Goal: Contribute content: Contribute content

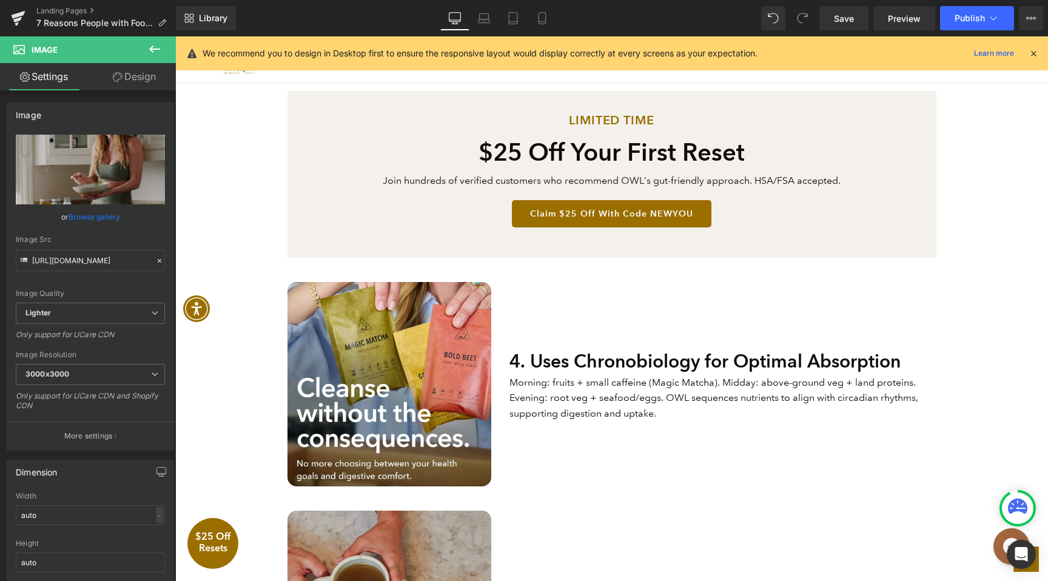
scroll to position [1163, 0]
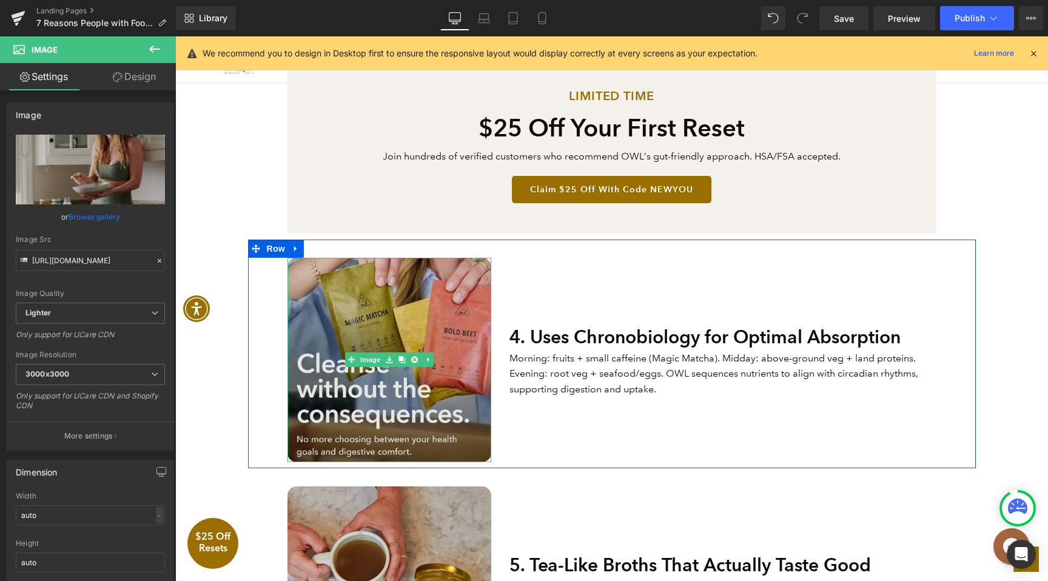
click at [409, 379] on img at bounding box center [390, 360] width 204 height 204
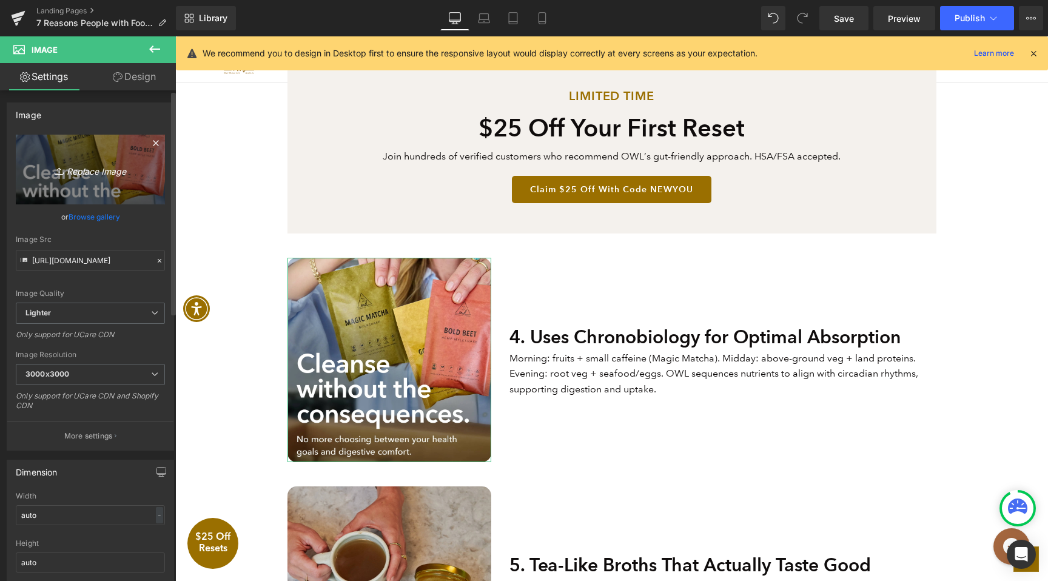
click at [102, 163] on icon "Replace Image" at bounding box center [90, 169] width 97 height 15
type input "C:\fakepath\OWLMylkshakeGif.webp"
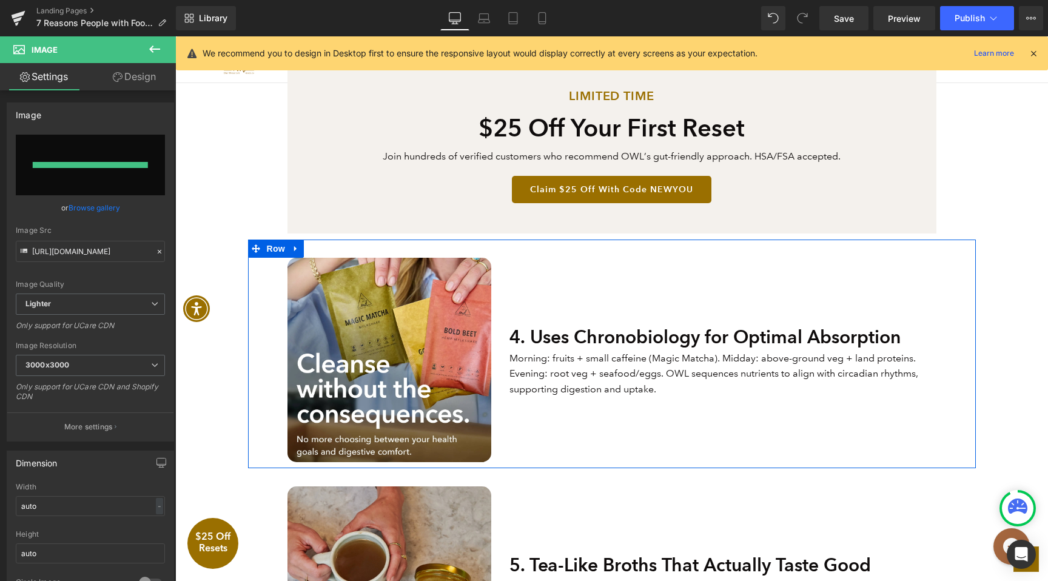
type input "[URL][DOMAIN_NAME]"
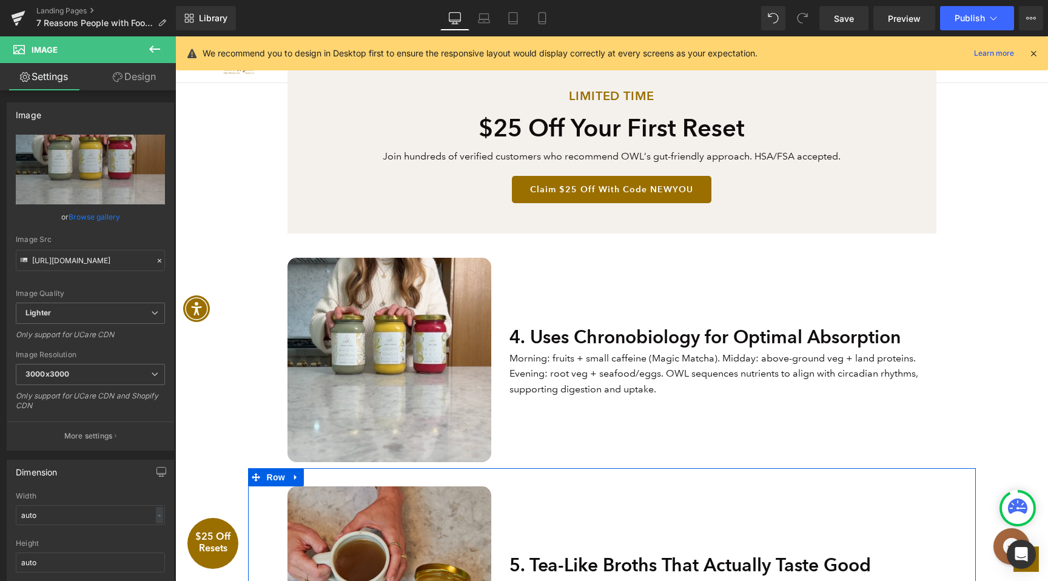
click at [853, 499] on div "5. Tea-Like Broths That Actually Taste Good Heading Signature broth elixirs are…" at bounding box center [722, 588] width 445 height 204
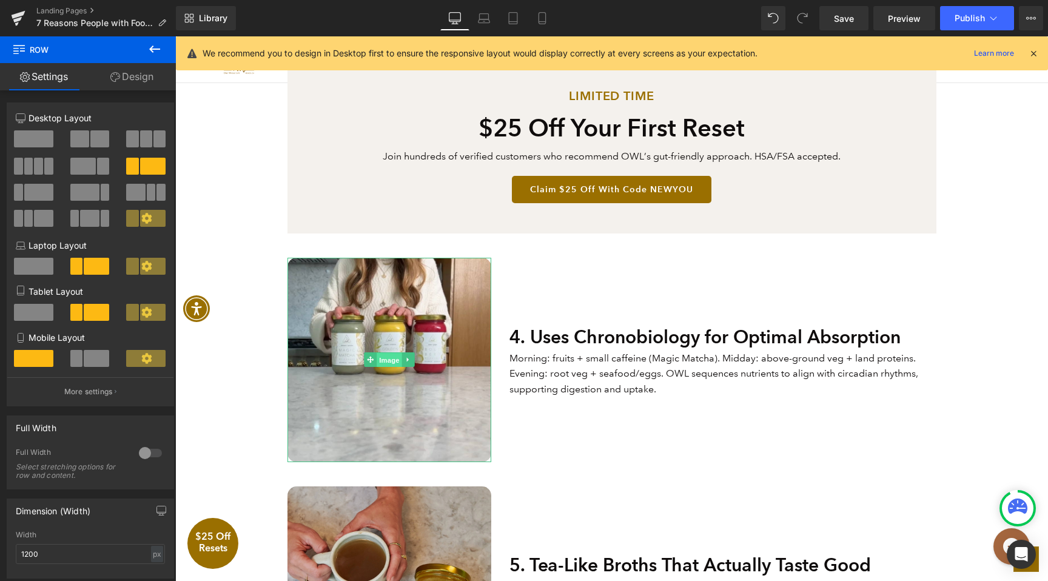
click at [369, 355] on link "Image" at bounding box center [383, 359] width 38 height 15
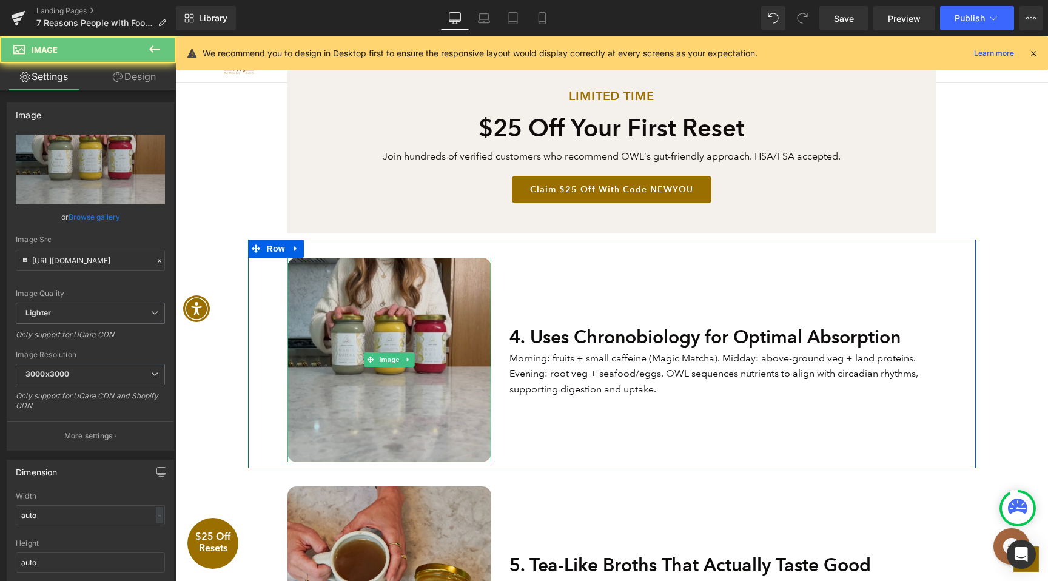
click at [381, 297] on img at bounding box center [390, 360] width 204 height 204
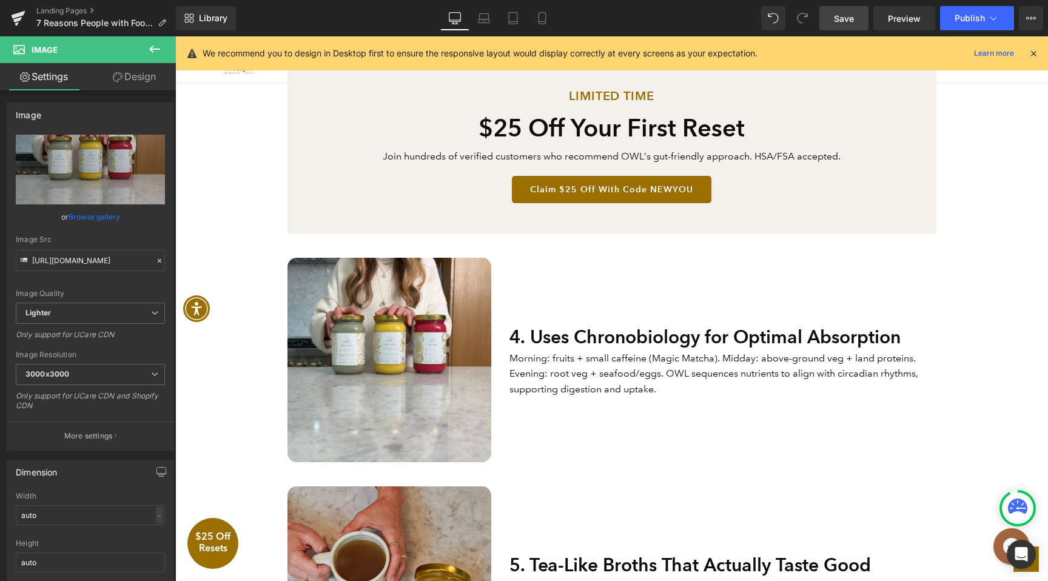
click at [849, 18] on span "Save" at bounding box center [844, 18] width 20 height 13
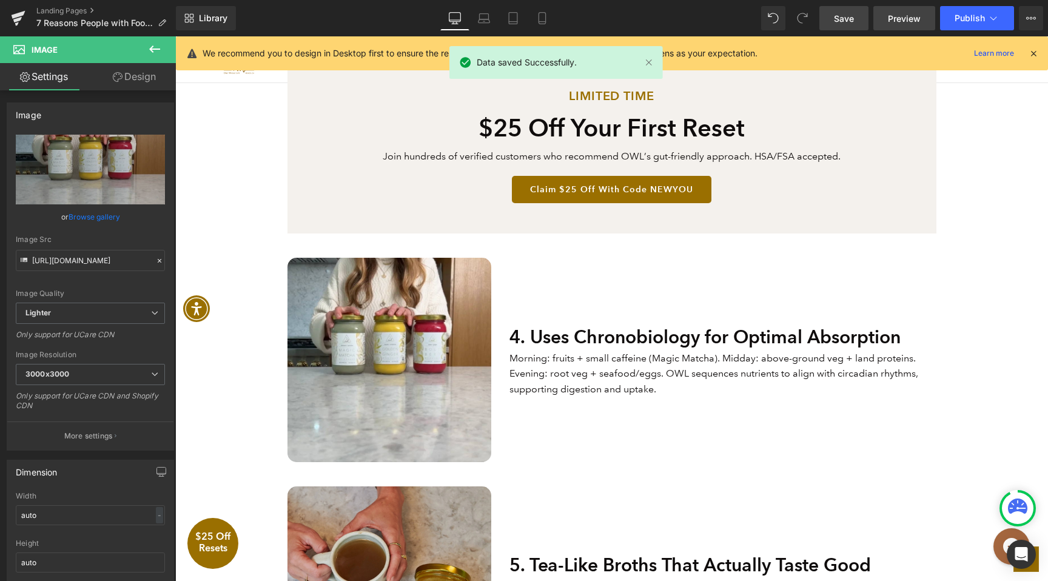
click at [908, 15] on span "Preview" at bounding box center [904, 18] width 33 height 13
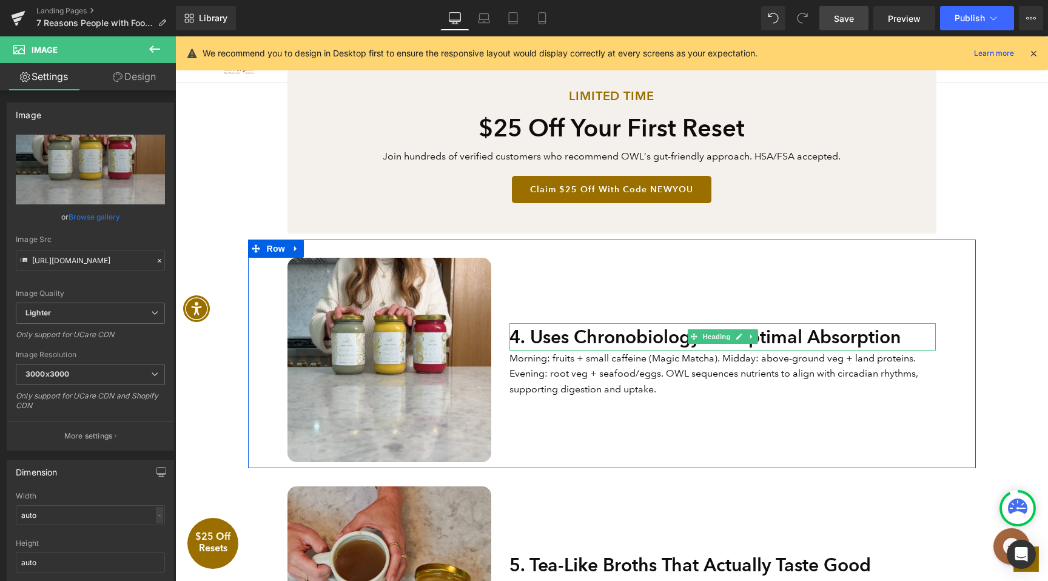
scroll to position [1165, 0]
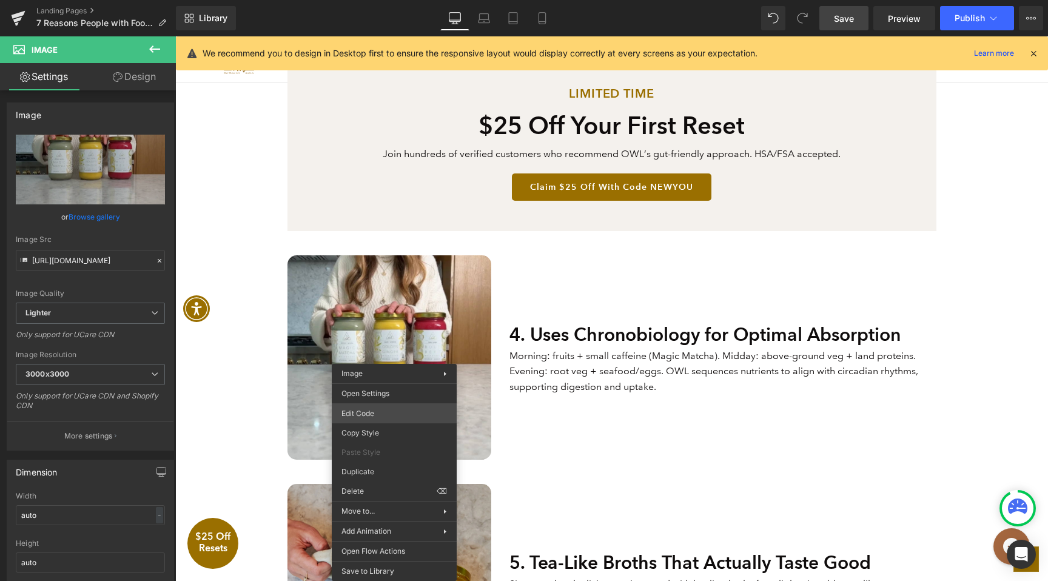
click at [388, 0] on div "Image You are previewing how the will restyle your page. You can not edit Eleme…" at bounding box center [524, 0] width 1048 height 0
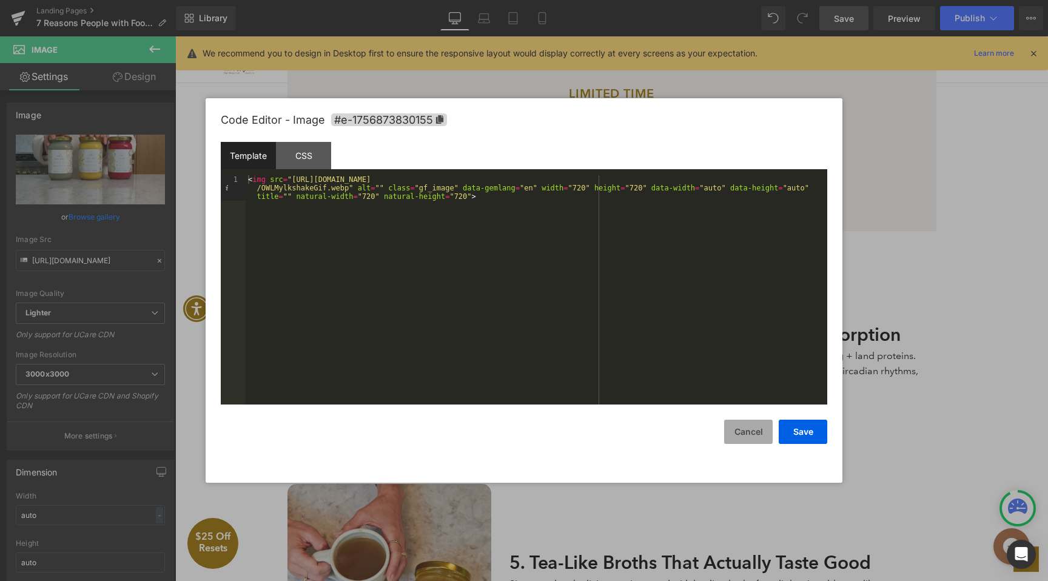
click at [760, 439] on button "Cancel" at bounding box center [748, 432] width 49 height 24
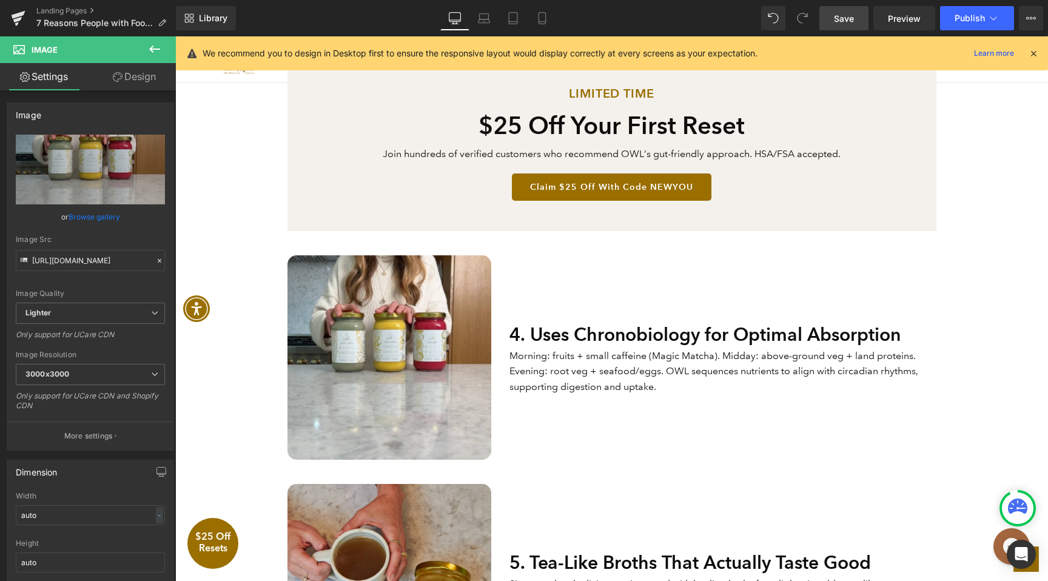
click at [148, 54] on icon at bounding box center [154, 49] width 15 height 15
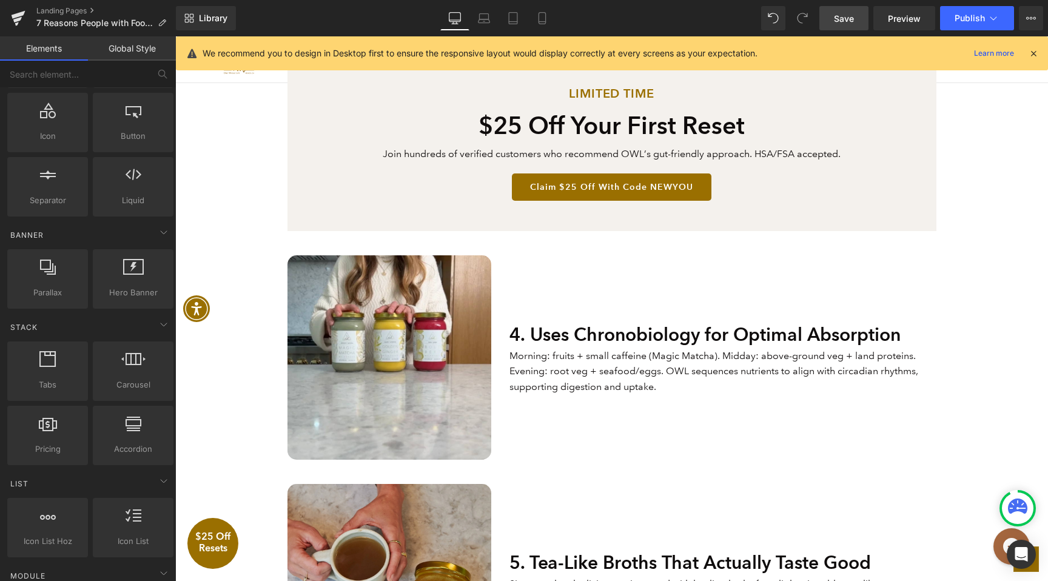
scroll to position [0, 0]
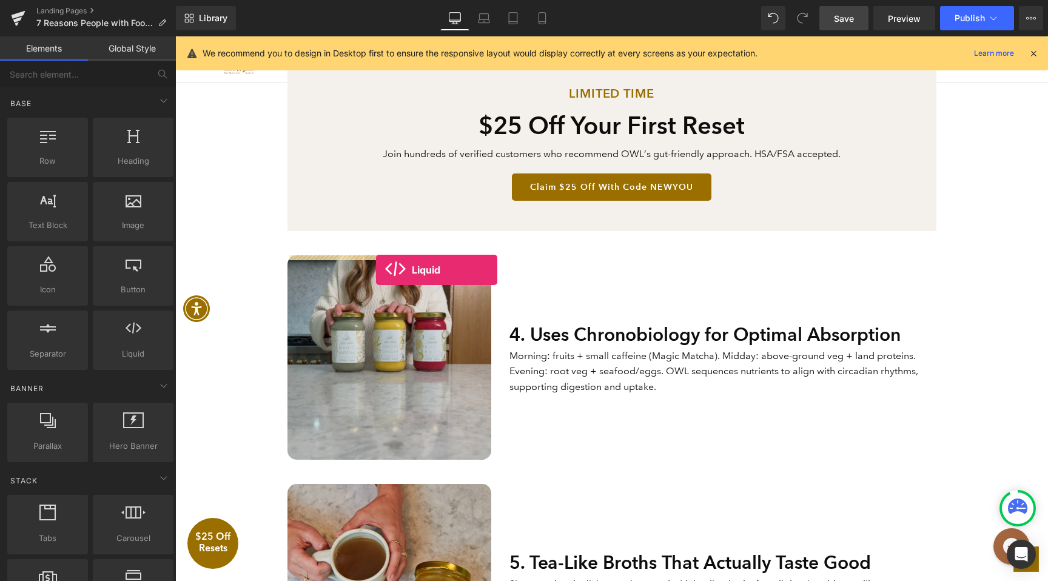
drag, startPoint x: 341, startPoint y: 374, endPoint x: 377, endPoint y: 267, distance: 113.2
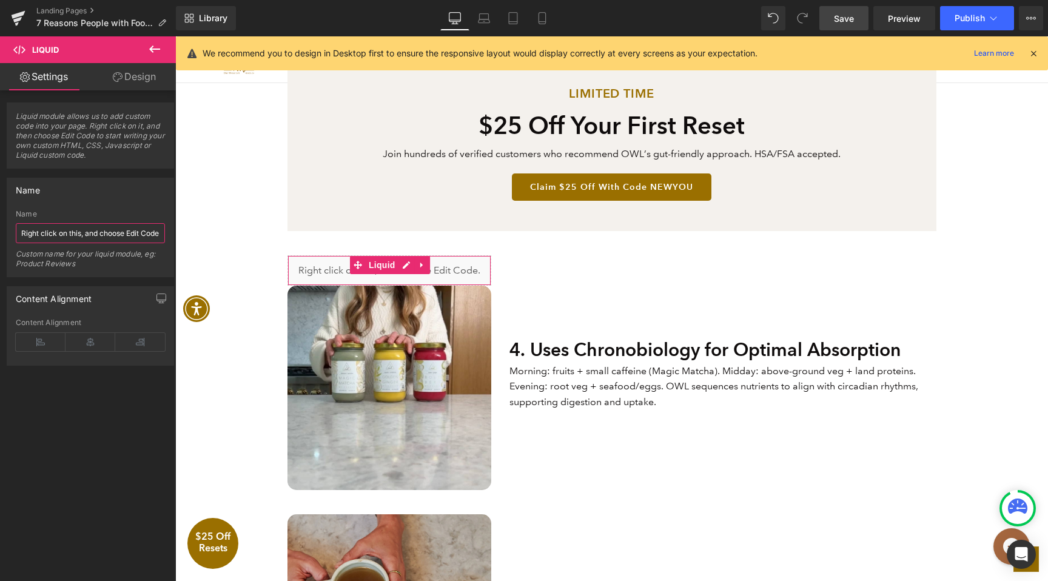
click at [114, 230] on input "Right click on this, and choose Edit Code." at bounding box center [90, 233] width 149 height 20
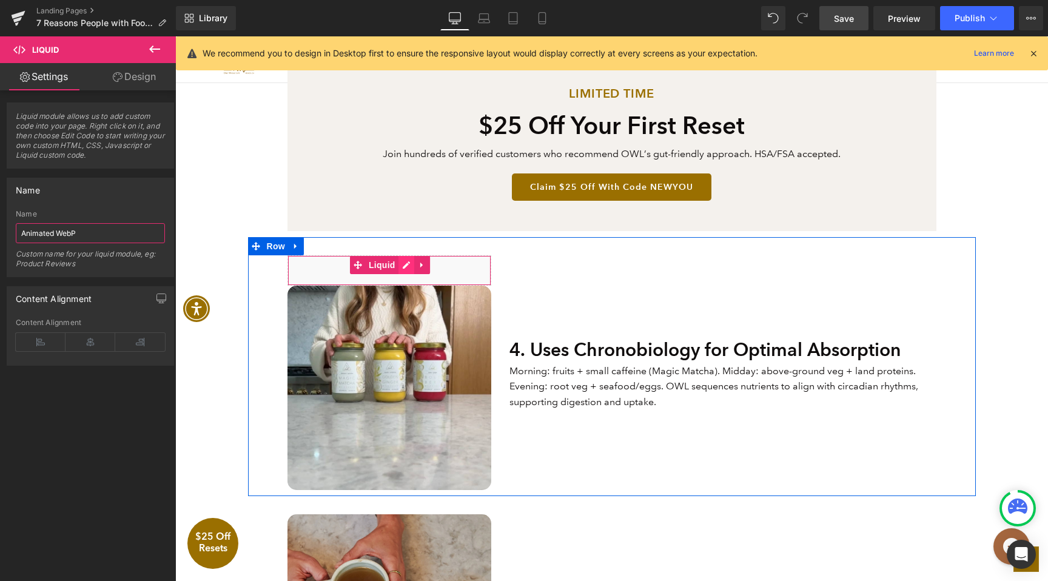
click at [398, 263] on div "Liquid" at bounding box center [390, 270] width 204 height 30
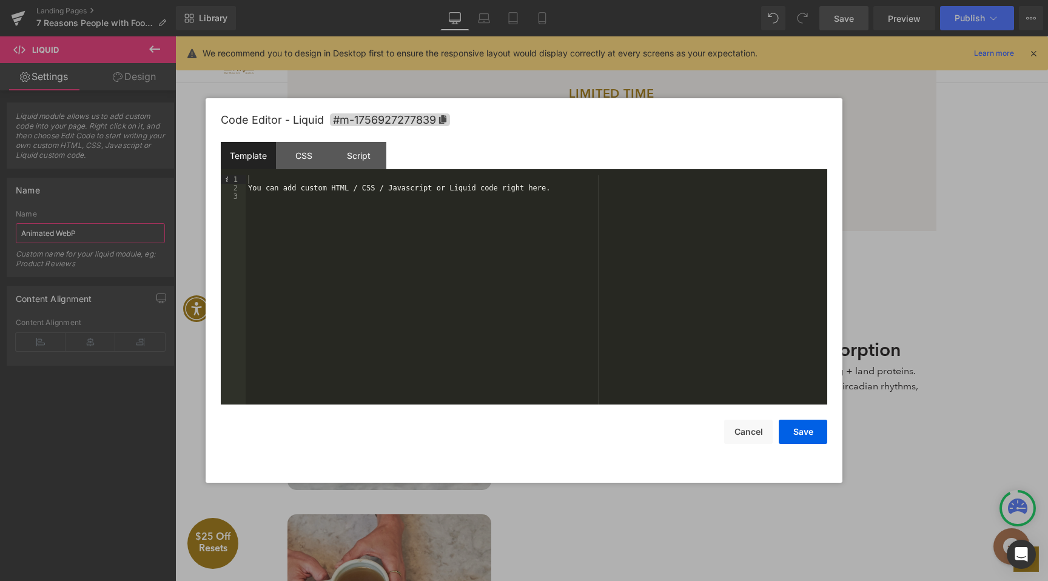
type input "Animated WebP"
click at [395, 184] on div "You can add custom HTML / CSS / Javascript or Liquid code right here." at bounding box center [537, 298] width 582 height 246
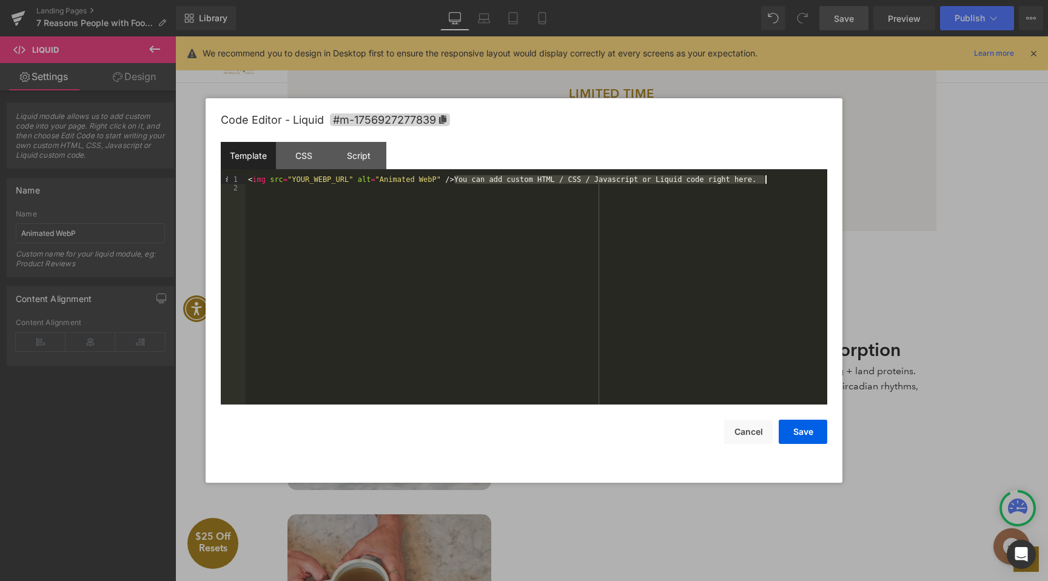
click at [780, 184] on div "< img src = "YOUR_WEBP_URL" alt = "Animated WebP" /> You can add custom HTML / …" at bounding box center [537, 298] width 582 height 246
drag, startPoint x: 796, startPoint y: 430, endPoint x: 796, endPoint y: 424, distance: 6.1
click at [796, 430] on button "Save" at bounding box center [803, 432] width 49 height 24
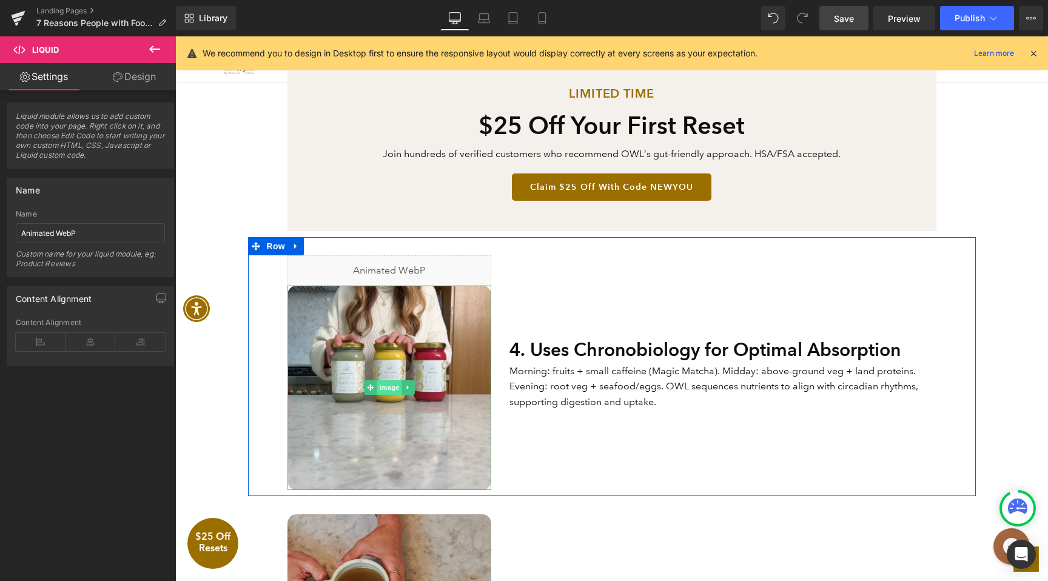
click at [378, 386] on span "Image" at bounding box center [389, 387] width 25 height 15
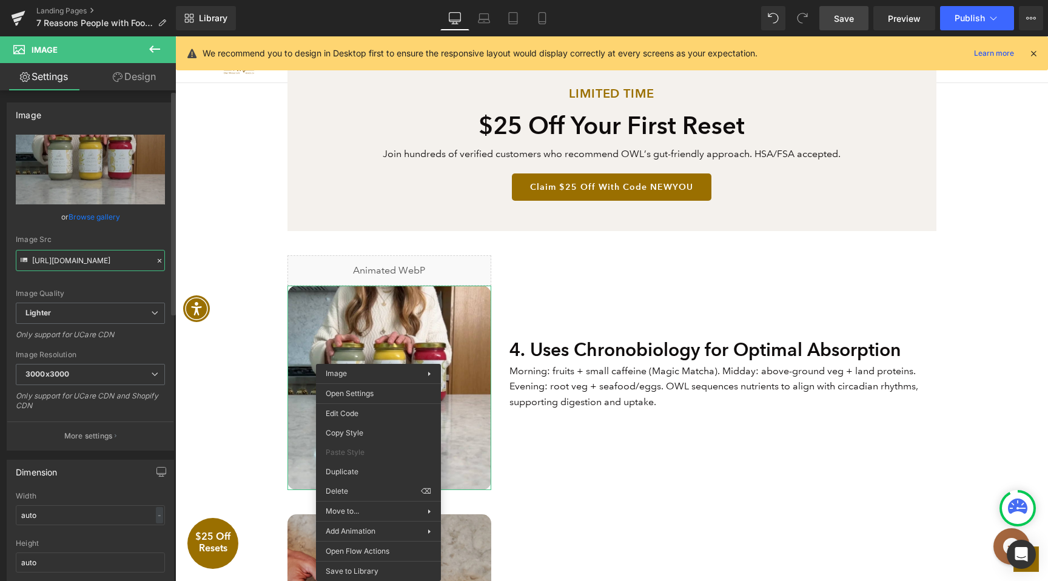
click at [92, 259] on input "[URL][DOMAIN_NAME]" at bounding box center [90, 260] width 149 height 21
click at [93, 260] on input "[URL][DOMAIN_NAME]" at bounding box center [90, 260] width 149 height 21
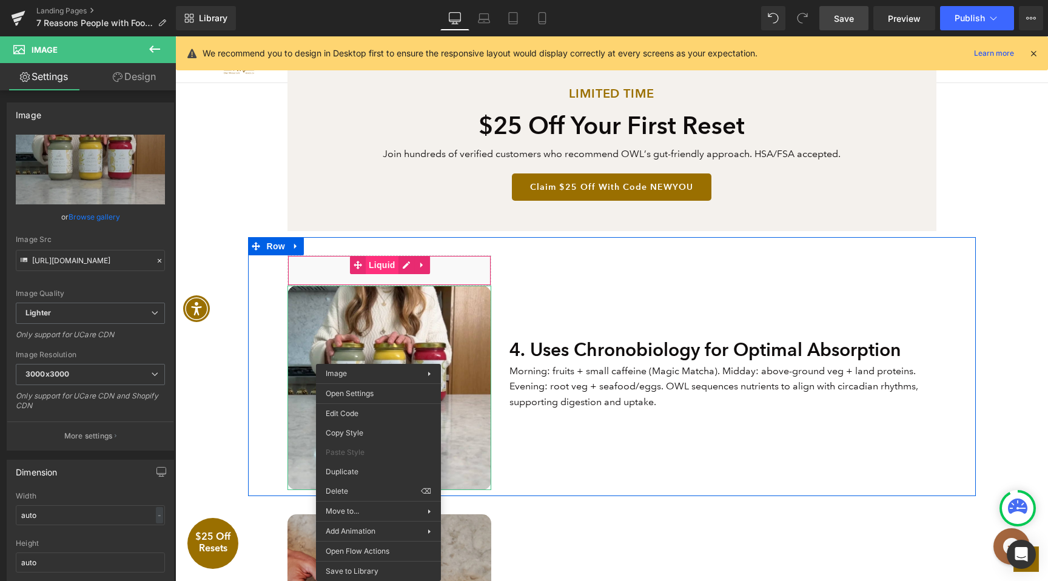
click at [392, 271] on span "Liquid" at bounding box center [382, 265] width 33 height 18
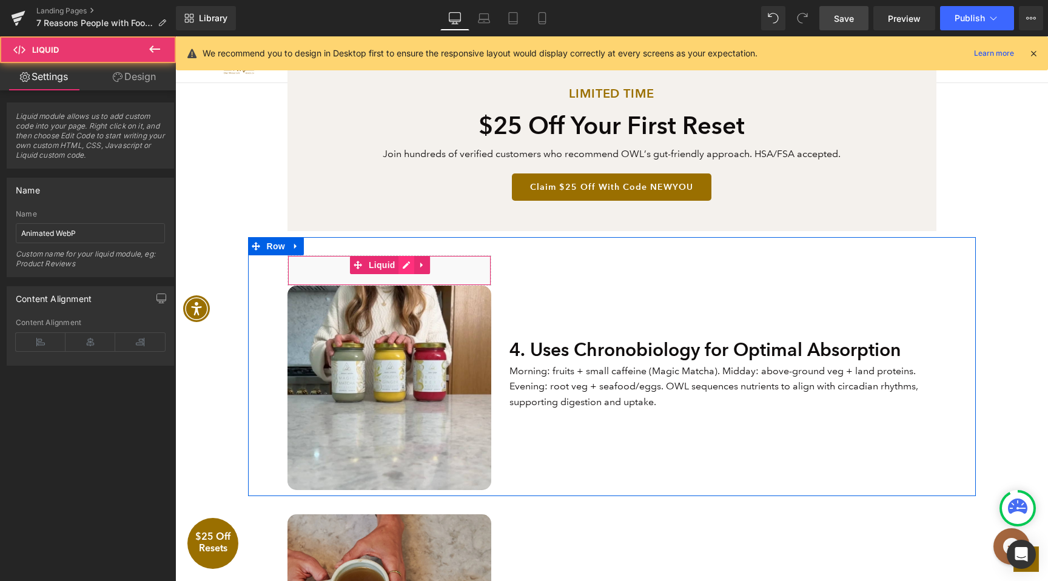
click at [399, 266] on div "Liquid" at bounding box center [390, 270] width 204 height 30
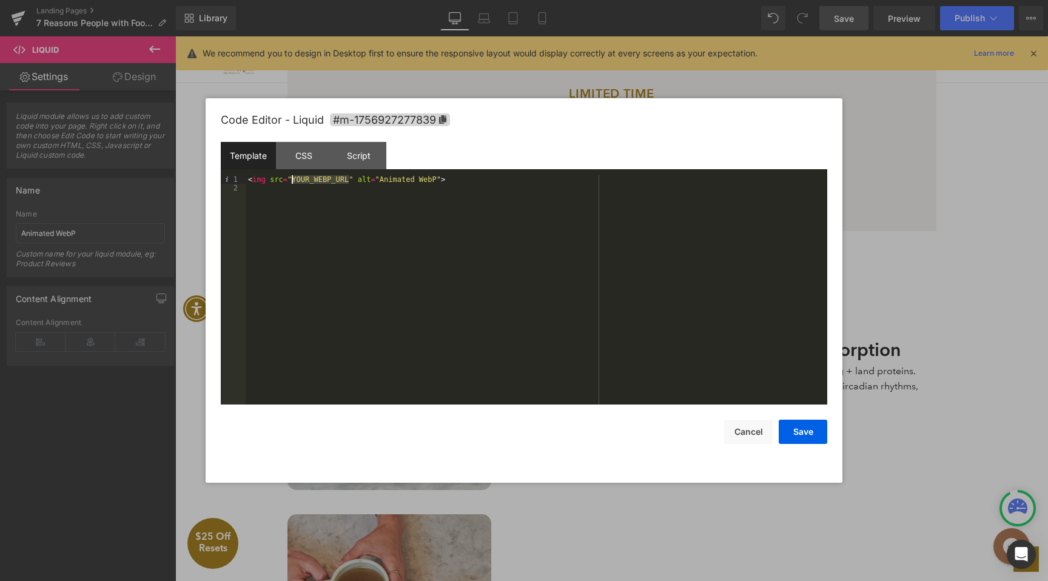
drag, startPoint x: 348, startPoint y: 181, endPoint x: 292, endPoint y: 180, distance: 55.8
click at [292, 180] on div "< img src = "YOUR_WEBP_URL" alt = "Animated WebP" >" at bounding box center [537, 298] width 582 height 246
click at [801, 437] on button "Save" at bounding box center [803, 432] width 49 height 24
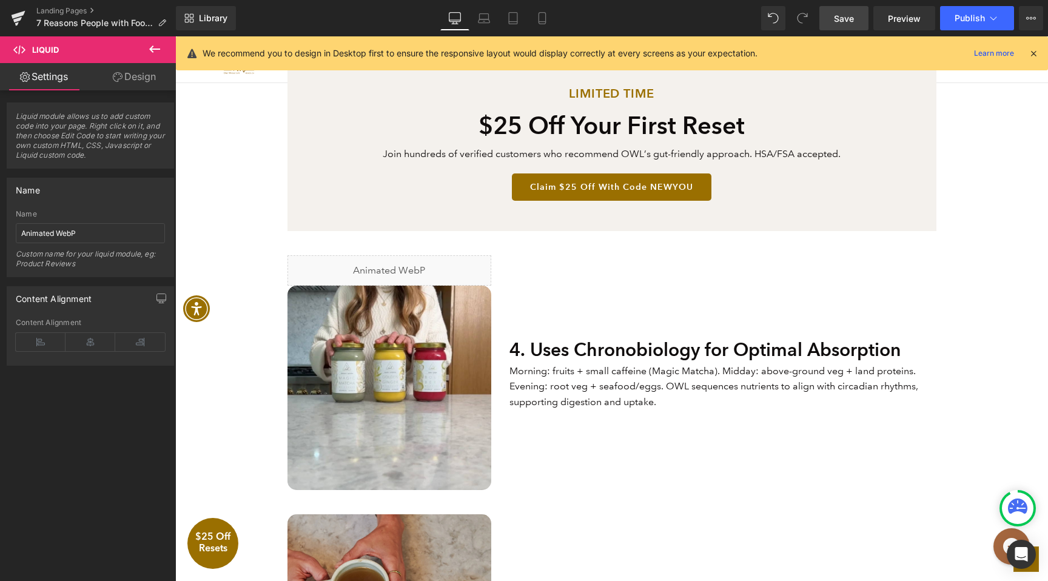
click at [850, 18] on span "Save" at bounding box center [844, 18] width 20 height 13
click at [893, 25] on link "Preview" at bounding box center [904, 18] width 62 height 24
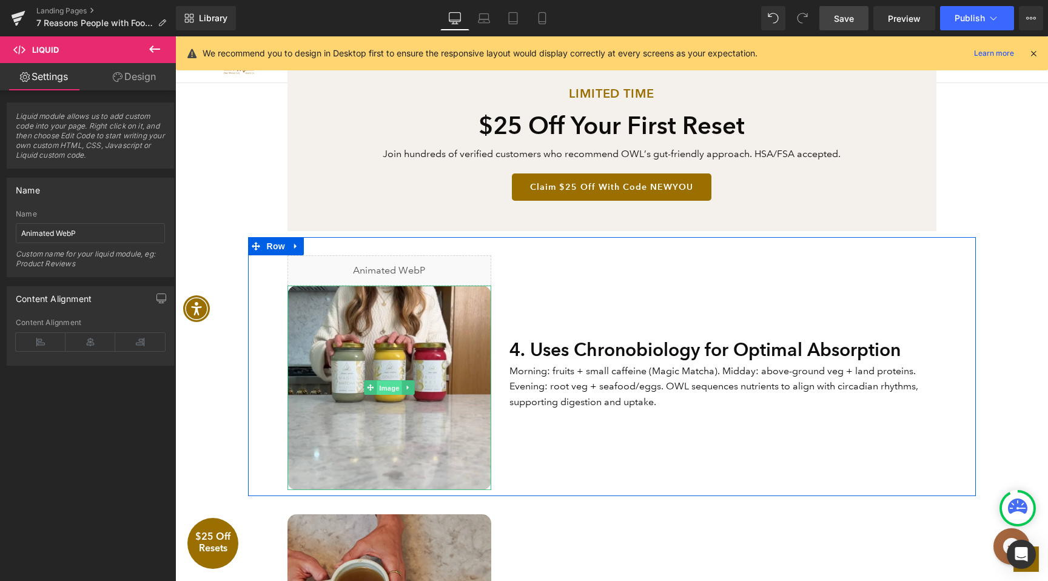
click at [399, 386] on span "Image" at bounding box center [389, 388] width 25 height 15
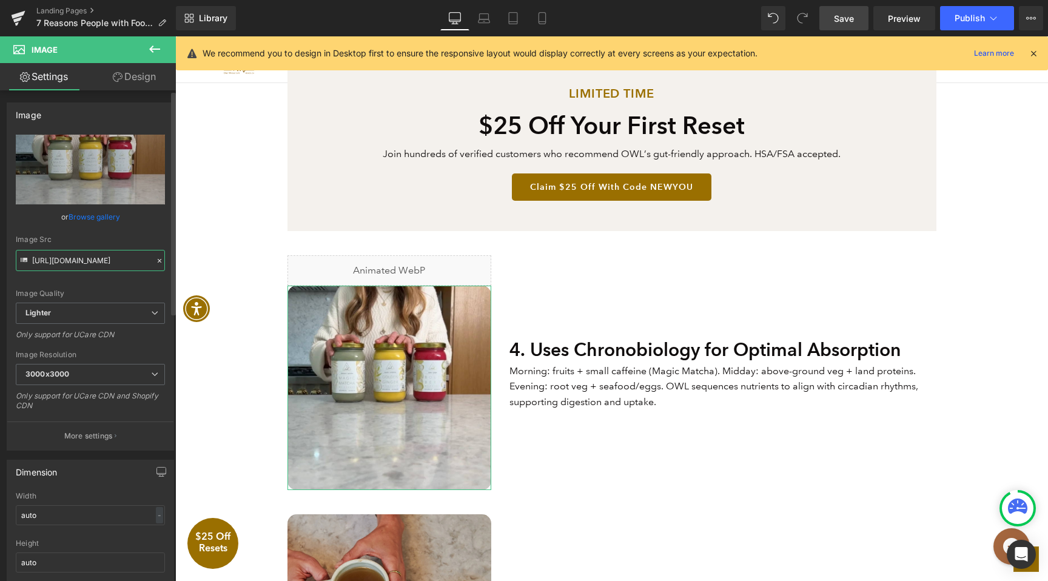
click at [120, 266] on input "[URL][DOMAIN_NAME]" at bounding box center [90, 260] width 149 height 21
paste input "[DOMAIN_NAME][URL]"
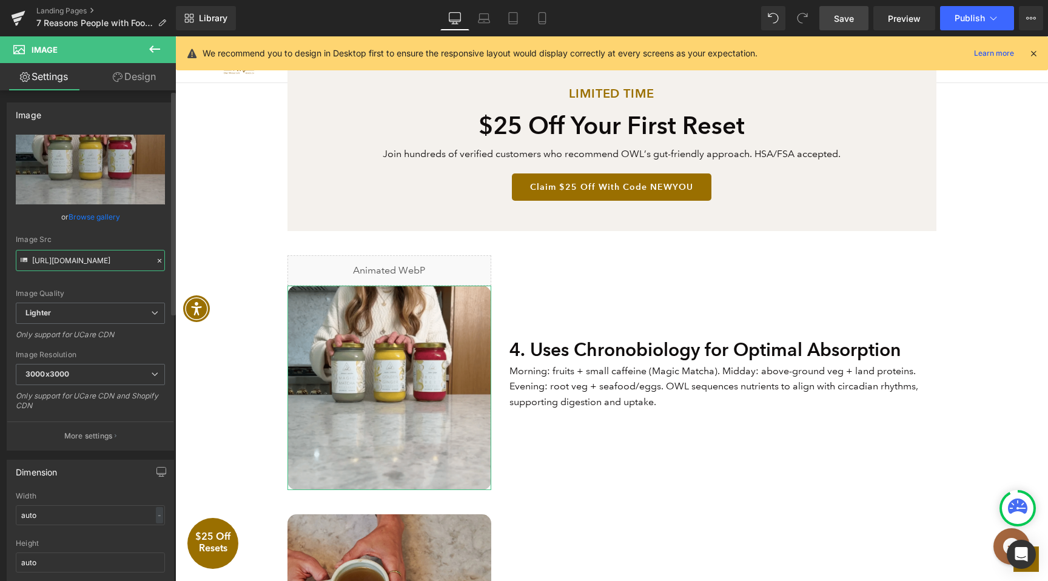
type input "[URL][DOMAIN_NAME]"
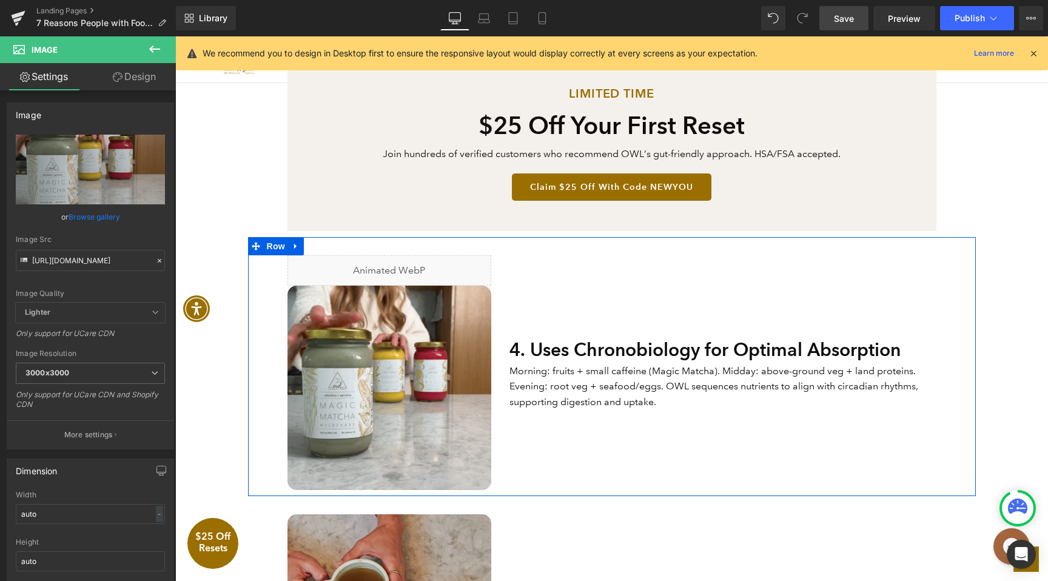
click at [443, 272] on div "Liquid" at bounding box center [390, 270] width 204 height 30
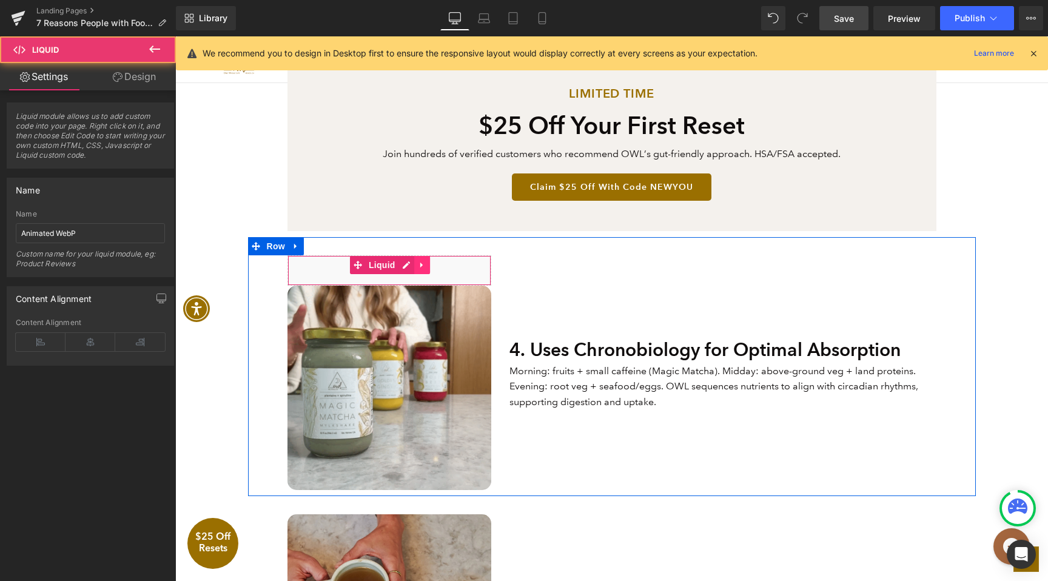
click at [425, 266] on icon at bounding box center [422, 265] width 8 height 9
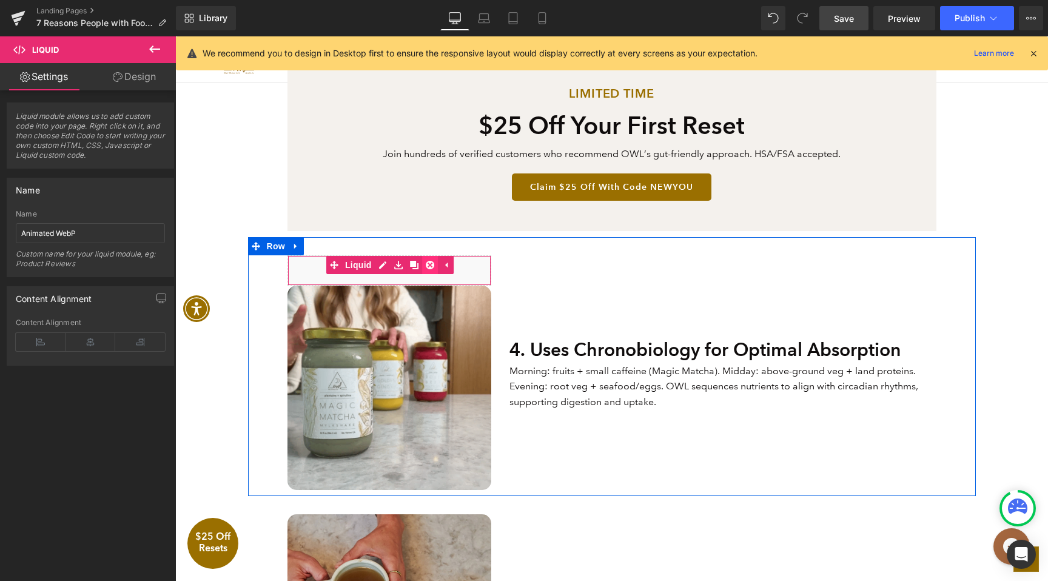
click at [430, 267] on icon at bounding box center [430, 265] width 8 height 8
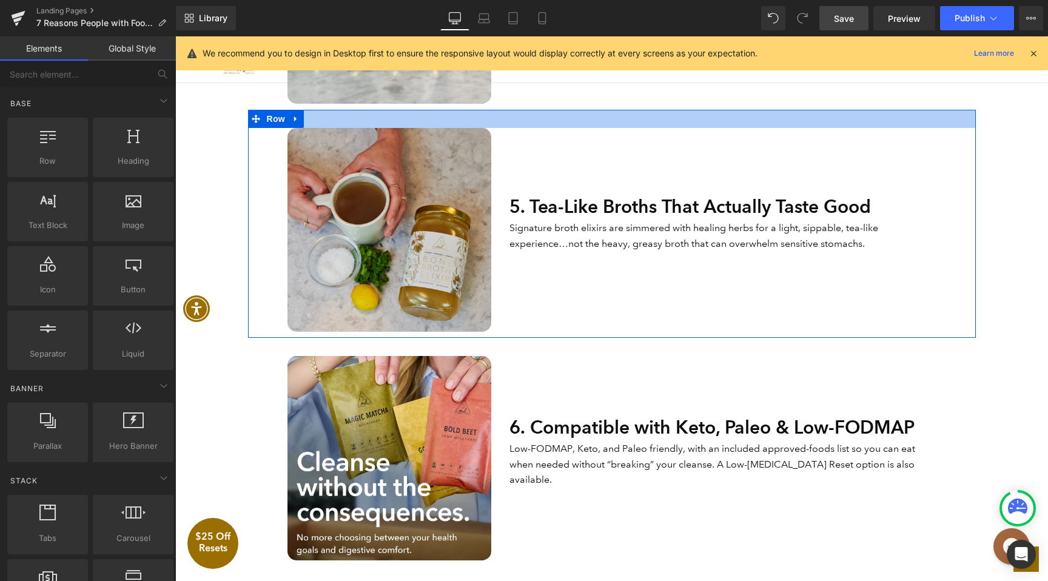
scroll to position [1667, 0]
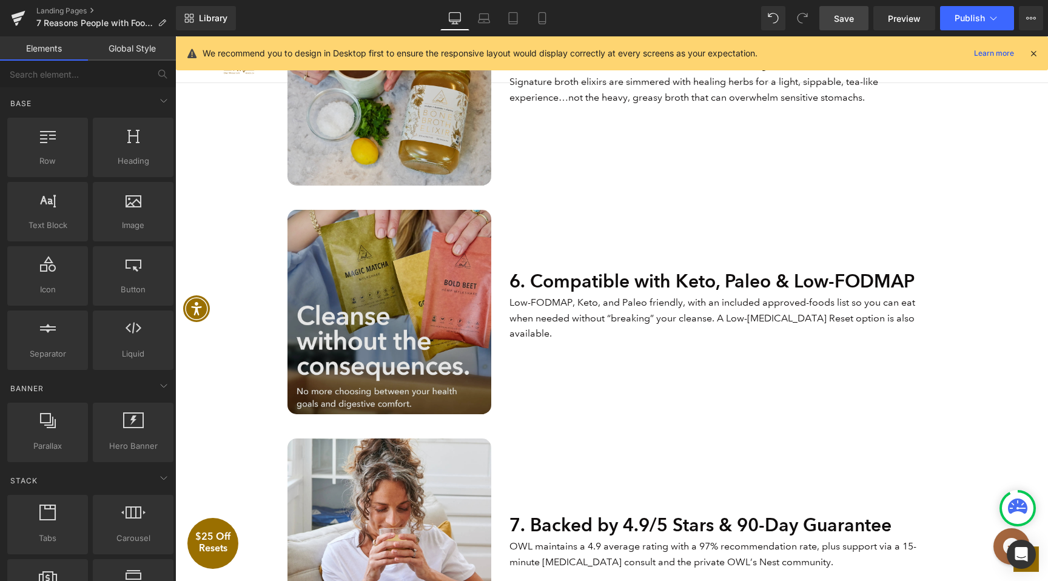
click at [391, 345] on img at bounding box center [390, 312] width 204 height 204
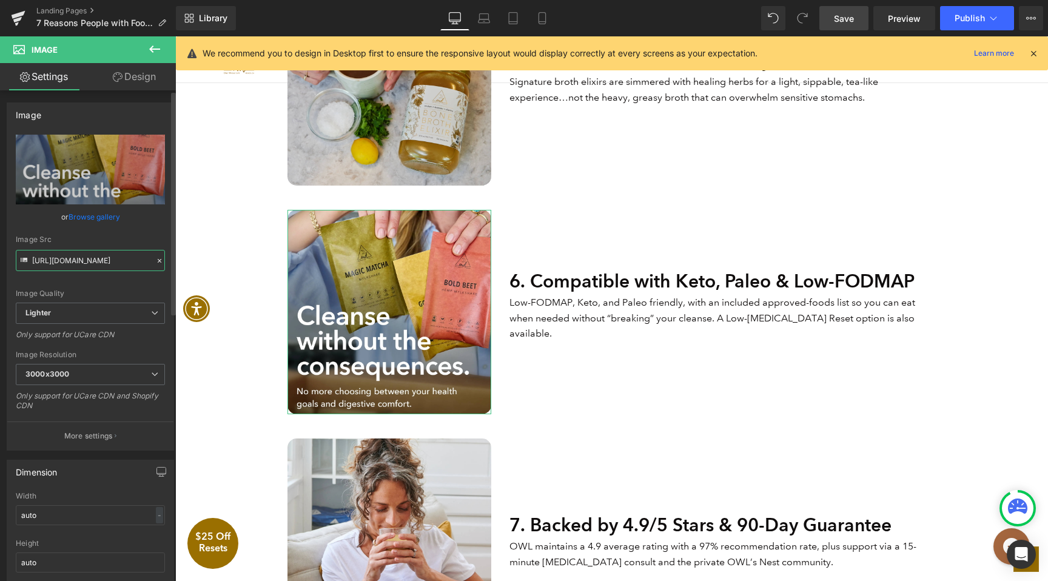
click at [86, 266] on input "[URL][DOMAIN_NAME]" at bounding box center [90, 260] width 149 height 21
paste input "[DOMAIN_NAME][URL]"
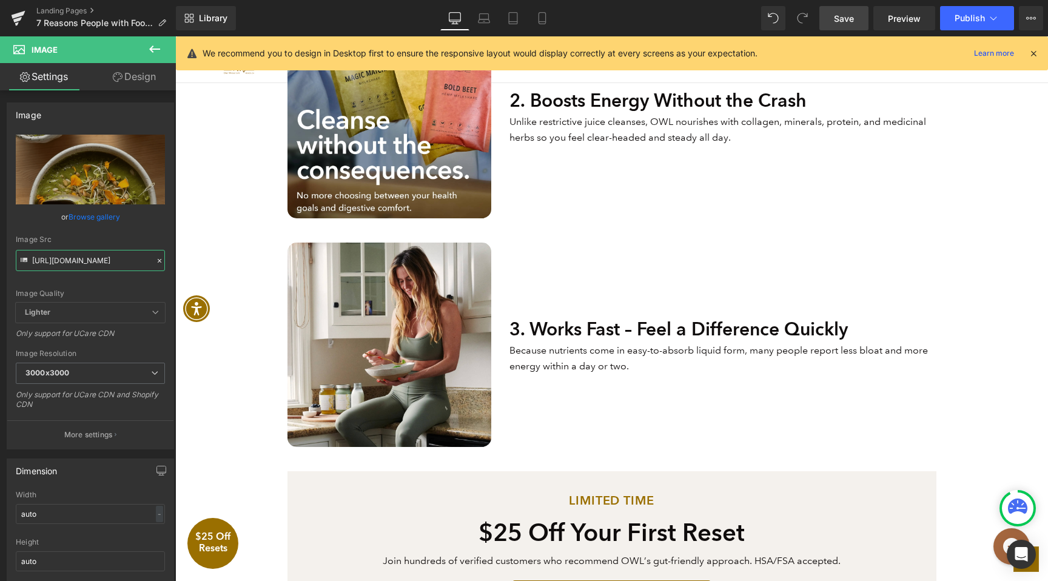
scroll to position [572, 0]
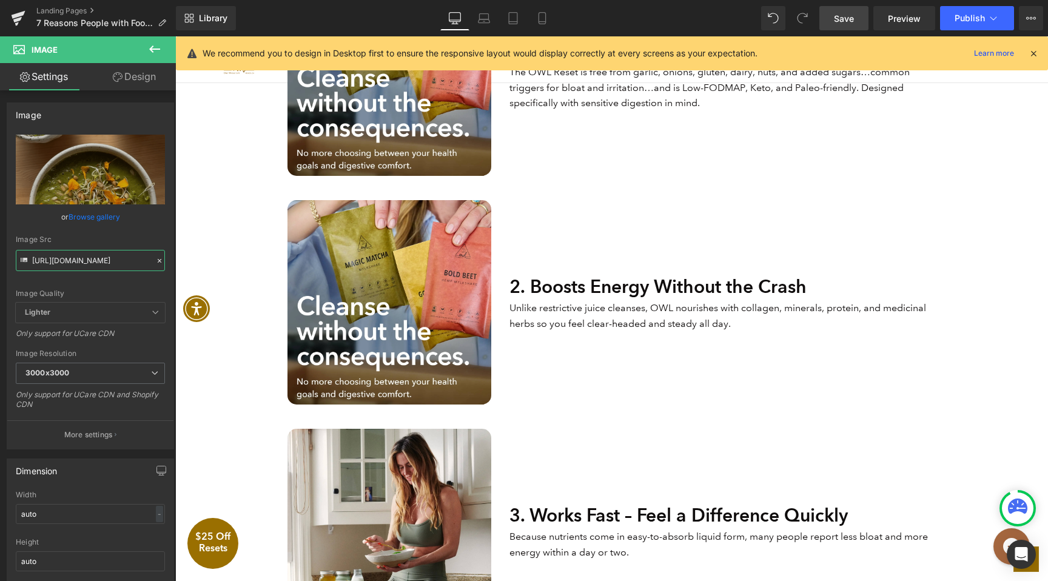
type input "[URL][DOMAIN_NAME]"
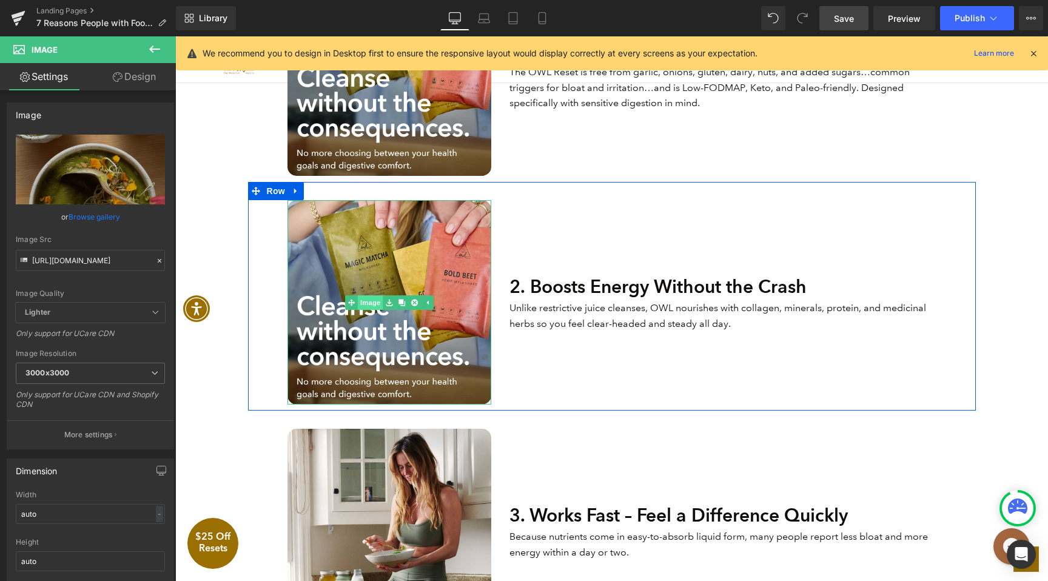
click at [397, 312] on img at bounding box center [390, 302] width 204 height 204
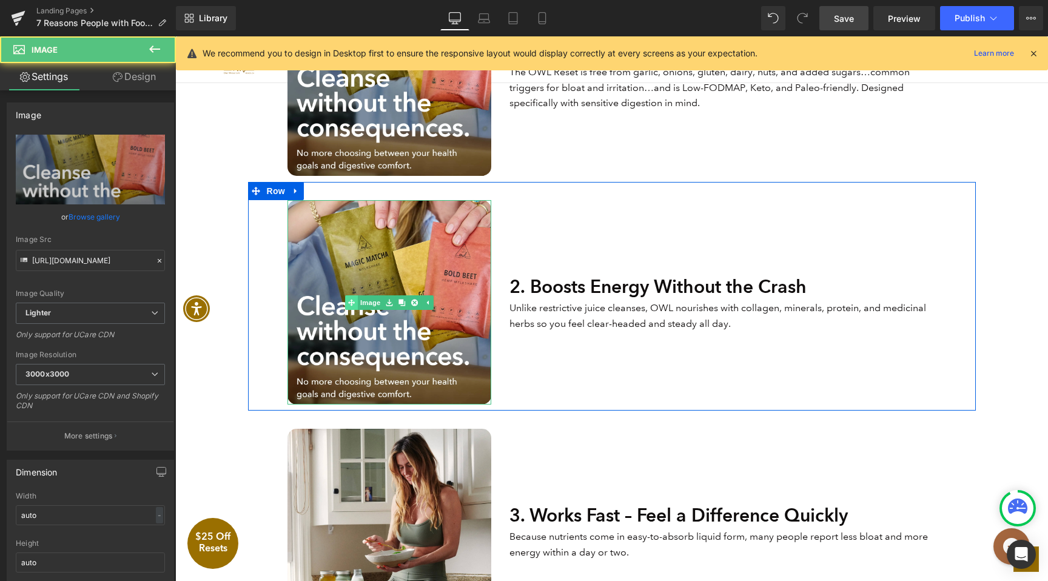
click at [369, 305] on link "Image" at bounding box center [364, 302] width 38 height 15
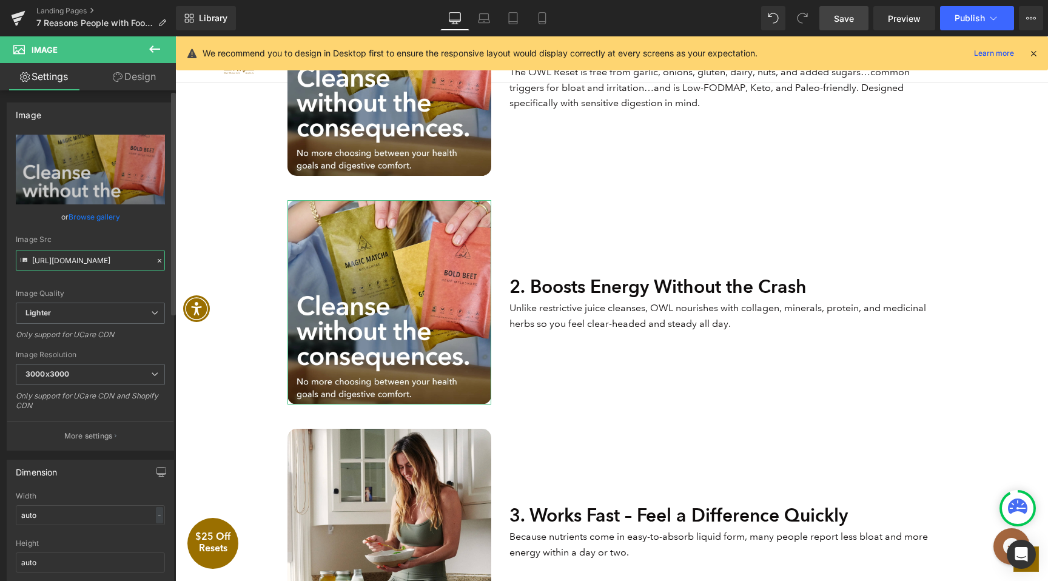
click at [107, 260] on input "[URL][DOMAIN_NAME]" at bounding box center [90, 260] width 149 height 21
click at [106, 260] on input "[URL][DOMAIN_NAME]" at bounding box center [90, 260] width 149 height 21
click at [155, 260] on icon at bounding box center [159, 261] width 8 height 8
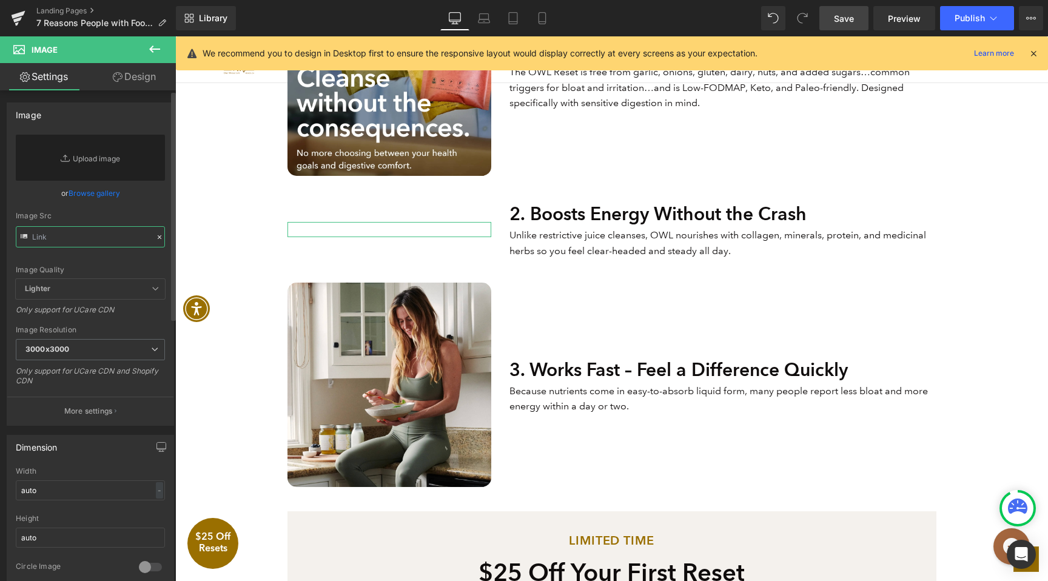
click at [82, 238] on input "text" at bounding box center [90, 236] width 149 height 21
paste input "[URL][DOMAIN_NAME]"
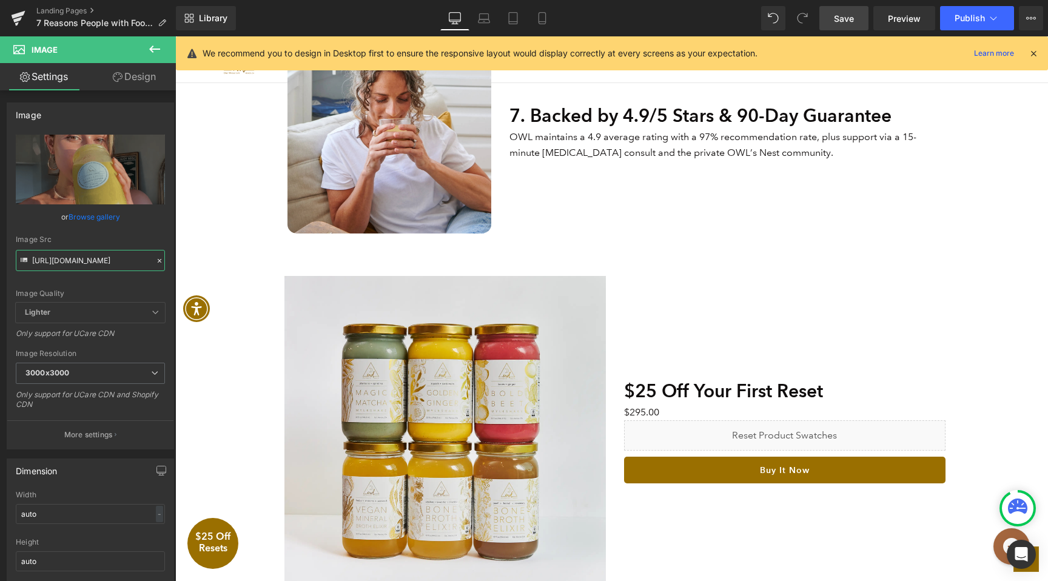
scroll to position [2278, 0]
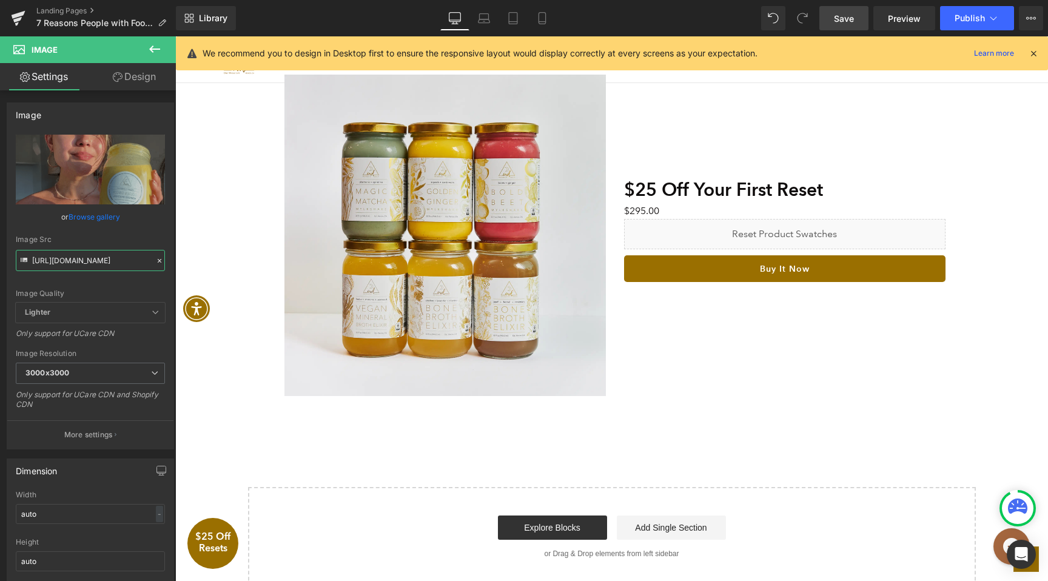
type input "[URL][DOMAIN_NAME]"
click at [161, 44] on icon at bounding box center [154, 49] width 15 height 15
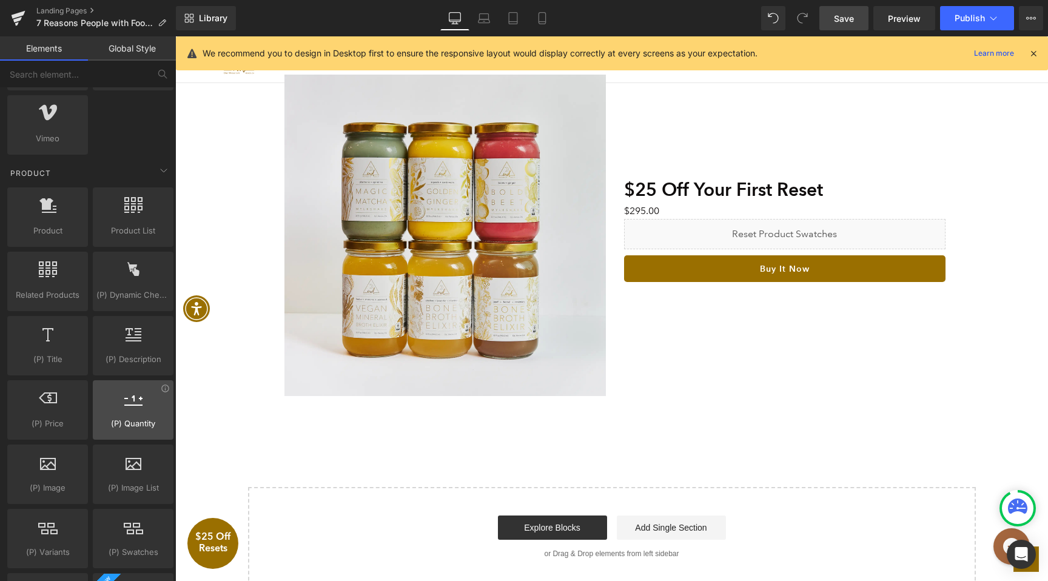
scroll to position [900, 0]
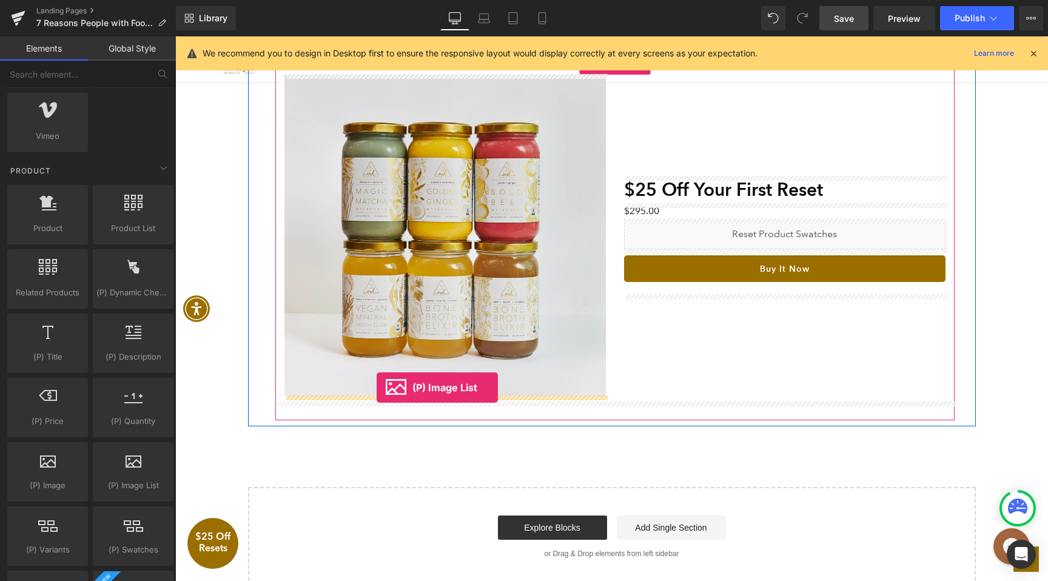
drag, startPoint x: 348, startPoint y: 496, endPoint x: 376, endPoint y: 388, distance: 112.3
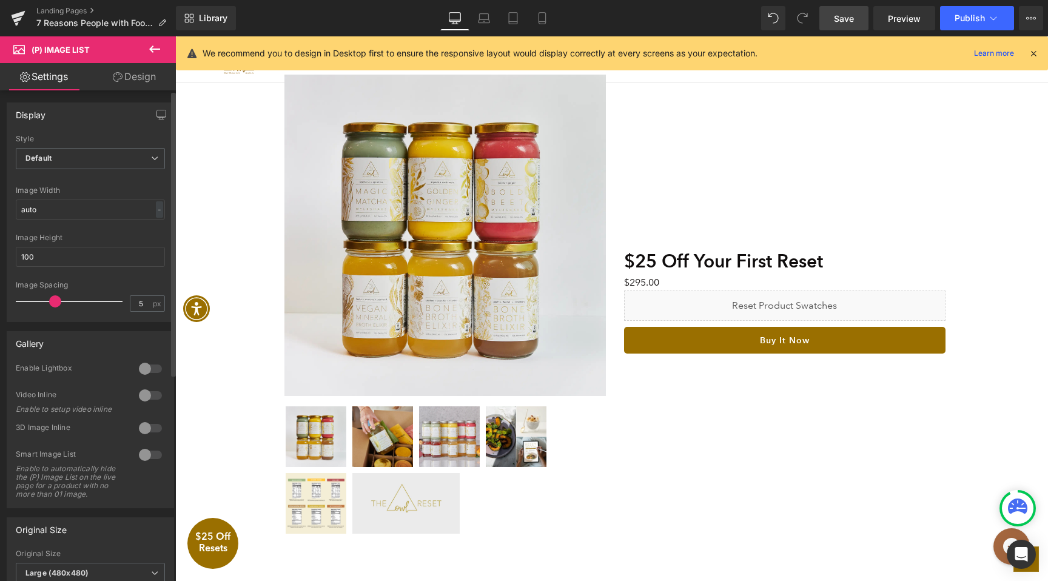
click at [53, 301] on span at bounding box center [55, 301] width 12 height 12
click at [61, 254] on input "100" at bounding box center [90, 257] width 149 height 20
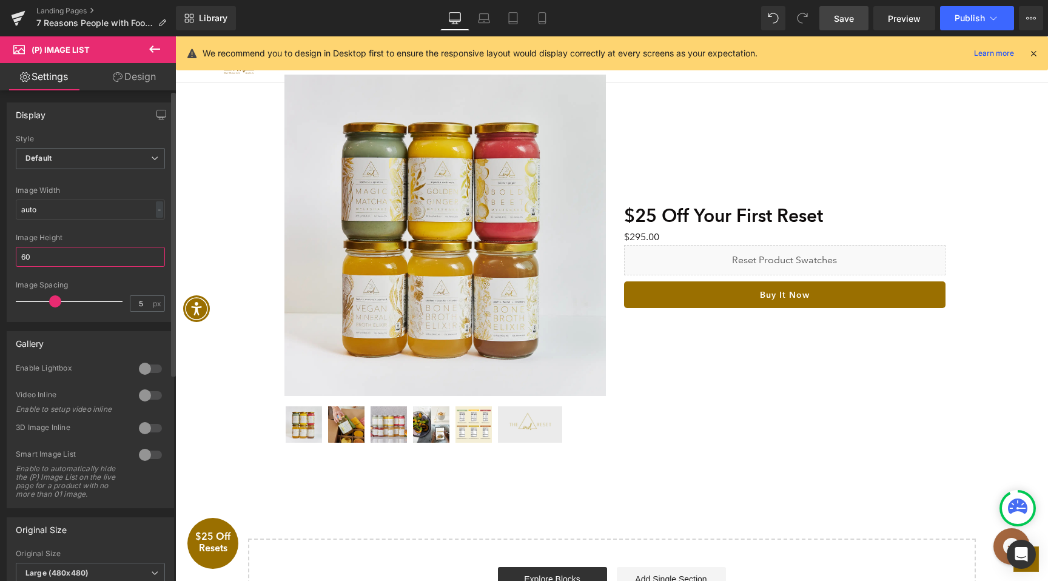
type input "50"
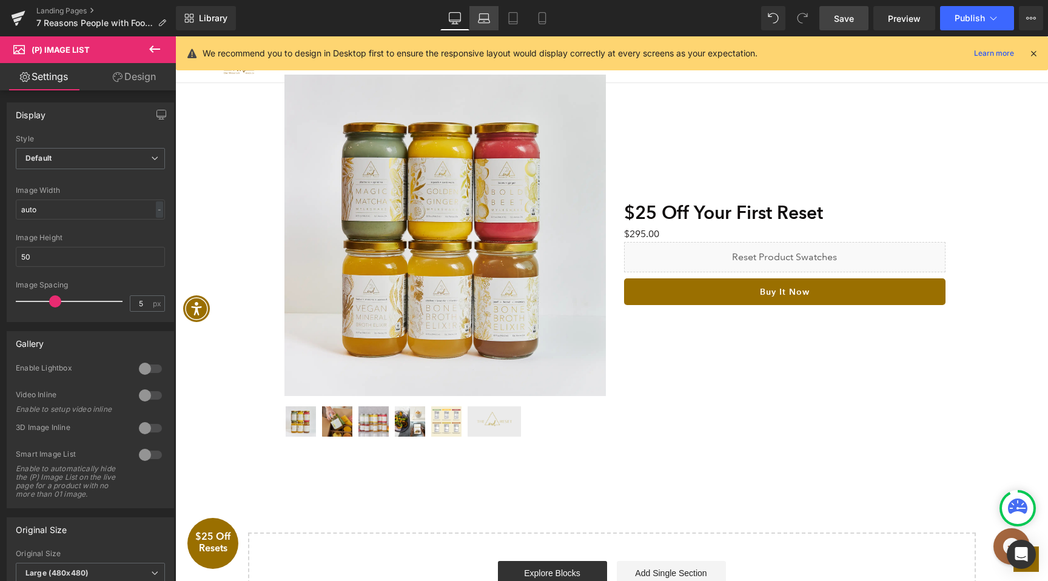
click at [488, 18] on icon at bounding box center [484, 18] width 12 height 12
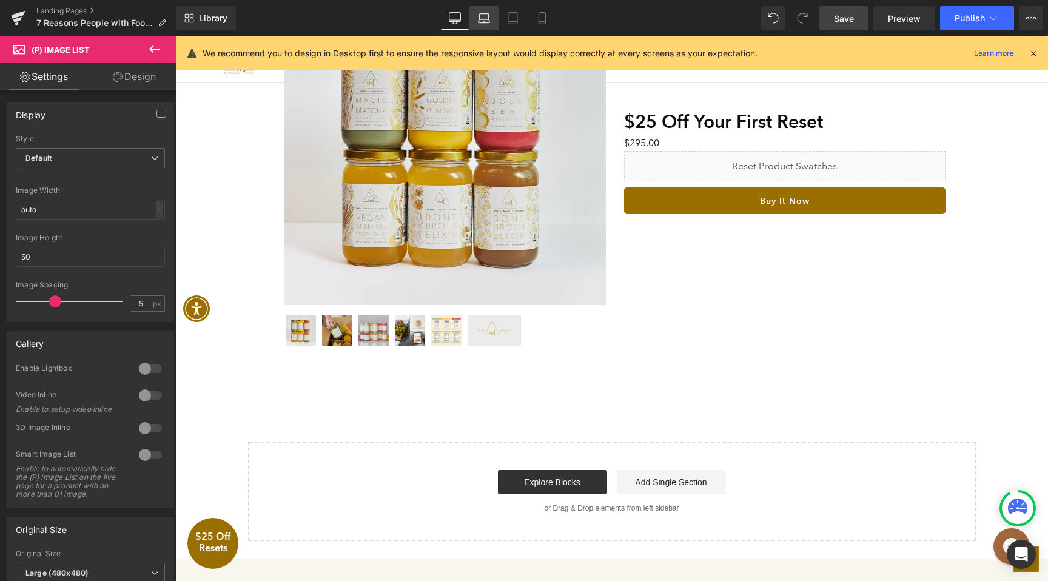
scroll to position [1852, 0]
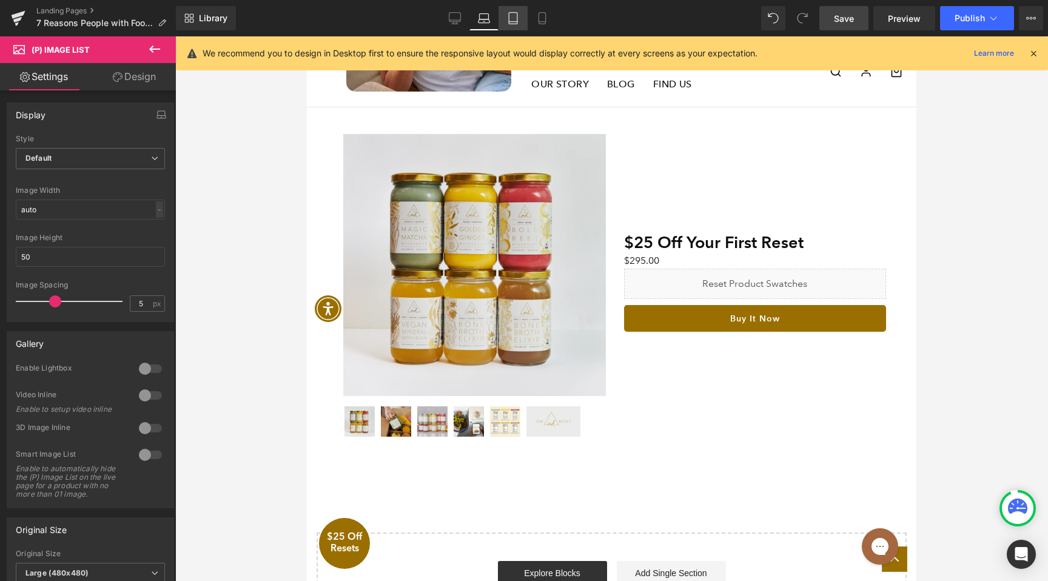
click at [522, 18] on link "Tablet" at bounding box center [513, 18] width 29 height 24
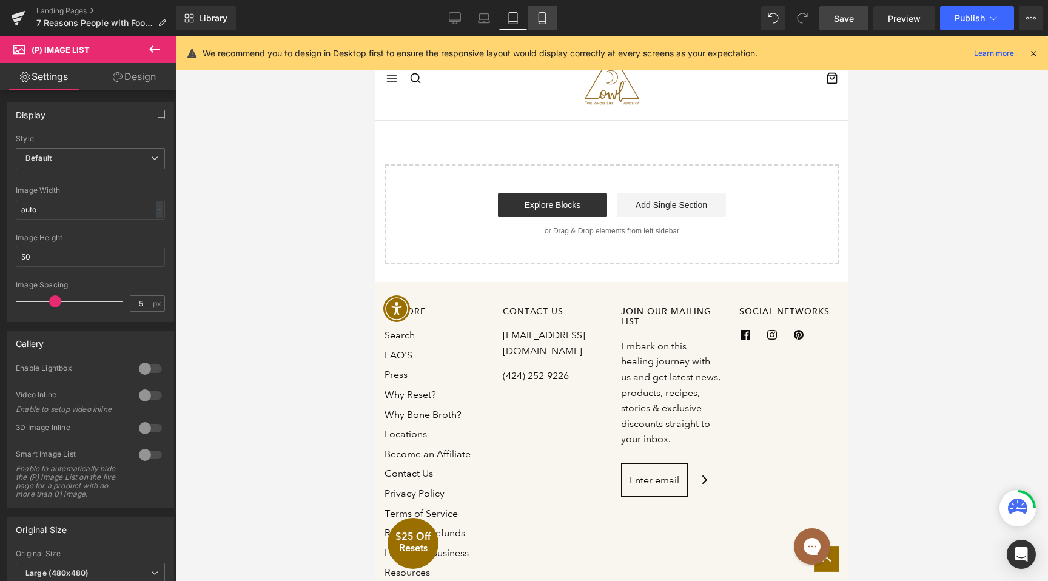
scroll to position [1447, 0]
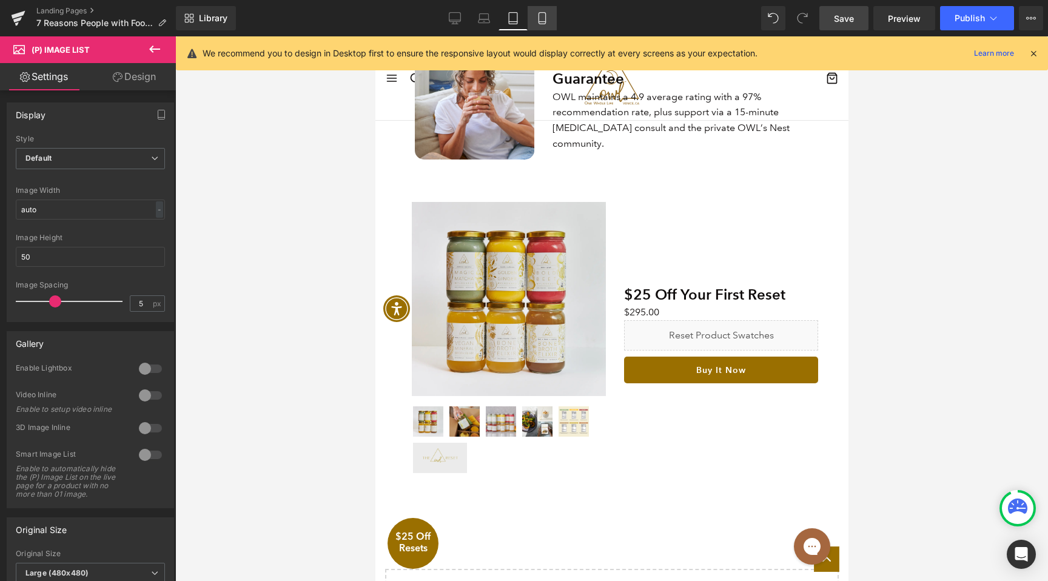
click at [541, 18] on icon at bounding box center [542, 18] width 12 height 12
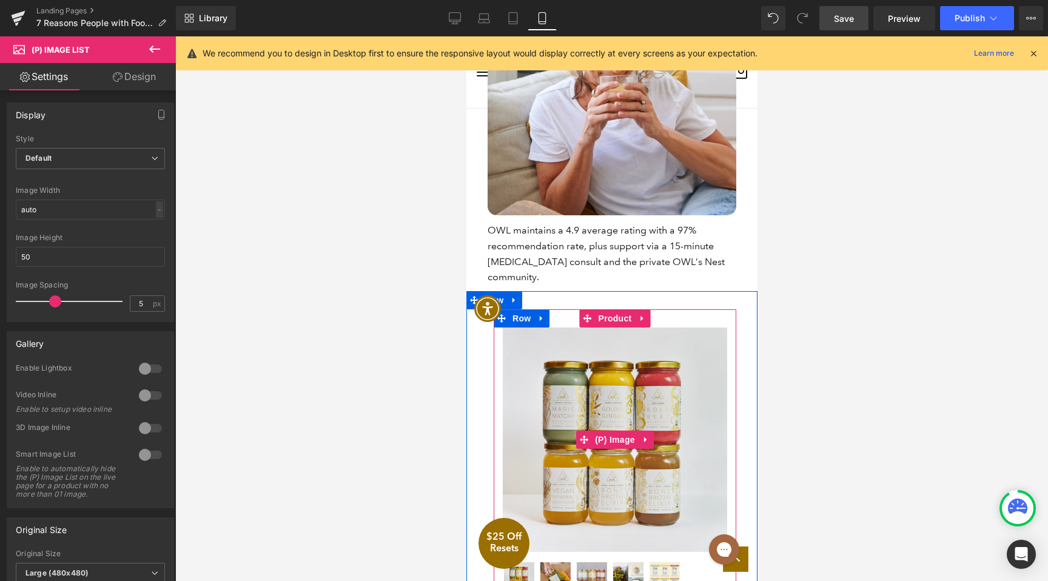
scroll to position [3114, 0]
click at [601, 310] on span "Product" at bounding box center [614, 319] width 39 height 18
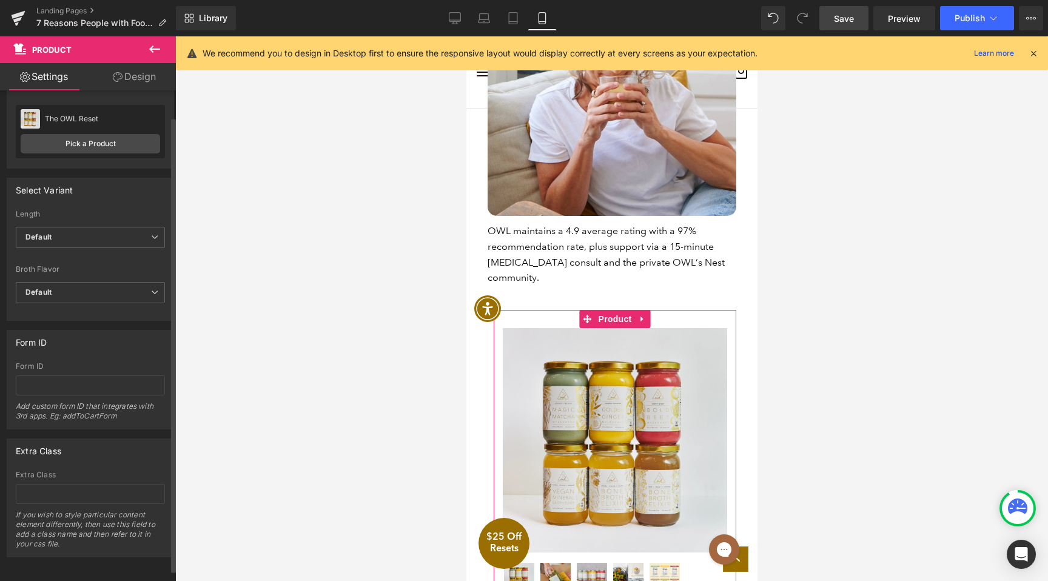
scroll to position [37, 0]
click at [132, 80] on link "Design" at bounding box center [134, 76] width 88 height 27
click at [0, 0] on div "Spacing" at bounding box center [0, 0] width 0 height 0
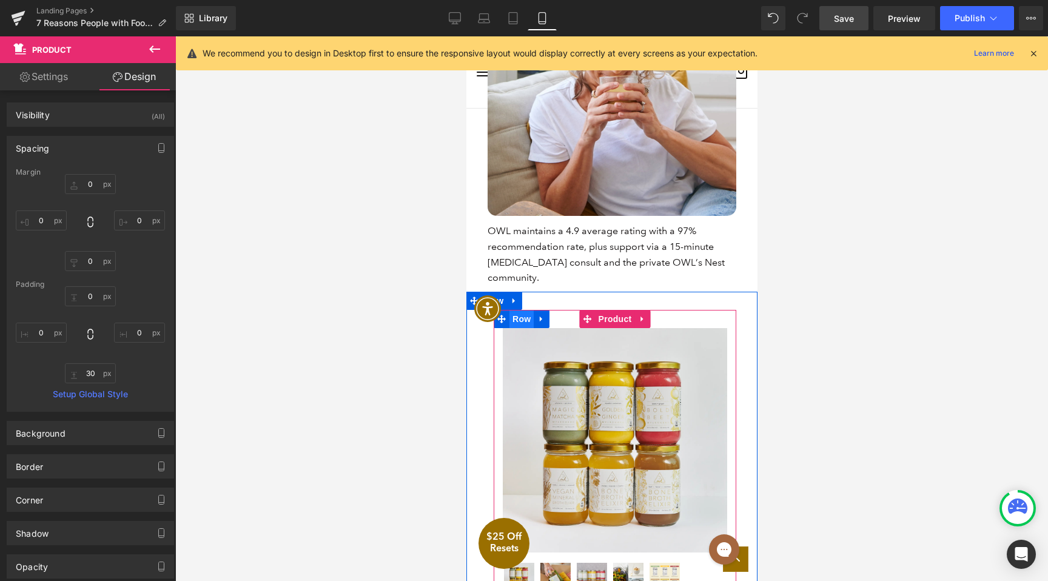
click at [512, 310] on span "Row" at bounding box center [521, 319] width 24 height 18
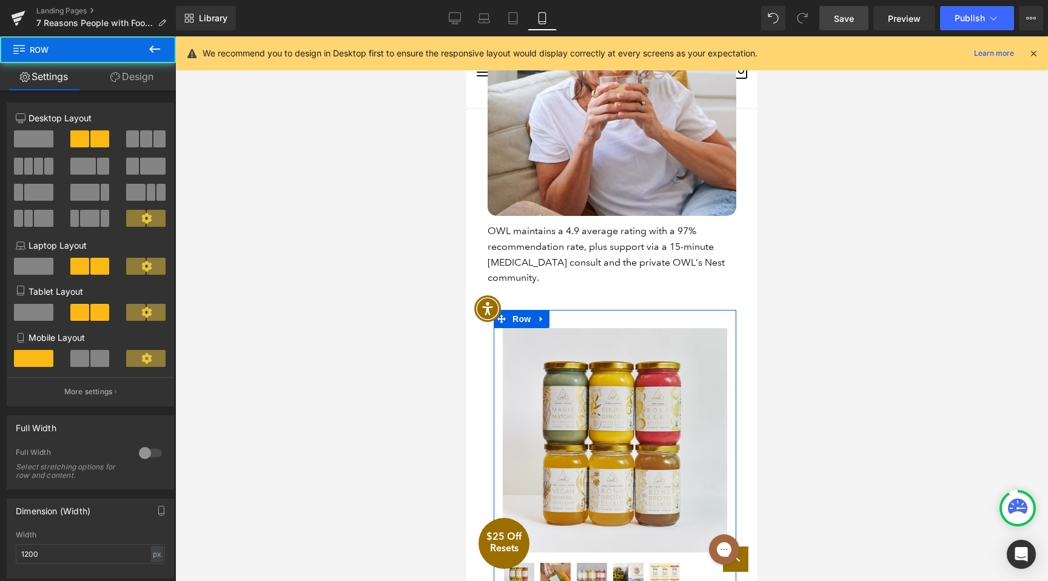
click at [146, 87] on link "Design" at bounding box center [132, 76] width 88 height 27
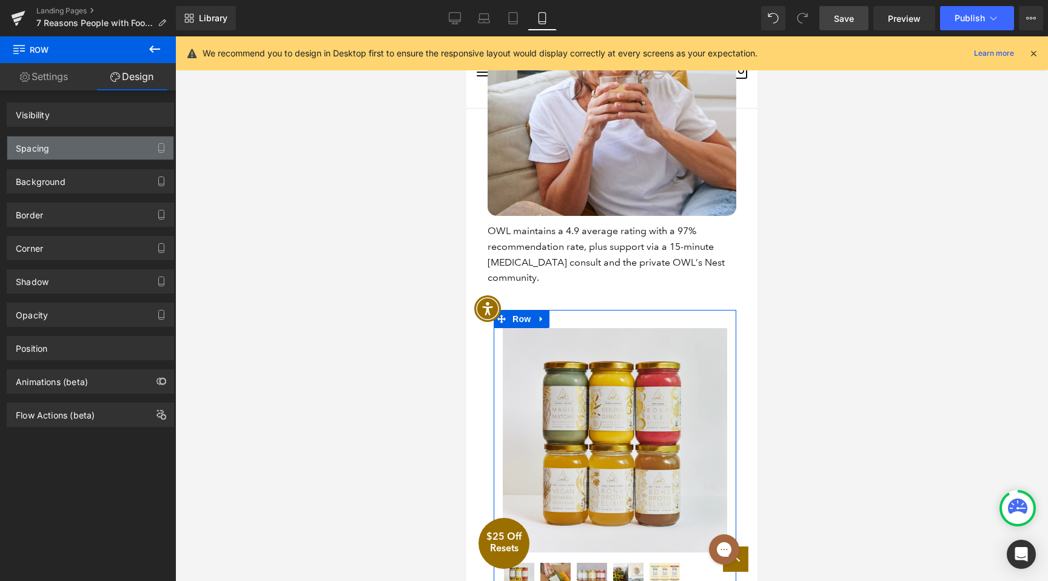
click at [73, 144] on div "Spacing" at bounding box center [90, 147] width 166 height 23
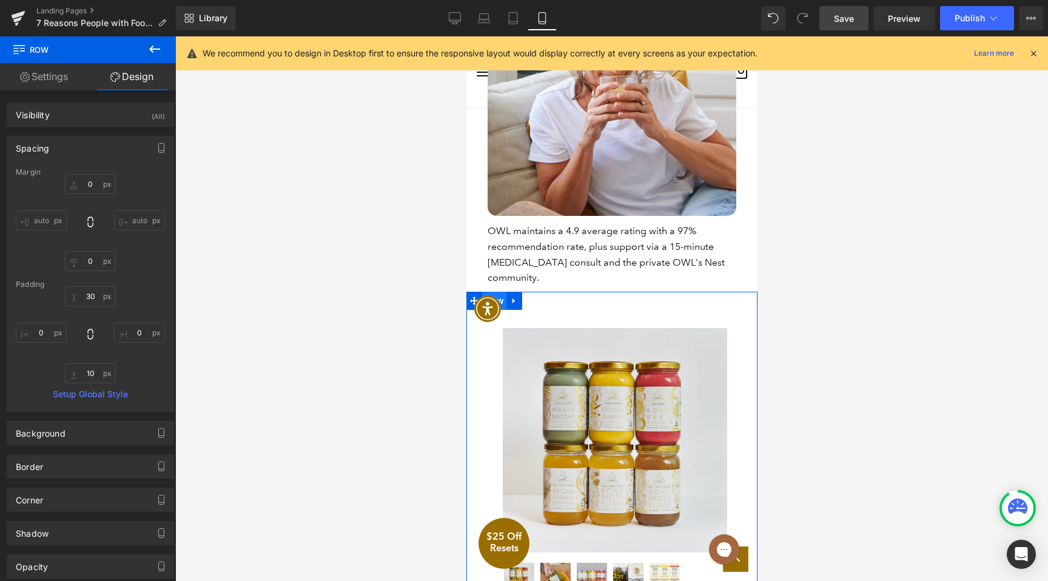
click at [494, 292] on span "Row" at bounding box center [494, 301] width 24 height 18
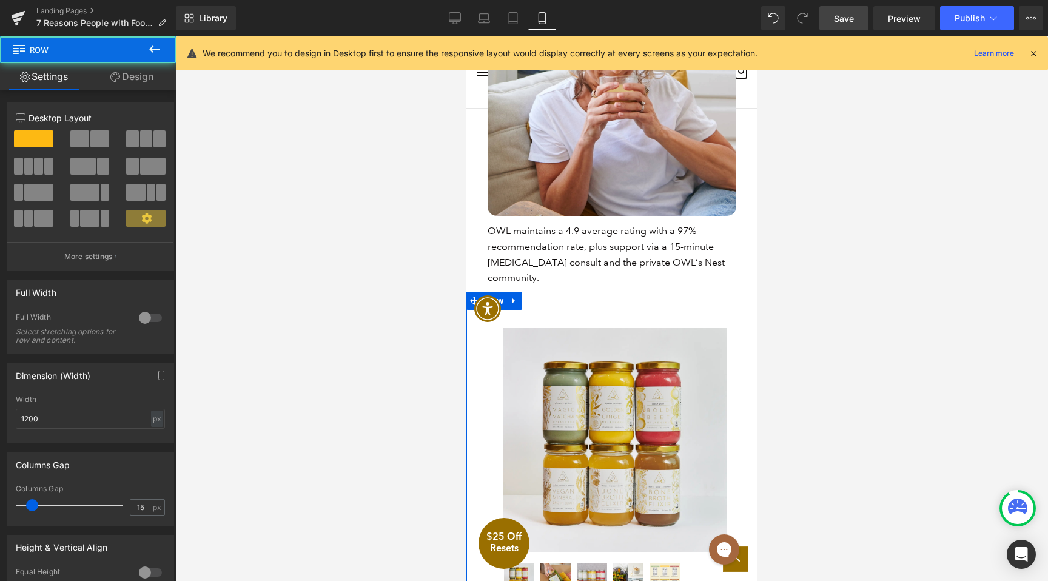
click at [127, 88] on link "Design" at bounding box center [132, 76] width 88 height 27
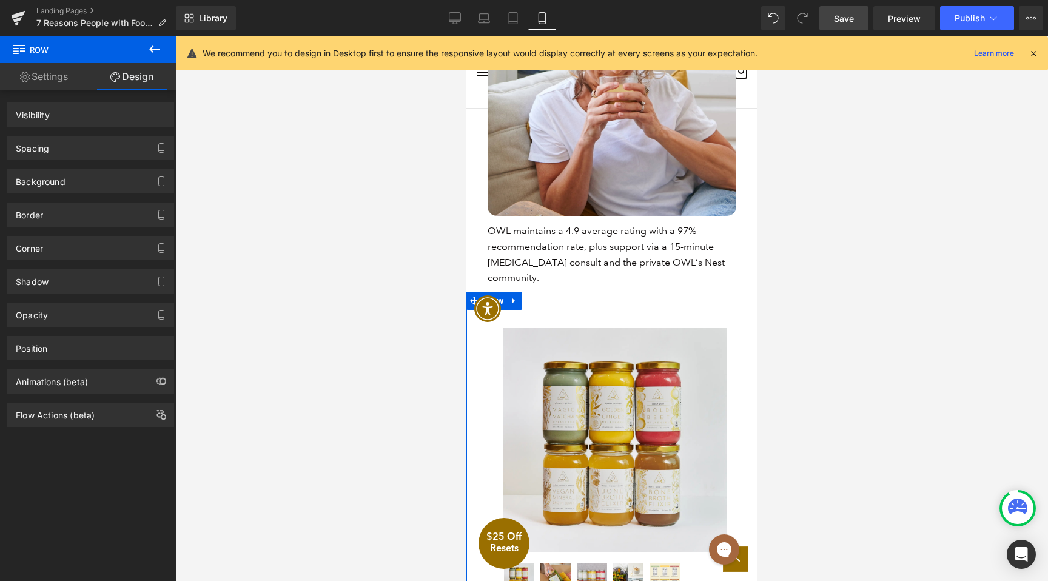
click at [67, 138] on div "Spacing" at bounding box center [90, 147] width 166 height 23
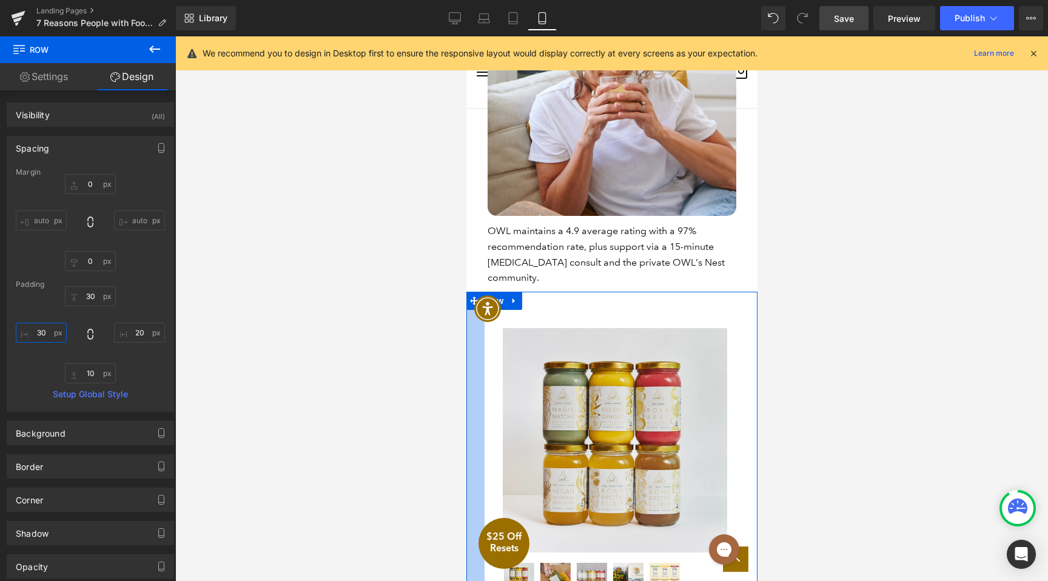
click at [42, 340] on input "text" at bounding box center [41, 333] width 51 height 20
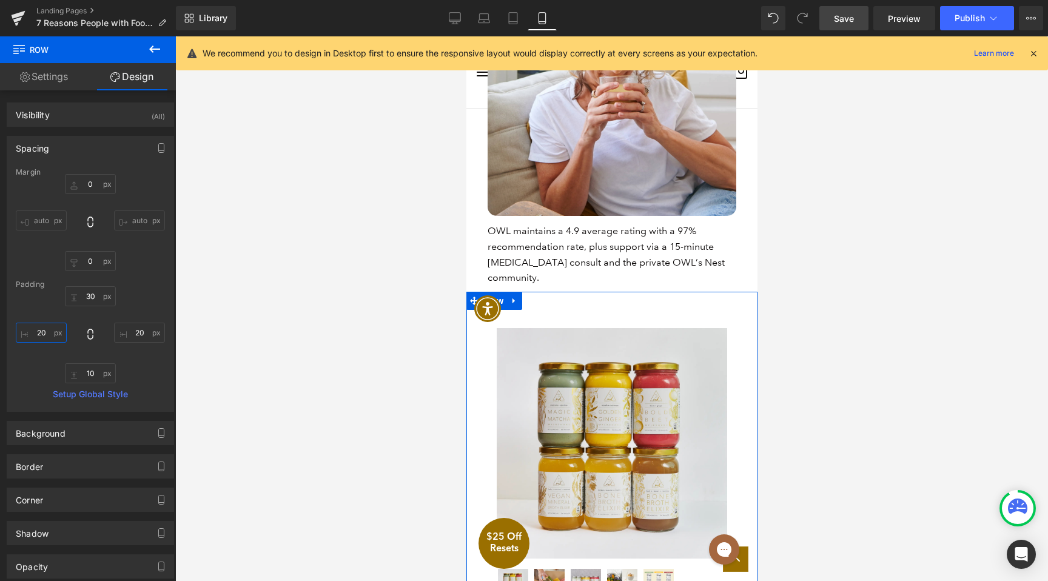
type input "10"
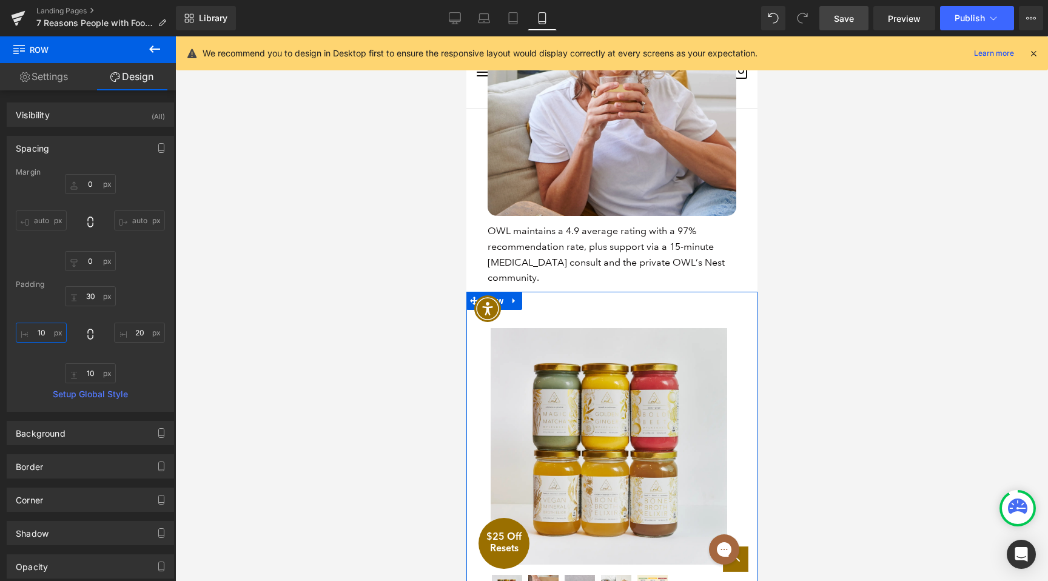
scroll to position [2, 0]
click at [146, 328] on input "text" at bounding box center [139, 330] width 51 height 20
type input "0"
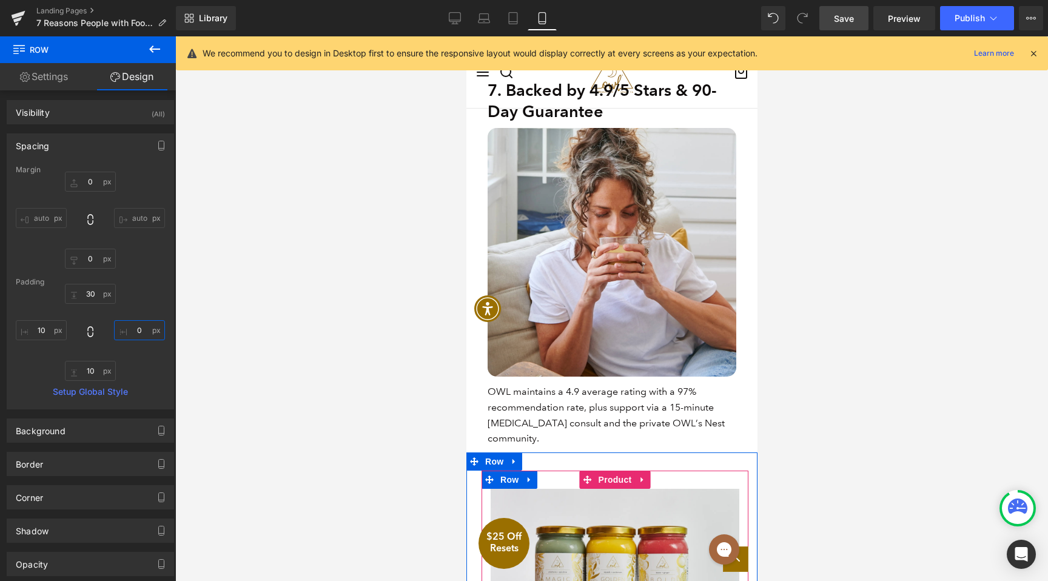
scroll to position [2823, 0]
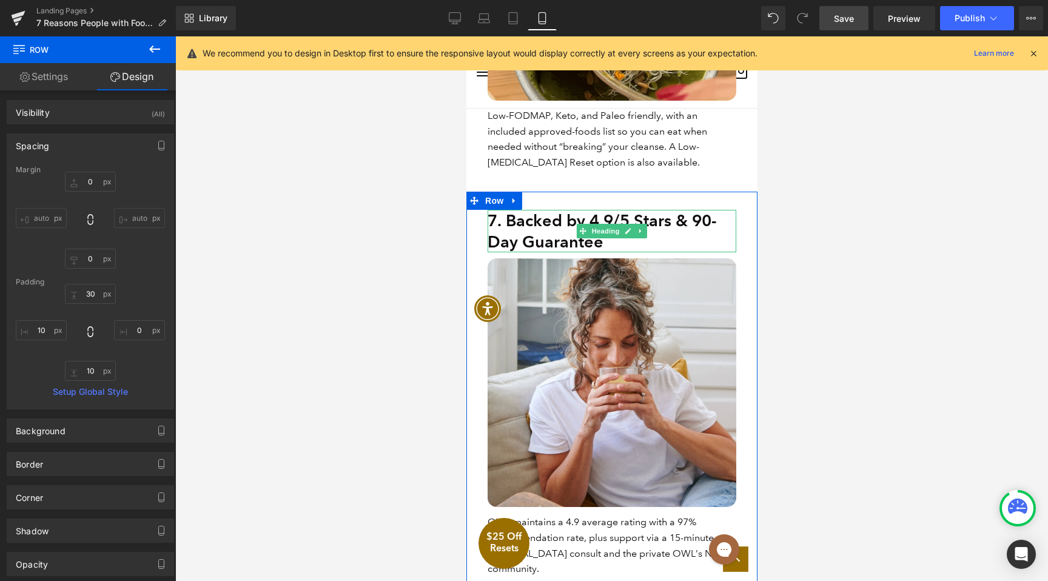
click at [635, 224] on link at bounding box center [640, 231] width 13 height 15
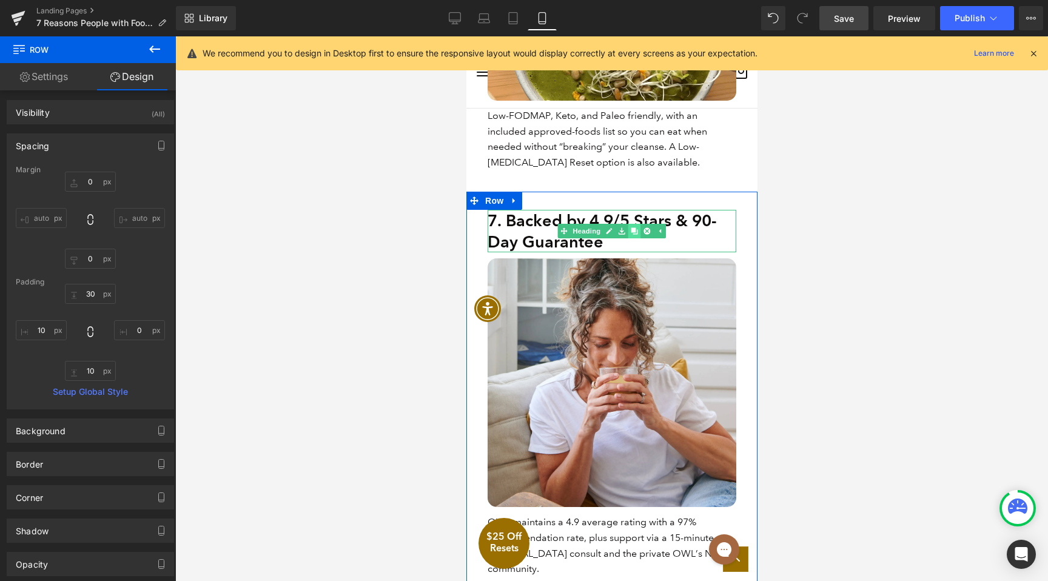
click at [635, 228] on icon at bounding box center [634, 231] width 7 height 7
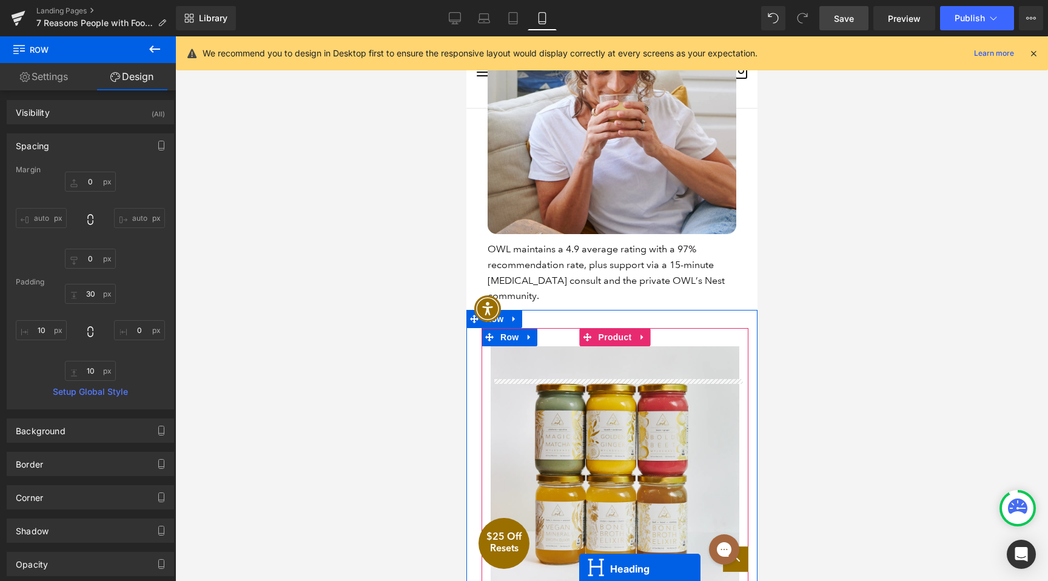
scroll to position [3211, 0]
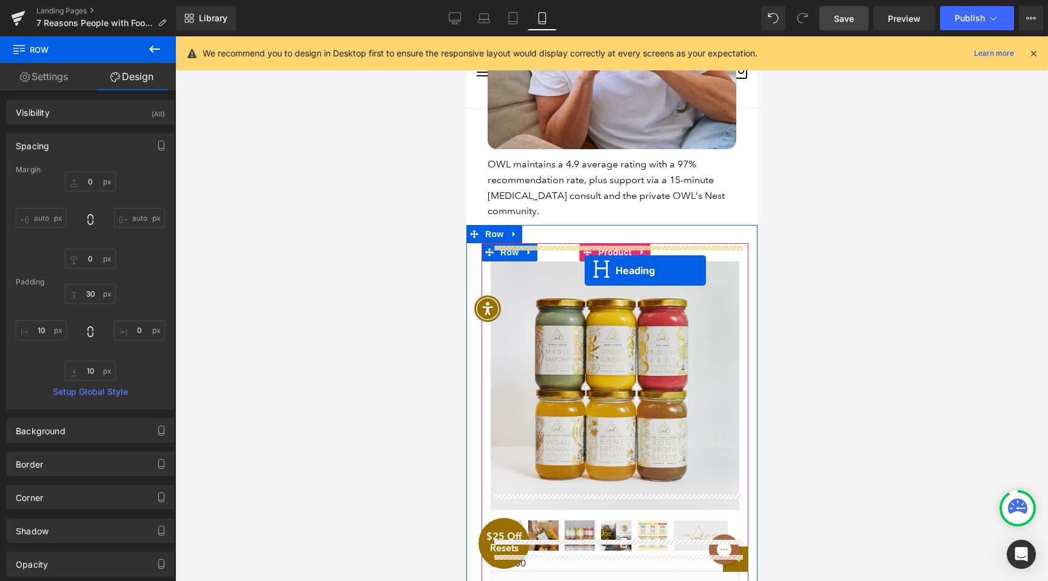
drag, startPoint x: 585, startPoint y: 257, endPoint x: 584, endPoint y: 271, distance: 13.4
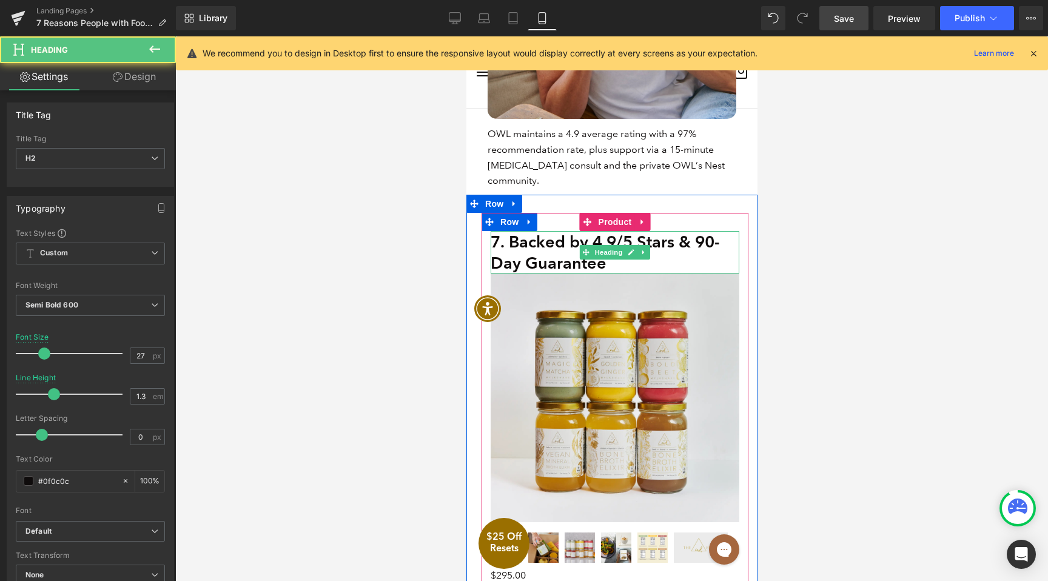
scroll to position [3181, 0]
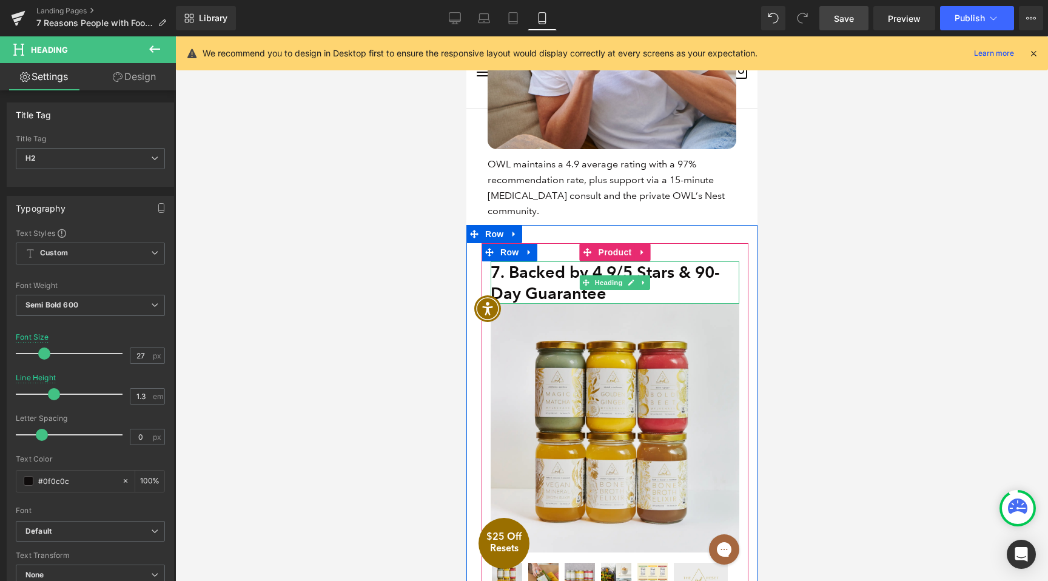
click at [534, 269] on h2 "7. Backed by 4.9/5 Stars & 90-Day Guarantee" at bounding box center [614, 282] width 249 height 42
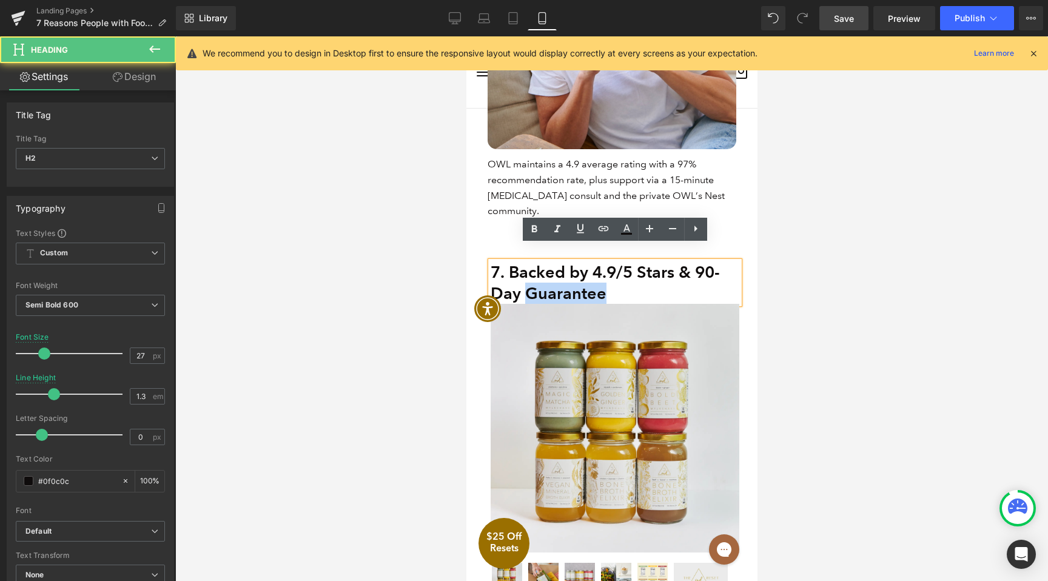
click at [534, 269] on h2 "7. Backed by 4.9/5 Stars & 90-Day Guarantee" at bounding box center [614, 282] width 249 height 42
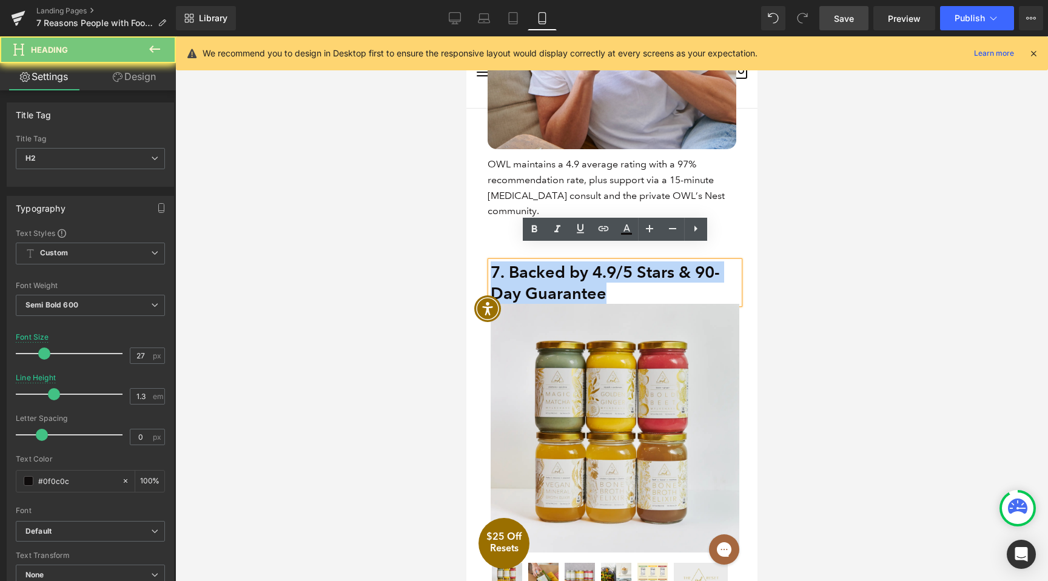
click at [534, 269] on h2 "7. Backed by 4.9/5 Stars & 90-Day Guarantee" at bounding box center [614, 282] width 249 height 42
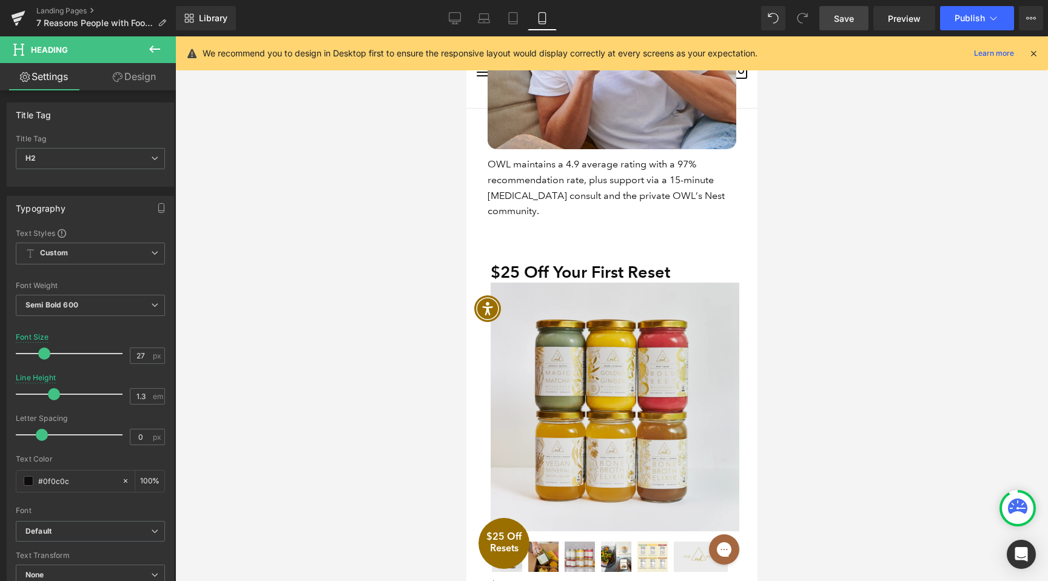
click at [126, 79] on link "Design" at bounding box center [134, 76] width 88 height 27
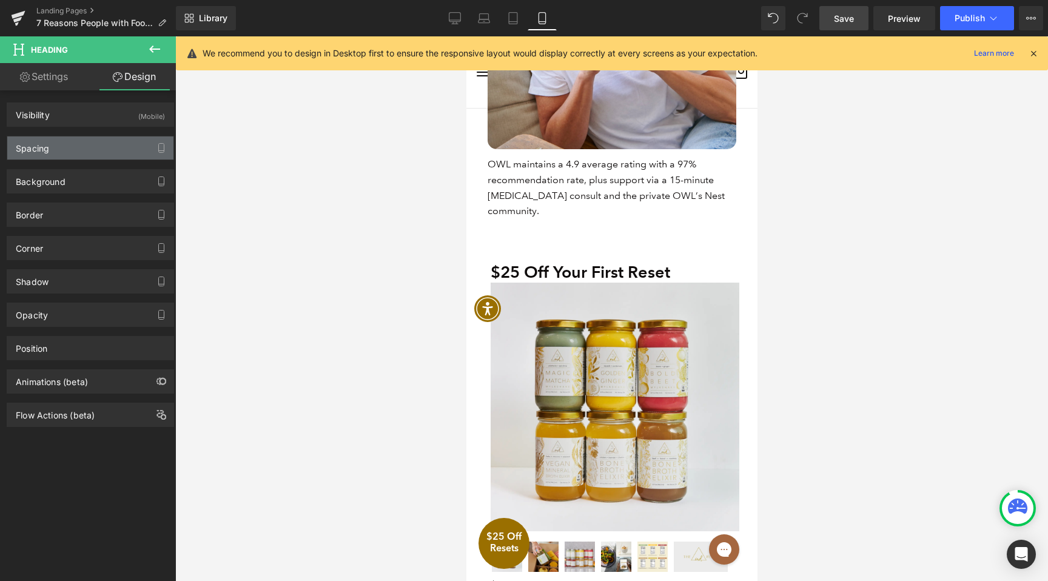
click at [58, 150] on div "Spacing" at bounding box center [90, 147] width 166 height 23
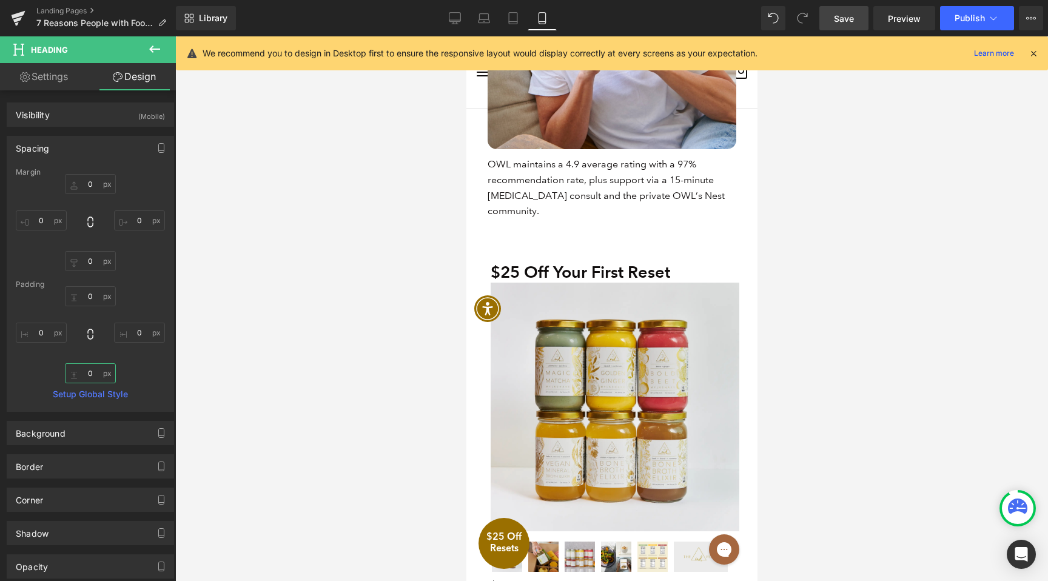
click at [86, 374] on input "text" at bounding box center [90, 373] width 51 height 20
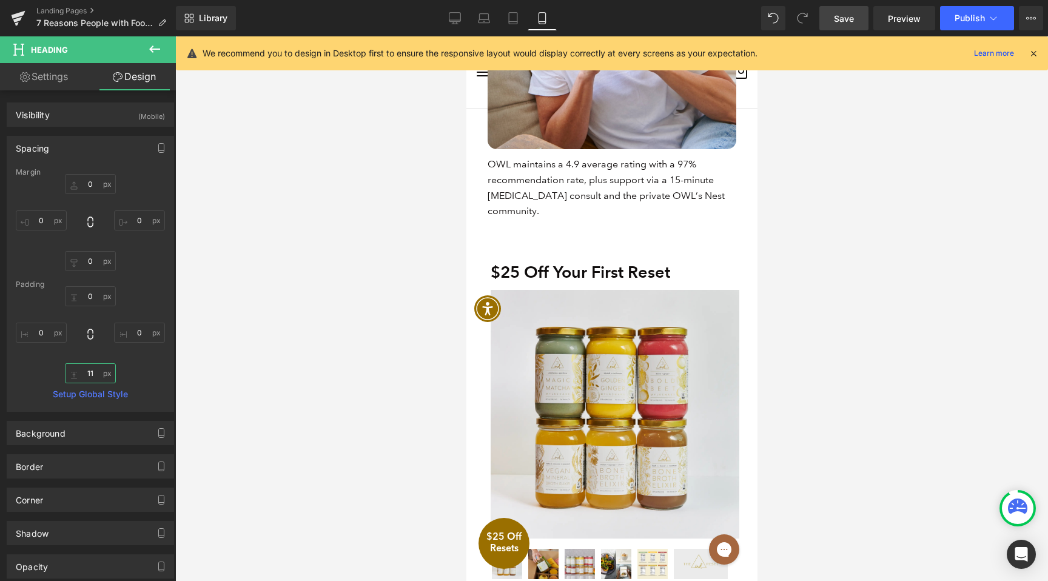
type input "12"
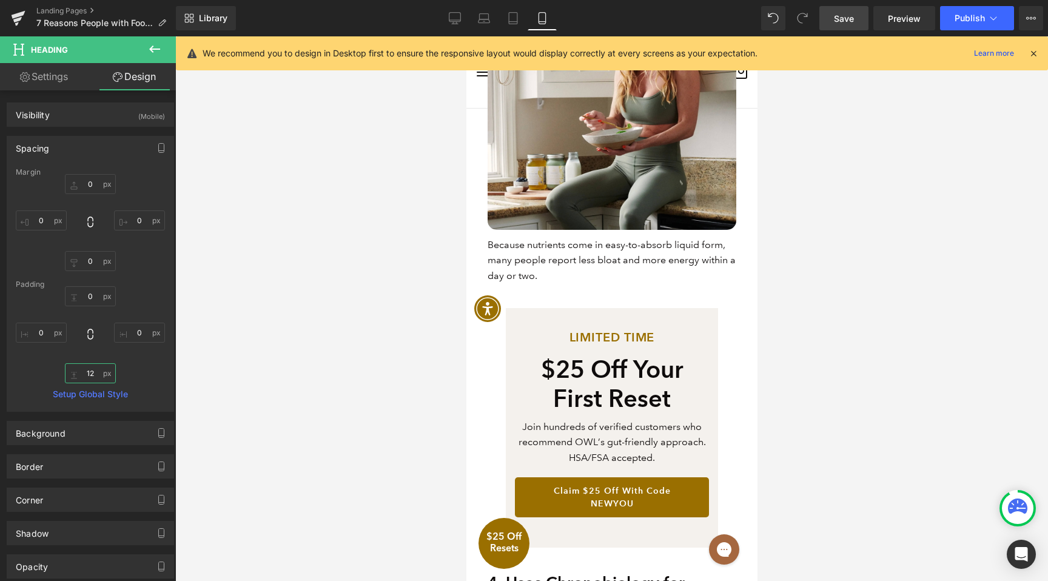
scroll to position [1257, 0]
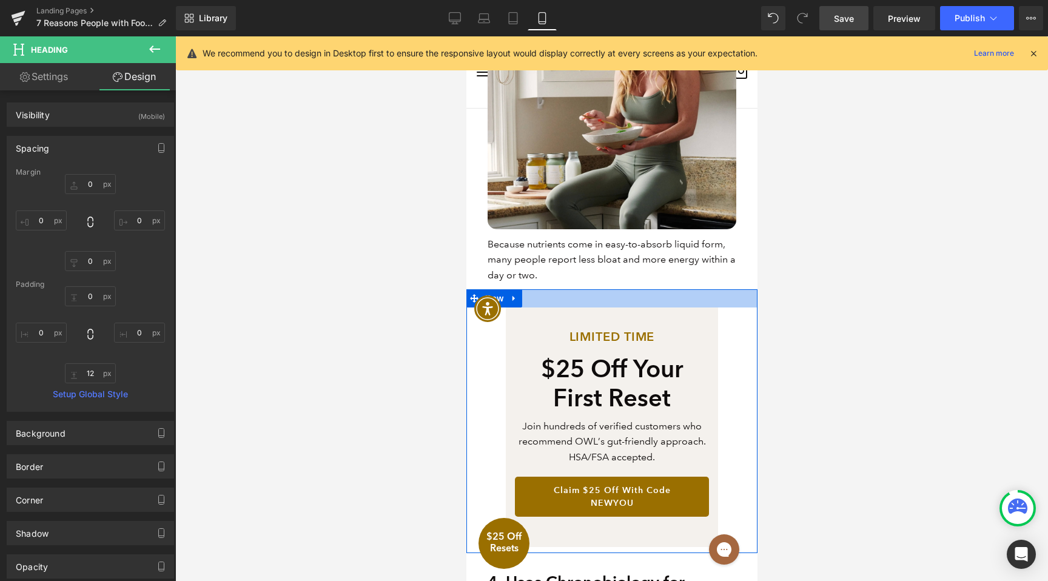
click at [598, 301] on div at bounding box center [611, 298] width 291 height 18
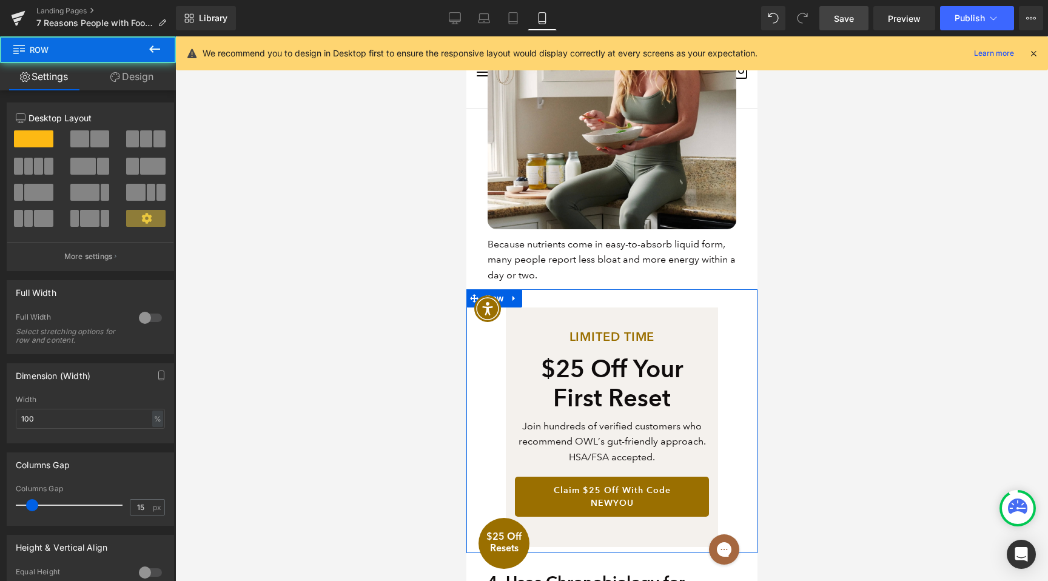
drag, startPoint x: 493, startPoint y: 385, endPoint x: 907, endPoint y: 399, distance: 414.5
click at [493, 385] on div "Limited Time Heading $25 Off Your First Reset Heading Join hundreds of verified…" at bounding box center [611, 421] width 291 height 264
click at [131, 74] on link "Design" at bounding box center [132, 76] width 88 height 27
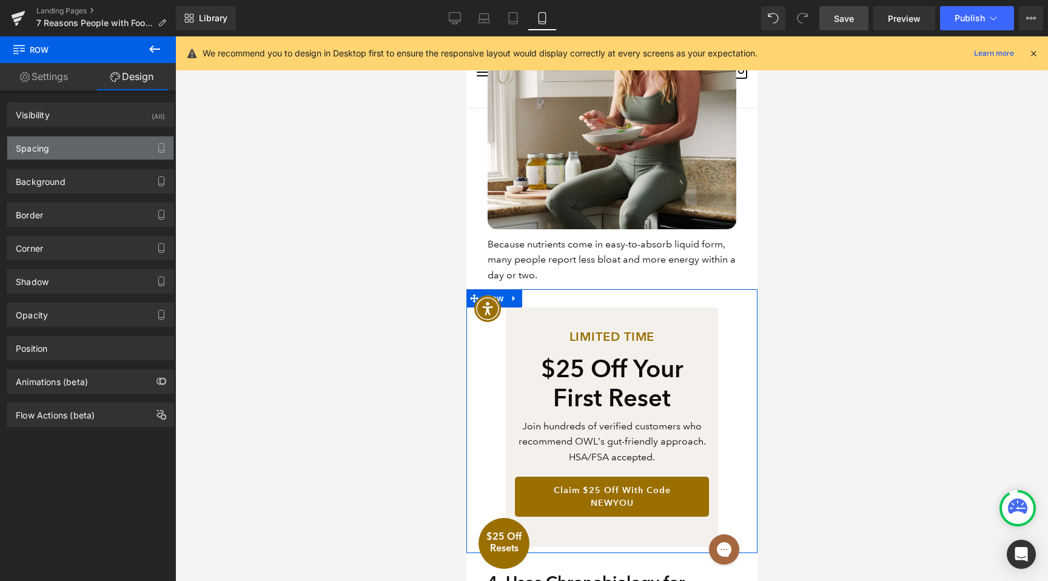
click at [66, 144] on div "Spacing" at bounding box center [90, 147] width 166 height 23
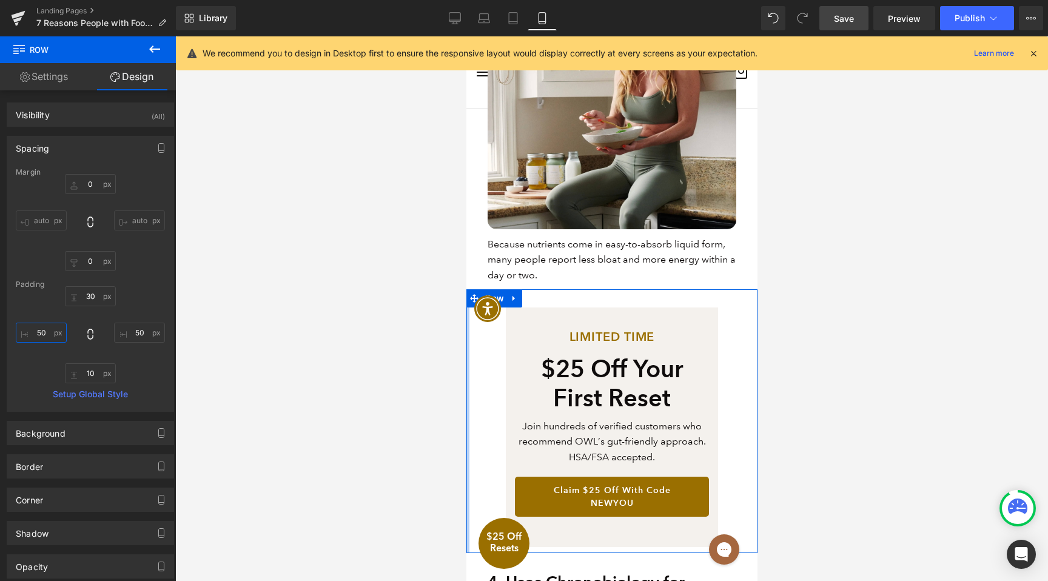
click at [45, 333] on input "text" at bounding box center [41, 333] width 51 height 20
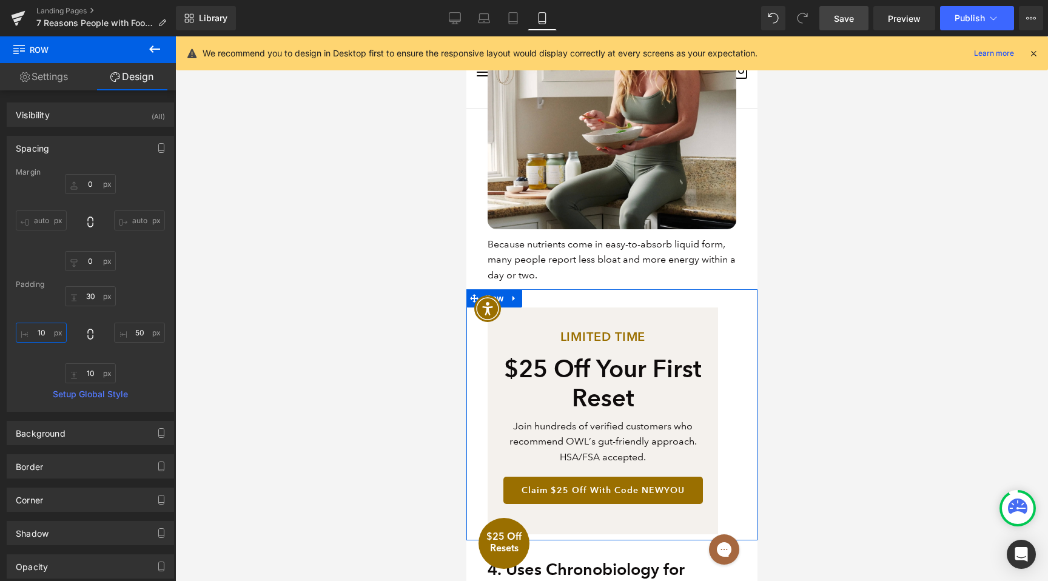
type input "20"
click at [141, 340] on input "text" at bounding box center [139, 333] width 51 height 20
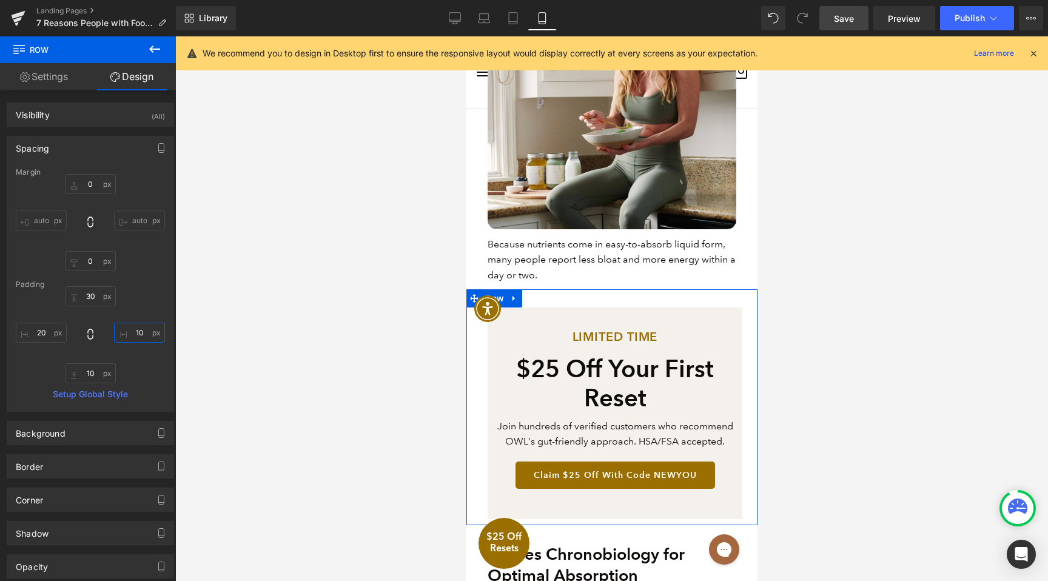
type input "0"
click at [48, 335] on input "20" at bounding box center [41, 333] width 51 height 20
type input "0"
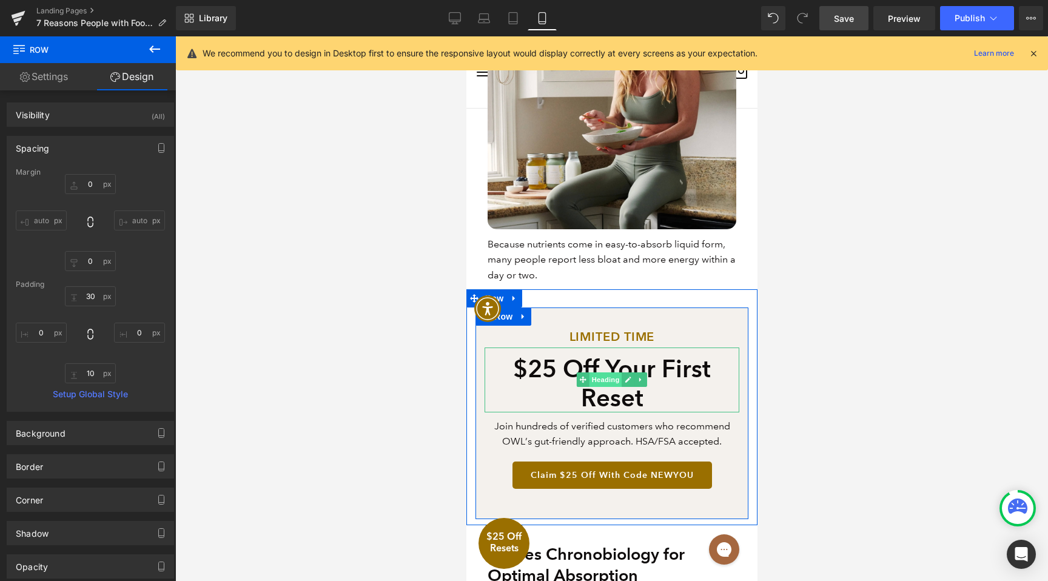
click at [604, 383] on span "Heading" at bounding box center [605, 379] width 33 height 15
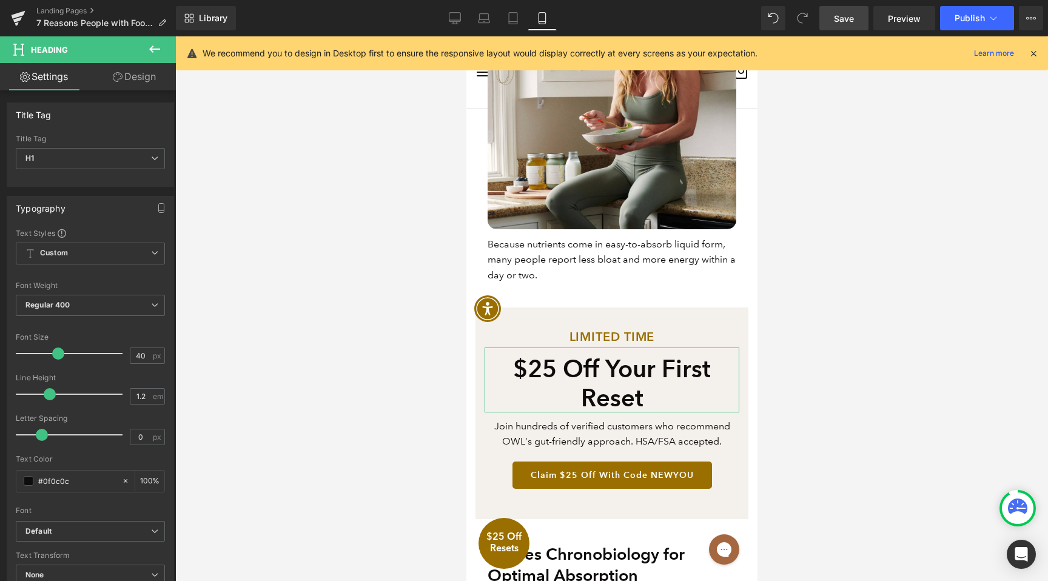
click at [131, 85] on link "Design" at bounding box center [134, 76] width 88 height 27
click at [0, 0] on div "Spacing" at bounding box center [0, 0] width 0 height 0
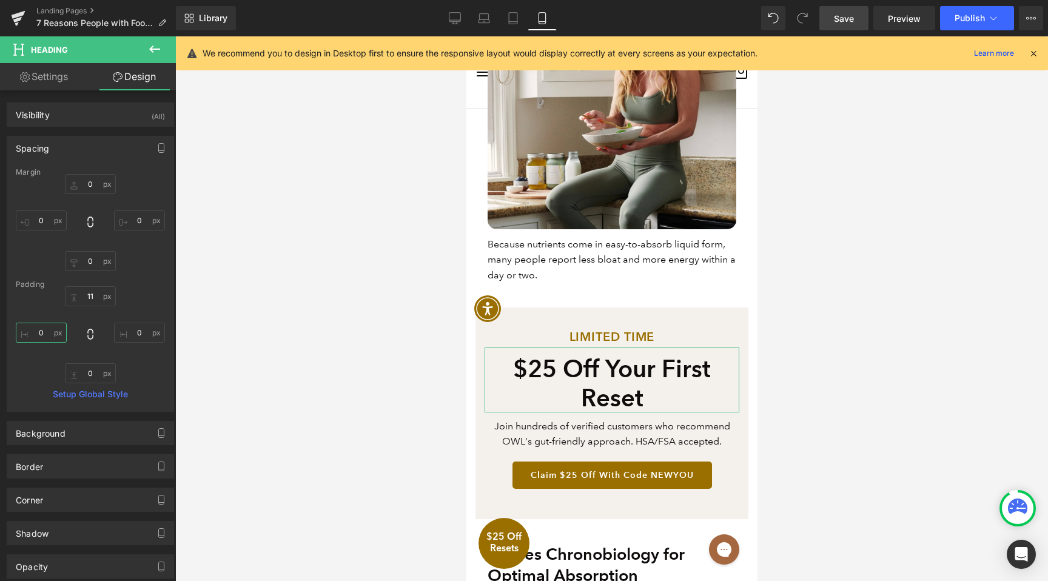
click at [37, 328] on input "text" at bounding box center [41, 333] width 51 height 20
type input "20"
click at [144, 329] on input "text" at bounding box center [139, 333] width 51 height 20
type input "30"
click at [27, 329] on input "20" at bounding box center [41, 333] width 51 height 20
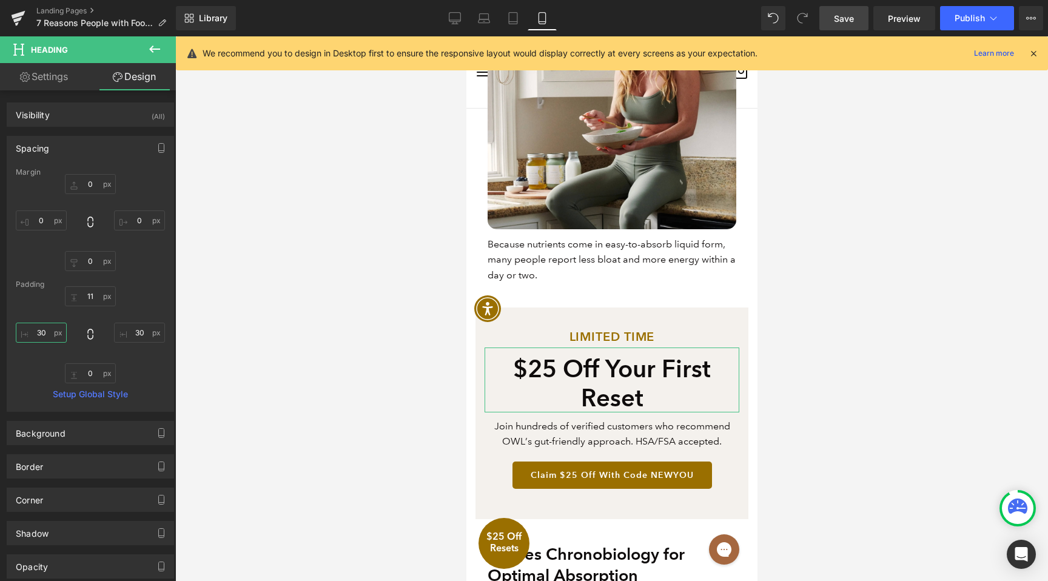
type input "40"
click at [135, 326] on input "30" at bounding box center [139, 333] width 51 height 20
type input "50"
click at [18, 333] on input "40" at bounding box center [41, 333] width 51 height 20
type input "50"
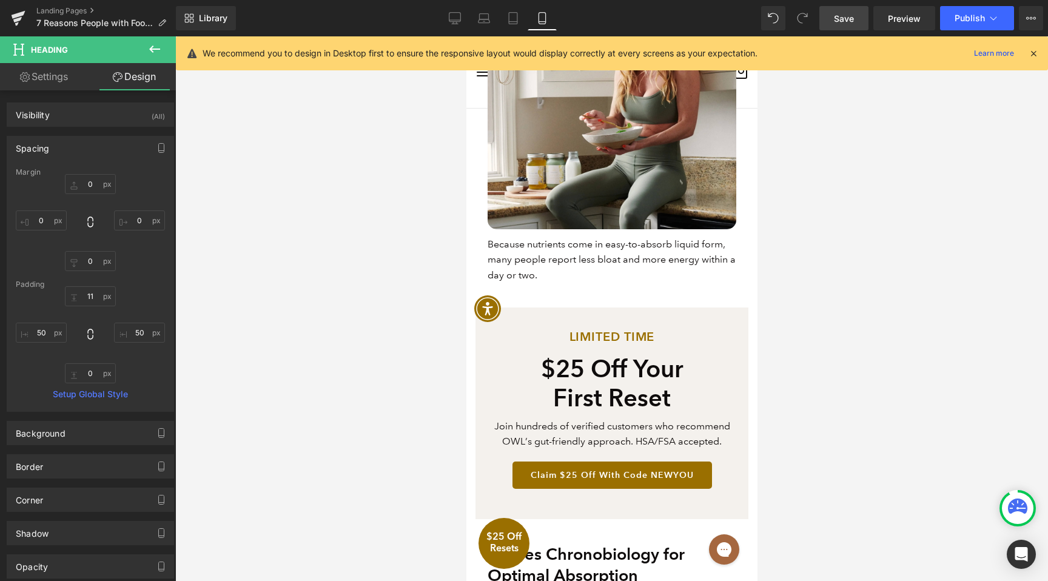
click at [819, 329] on div at bounding box center [611, 308] width 873 height 545
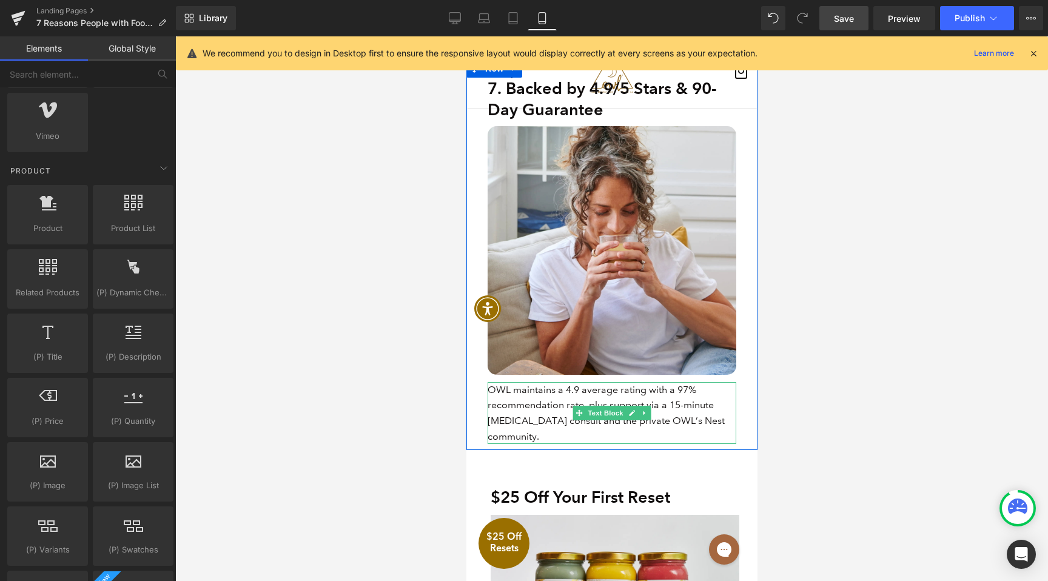
scroll to position [3030, 0]
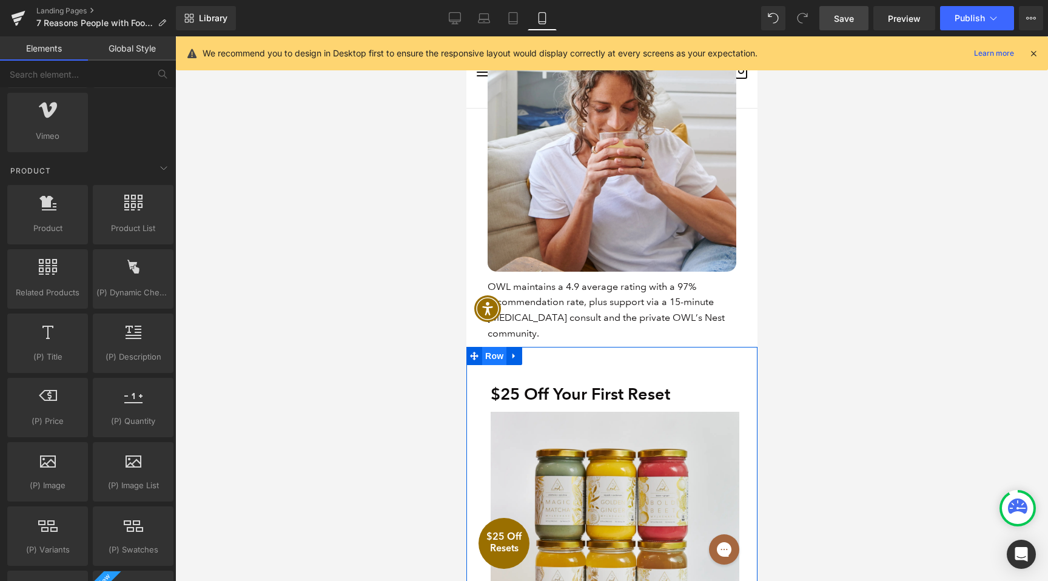
click at [490, 347] on span "Row" at bounding box center [494, 356] width 24 height 18
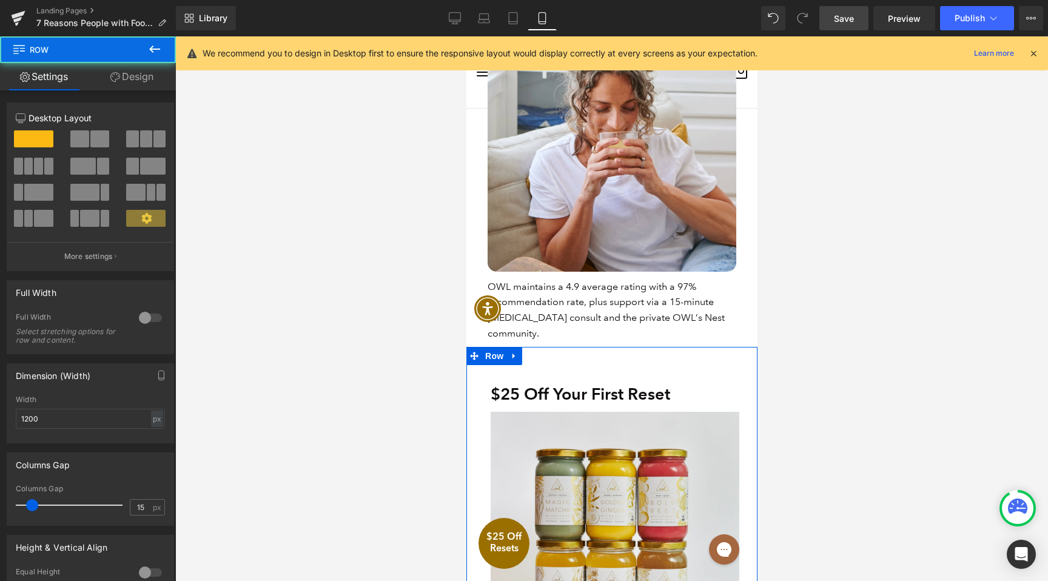
click at [127, 69] on link "Design" at bounding box center [132, 76] width 88 height 27
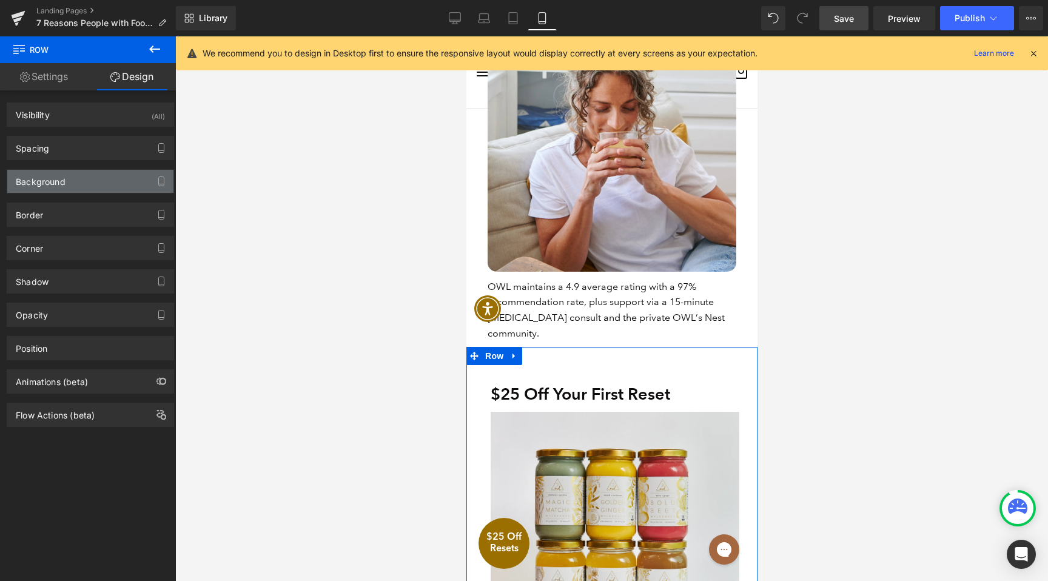
click at [63, 192] on div "Background" at bounding box center [90, 181] width 166 height 23
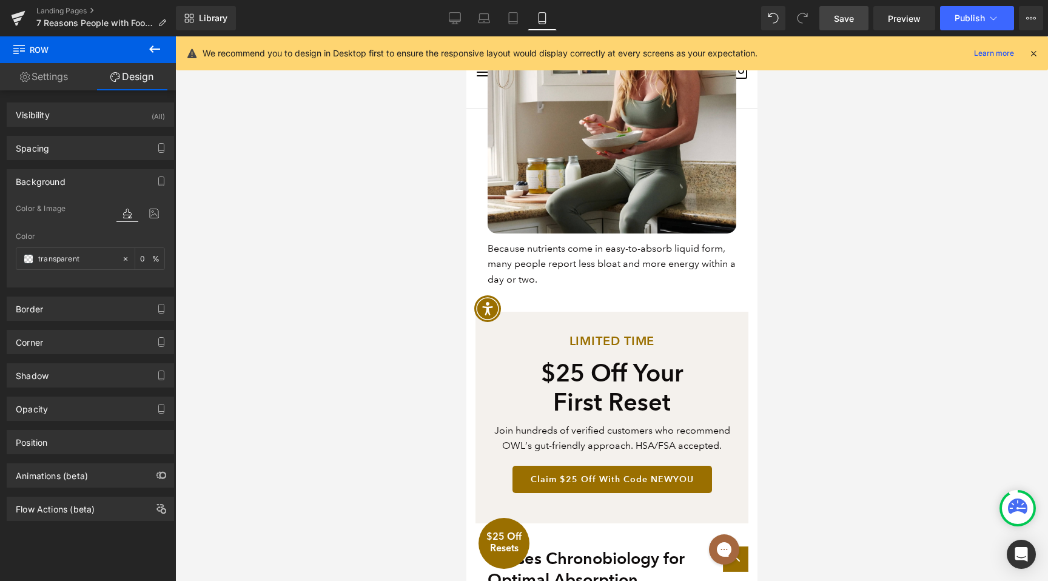
scroll to position [1252, 0]
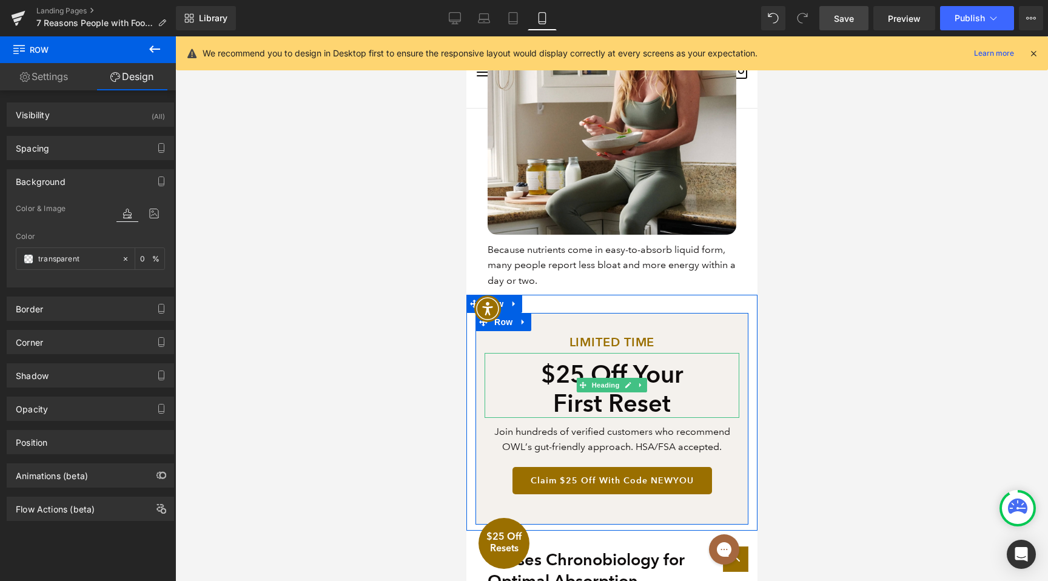
drag, startPoint x: 560, startPoint y: 365, endPoint x: 510, endPoint y: 337, distance: 57.9
click at [560, 365] on h1 "$25 Off Your First Reset" at bounding box center [611, 389] width 194 height 58
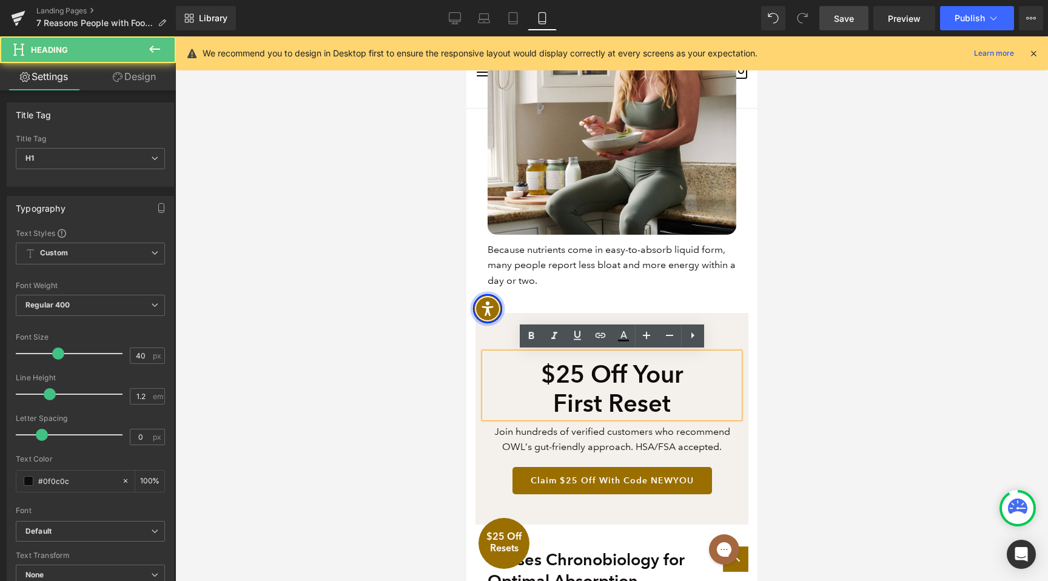
click at [499, 324] on span "Accessibility Menu" at bounding box center [487, 309] width 42 height 42
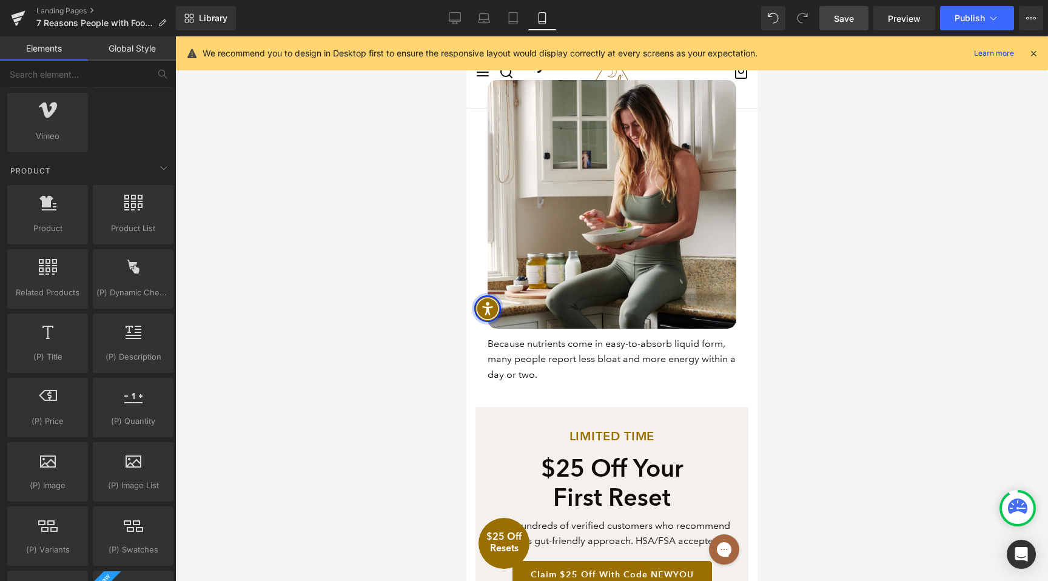
scroll to position [1159, 0]
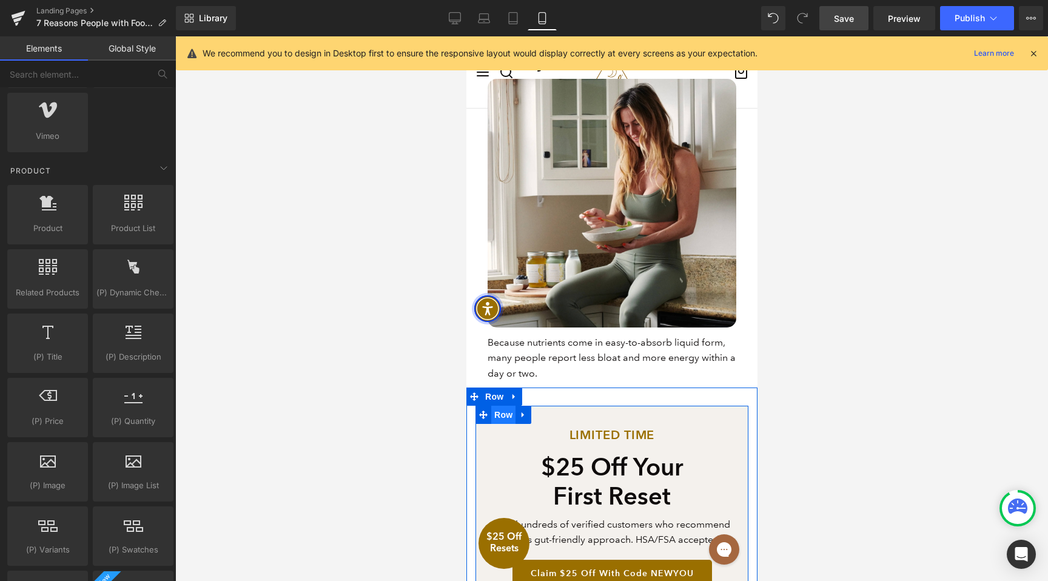
click at [505, 412] on span "Row" at bounding box center [503, 415] width 24 height 18
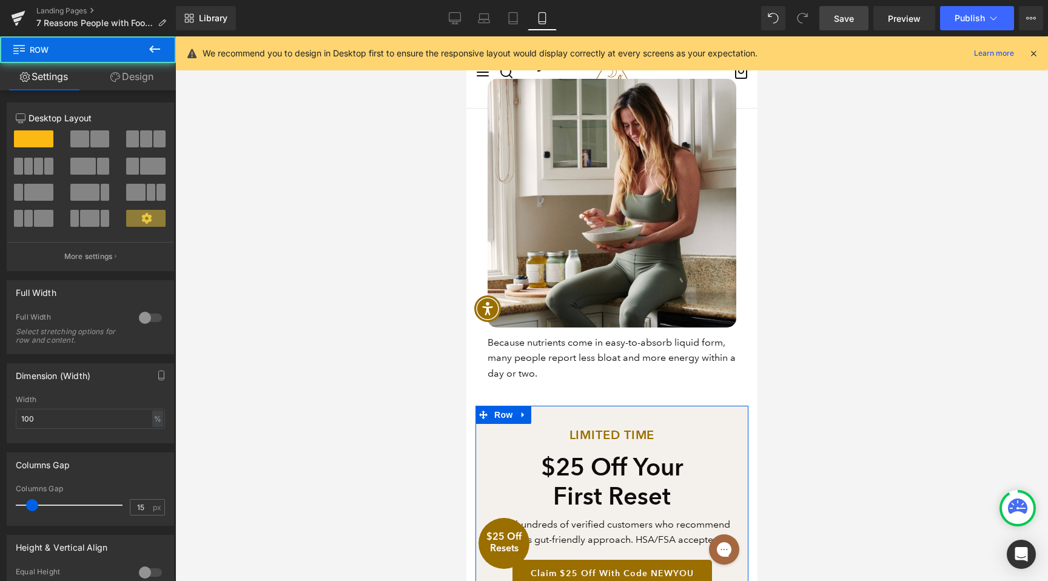
click at [149, 72] on link "Design" at bounding box center [132, 76] width 88 height 27
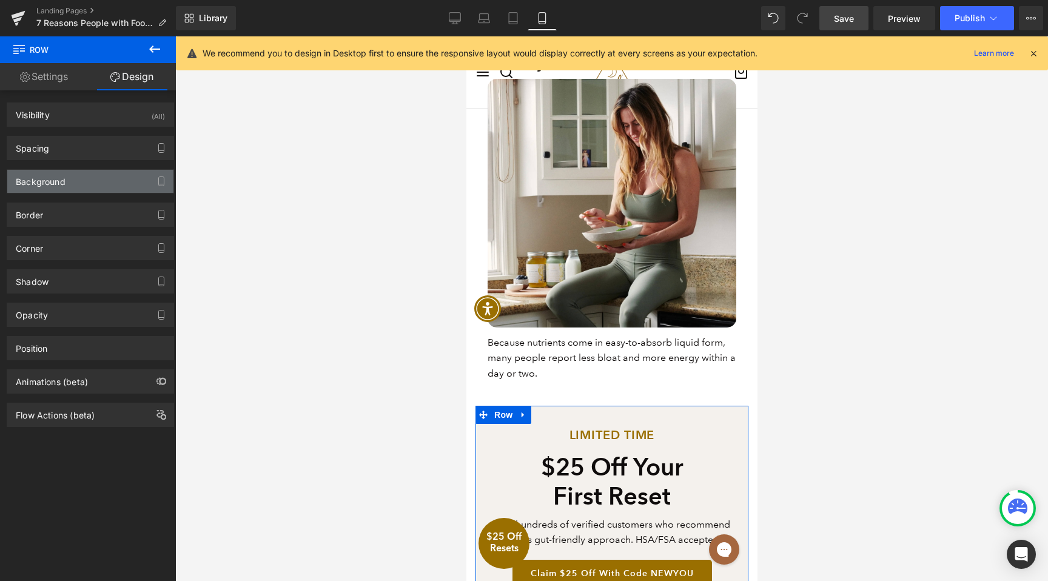
click at [69, 181] on div "Background" at bounding box center [90, 181] width 166 height 23
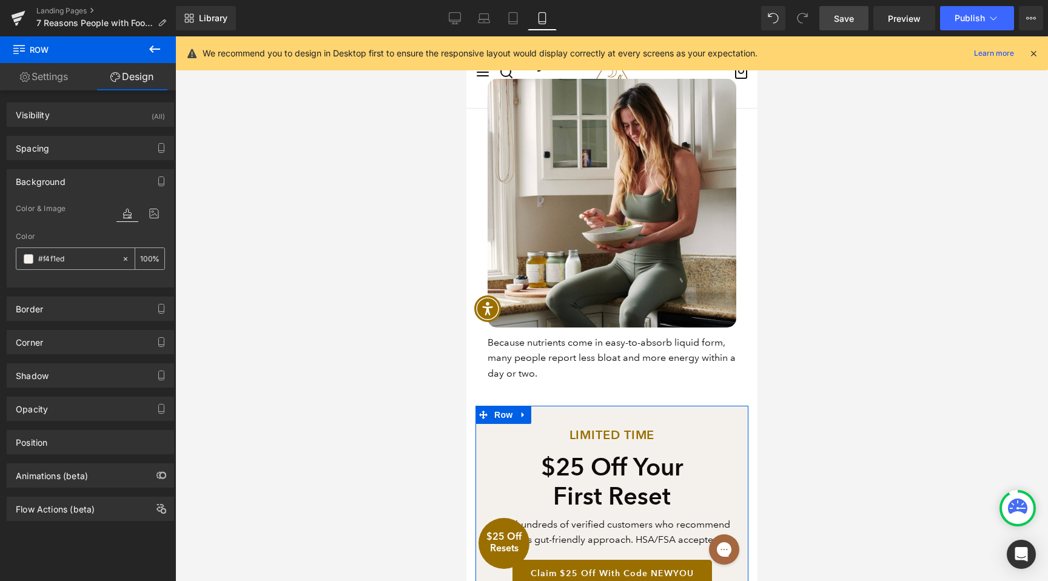
click at [67, 255] on input "text" at bounding box center [77, 258] width 78 height 13
type input "#f4f1ed"
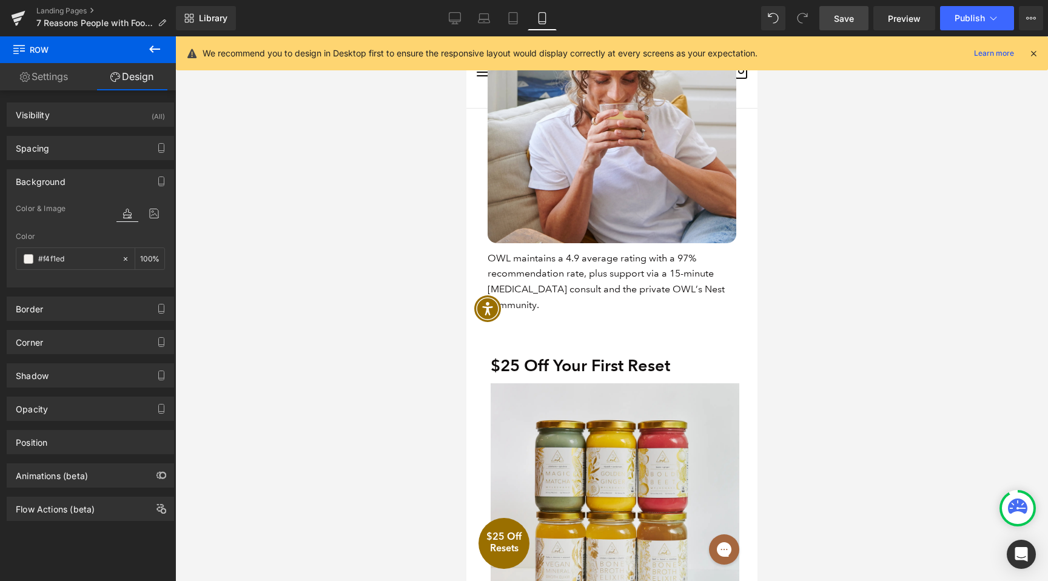
scroll to position [3090, 0]
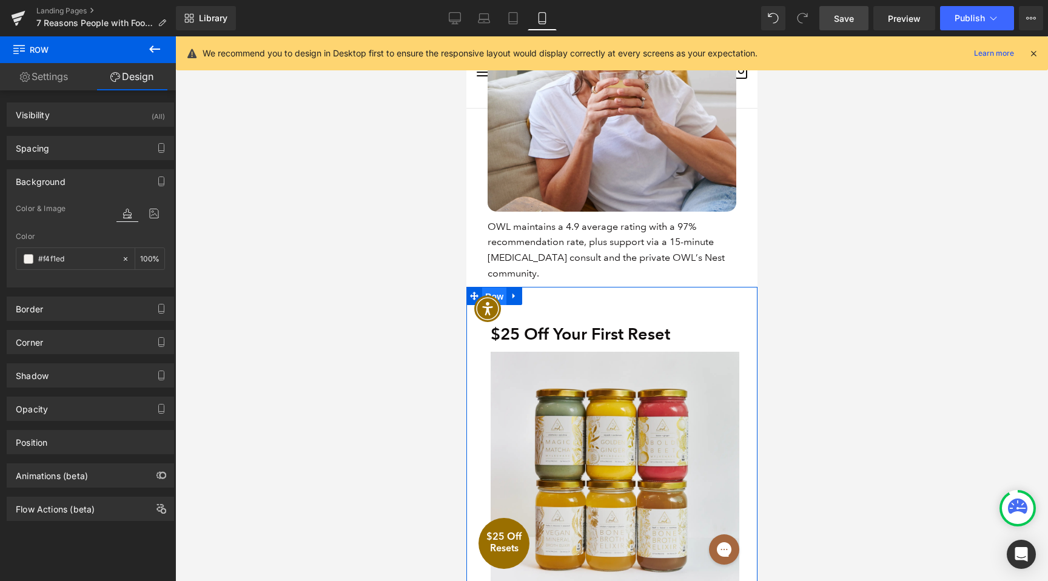
drag, startPoint x: 500, startPoint y: 279, endPoint x: 802, endPoint y: 305, distance: 303.2
click at [500, 288] on span "Row" at bounding box center [494, 297] width 24 height 18
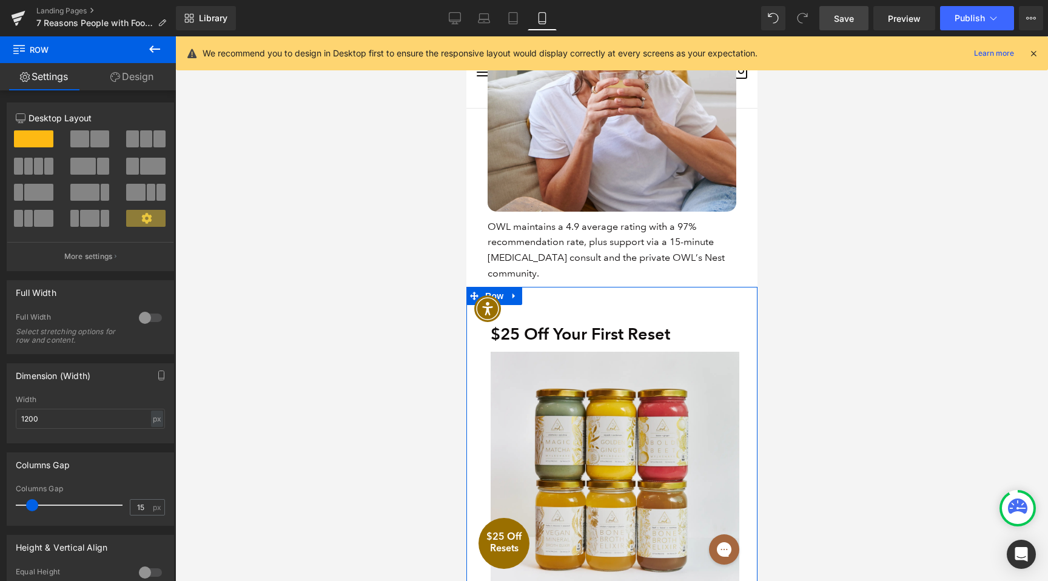
click at [134, 78] on link "Design" at bounding box center [132, 76] width 88 height 27
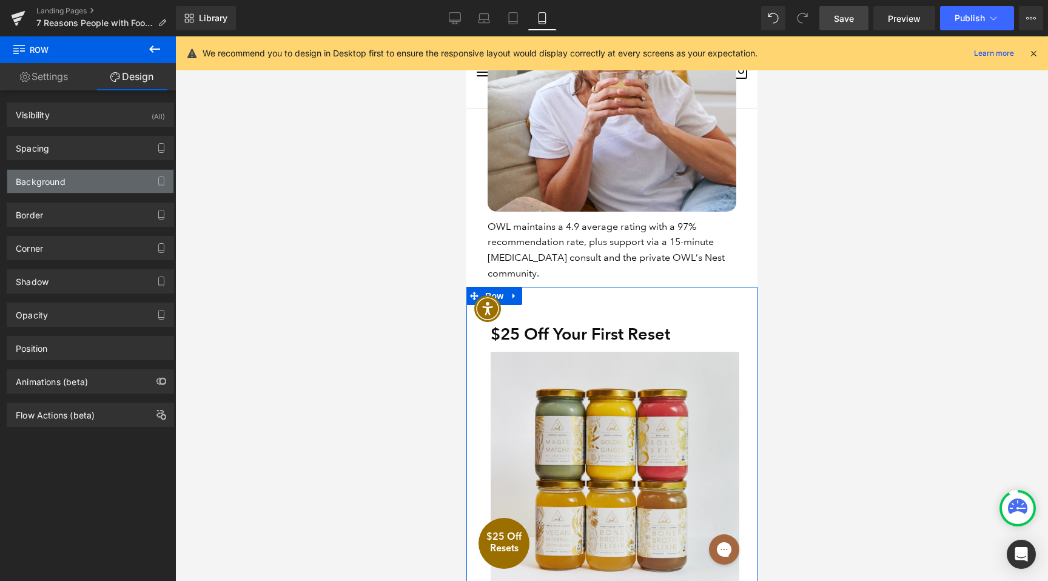
click at [52, 187] on div "Background" at bounding box center [41, 178] width 50 height 17
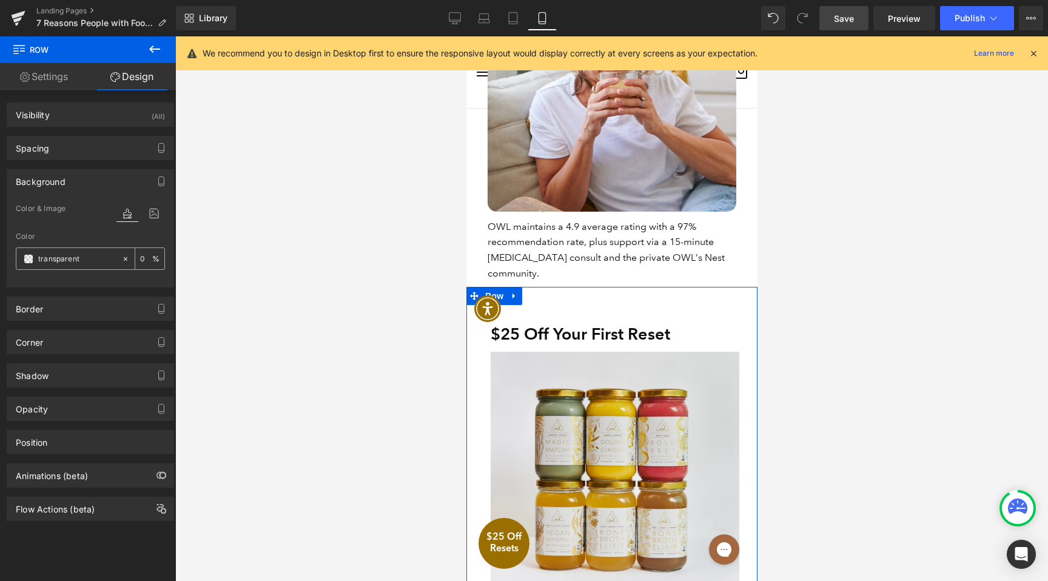
click at [55, 258] on input "text" at bounding box center [77, 258] width 78 height 13
paste input "#f4f1ed"
type input "#f4f1ed"
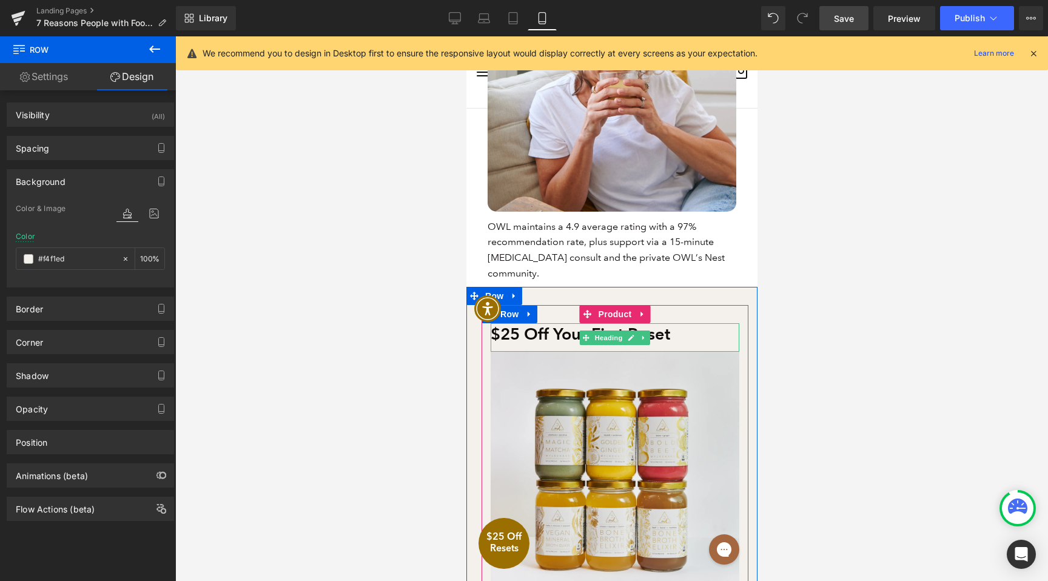
click at [559, 323] on h2 "$25 Off Your First Reset" at bounding box center [614, 333] width 249 height 21
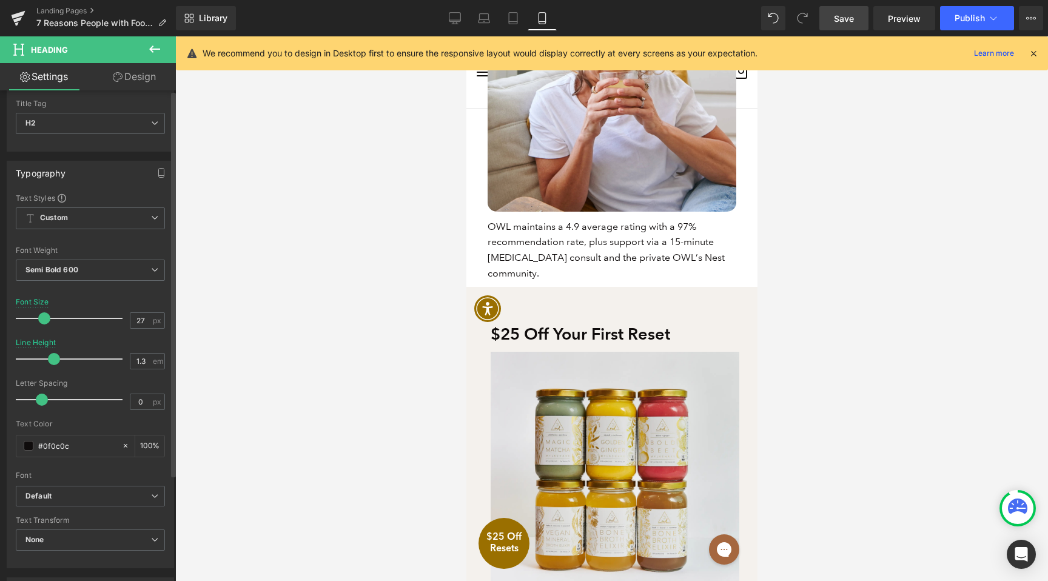
scroll to position [220, 0]
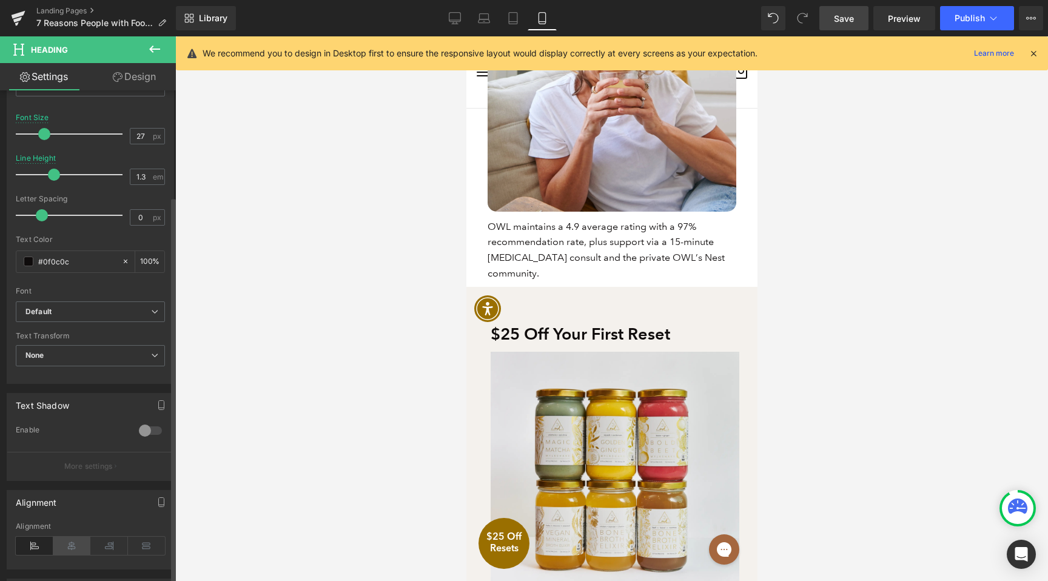
click at [64, 542] on icon at bounding box center [72, 546] width 38 height 18
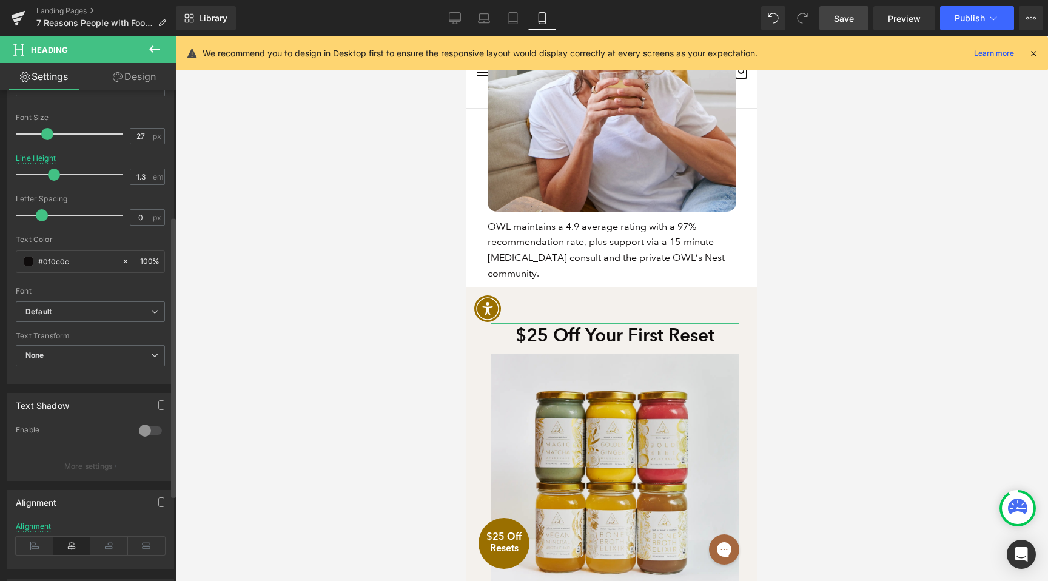
click at [44, 135] on span at bounding box center [47, 134] width 12 height 12
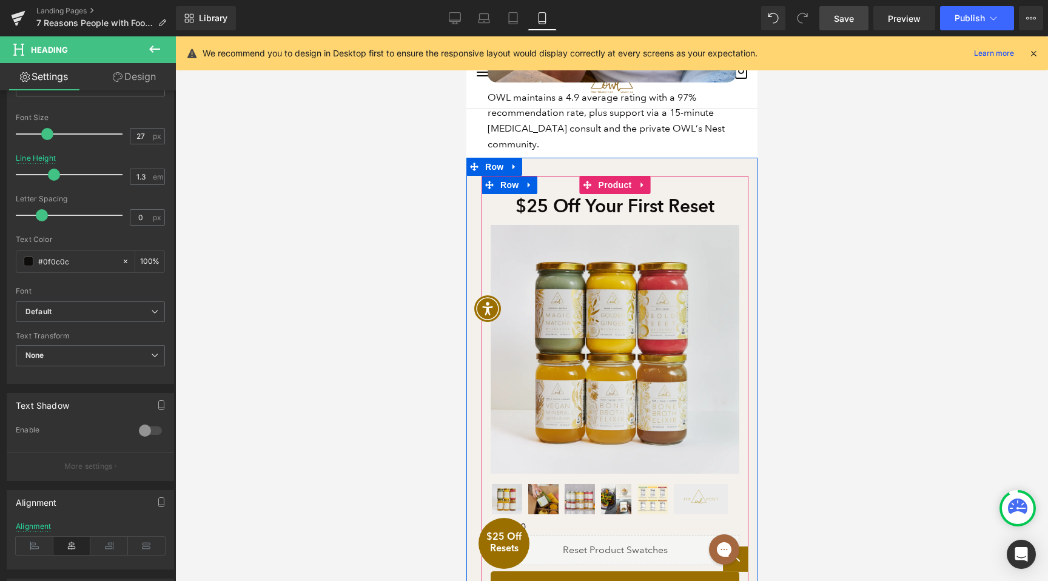
scroll to position [3217, 0]
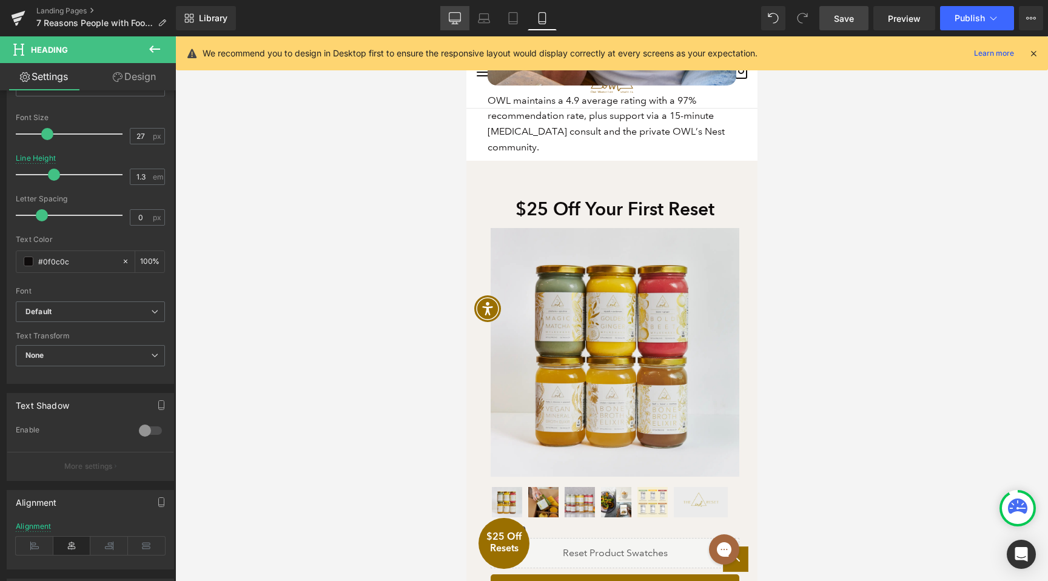
click at [458, 16] on icon at bounding box center [455, 18] width 12 height 12
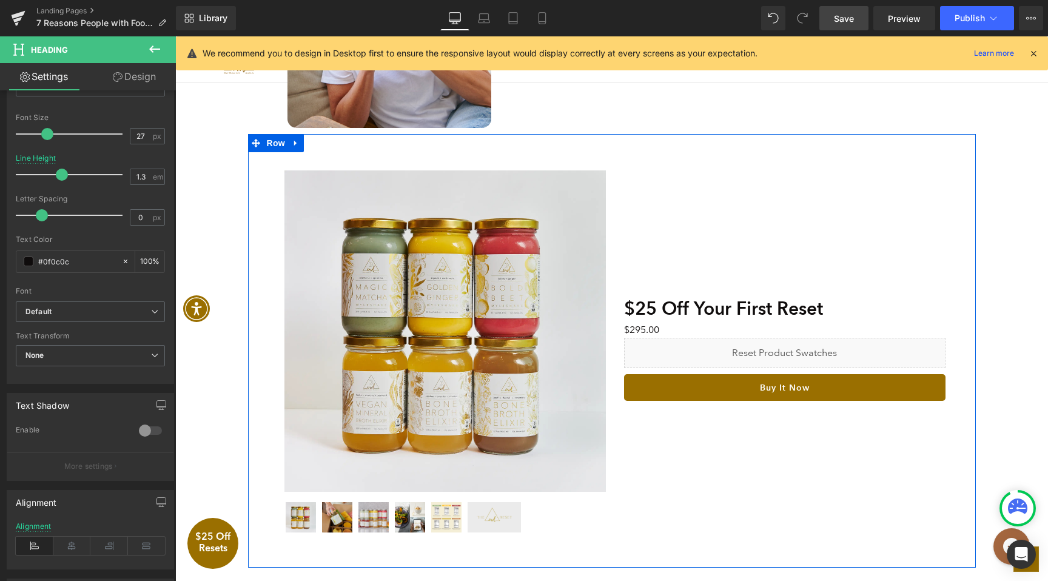
scroll to position [2173, 0]
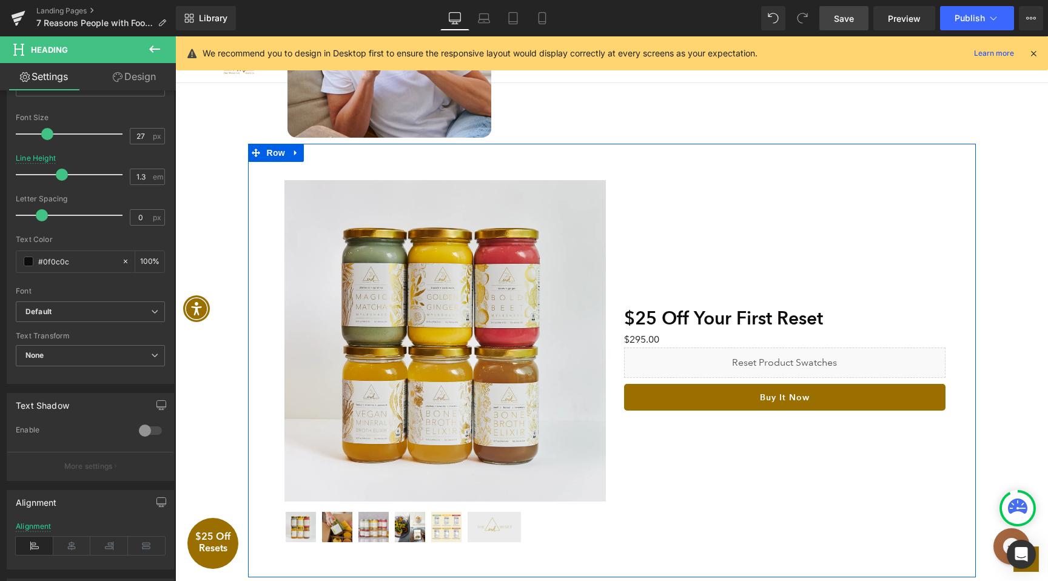
drag, startPoint x: 266, startPoint y: 156, endPoint x: 237, endPoint y: 138, distance: 33.5
click at [266, 155] on span "Row" at bounding box center [276, 153] width 24 height 18
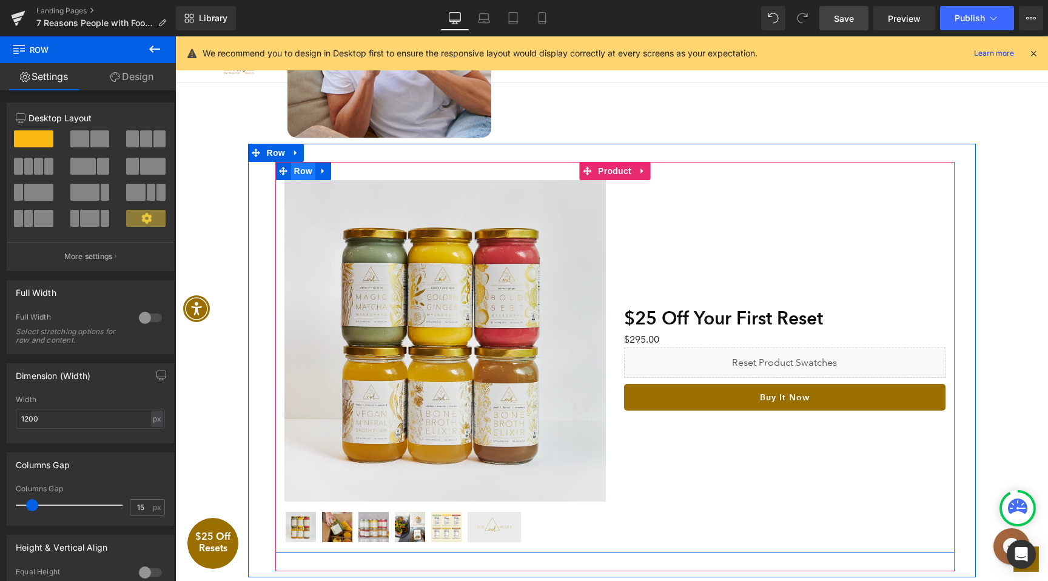
click at [301, 171] on span "Row" at bounding box center [303, 171] width 24 height 18
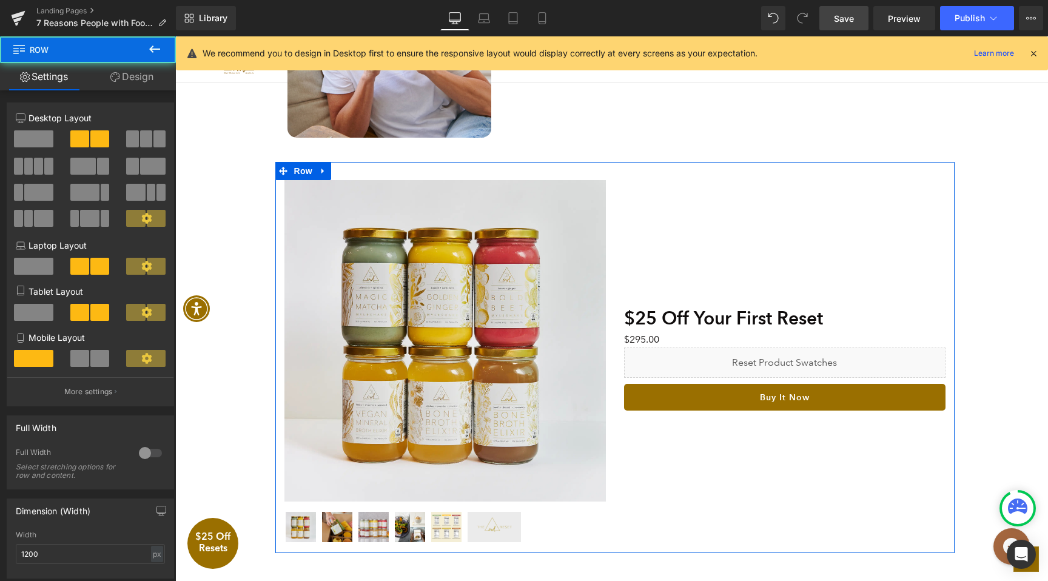
click at [147, 89] on link "Design" at bounding box center [132, 76] width 88 height 27
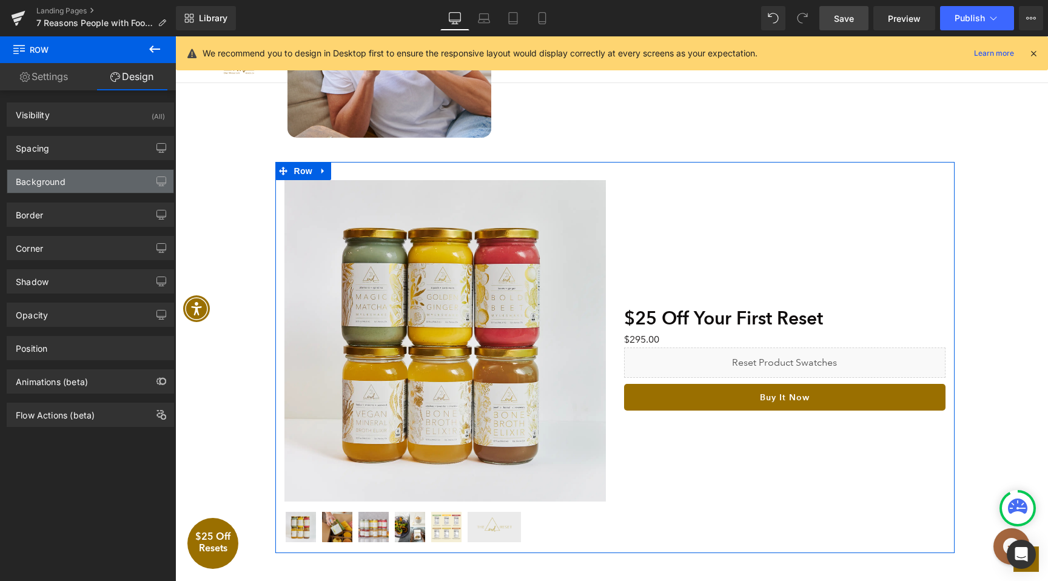
click at [58, 183] on div "Background" at bounding box center [41, 178] width 50 height 17
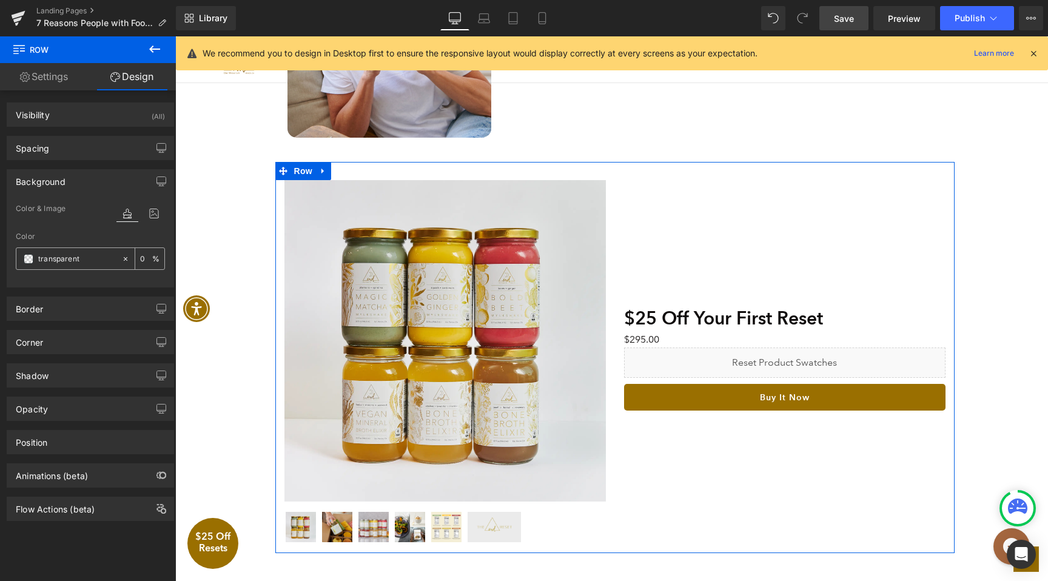
click at [65, 269] on div at bounding box center [68, 258] width 105 height 21
click at [66, 260] on input "text" at bounding box center [77, 258] width 78 height 13
paste input "#f4f1ed"
type input "#f4f1ed"
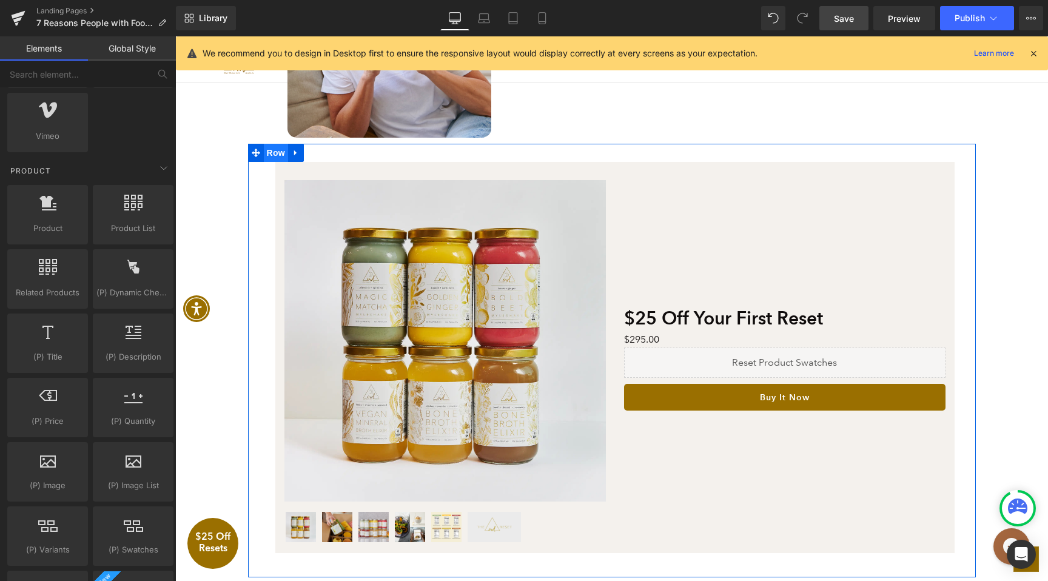
click at [280, 156] on span "Row" at bounding box center [276, 153] width 24 height 18
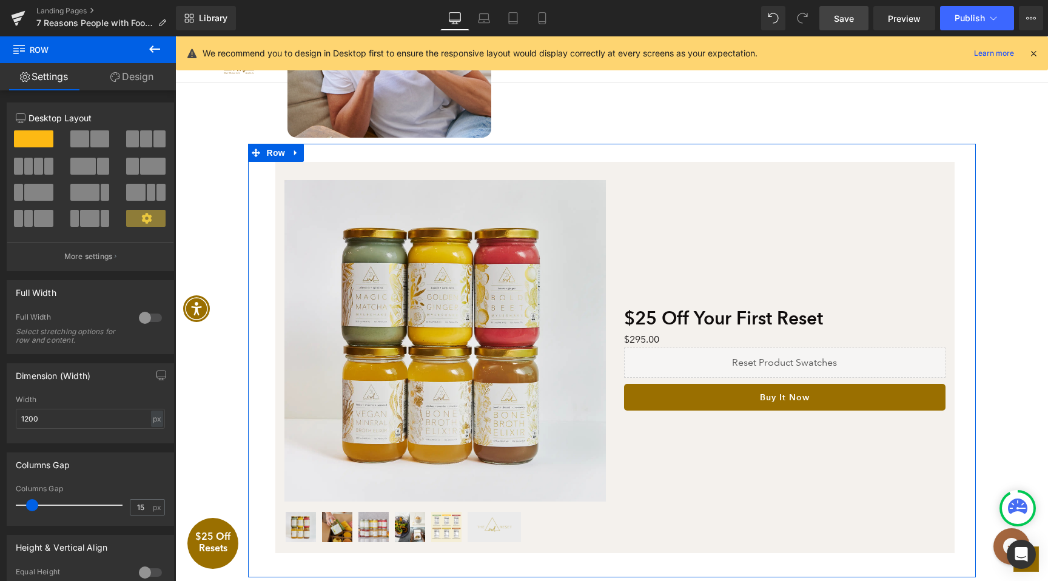
click at [124, 81] on link "Design" at bounding box center [132, 76] width 88 height 27
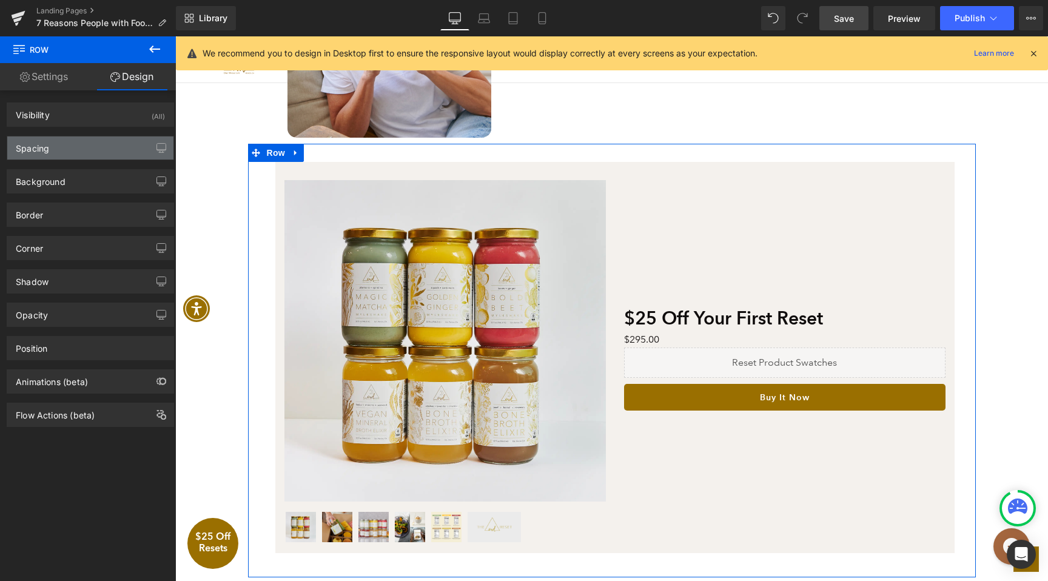
click at [66, 156] on div "Spacing" at bounding box center [90, 147] width 166 height 23
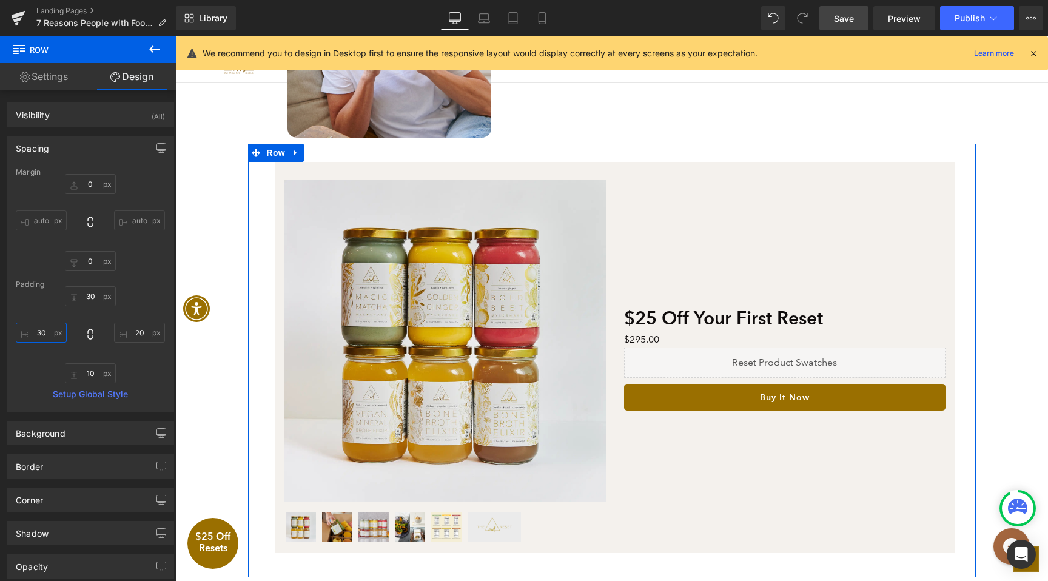
click at [47, 334] on input "text" at bounding box center [41, 333] width 51 height 20
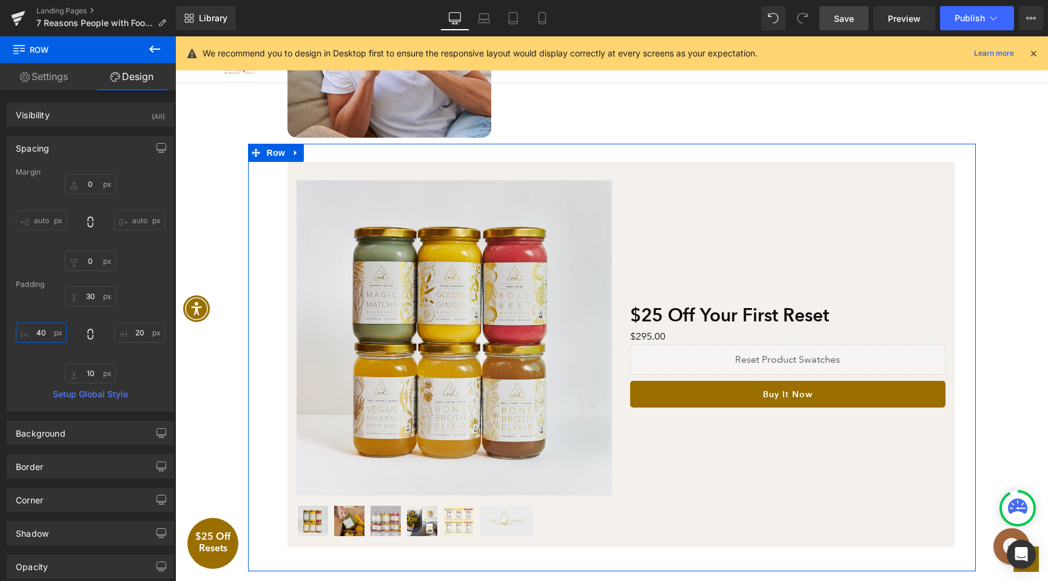
type input "50"
click at [137, 335] on input "text" at bounding box center [139, 333] width 51 height 20
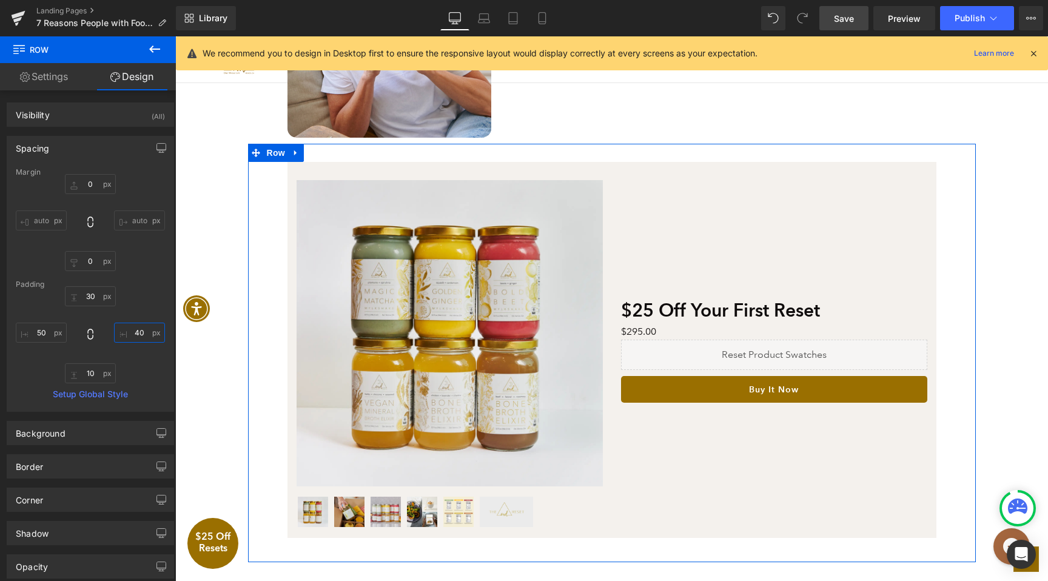
type input "50"
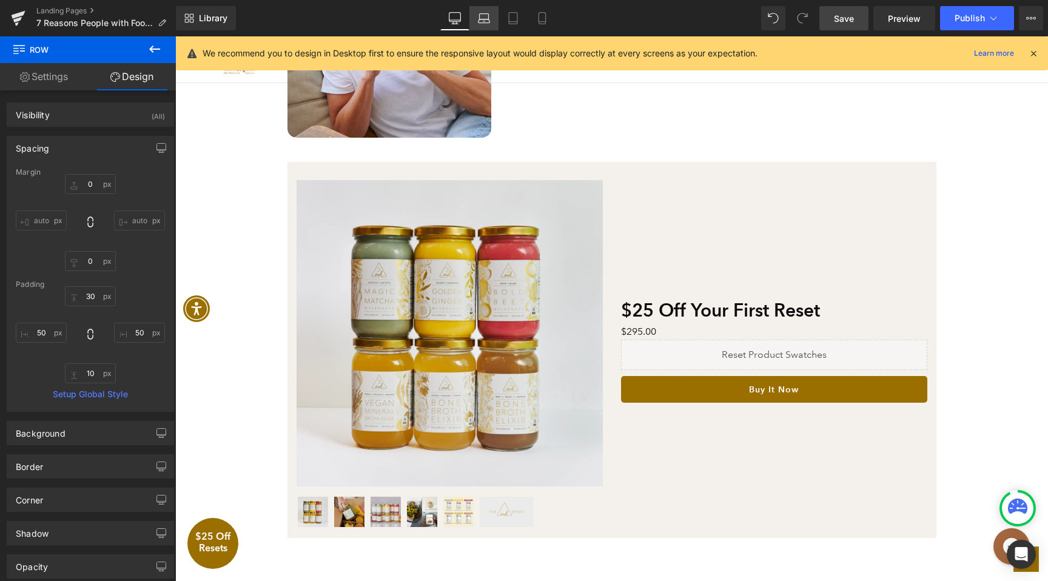
click at [488, 22] on icon at bounding box center [485, 21] width 12 height 4
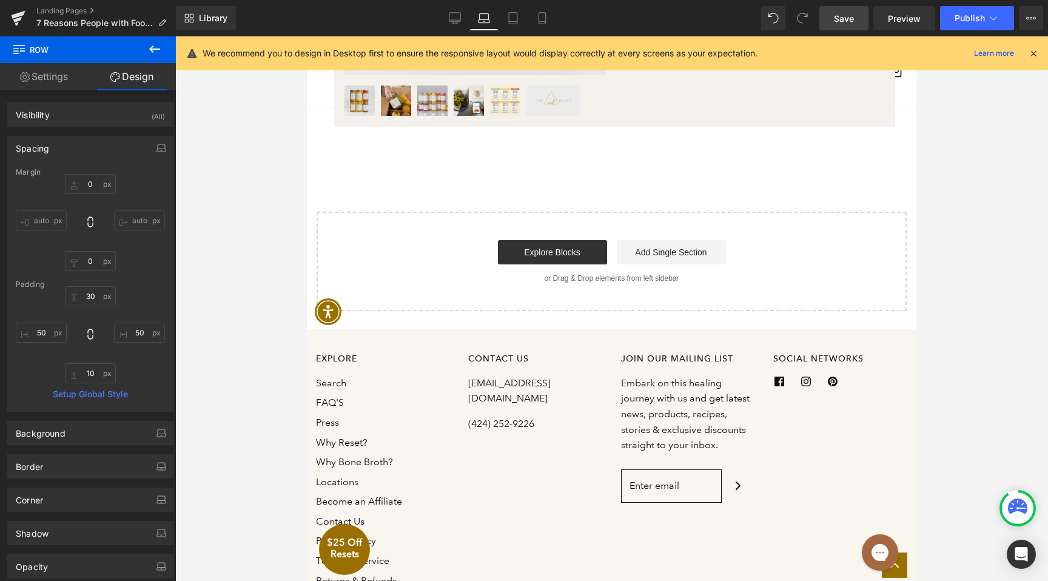
scroll to position [1806, 0]
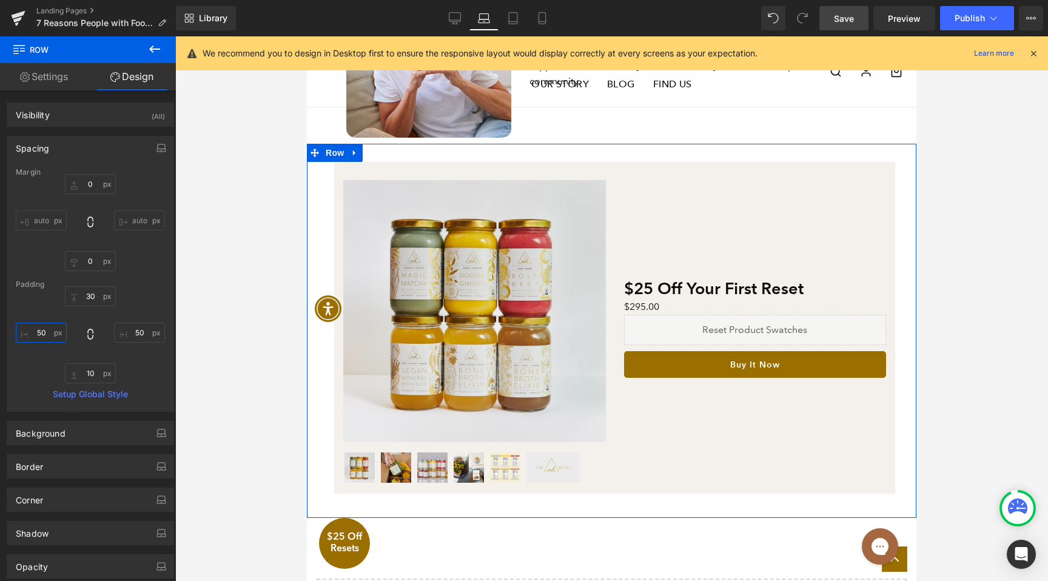
click at [41, 339] on input "50" at bounding box center [41, 333] width 51 height 20
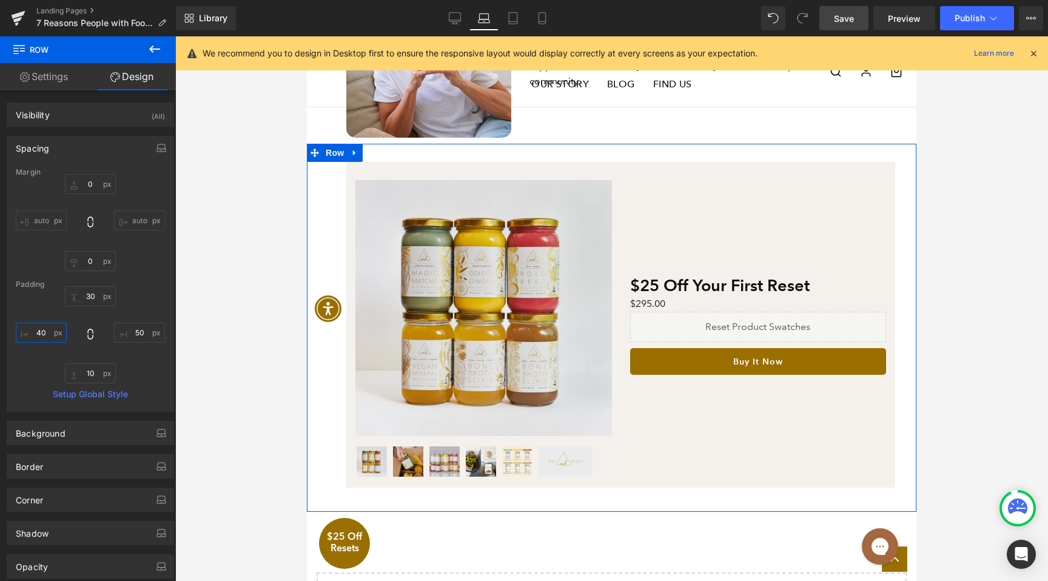
type input "50"
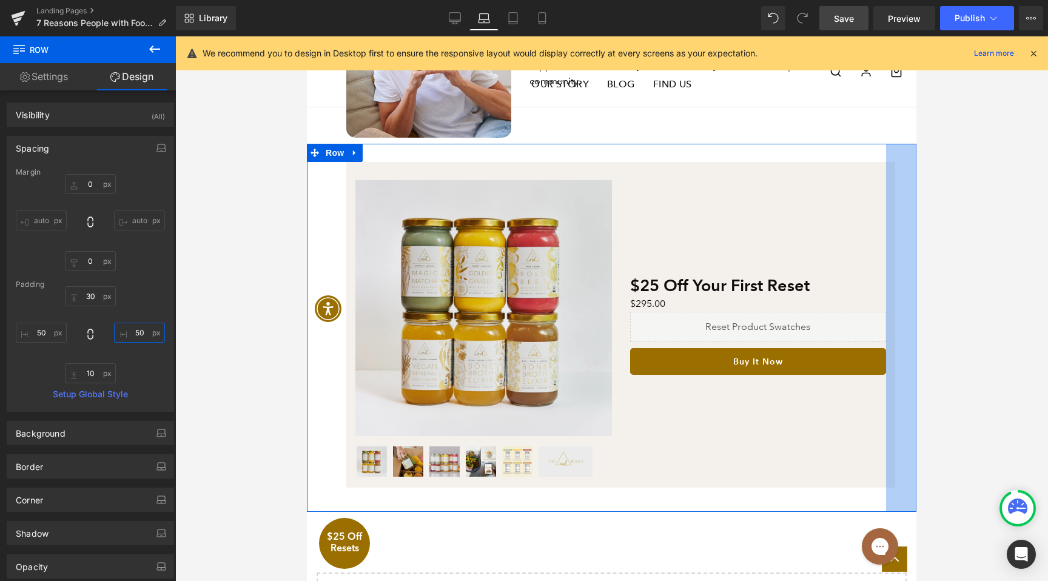
click at [144, 329] on input "50" at bounding box center [139, 333] width 51 height 20
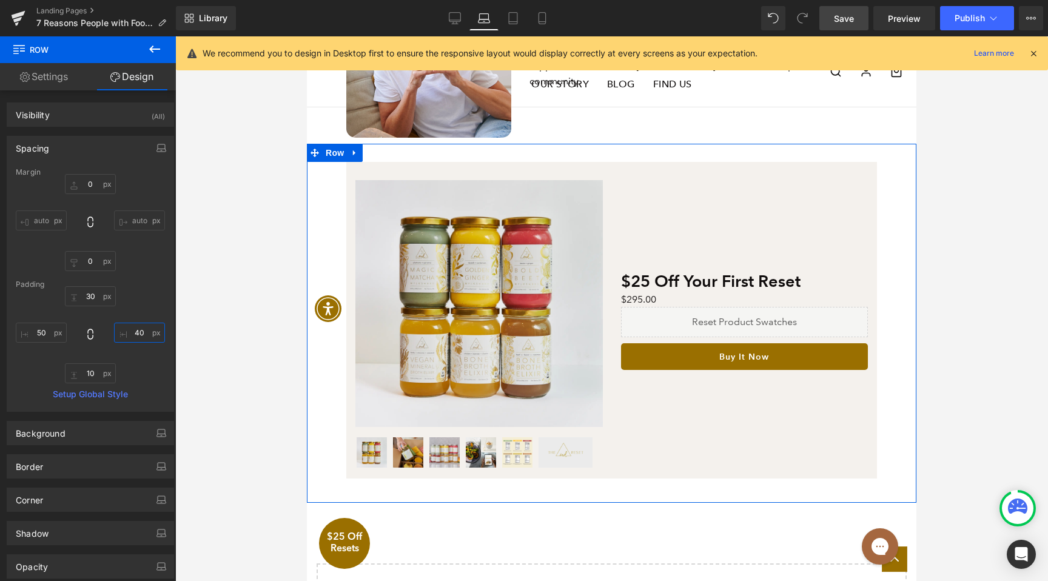
type input "50"
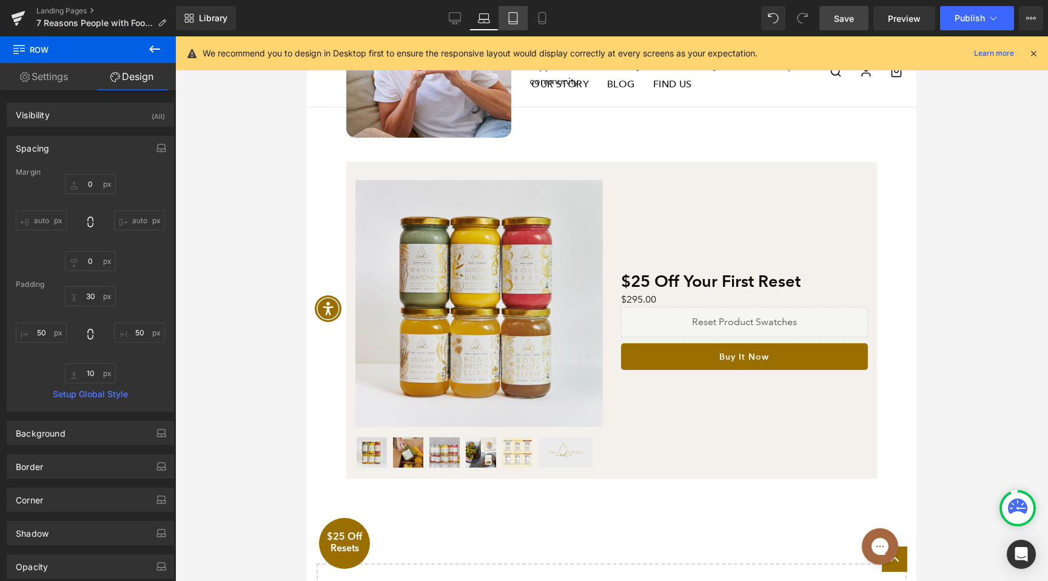
click at [524, 22] on link "Tablet" at bounding box center [513, 18] width 29 height 24
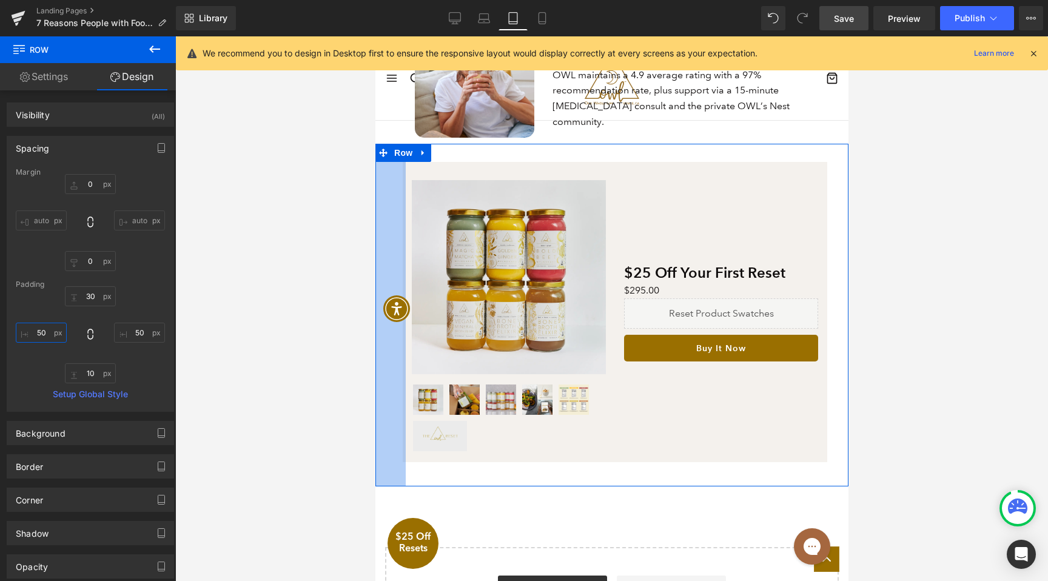
click at [60, 334] on input "50" at bounding box center [41, 333] width 51 height 20
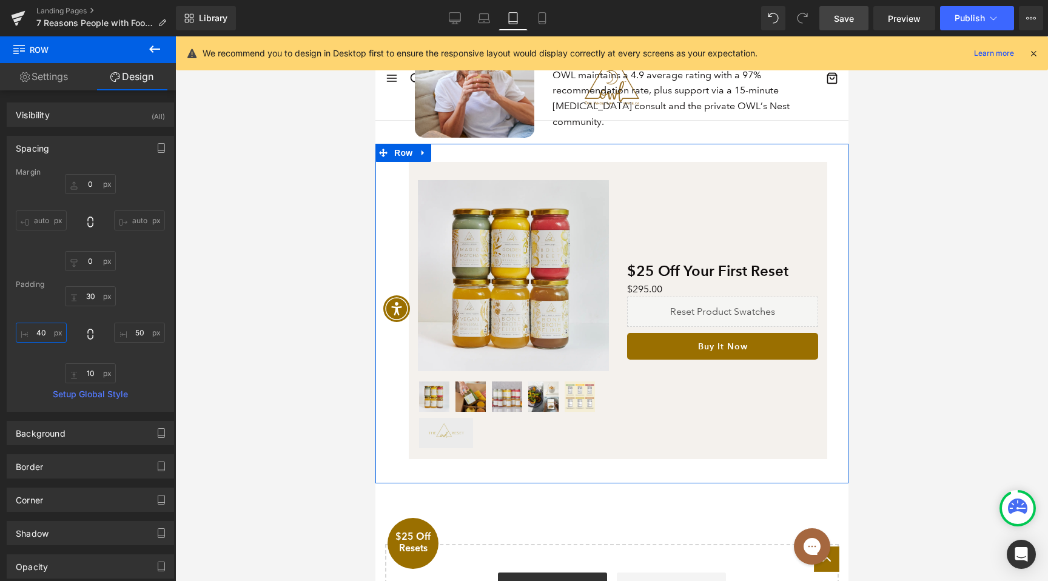
type input "50"
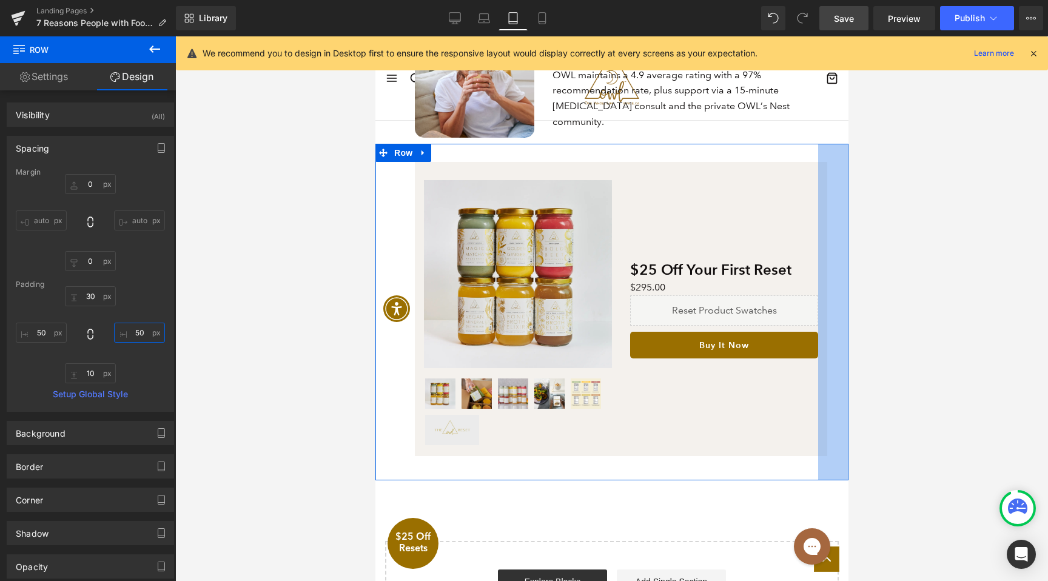
click at [144, 329] on input "50" at bounding box center [139, 333] width 51 height 20
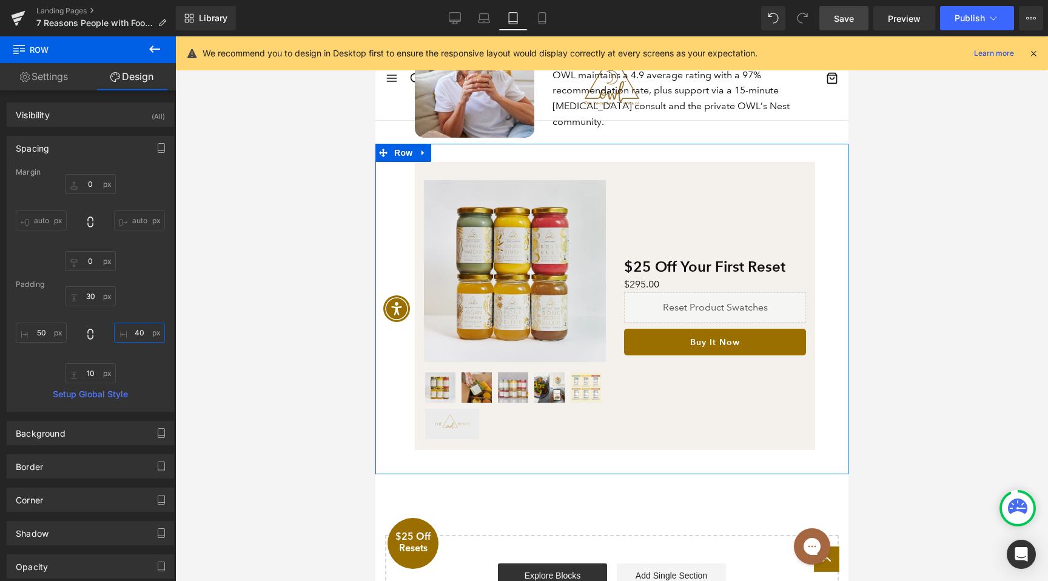
type input "50"
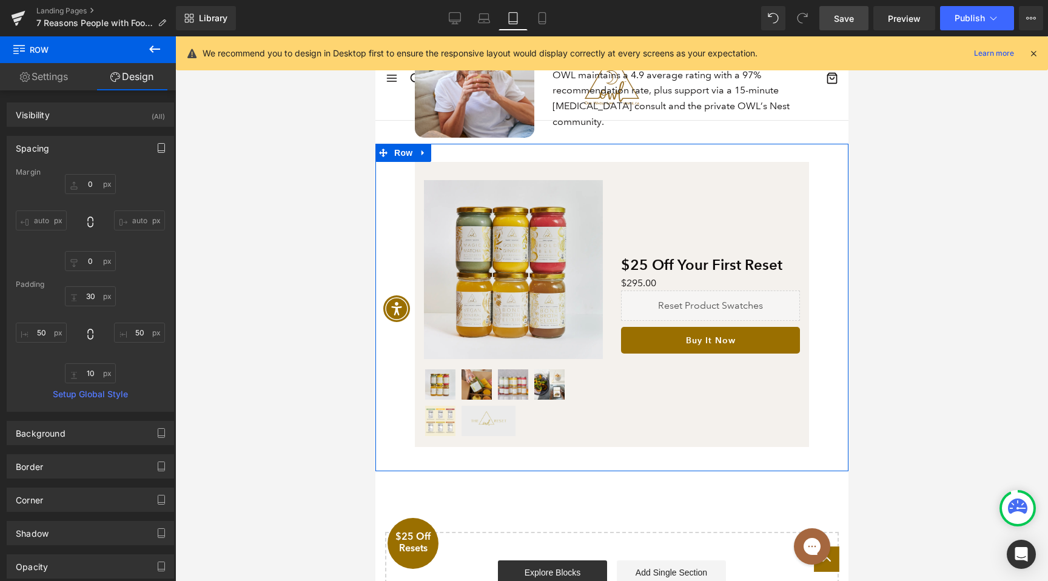
click at [158, 144] on icon "button" at bounding box center [161, 148] width 7 height 9
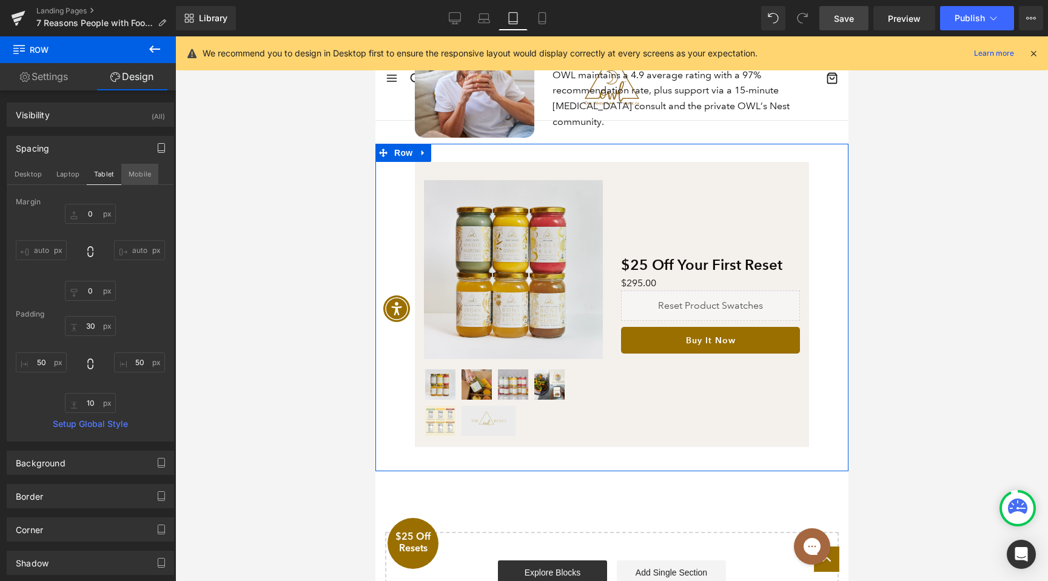
click at [130, 168] on button "Mobile" at bounding box center [139, 174] width 37 height 21
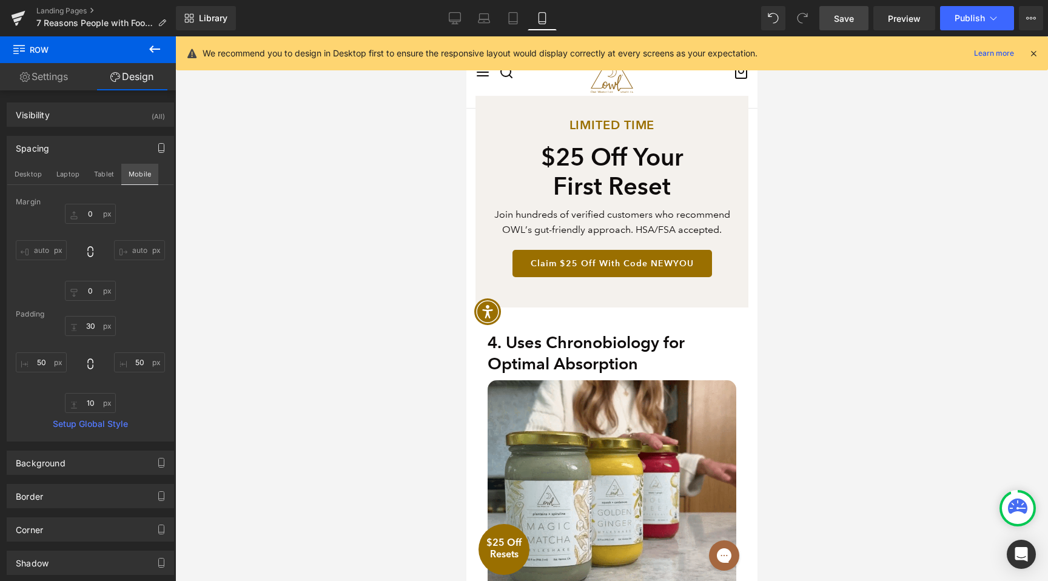
scroll to position [3218, 0]
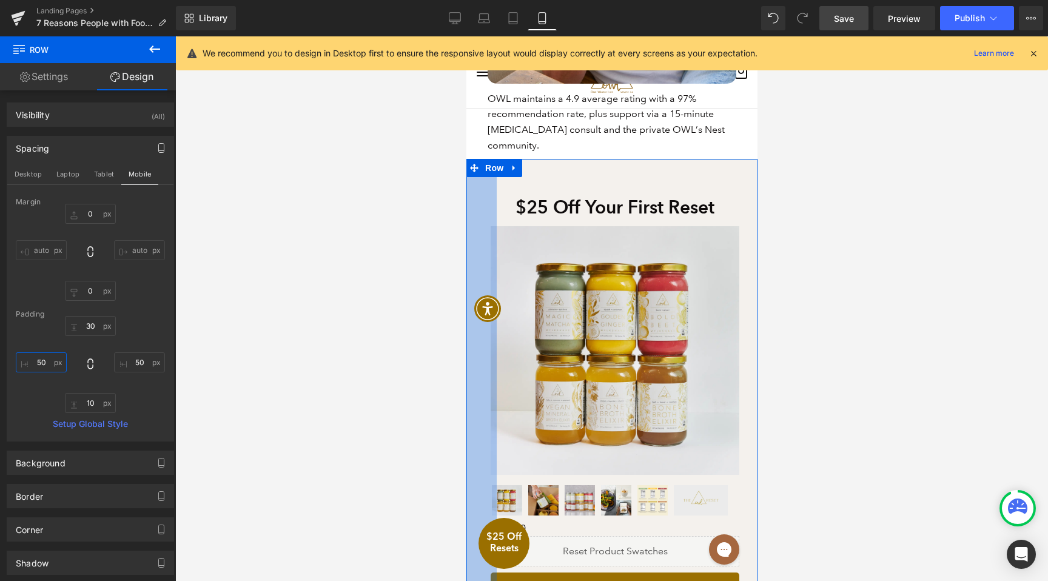
click at [41, 362] on input "50" at bounding box center [41, 362] width 51 height 20
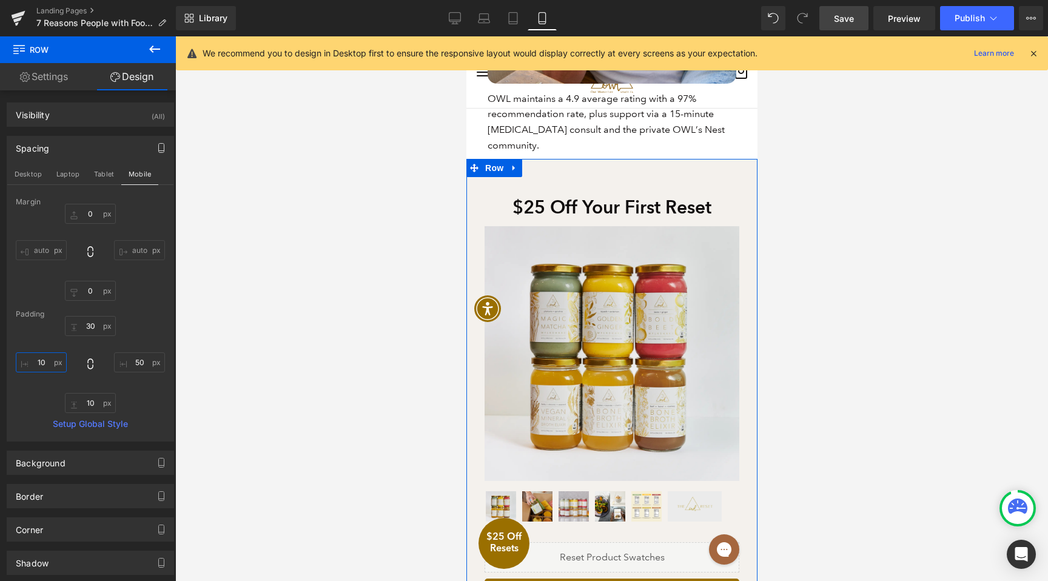
type input "0"
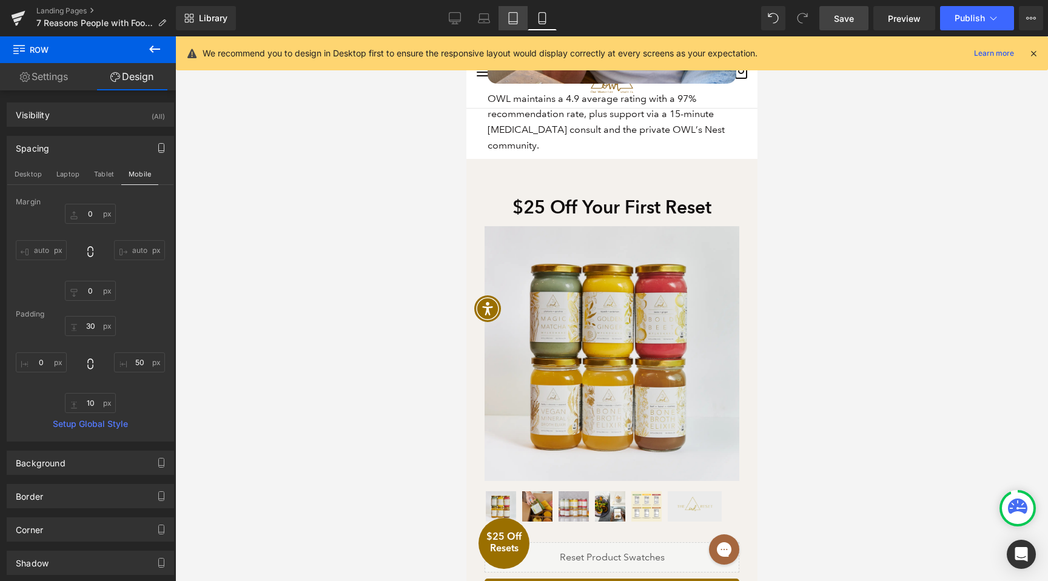
click at [506, 16] on link "Tablet" at bounding box center [513, 18] width 29 height 24
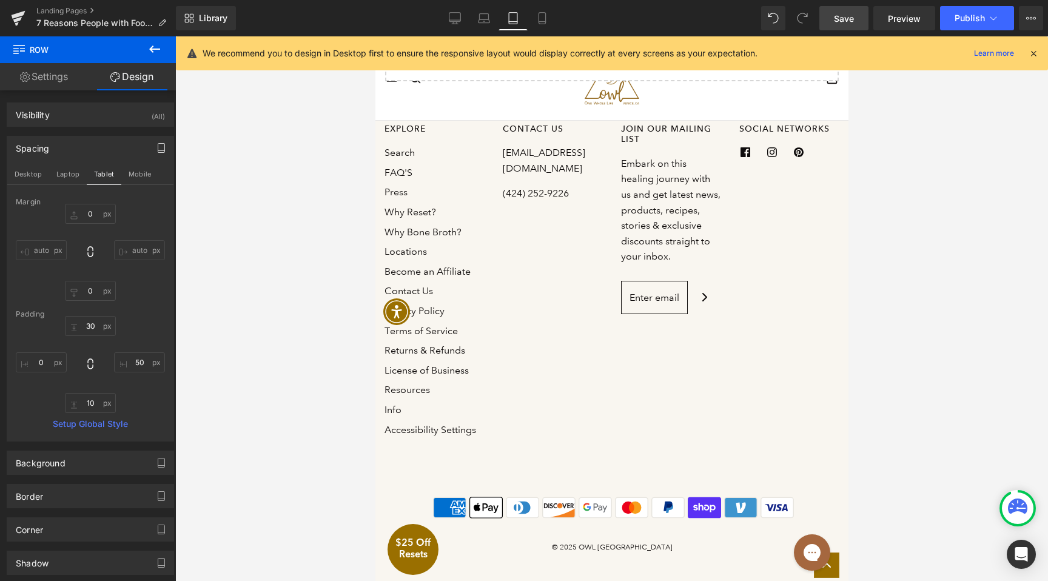
scroll to position [1469, 0]
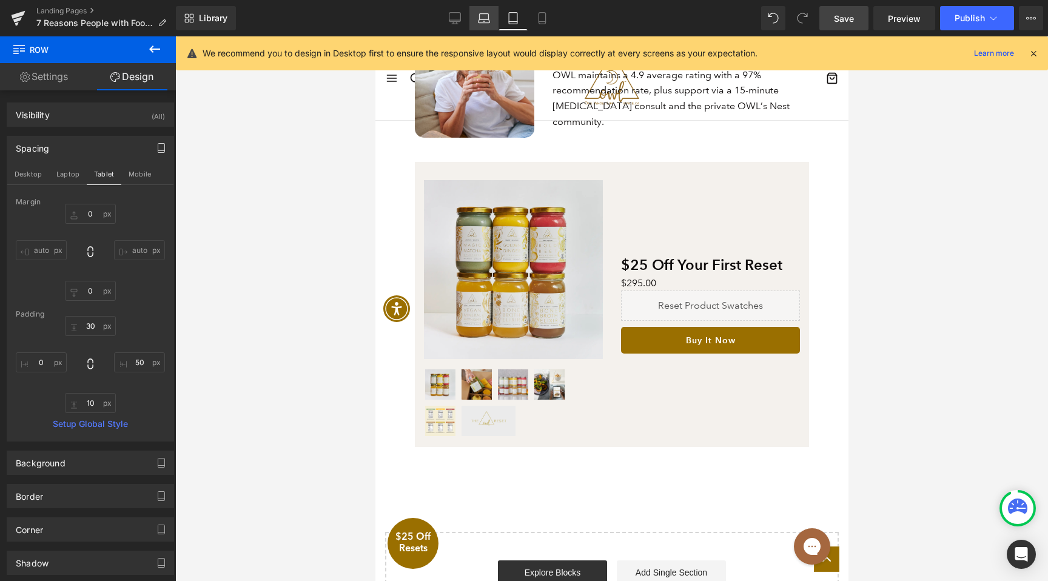
click at [480, 16] on icon at bounding box center [484, 16] width 9 height 5
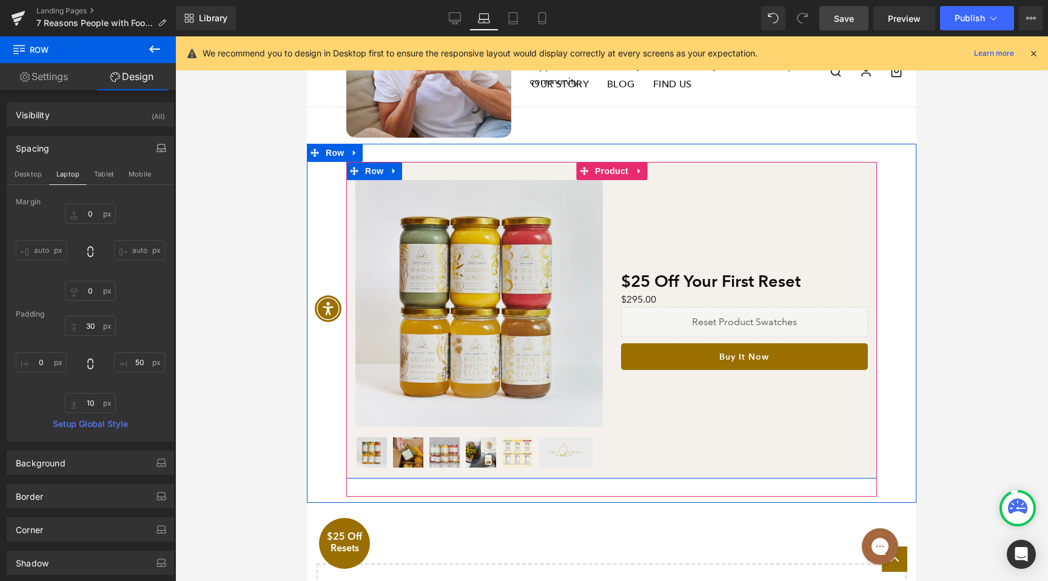
click at [468, 456] on span "(P) Image List" at bounding box center [480, 454] width 52 height 15
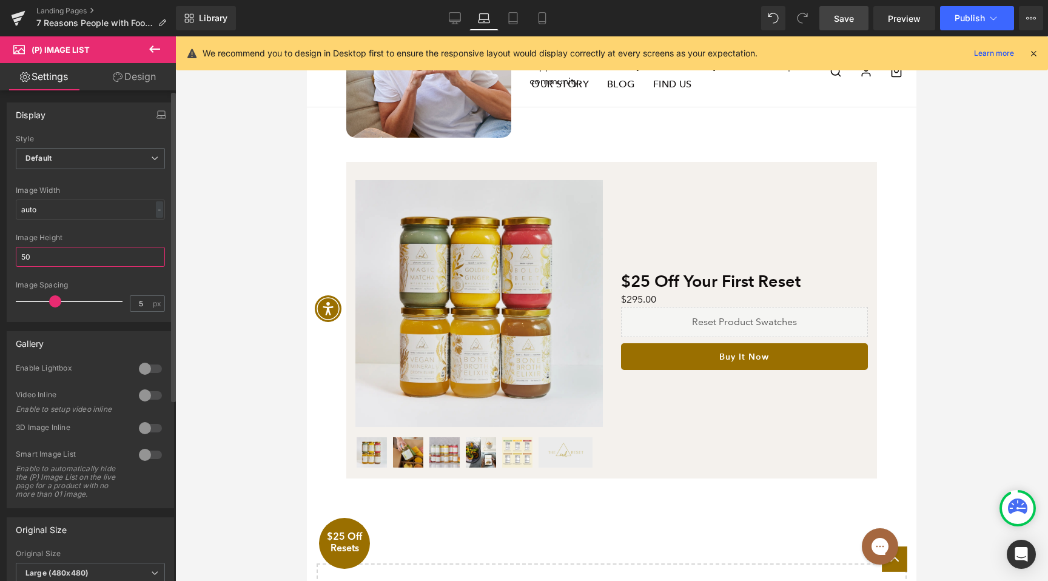
click at [35, 254] on input "50" at bounding box center [90, 257] width 149 height 20
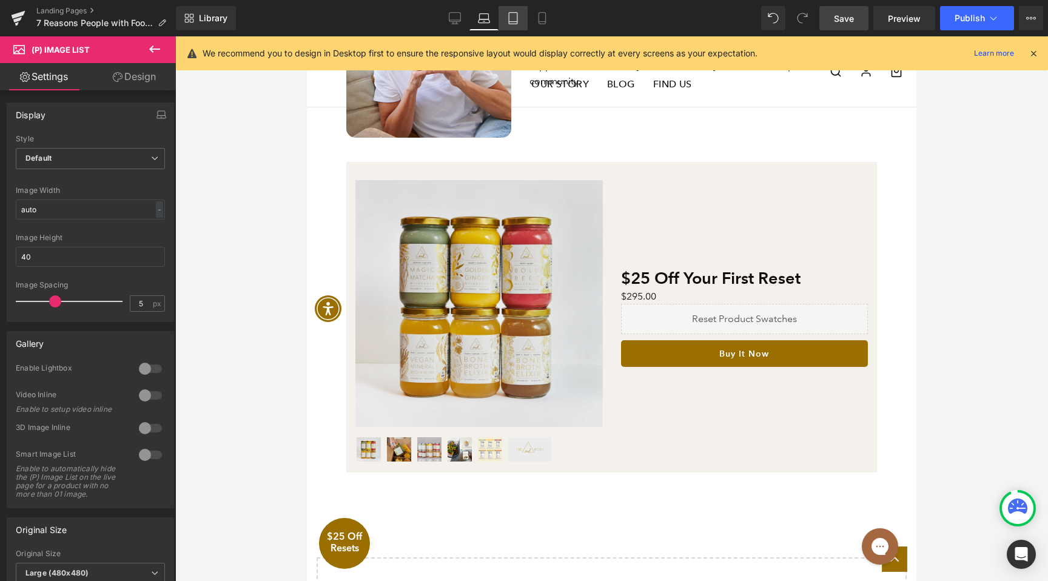
click at [514, 22] on icon at bounding box center [513, 18] width 12 height 12
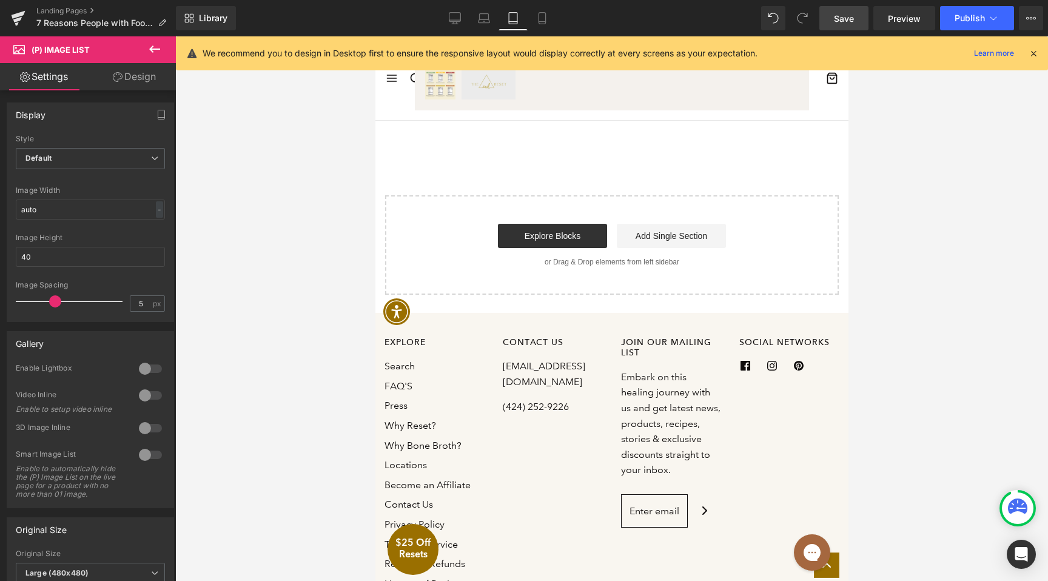
scroll to position [1401, 0]
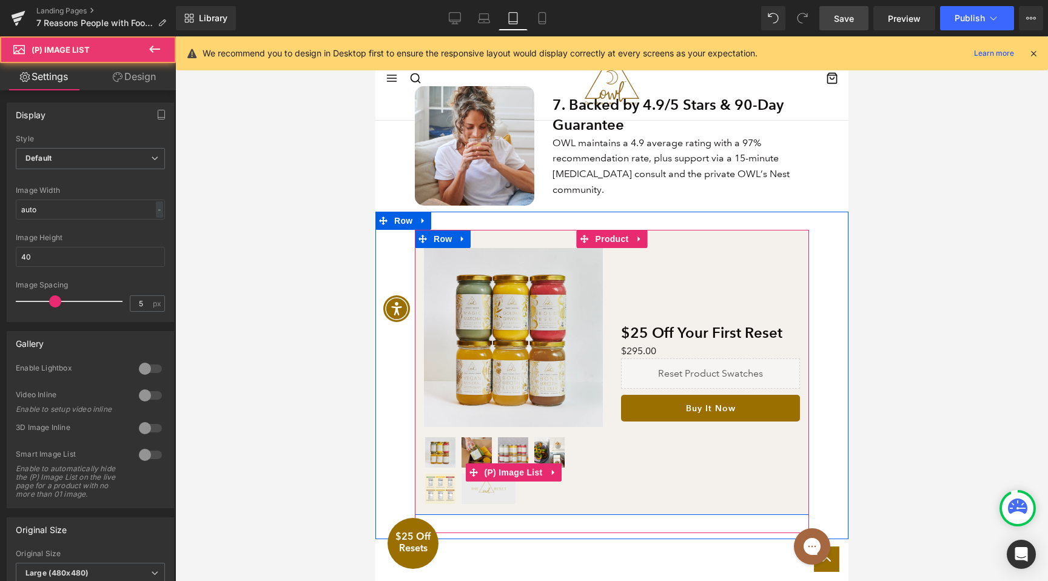
click at [499, 459] on img at bounding box center [512, 452] width 30 height 30
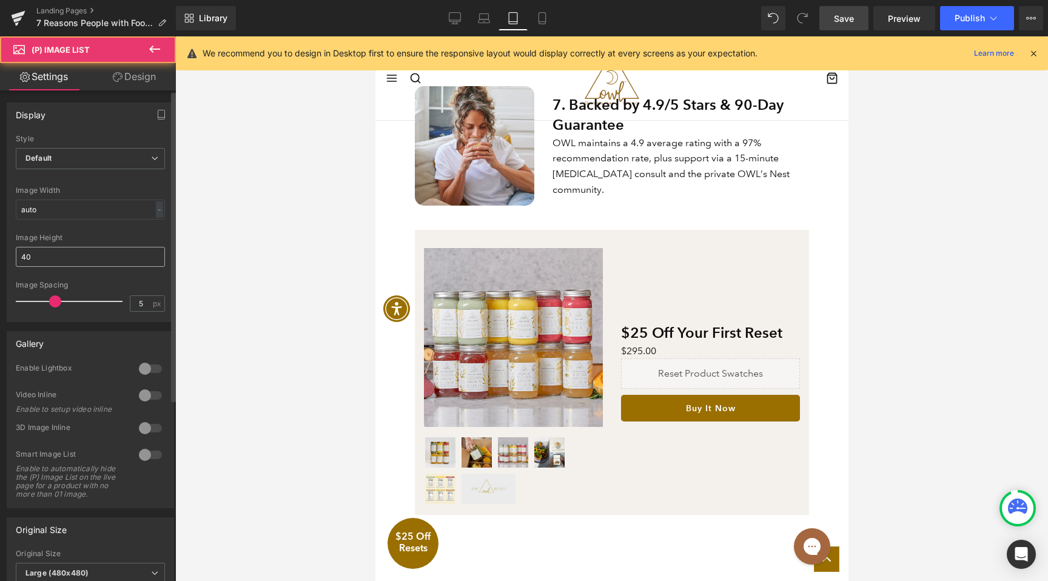
click at [72, 257] on input "40" at bounding box center [90, 257] width 149 height 20
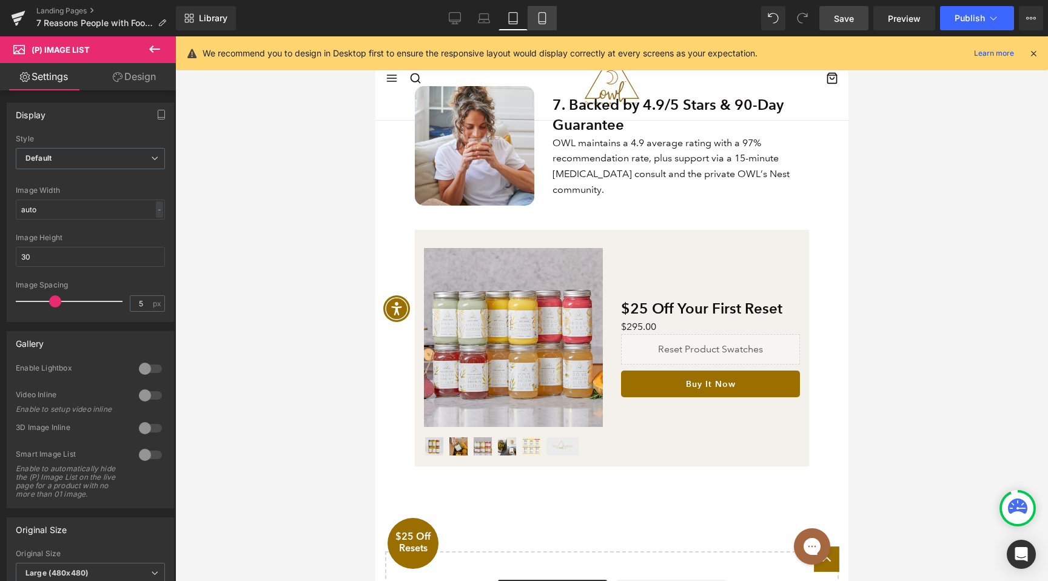
click at [537, 16] on icon at bounding box center [542, 18] width 12 height 12
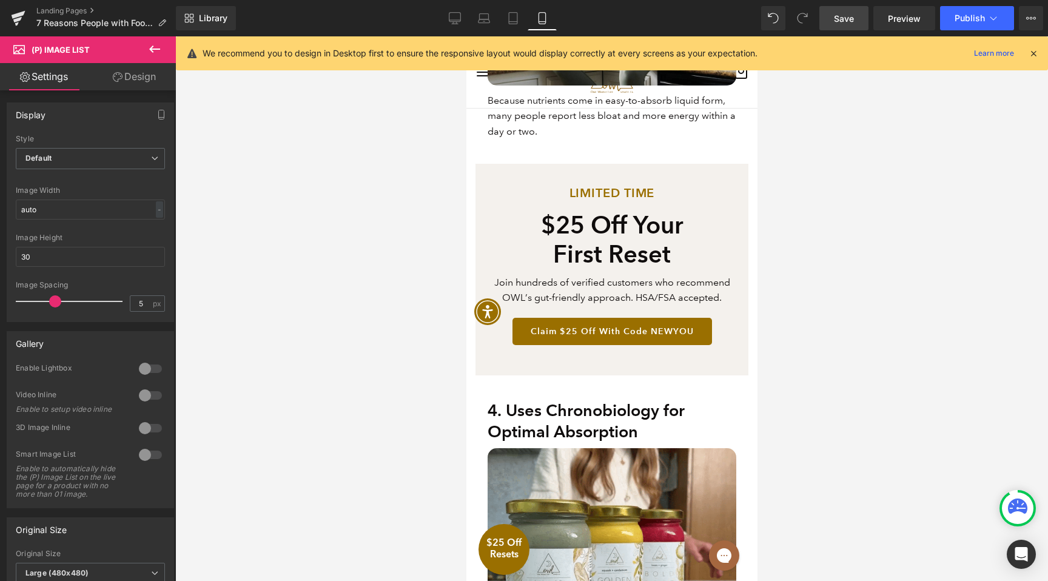
scroll to position [3257, 0]
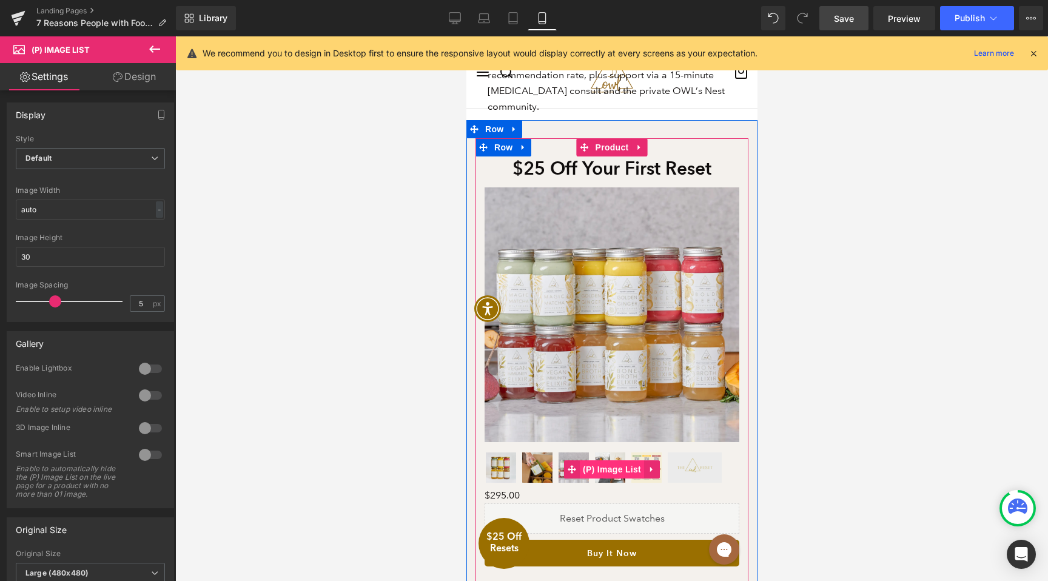
click at [604, 460] on span "(P) Image List" at bounding box center [611, 469] width 64 height 18
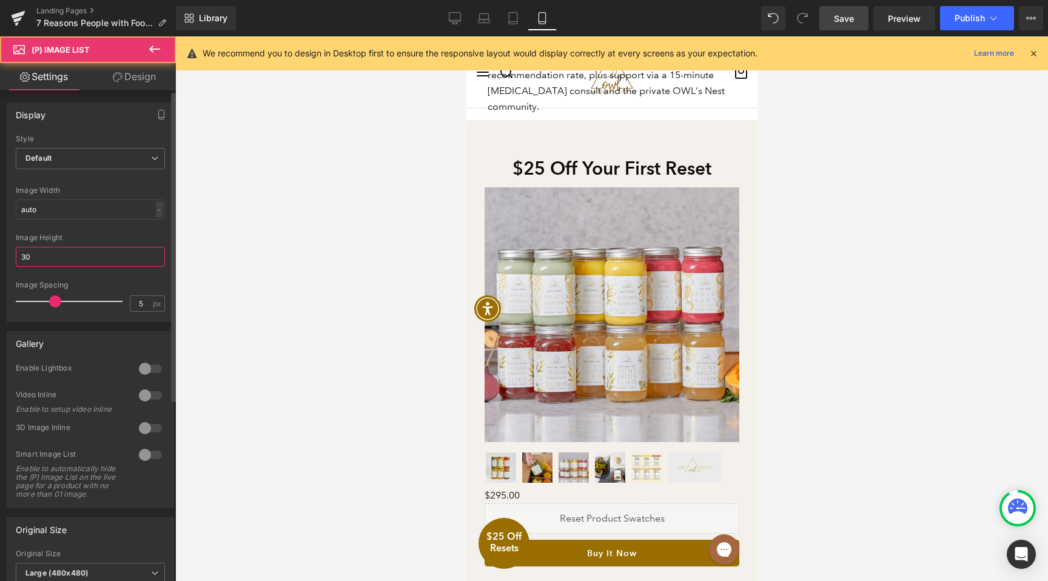
click at [50, 260] on input "30" at bounding box center [90, 257] width 149 height 20
type input "40"
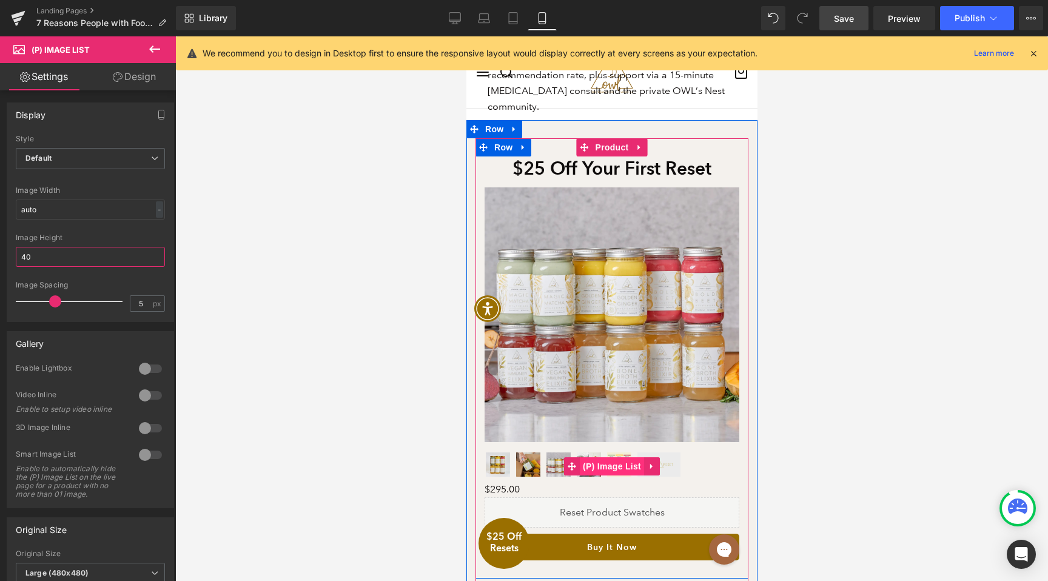
click at [587, 457] on span "(P) Image List" at bounding box center [611, 466] width 64 height 18
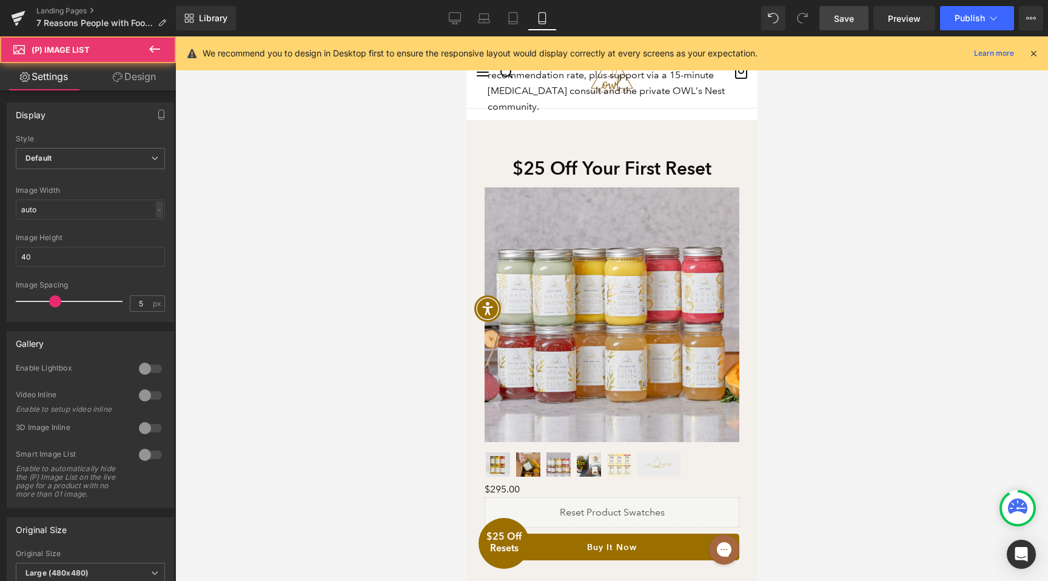
click at [132, 82] on link "Design" at bounding box center [134, 76] width 88 height 27
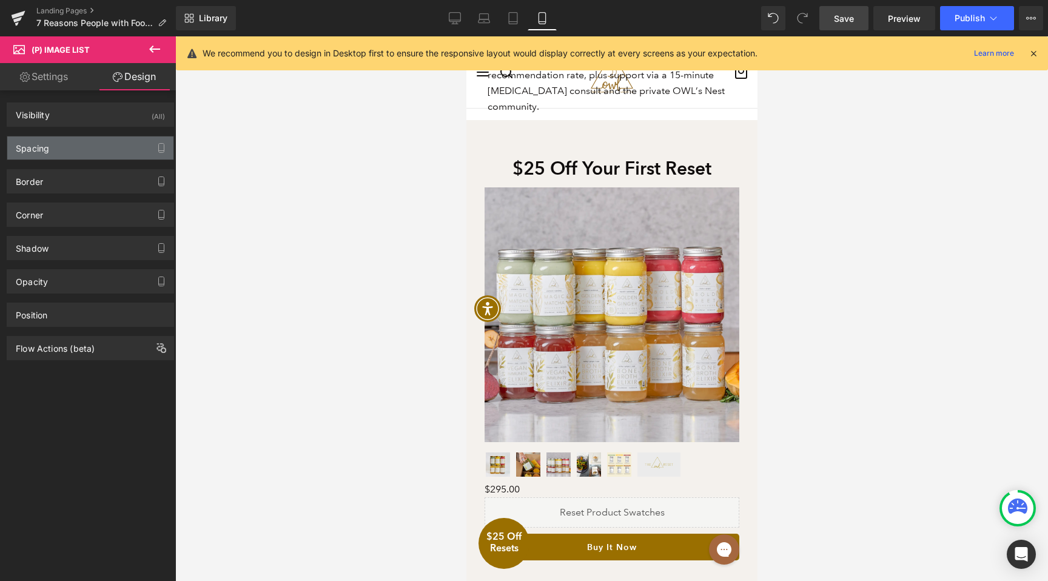
click at [52, 151] on div "Spacing" at bounding box center [90, 147] width 166 height 23
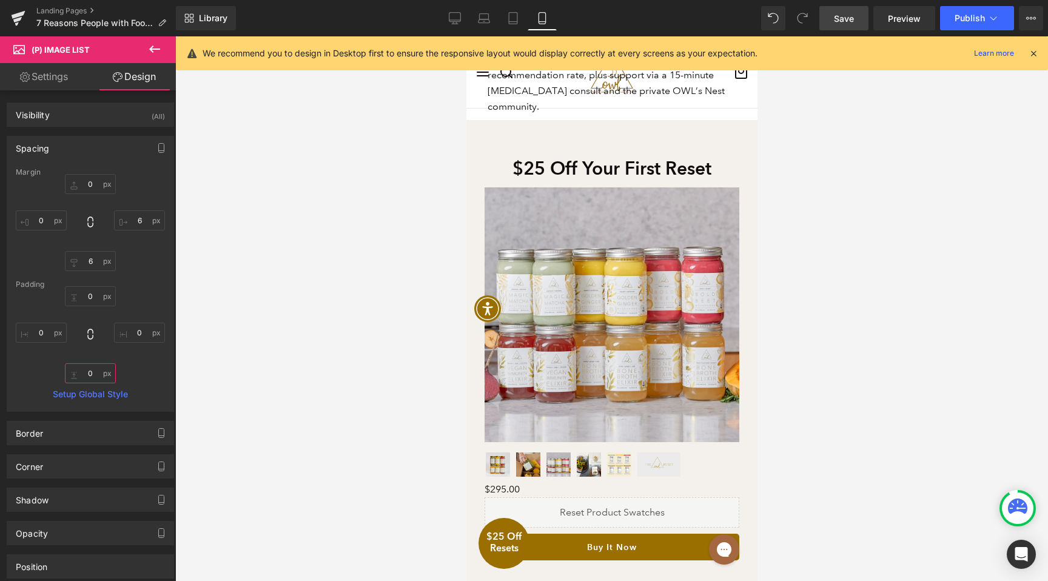
click at [94, 365] on input "text" at bounding box center [90, 373] width 51 height 20
type input "0"
click at [86, 258] on input "text" at bounding box center [90, 261] width 51 height 20
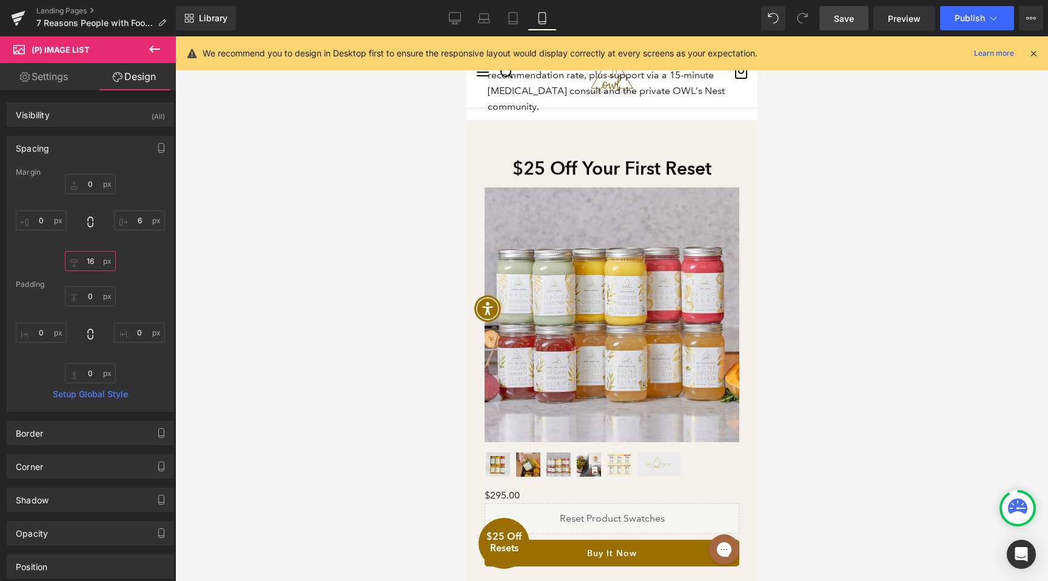
type input "15"
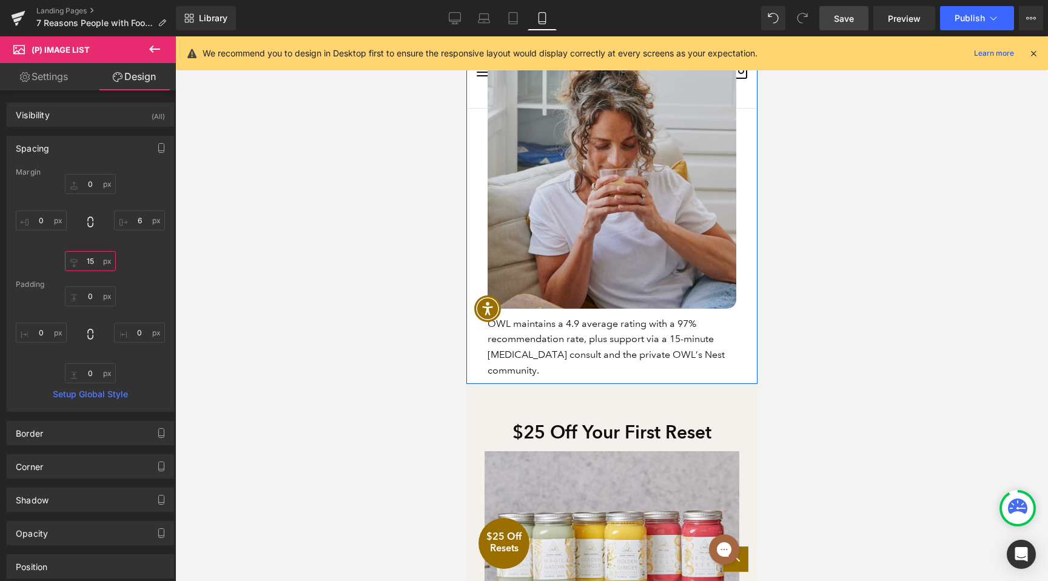
scroll to position [2976, 0]
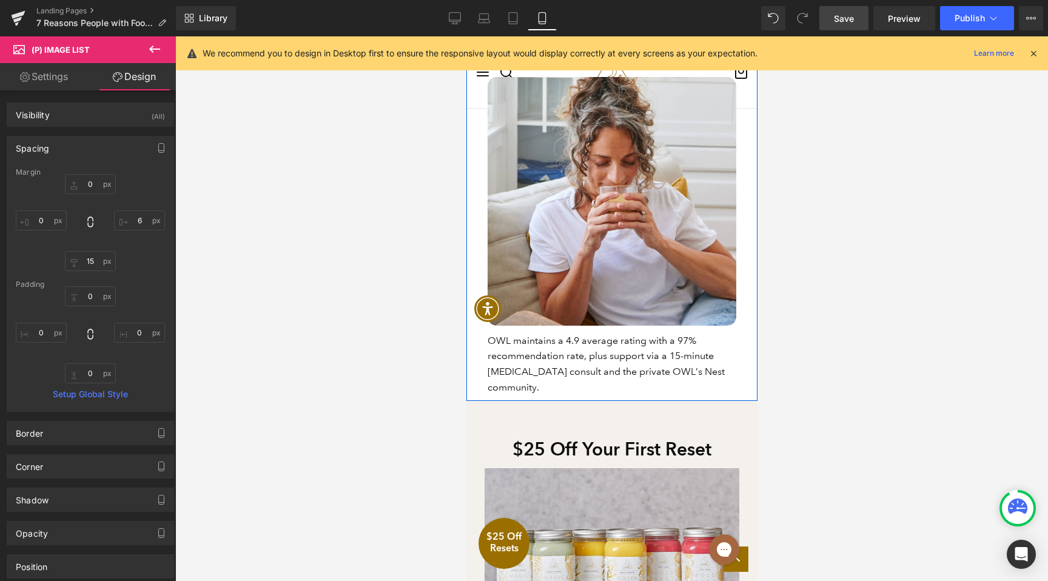
click at [473, 275] on div "7. Backed by 4.9/5 Stars & 90-Day Guarantee Heading Image 7. Backed by 4.9/5 St…" at bounding box center [611, 205] width 291 height 391
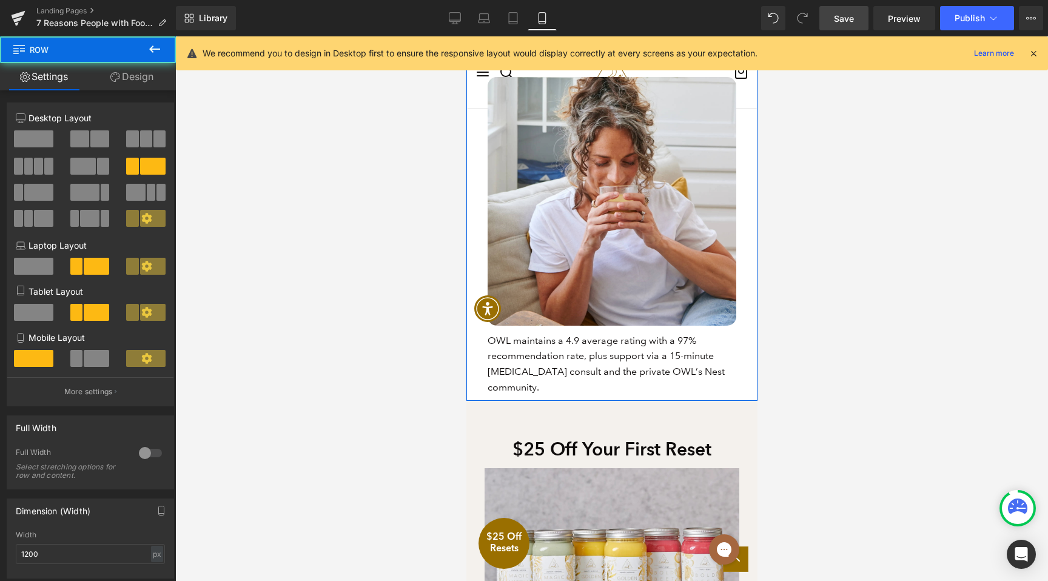
click at [123, 82] on link "Design" at bounding box center [132, 76] width 88 height 27
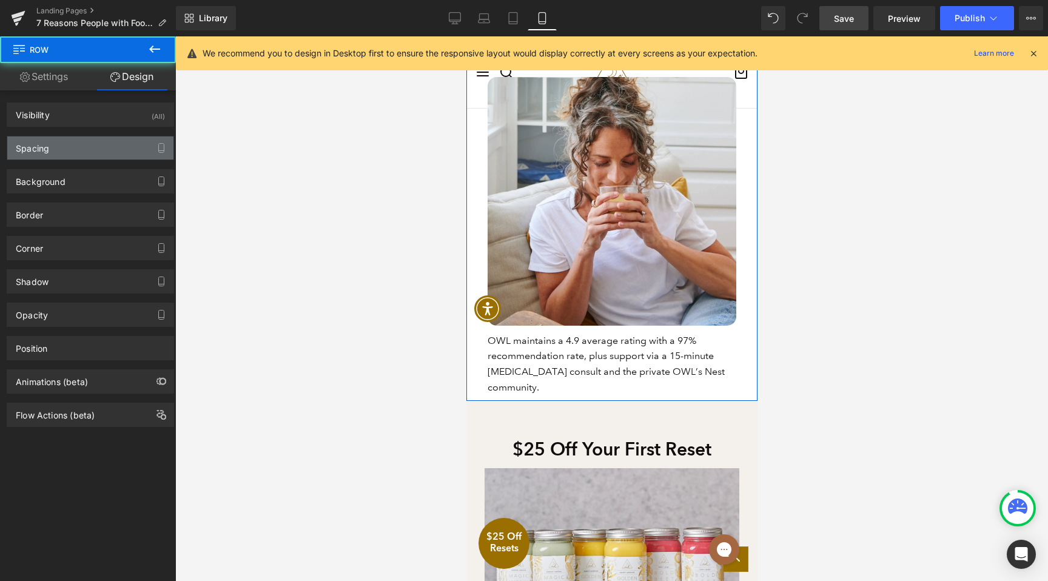
click at [74, 150] on div "Spacing" at bounding box center [90, 147] width 166 height 23
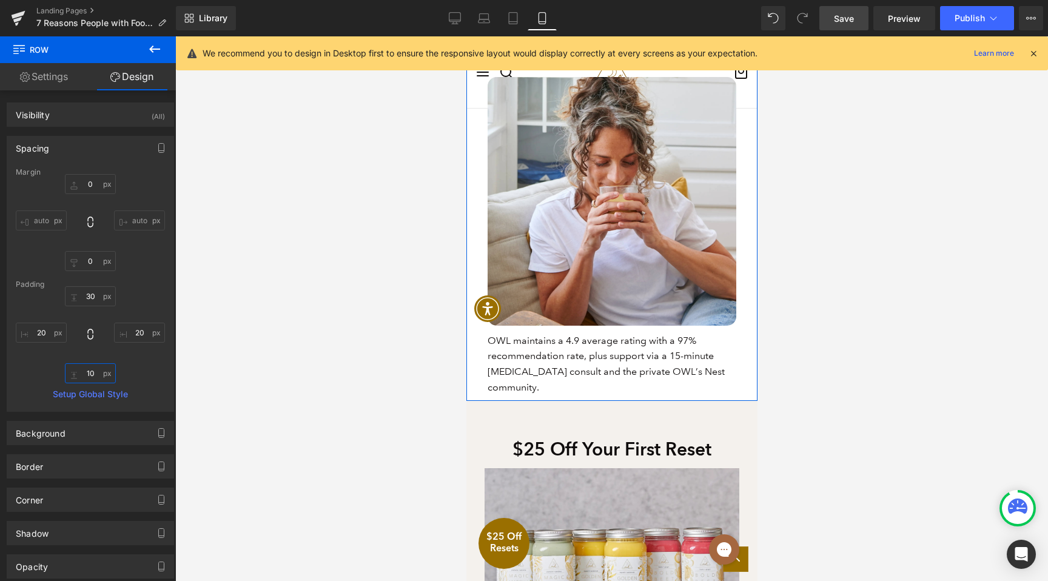
click at [93, 368] on input "text" at bounding box center [90, 373] width 51 height 20
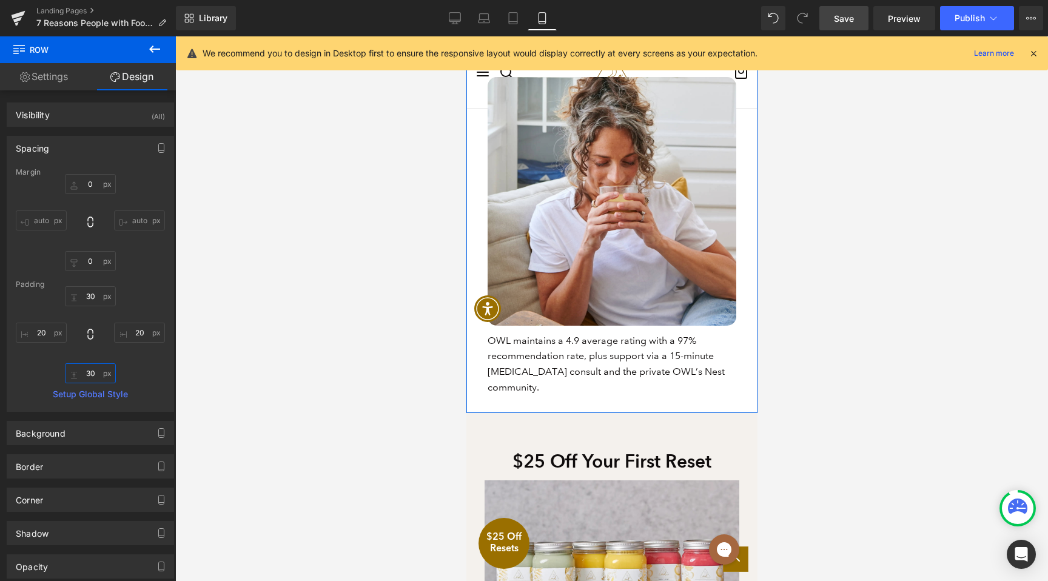
type input "40"
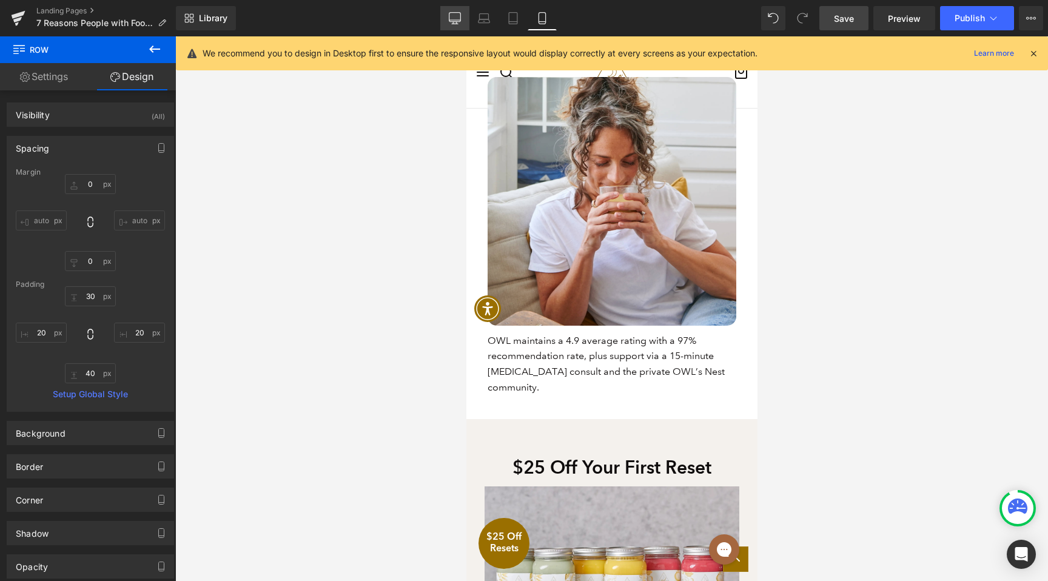
click at [453, 15] on icon at bounding box center [455, 18] width 12 height 12
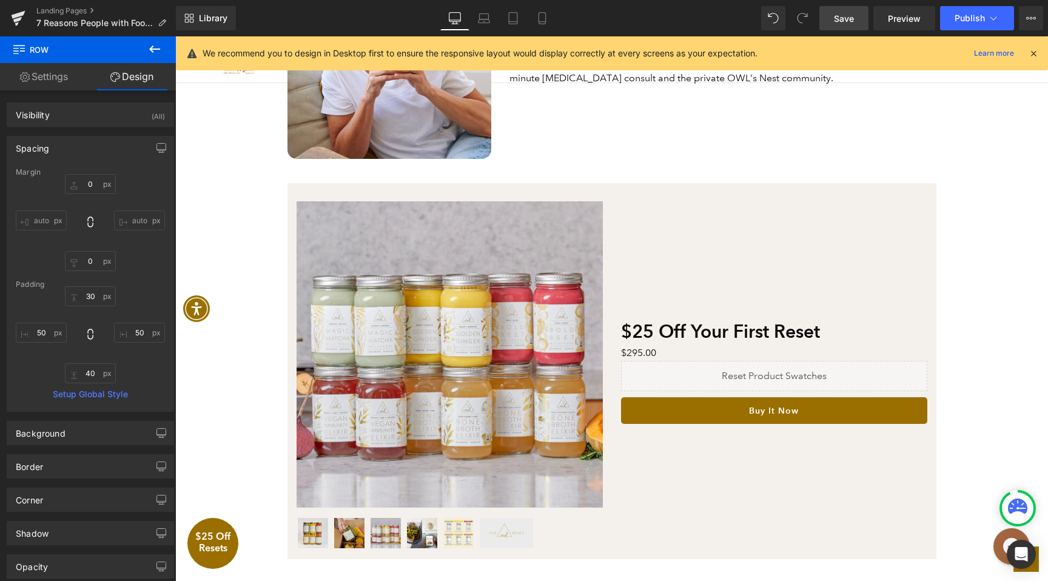
scroll to position [2131, 0]
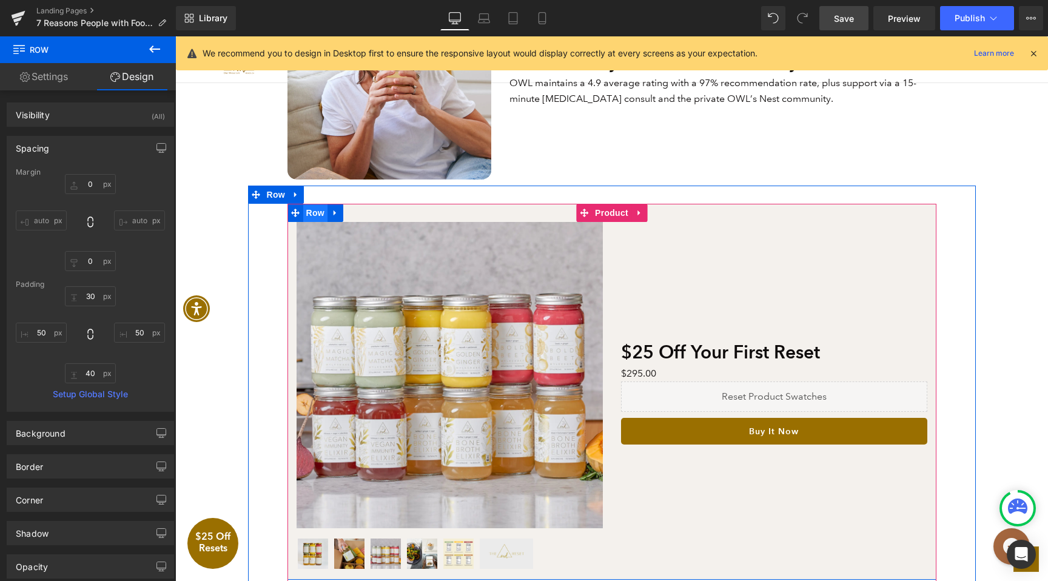
click at [303, 215] on span "Row" at bounding box center [315, 213] width 24 height 18
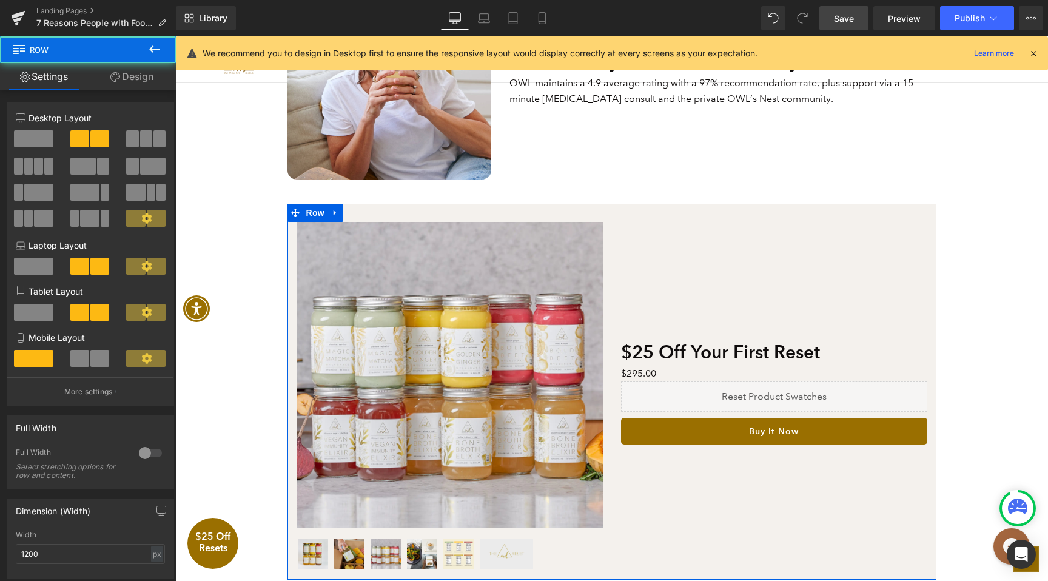
click at [157, 69] on link "Design" at bounding box center [132, 76] width 88 height 27
click at [0, 0] on div "Spacing" at bounding box center [0, 0] width 0 height 0
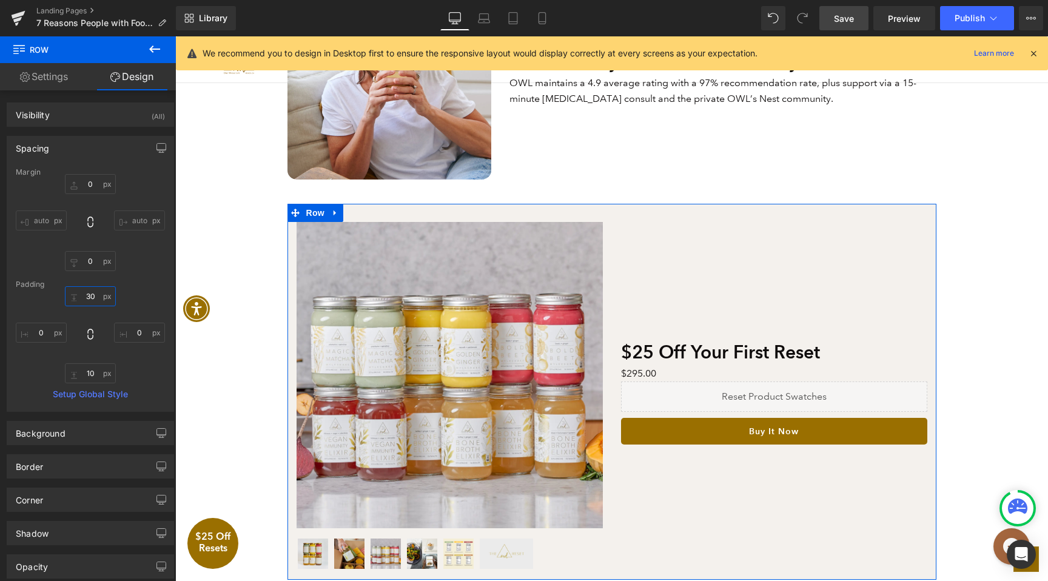
click at [88, 298] on input "text" at bounding box center [90, 296] width 51 height 20
type input "20"
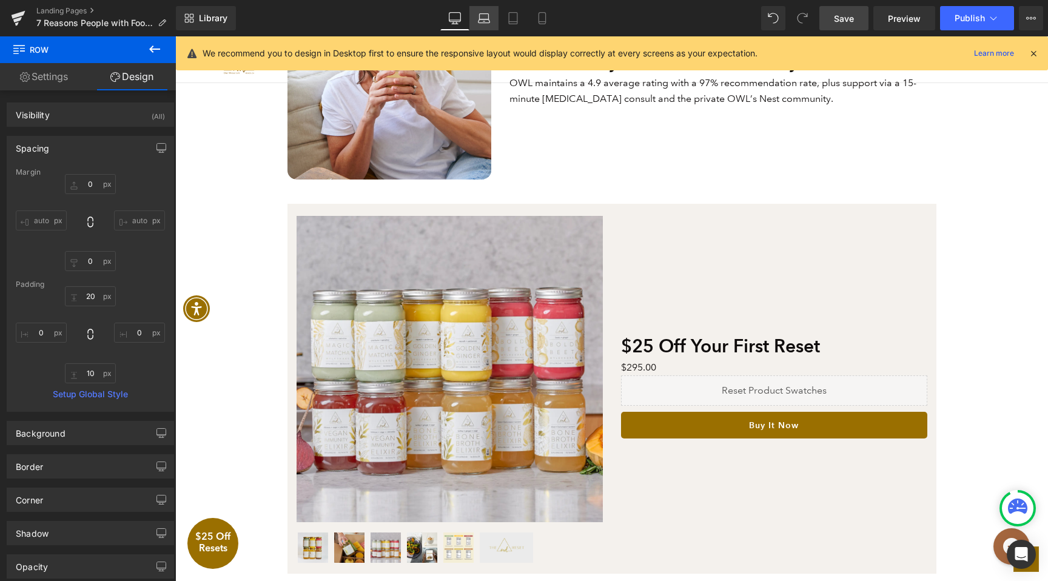
click at [493, 24] on link "Laptop" at bounding box center [483, 18] width 29 height 24
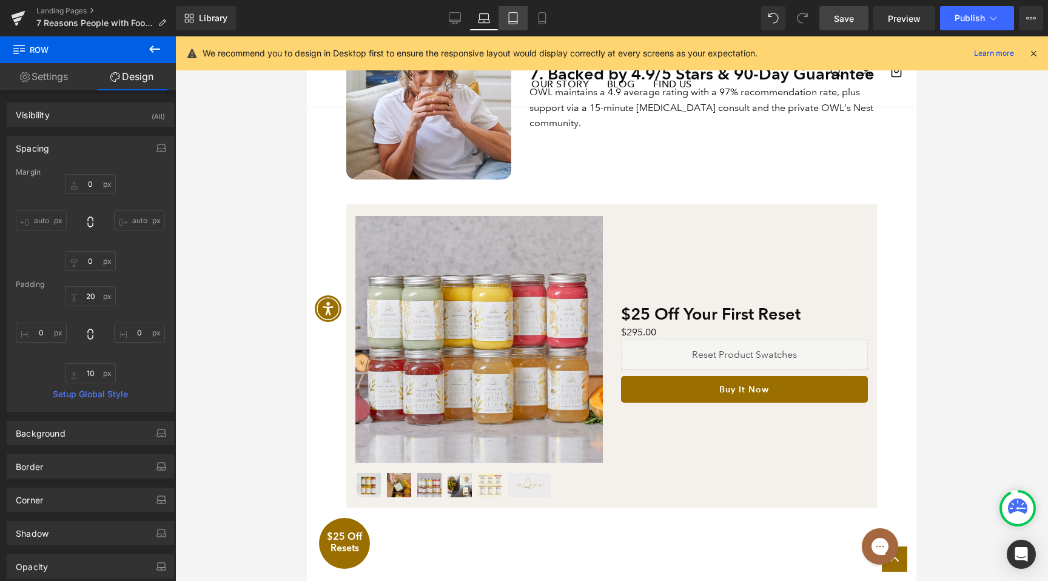
click at [510, 24] on icon at bounding box center [513, 19] width 8 height 12
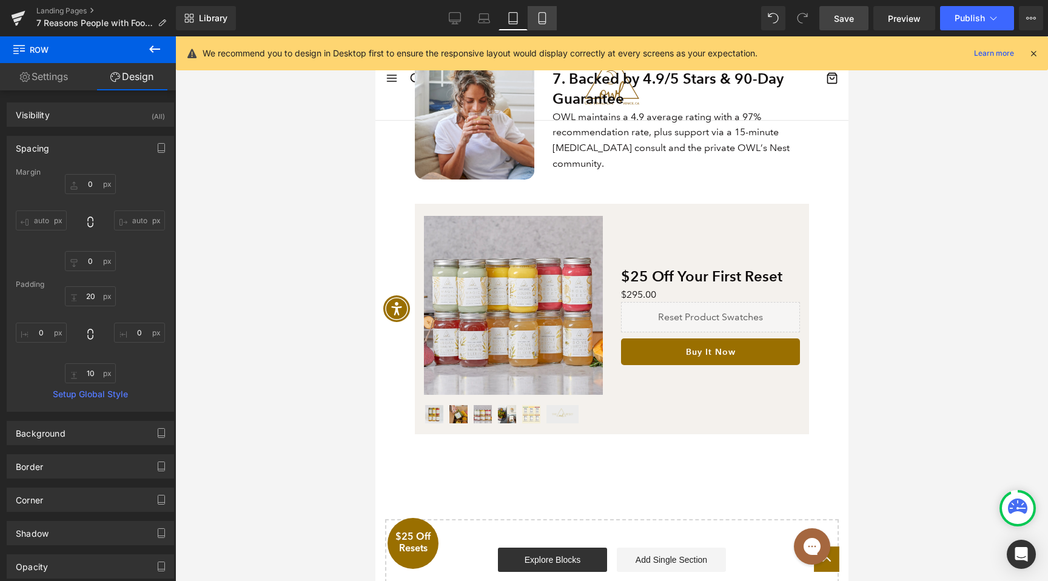
click at [531, 25] on link "Mobile" at bounding box center [542, 18] width 29 height 24
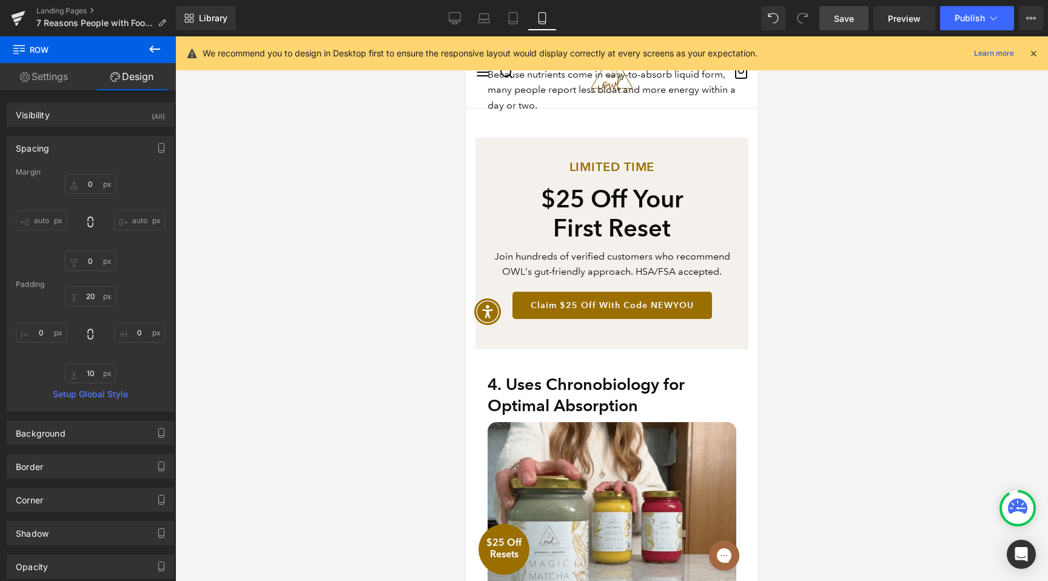
scroll to position [3195, 0]
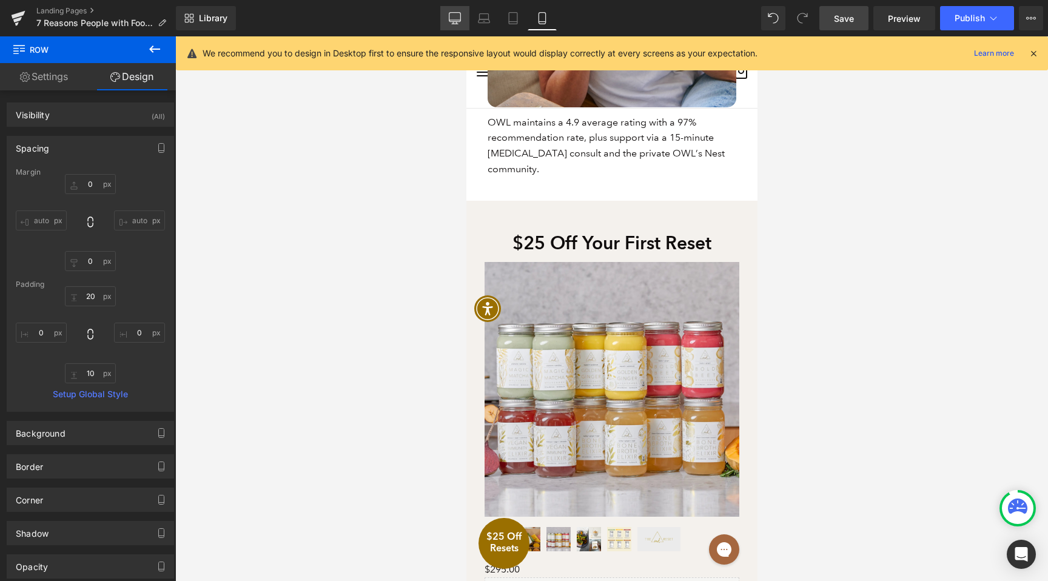
click at [465, 26] on link "Desktop" at bounding box center [454, 18] width 29 height 24
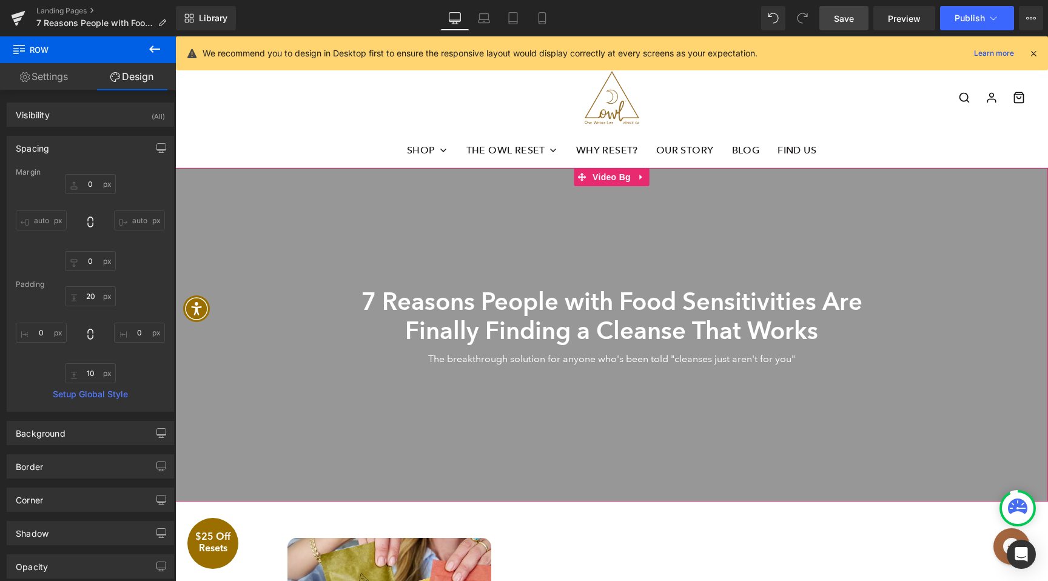
scroll to position [0, 0]
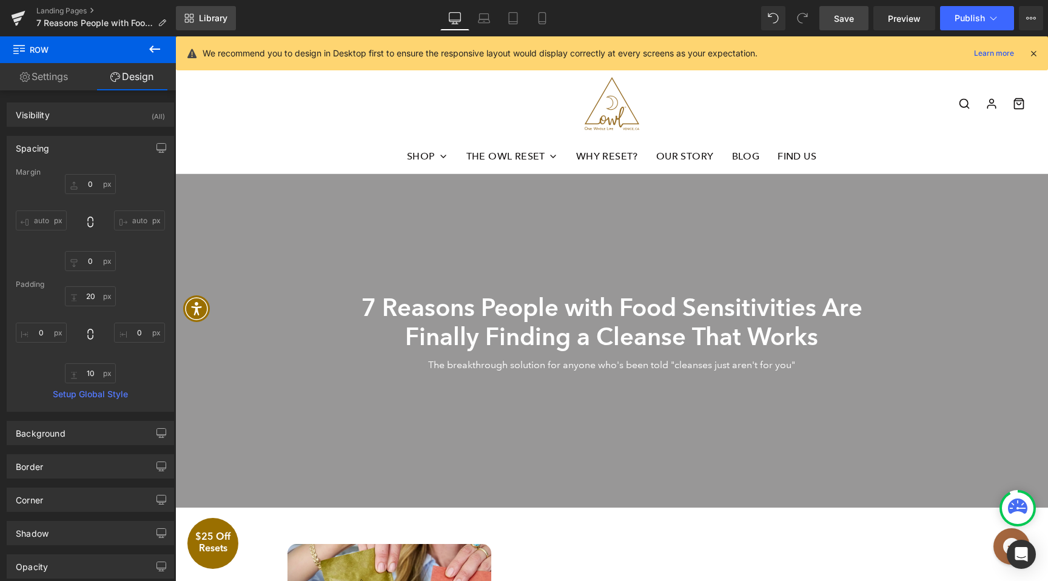
click at [202, 12] on link "Library" at bounding box center [206, 18] width 60 height 24
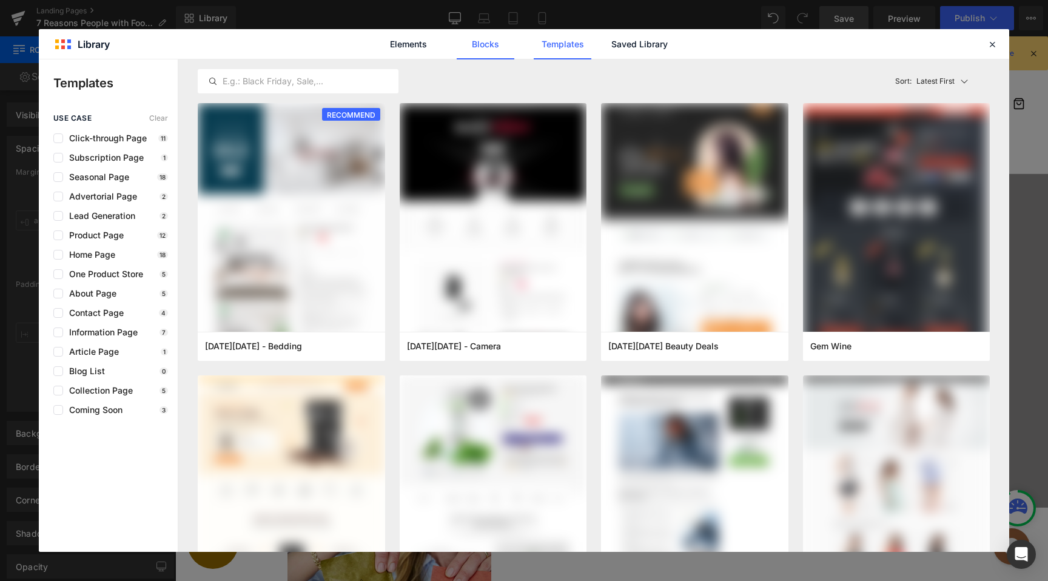
click at [611, 49] on link "Blocks" at bounding box center [640, 44] width 58 height 30
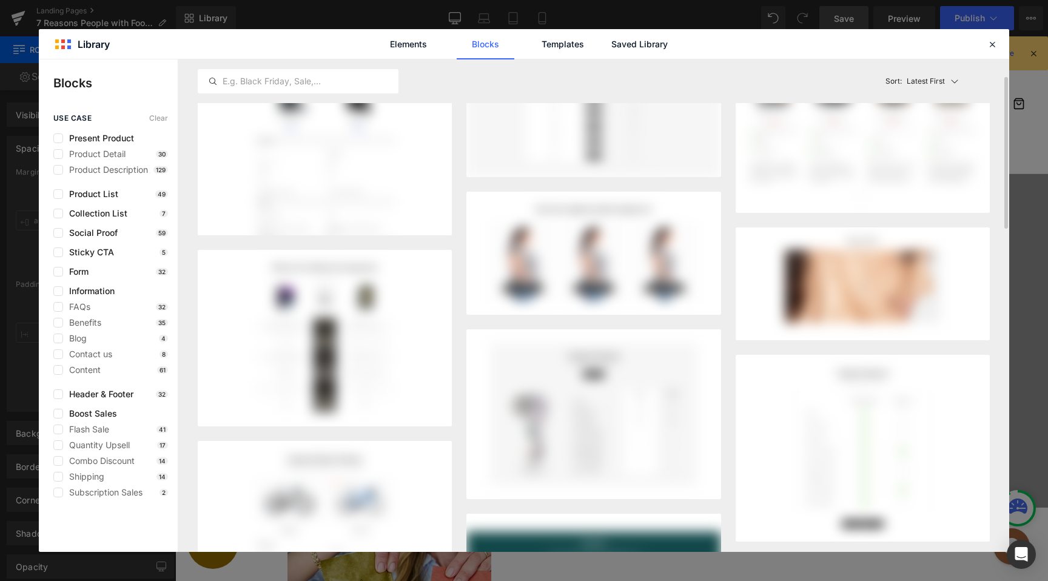
scroll to position [181, 0]
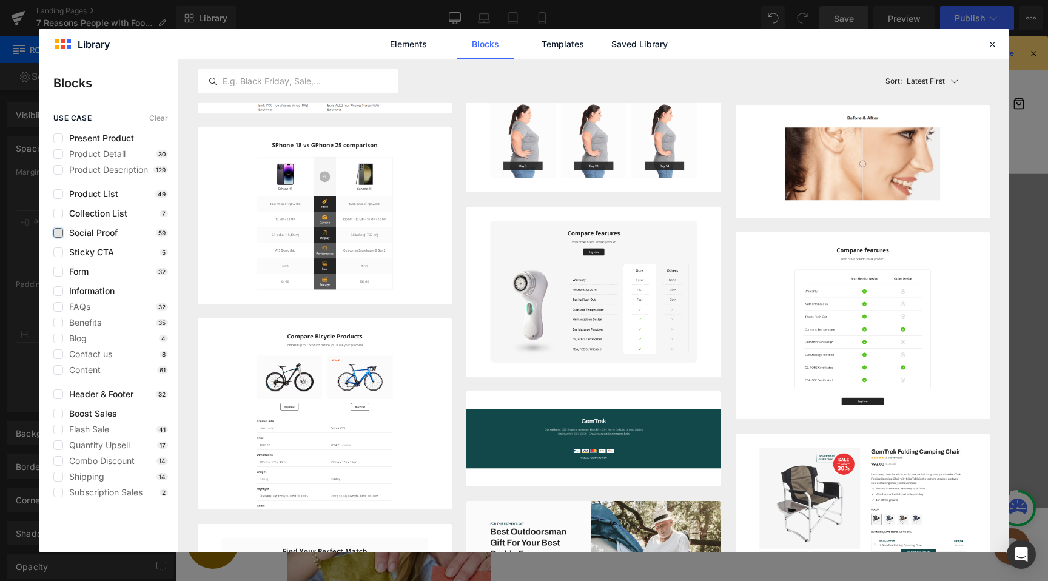
click at [59, 232] on label at bounding box center [58, 233] width 10 height 10
click at [58, 233] on input "checkbox" at bounding box center [58, 233] width 0 height 0
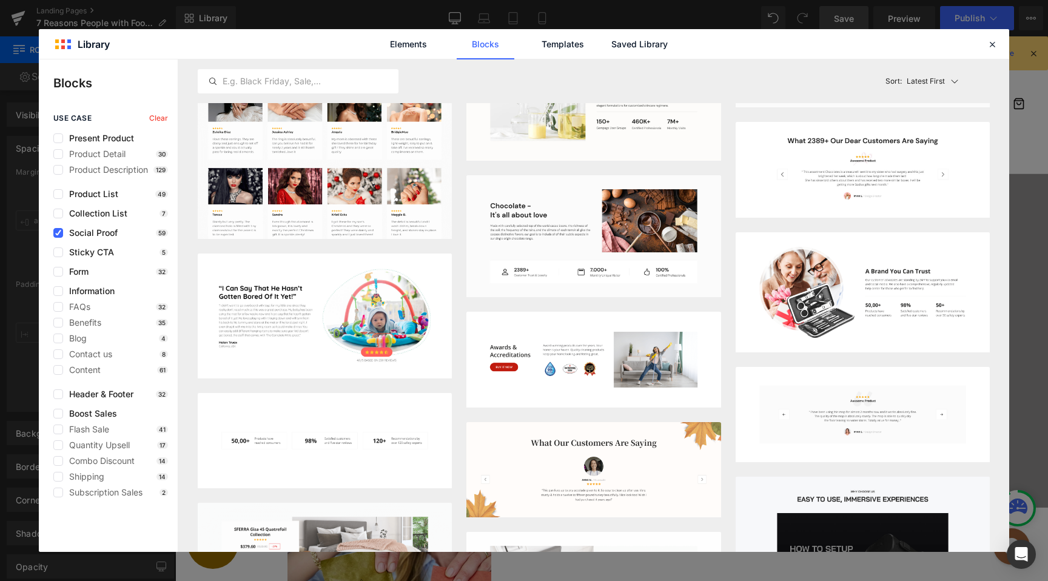
scroll to position [0, 0]
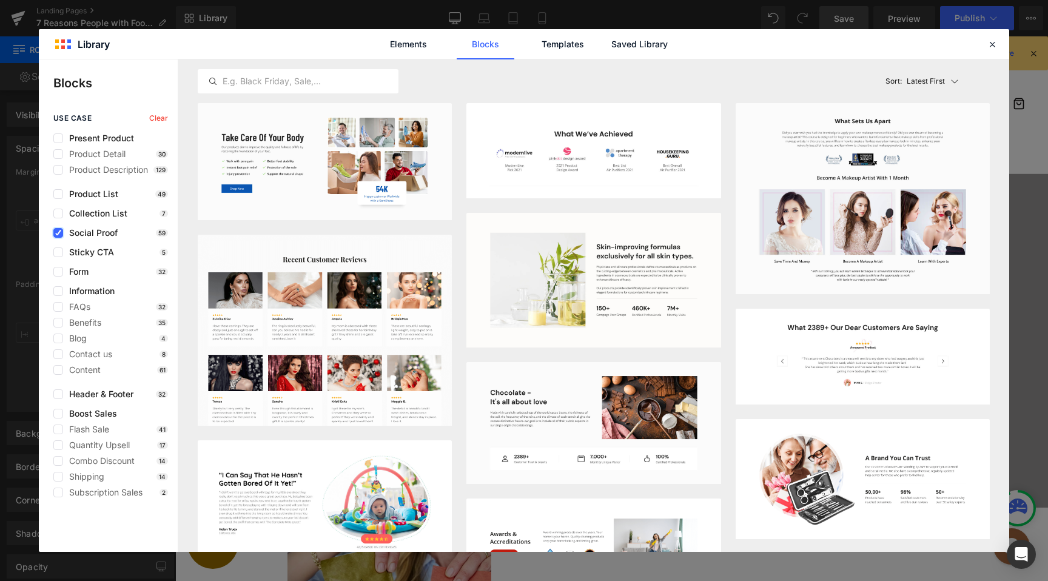
click at [57, 233] on icon at bounding box center [58, 233] width 6 height 0
click at [58, 233] on input "checkbox" at bounding box center [58, 233] width 0 height 0
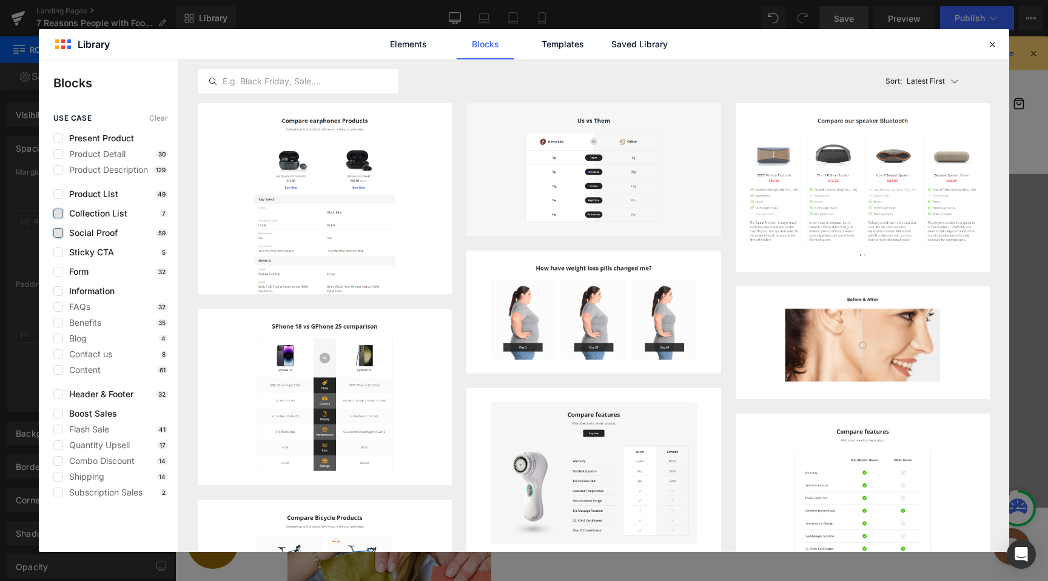
click at [56, 209] on label at bounding box center [58, 214] width 10 height 10
click at [58, 214] on input "checkbox" at bounding box center [58, 214] width 0 height 0
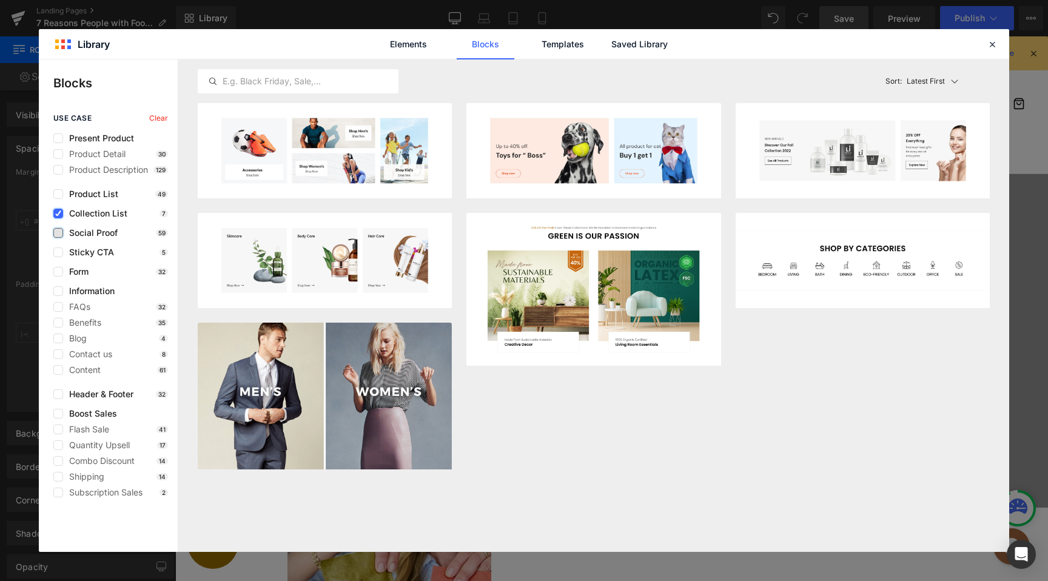
click at [56, 209] on label at bounding box center [58, 214] width 10 height 10
click at [58, 214] on input "checkbox" at bounding box center [58, 214] width 0 height 0
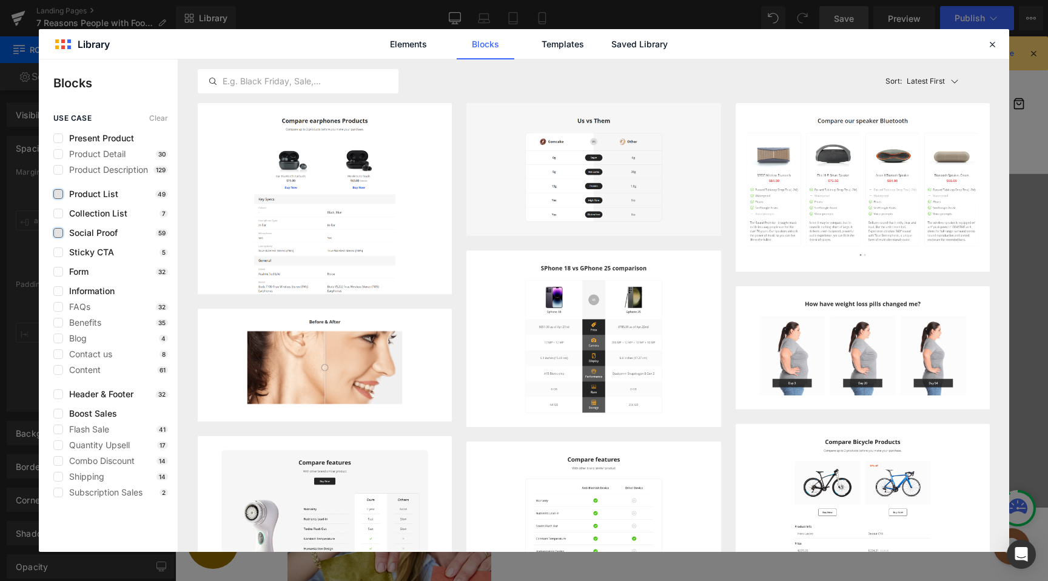
click at [57, 197] on label at bounding box center [58, 194] width 10 height 10
click at [58, 194] on input "checkbox" at bounding box center [58, 194] width 0 height 0
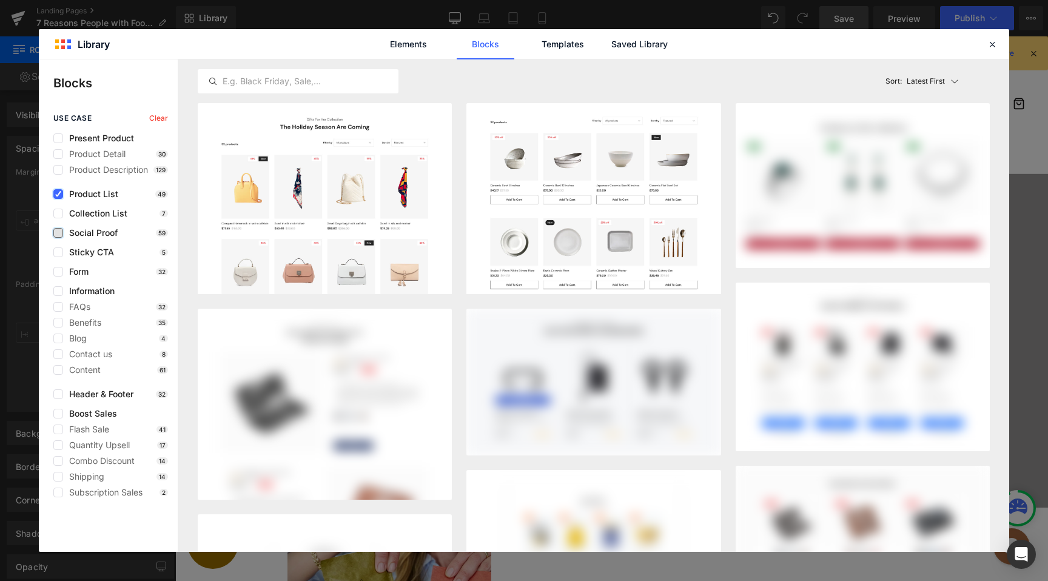
click at [57, 194] on icon at bounding box center [58, 194] width 6 height 0
click at [58, 194] on input "checkbox" at bounding box center [58, 194] width 0 height 0
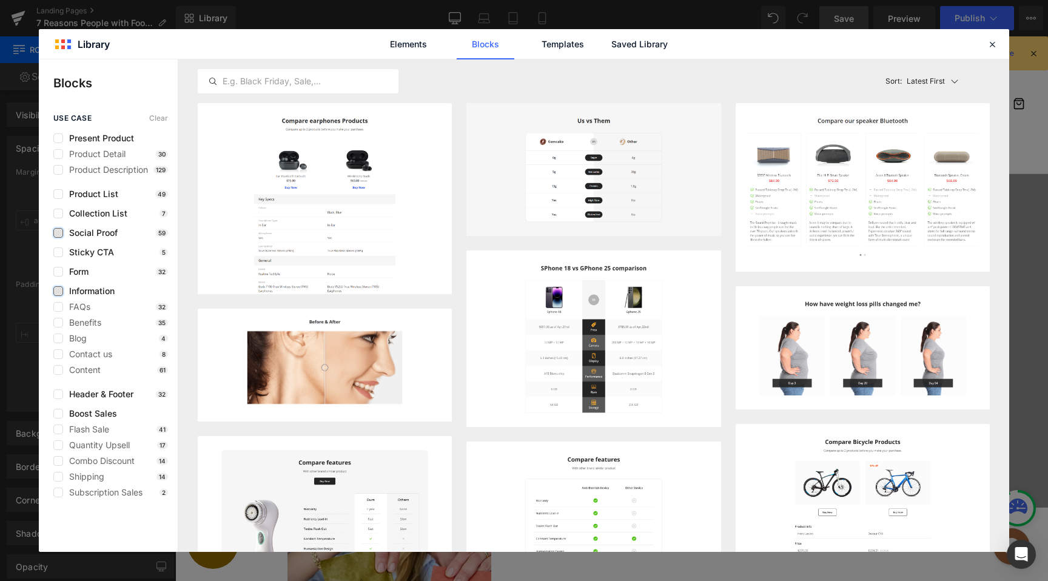
click at [57, 293] on label at bounding box center [58, 291] width 10 height 10
click at [58, 291] on input "checkbox" at bounding box center [58, 291] width 0 height 0
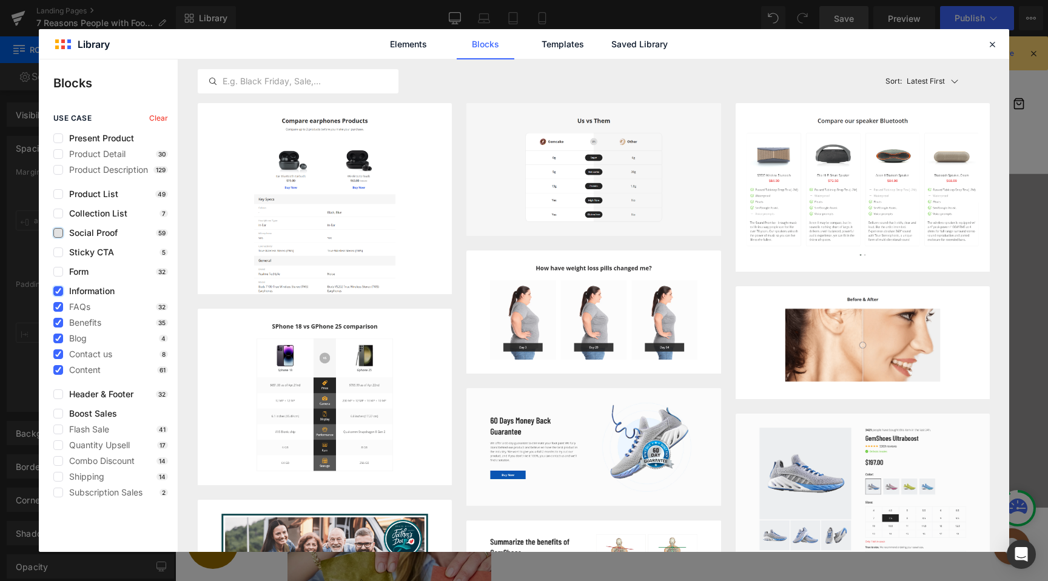
click at [57, 291] on icon at bounding box center [58, 291] width 6 height 0
click at [58, 291] on input "checkbox" at bounding box center [58, 291] width 0 height 0
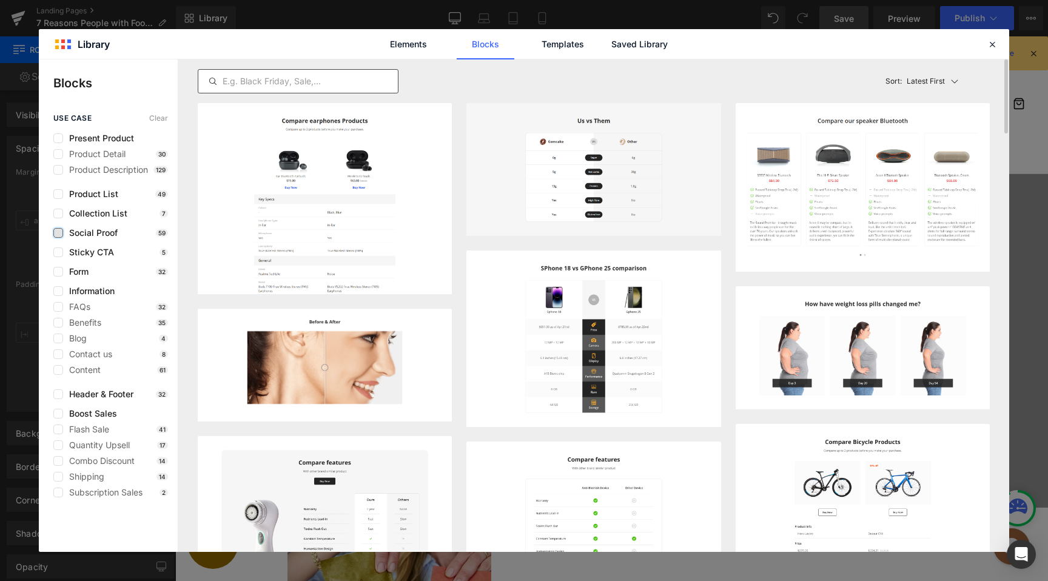
click at [244, 86] on input "text" at bounding box center [298, 81] width 200 height 15
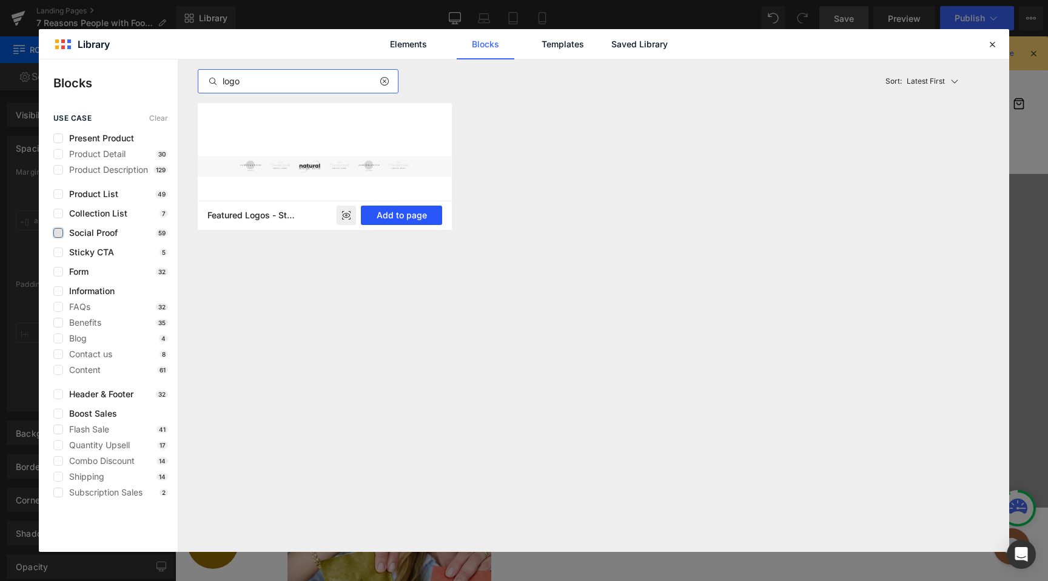
type input "logo"
click at [382, 215] on button "Add to page" at bounding box center [401, 215] width 81 height 19
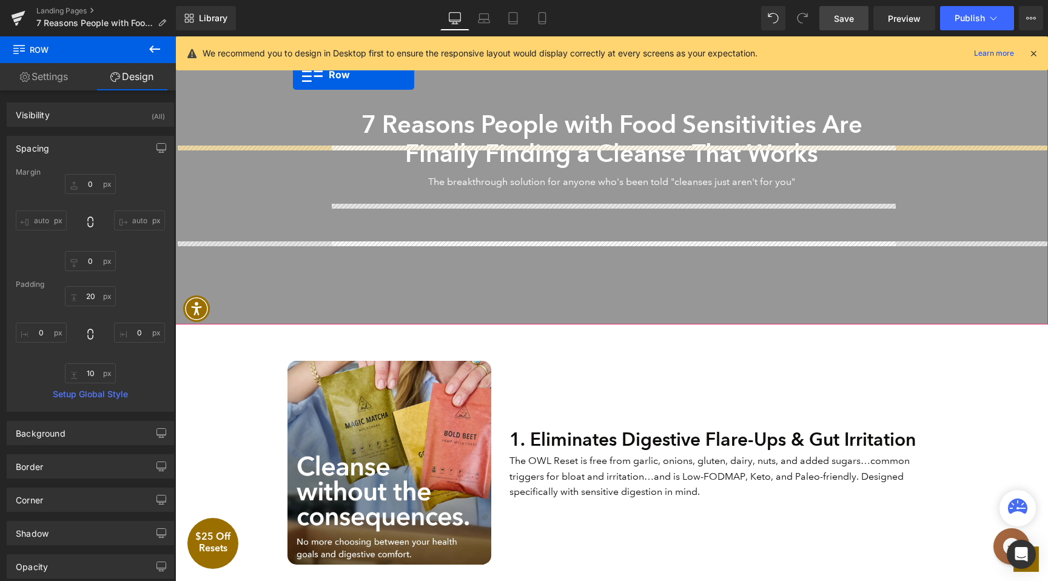
scroll to position [98, 0]
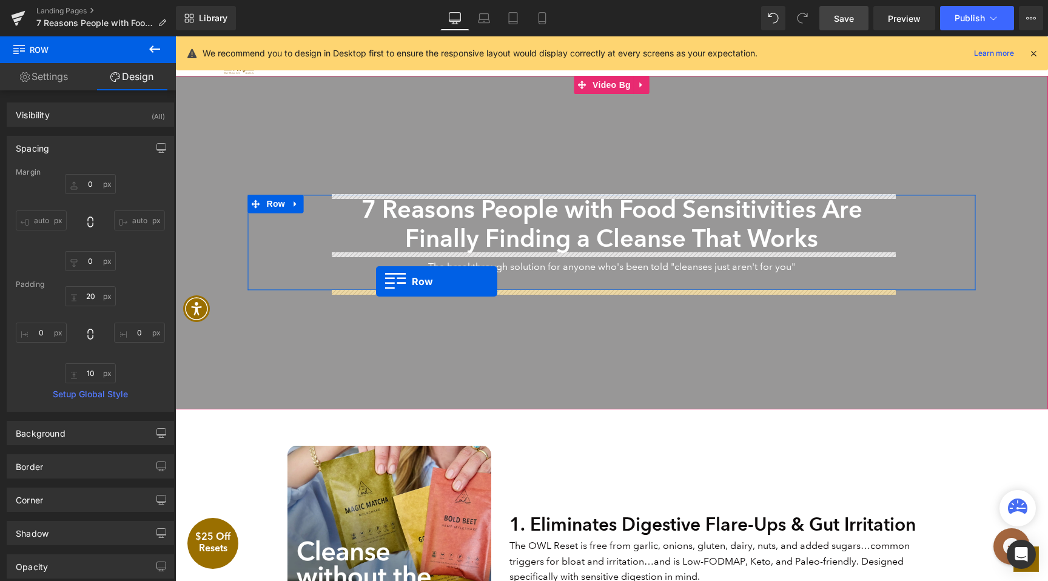
drag, startPoint x: 200, startPoint y: 124, endPoint x: 376, endPoint y: 281, distance: 235.8
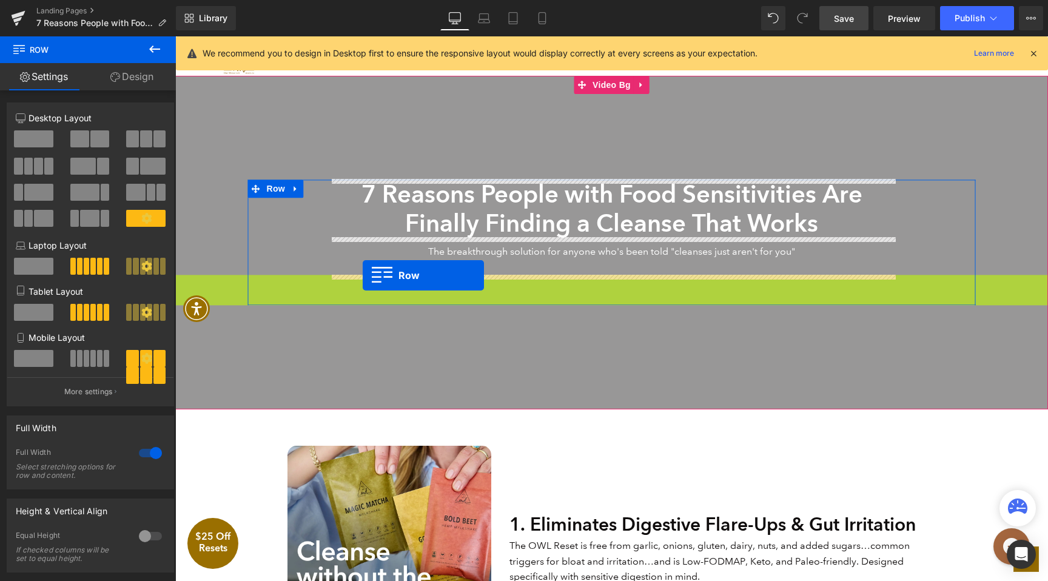
drag, startPoint x: 201, startPoint y: 258, endPoint x: 363, endPoint y: 275, distance: 162.9
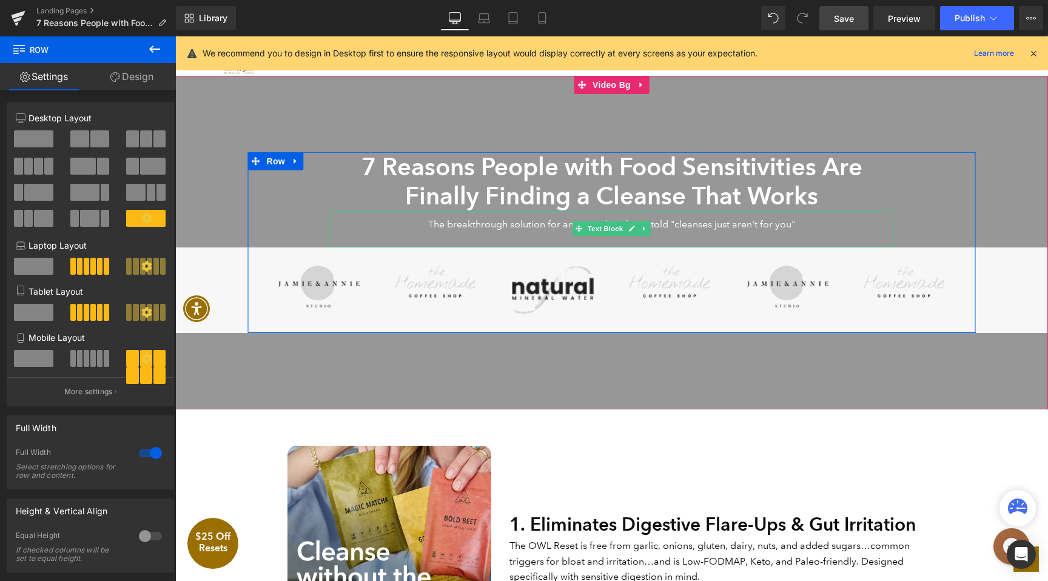
drag, startPoint x: 215, startPoint y: 256, endPoint x: 423, endPoint y: 234, distance: 209.2
click at [423, 234] on div "7 Reasons People with Food Sensitivities Are Finally Finding a Cleanse That Wor…" at bounding box center [612, 242] width 582 height 181
click at [207, 266] on div "Image Image Image Image Image Image Row" at bounding box center [611, 290] width 873 height 86
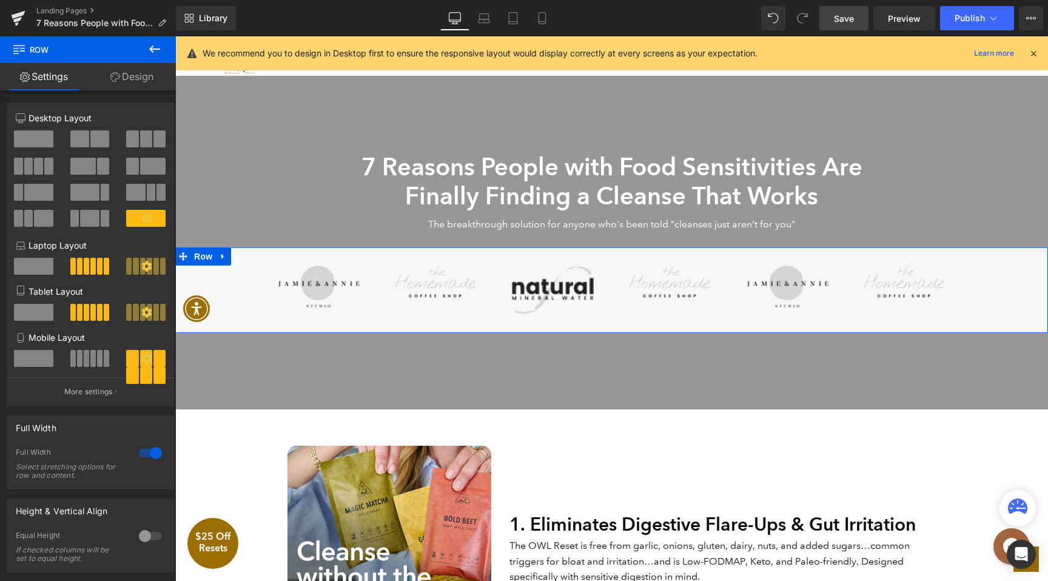
click at [152, 72] on link "Design" at bounding box center [132, 76] width 88 height 27
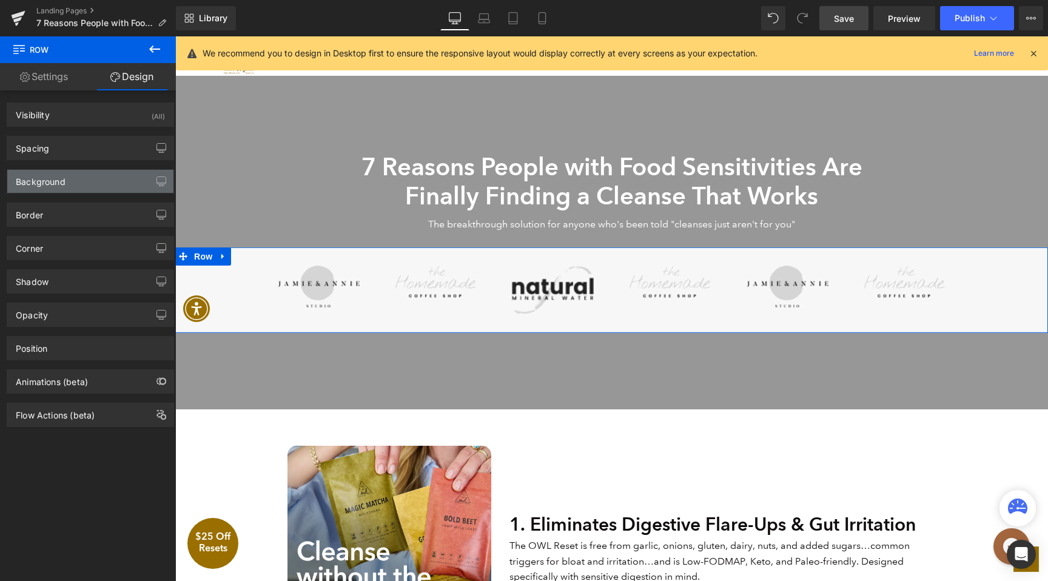
click at [56, 177] on div "Background" at bounding box center [41, 178] width 50 height 17
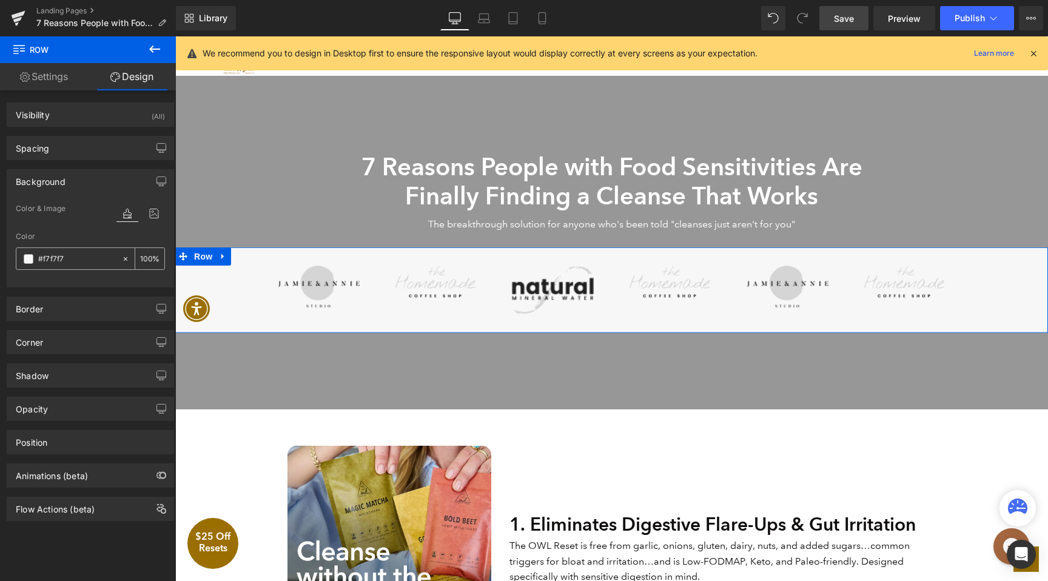
click at [123, 257] on icon at bounding box center [125, 259] width 8 height 8
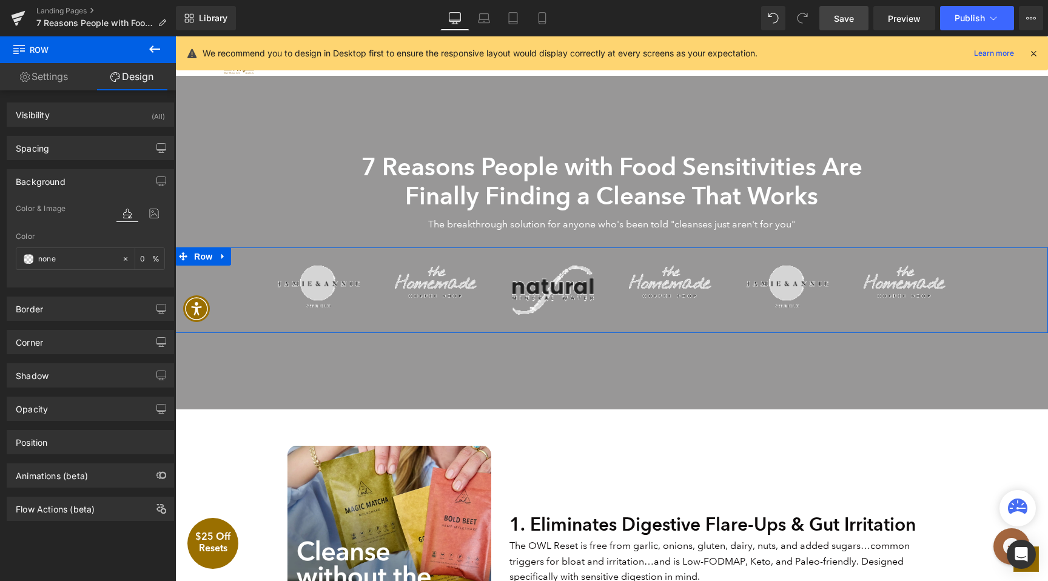
click at [63, 82] on link "Settings" at bounding box center [44, 76] width 88 height 27
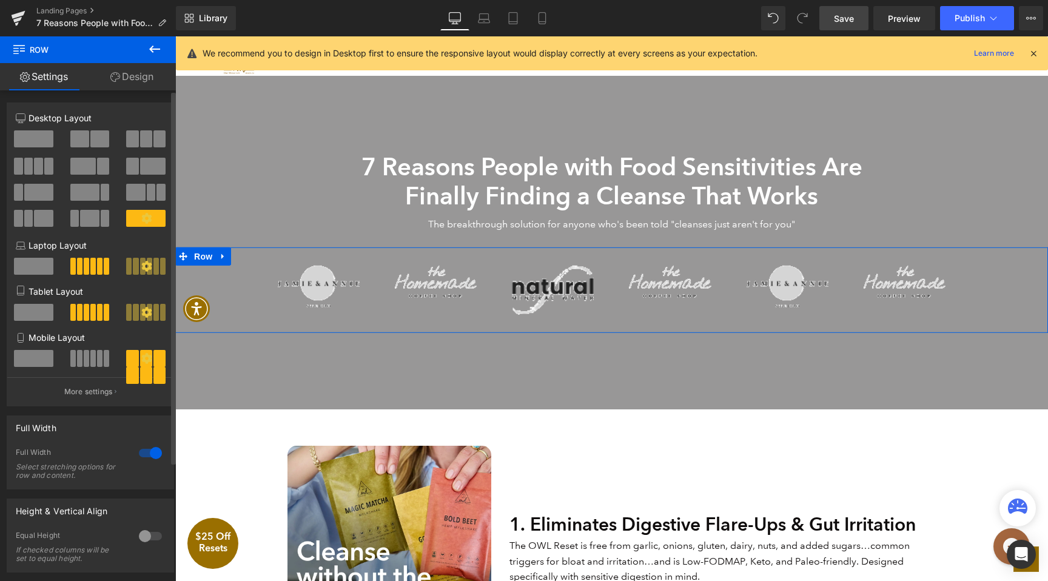
click at [143, 458] on div at bounding box center [150, 452] width 29 height 19
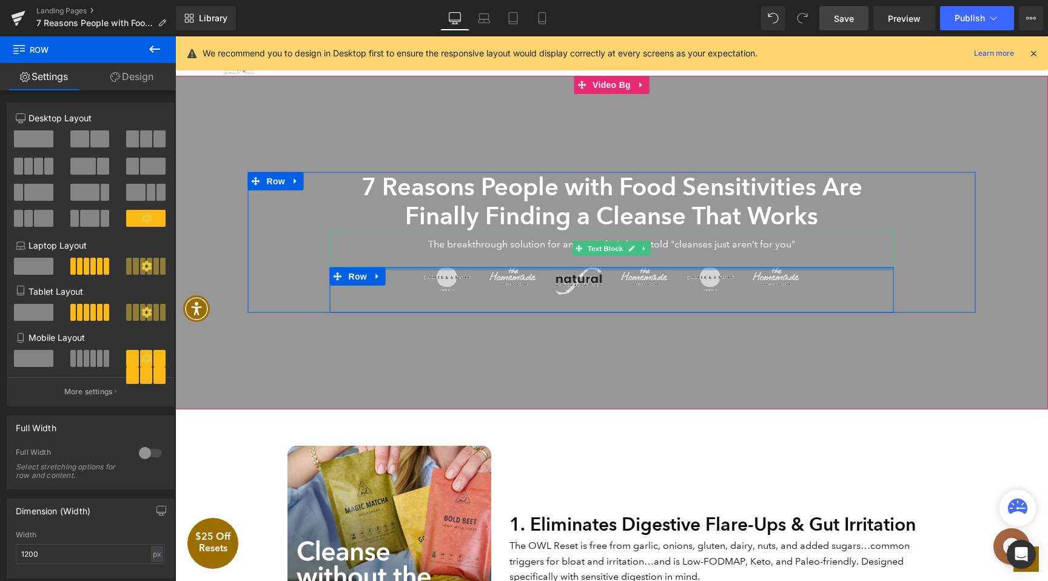
drag, startPoint x: 592, startPoint y: 274, endPoint x: 594, endPoint y: 237, distance: 36.4
click at [594, 237] on div "7 Reasons People with Food Sensitivities Are Finally Finding a Cleanse That Wor…" at bounding box center [612, 242] width 582 height 141
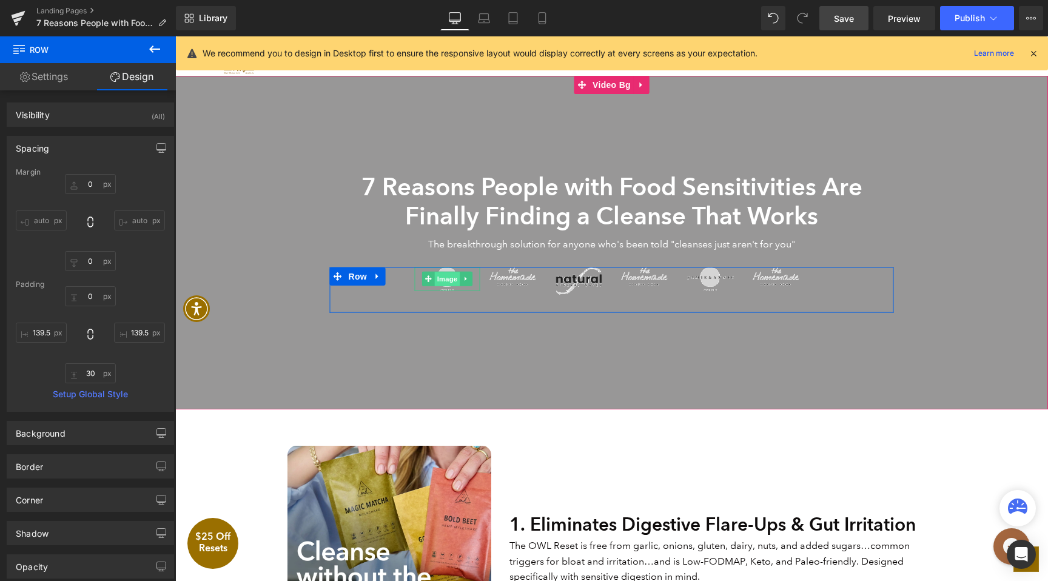
click at [447, 281] on span "Image" at bounding box center [446, 279] width 25 height 15
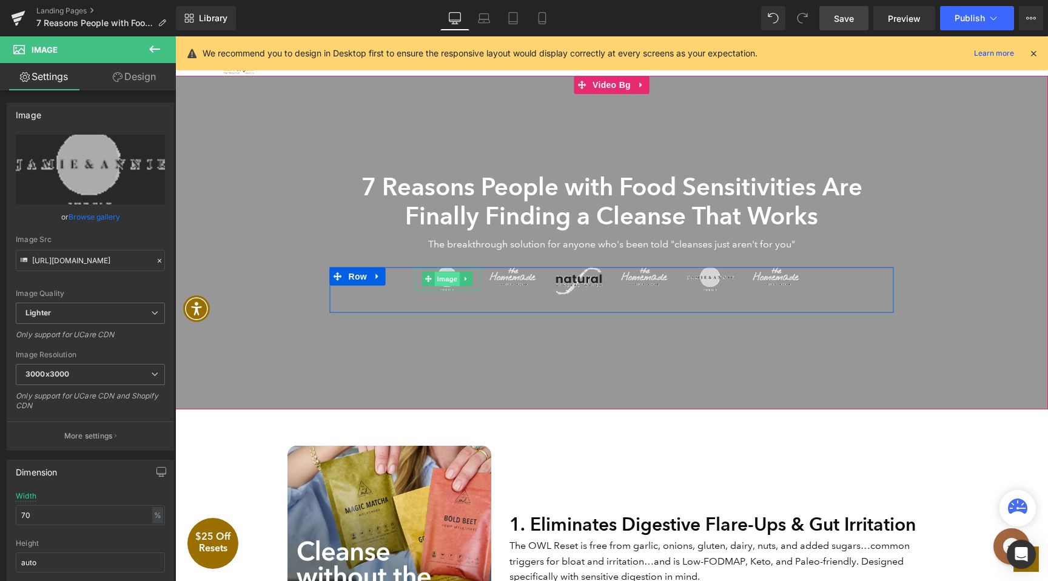
click at [447, 275] on span "Image" at bounding box center [446, 279] width 25 height 15
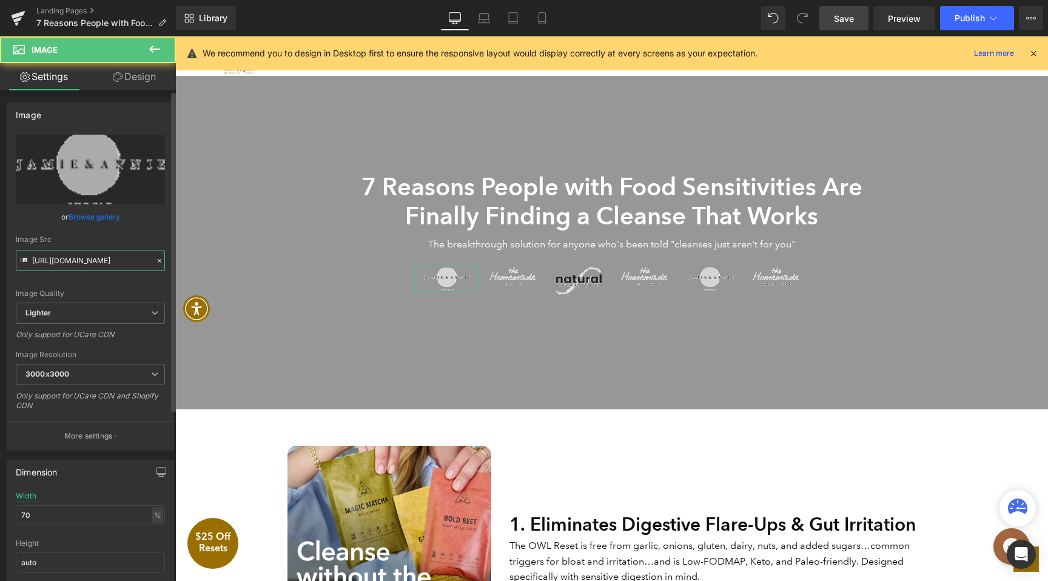
click at [96, 265] on input "[URL][DOMAIN_NAME]" at bounding box center [90, 260] width 149 height 21
click at [96, 264] on input "[URL][DOMAIN_NAME]" at bounding box center [90, 260] width 149 height 21
paste input "[DOMAIN_NAME][URL]"
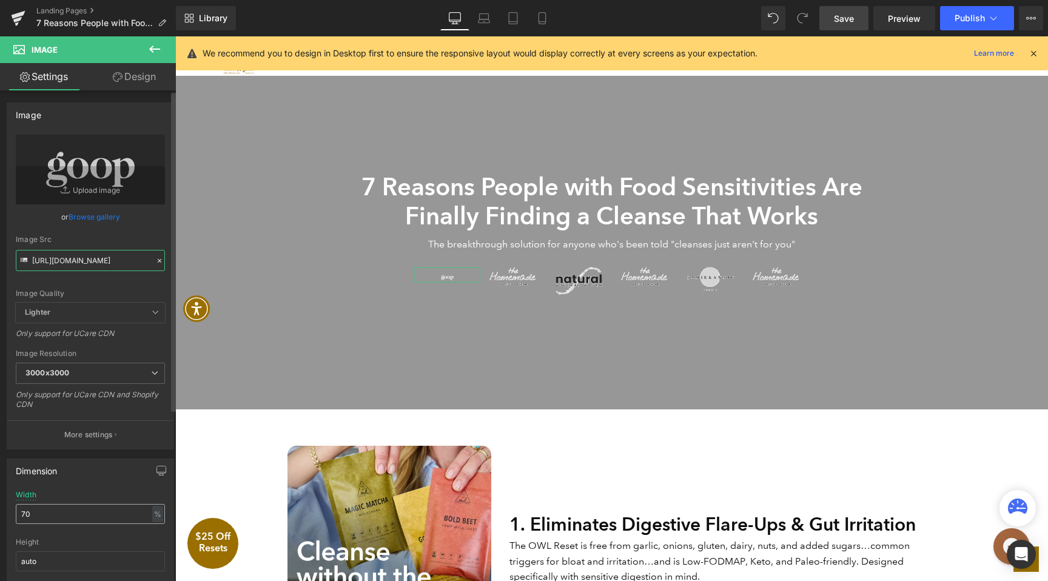
type input "[URL][DOMAIN_NAME]"
click at [65, 517] on input "70" at bounding box center [90, 514] width 149 height 20
type input "132"
click at [241, 99] on div at bounding box center [611, 243] width 873 height 334
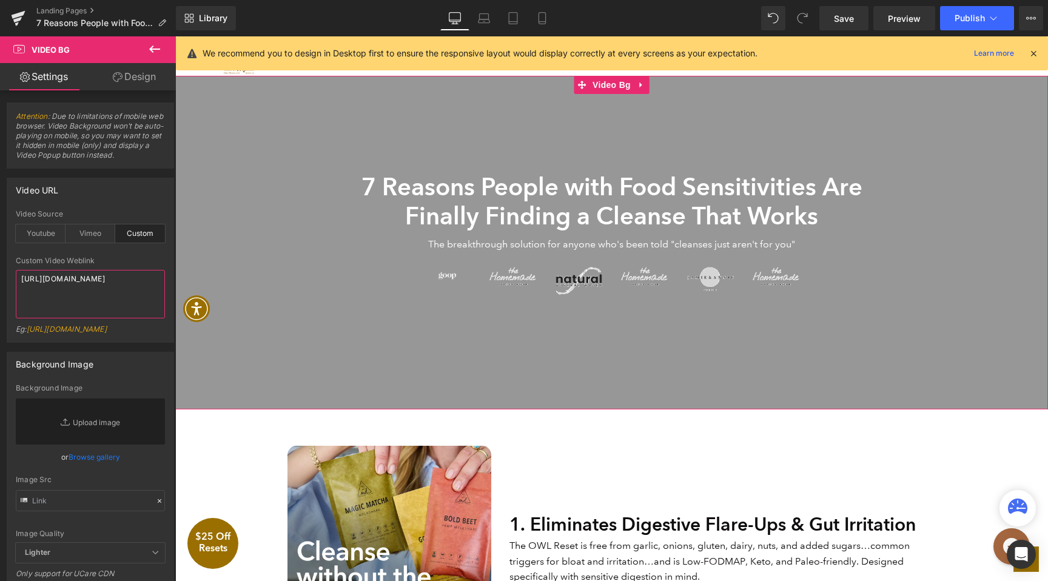
click at [72, 294] on textarea "[URL][DOMAIN_NAME]" at bounding box center [90, 294] width 149 height 49
paste textarea "videos/c/o/v/87c23df470ec4659838437449723242b.mp4"
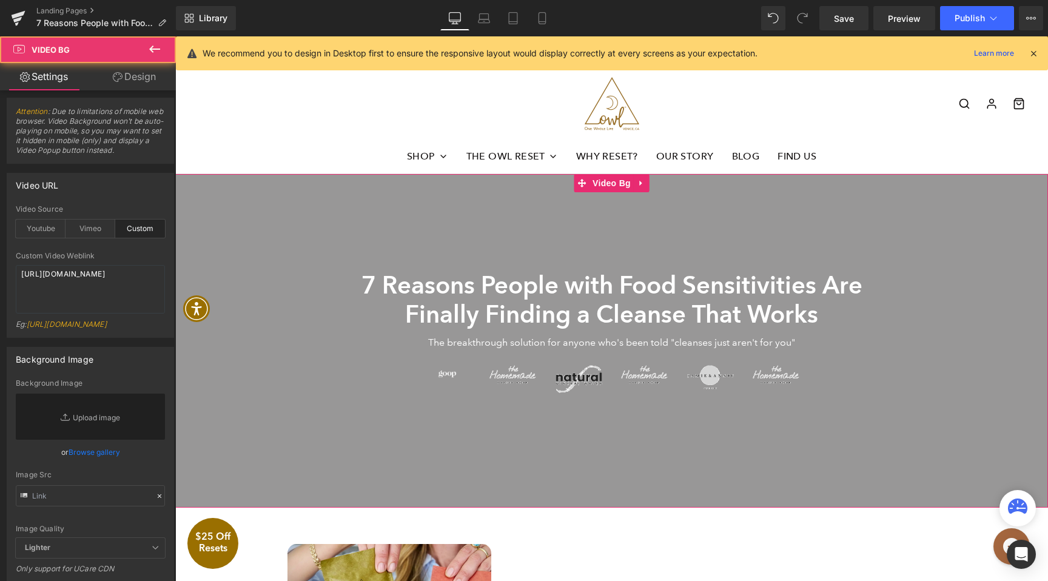
click at [321, 217] on div at bounding box center [611, 341] width 873 height 334
click at [112, 279] on textarea "[URL][DOMAIN_NAME]" at bounding box center [90, 289] width 149 height 49
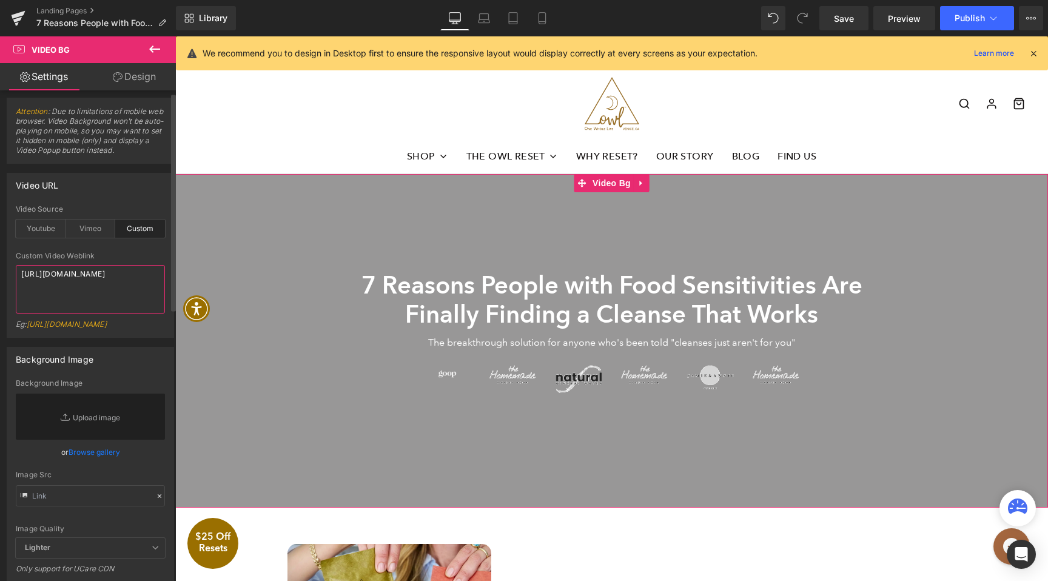
paste textarea "33f56543b08448dfa238031b3b1eacc1"
type textarea "[URL][DOMAIN_NAME]"
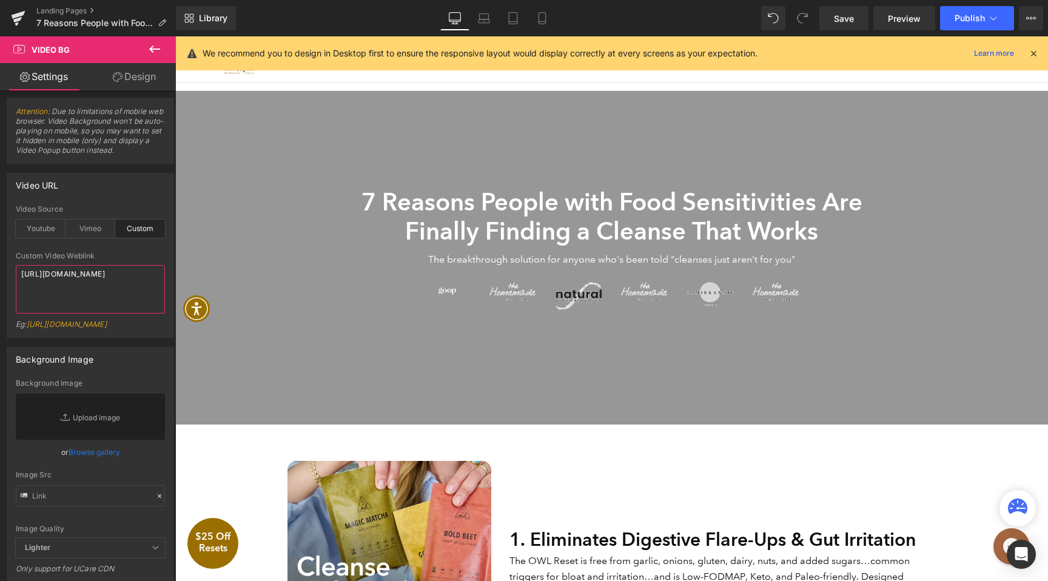
scroll to position [56, 0]
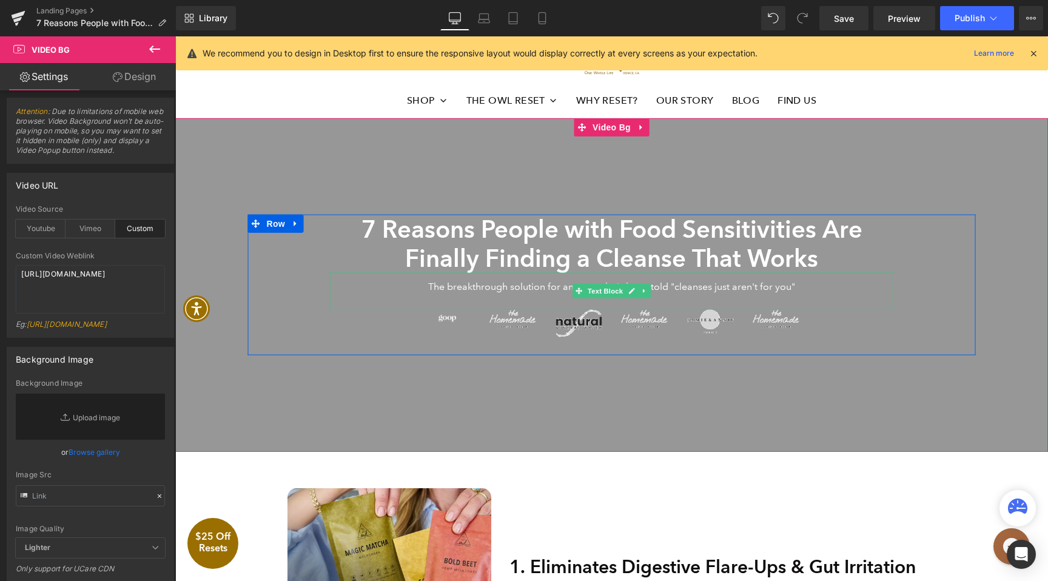
click at [691, 283] on p "The breakthrough solution for anyone who's been told "cleanses just aren't for …" at bounding box center [612, 286] width 564 height 16
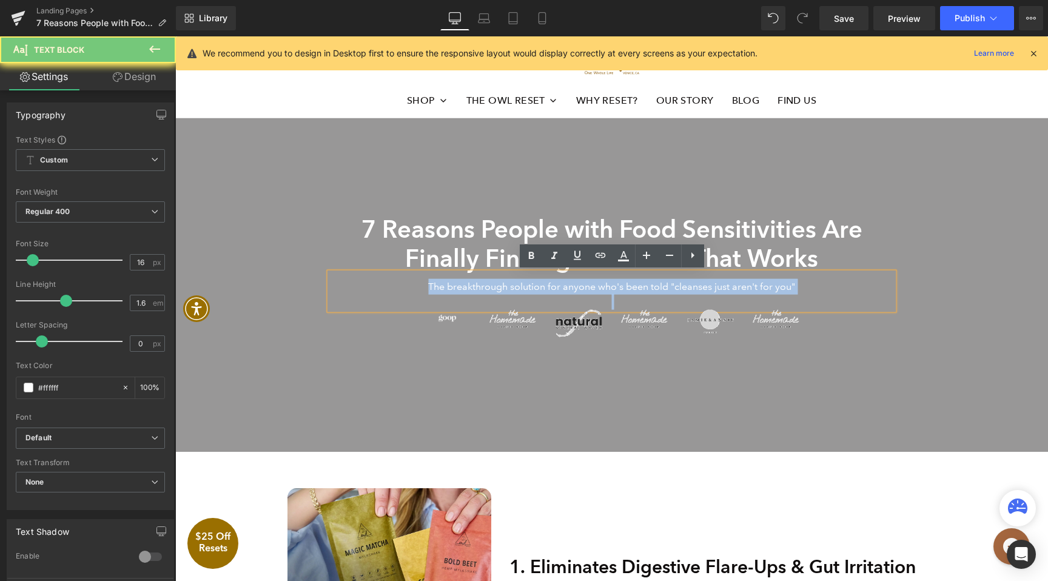
click at [691, 283] on p "The breakthrough solution for anyone who's been told "cleanses just aren't for …" at bounding box center [612, 286] width 564 height 16
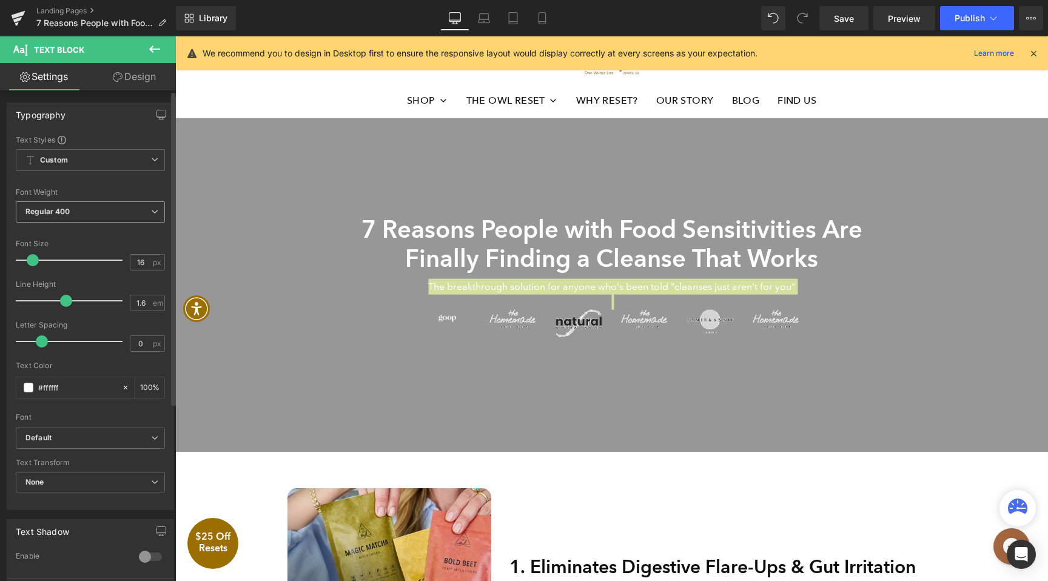
click at [93, 216] on span "Regular 400" at bounding box center [90, 211] width 149 height 21
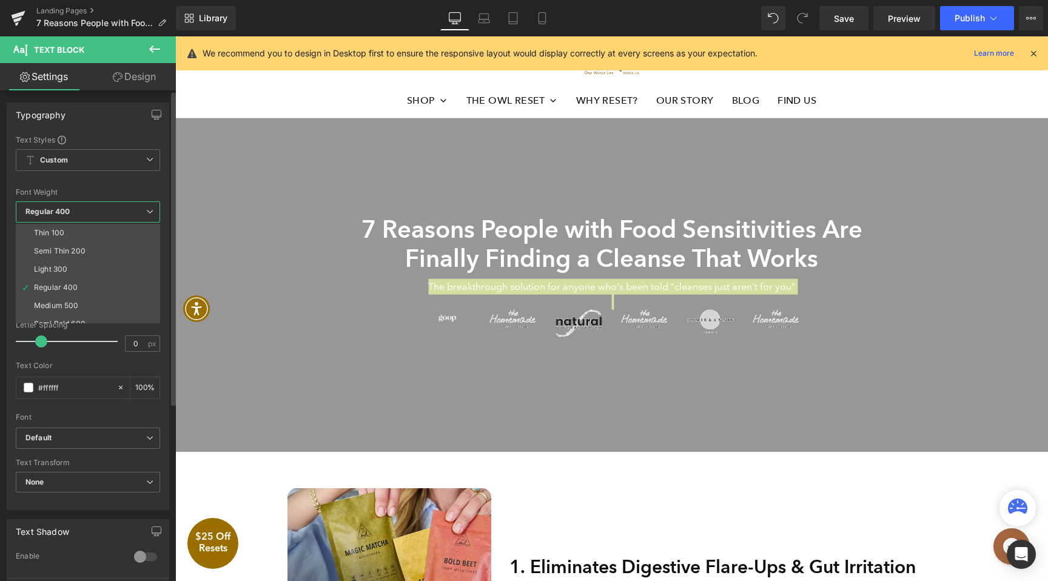
click at [87, 304] on li "Medium 500" at bounding box center [91, 306] width 150 height 18
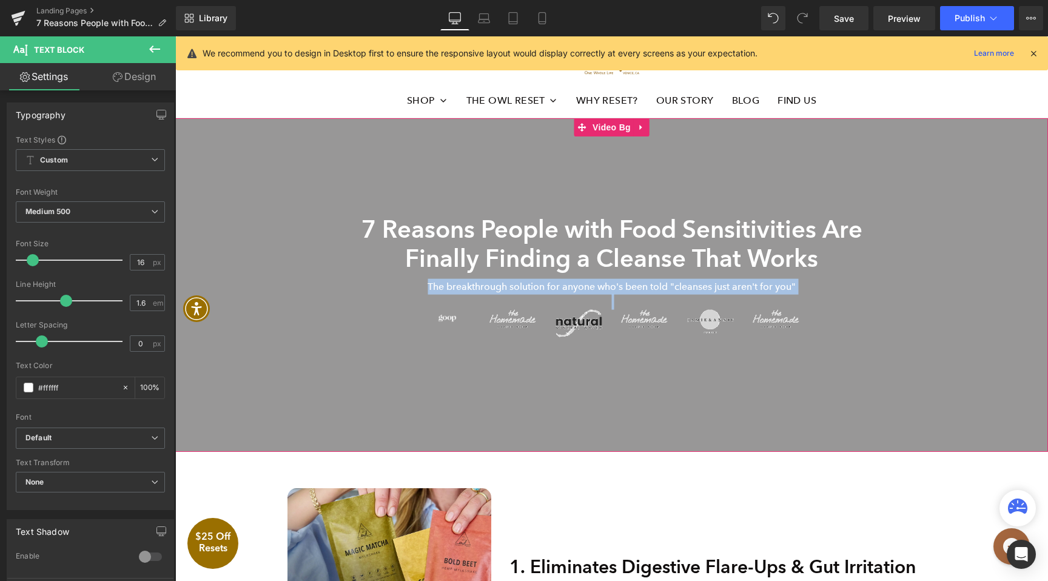
click at [673, 364] on div at bounding box center [611, 285] width 873 height 334
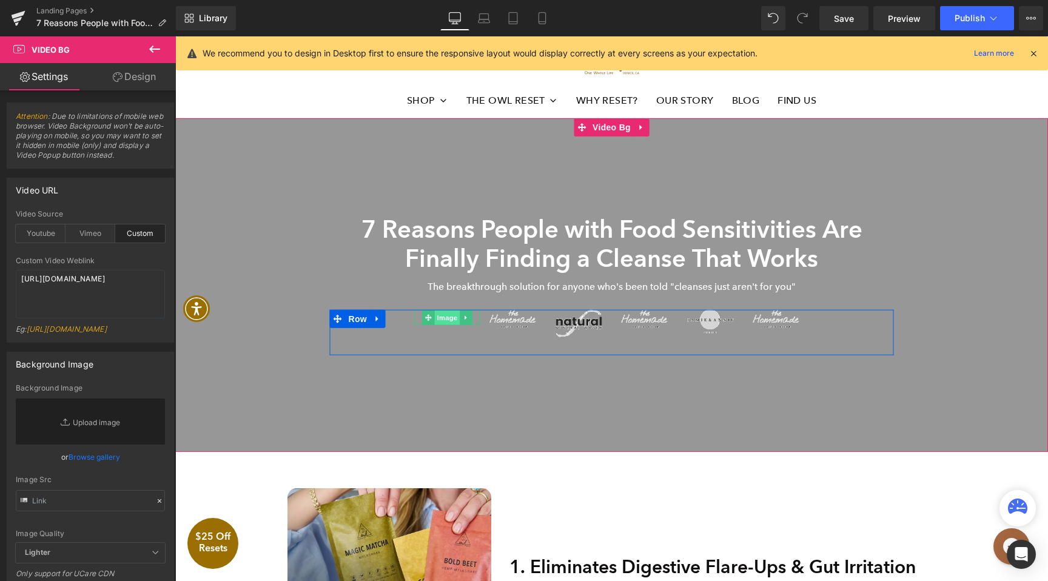
click at [453, 318] on span "Image" at bounding box center [446, 317] width 25 height 15
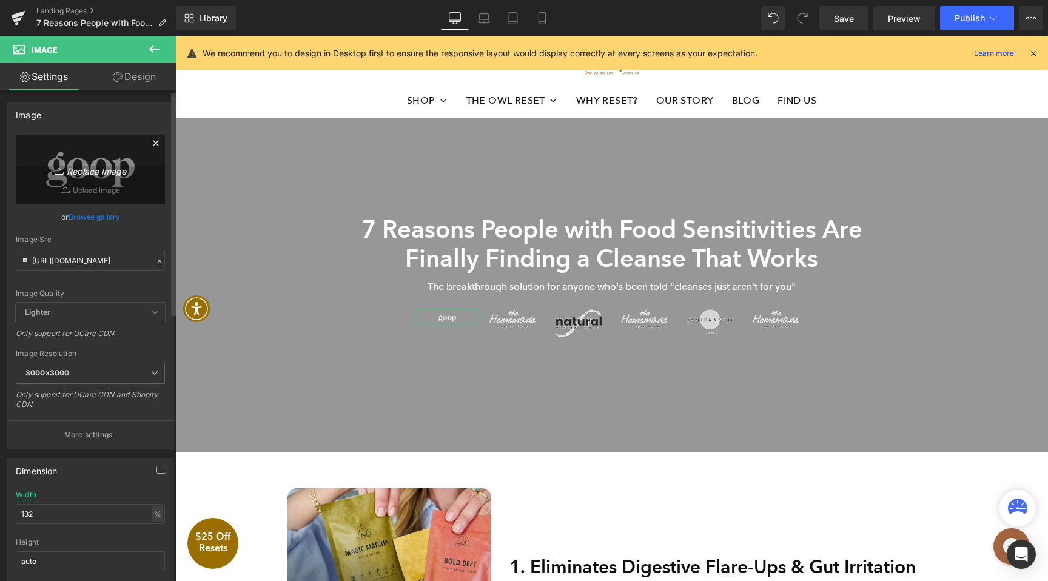
click at [87, 180] on link "Replace Image" at bounding box center [90, 170] width 149 height 70
type input "C:\fakepath\Goop-White.svg"
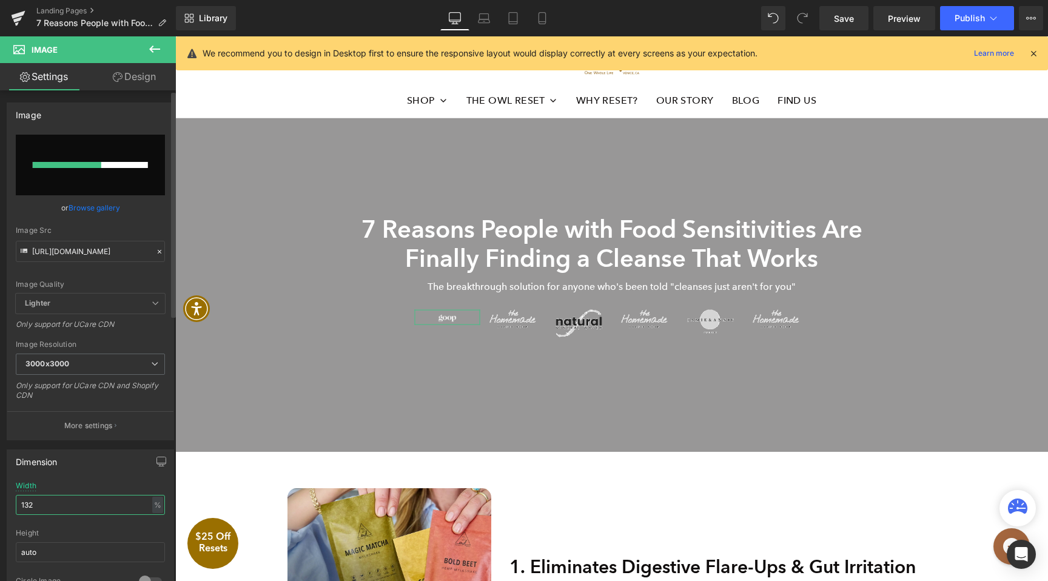
click at [64, 503] on input "132" at bounding box center [90, 505] width 149 height 20
type input "100"
click at [128, 214] on div "or Browse gallery" at bounding box center [90, 207] width 149 height 13
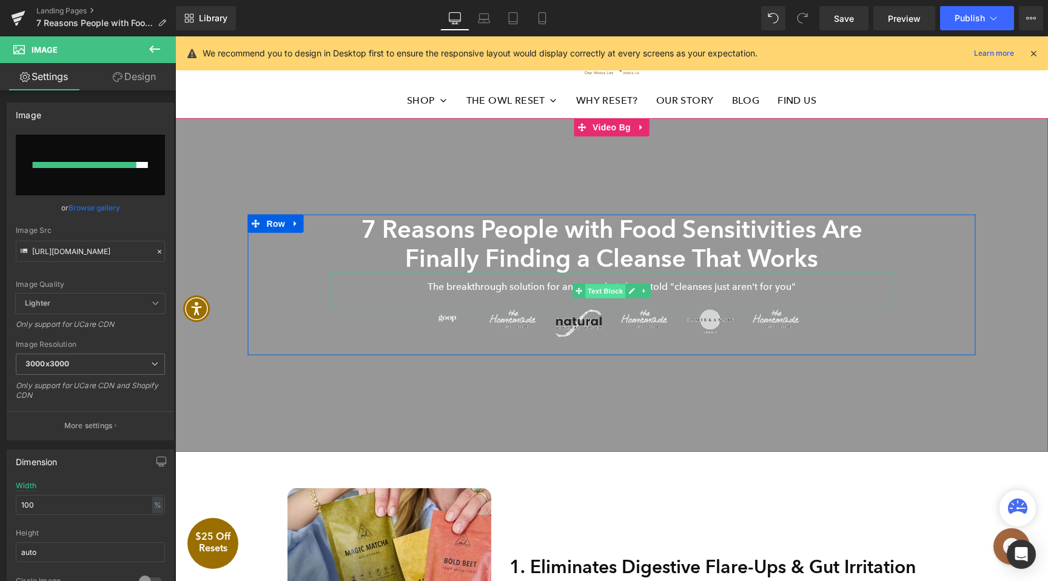
click at [613, 294] on span "Text Block" at bounding box center [605, 291] width 40 height 15
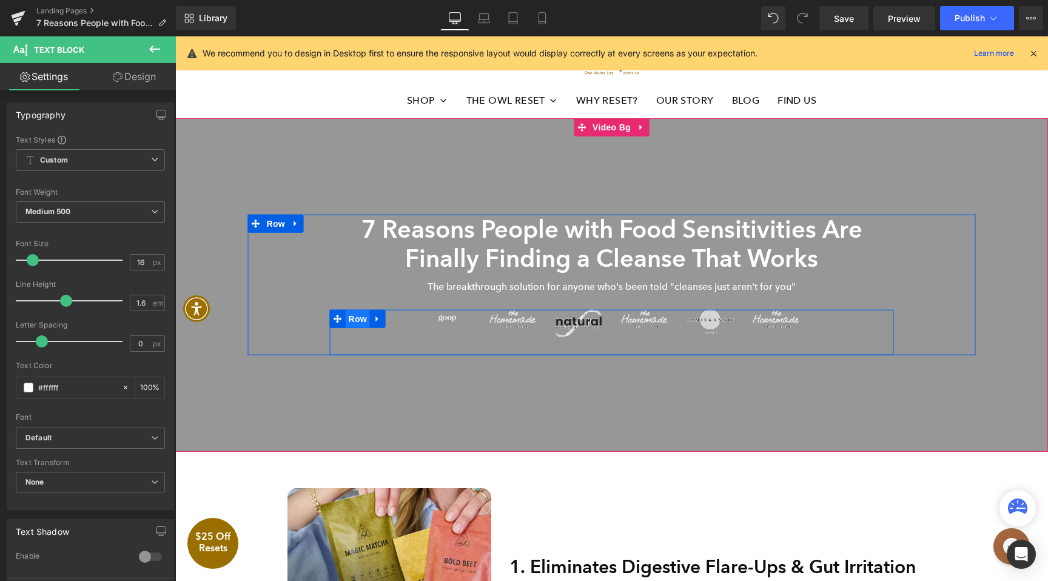
click at [349, 317] on span "Row" at bounding box center [358, 318] width 24 height 18
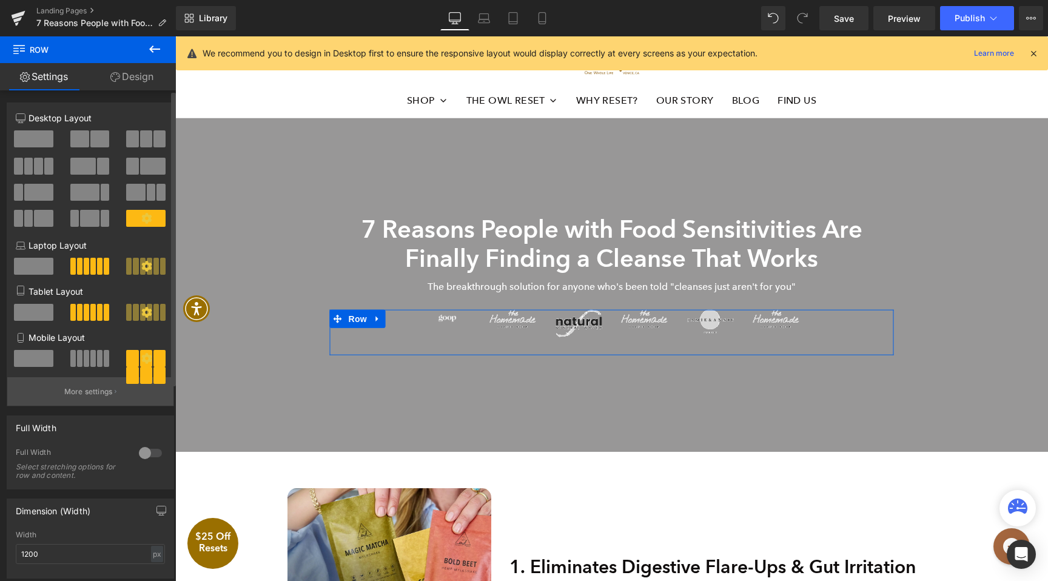
click at [67, 394] on p "More settings" at bounding box center [88, 391] width 49 height 11
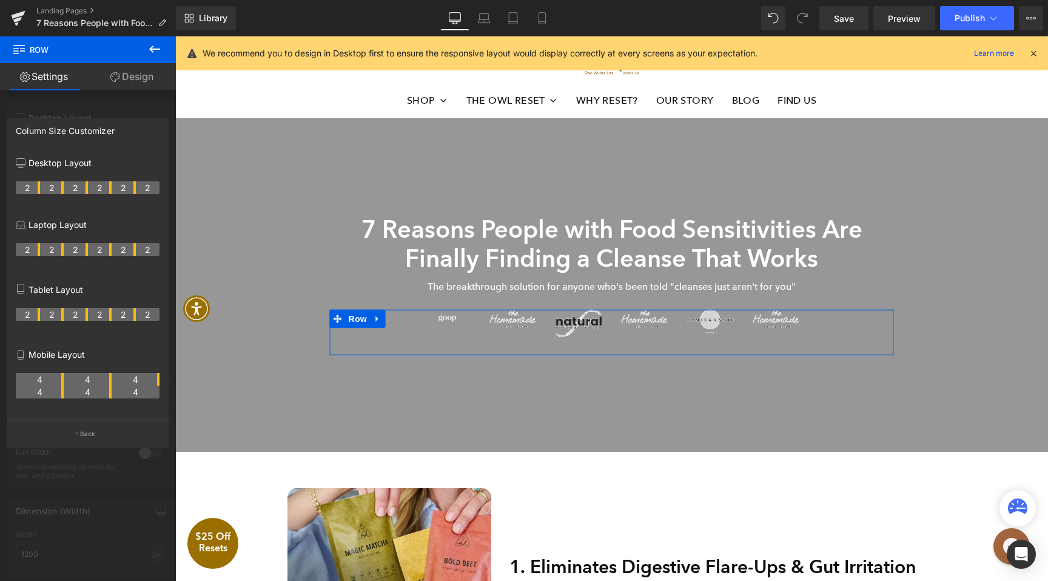
click at [127, 81] on link "Design" at bounding box center [132, 76] width 88 height 27
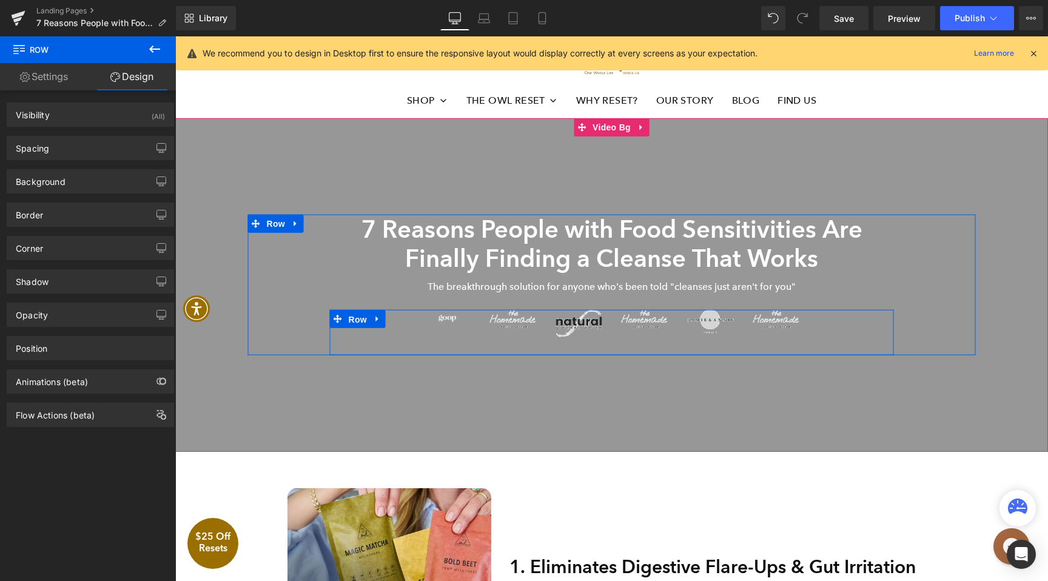
drag, startPoint x: 366, startPoint y: 315, endPoint x: 203, endPoint y: 261, distance: 171.3
click at [366, 315] on span "Row" at bounding box center [358, 319] width 24 height 18
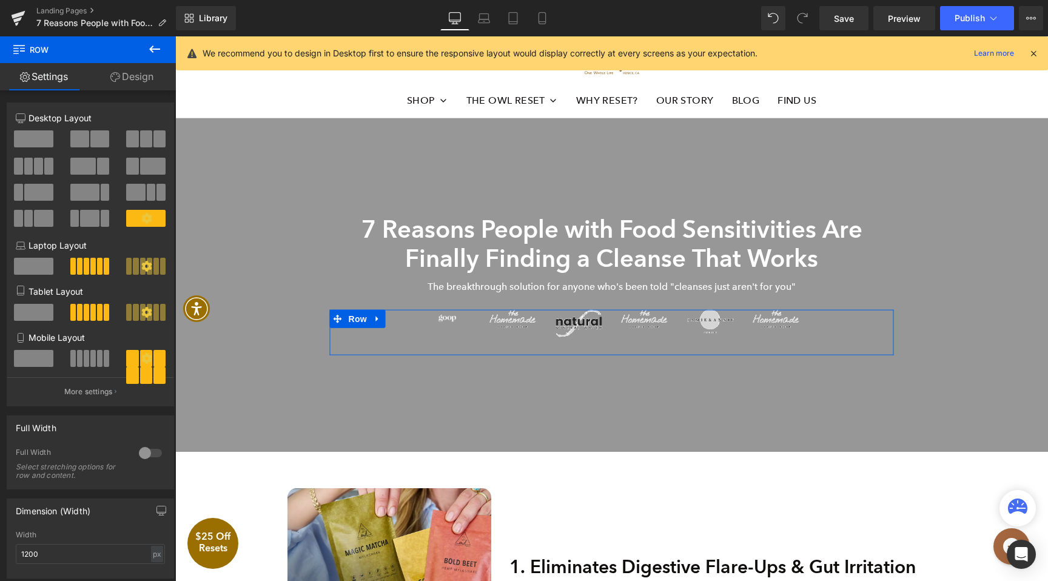
click at [147, 216] on icon at bounding box center [146, 218] width 11 height 11
click at [145, 218] on icon at bounding box center [146, 218] width 10 height 10
click at [41, 172] on span at bounding box center [38, 166] width 9 height 17
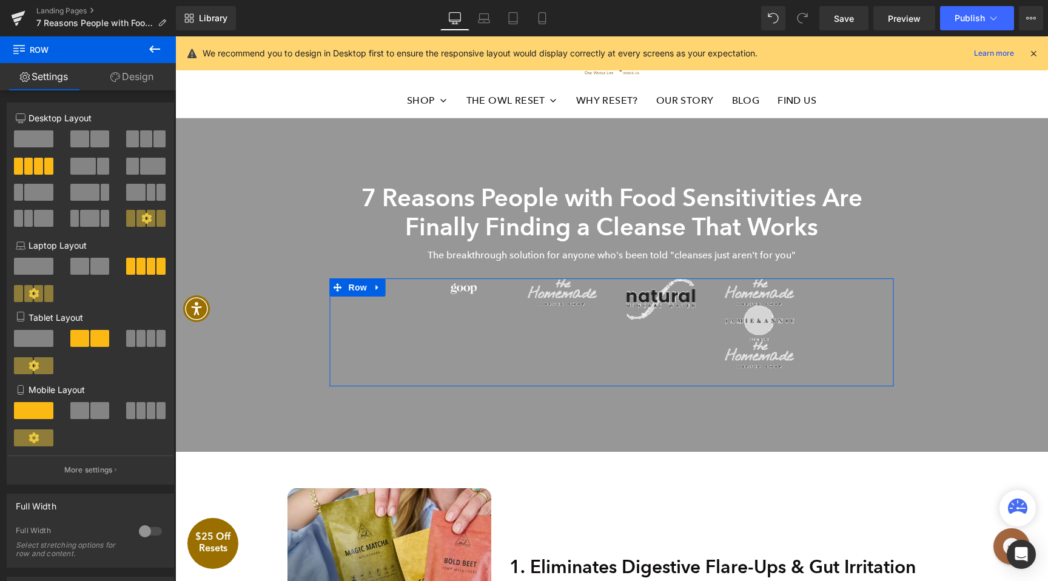
drag, startPoint x: 143, startPoint y: 337, endPoint x: 149, endPoint y: 362, distance: 26.3
click at [147, 337] on span at bounding box center [151, 338] width 9 height 17
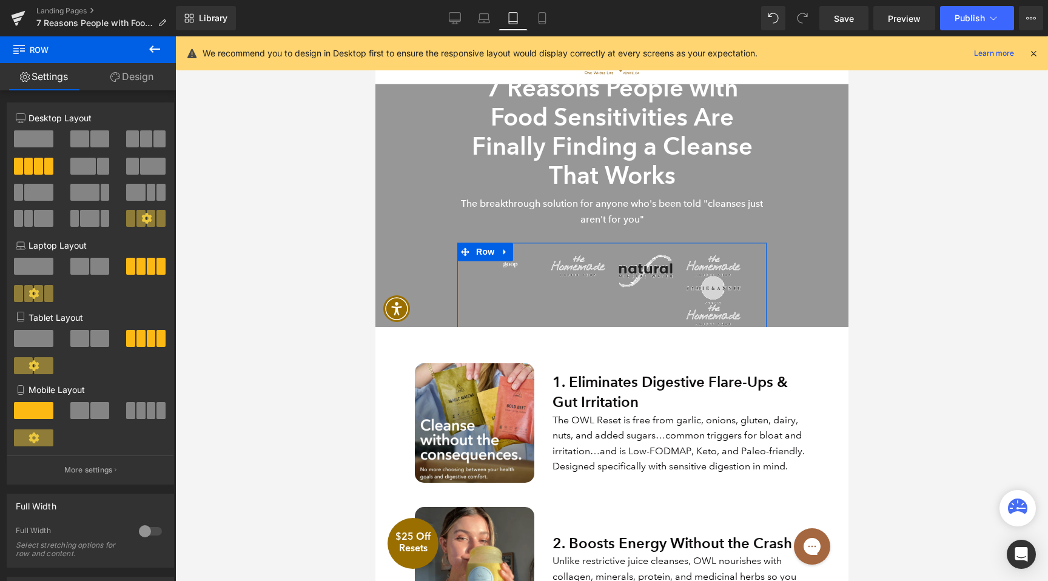
scroll to position [21, 0]
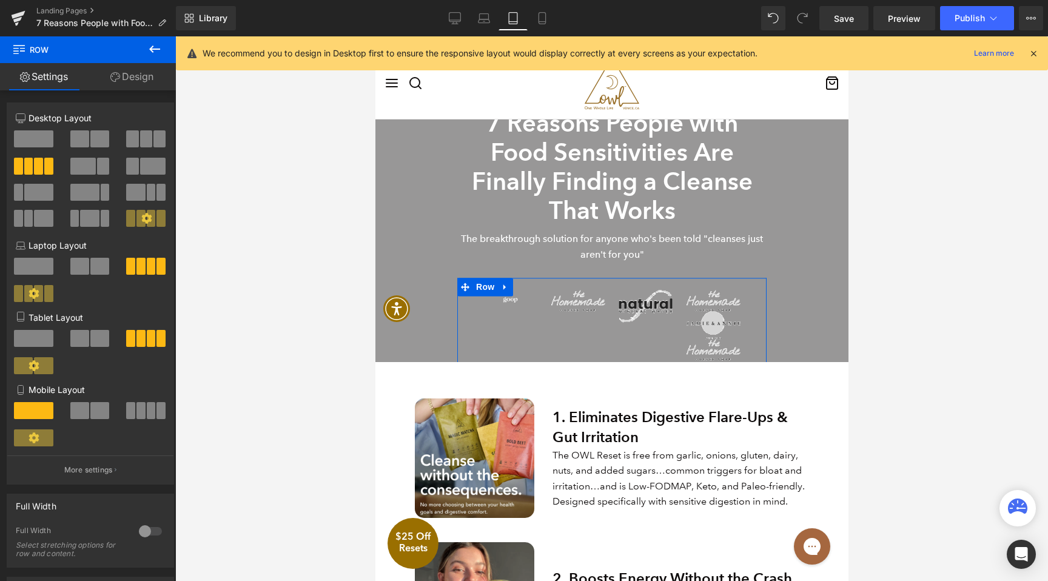
click at [156, 413] on span at bounding box center [160, 410] width 9 height 17
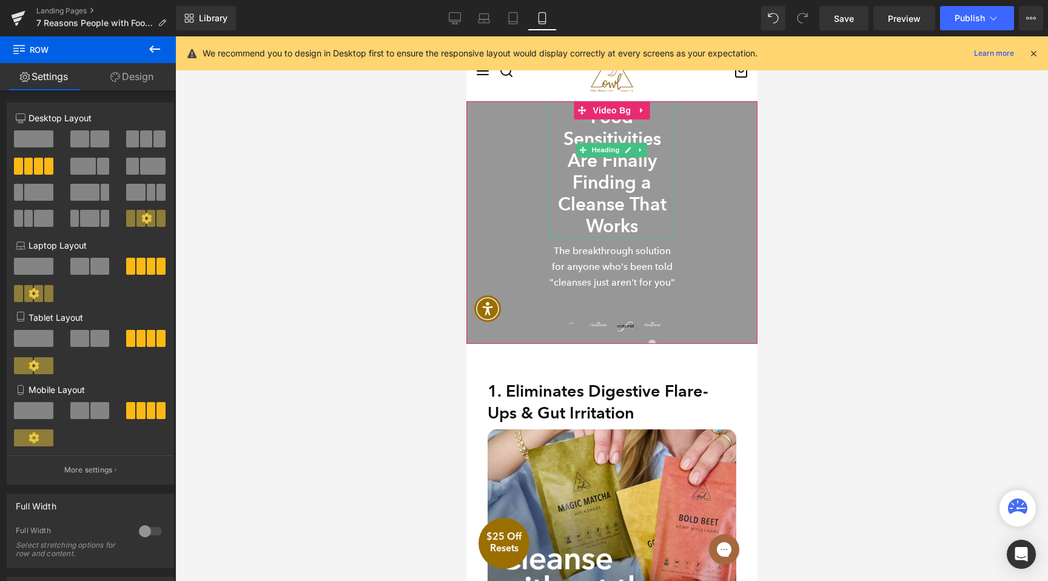
scroll to position [25, 0]
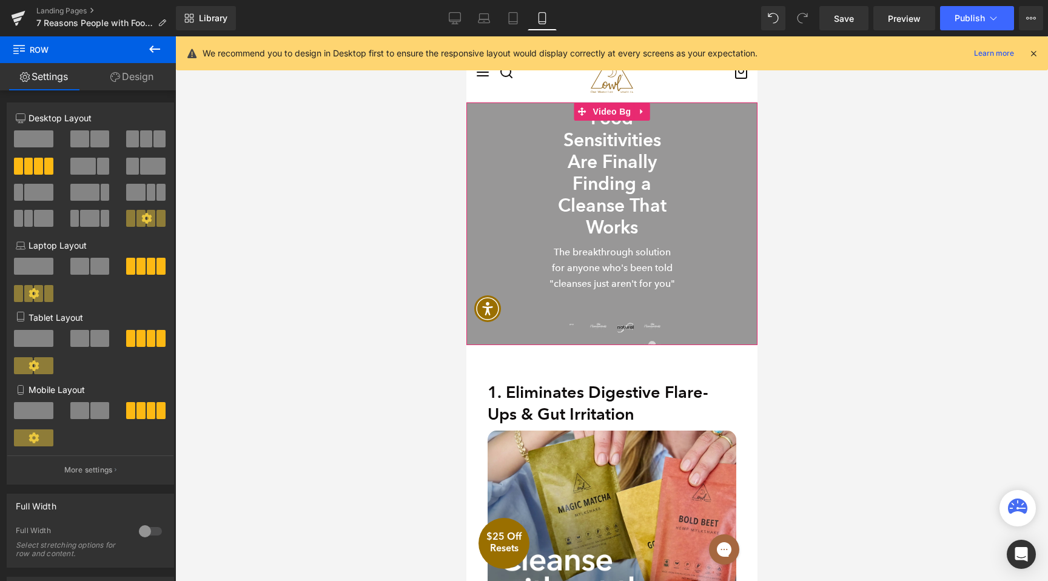
click at [501, 162] on div "7 Reasons People with Food Sensitivities Are Finally Finding a Cleanse That Wor…" at bounding box center [611, 224] width 291 height 320
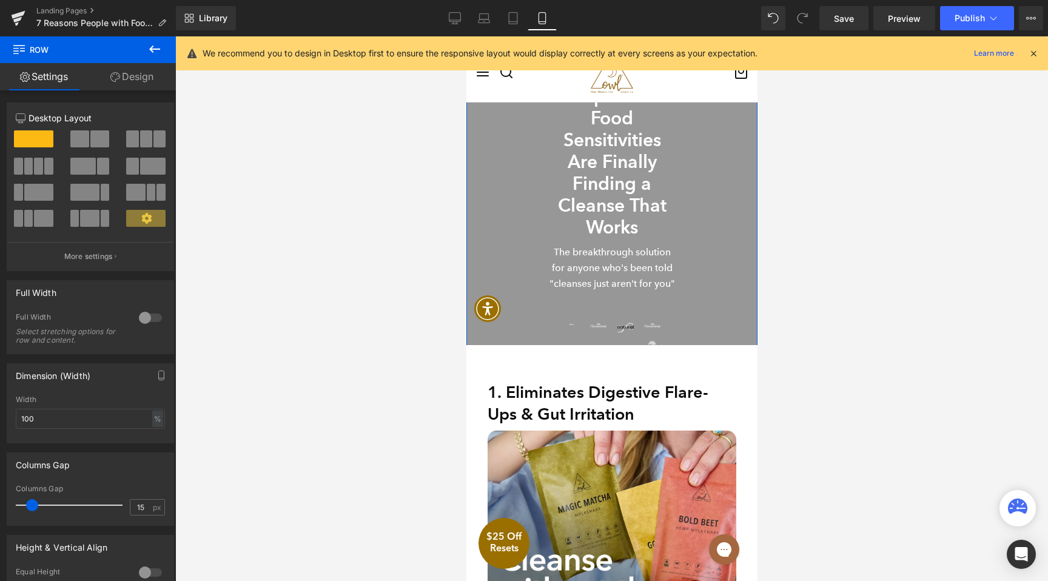
click at [160, 75] on link "Design" at bounding box center [132, 76] width 88 height 27
click at [0, 0] on div "Spacing" at bounding box center [0, 0] width 0 height 0
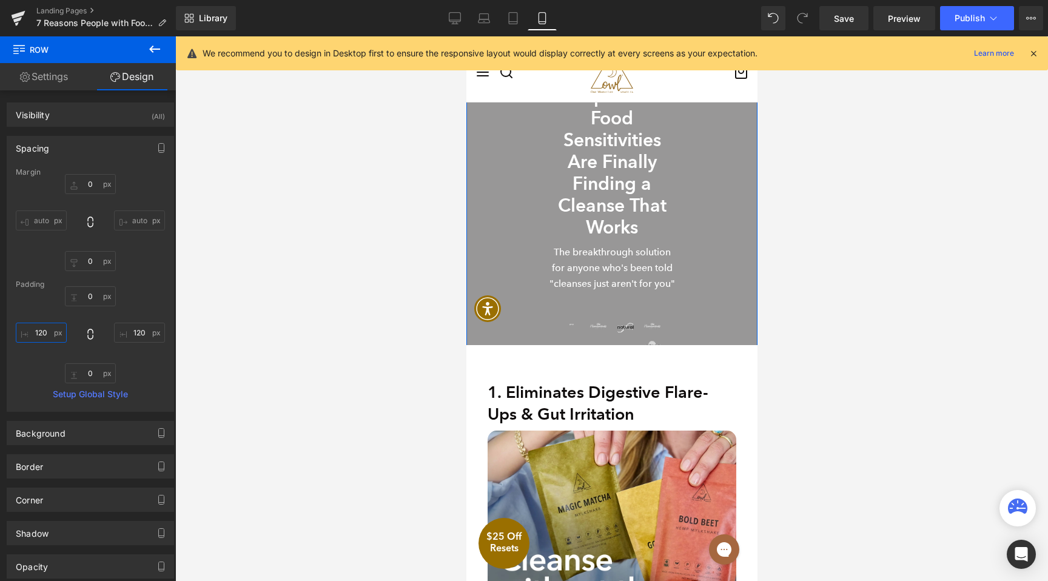
click at [47, 334] on input "text" at bounding box center [41, 333] width 51 height 20
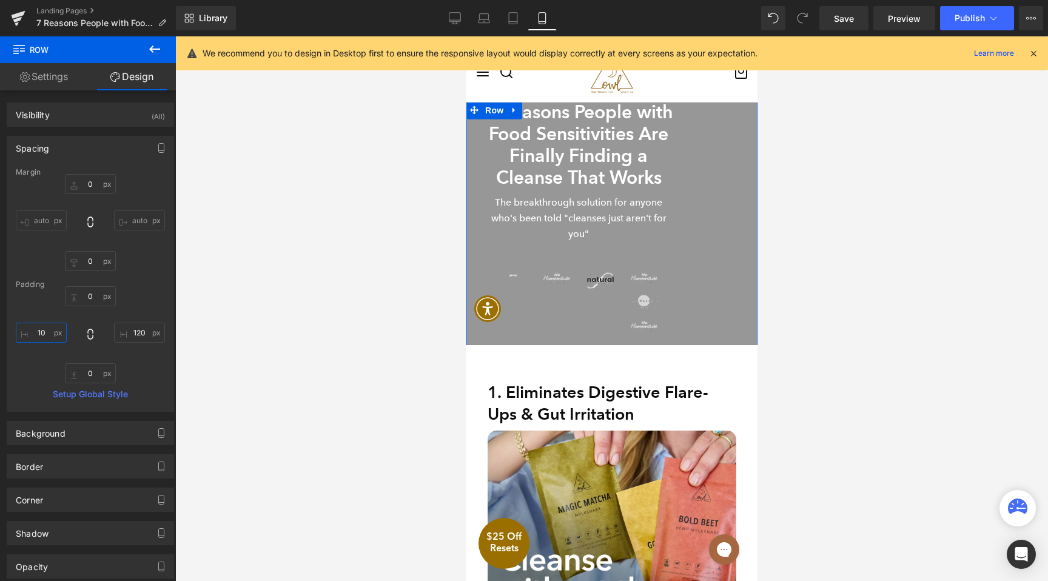
type input "0"
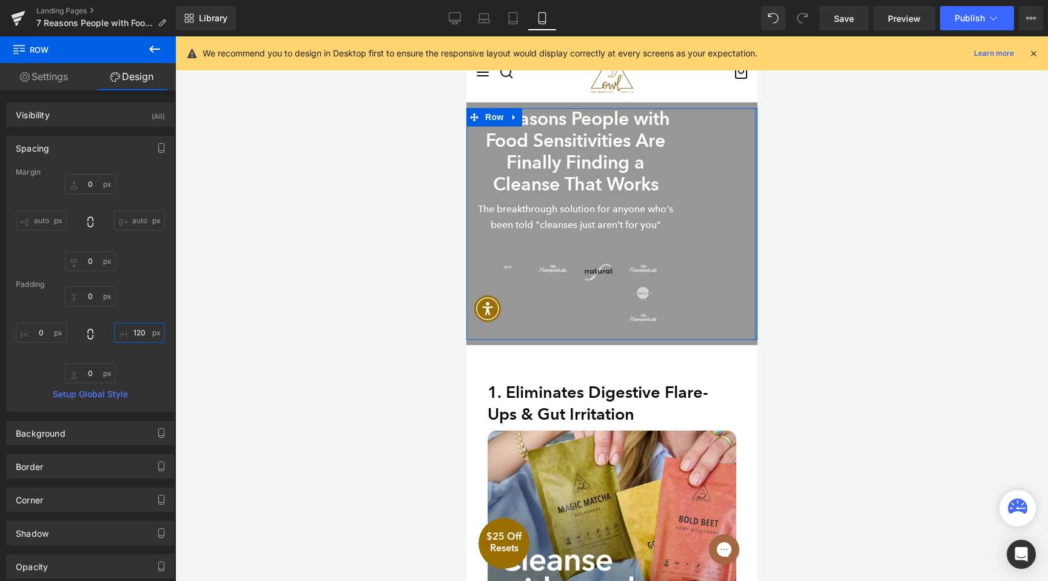
click at [134, 339] on input "text" at bounding box center [139, 333] width 51 height 20
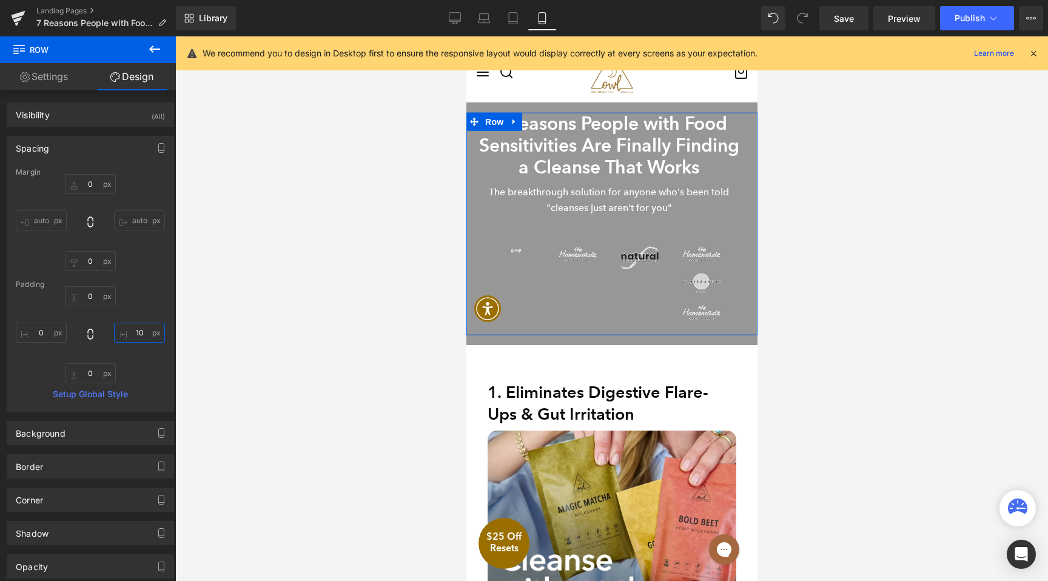
type input "0"
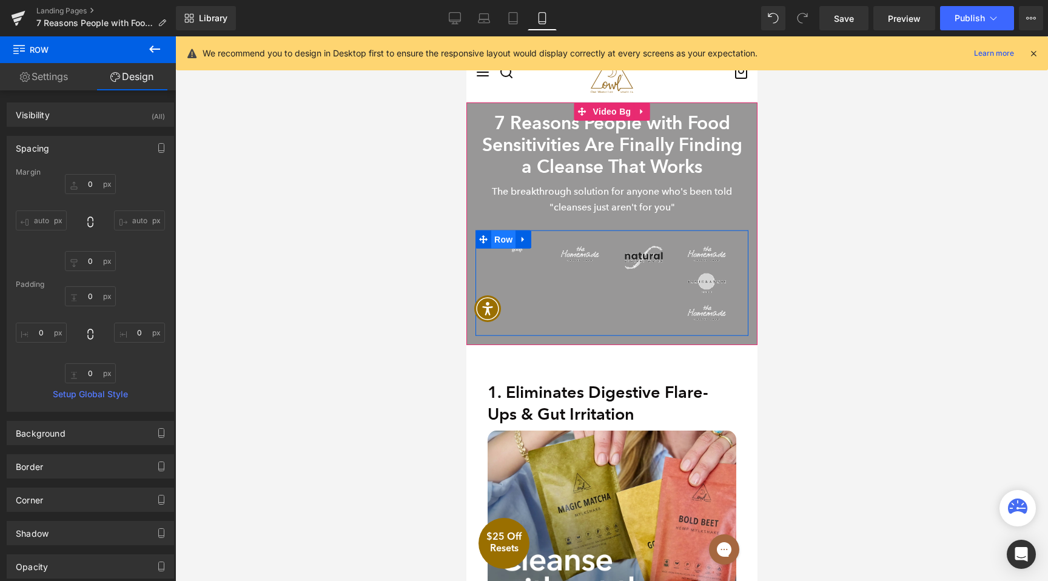
click at [511, 238] on span "Row" at bounding box center [503, 239] width 24 height 18
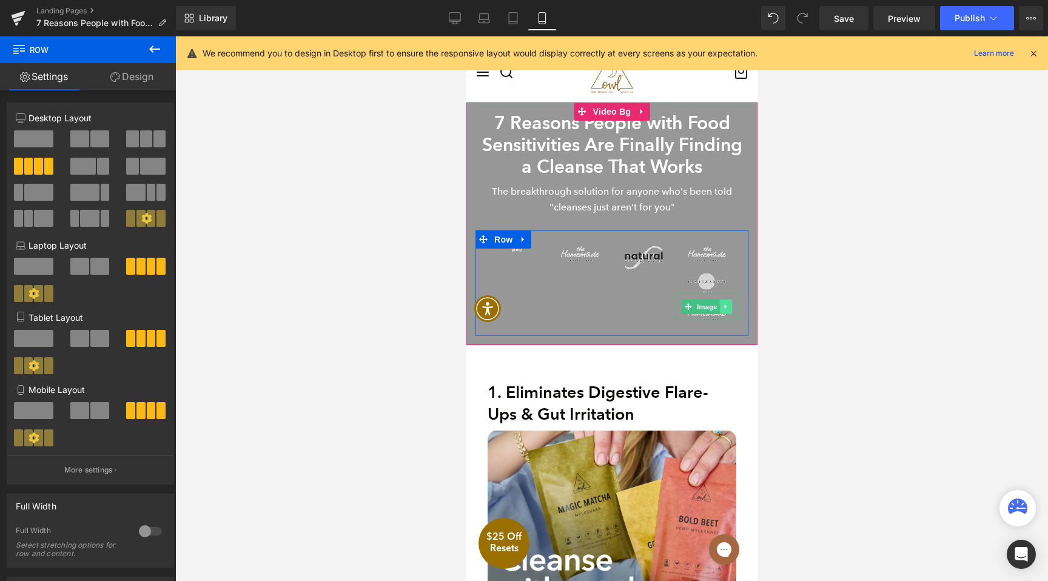
click at [722, 309] on link at bounding box center [725, 306] width 13 height 15
click at [727, 306] on link at bounding box center [731, 306] width 13 height 15
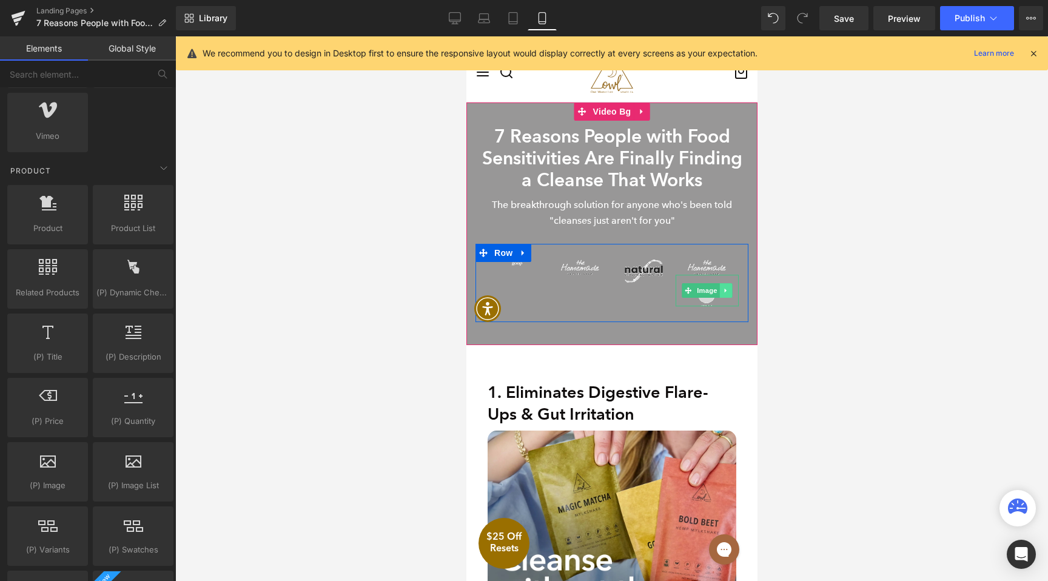
click at [725, 287] on icon at bounding box center [725, 290] width 7 height 7
click at [730, 289] on icon at bounding box center [731, 291] width 7 height 7
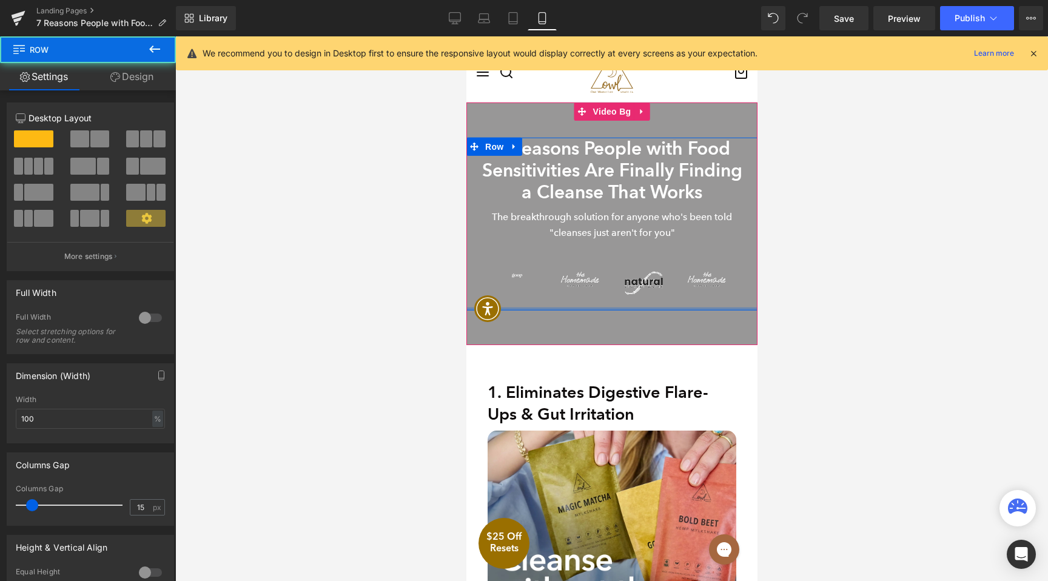
drag, startPoint x: 614, startPoint y: 308, endPoint x: 608, endPoint y: 259, distance: 49.4
click at [608, 259] on div "7 Reasons People with Food Sensitivities Are Finally Finding a Cleanse That Wor…" at bounding box center [611, 224] width 291 height 172
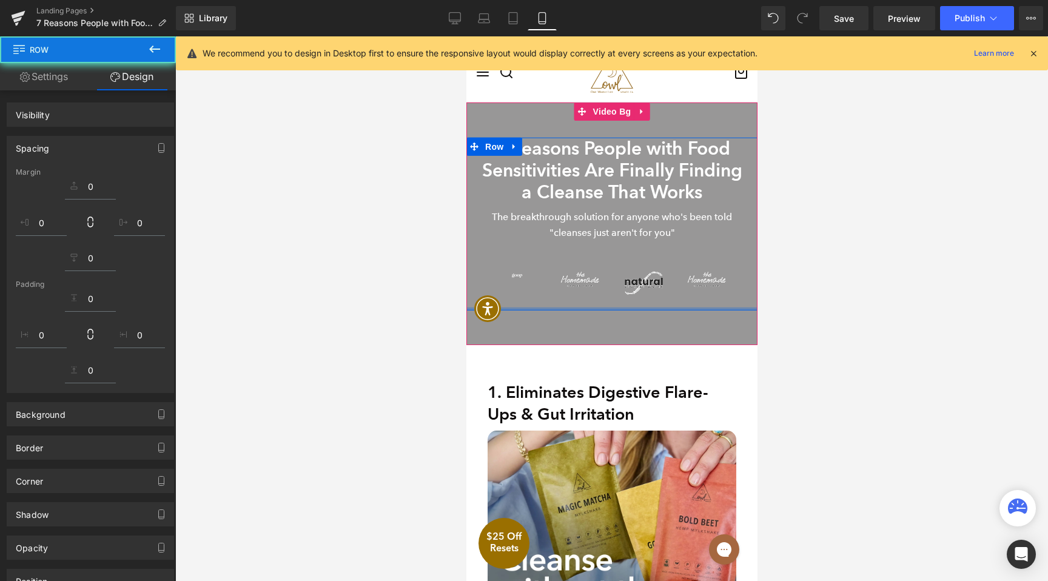
click at [524, 258] on div "Image Image Image Image Row" at bounding box center [611, 283] width 273 height 55
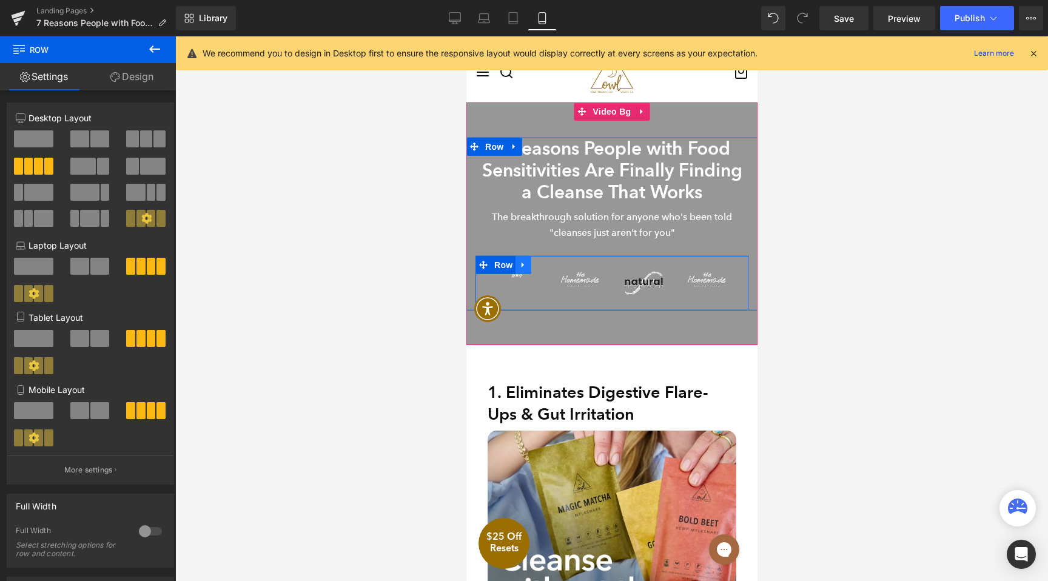
drag, startPoint x: 502, startPoint y: 264, endPoint x: 518, endPoint y: 267, distance: 16.0
click at [502, 264] on span "Row" at bounding box center [503, 265] width 24 height 18
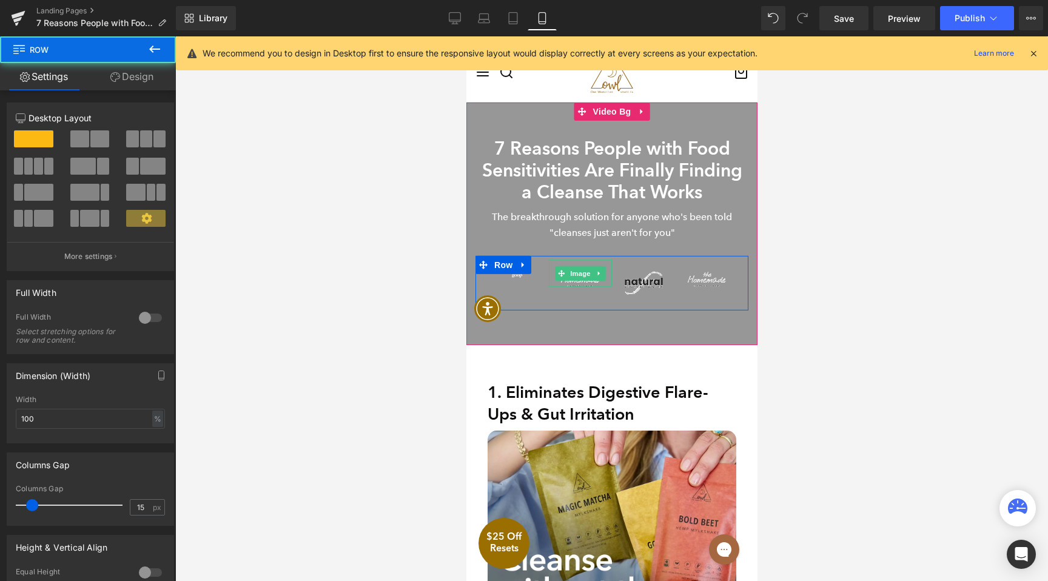
drag, startPoint x: 599, startPoint y: 308, endPoint x: 604, endPoint y: 251, distance: 57.8
click at [591, 264] on div "7 Reasons People with Food Sensitivities Are Finally Finding a Cleanse That Wor…" at bounding box center [611, 224] width 291 height 172
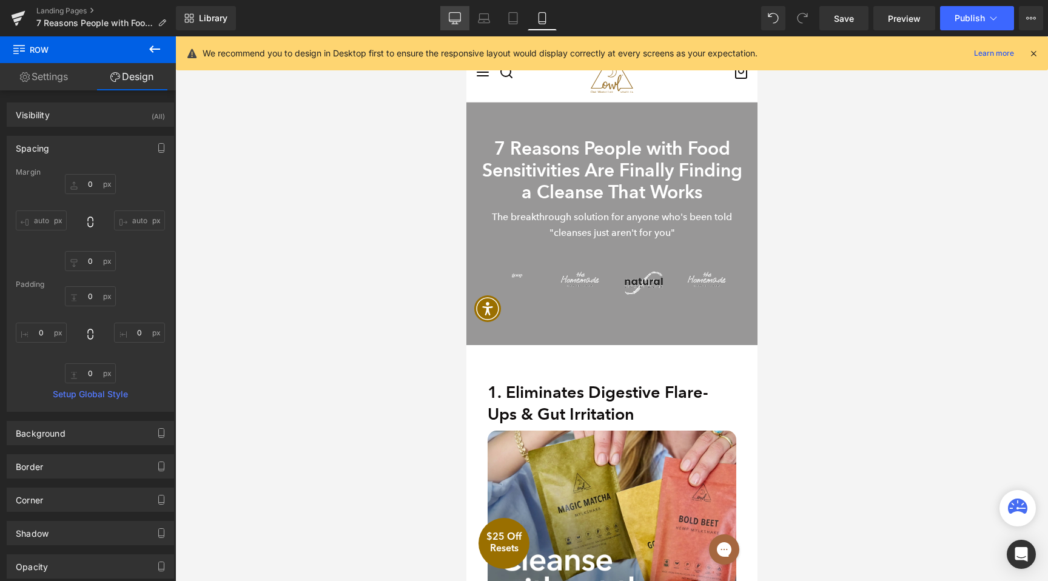
click at [465, 18] on link "Desktop" at bounding box center [454, 18] width 29 height 24
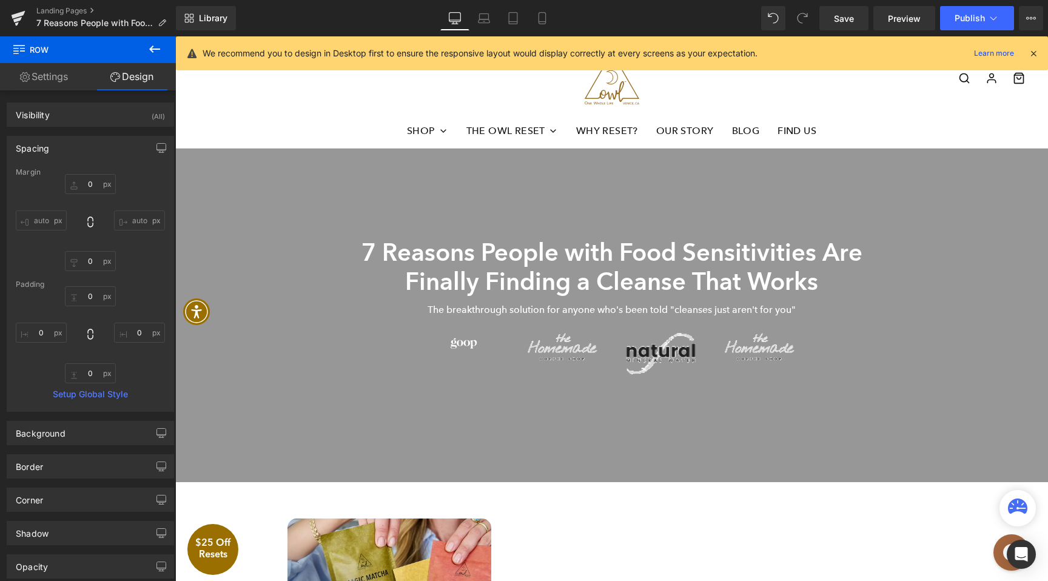
scroll to position [77, 0]
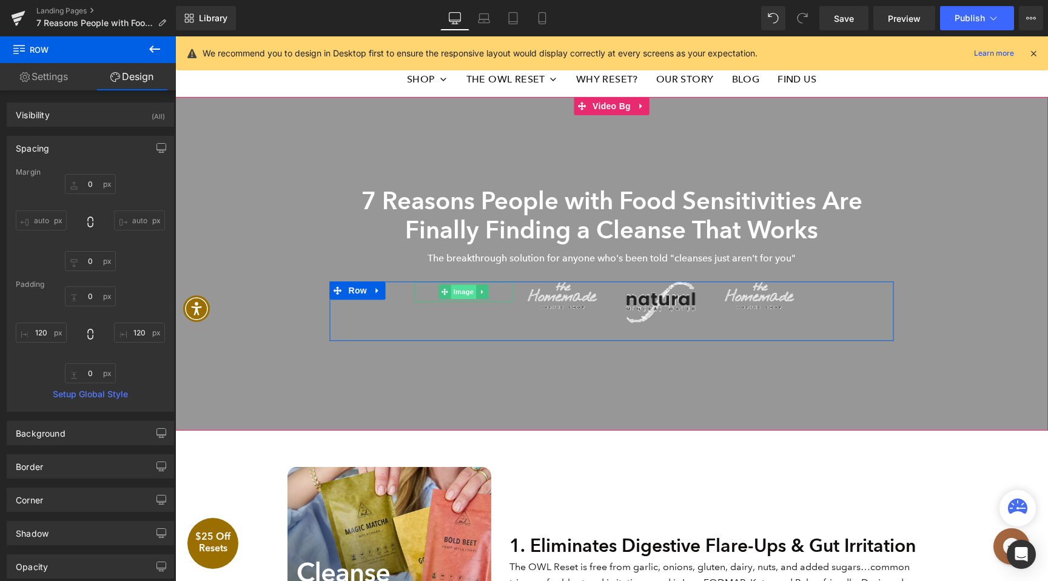
click at [466, 290] on span "Image" at bounding box center [463, 291] width 25 height 15
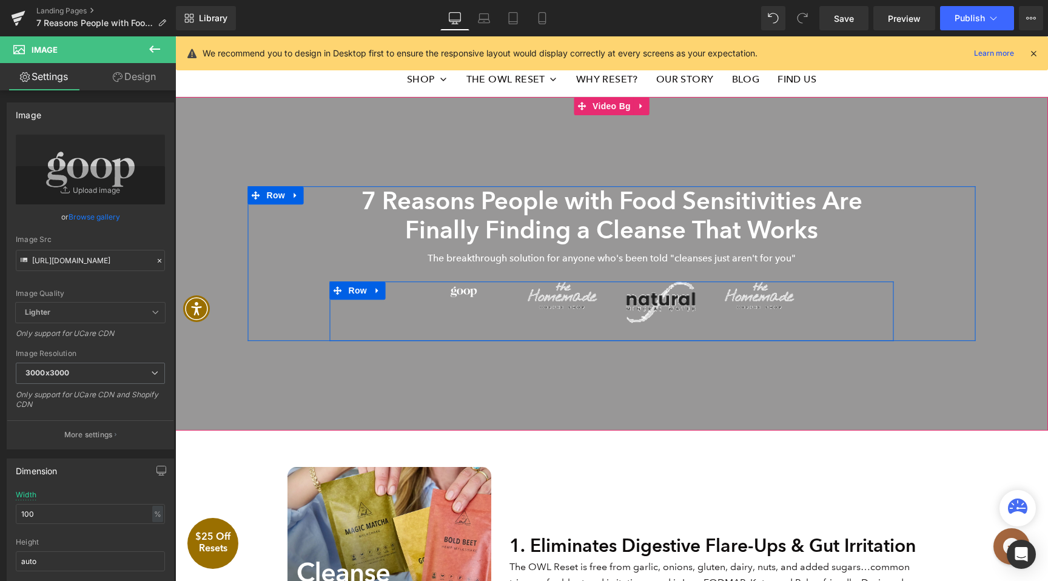
drag, startPoint x: 361, startPoint y: 292, endPoint x: 184, endPoint y: 110, distance: 253.9
click at [361, 292] on span "Row" at bounding box center [358, 290] width 24 height 18
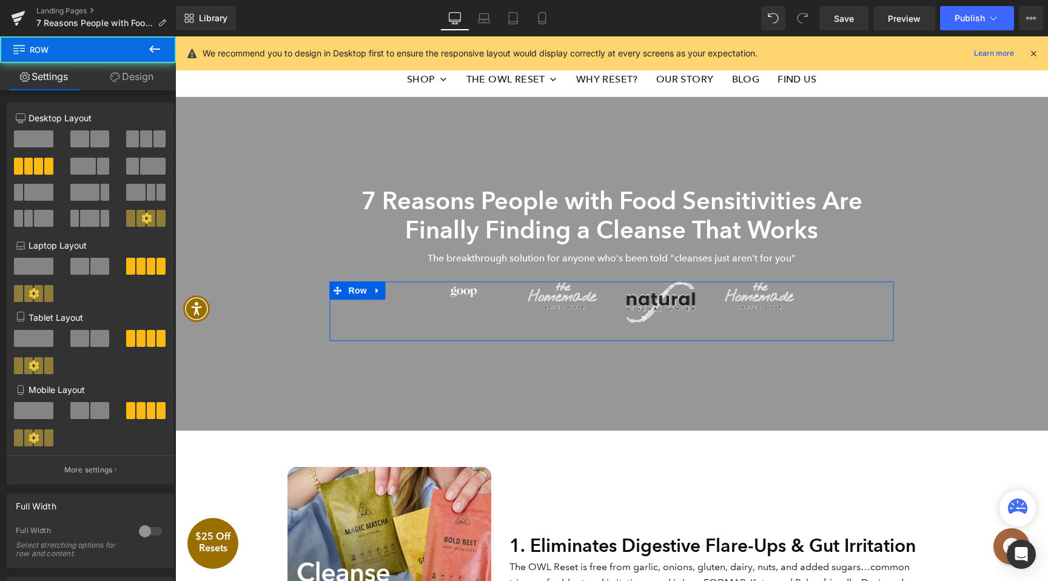
click at [132, 82] on link "Design" at bounding box center [132, 76] width 88 height 27
click at [0, 0] on div "Spacing" at bounding box center [0, 0] width 0 height 0
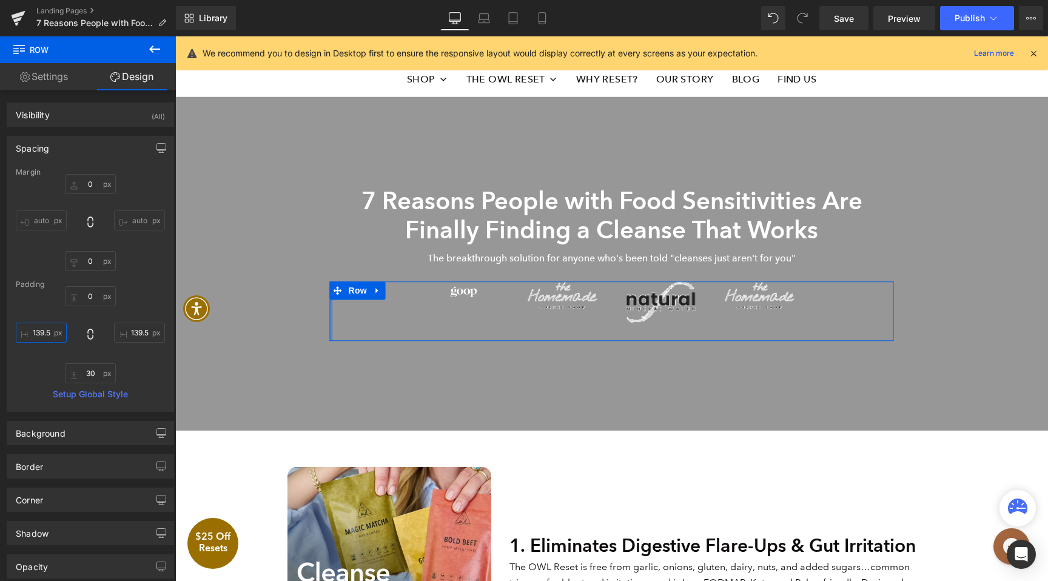
scroll to position [0, 0]
click at [51, 336] on input "text" at bounding box center [41, 333] width 51 height 20
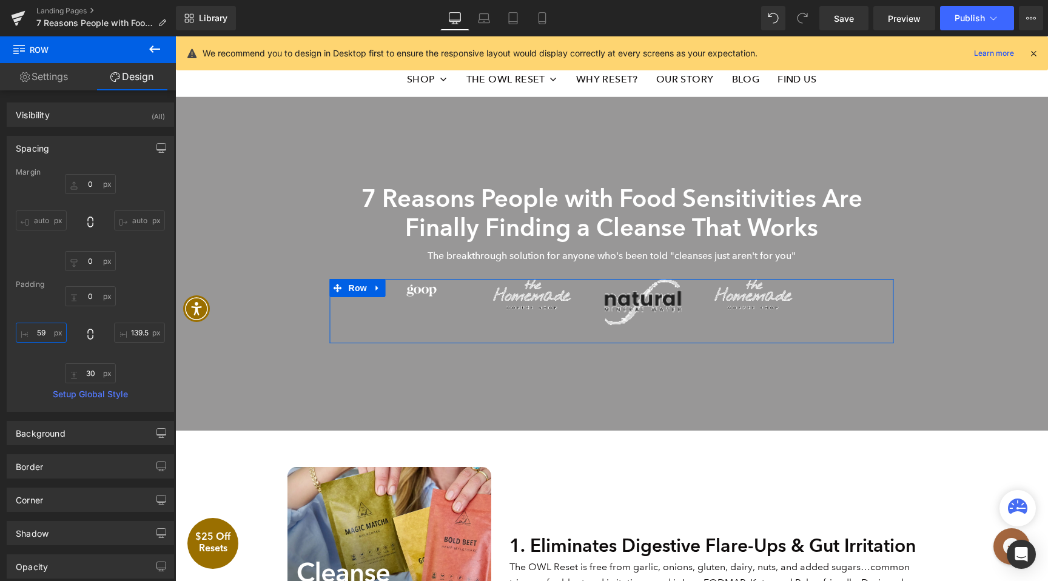
type input "60"
click at [136, 326] on input "text" at bounding box center [139, 333] width 51 height 20
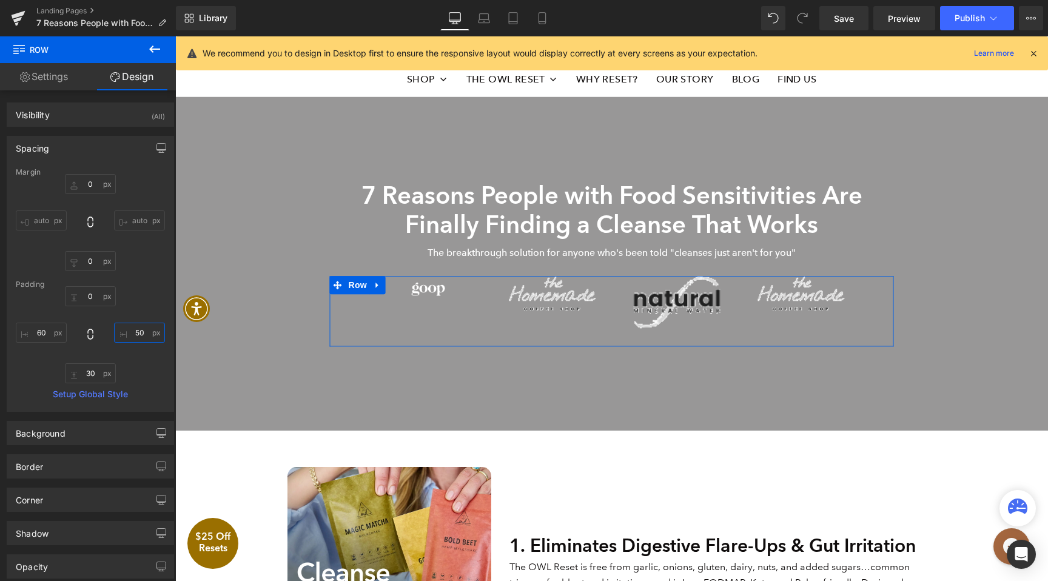
type input "60"
click at [489, 13] on icon at bounding box center [484, 18] width 12 height 12
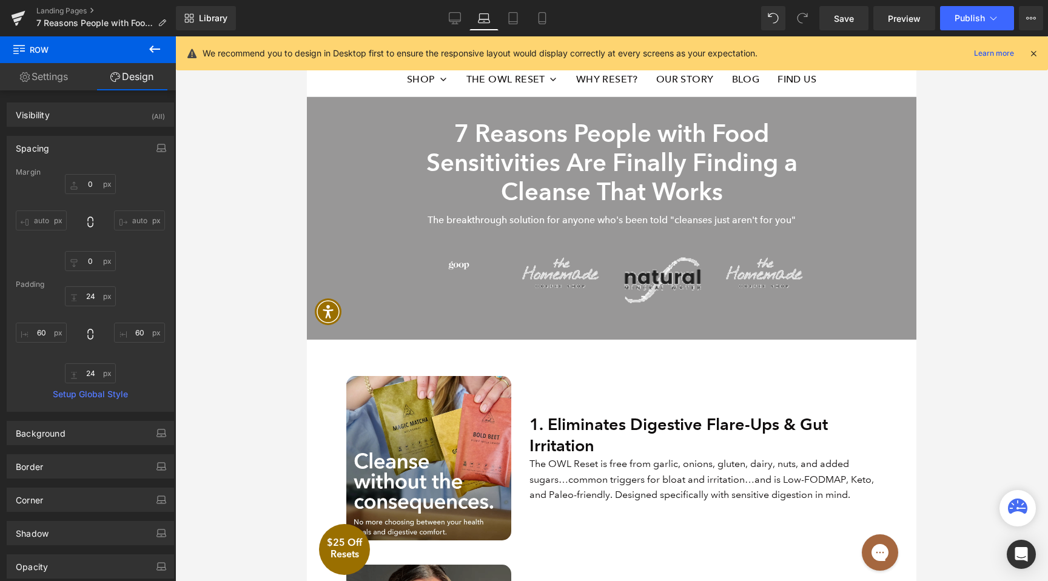
scroll to position [90, 0]
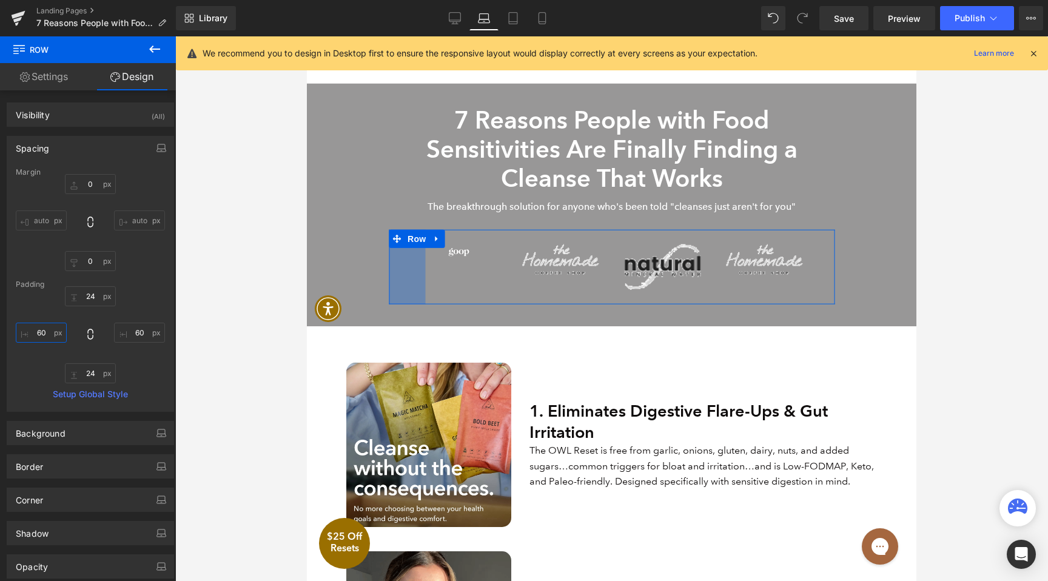
click at [41, 336] on input "60" at bounding box center [41, 333] width 51 height 20
type input "0"
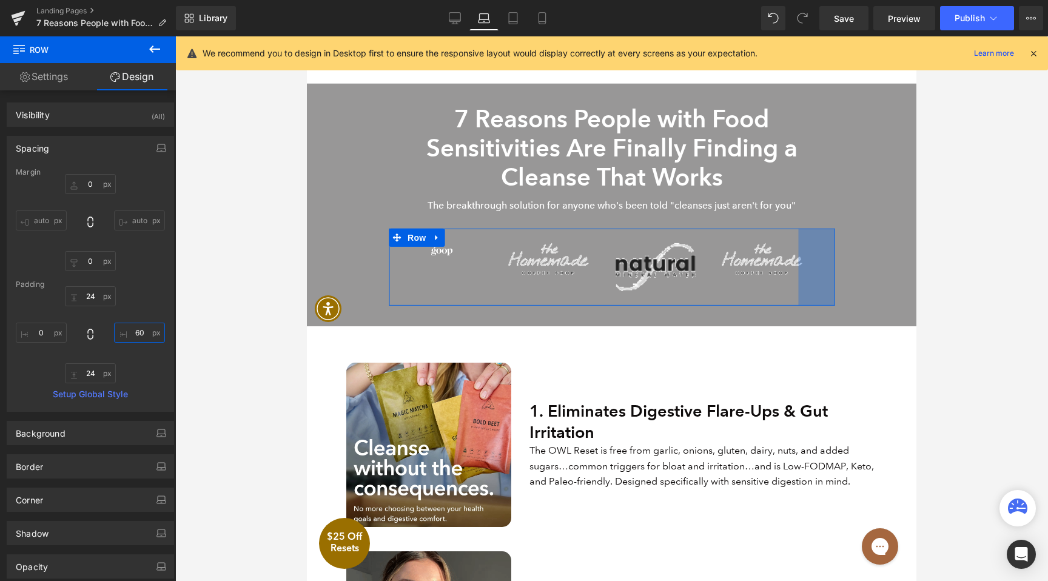
click at [139, 332] on input "60" at bounding box center [139, 333] width 51 height 20
type input "0"
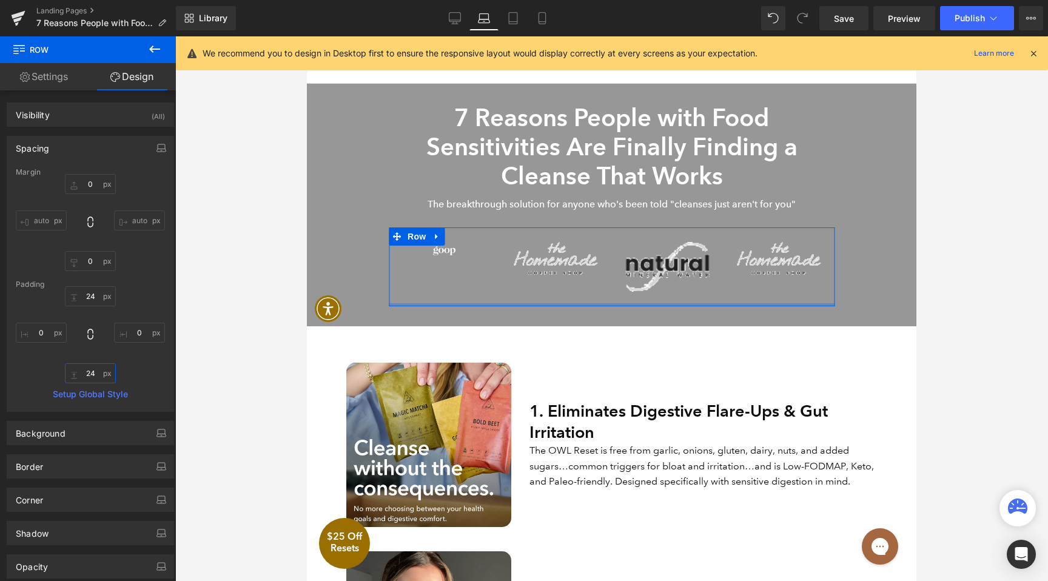
click at [93, 379] on input "text" at bounding box center [90, 373] width 51 height 20
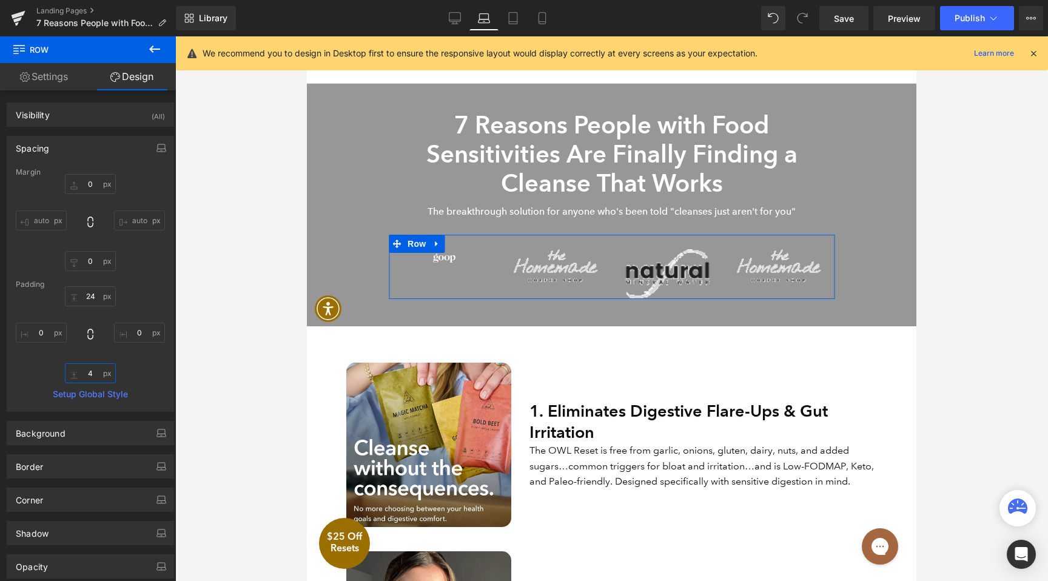
type input "0"
click at [100, 289] on input "text" at bounding box center [90, 296] width 51 height 20
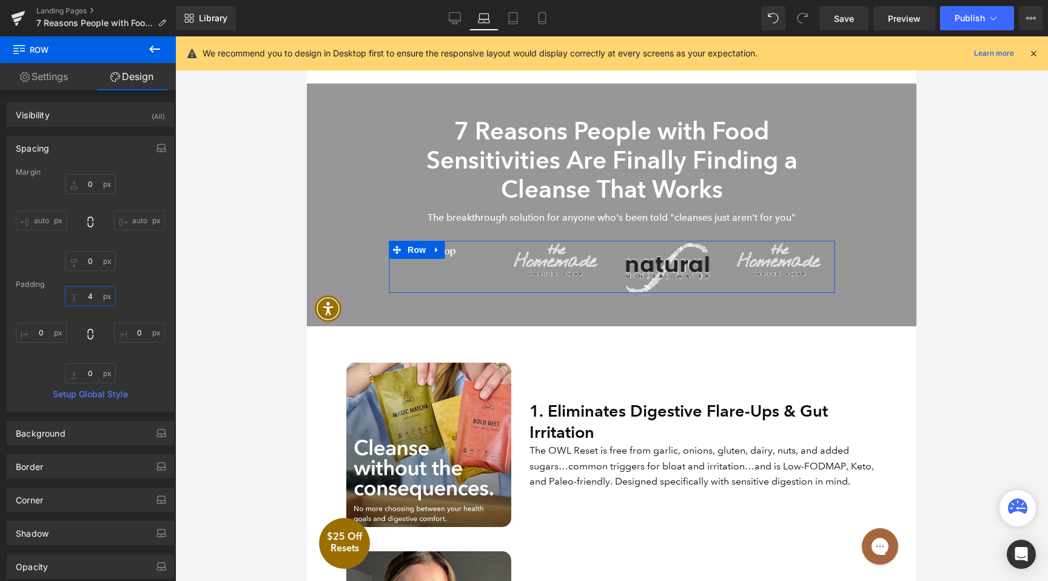
type input "0"
click at [158, 141] on button "button" at bounding box center [161, 147] width 19 height 23
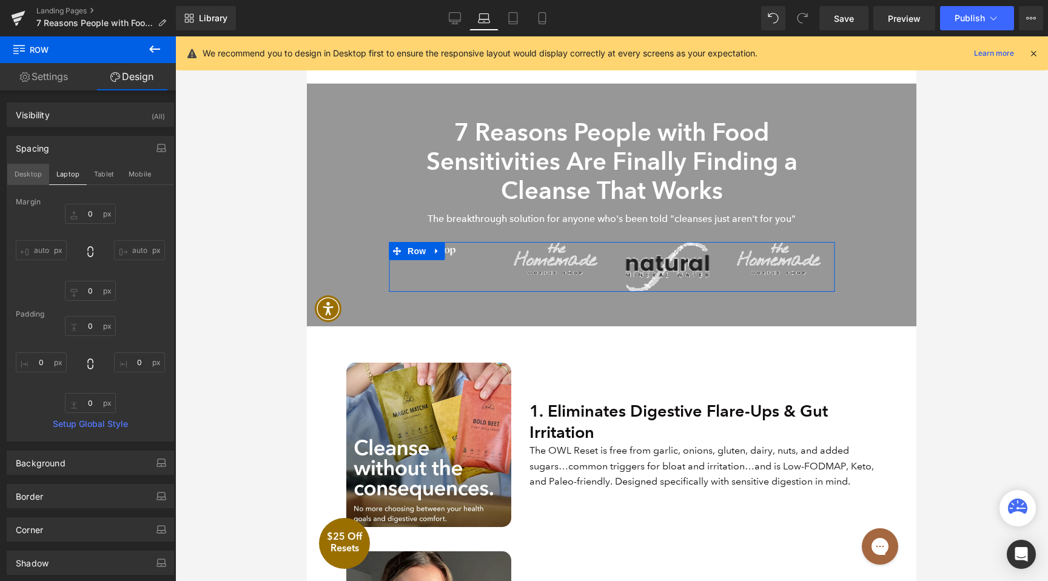
click at [40, 178] on button "Desktop" at bounding box center [28, 174] width 42 height 21
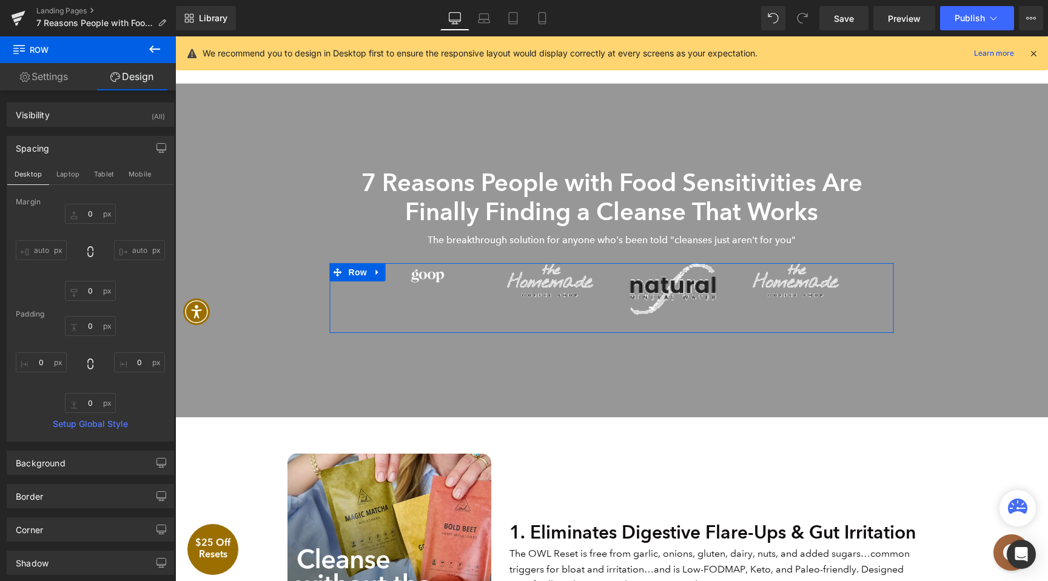
scroll to position [64, 0]
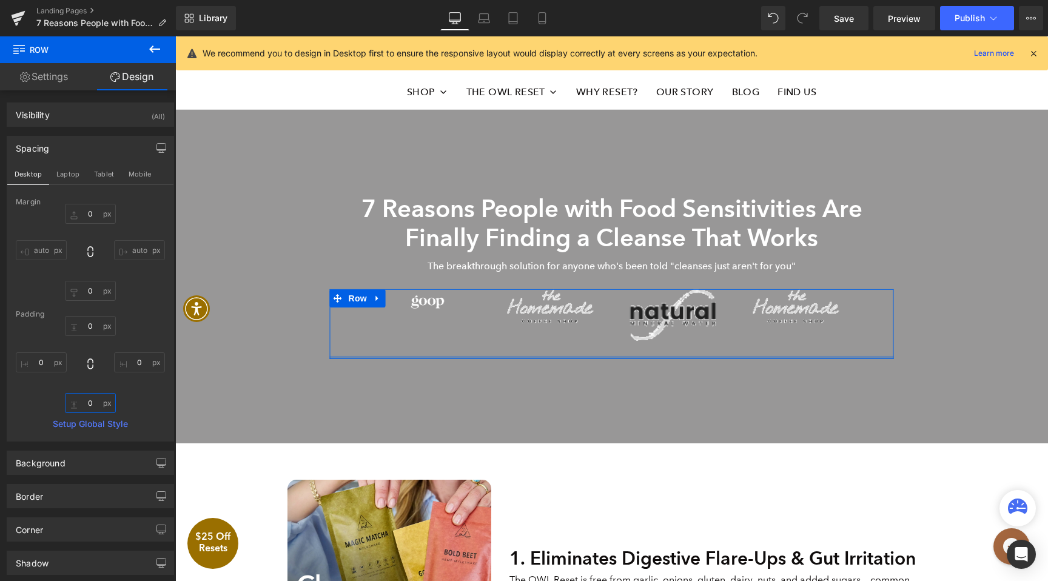
click at [93, 411] on input "0" at bounding box center [90, 403] width 51 height 20
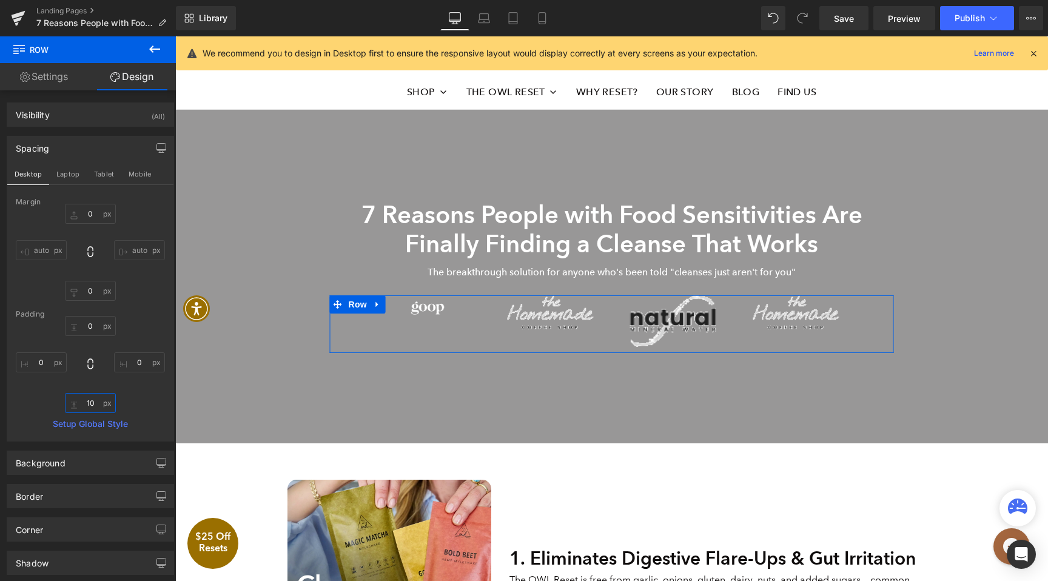
type input "0"
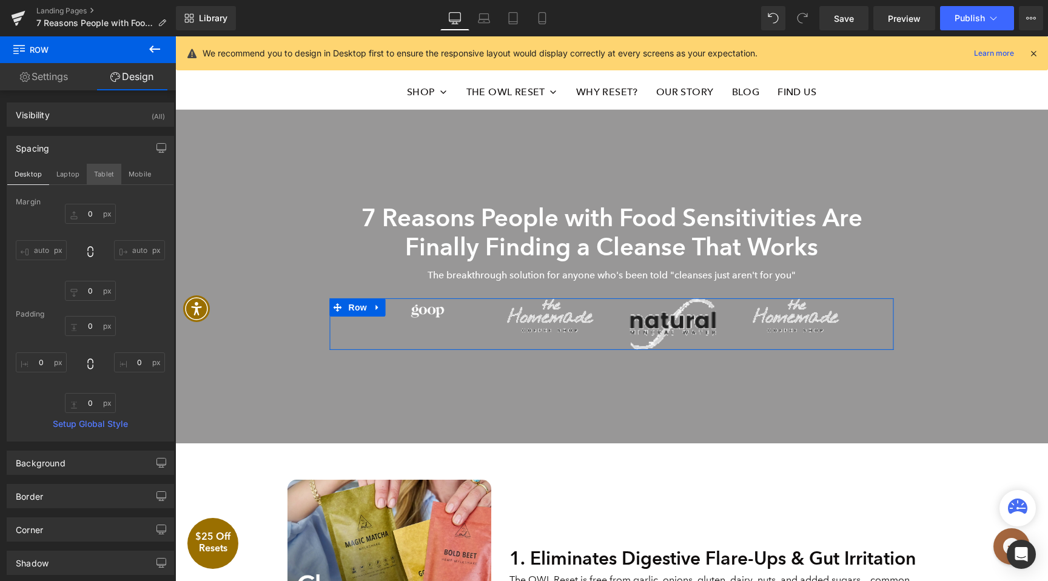
click at [98, 167] on button "Tablet" at bounding box center [104, 174] width 35 height 21
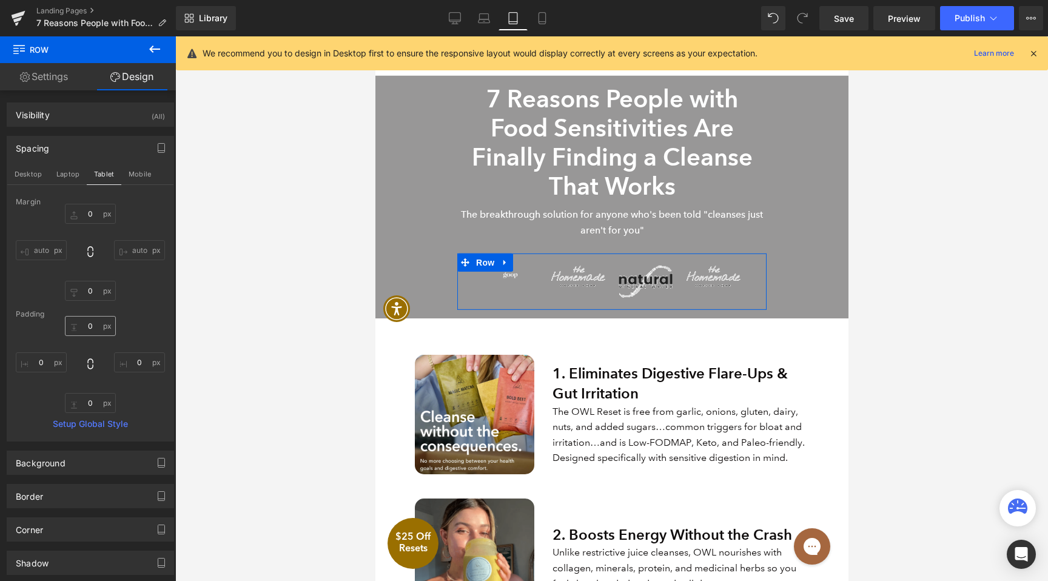
scroll to position [67, 0]
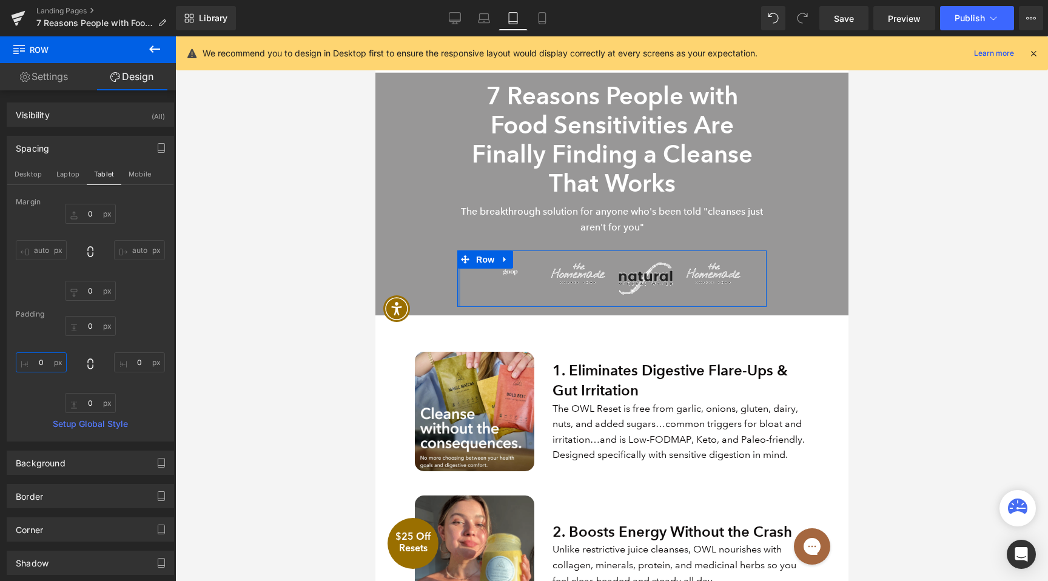
click at [60, 360] on input "0" at bounding box center [41, 362] width 51 height 20
type input "0"
click at [144, 363] on input "0" at bounding box center [139, 362] width 51 height 20
type input "0"
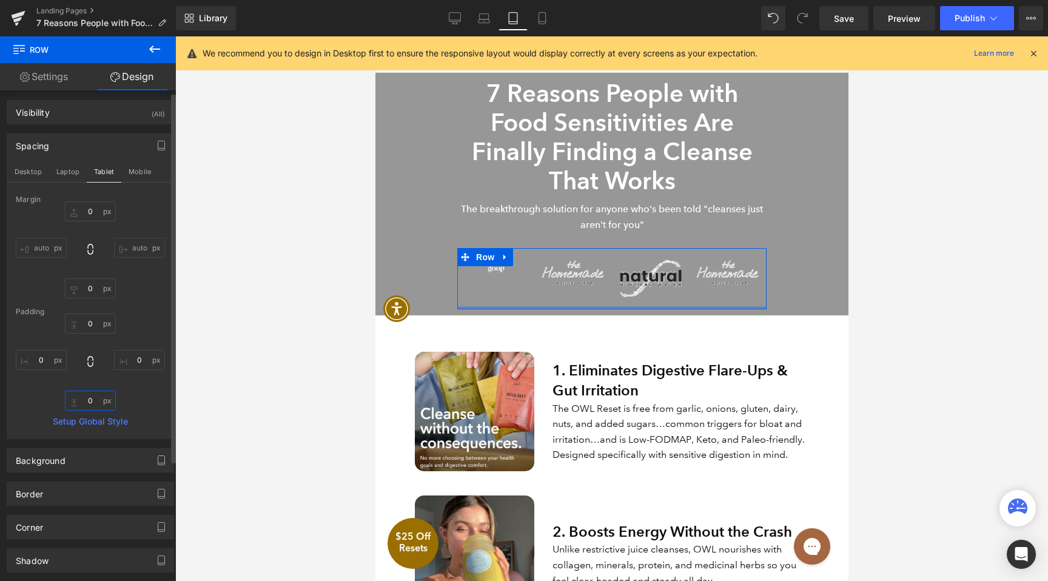
click at [78, 408] on input "0" at bounding box center [90, 401] width 51 height 20
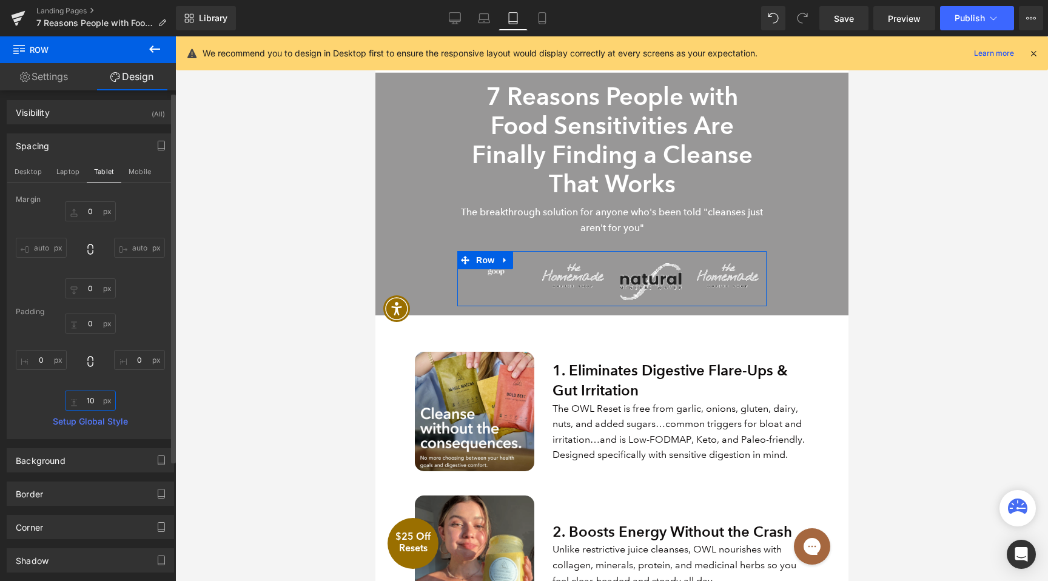
type input "0"
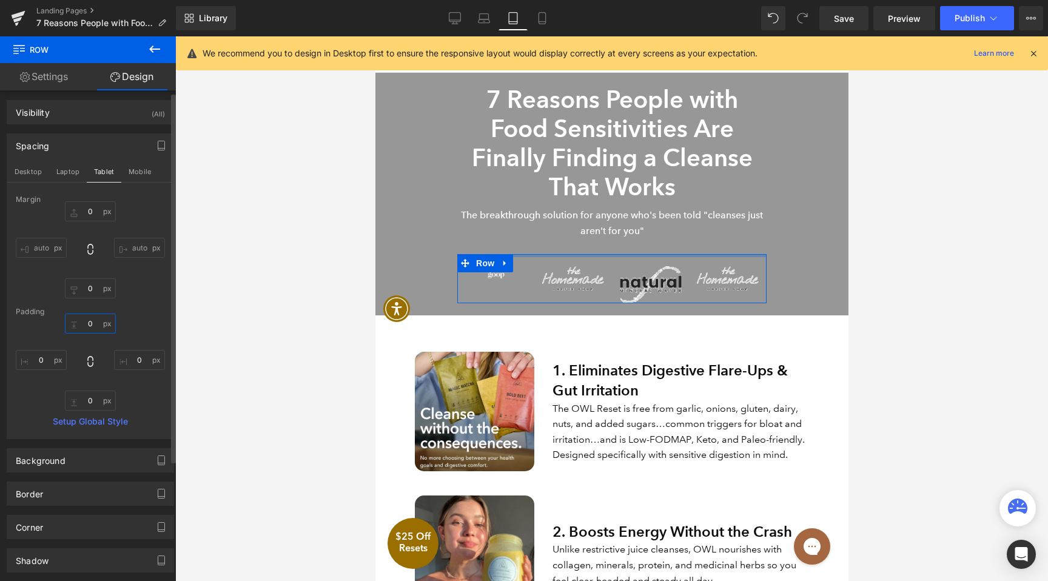
click at [90, 323] on input "0" at bounding box center [90, 324] width 51 height 20
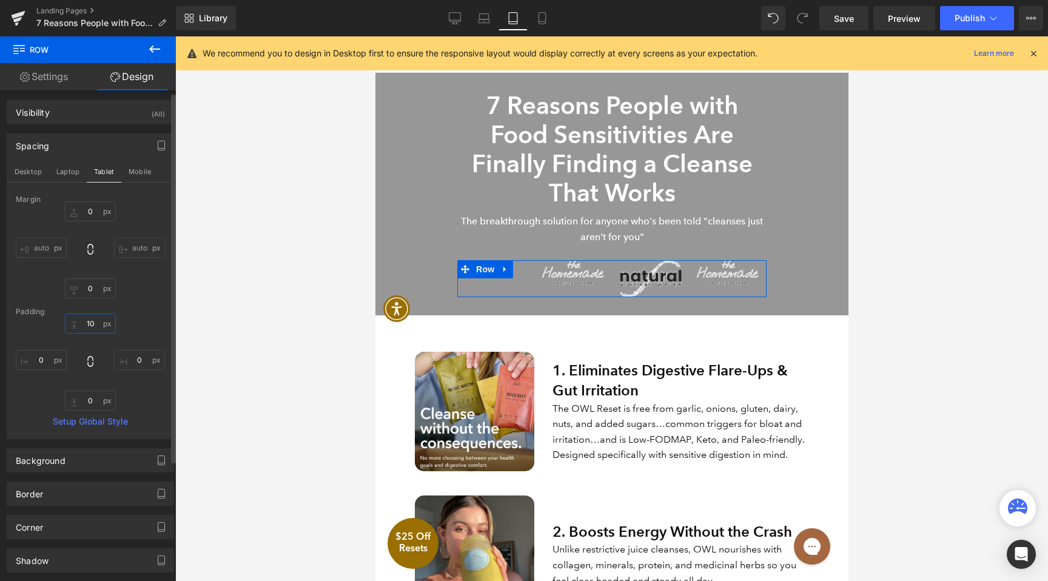
type input "0"
click at [141, 170] on button "Mobile" at bounding box center [139, 171] width 37 height 21
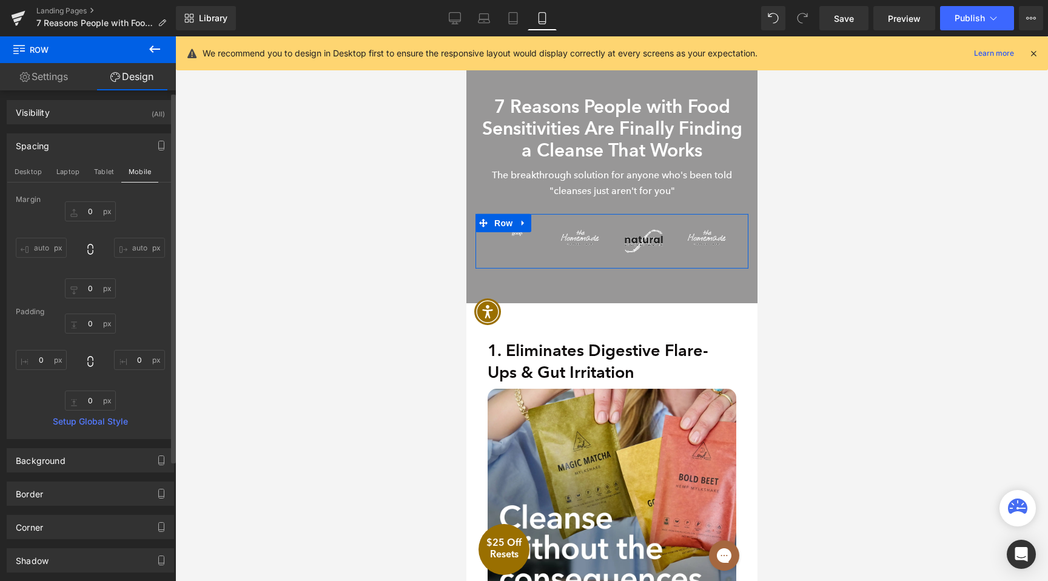
scroll to position [24, 0]
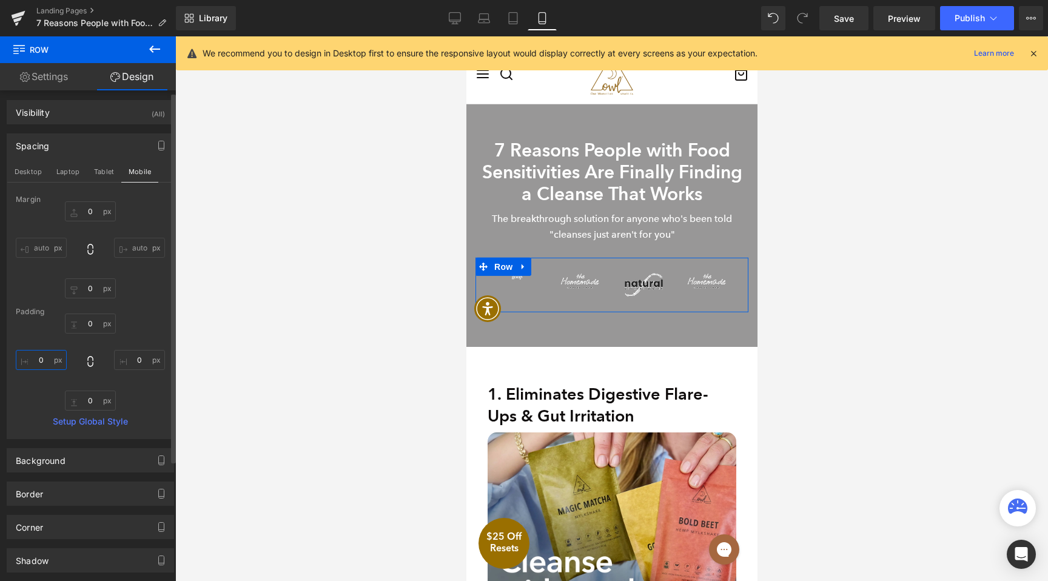
click at [50, 356] on input "0" at bounding box center [41, 360] width 51 height 20
type input "0"
click at [138, 364] on input "0" at bounding box center [139, 360] width 51 height 20
type input "0"
click at [90, 399] on input "0" at bounding box center [90, 401] width 51 height 20
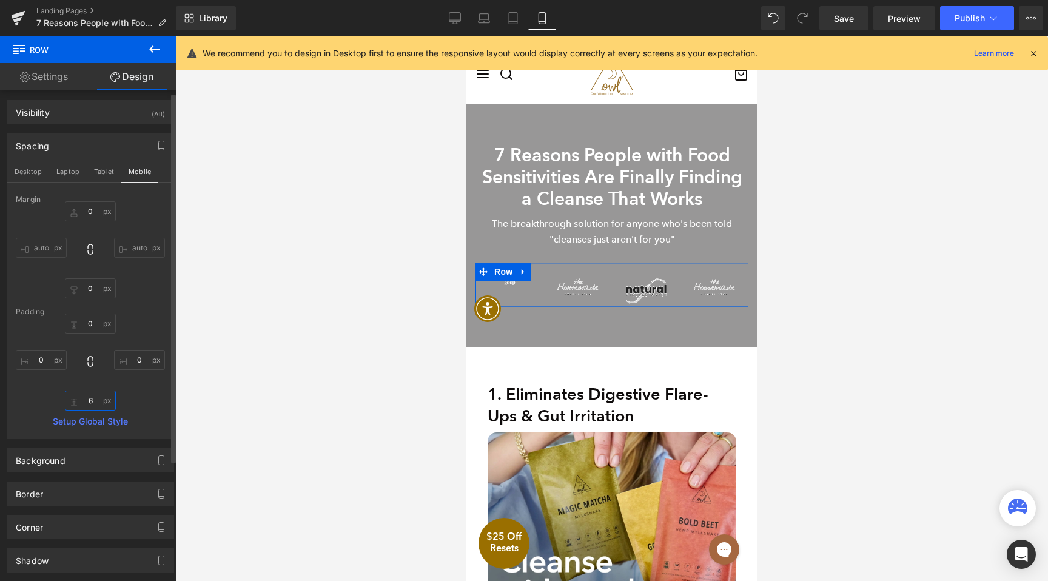
type input "0"
click at [95, 326] on input "0" at bounding box center [90, 324] width 51 height 20
type input "0"
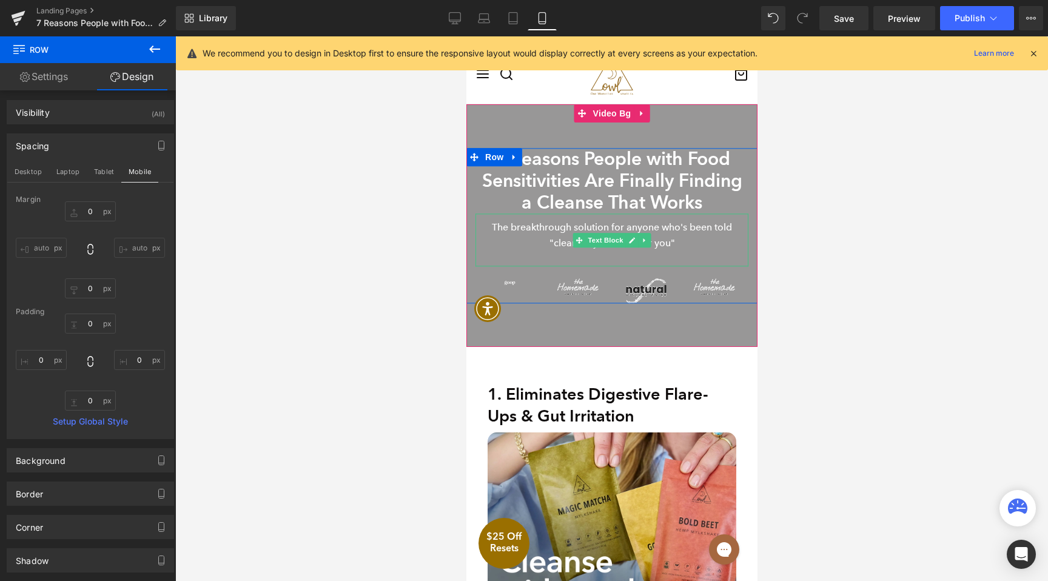
click at [626, 255] on p at bounding box center [611, 259] width 273 height 16
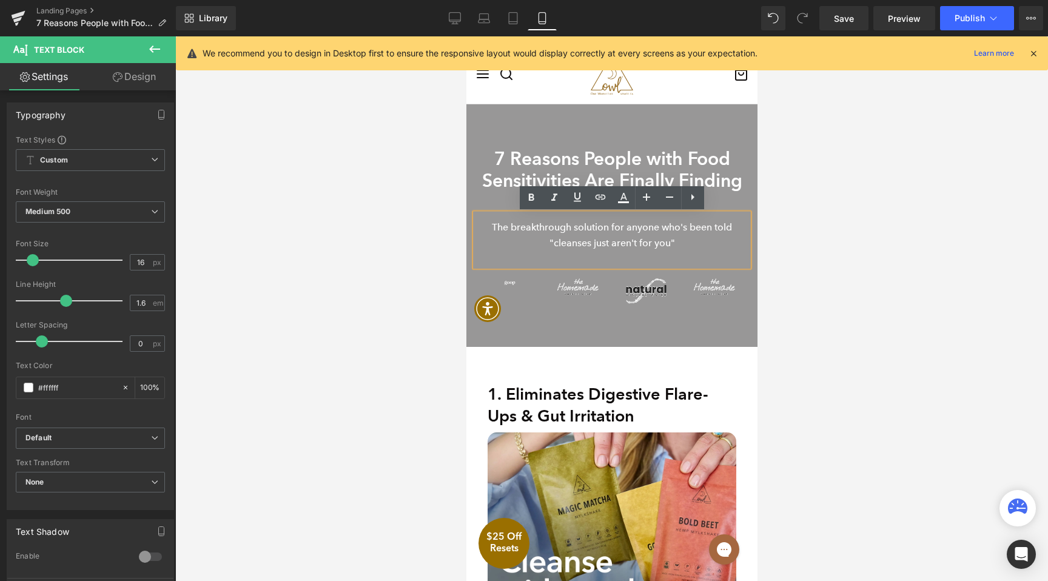
scroll to position [31, 0]
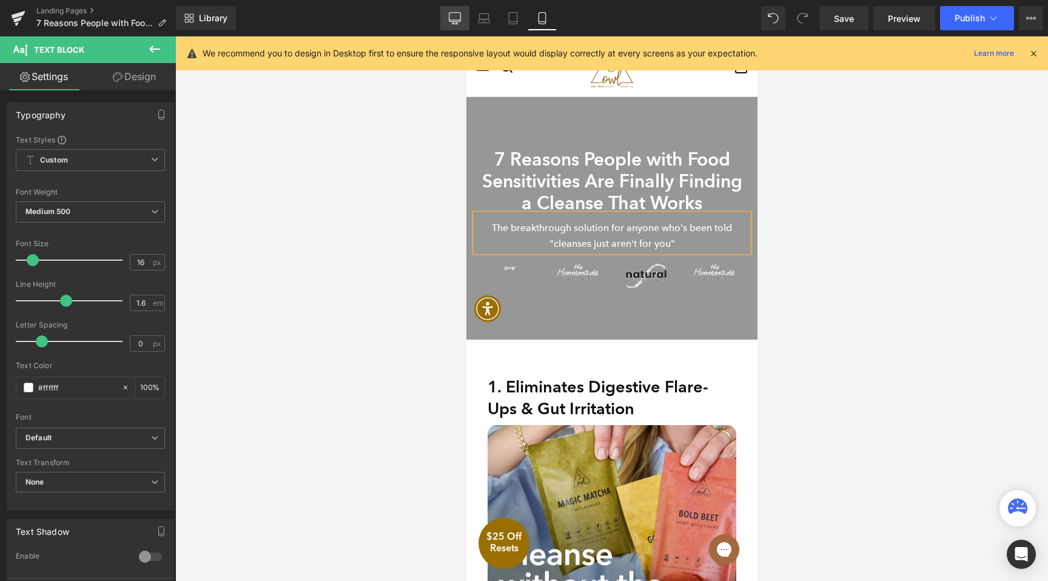
click at [453, 19] on icon at bounding box center [455, 18] width 12 height 12
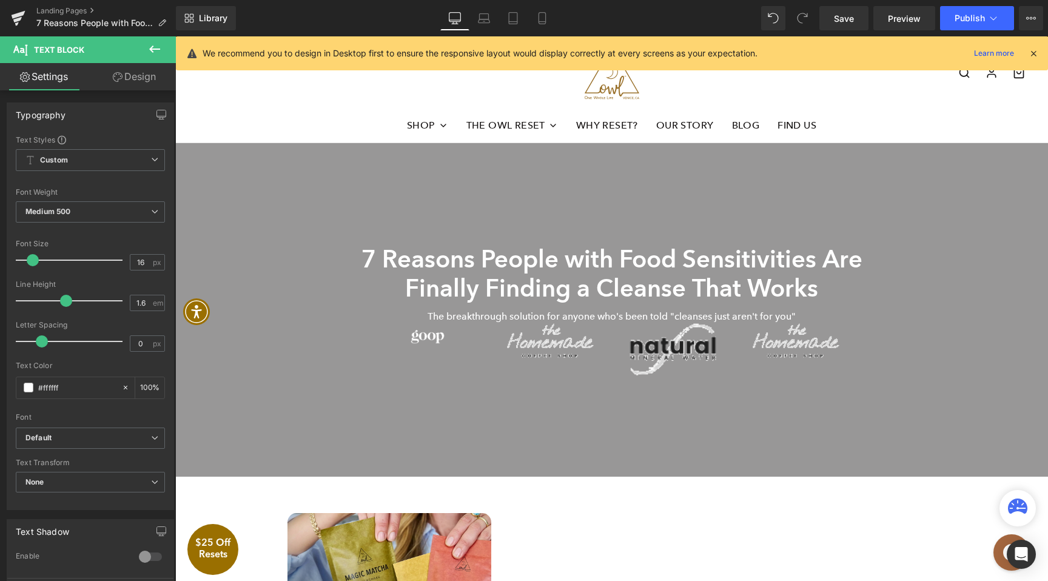
scroll to position [71, 0]
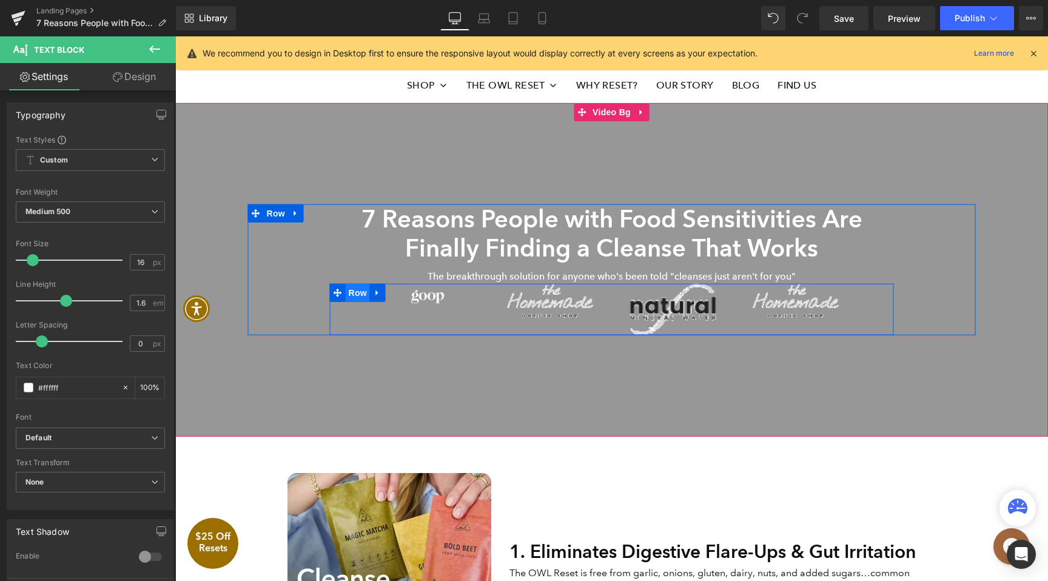
drag, startPoint x: 351, startPoint y: 288, endPoint x: 358, endPoint y: 296, distance: 10.7
click at [351, 288] on span "Row" at bounding box center [358, 293] width 24 height 18
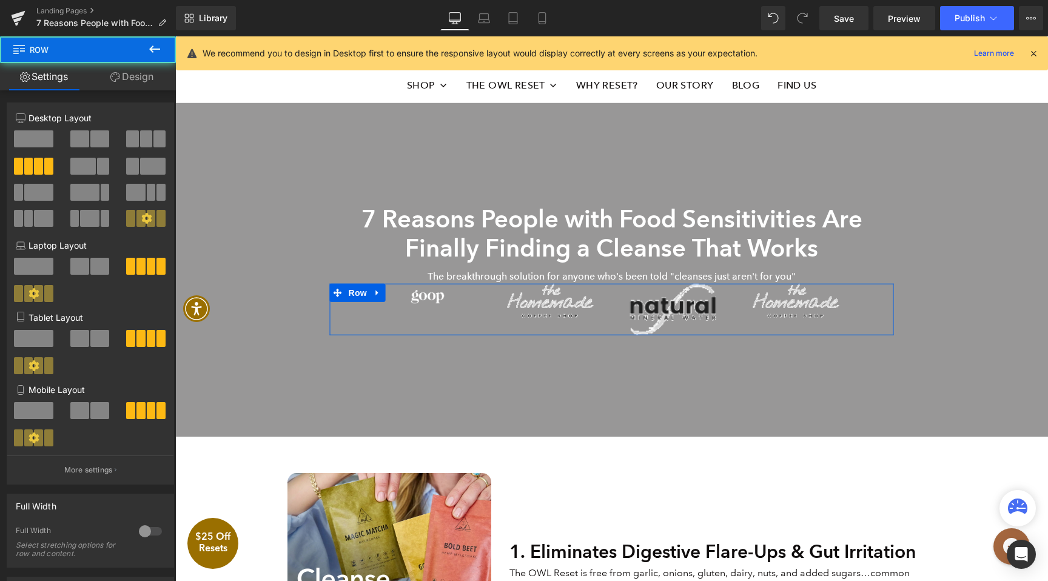
click at [130, 69] on link "Design" at bounding box center [132, 76] width 88 height 27
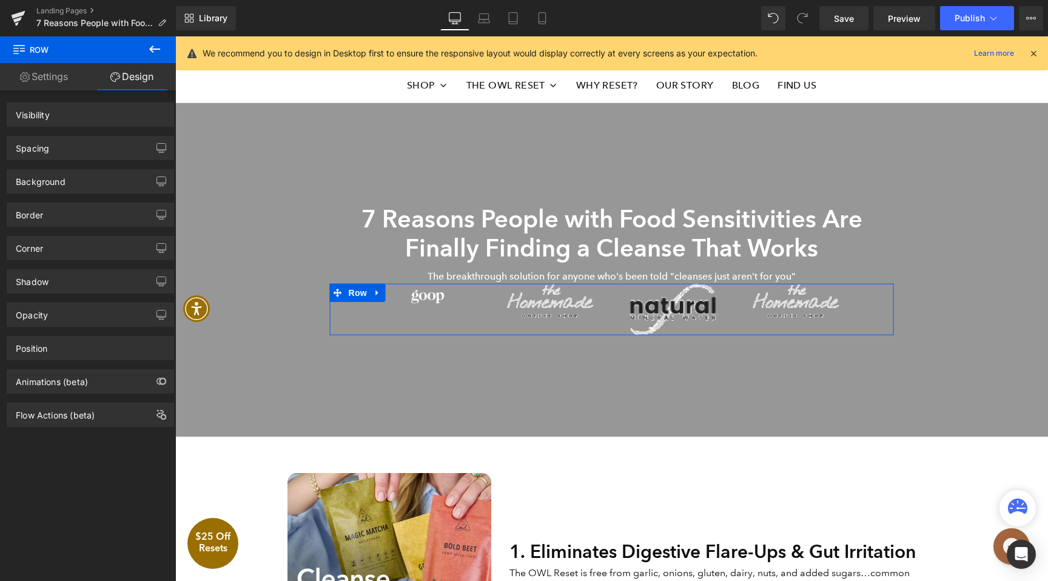
click at [44, 150] on div "Spacing" at bounding box center [32, 144] width 33 height 17
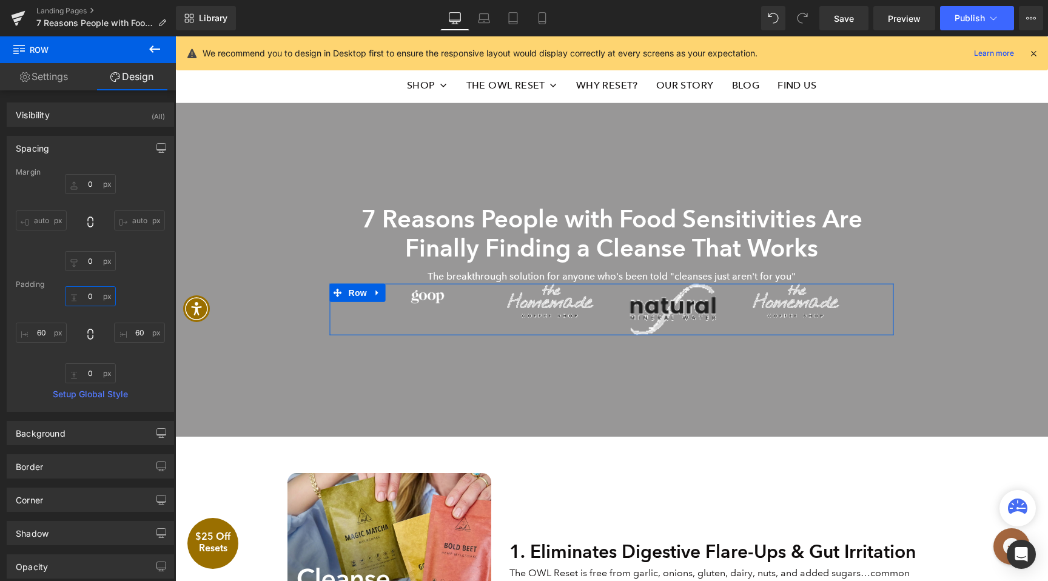
click at [86, 292] on input "text" at bounding box center [90, 296] width 51 height 20
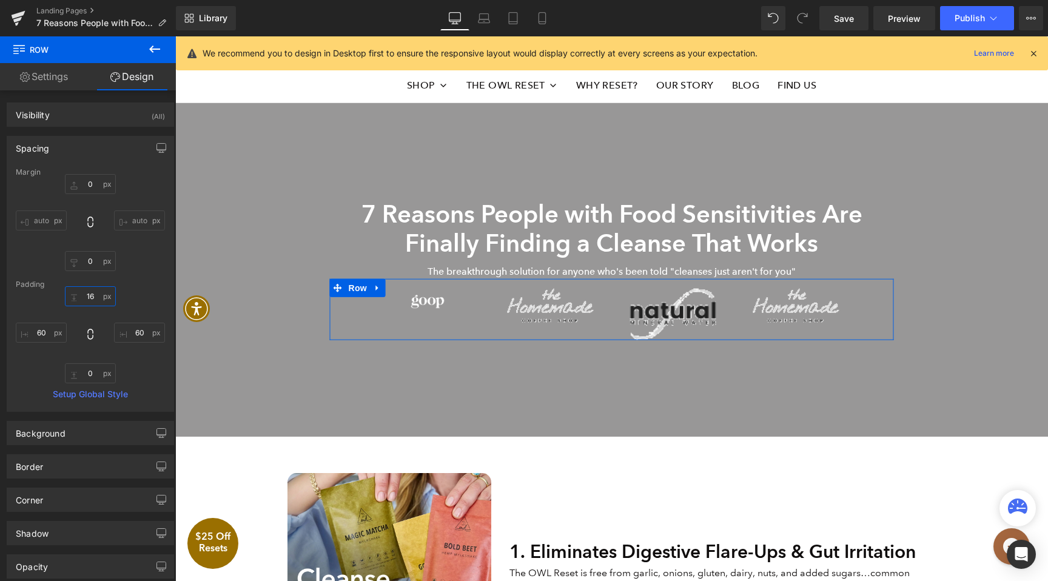
type input "15"
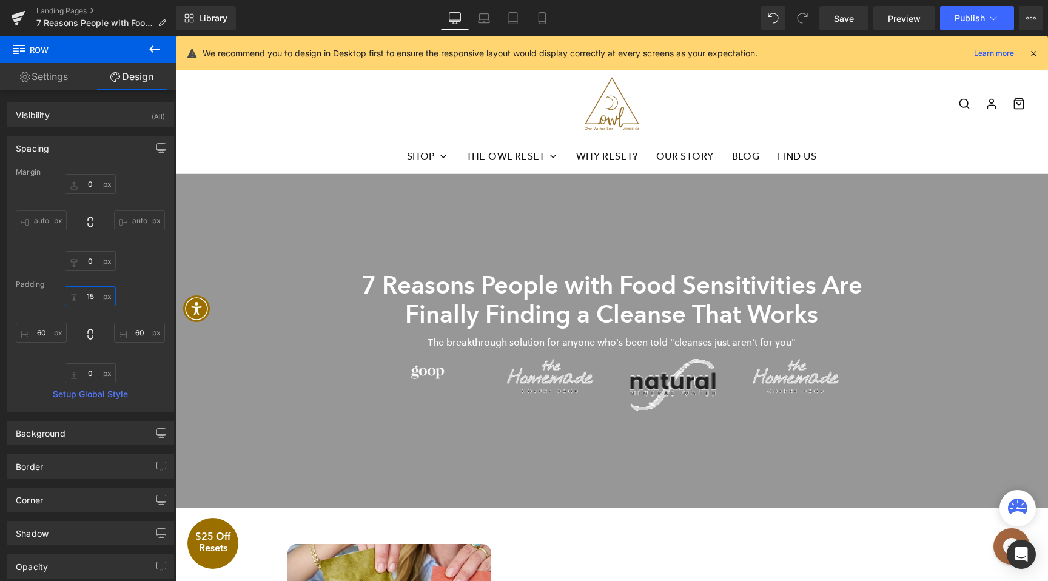
scroll to position [2, 0]
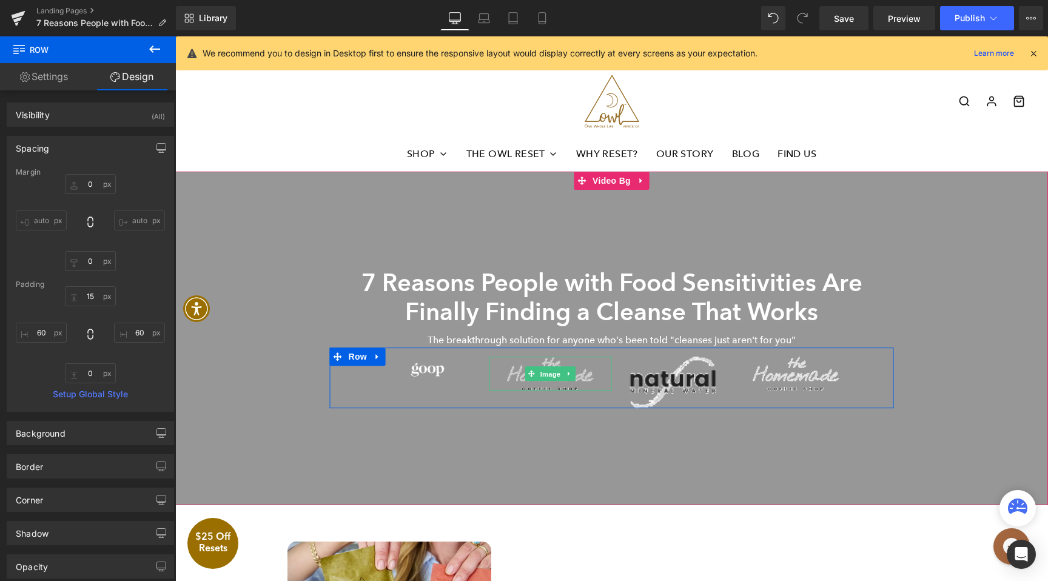
click at [562, 376] on span "Image" at bounding box center [549, 374] width 25 height 15
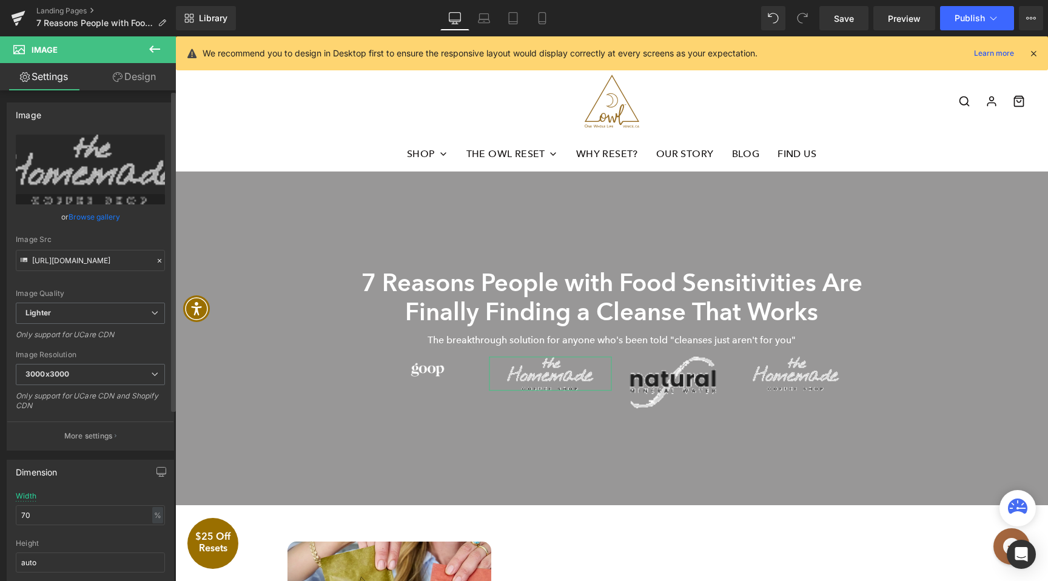
click at [118, 214] on div "or Browse gallery" at bounding box center [90, 216] width 149 height 13
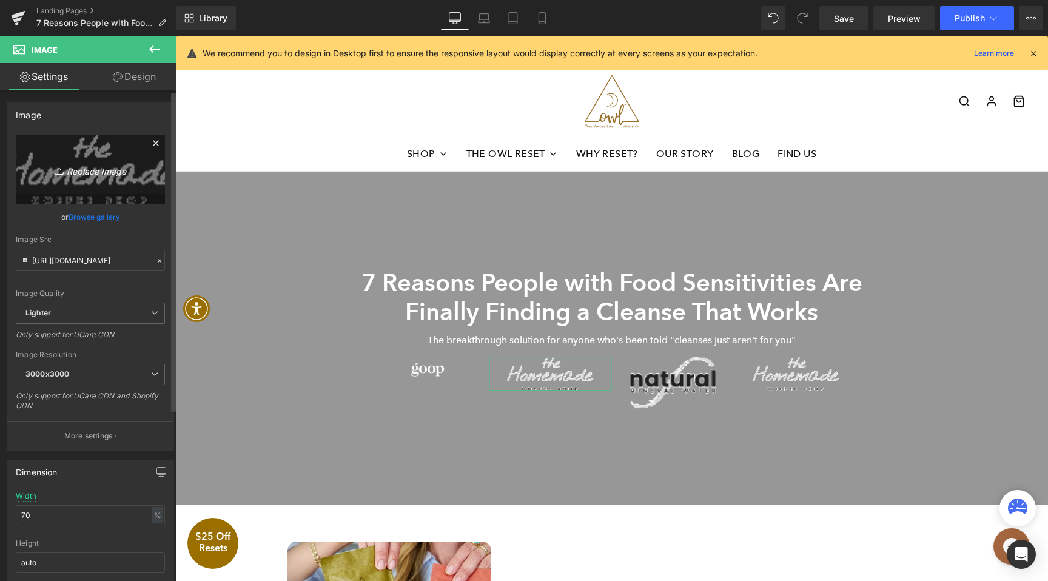
click at [96, 145] on link "Replace Image" at bounding box center [90, 170] width 149 height 70
type input "C:\fakepath\USWeekly-white.png"
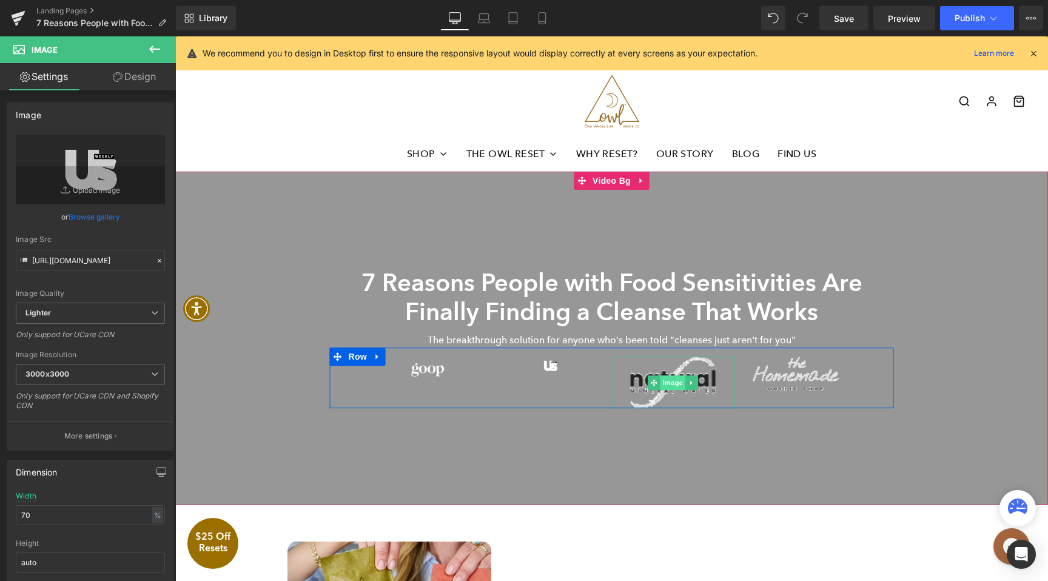
click at [684, 386] on span "Image" at bounding box center [673, 382] width 25 height 15
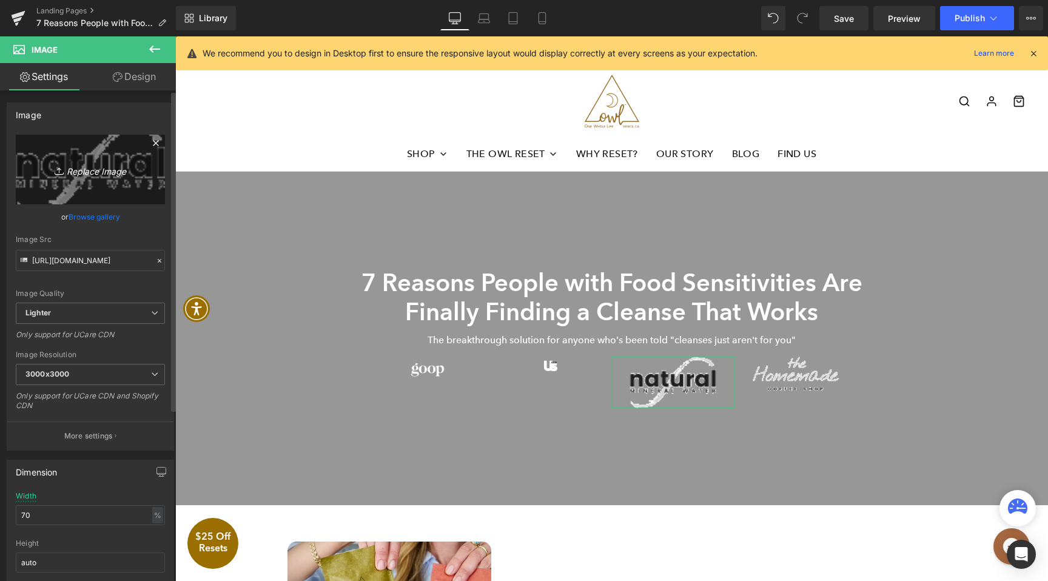
click at [88, 174] on icon "Replace Image" at bounding box center [90, 169] width 97 height 15
type input "C:\fakepath\USWeekly-white2.png"
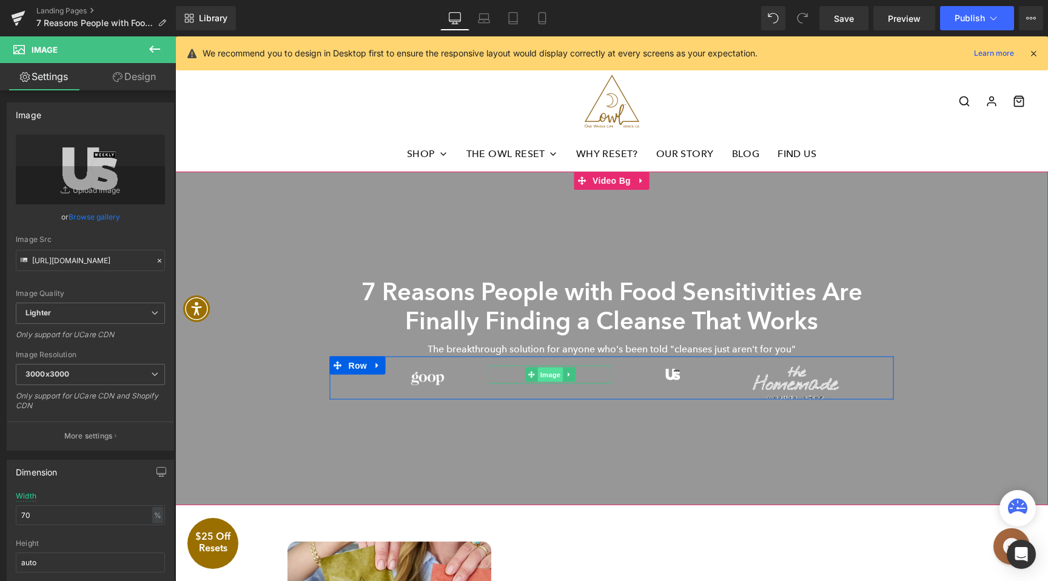
click at [550, 378] on span "Image" at bounding box center [549, 375] width 25 height 15
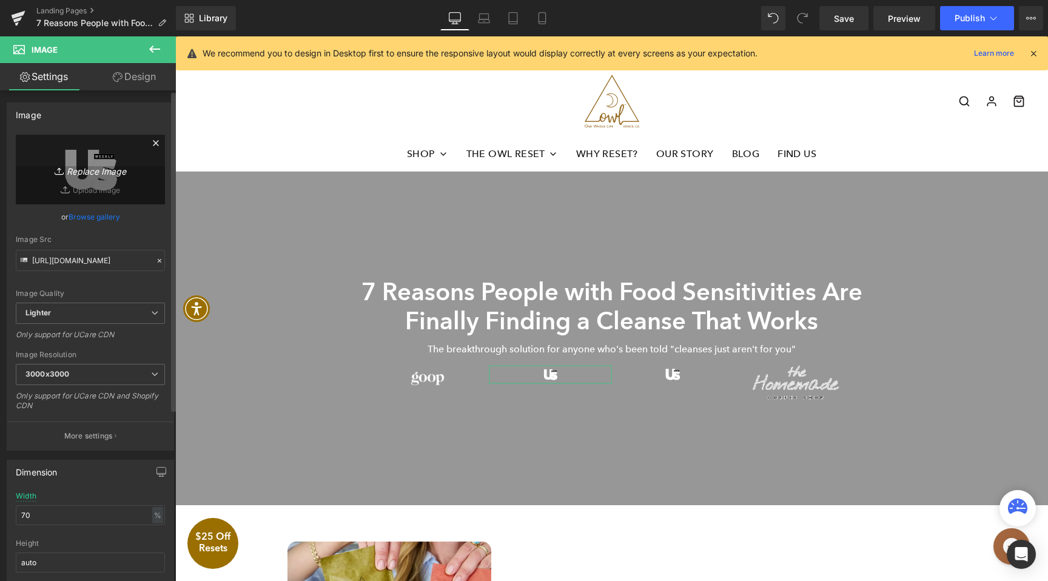
click at [86, 176] on icon "Replace Image" at bounding box center [90, 169] width 97 height 15
type input "C:\fakepath\whoWhatWear-white.png"
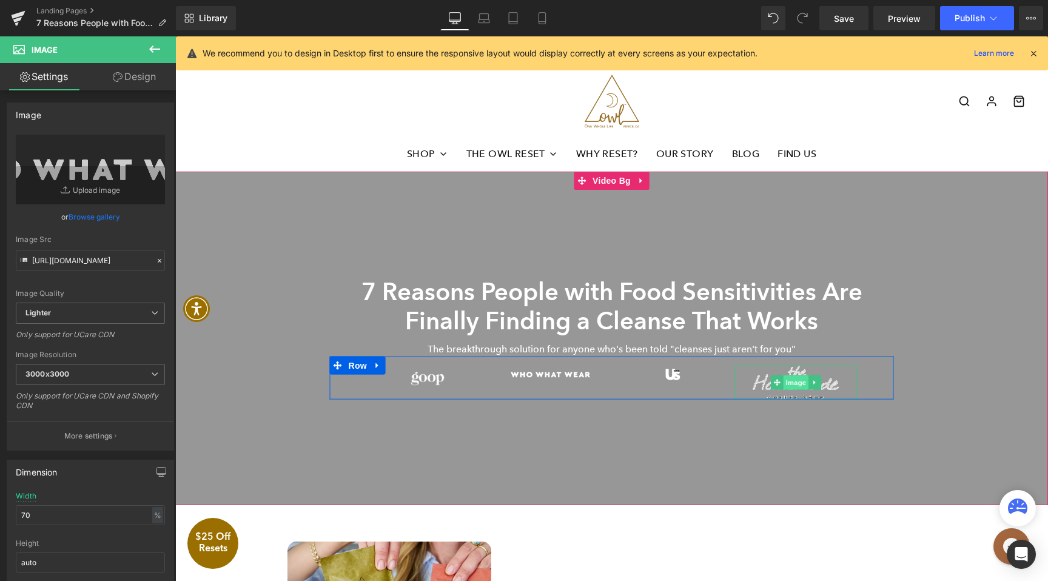
click at [802, 384] on span "Image" at bounding box center [795, 382] width 25 height 15
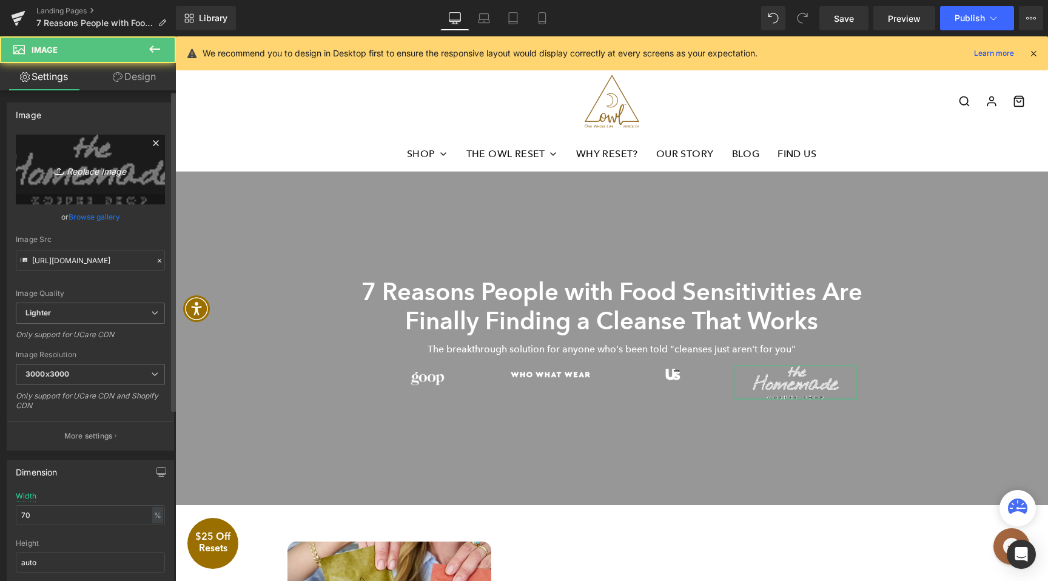
click at [105, 173] on icon "Replace Image" at bounding box center [90, 169] width 97 height 15
type input "C:\fakepath\erewhon-white.svg"
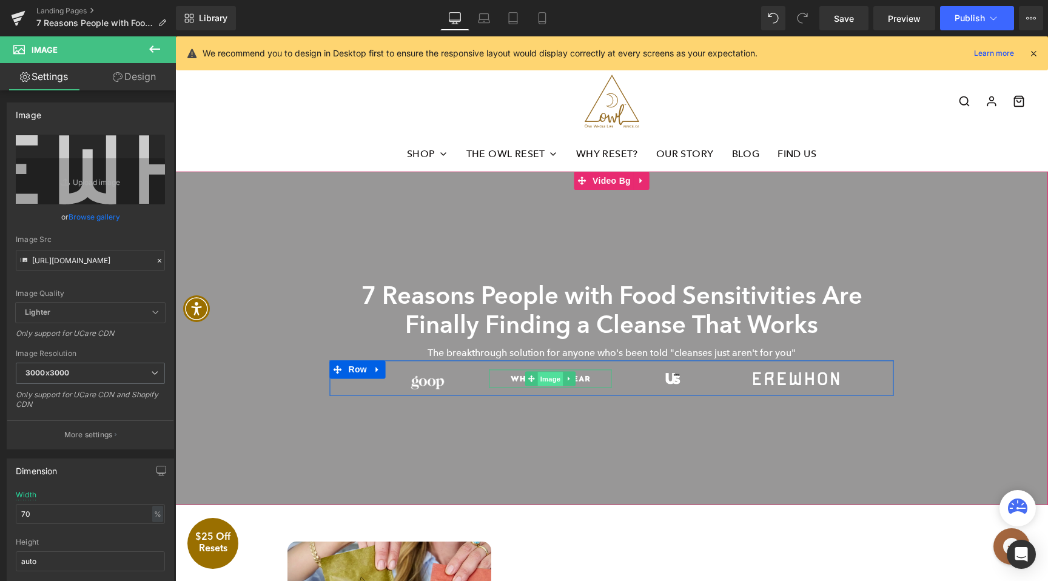
click at [539, 377] on span "Image" at bounding box center [549, 379] width 25 height 15
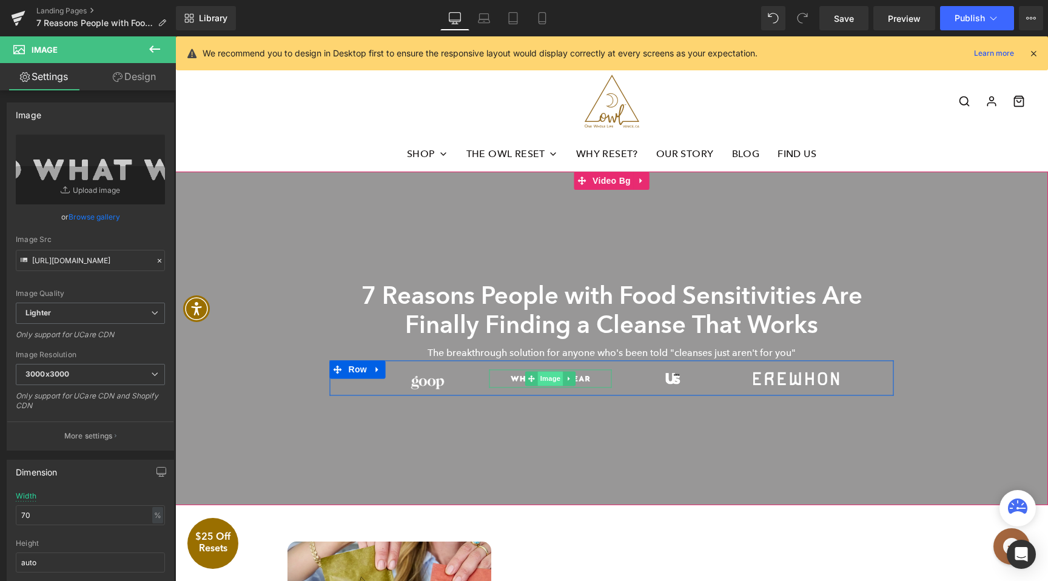
click at [549, 381] on span "Image" at bounding box center [549, 378] width 25 height 15
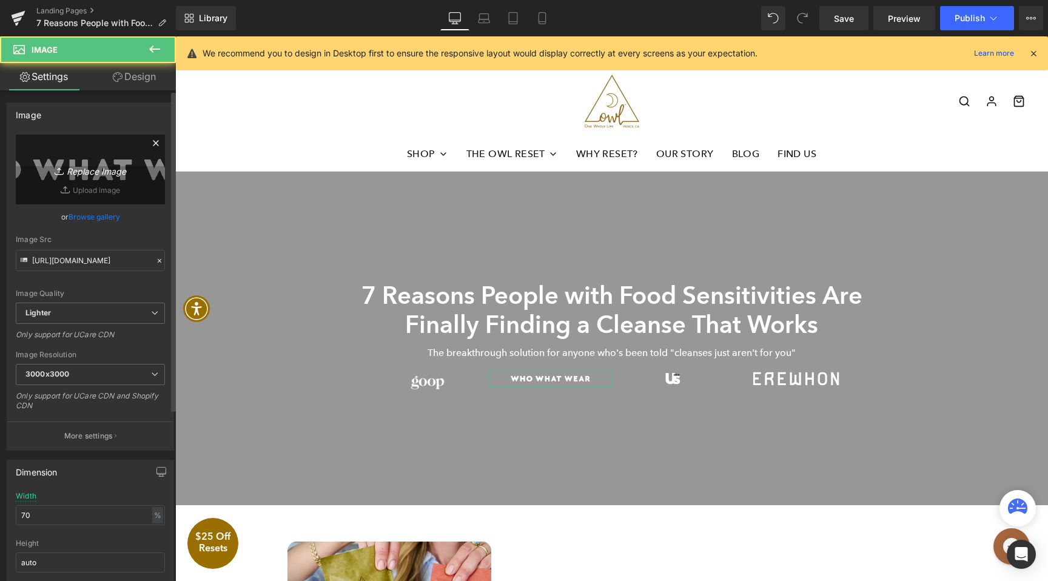
click at [80, 169] on icon "Replace Image" at bounding box center [90, 169] width 97 height 15
type input "C:\fakepath\Bonappetit_white.svg"
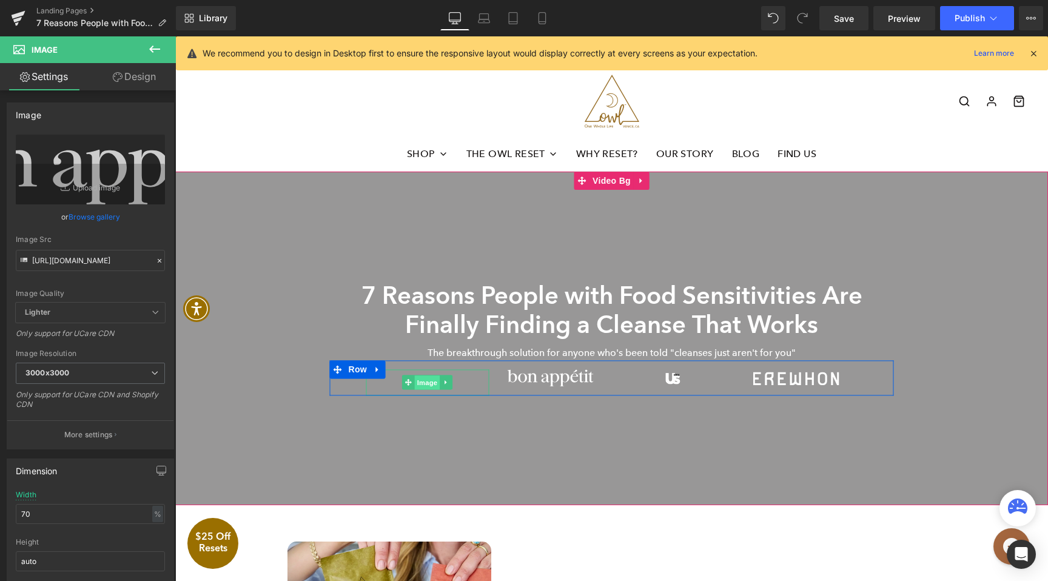
click at [428, 377] on span "Image" at bounding box center [427, 383] width 25 height 15
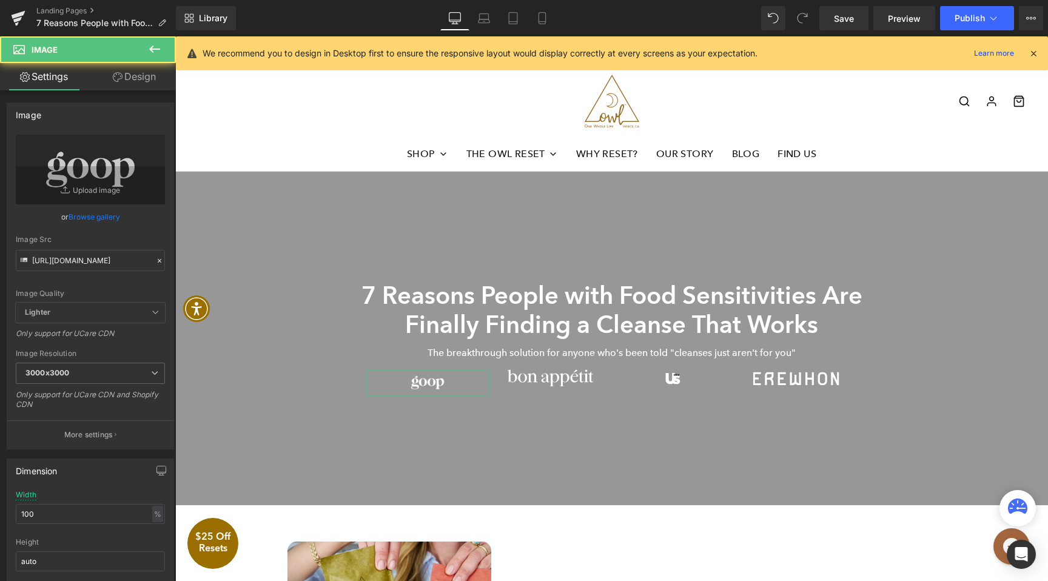
click at [133, 72] on link "Design" at bounding box center [134, 76] width 88 height 27
click at [0, 0] on div "Spacing" at bounding box center [0, 0] width 0 height 0
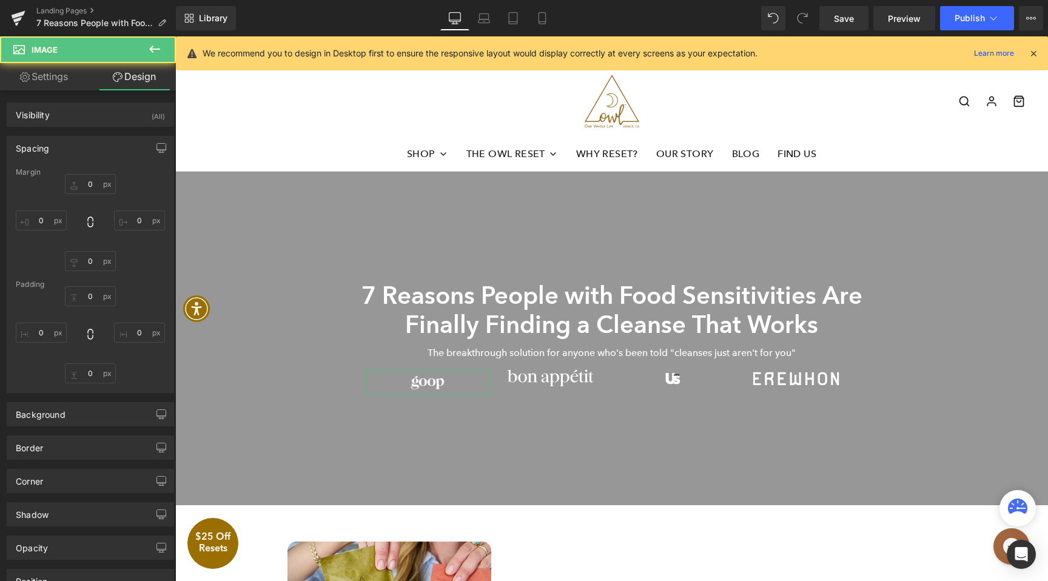
click at [81, 144] on div "Spacing" at bounding box center [90, 147] width 166 height 23
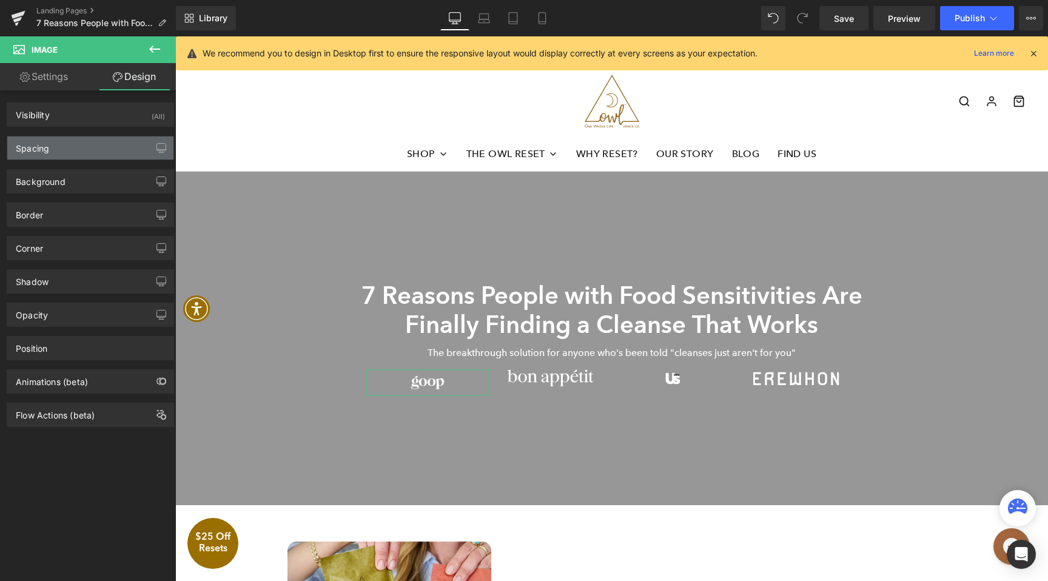
click at [91, 140] on div "Spacing" at bounding box center [90, 147] width 166 height 23
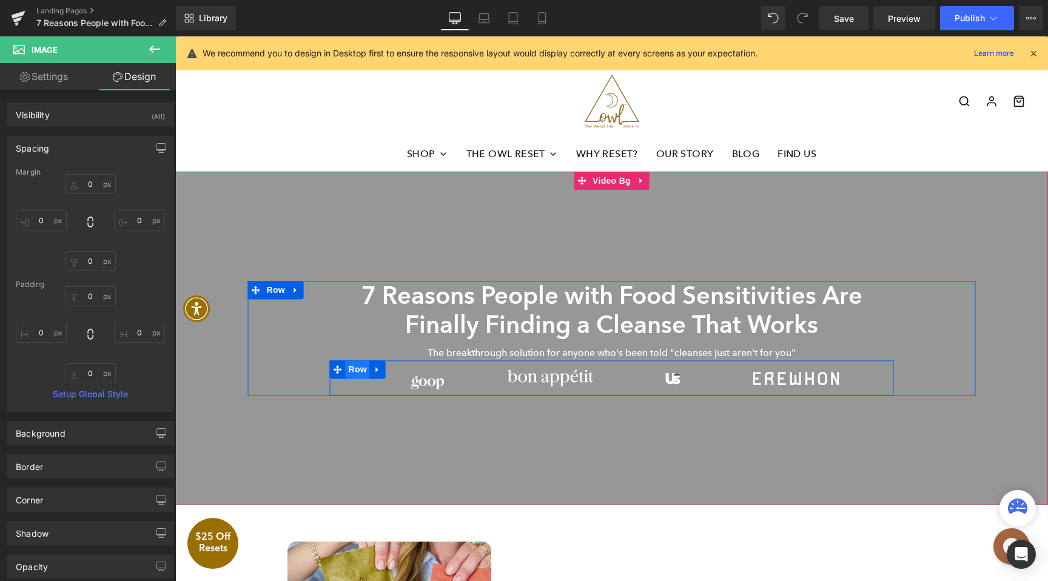
click at [353, 371] on span "Row" at bounding box center [358, 370] width 24 height 18
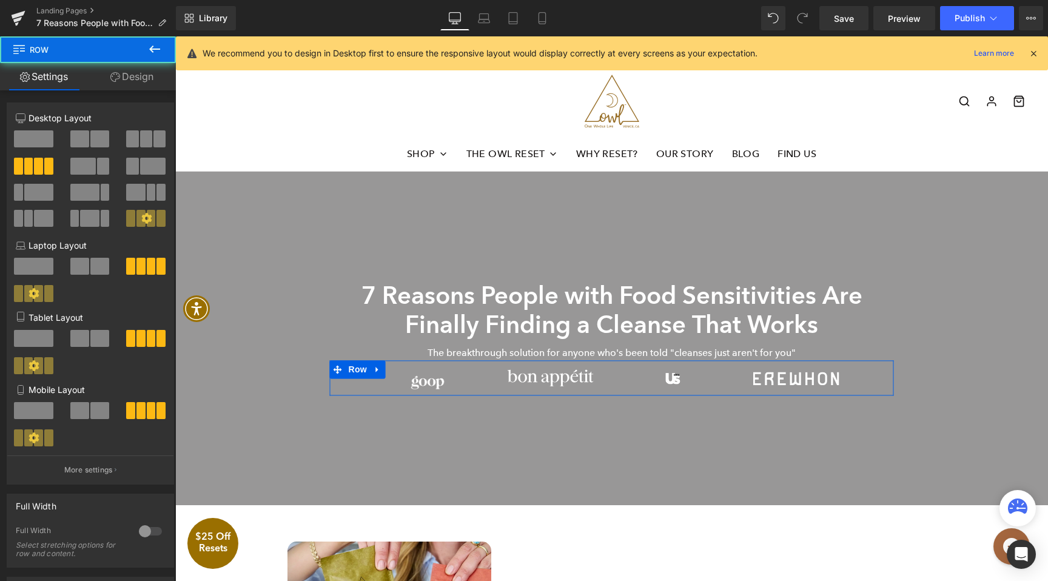
scroll to position [406, 0]
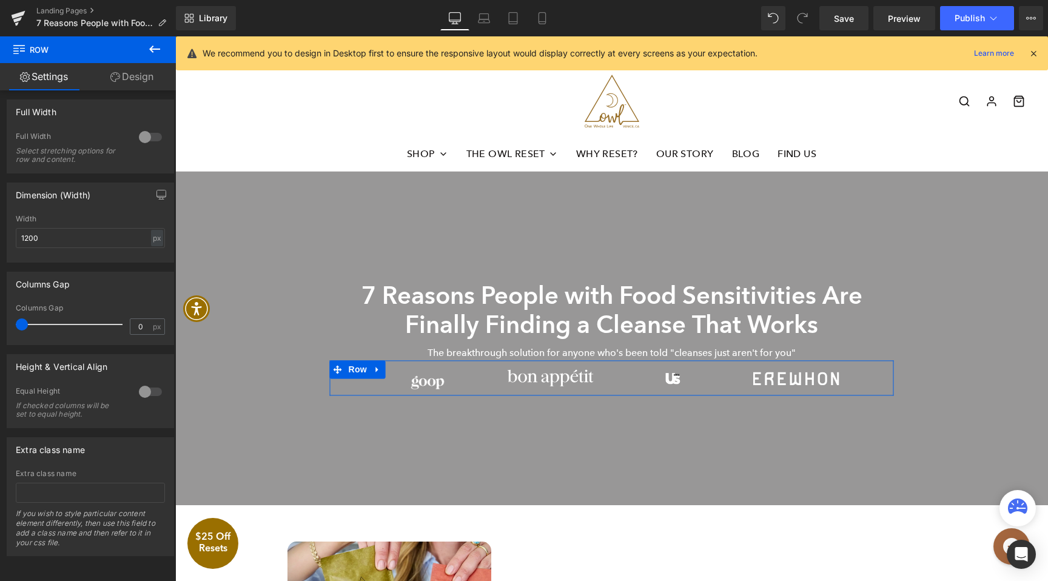
click at [140, 385] on div at bounding box center [150, 391] width 29 height 19
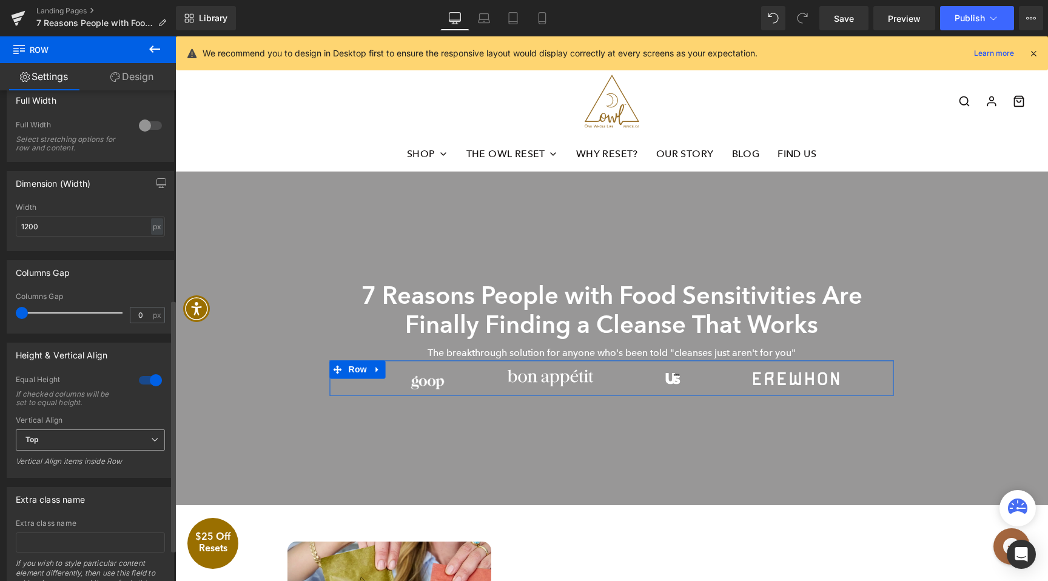
click at [92, 443] on span "Top" at bounding box center [90, 439] width 149 height 21
click at [82, 479] on li "Middle" at bounding box center [88, 480] width 144 height 18
click at [144, 82] on link "Design" at bounding box center [132, 76] width 88 height 27
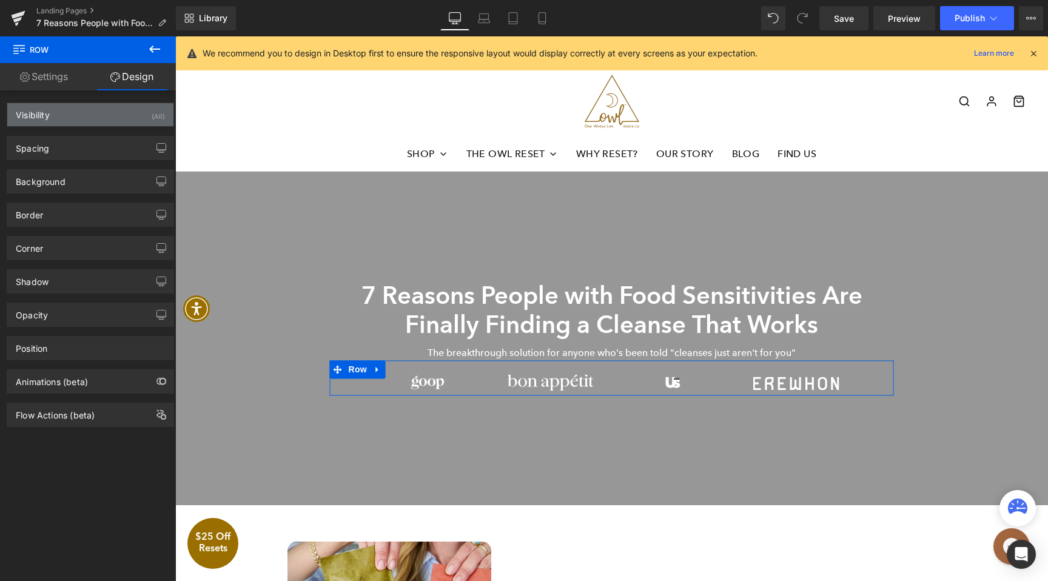
click at [60, 116] on div "Visibility (All)" at bounding box center [90, 114] width 166 height 23
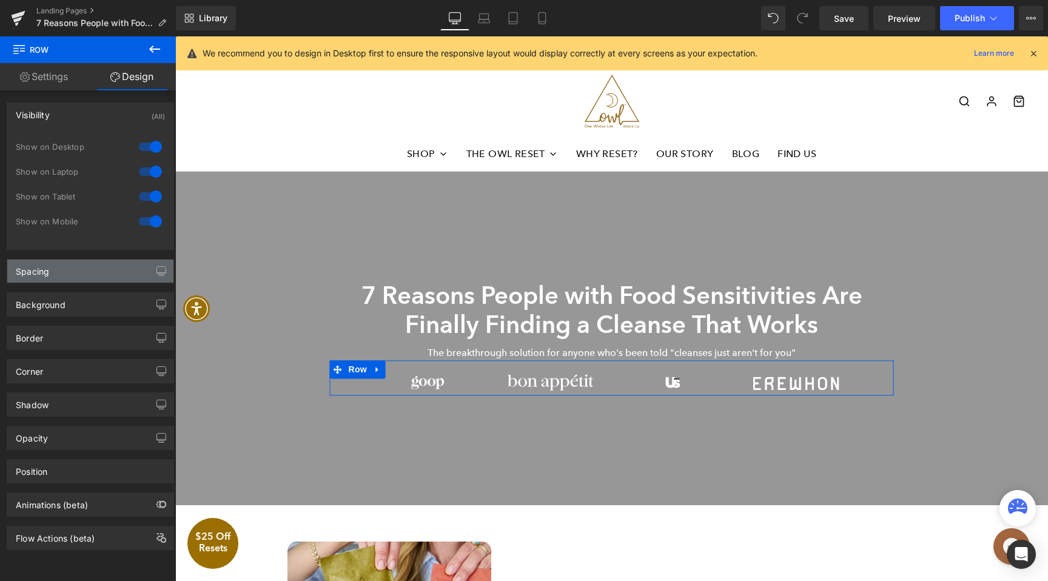
click at [70, 275] on div "Spacing" at bounding box center [90, 271] width 166 height 23
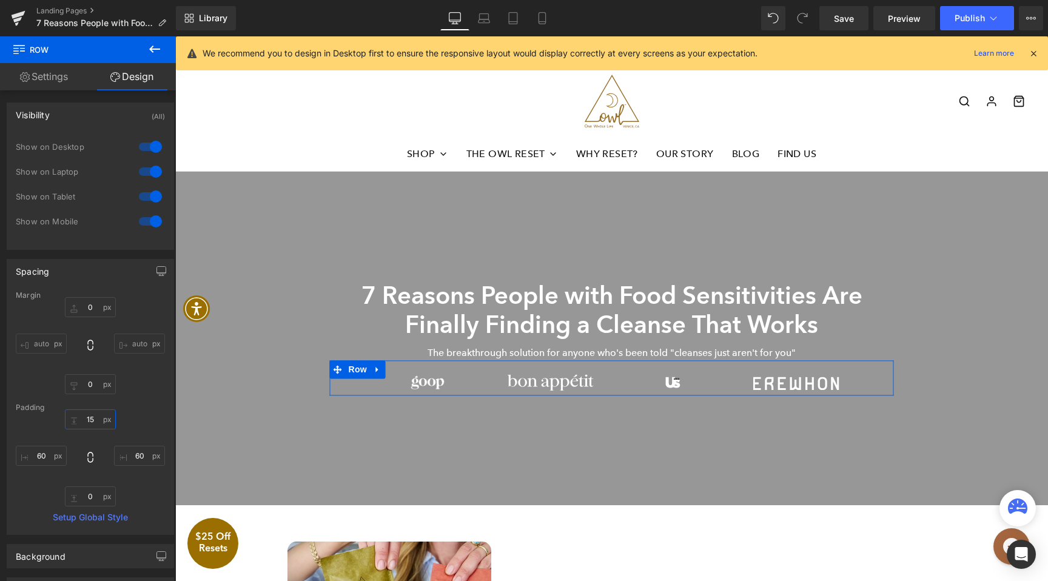
click at [93, 419] on input "text" at bounding box center [90, 419] width 51 height 20
type input "11"
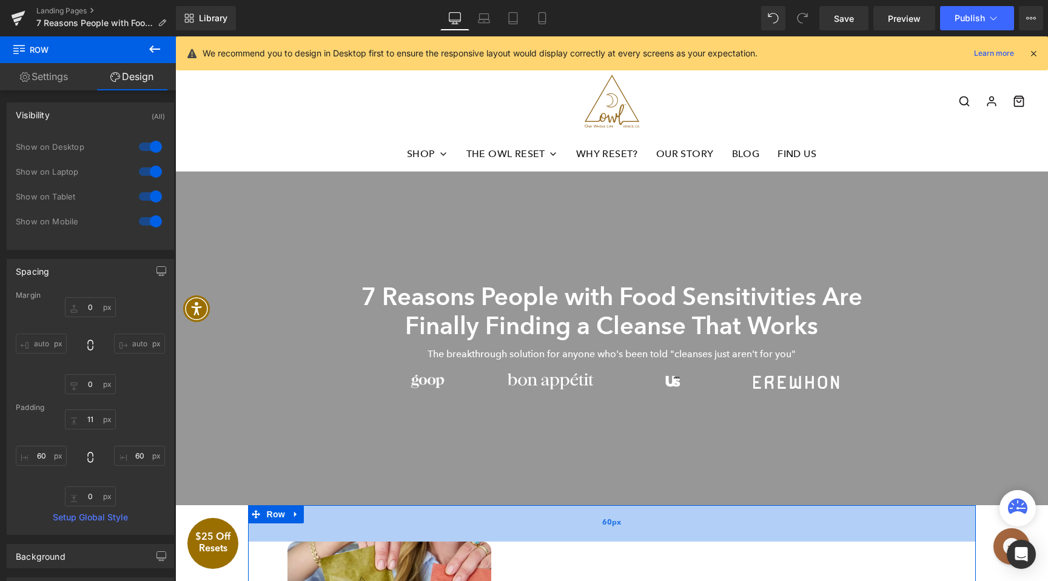
click at [676, 531] on div "60px" at bounding box center [612, 523] width 728 height 36
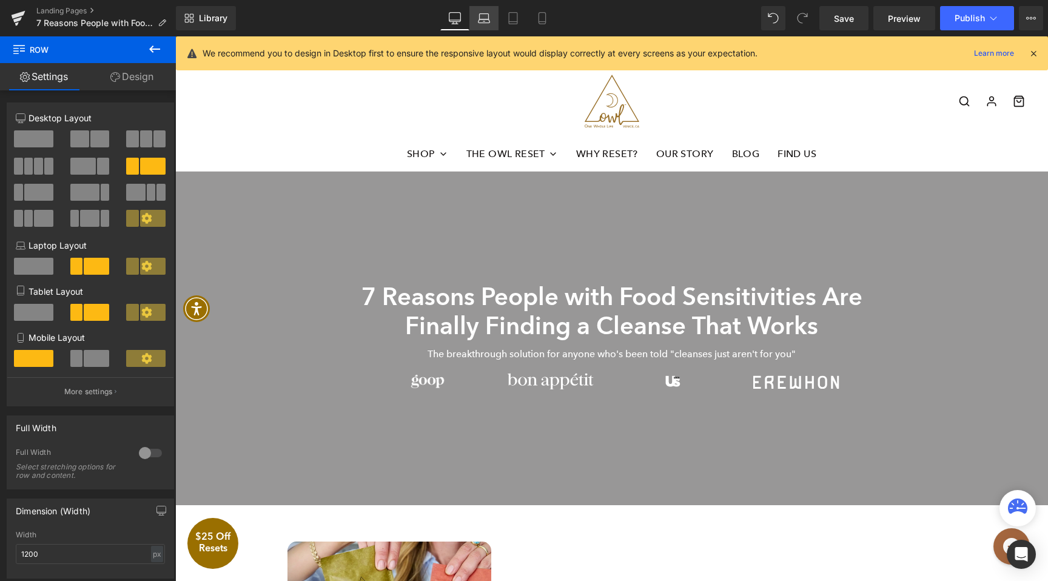
click at [486, 18] on icon at bounding box center [484, 18] width 12 height 12
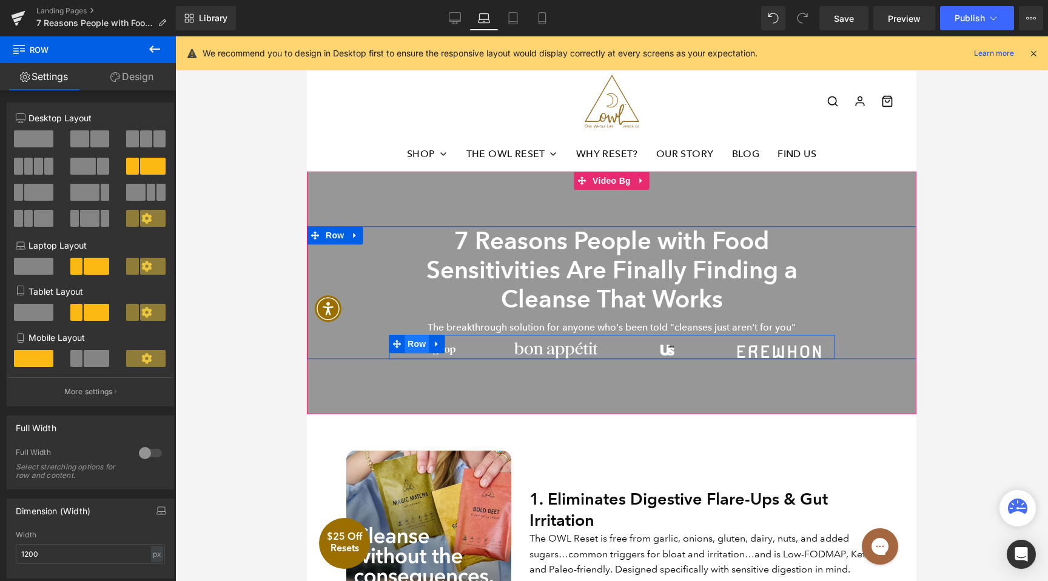
drag, startPoint x: 418, startPoint y: 347, endPoint x: 486, endPoint y: 152, distance: 207.0
click at [418, 347] on span "Row" at bounding box center [417, 344] width 24 height 18
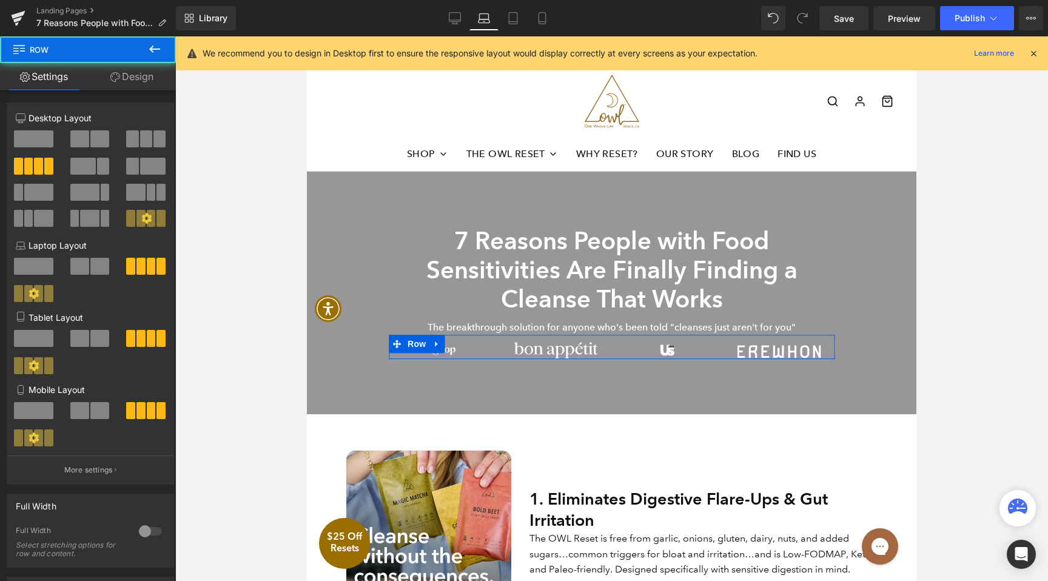
click at [152, 76] on link "Design" at bounding box center [132, 76] width 88 height 27
click at [0, 0] on div "Spacing" at bounding box center [0, 0] width 0 height 0
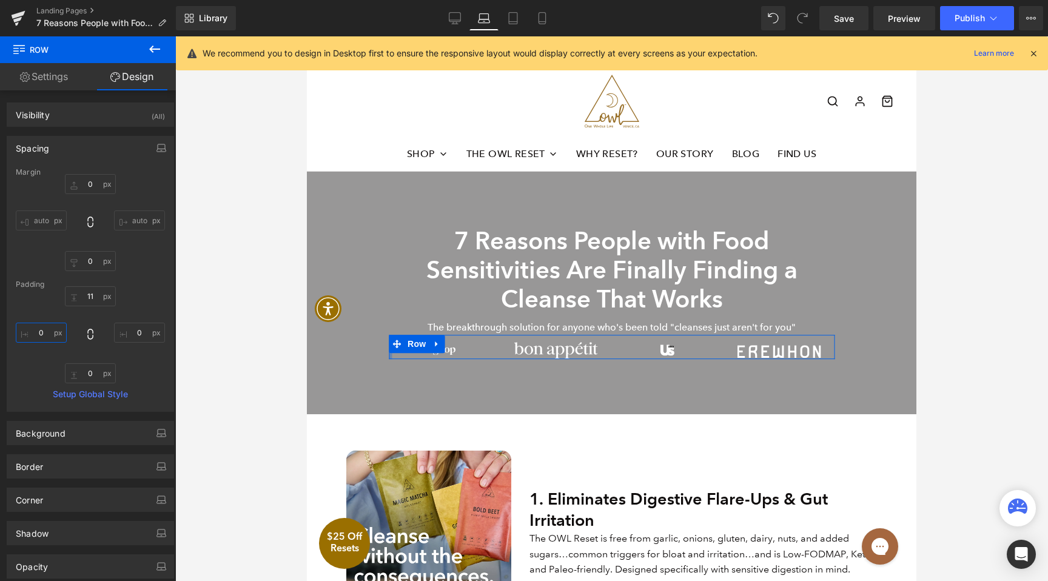
click at [47, 328] on input "text" at bounding box center [41, 333] width 51 height 20
type input "30"
click at [126, 325] on input "text" at bounding box center [139, 333] width 51 height 20
type input "40"
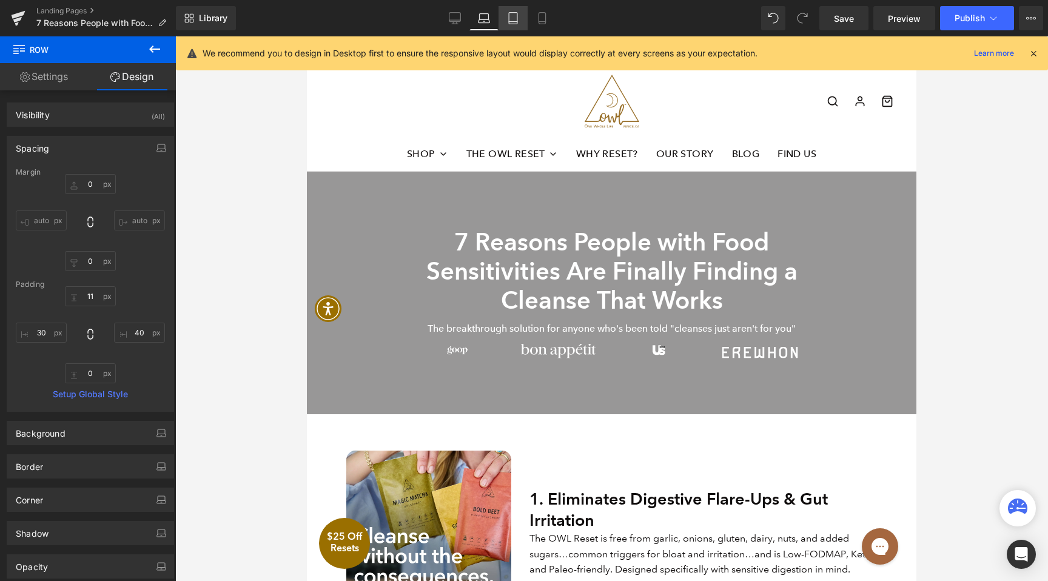
click at [520, 23] on link "Tablet" at bounding box center [513, 18] width 29 height 24
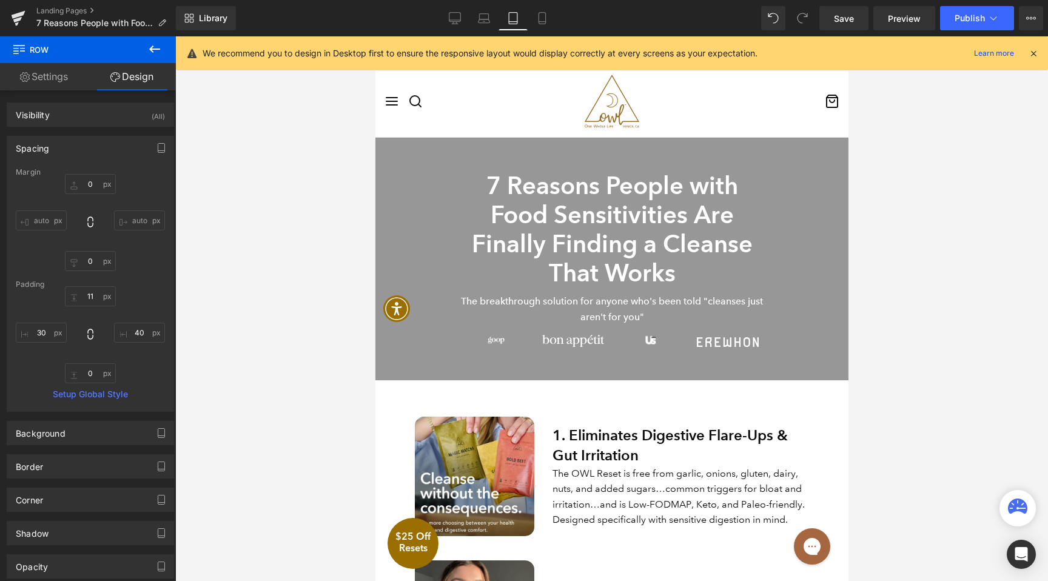
scroll to position [0, 0]
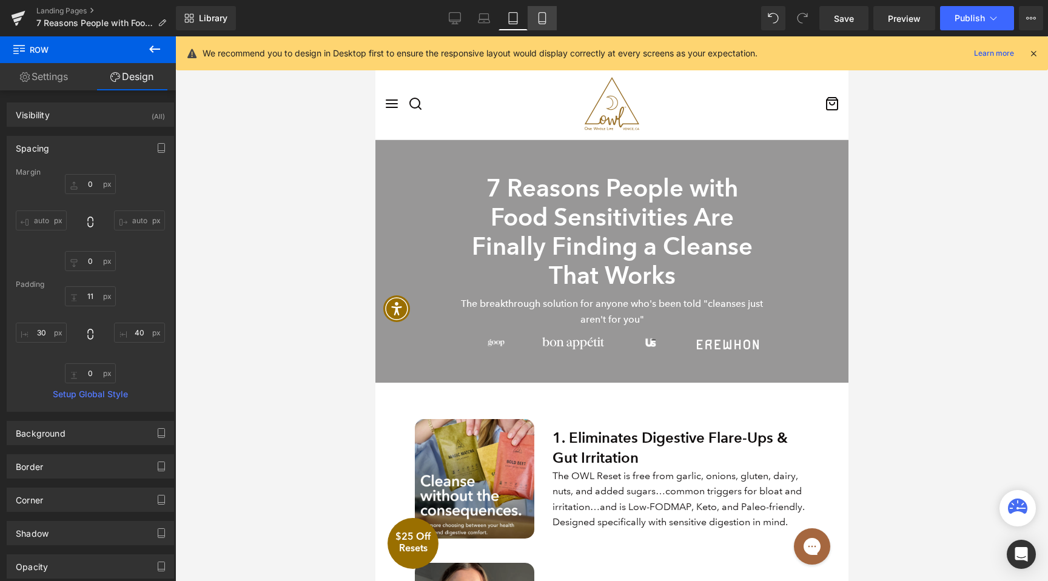
click at [544, 22] on icon at bounding box center [542, 18] width 12 height 12
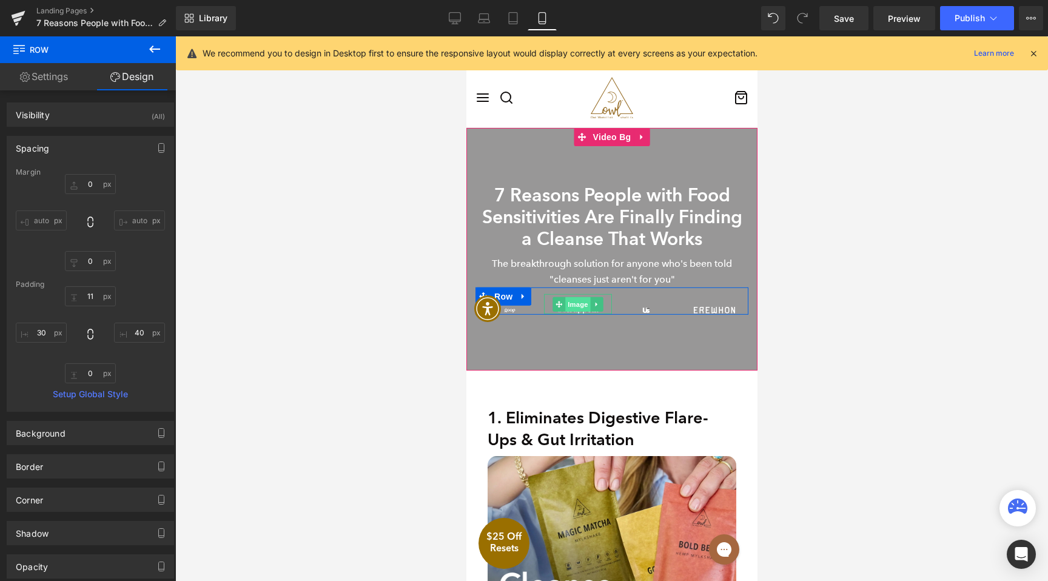
click at [573, 309] on span "Image" at bounding box center [577, 304] width 25 height 15
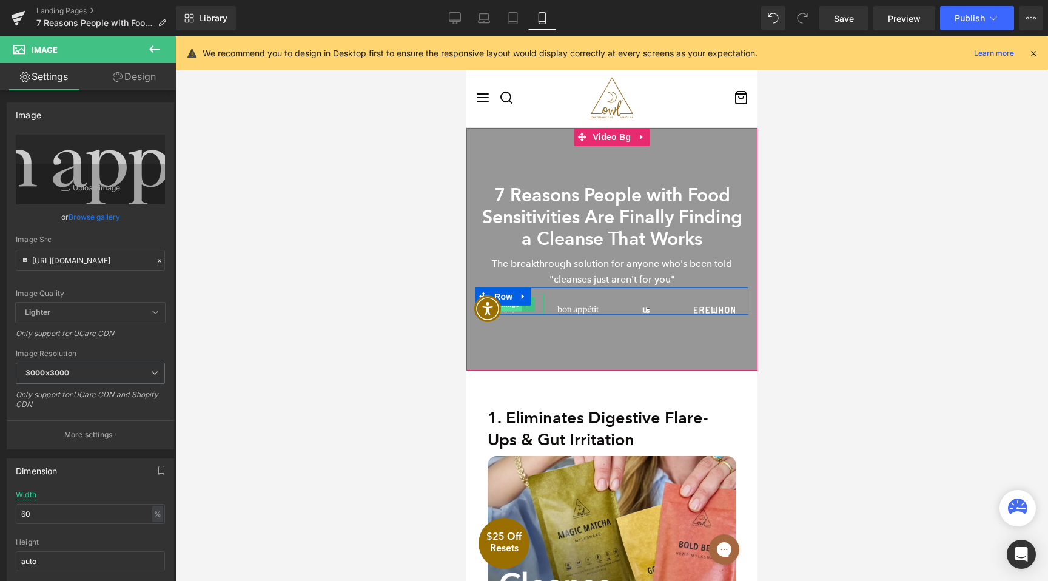
click at [517, 310] on span "Image" at bounding box center [508, 304] width 25 height 15
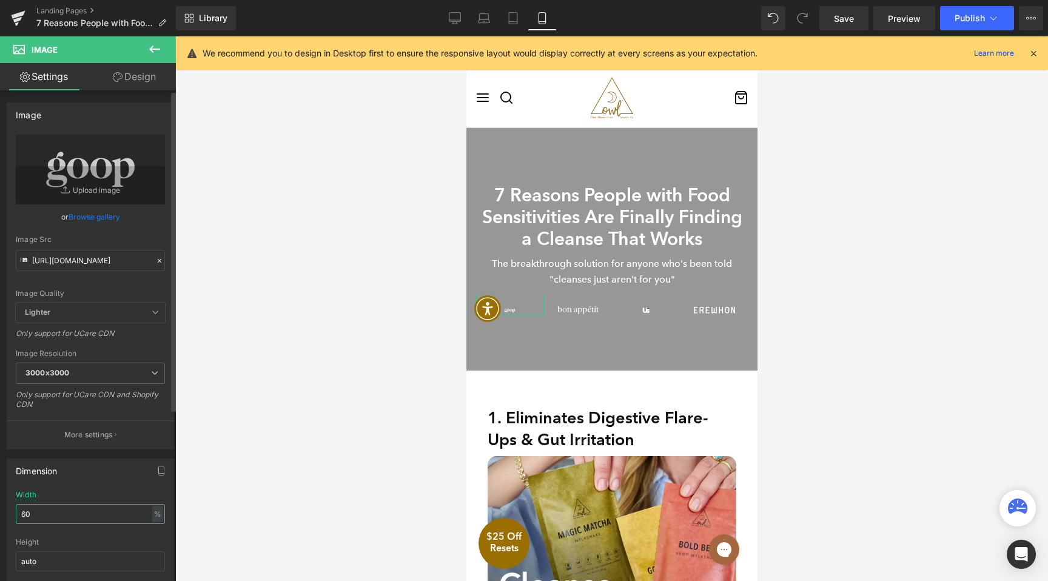
click at [49, 514] on input "60" at bounding box center [90, 514] width 149 height 20
type input "100"
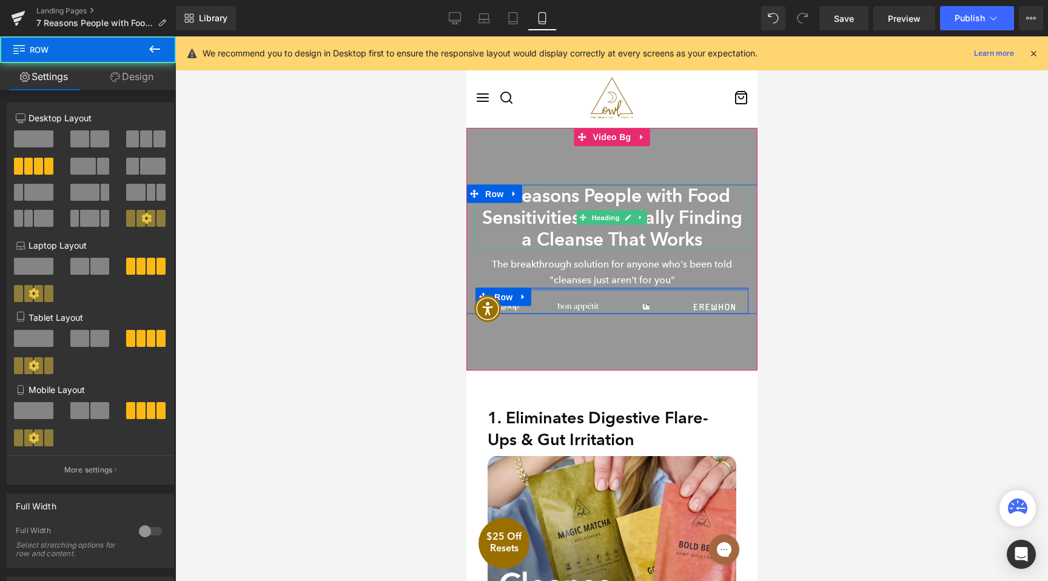
drag, startPoint x: 602, startPoint y: 287, endPoint x: 594, endPoint y: 241, distance: 46.9
click at [594, 241] on div "7 Reasons People with Food Sensitivities Are Finally Finding a Cleanse That Wor…" at bounding box center [611, 249] width 291 height 129
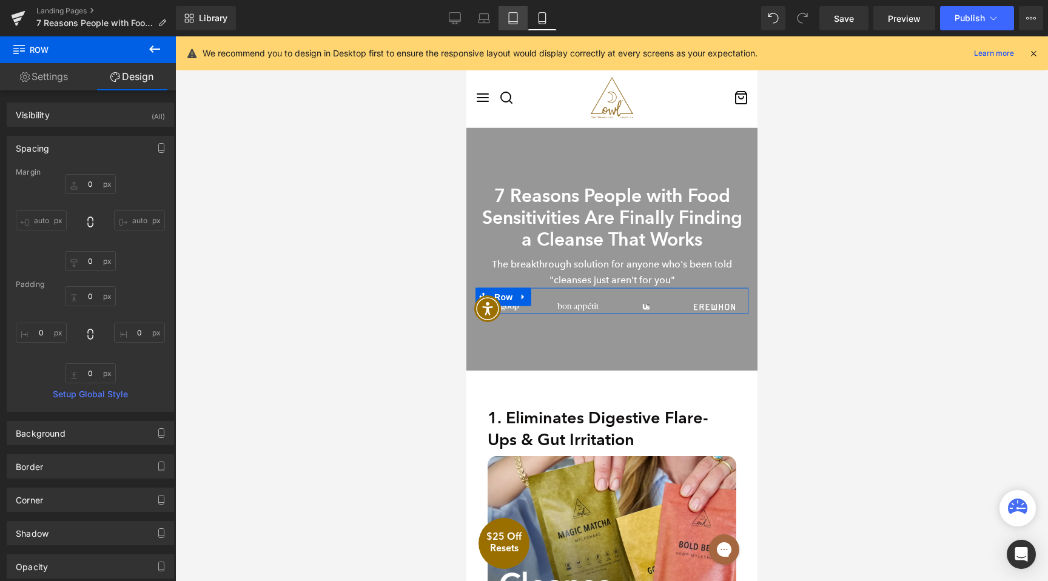
click at [520, 25] on link "Tablet" at bounding box center [513, 18] width 29 height 24
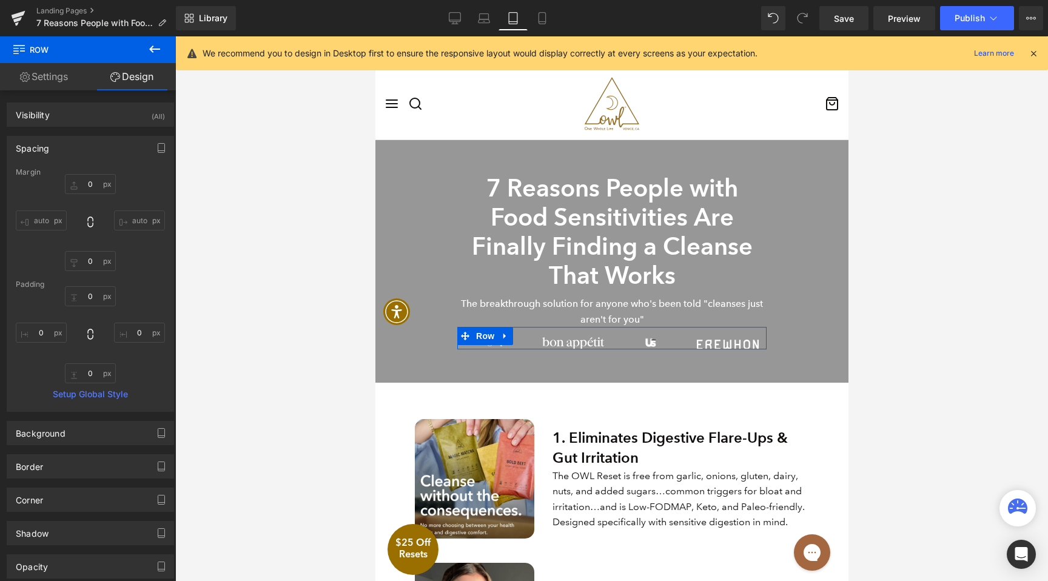
scroll to position [33, 0]
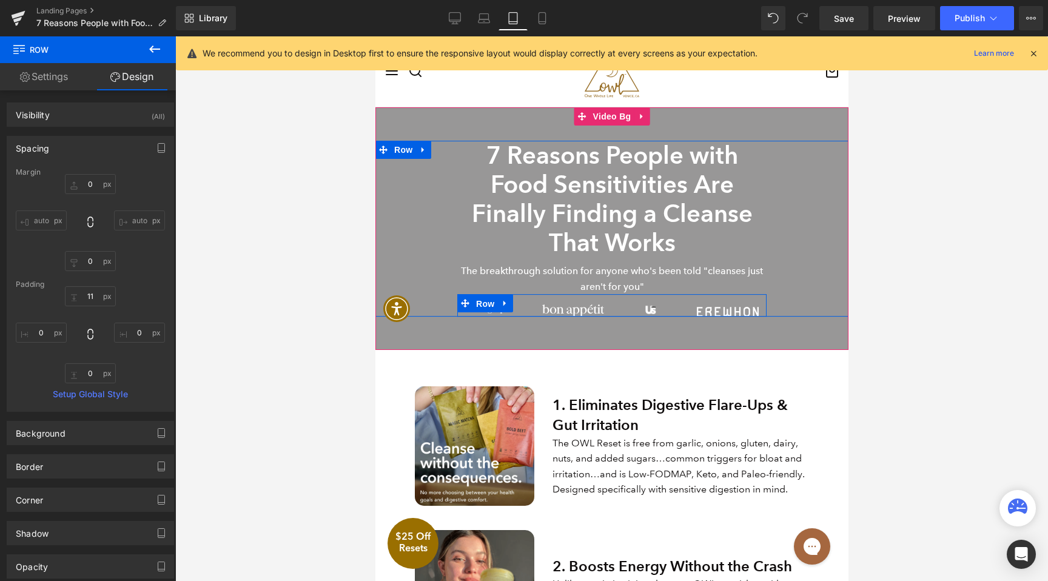
drag, startPoint x: 494, startPoint y: 311, endPoint x: 511, endPoint y: 318, distance: 18.5
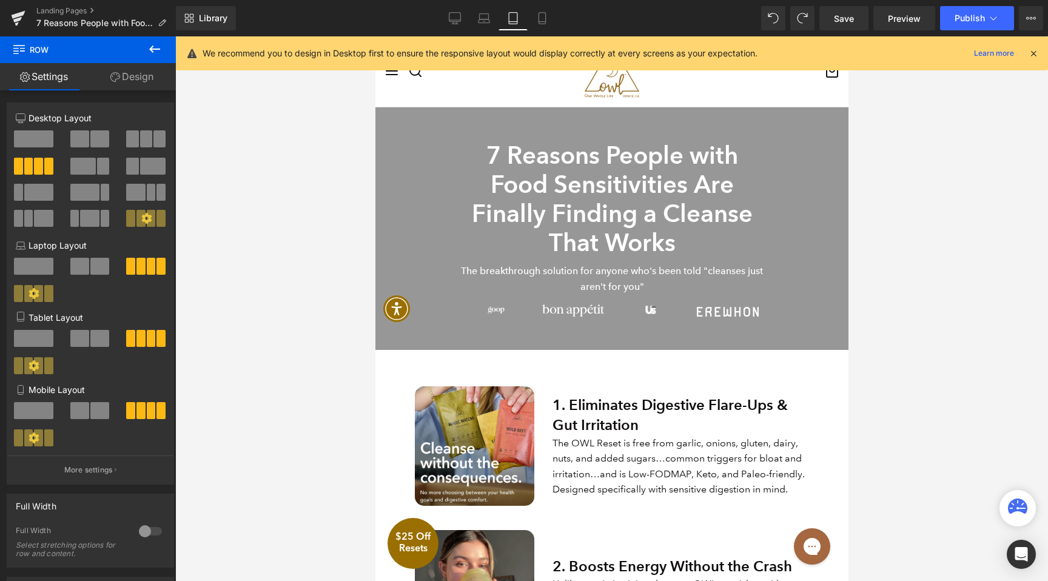
click at [547, 19] on icon at bounding box center [542, 18] width 12 height 12
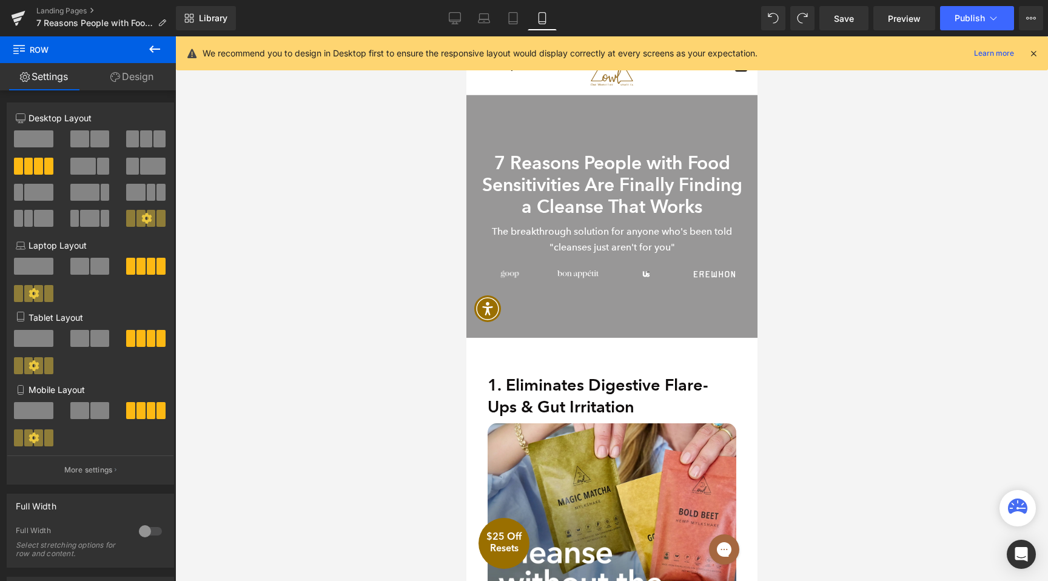
scroll to position [0, 0]
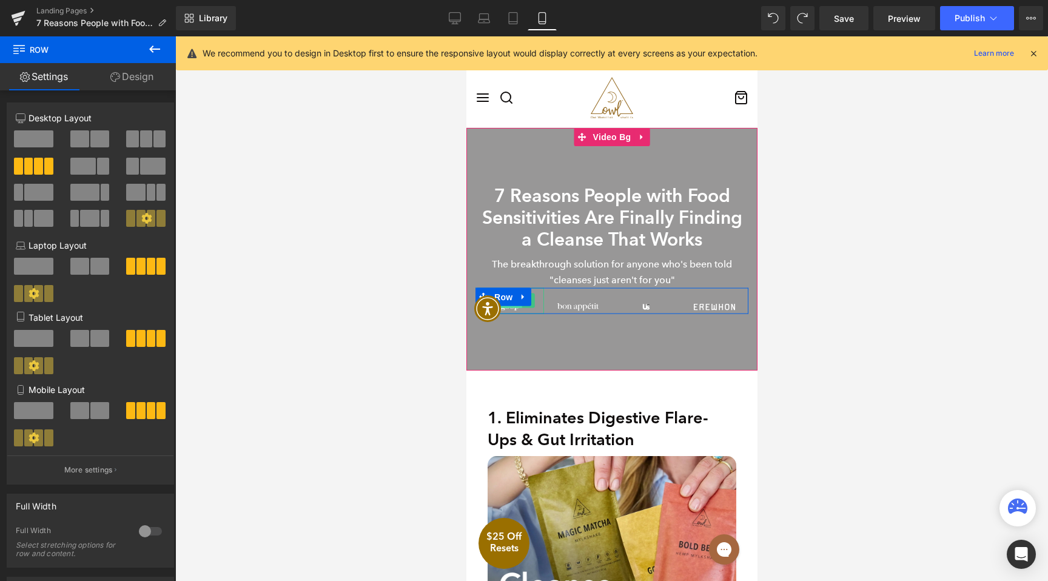
click at [515, 306] on span "Image" at bounding box center [508, 301] width 25 height 15
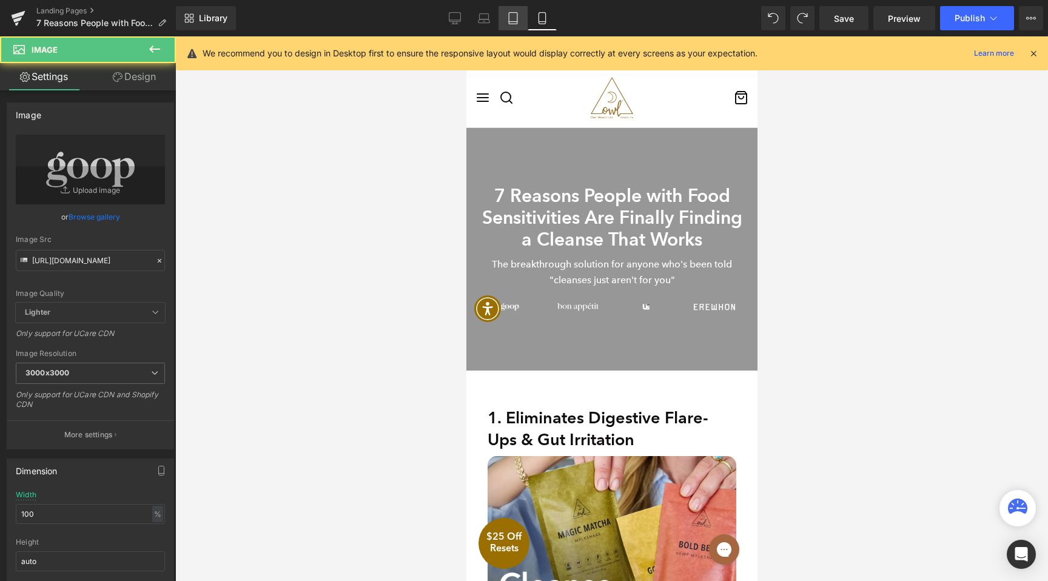
click at [516, 18] on icon at bounding box center [513, 18] width 12 height 12
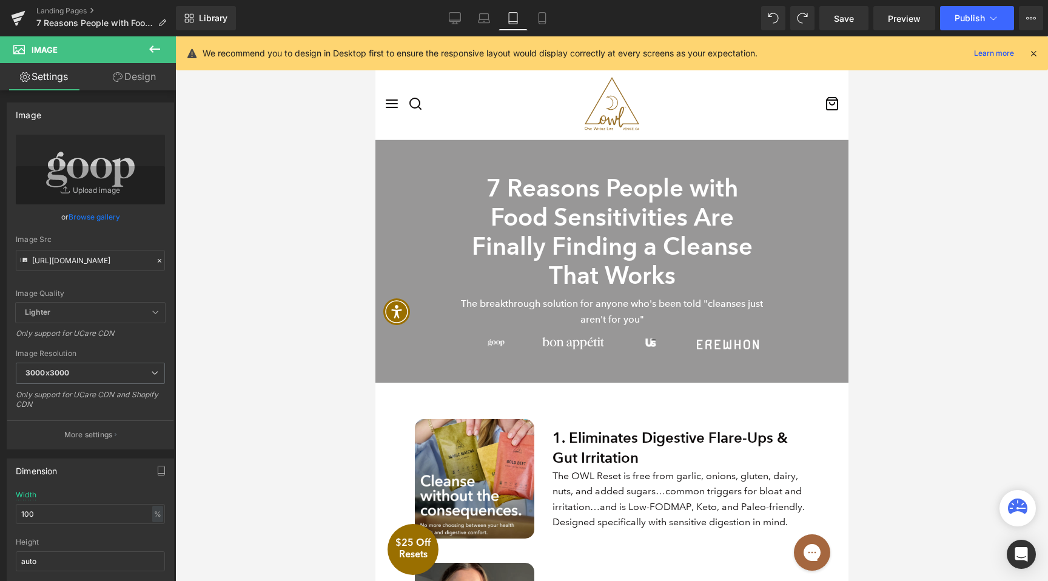
scroll to position [39, 0]
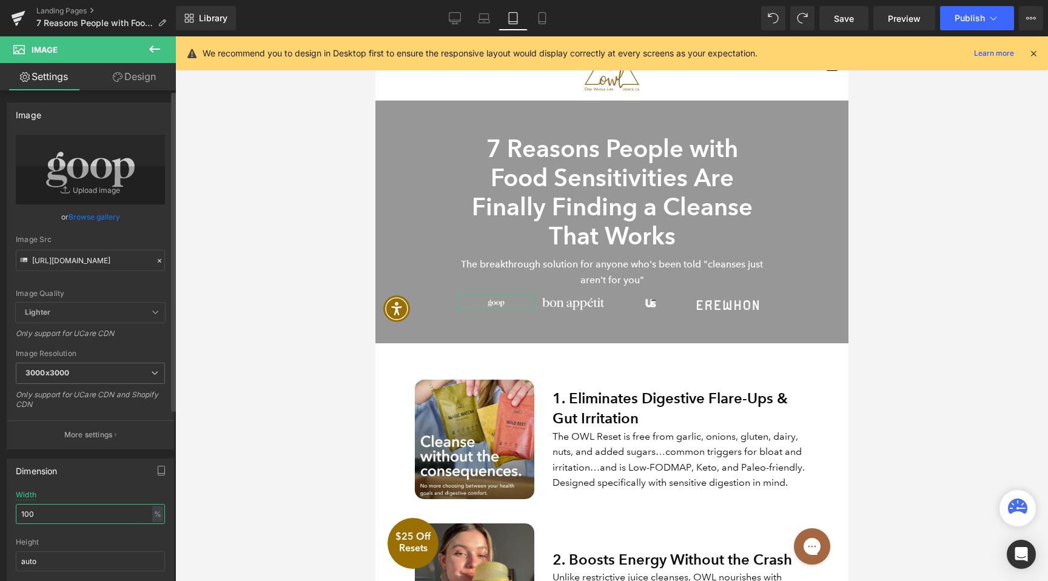
click at [101, 513] on input "100" at bounding box center [90, 514] width 149 height 20
click at [485, 22] on icon at bounding box center [484, 18] width 12 height 12
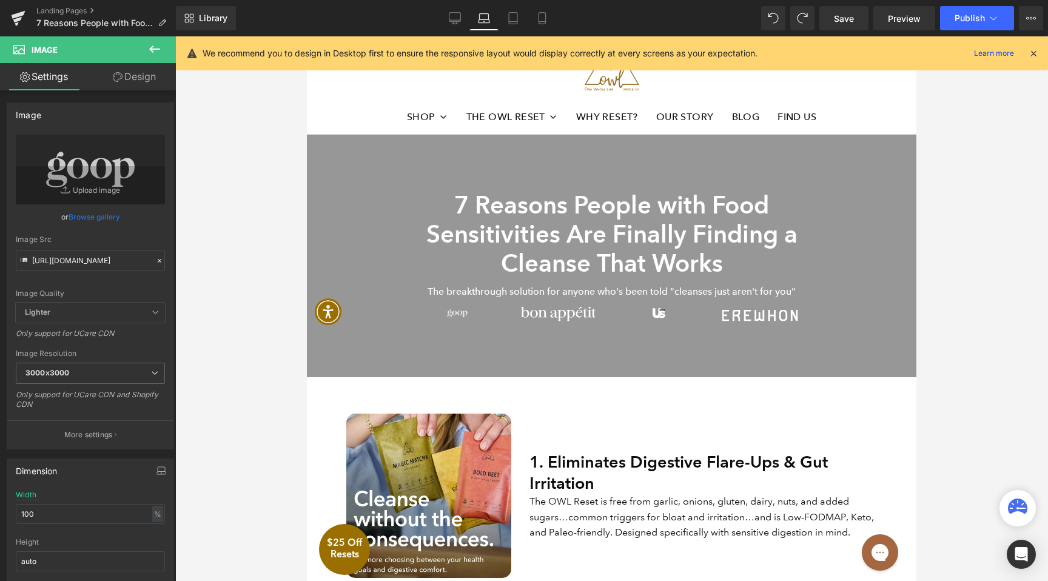
scroll to position [49, 0]
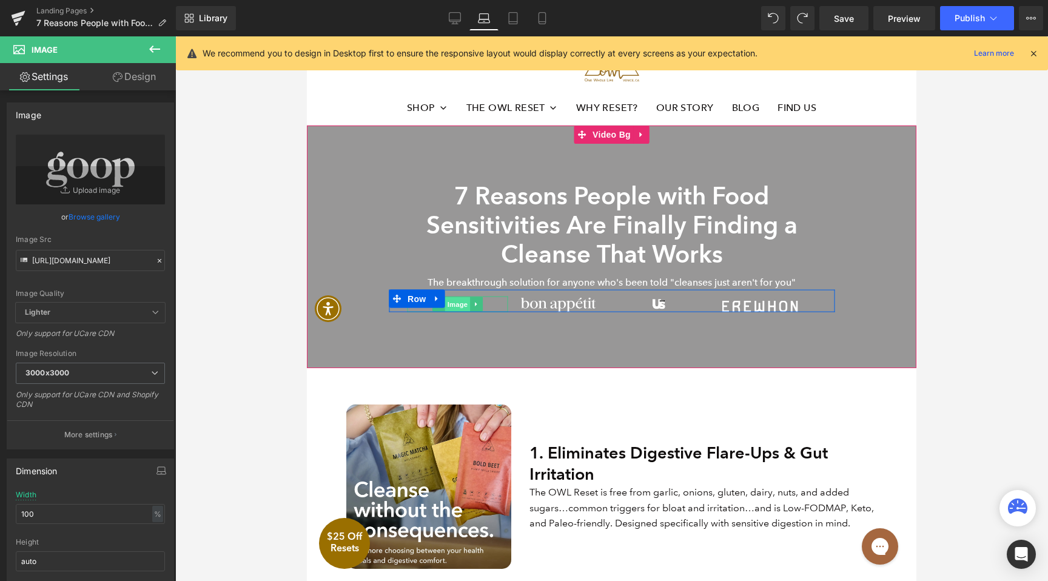
click at [458, 301] on span "Image" at bounding box center [457, 304] width 25 height 15
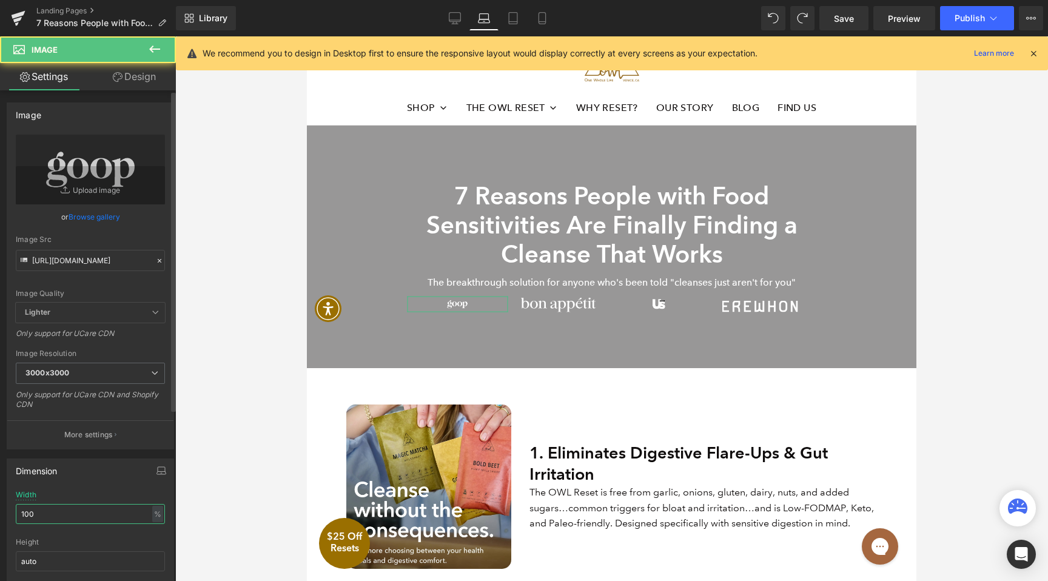
click at [86, 510] on input "100" at bounding box center [90, 514] width 149 height 20
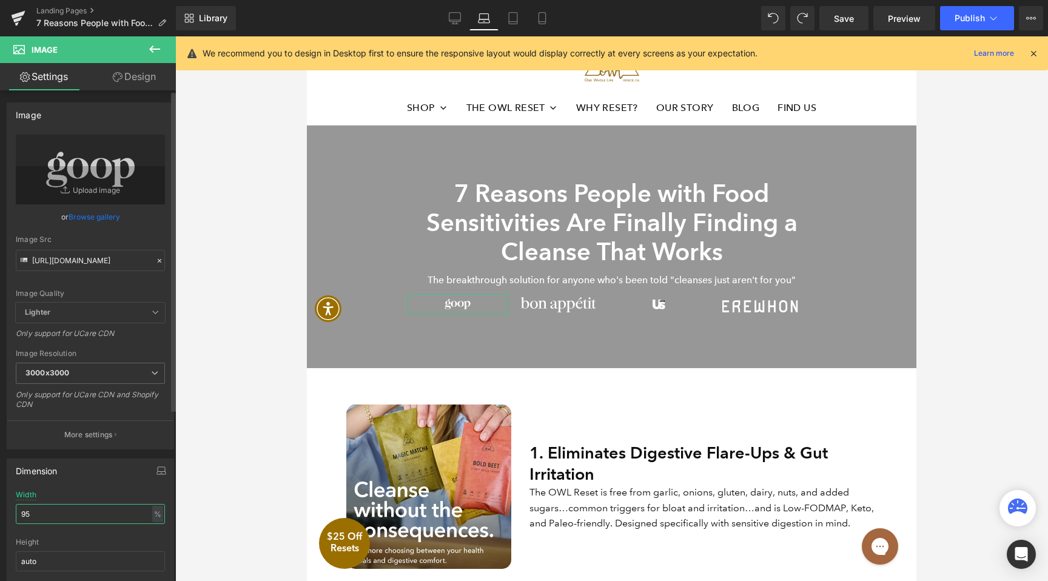
type input "105"
click at [460, 13] on icon at bounding box center [455, 17] width 12 height 9
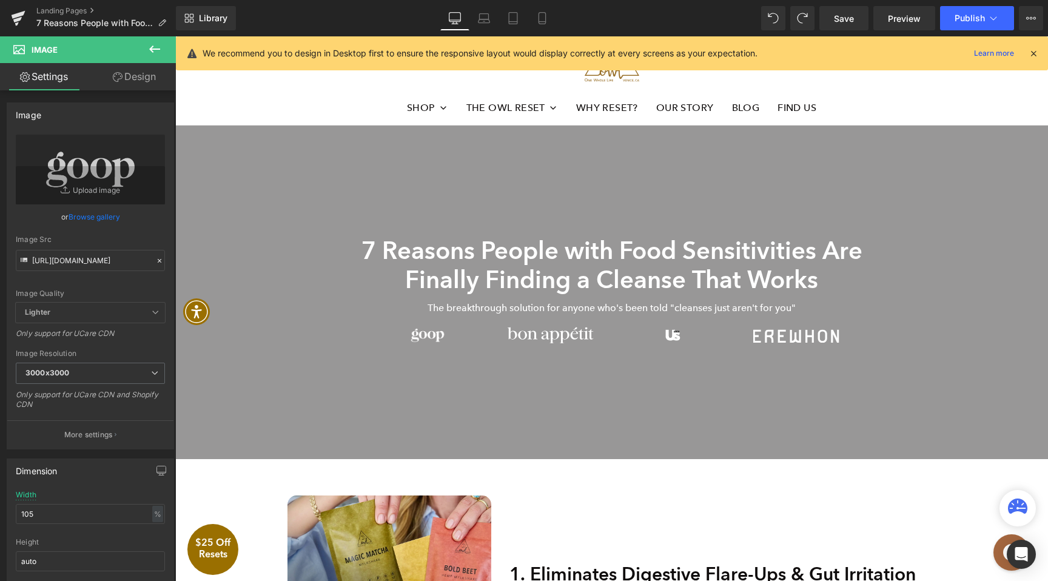
scroll to position [32, 0]
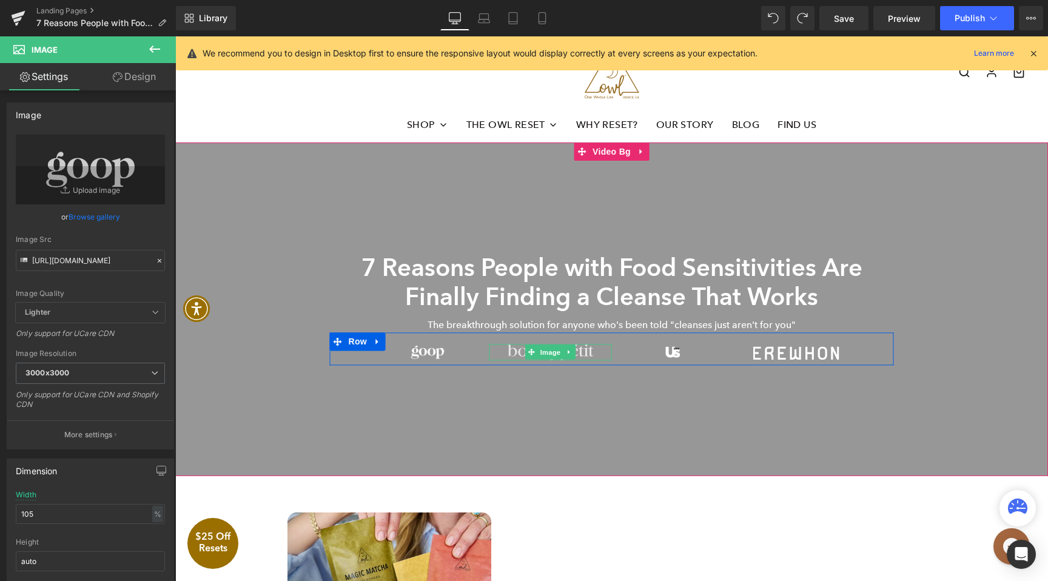
click at [560, 348] on span "Image" at bounding box center [549, 353] width 25 height 15
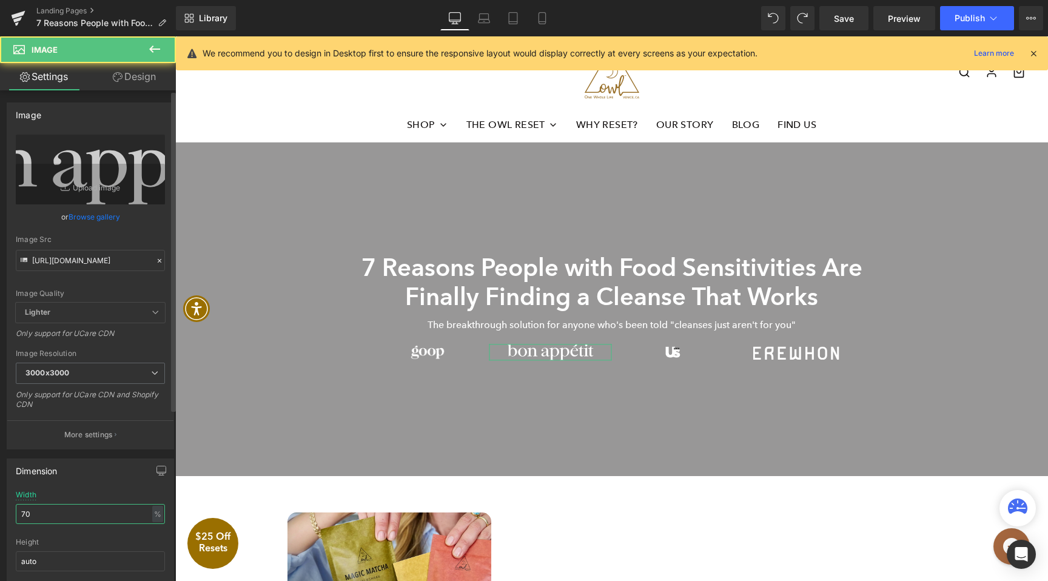
click at [60, 504] on input "70" at bounding box center [90, 514] width 149 height 20
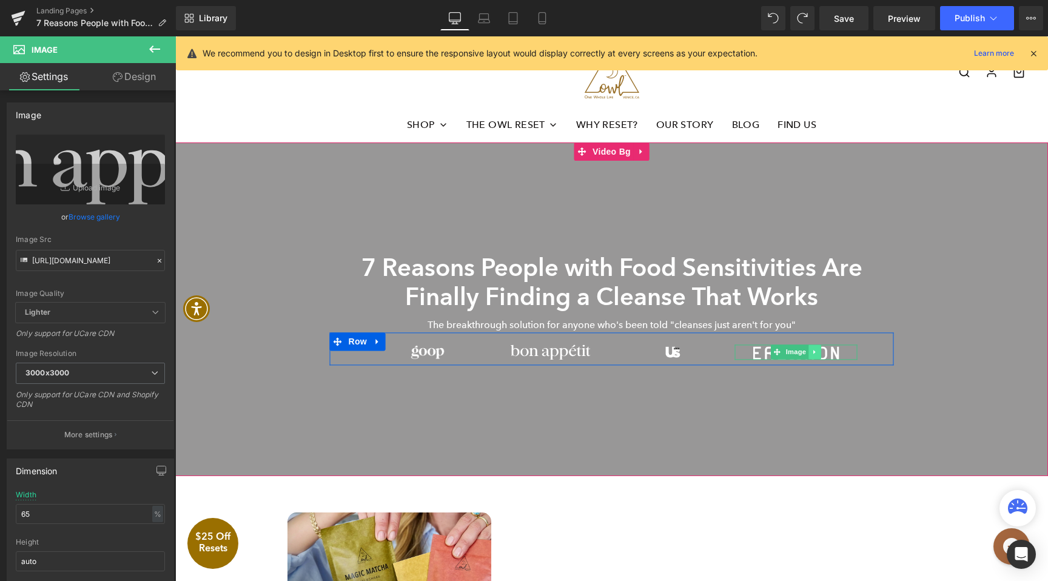
click at [814, 348] on link at bounding box center [815, 352] width 13 height 15
click at [76, 511] on input "65" at bounding box center [90, 514] width 149 height 20
type input "60"
drag, startPoint x: 781, startPoint y: 358, endPoint x: 206, endPoint y: 518, distance: 596.9
click at [781, 357] on link "Image" at bounding box center [771, 352] width 38 height 15
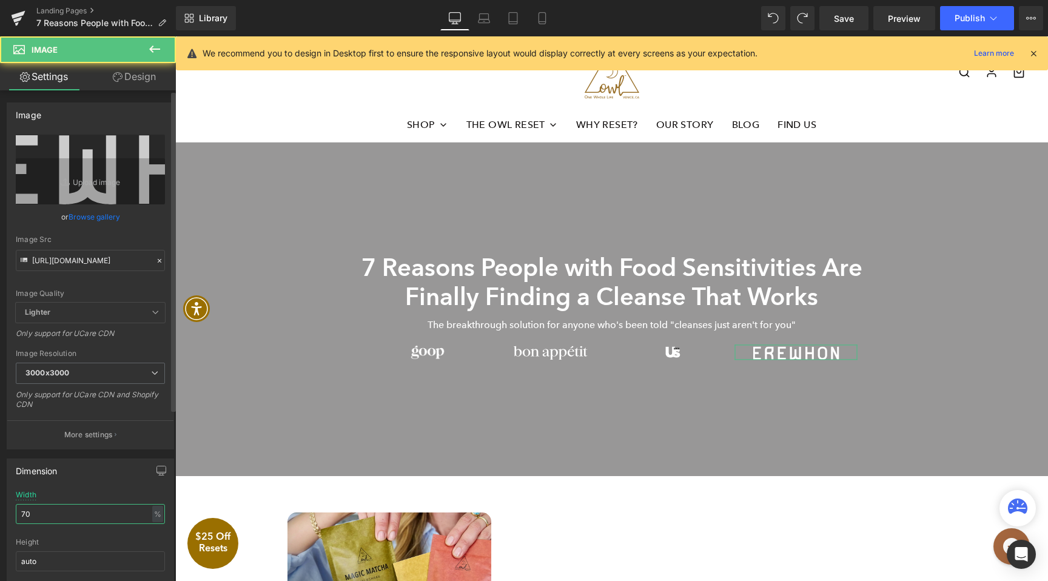
click at [104, 518] on input "70" at bounding box center [90, 514] width 149 height 20
type input "65"
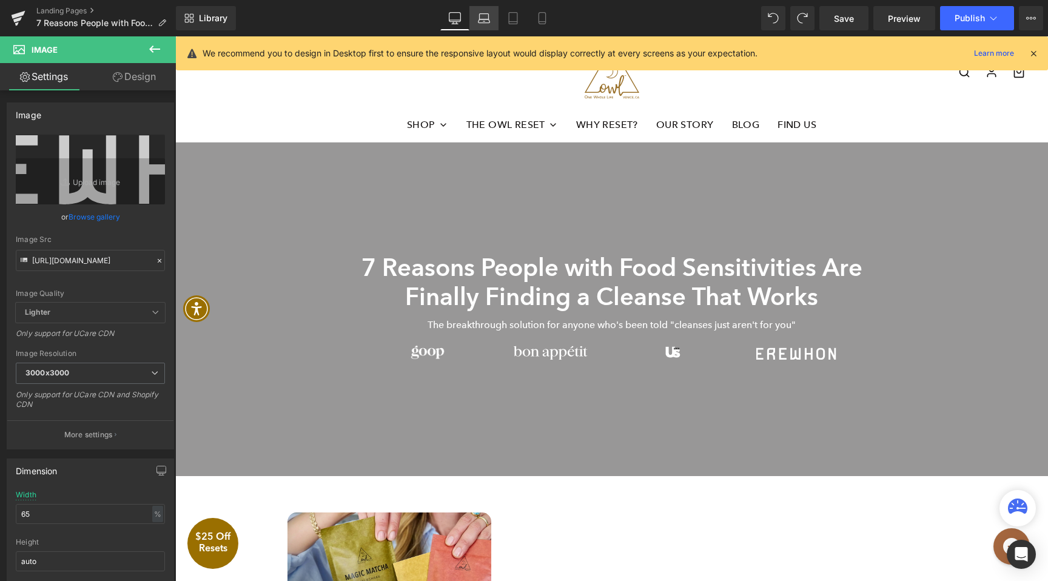
click at [493, 15] on link "Laptop" at bounding box center [483, 18] width 29 height 24
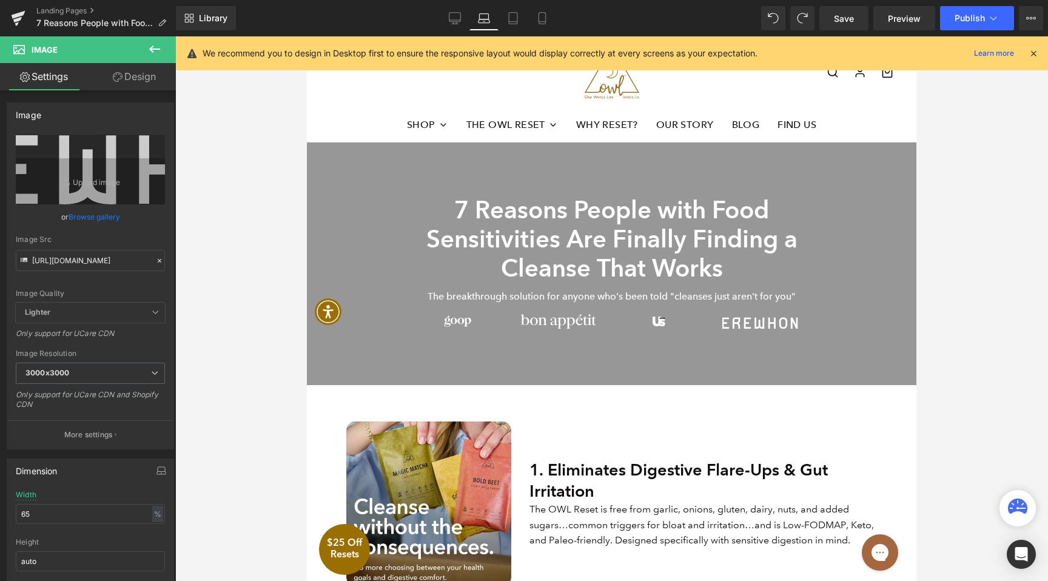
scroll to position [46, 0]
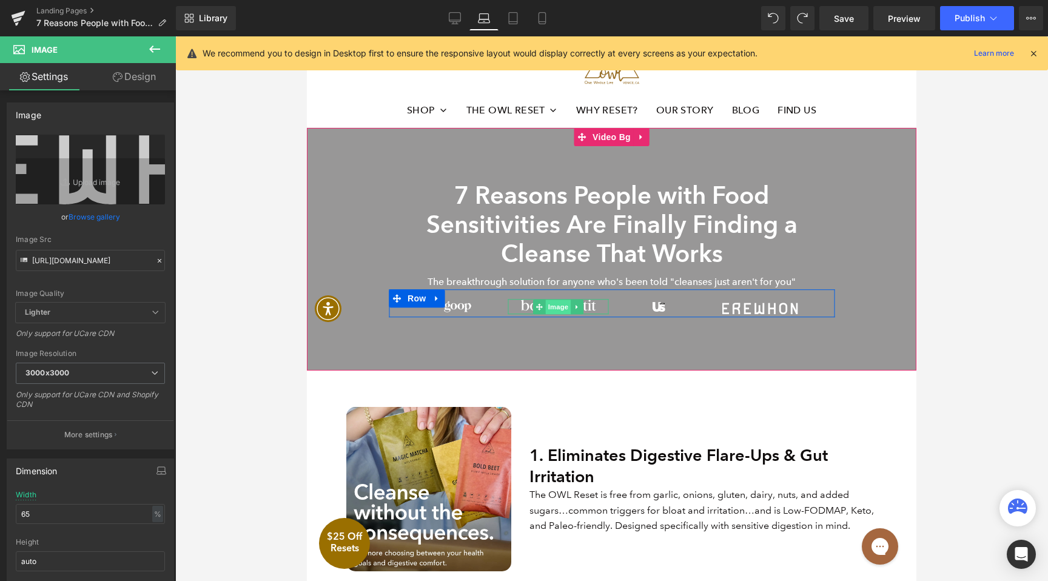
click at [546, 310] on span "Image" at bounding box center [558, 307] width 25 height 15
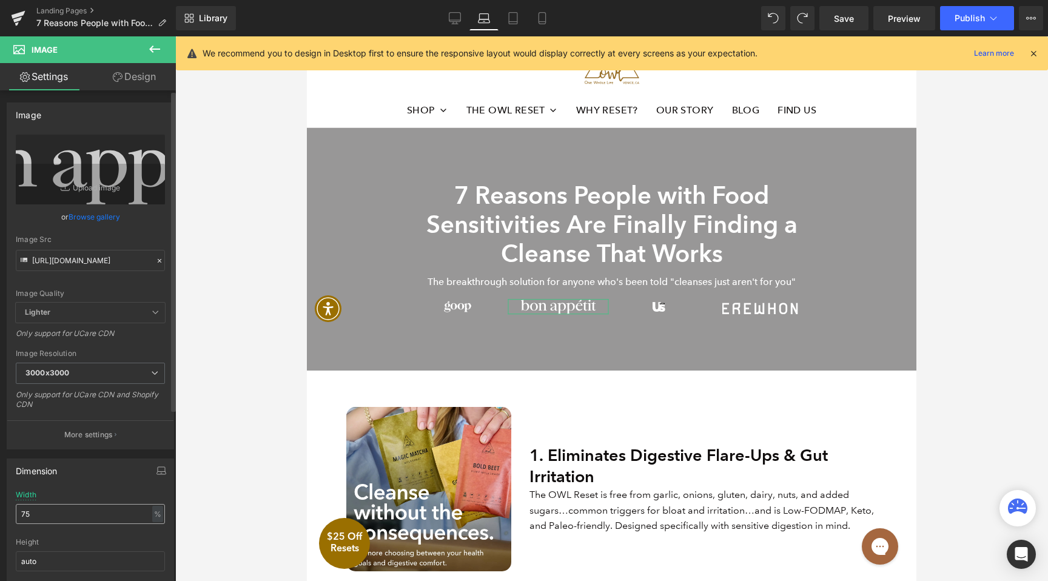
click at [53, 504] on div "Width 75 % % px" at bounding box center [90, 514] width 149 height 47
click at [55, 509] on input "75" at bounding box center [90, 514] width 149 height 20
type input "70"
click at [769, 309] on span "Image" at bounding box center [759, 307] width 25 height 15
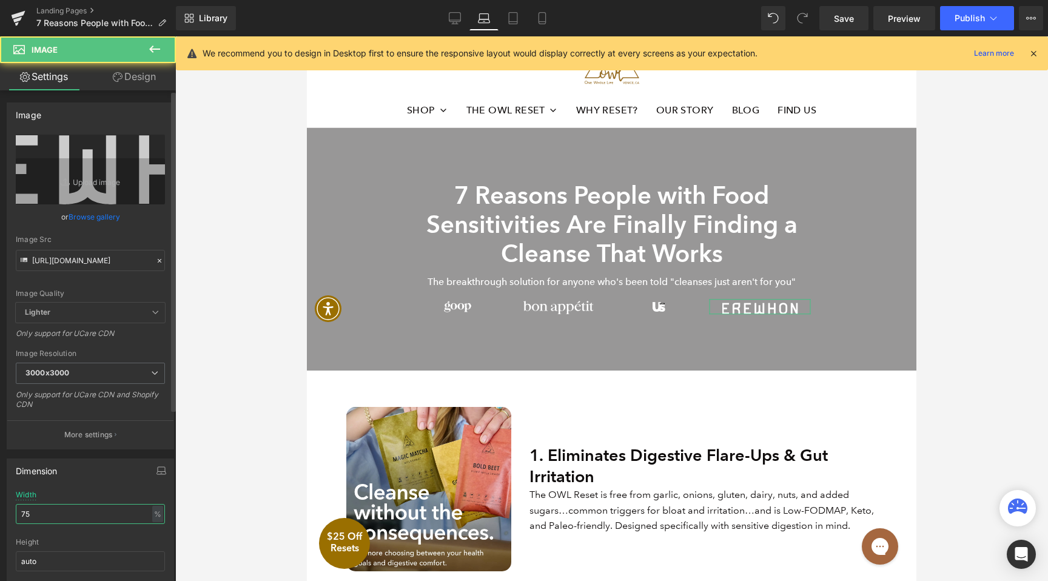
click at [52, 516] on input "75" at bounding box center [90, 514] width 149 height 20
type input "70"
click at [510, 22] on icon at bounding box center [513, 18] width 12 height 12
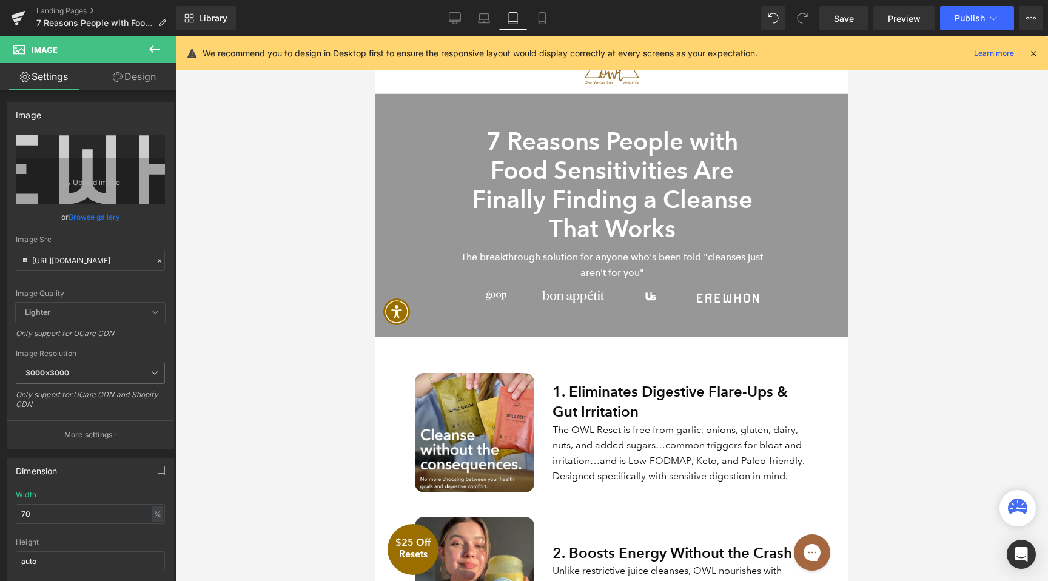
scroll to position [35, 0]
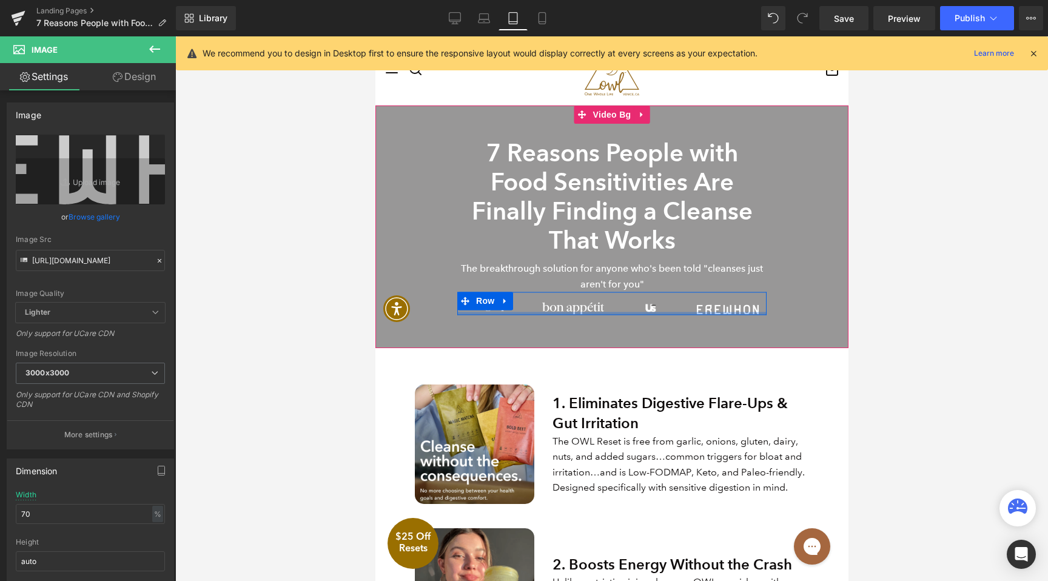
click at [375, 36] on div at bounding box center [375, 36] width 0 height 0
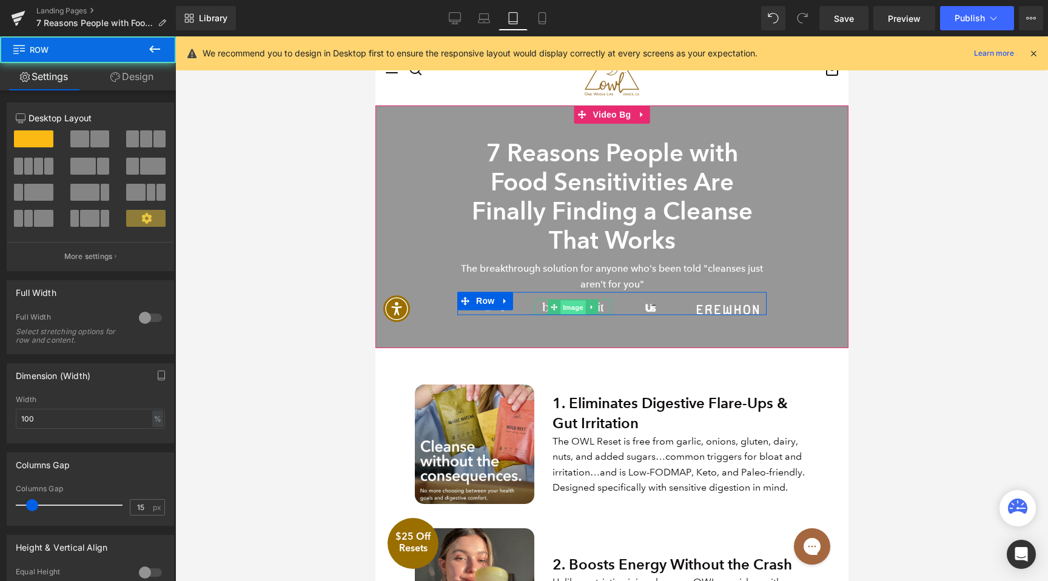
click at [569, 308] on span "Image" at bounding box center [572, 307] width 25 height 15
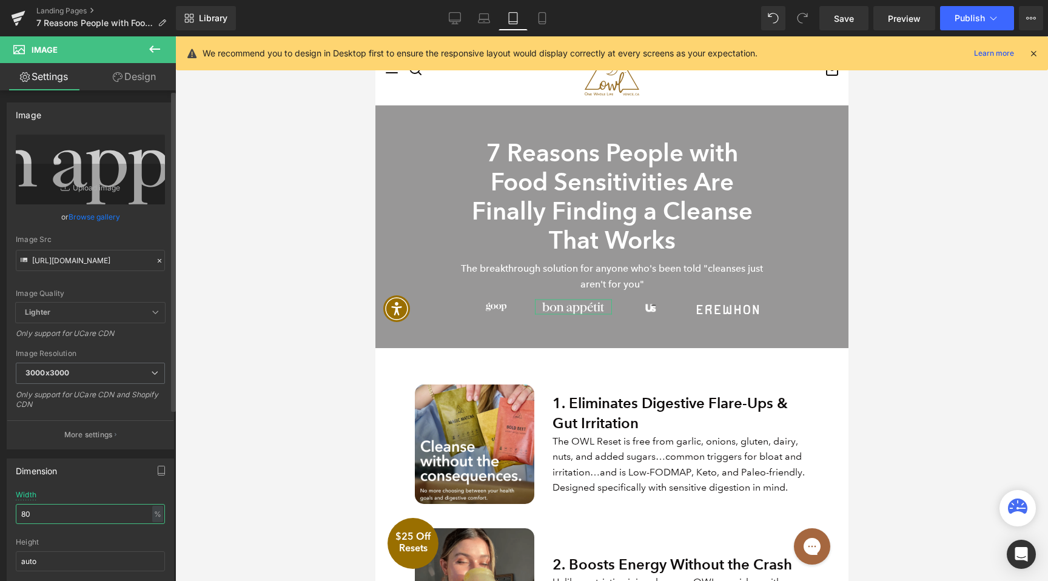
click at [63, 518] on input "80" at bounding box center [90, 514] width 149 height 20
type input "76"
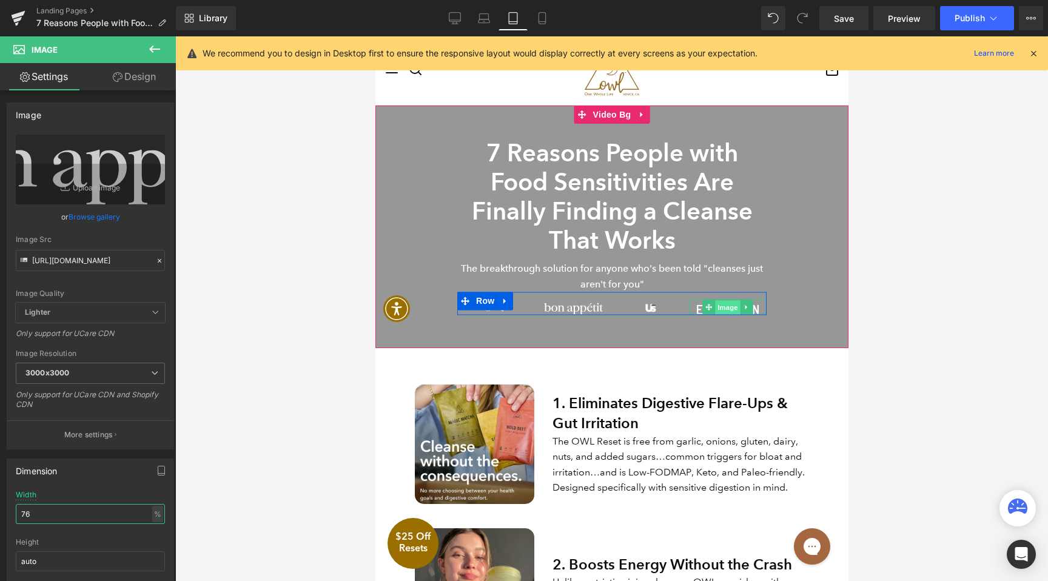
drag, startPoint x: 734, startPoint y: 309, endPoint x: 590, endPoint y: 441, distance: 194.9
click at [734, 309] on span "Image" at bounding box center [727, 307] width 25 height 15
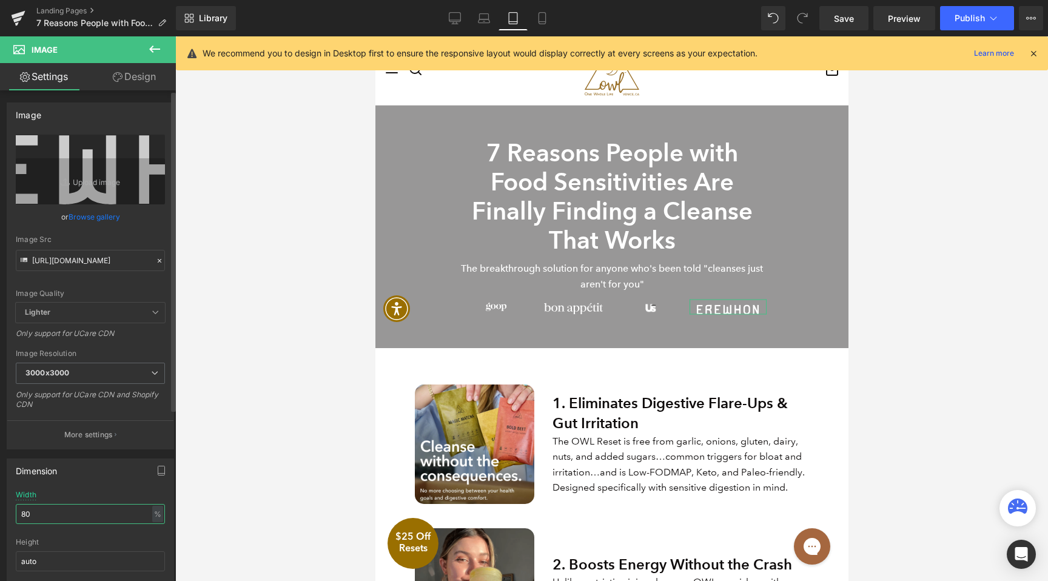
click at [76, 517] on input "80" at bounding box center [90, 514] width 149 height 20
type input "75"
click at [607, 120] on span "Video Bg" at bounding box center [612, 115] width 44 height 18
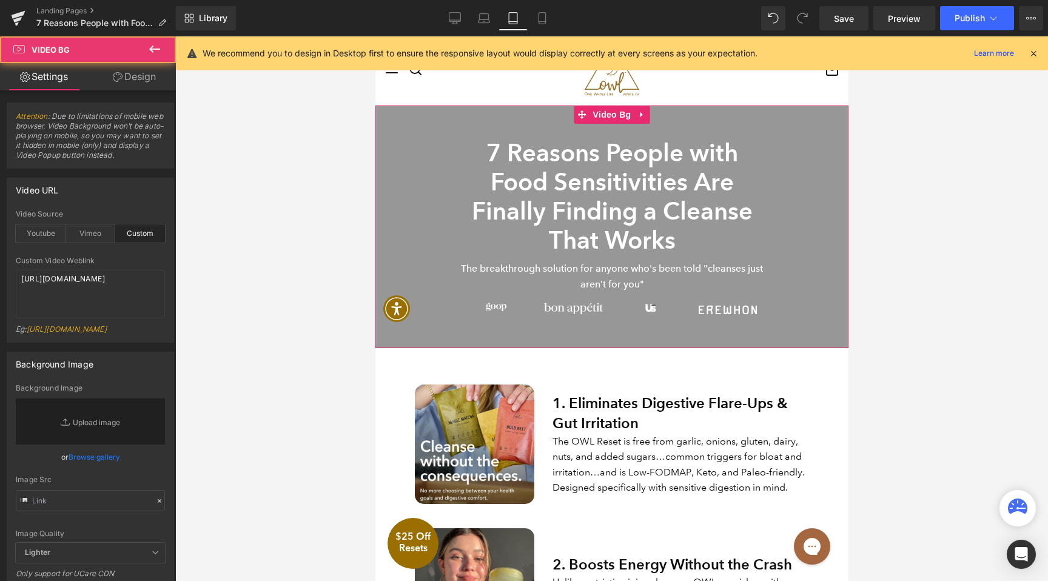
drag, startPoint x: 152, startPoint y: 79, endPoint x: 56, endPoint y: 141, distance: 113.6
click at [152, 79] on link "Design" at bounding box center [134, 76] width 88 height 27
click at [0, 0] on div "Spacing" at bounding box center [0, 0] width 0 height 0
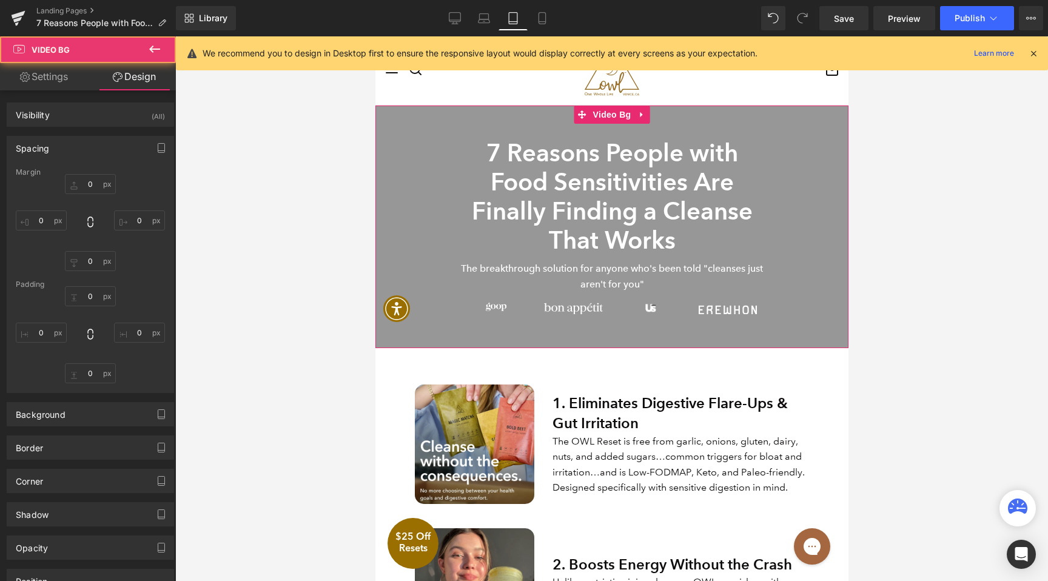
click at [56, 140] on div "Spacing" at bounding box center [90, 147] width 166 height 23
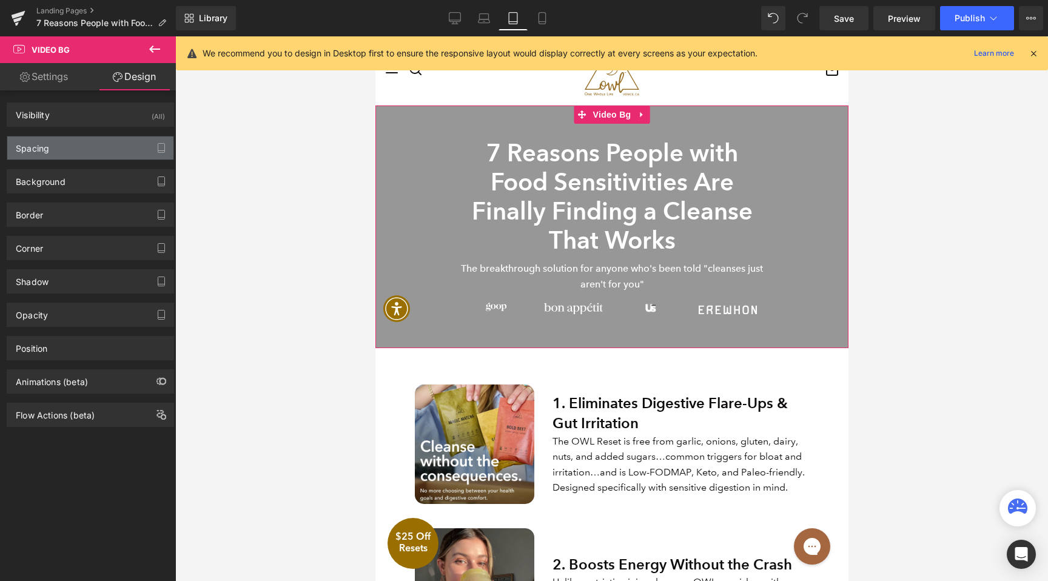
click at [55, 148] on div "Spacing" at bounding box center [90, 147] width 166 height 23
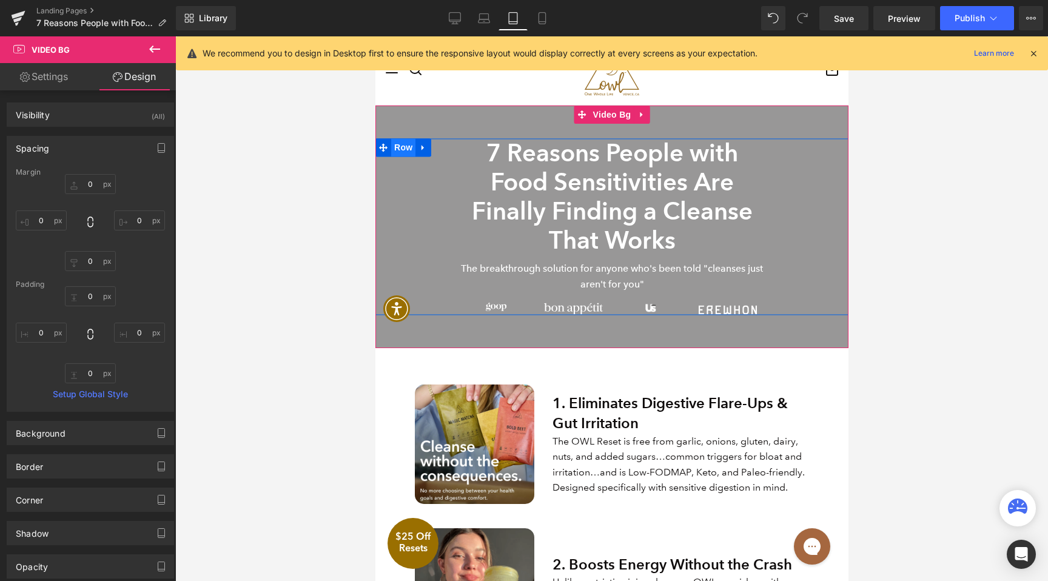
click at [406, 149] on span "Row" at bounding box center [403, 147] width 24 height 18
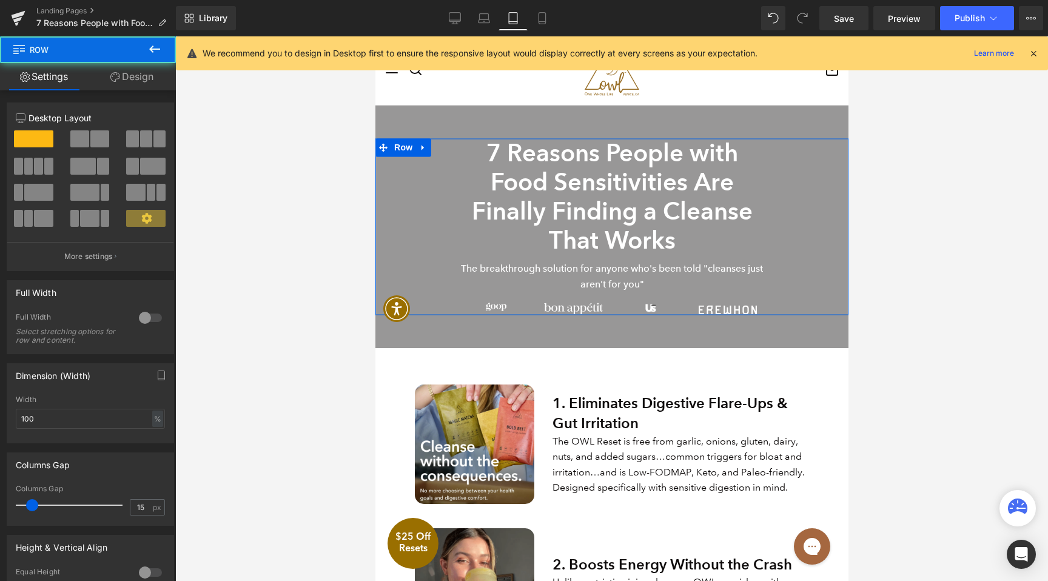
click at [147, 84] on link "Design" at bounding box center [132, 76] width 88 height 27
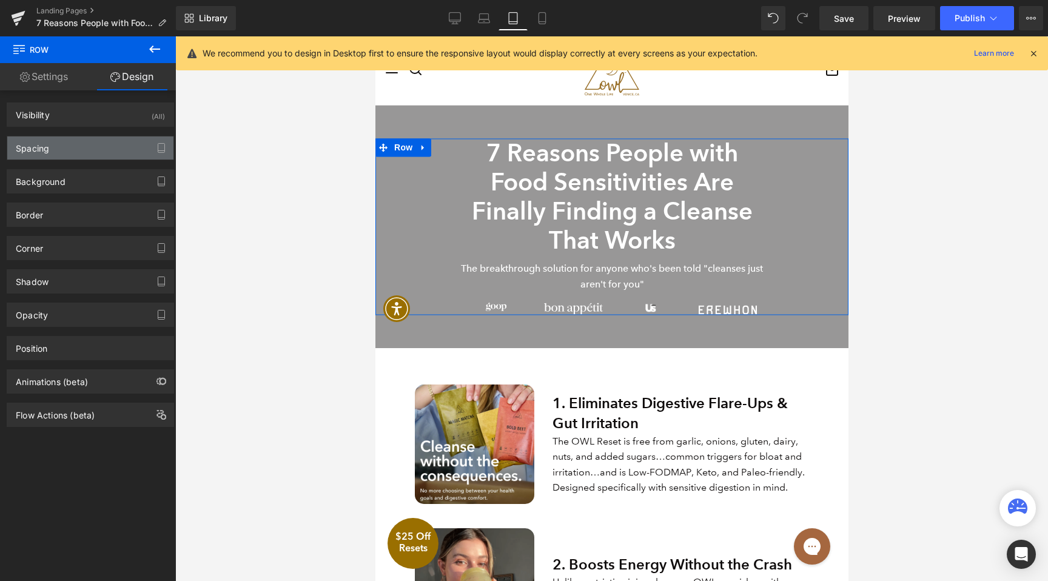
click at [66, 159] on div "Spacing" at bounding box center [90, 147] width 166 height 23
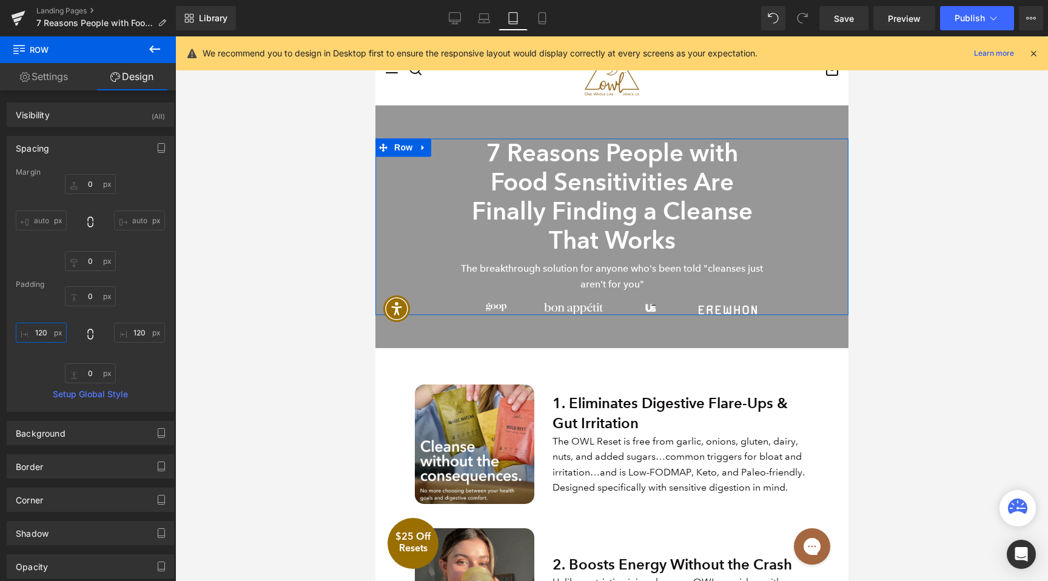
click at [49, 332] on input "text" at bounding box center [41, 333] width 51 height 20
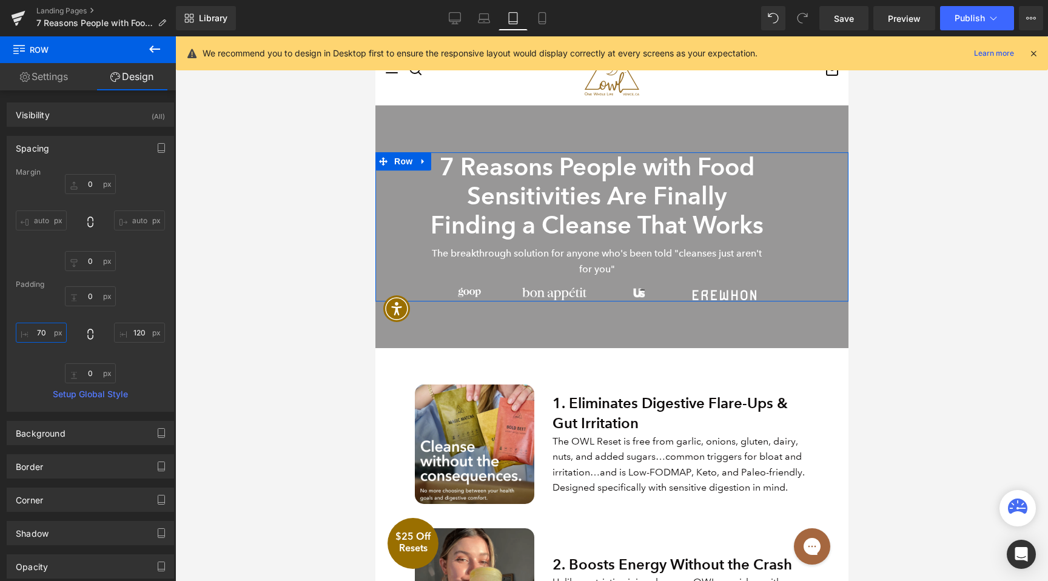
type input "60"
click at [116, 329] on input "text" at bounding box center [139, 333] width 51 height 20
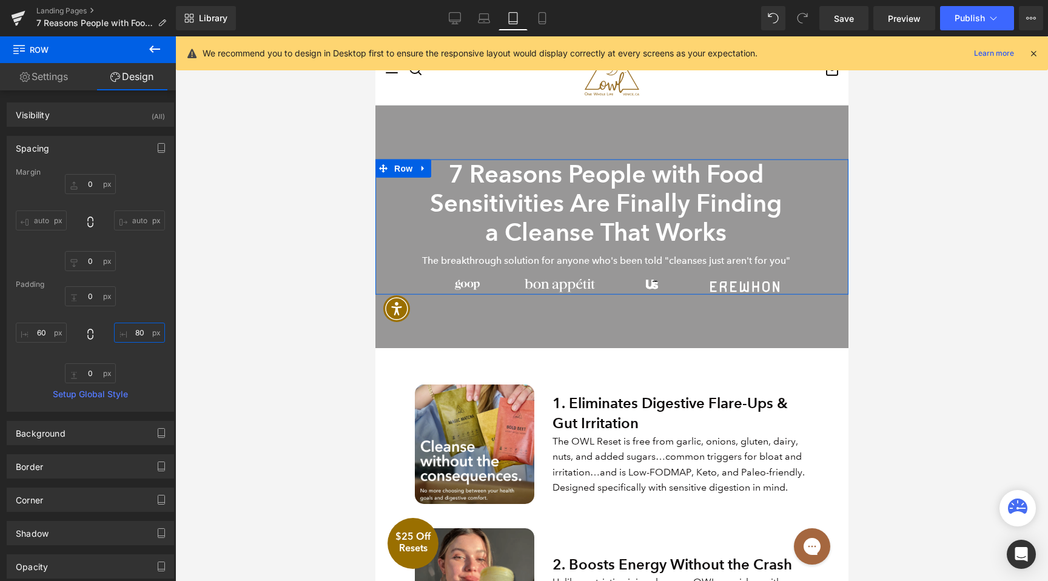
type input "70"
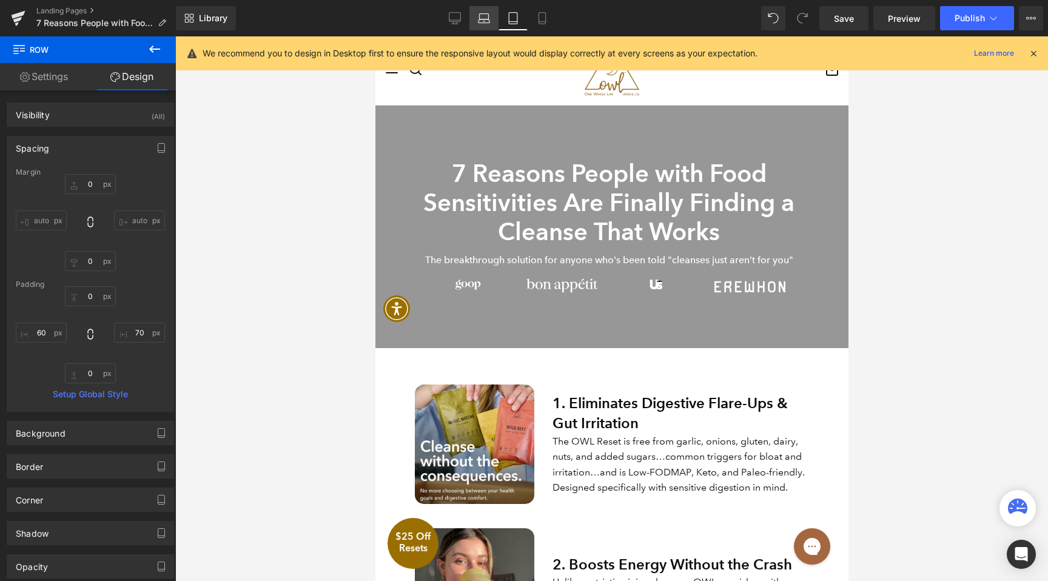
click at [480, 19] on icon at bounding box center [485, 21] width 12 height 4
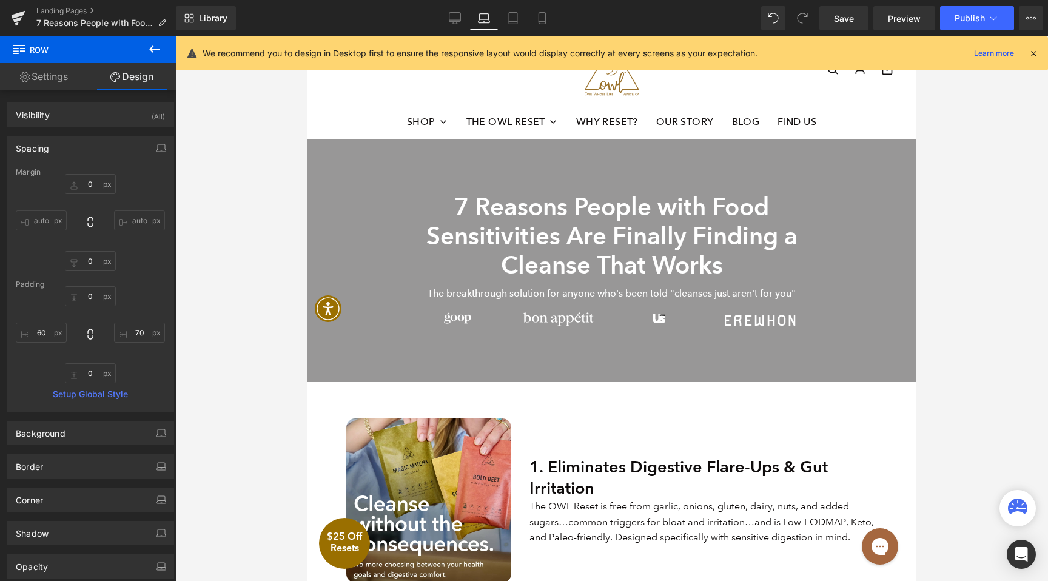
scroll to position [67, 0]
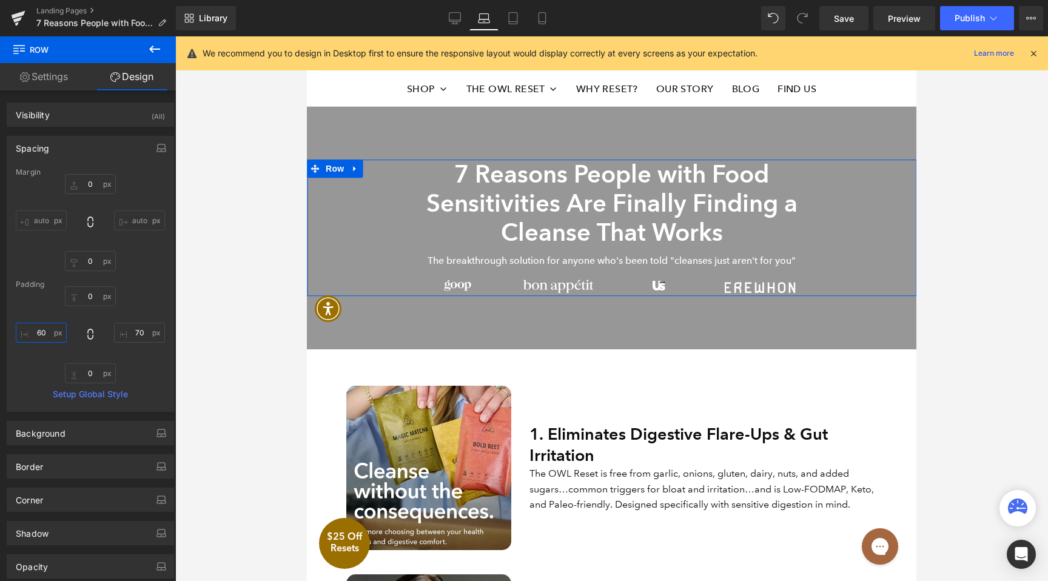
click at [42, 325] on input "60" at bounding box center [41, 333] width 51 height 20
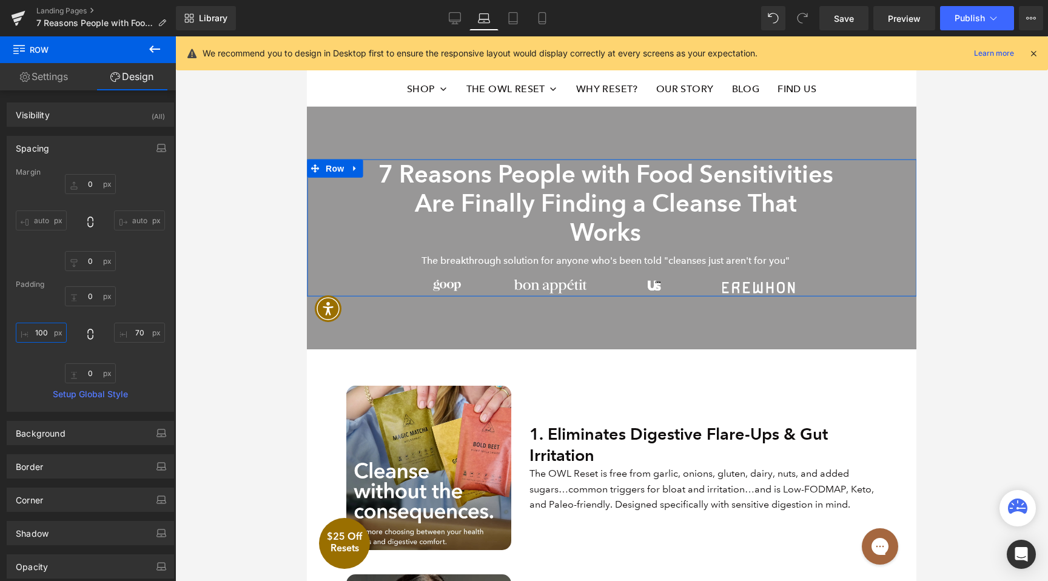
type input "90"
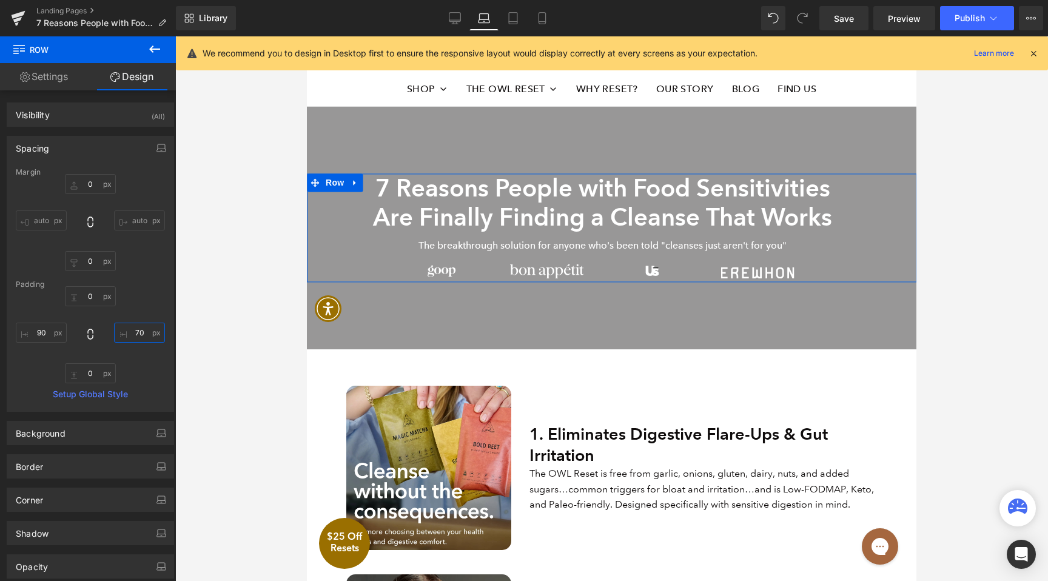
click at [136, 333] on input "70" at bounding box center [139, 333] width 51 height 20
type input "90"
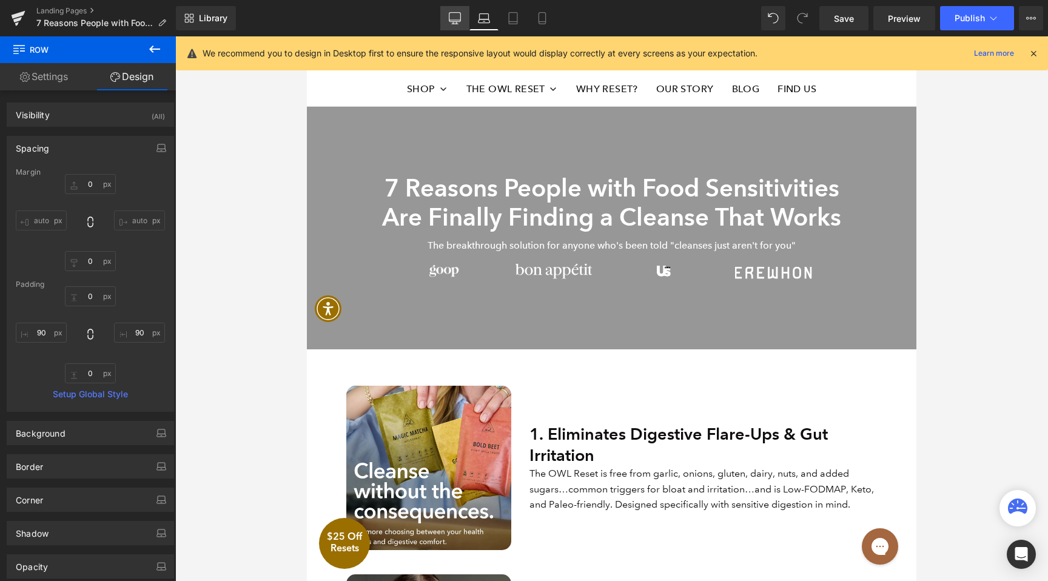
click at [454, 26] on link "Desktop" at bounding box center [454, 18] width 29 height 24
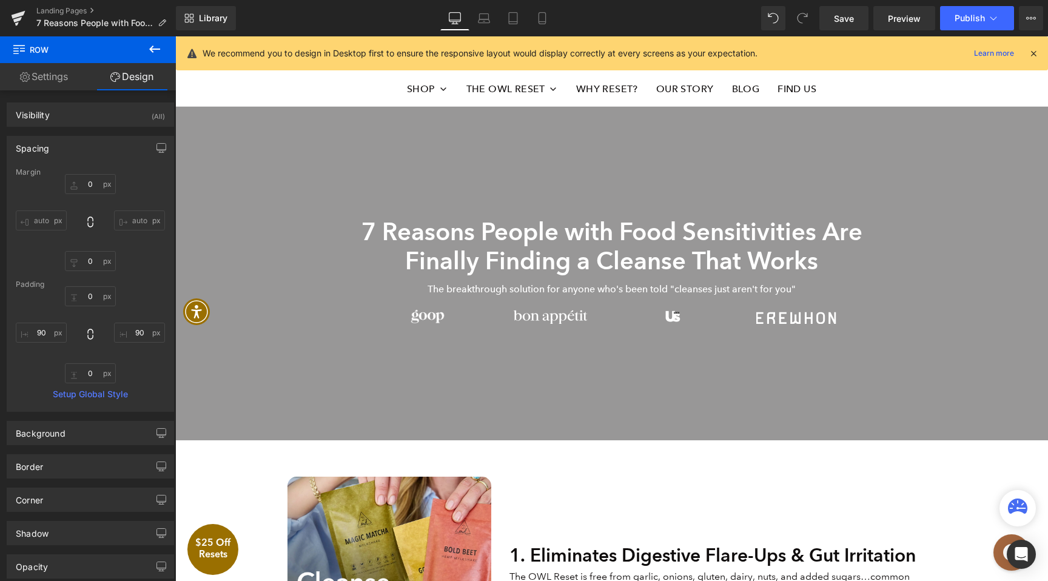
scroll to position [66, 0]
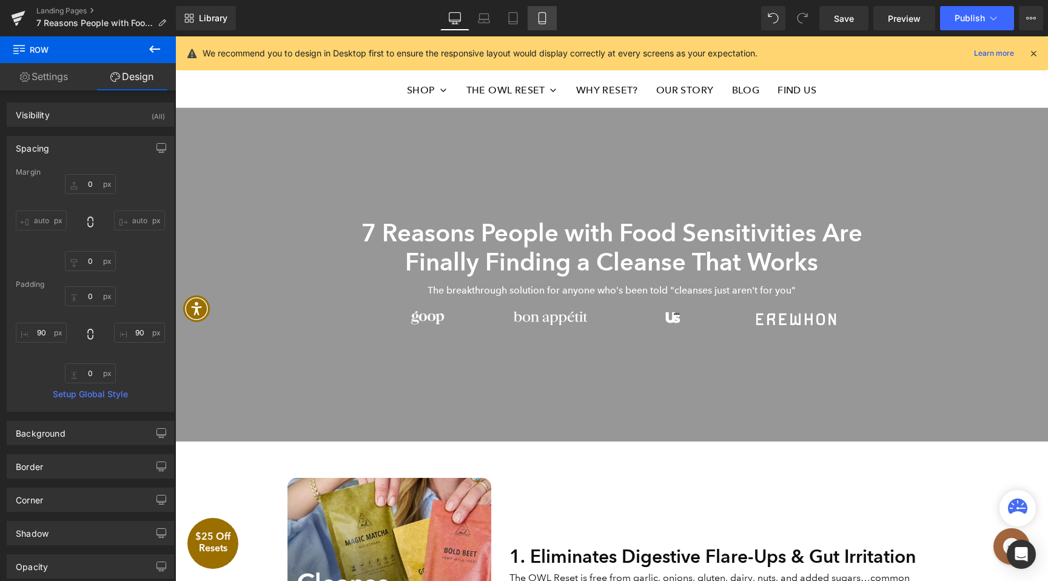
click at [553, 12] on link "Mobile" at bounding box center [542, 18] width 29 height 24
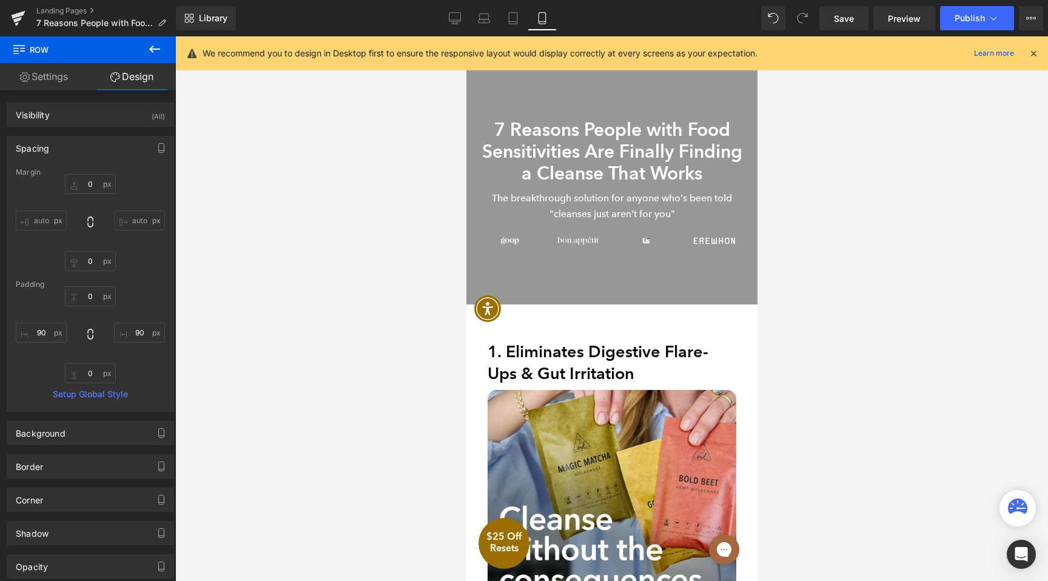
scroll to position [18, 0]
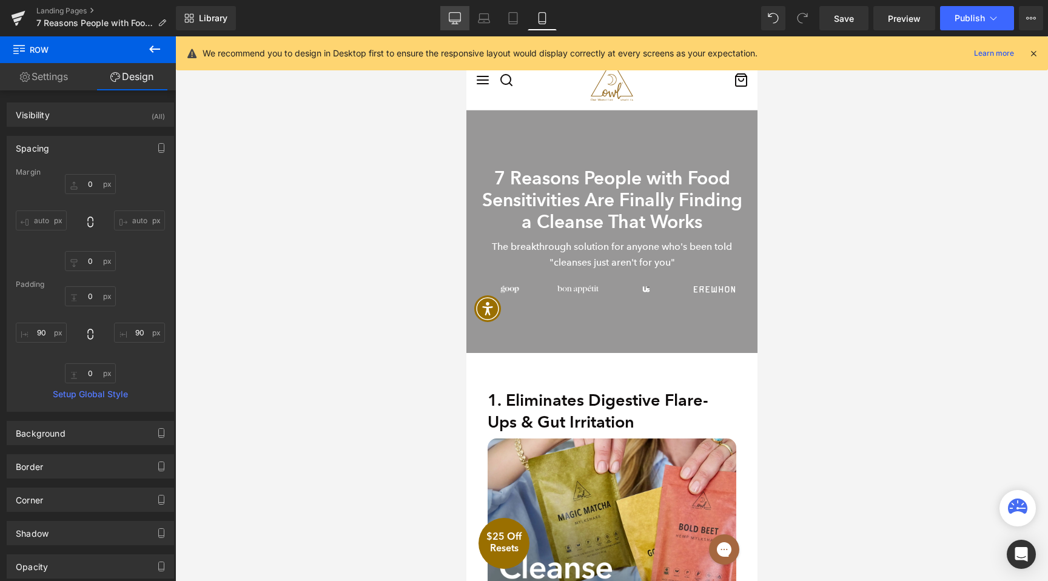
click at [465, 28] on link "Desktop" at bounding box center [454, 18] width 29 height 24
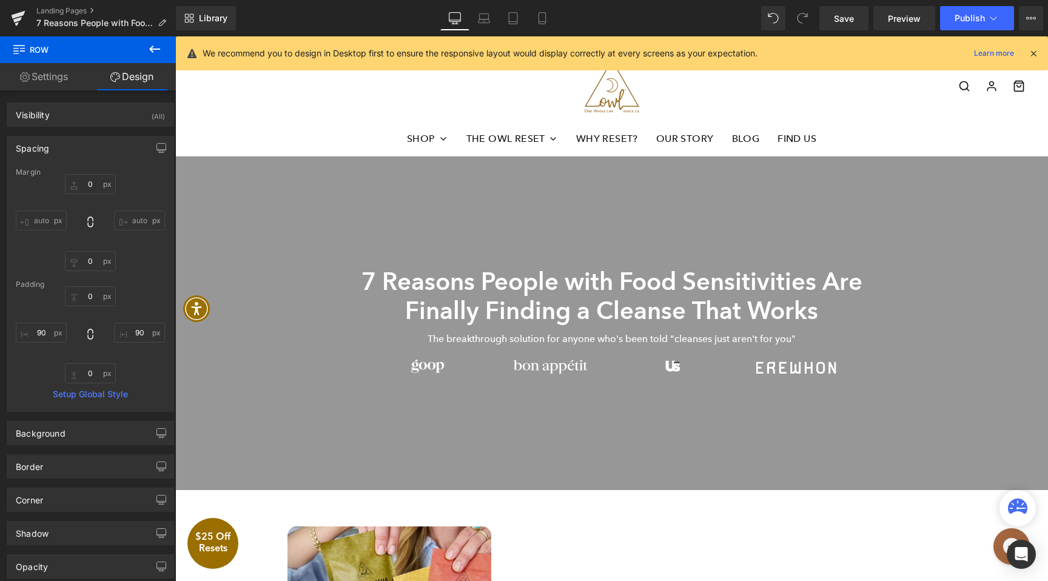
scroll to position [66, 0]
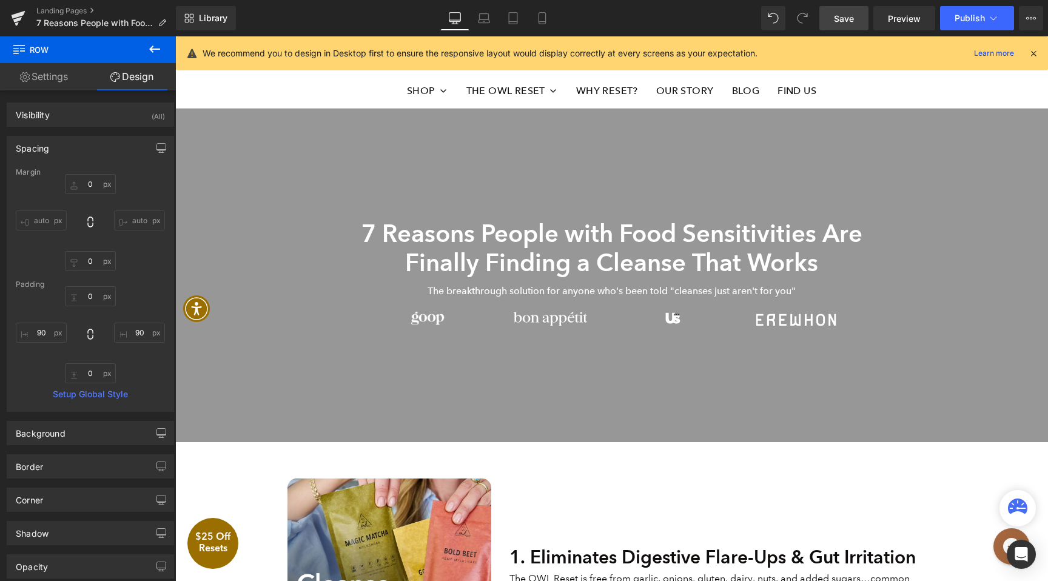
click at [859, 29] on link "Save" at bounding box center [843, 18] width 49 height 24
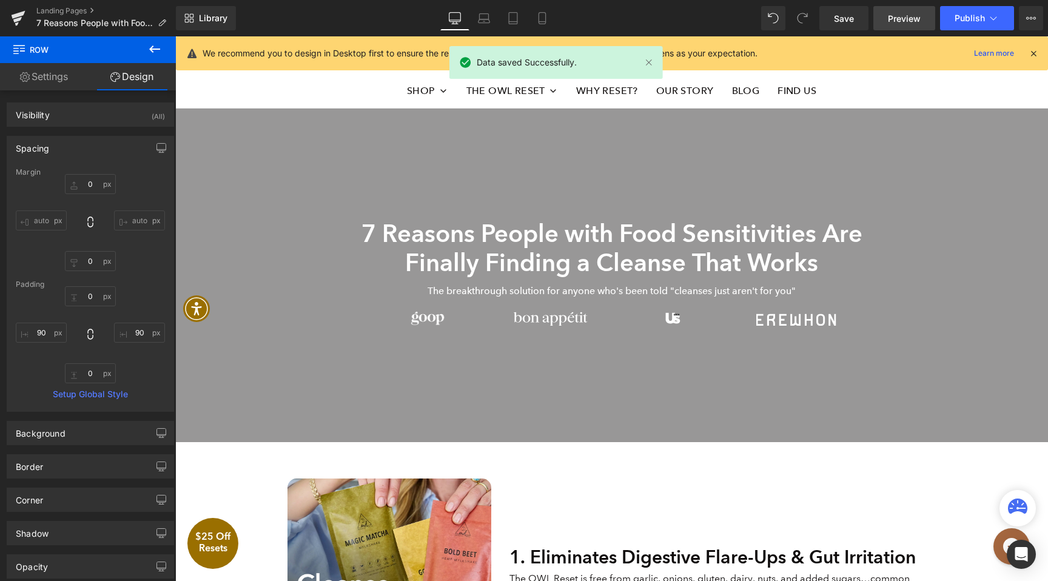
click at [896, 21] on span "Preview" at bounding box center [904, 18] width 33 height 13
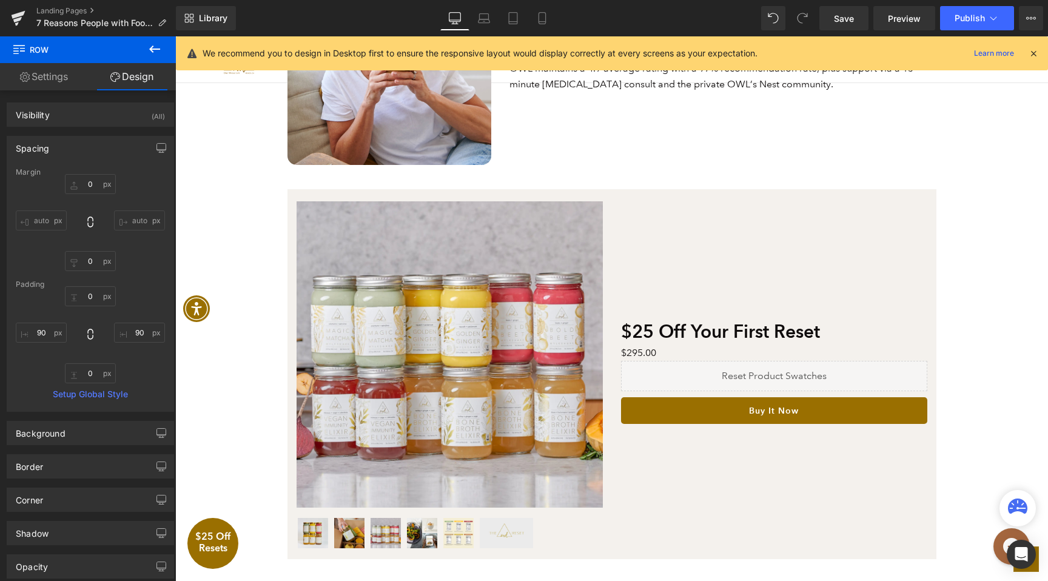
scroll to position [2143, 0]
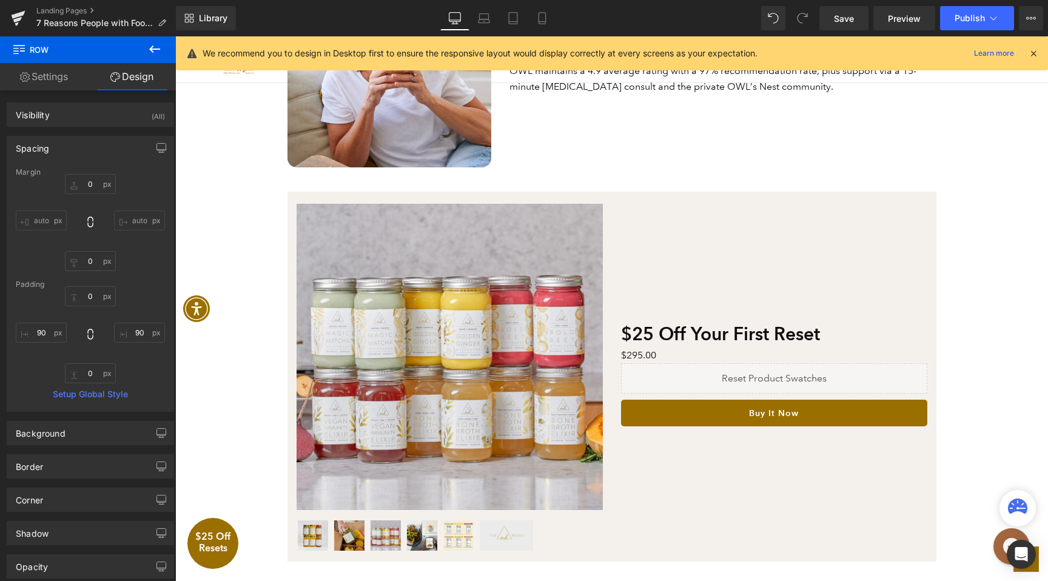
click at [323, 194] on span "Row" at bounding box center [315, 200] width 19 height 15
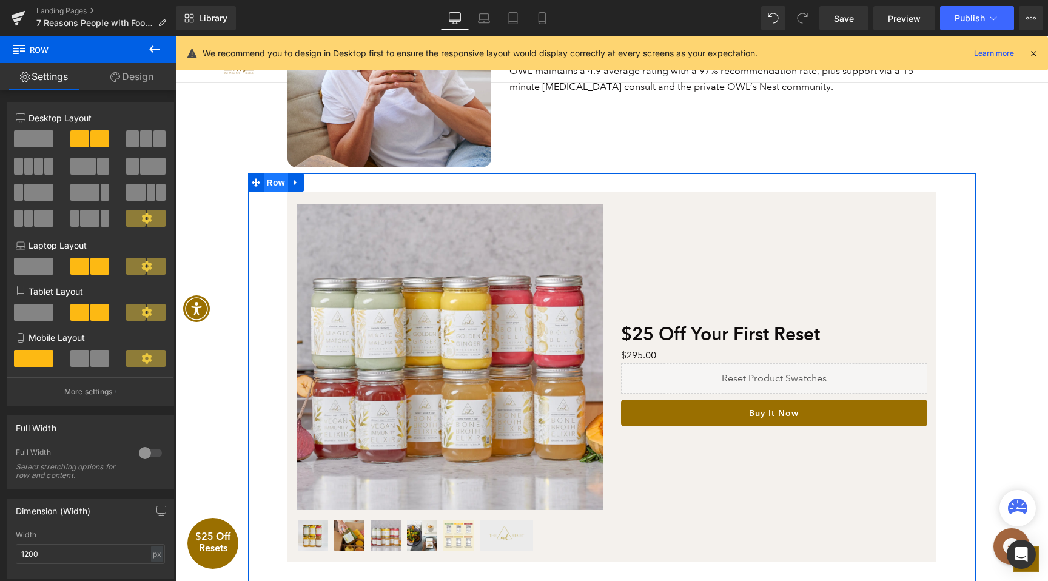
click at [284, 184] on span "Row" at bounding box center [276, 182] width 24 height 18
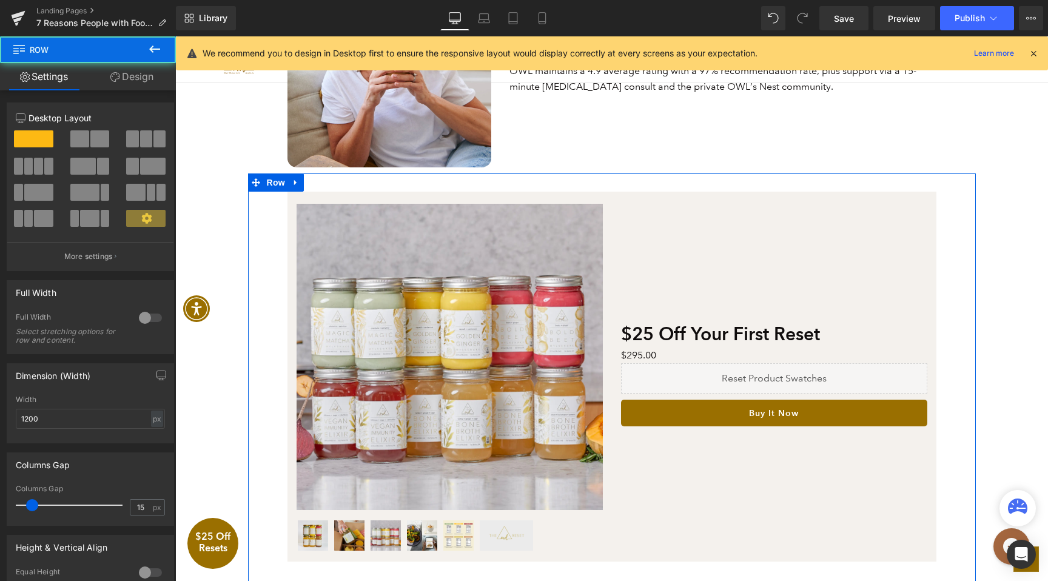
click at [122, 70] on link "Design" at bounding box center [132, 76] width 88 height 27
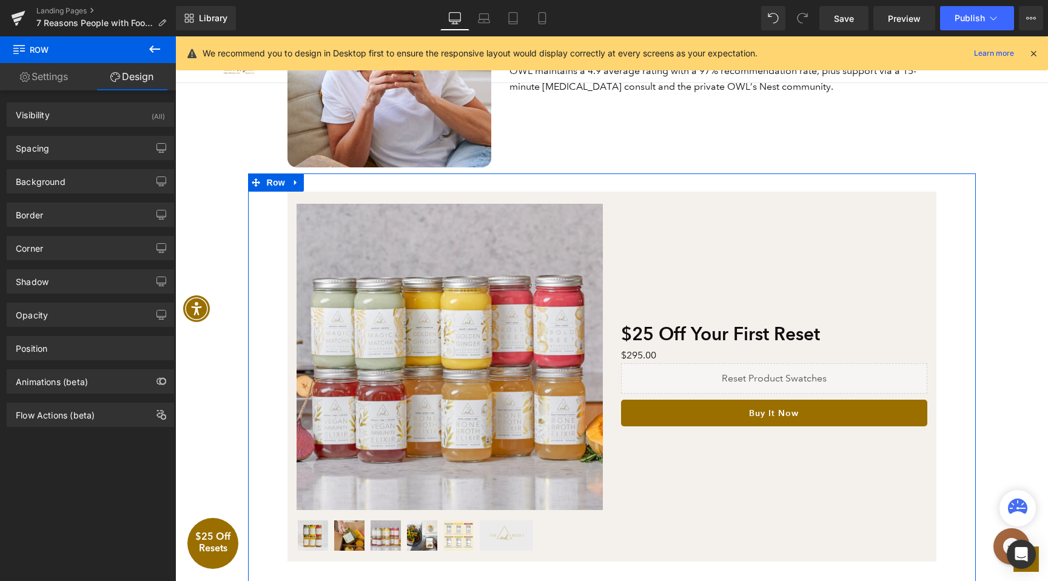
click at [32, 73] on link "Settings" at bounding box center [44, 76] width 88 height 27
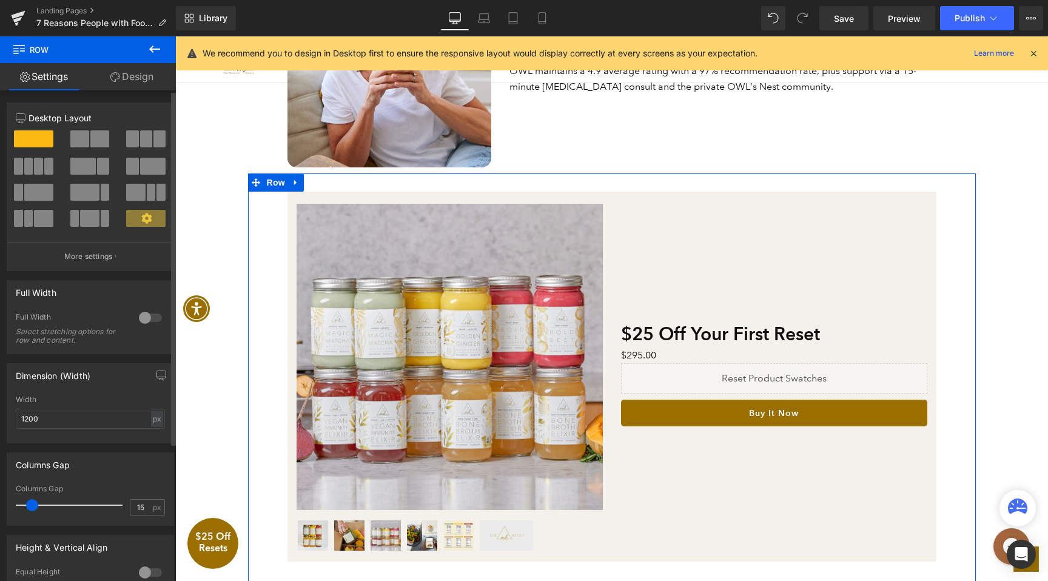
click at [141, 324] on div at bounding box center [150, 317] width 29 height 19
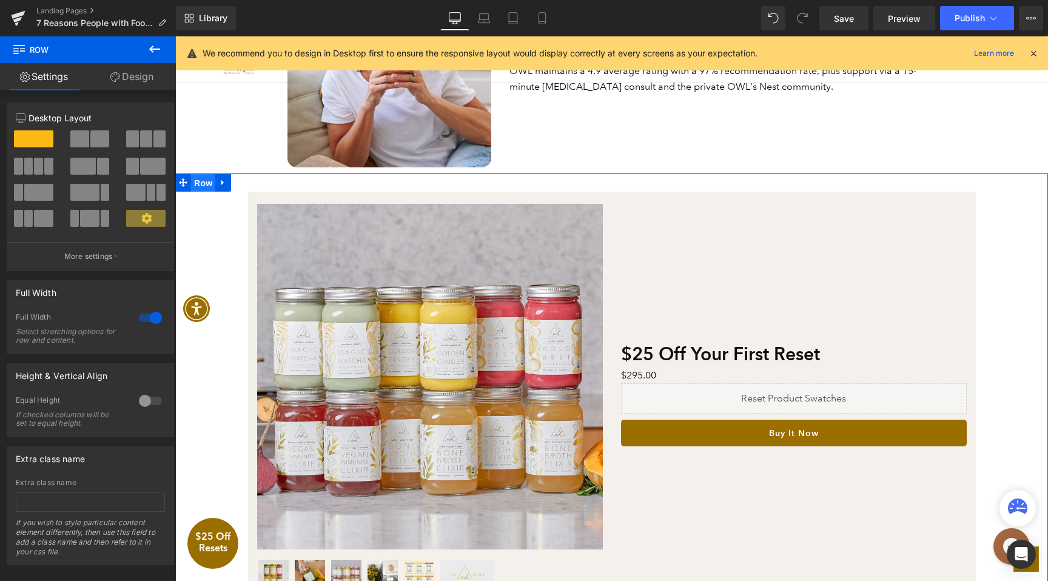
click at [209, 189] on span "Row" at bounding box center [203, 183] width 24 height 18
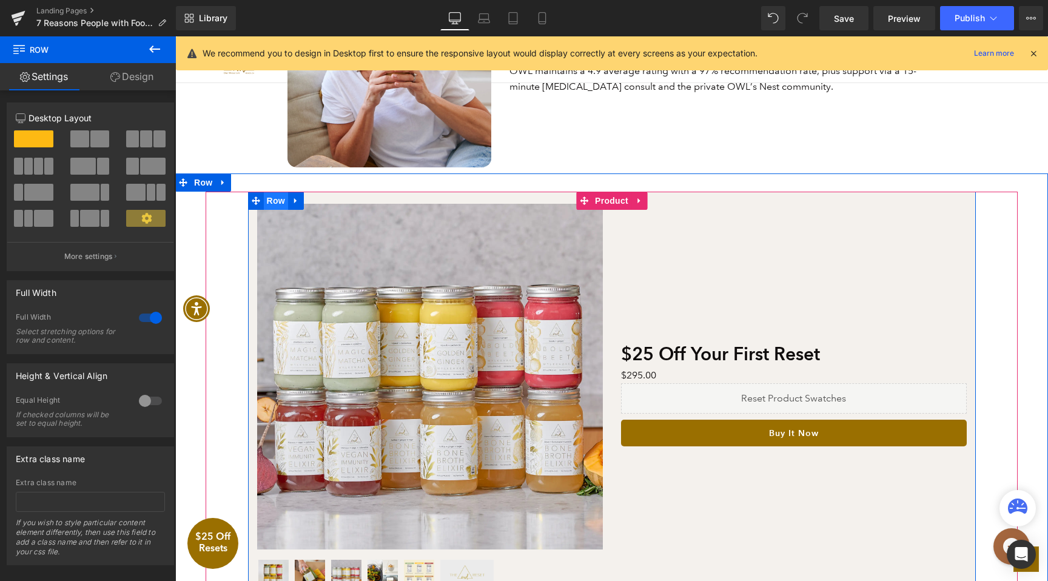
click at [265, 206] on span "Row" at bounding box center [276, 201] width 24 height 18
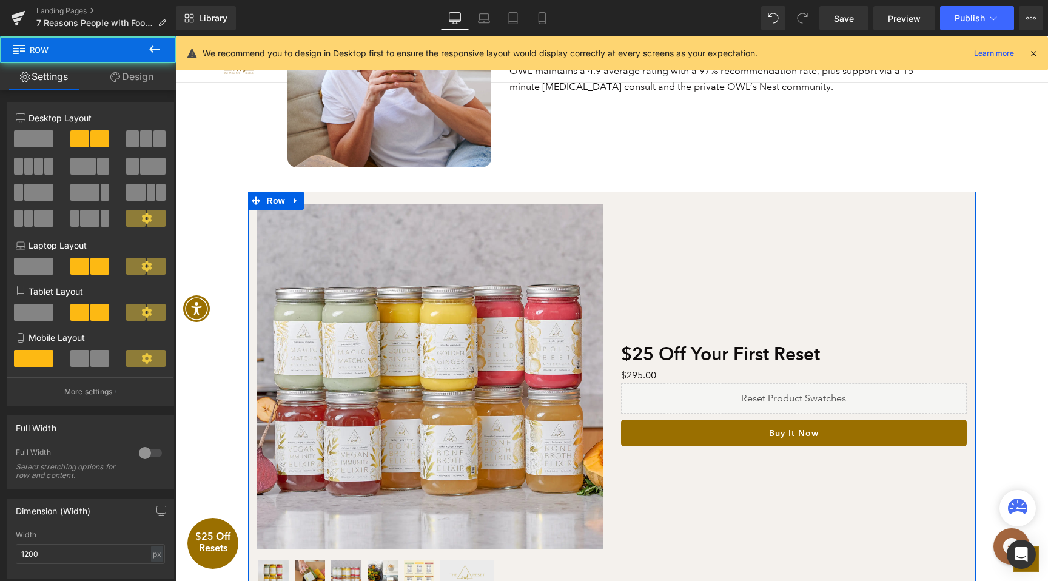
click at [132, 86] on link "Design" at bounding box center [132, 76] width 88 height 27
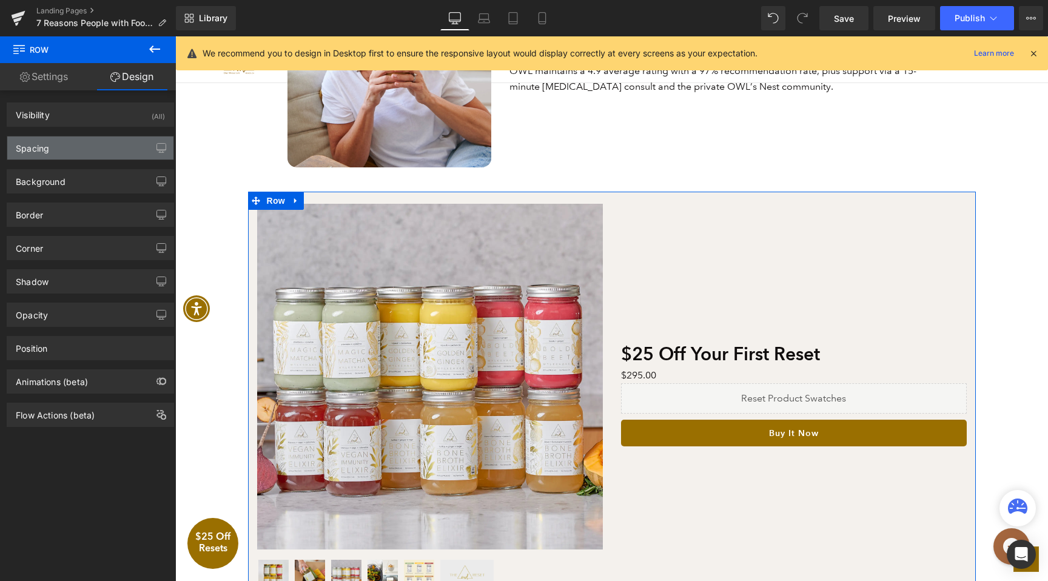
click at [61, 152] on div "Spacing" at bounding box center [90, 147] width 166 height 23
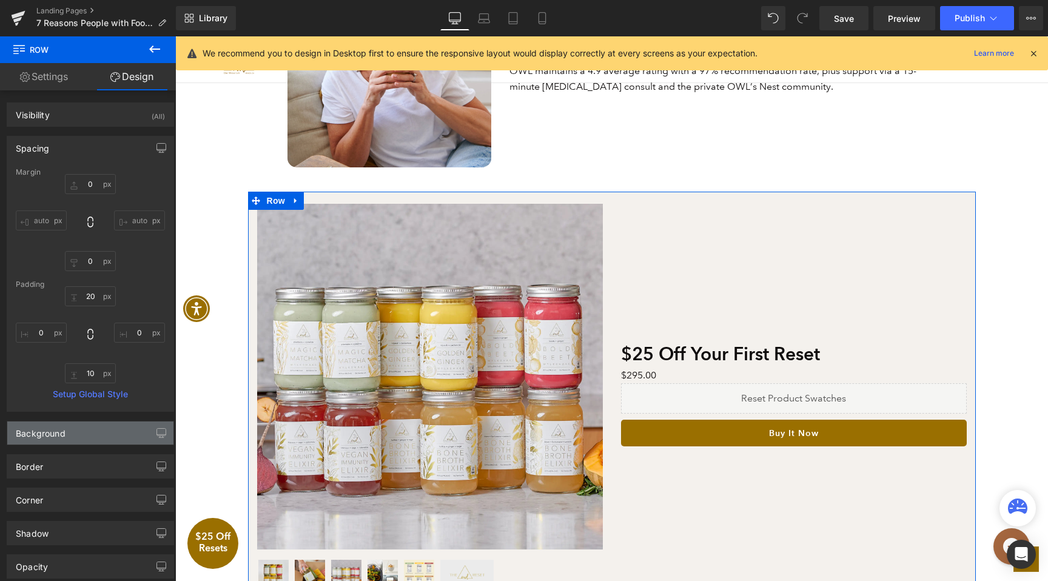
click at [90, 434] on div "Background" at bounding box center [90, 433] width 166 height 23
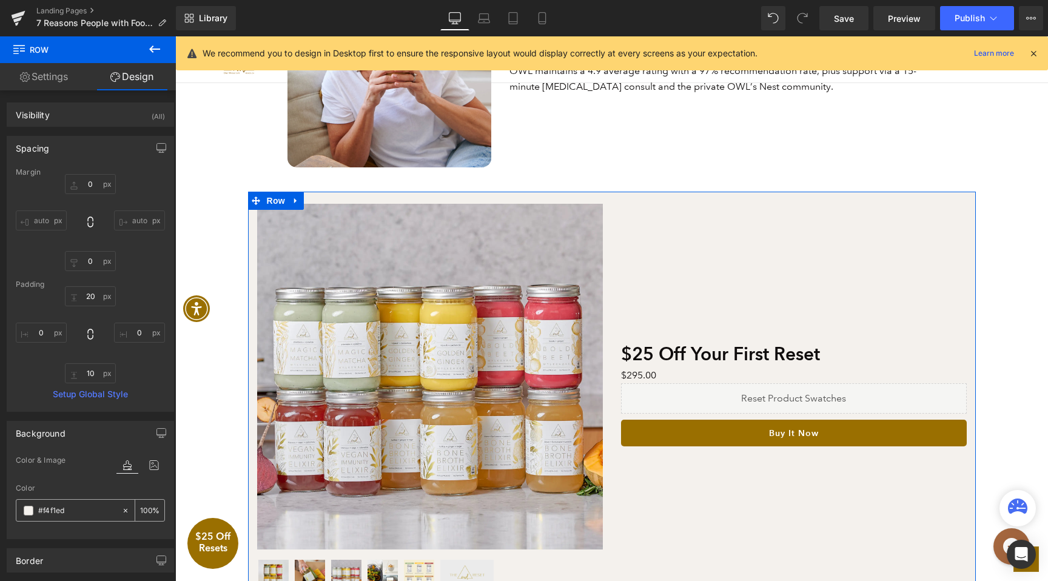
click at [58, 514] on input "text" at bounding box center [77, 510] width 78 height 13
type input "#f4f1ed"
click at [59, 513] on input "#f4f1ed" at bounding box center [77, 510] width 78 height 13
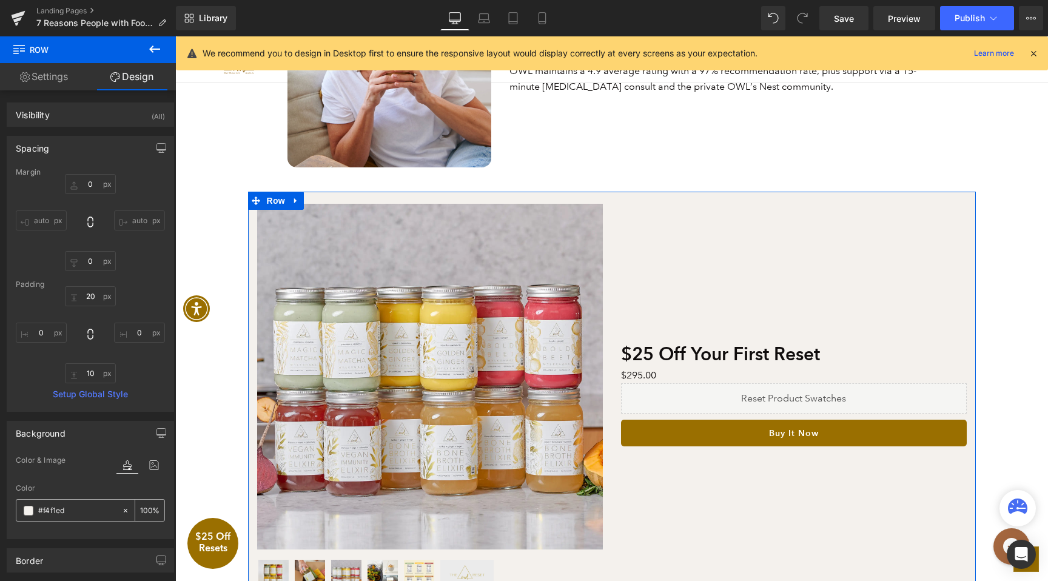
click at [59, 513] on input "#f4f1ed" at bounding box center [77, 510] width 78 height 13
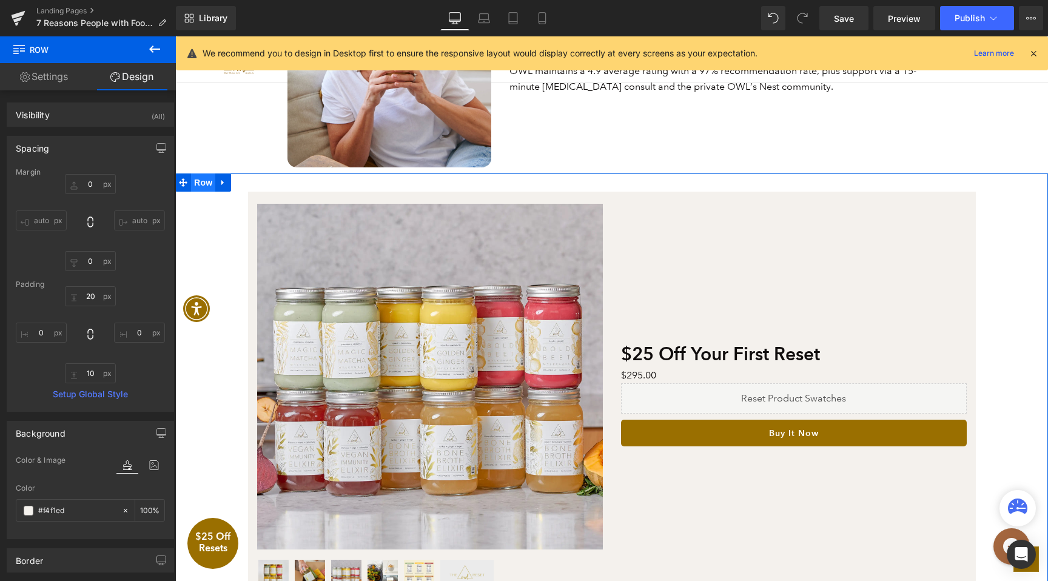
click at [201, 186] on span "Row" at bounding box center [203, 182] width 24 height 18
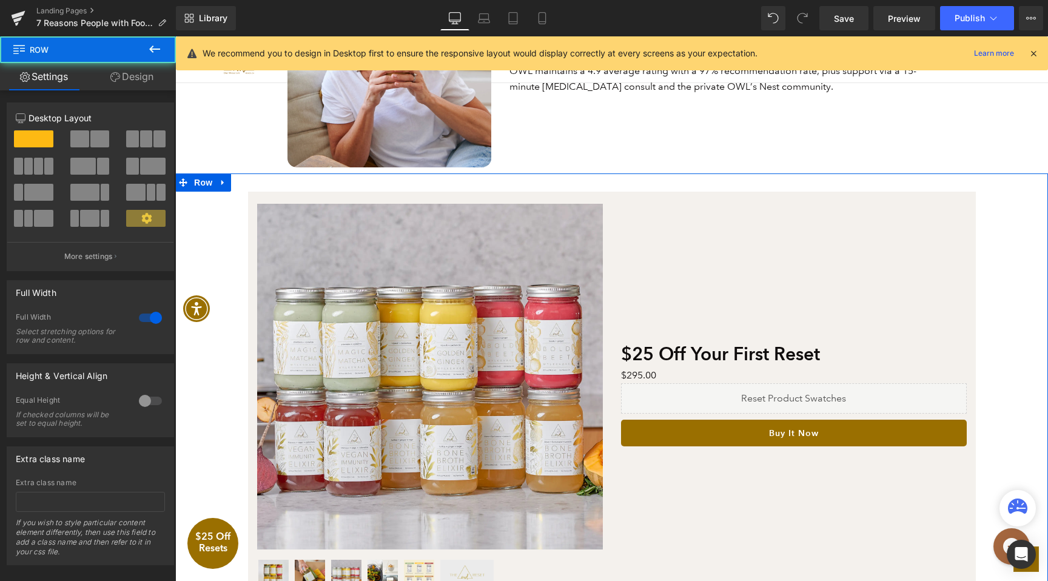
click at [126, 77] on link "Design" at bounding box center [132, 76] width 88 height 27
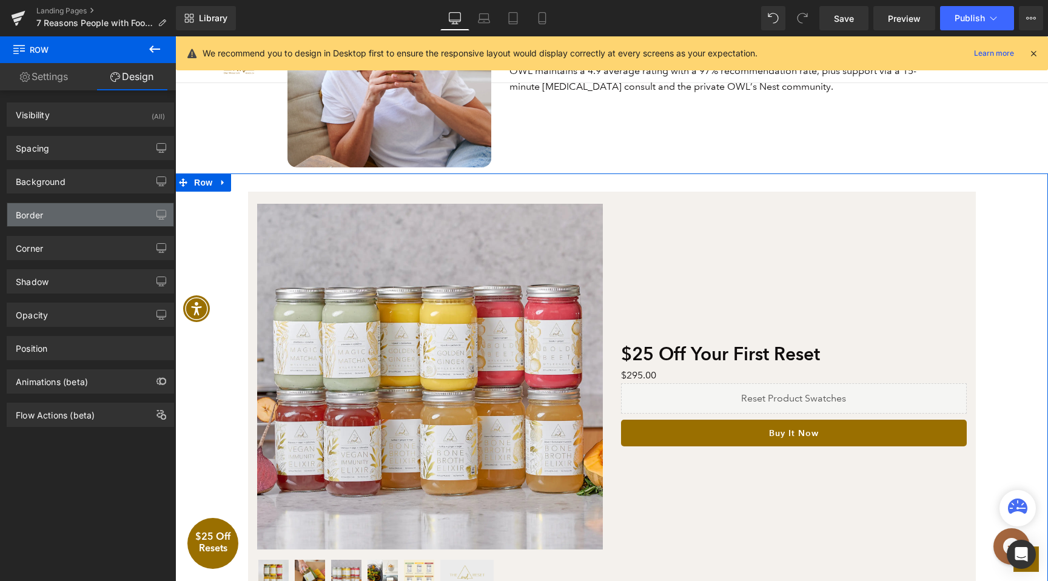
click at [51, 215] on div "Border" at bounding box center [90, 214] width 166 height 23
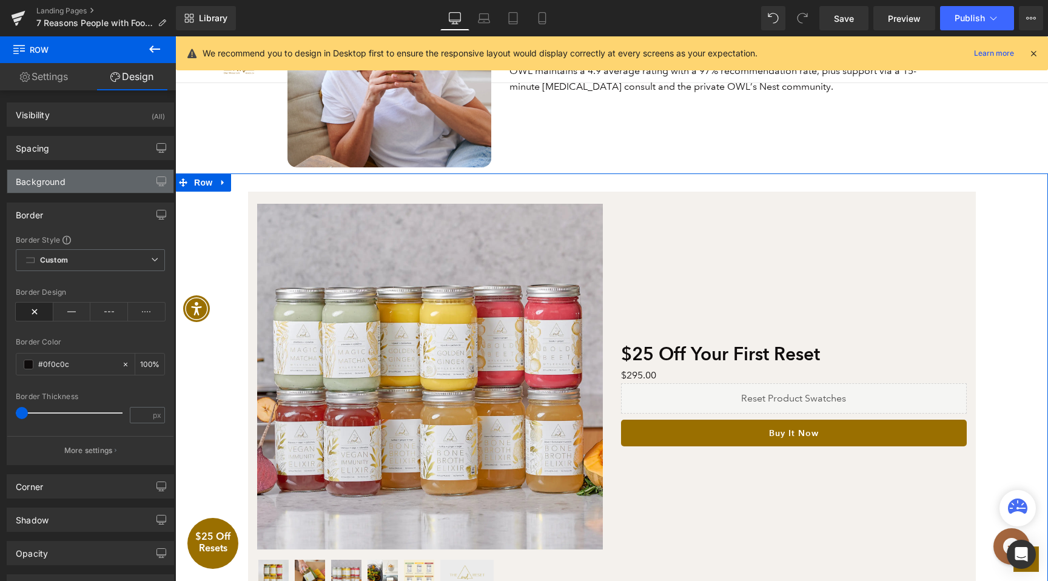
click at [50, 183] on div "Background" at bounding box center [41, 178] width 50 height 17
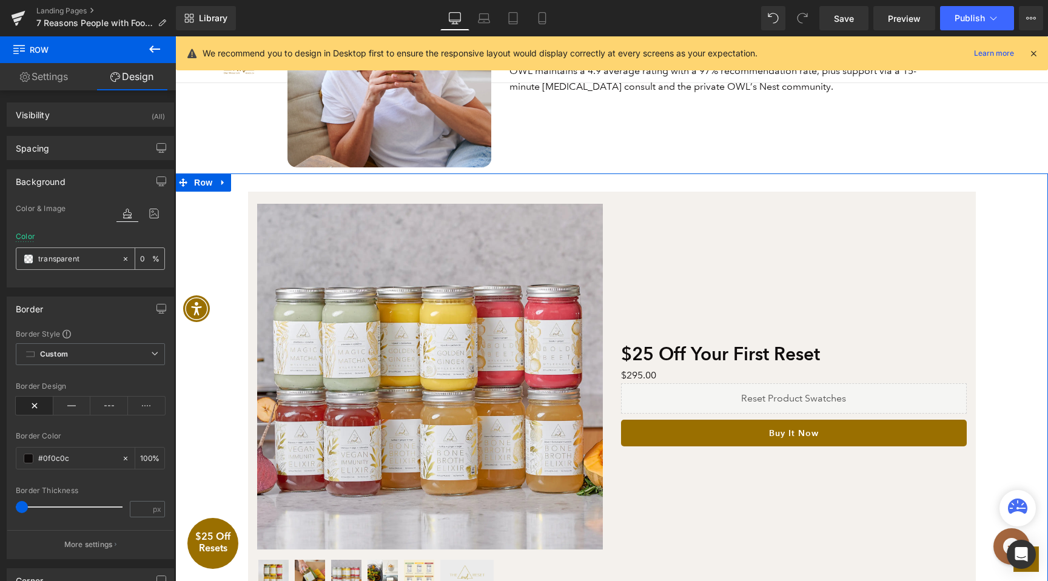
click at [64, 256] on input "text" at bounding box center [77, 258] width 78 height 13
paste input "f4f1ed"
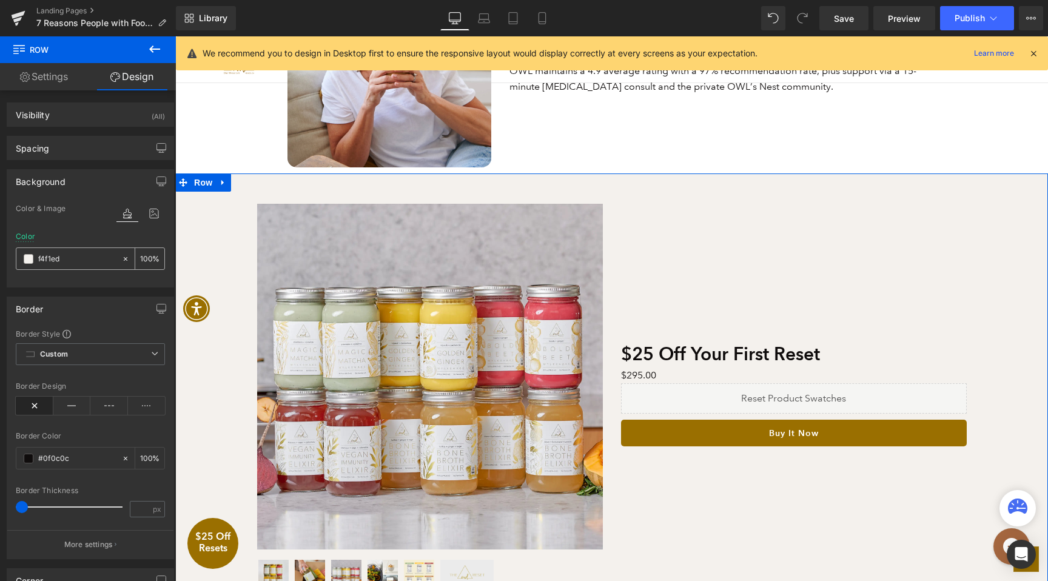
click at [38, 261] on input "f4f1ed" at bounding box center [77, 258] width 78 height 13
type input "#f4f1ed"
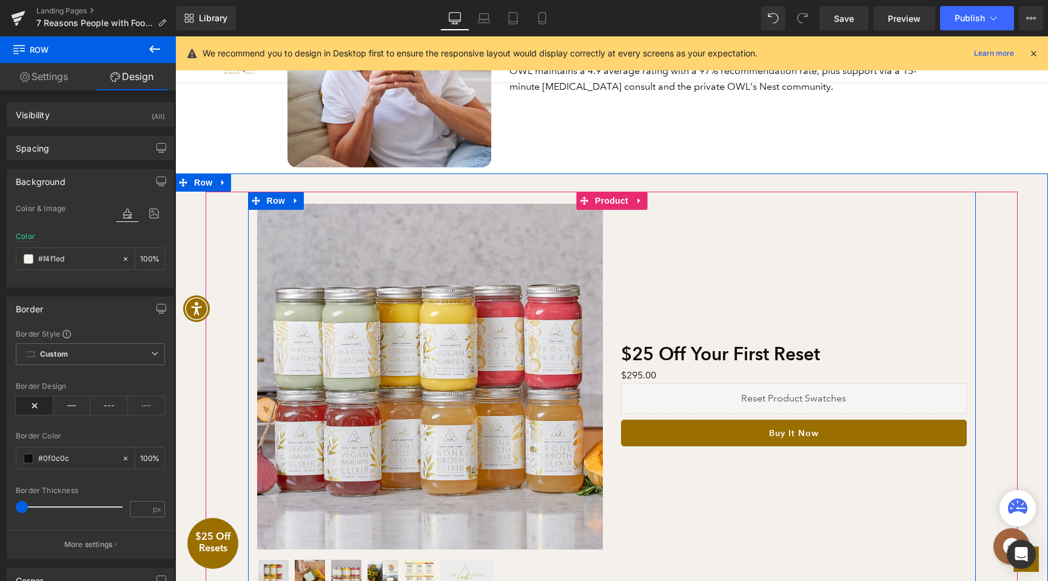
drag, startPoint x: 275, startPoint y: 201, endPoint x: 234, endPoint y: 197, distance: 40.8
click at [275, 201] on span "Row" at bounding box center [276, 201] width 24 height 18
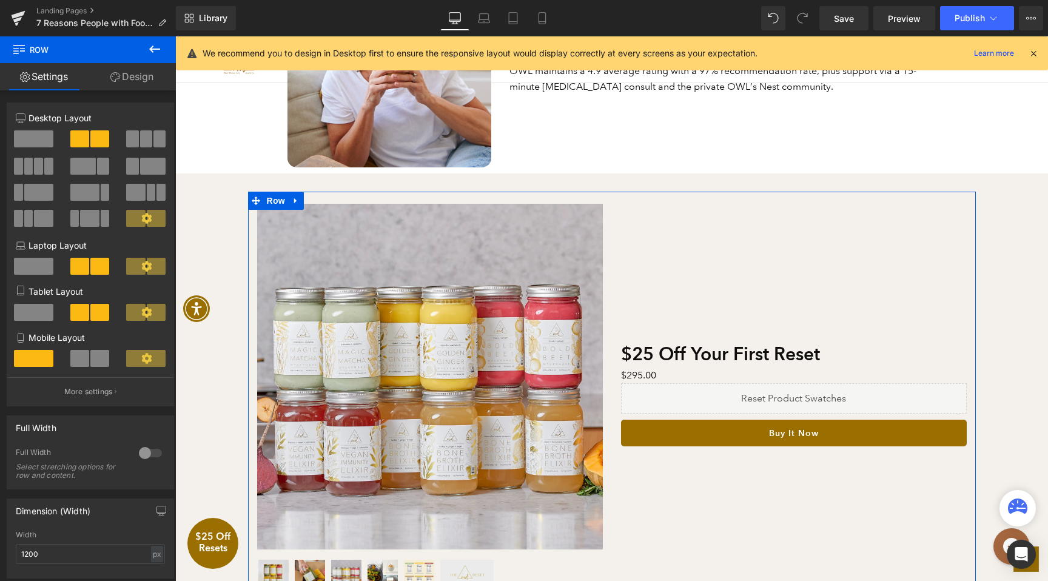
click at [135, 76] on link "Design" at bounding box center [132, 76] width 88 height 27
click at [0, 0] on div "Background" at bounding box center [0, 0] width 0 height 0
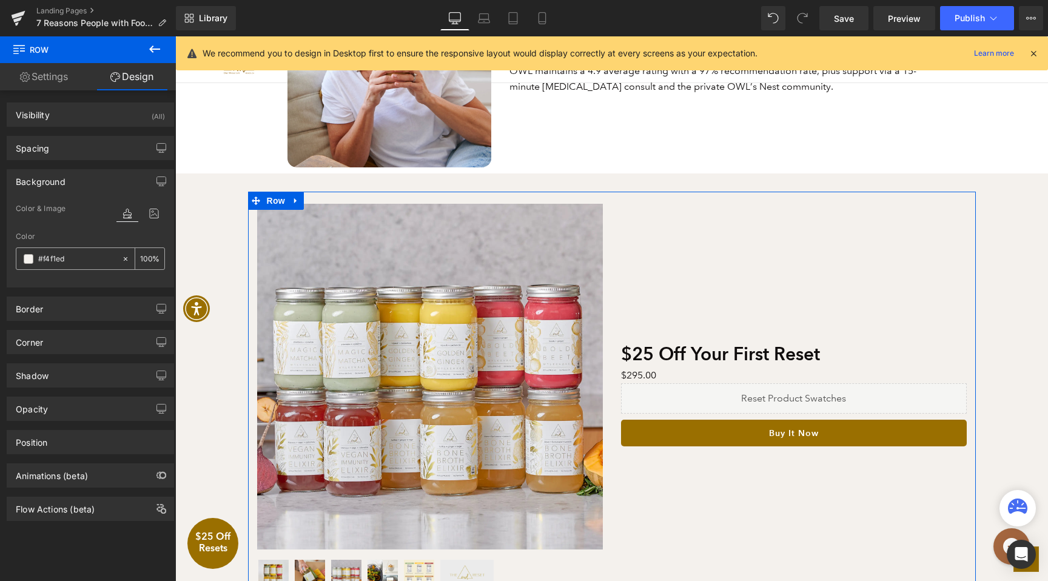
click at [121, 259] on icon at bounding box center [125, 259] width 8 height 8
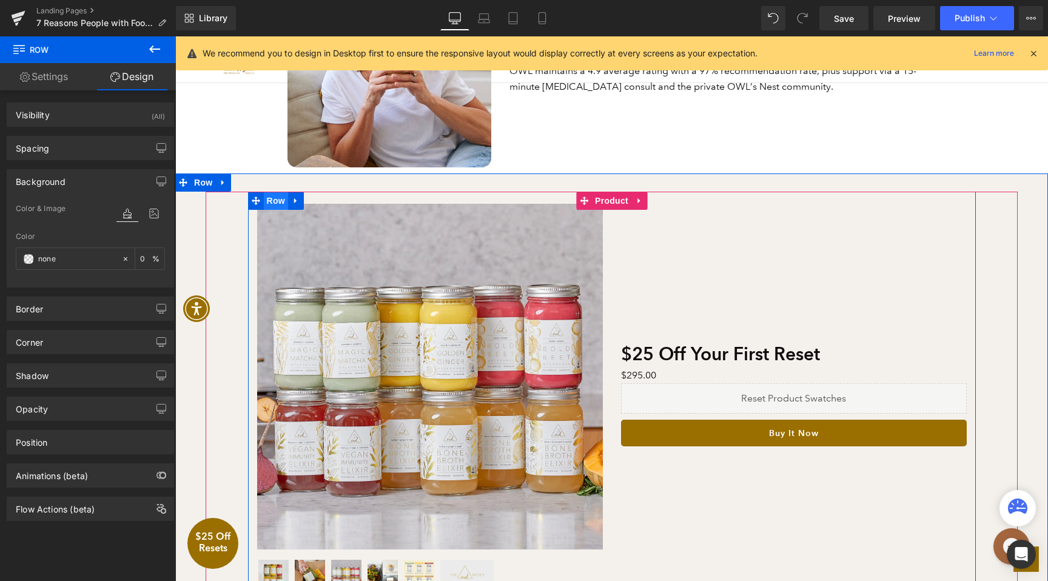
click at [273, 202] on span "Row" at bounding box center [276, 201] width 24 height 18
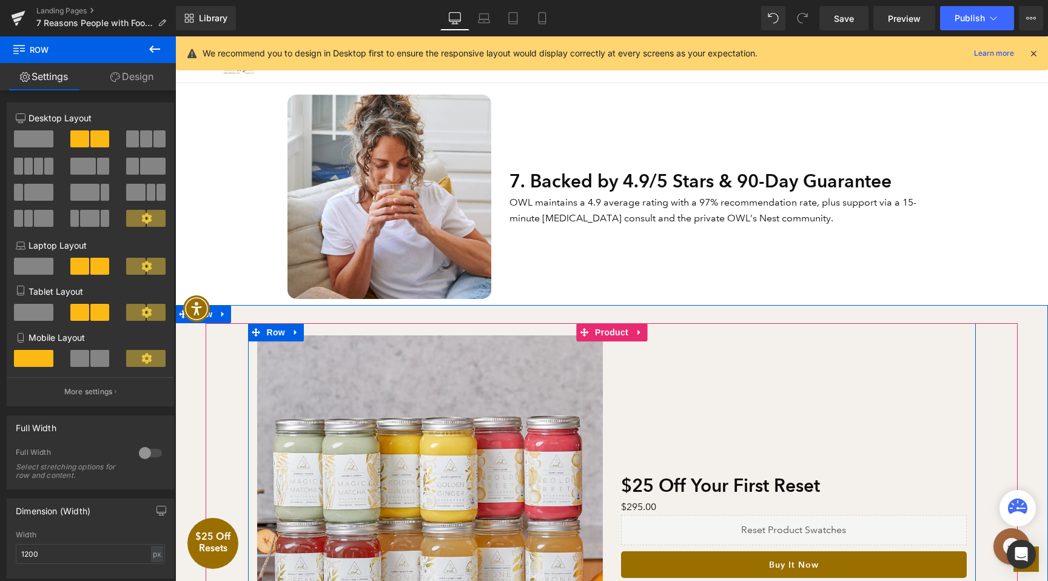
scroll to position [2082, 0]
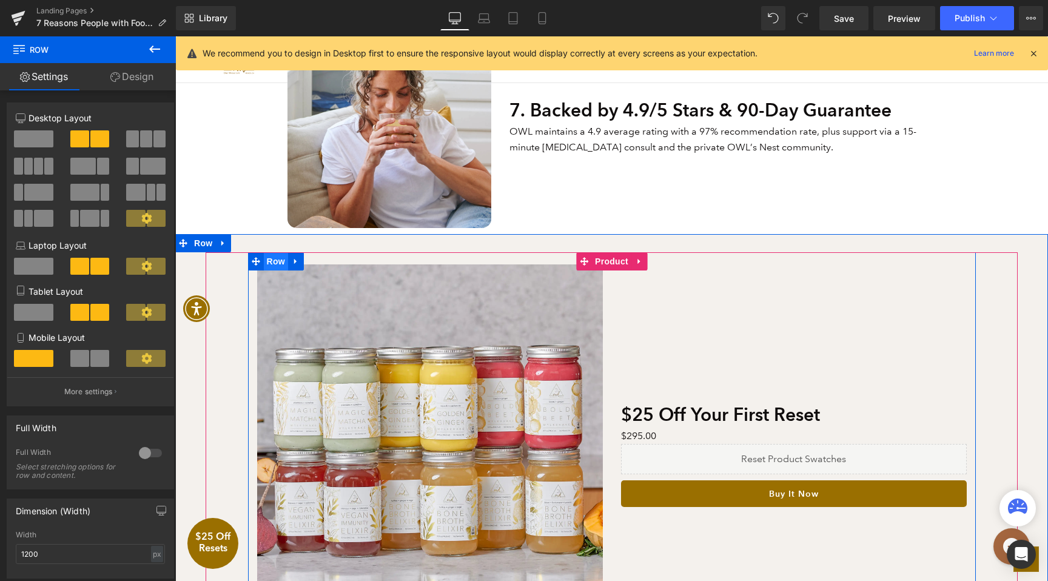
click at [272, 261] on span "Row" at bounding box center [276, 261] width 24 height 18
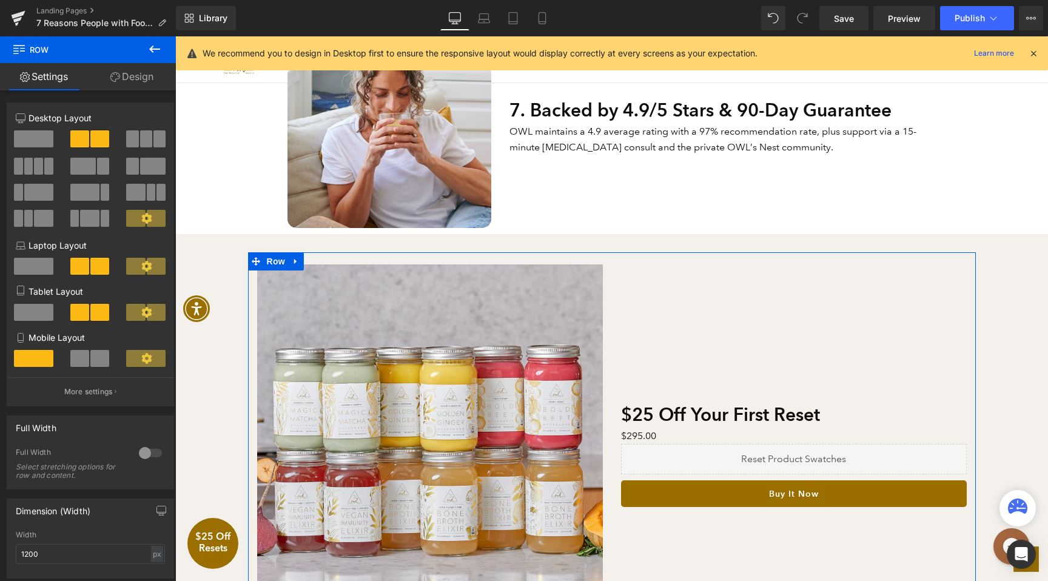
click at [131, 79] on link "Design" at bounding box center [132, 76] width 88 height 27
click at [0, 0] on div "Spacing" at bounding box center [0, 0] width 0 height 0
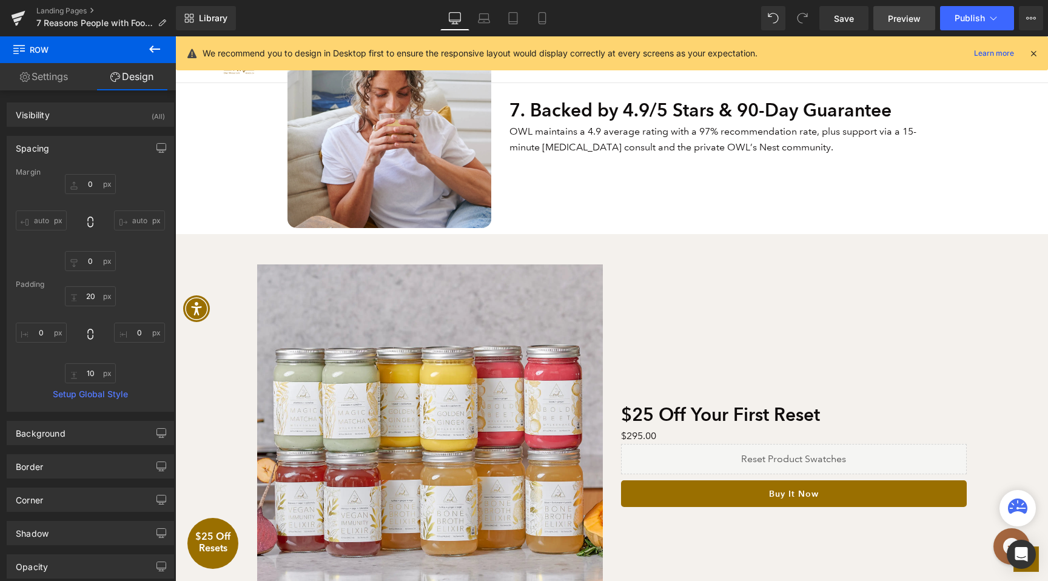
click at [893, 21] on span "Preview" at bounding box center [904, 18] width 33 height 13
click at [866, 16] on link "Save" at bounding box center [843, 18] width 49 height 24
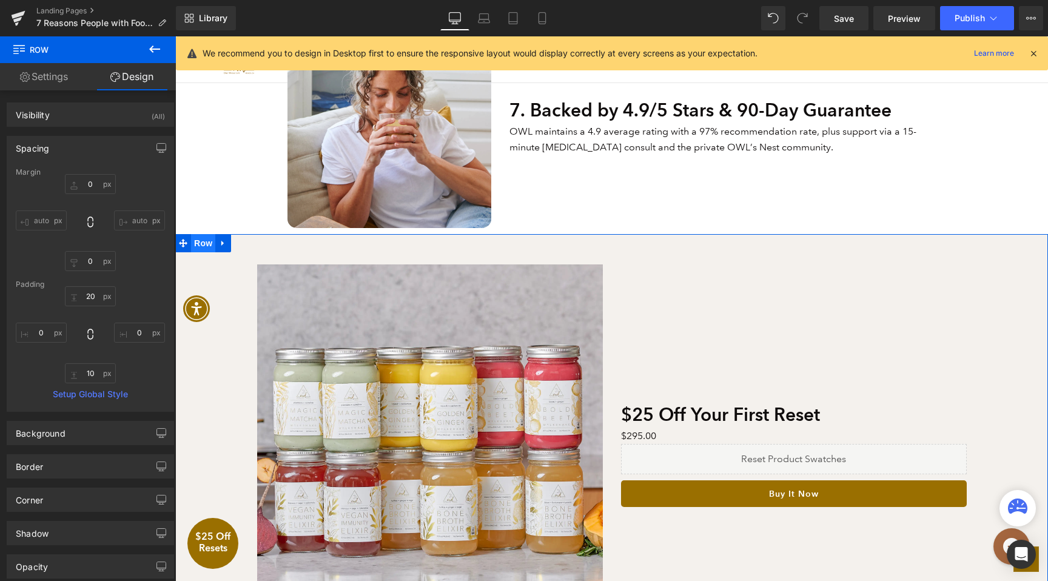
click at [203, 245] on span "Row" at bounding box center [203, 243] width 24 height 18
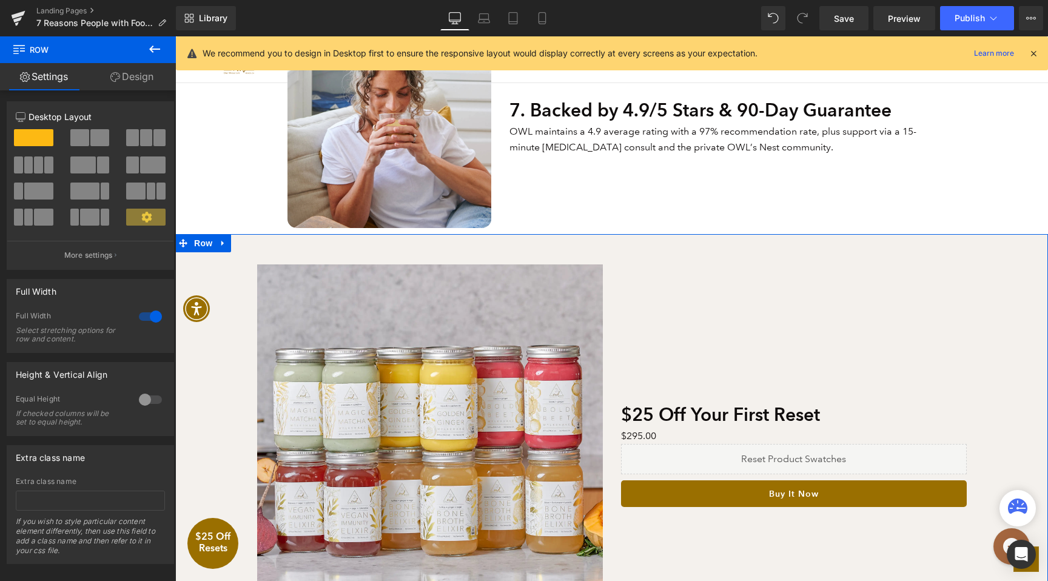
scroll to position [0, 0]
click at [132, 76] on link "Design" at bounding box center [132, 76] width 88 height 27
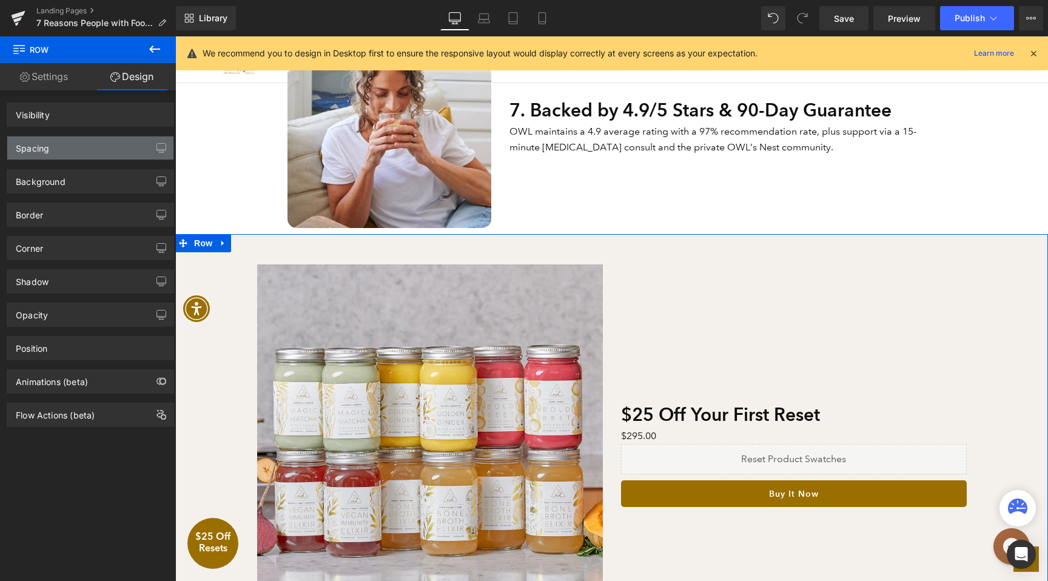
click at [72, 136] on div "Spacing" at bounding box center [90, 147] width 166 height 23
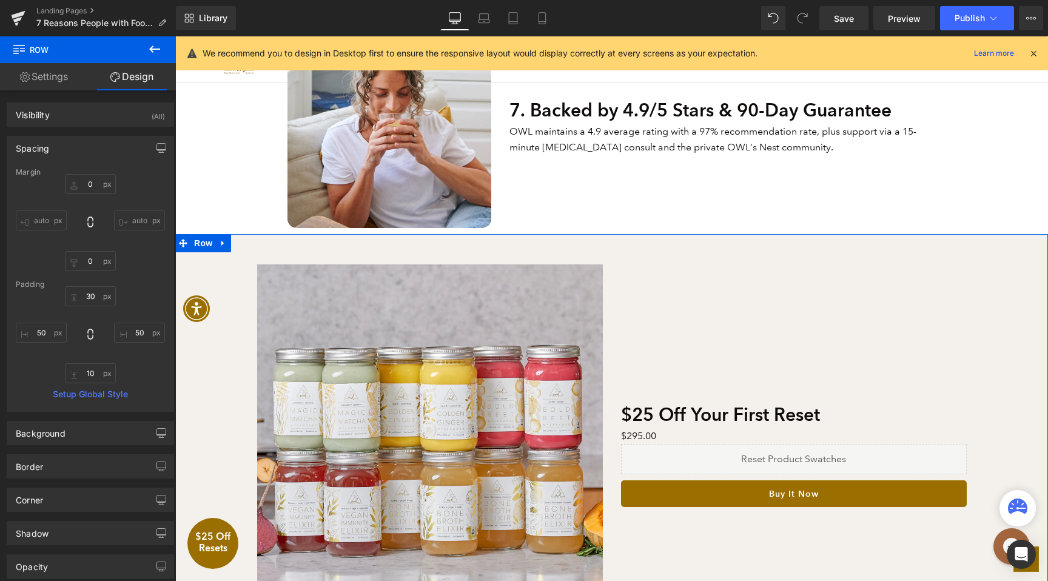
click at [70, 152] on div "Spacing" at bounding box center [90, 147] width 166 height 23
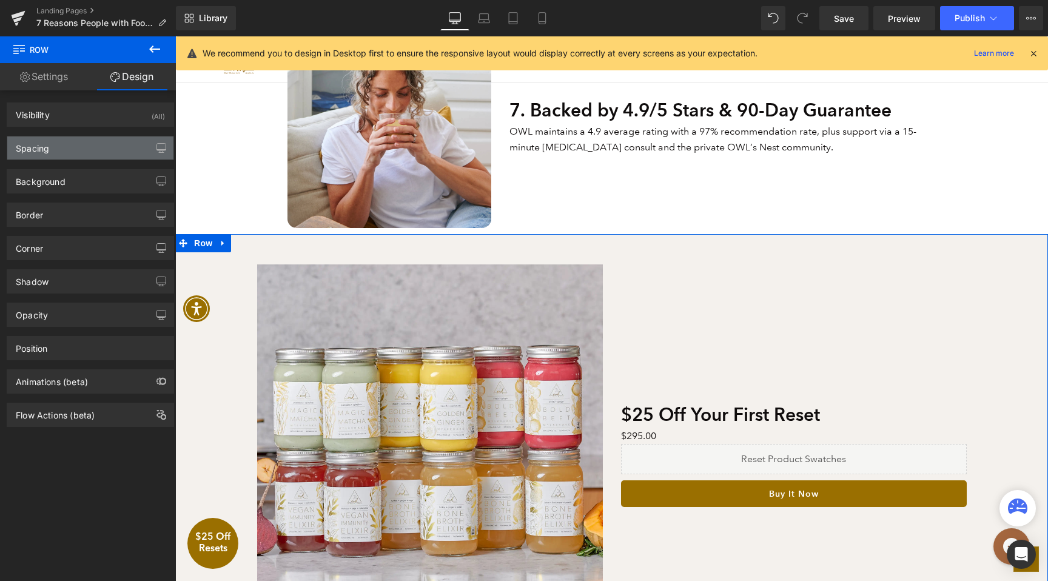
click at [69, 146] on div "Spacing" at bounding box center [90, 147] width 166 height 23
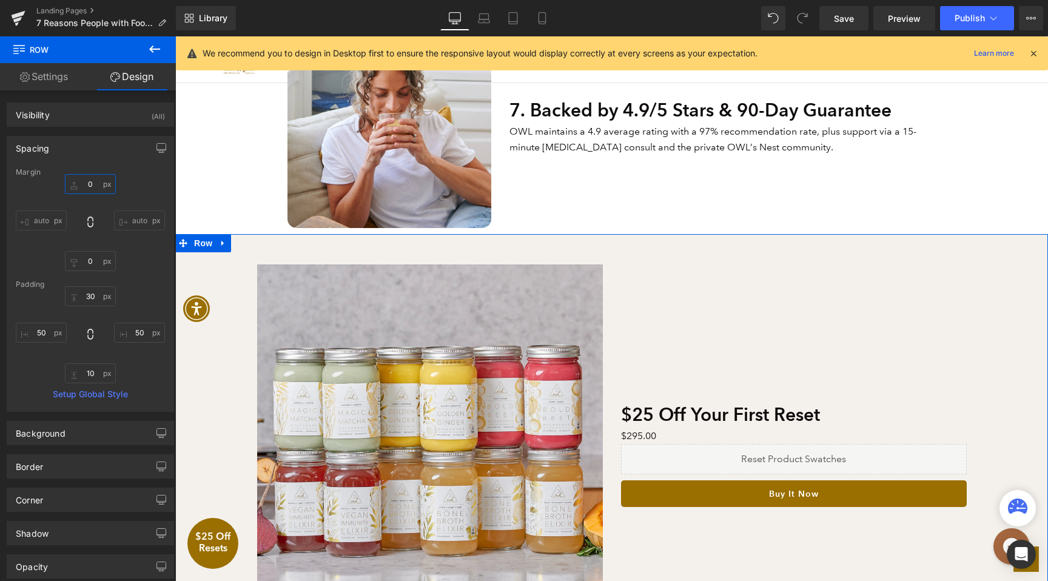
click at [89, 177] on input "text" at bounding box center [90, 184] width 51 height 20
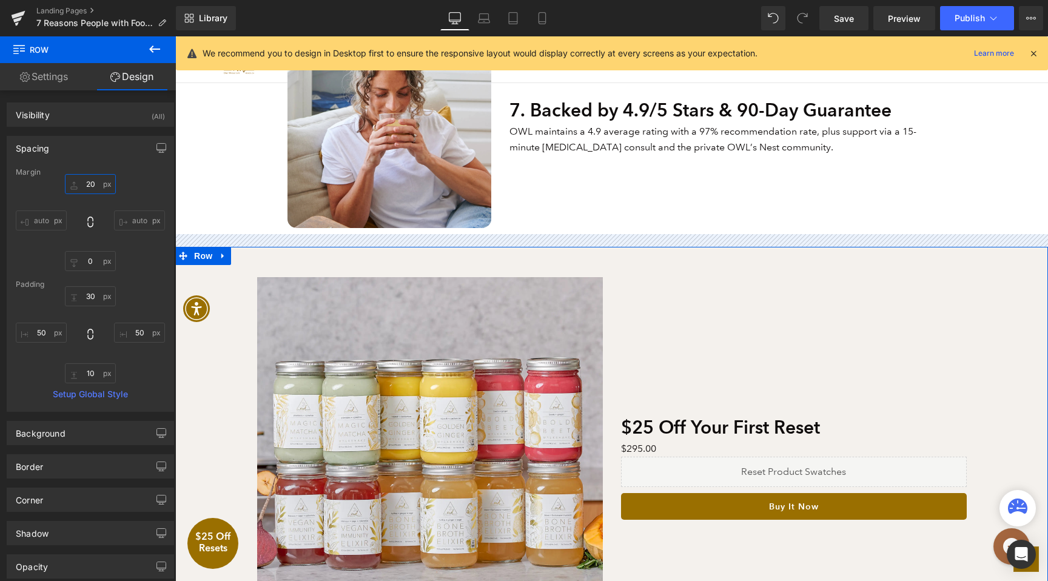
type input "21"
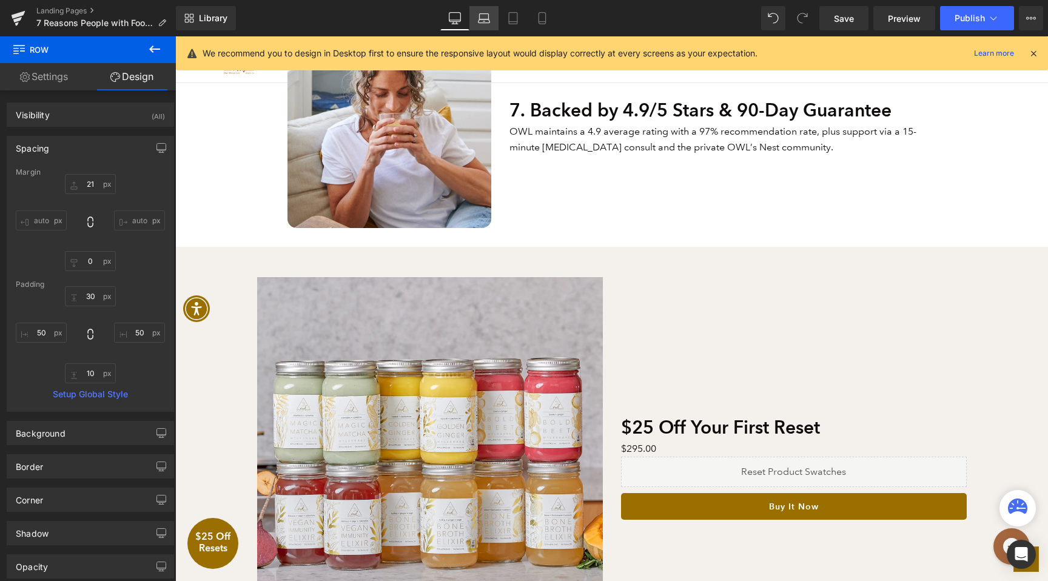
click at [480, 15] on icon at bounding box center [484, 16] width 9 height 5
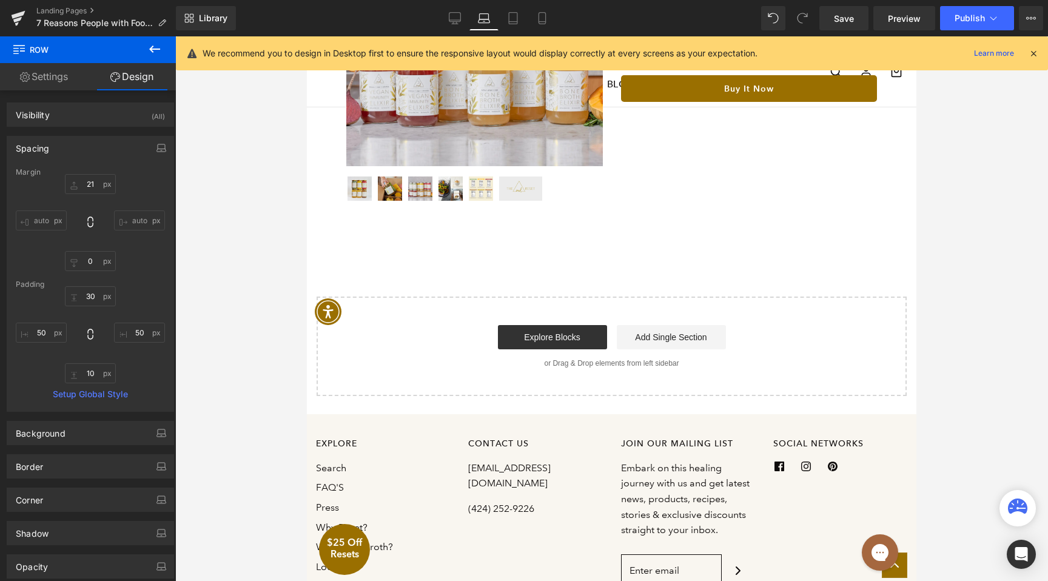
scroll to position [1715, 0]
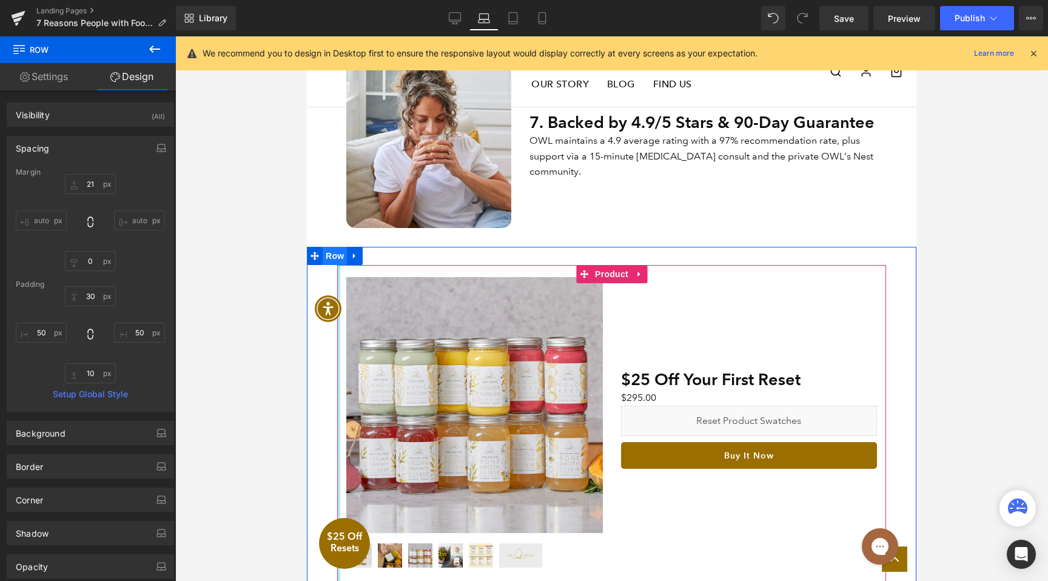
click at [338, 262] on span "Row" at bounding box center [335, 256] width 24 height 18
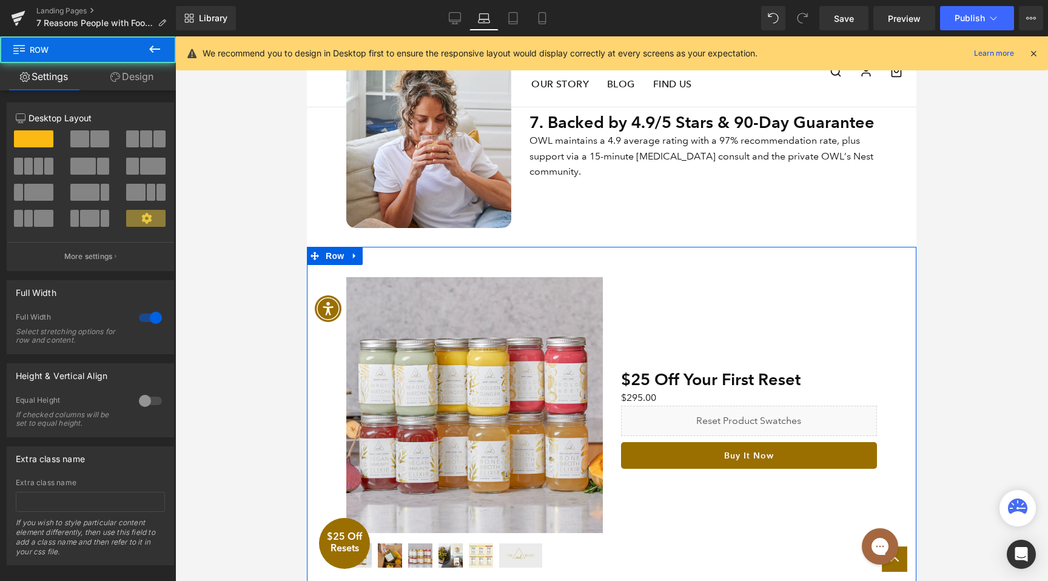
click at [130, 76] on link "Design" at bounding box center [132, 76] width 88 height 27
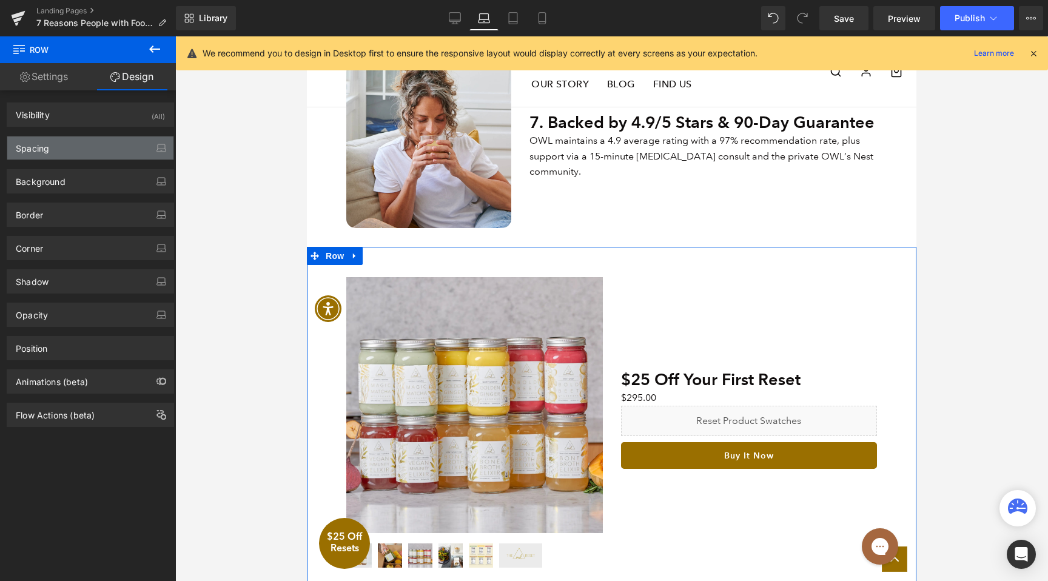
click at [64, 153] on div "Spacing" at bounding box center [90, 147] width 166 height 23
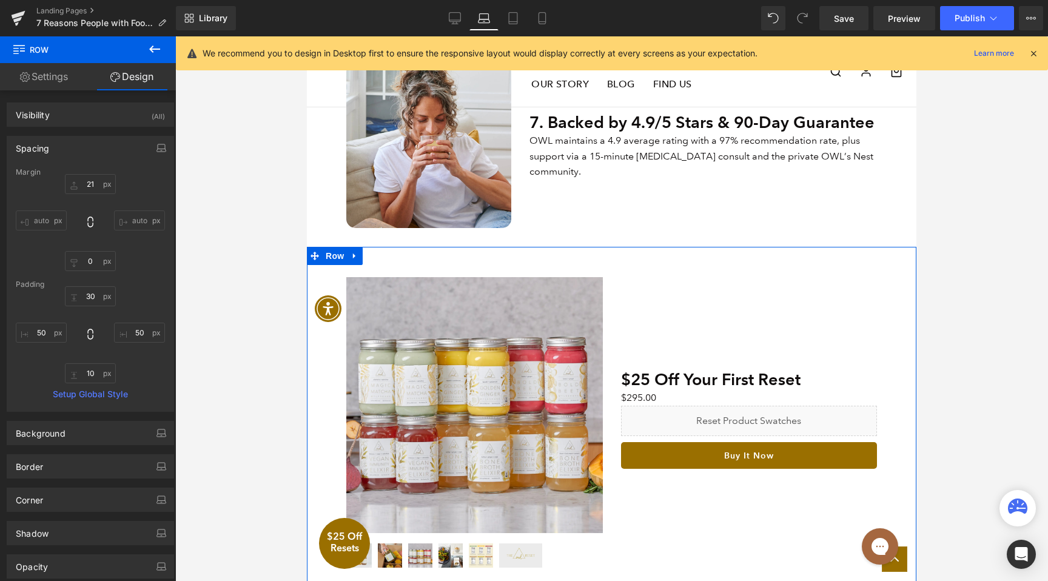
click at [72, 153] on div "Spacing" at bounding box center [90, 147] width 166 height 23
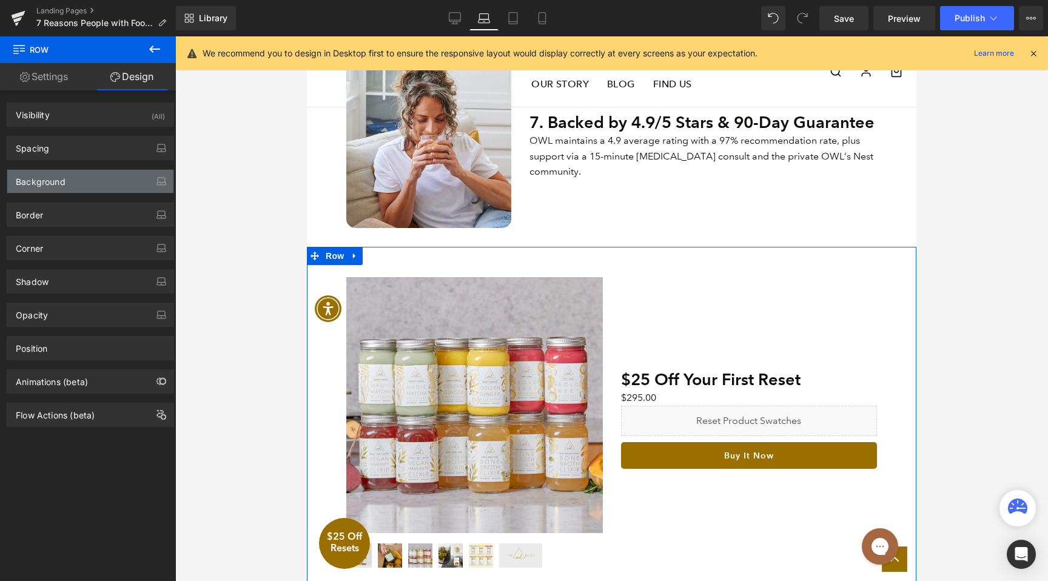
click at [76, 192] on div "Background" at bounding box center [90, 181] width 166 height 23
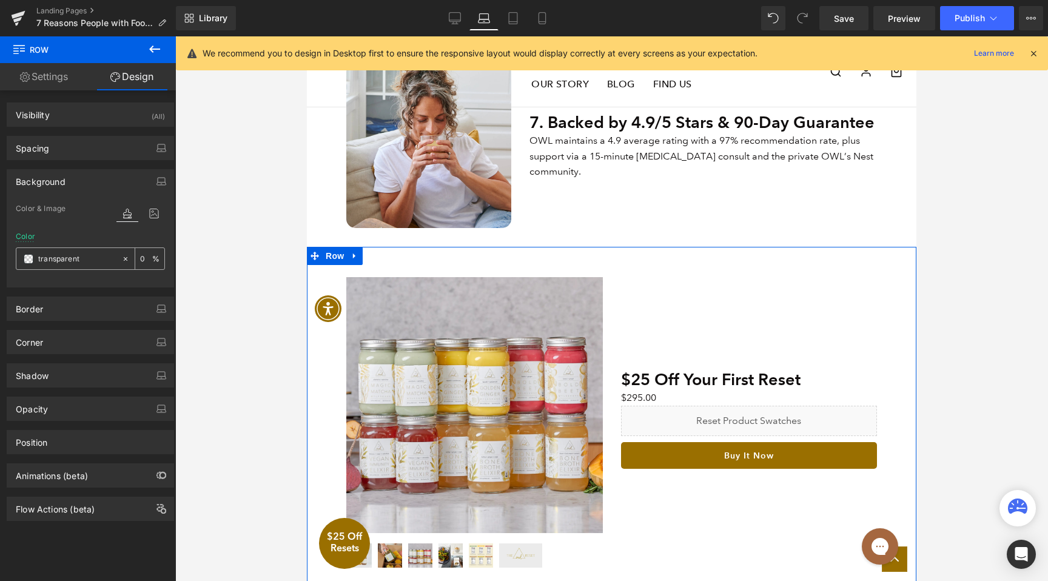
click at [74, 252] on input "text" at bounding box center [77, 258] width 78 height 13
click at [73, 252] on input "text" at bounding box center [77, 258] width 78 height 13
paste input "f4f1ed"
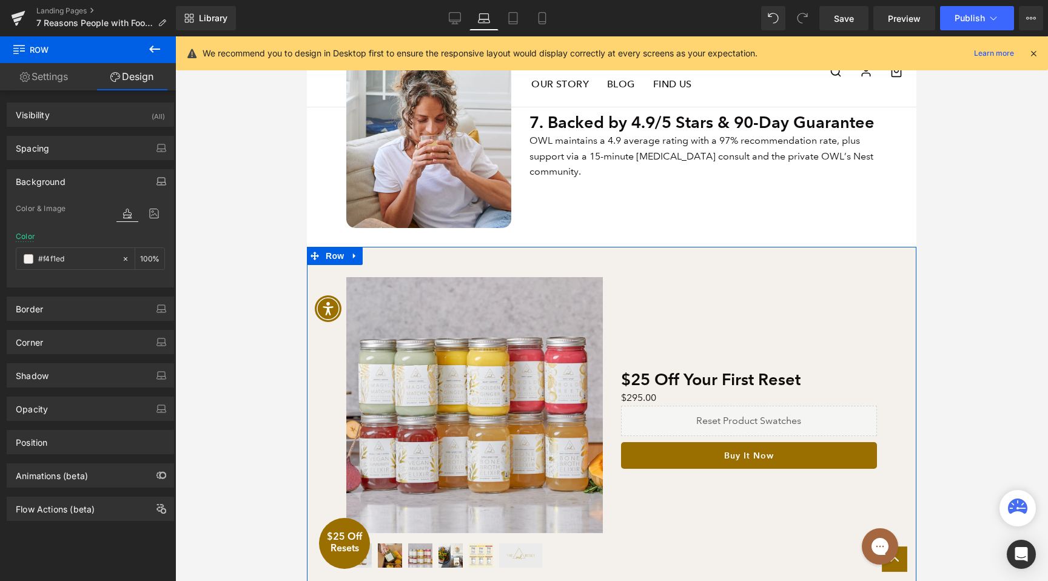
click at [156, 181] on icon "button" at bounding box center [161, 182] width 10 height 10
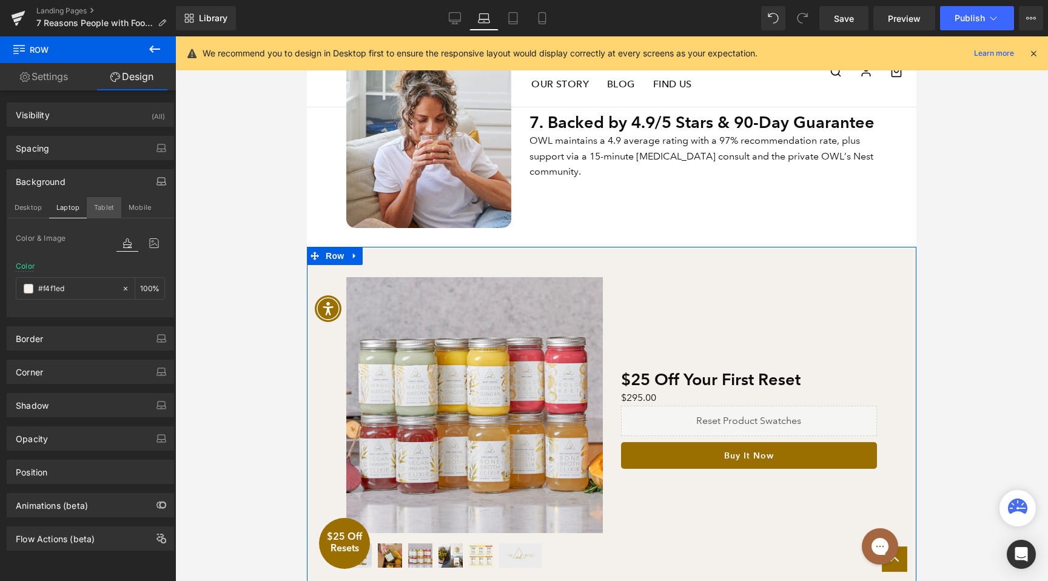
click at [95, 205] on button "Tablet" at bounding box center [104, 207] width 35 height 21
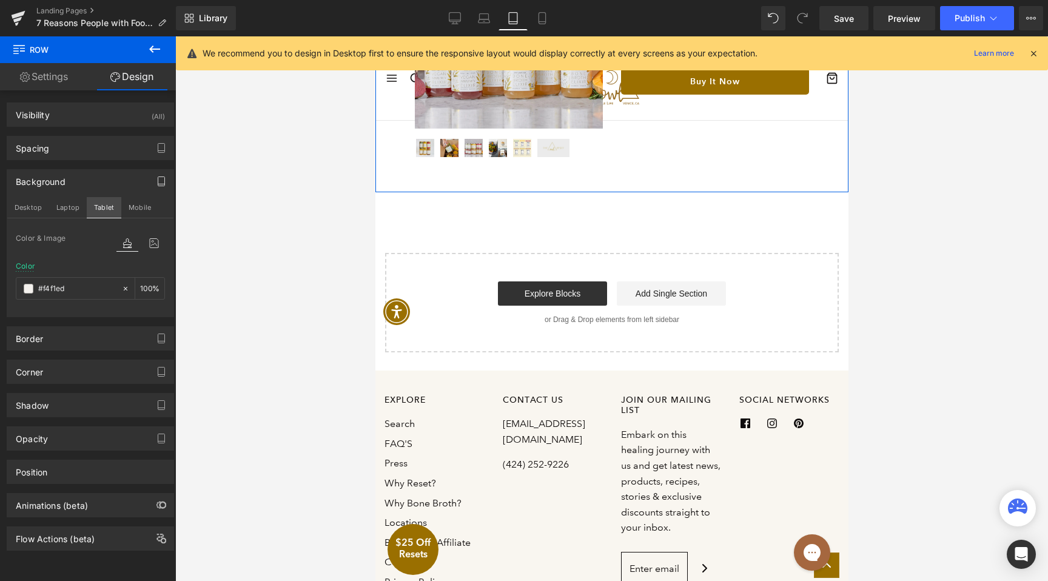
scroll to position [1379, 0]
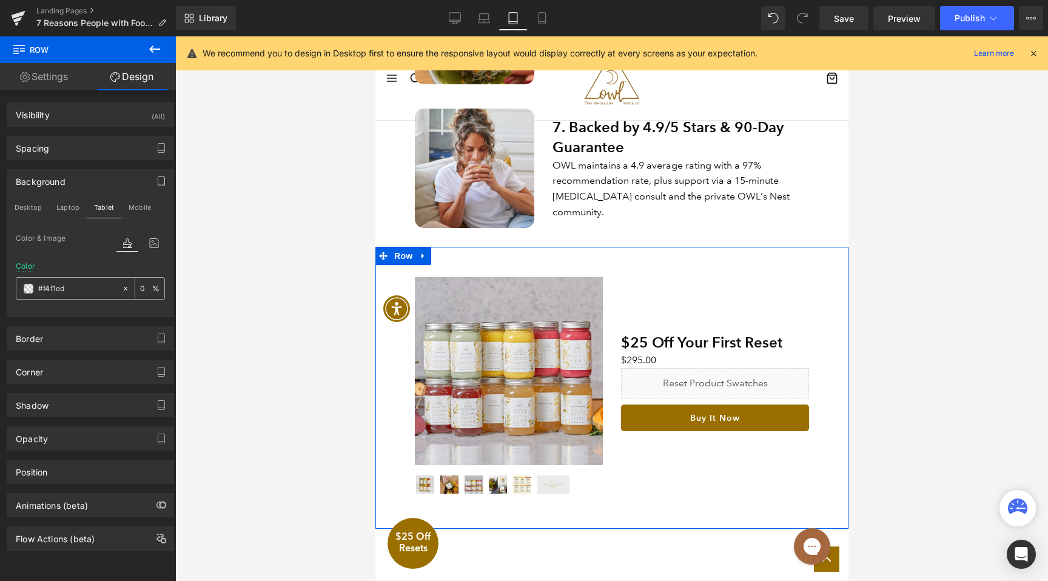
click at [76, 286] on input "#f4f1ed" at bounding box center [77, 288] width 78 height 13
paste input "f4f1ed"
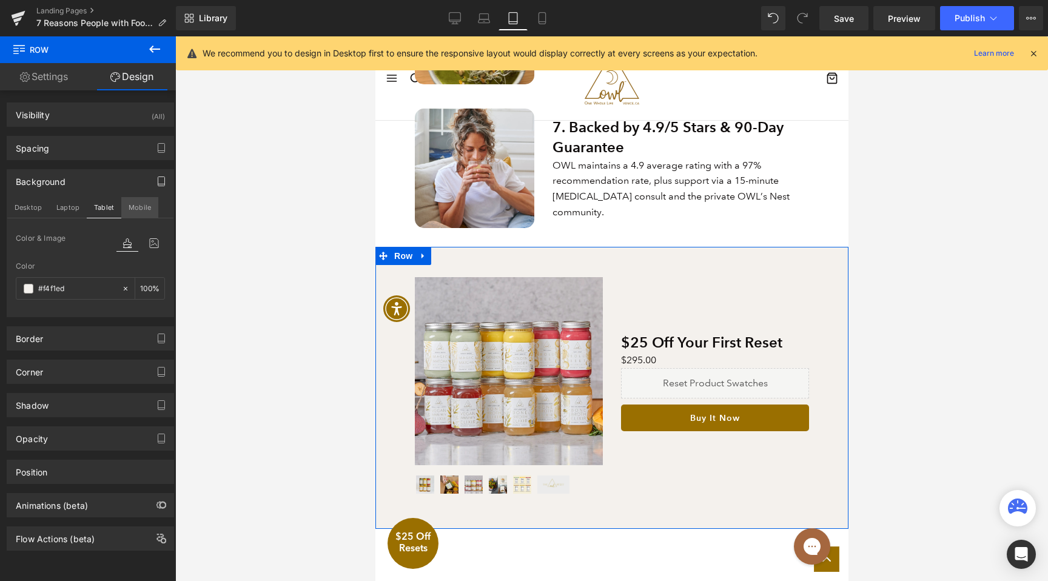
type input "#f4f1ed"
click at [146, 210] on button "Mobile" at bounding box center [139, 207] width 37 height 21
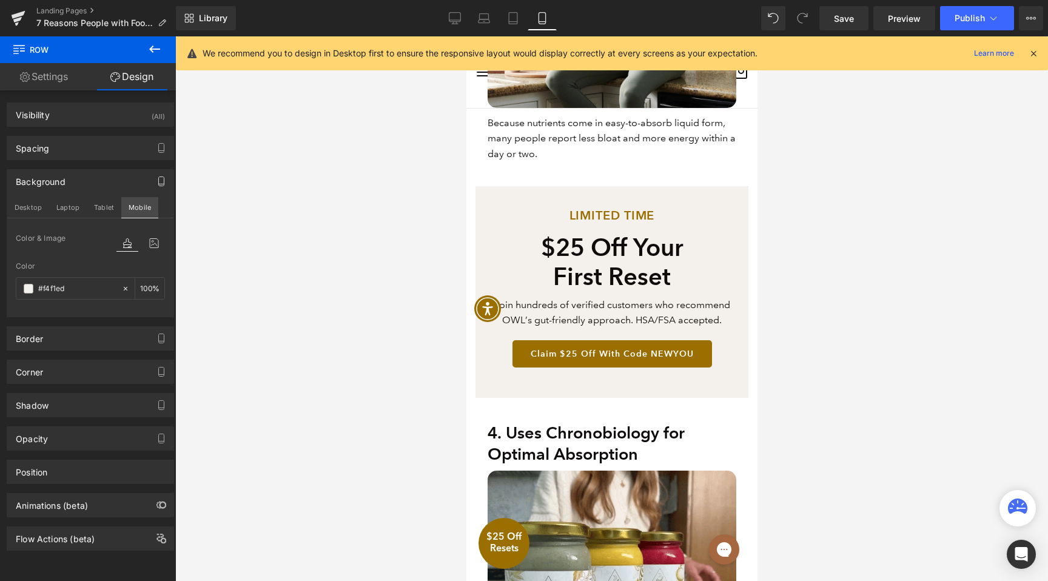
scroll to position [3146, 0]
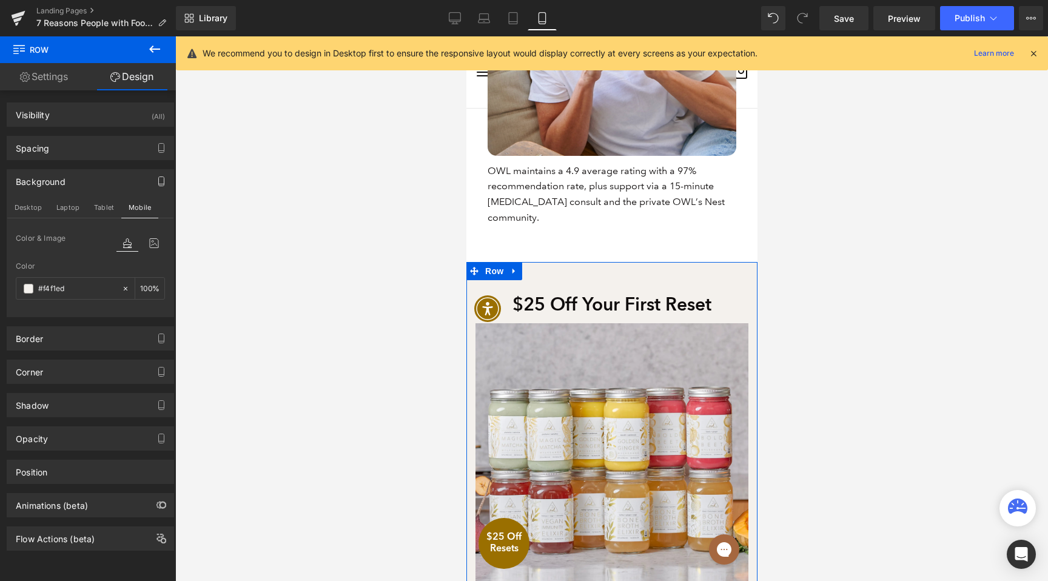
click at [30, 75] on link "Settings" at bounding box center [44, 76] width 88 height 27
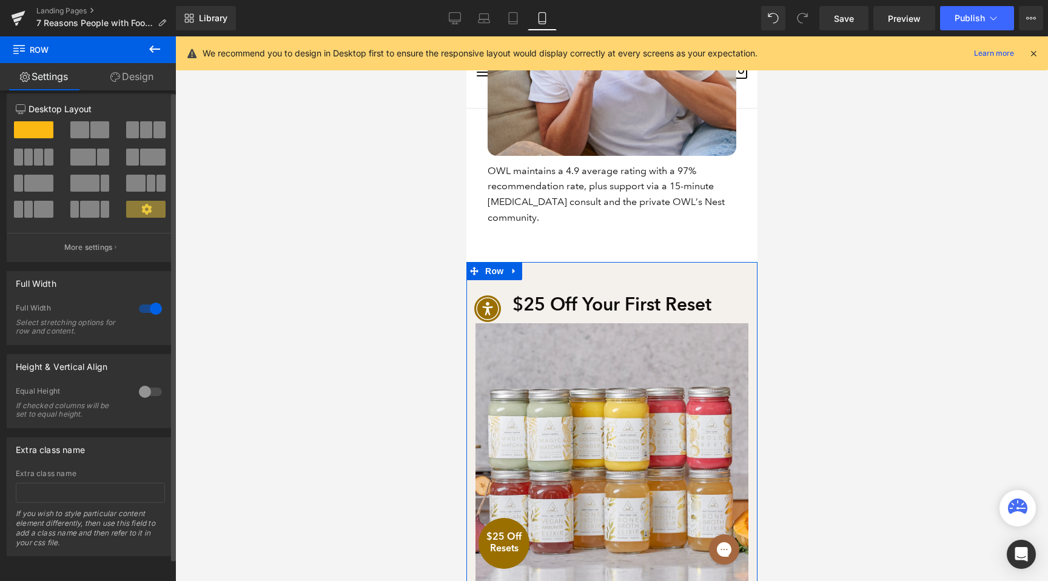
scroll to position [19, 0]
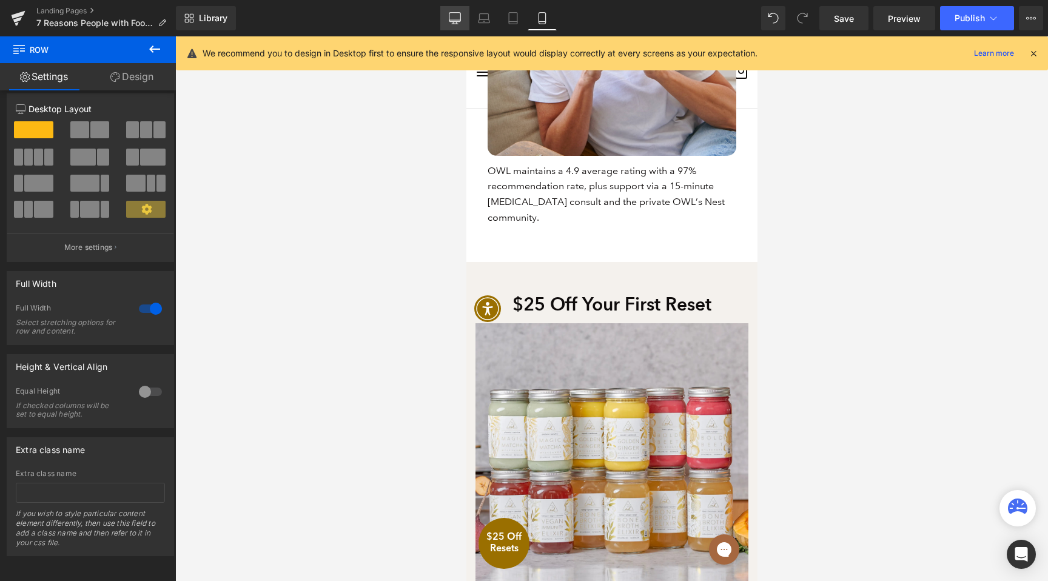
click at [462, 18] on link "Desktop" at bounding box center [454, 18] width 29 height 24
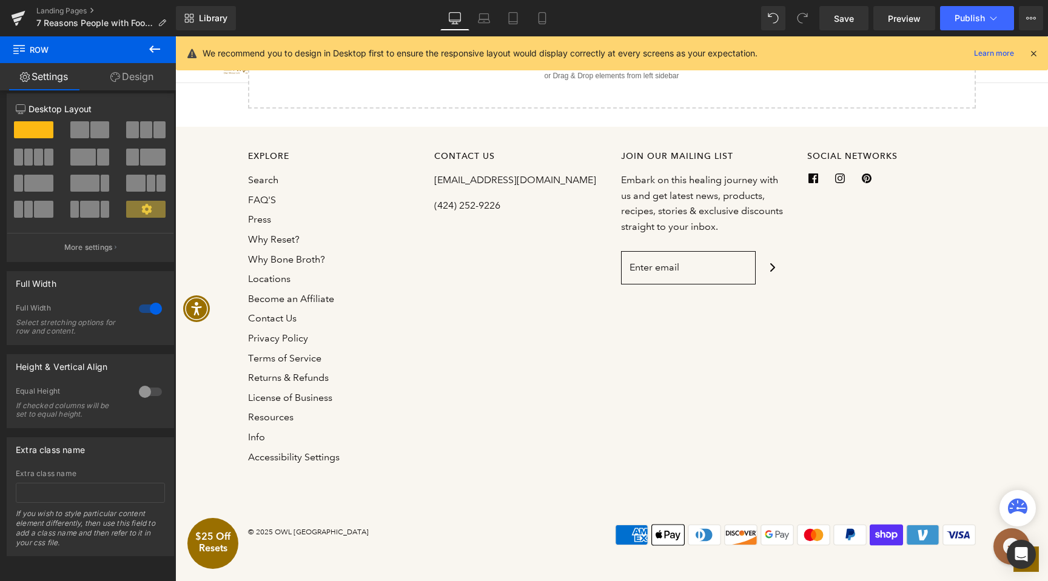
scroll to position [2082, 0]
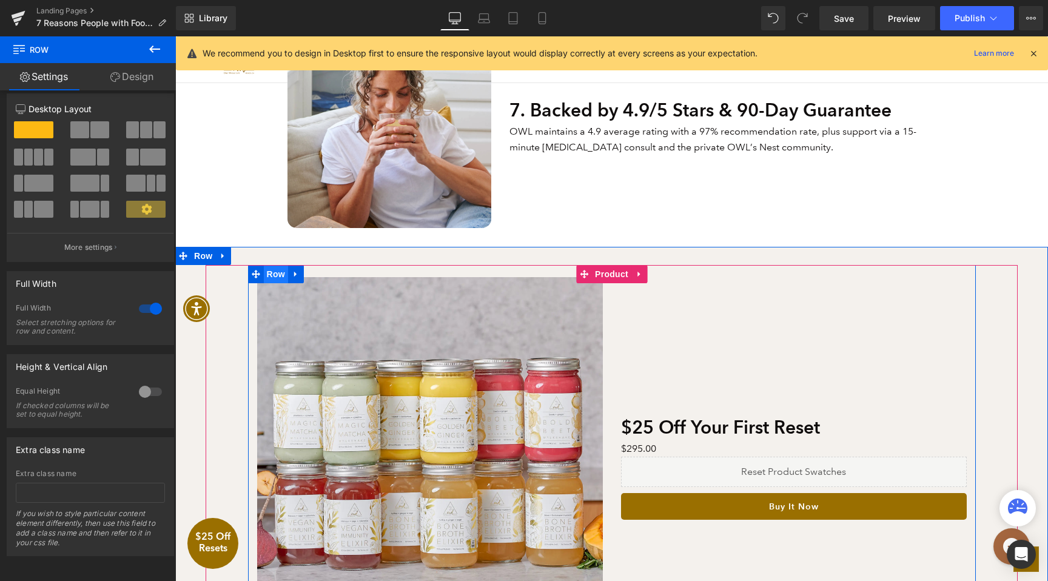
click at [277, 272] on span "Row" at bounding box center [276, 274] width 24 height 18
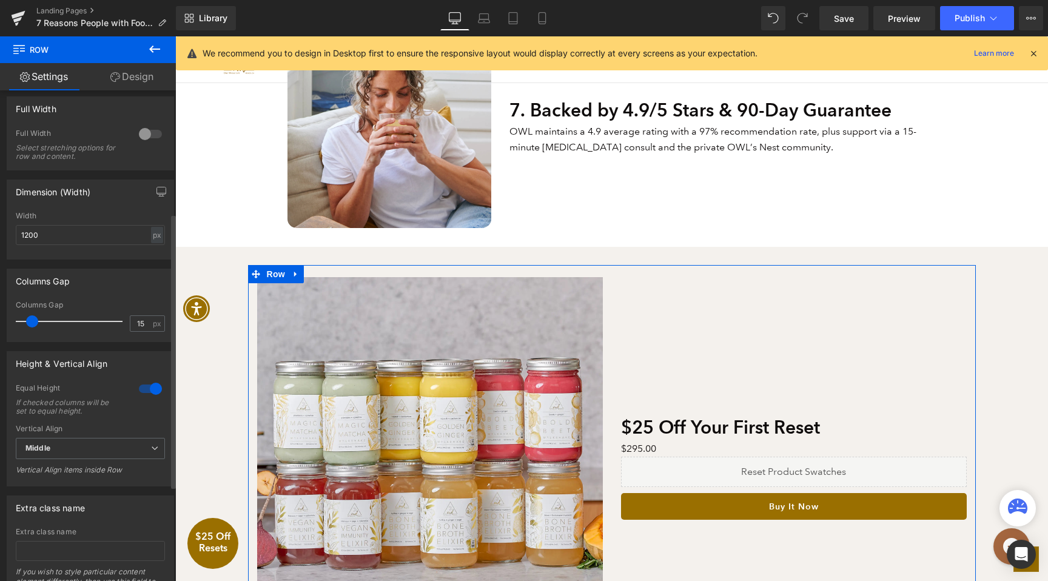
scroll to position [378, 0]
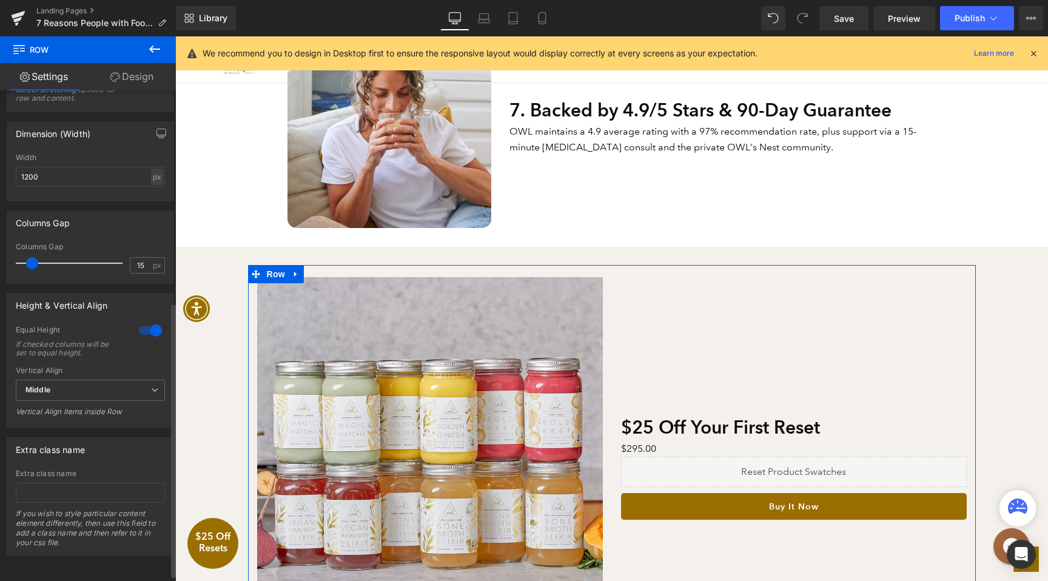
click at [149, 327] on div at bounding box center [150, 330] width 29 height 19
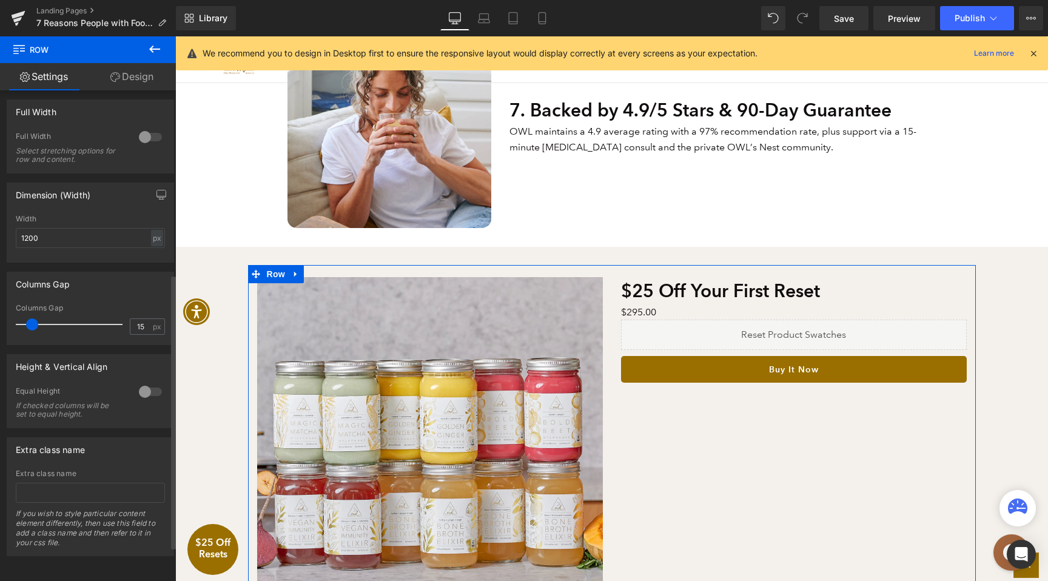
scroll to position [328, 0]
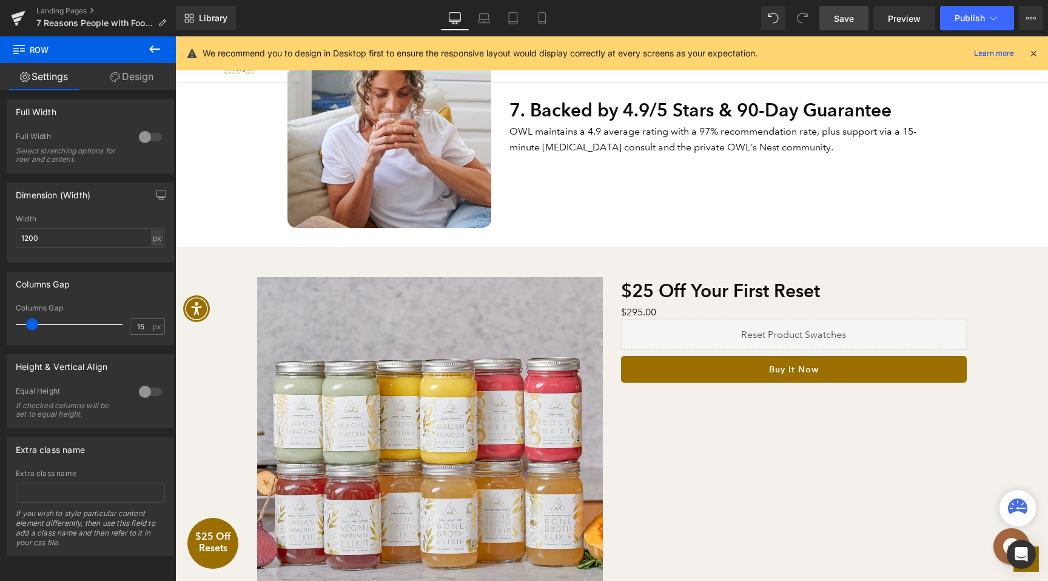
click at [850, 18] on span "Save" at bounding box center [844, 18] width 20 height 13
click at [855, 22] on link "Save" at bounding box center [843, 18] width 49 height 24
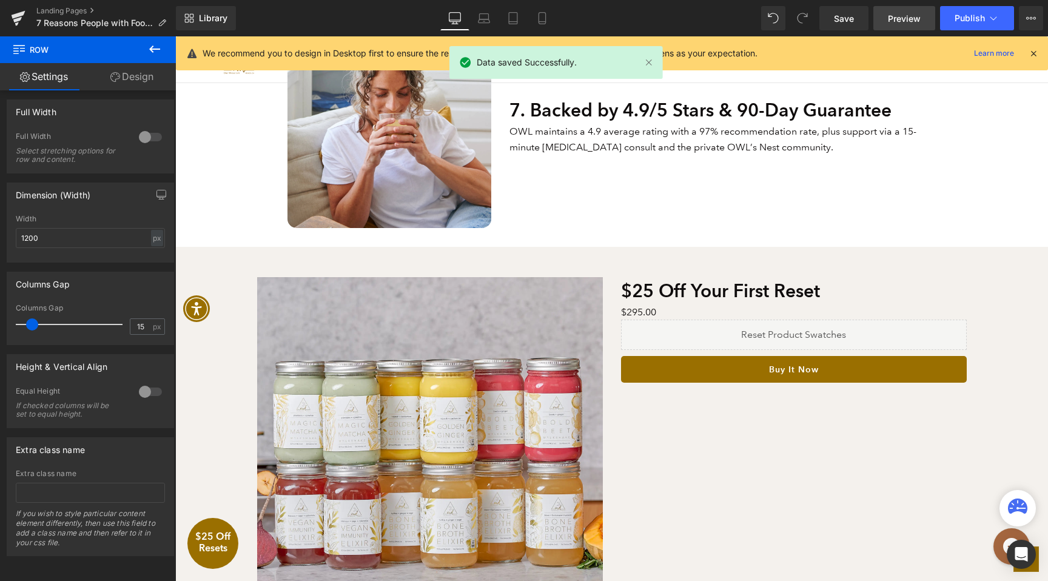
click at [894, 15] on span "Preview" at bounding box center [904, 18] width 33 height 13
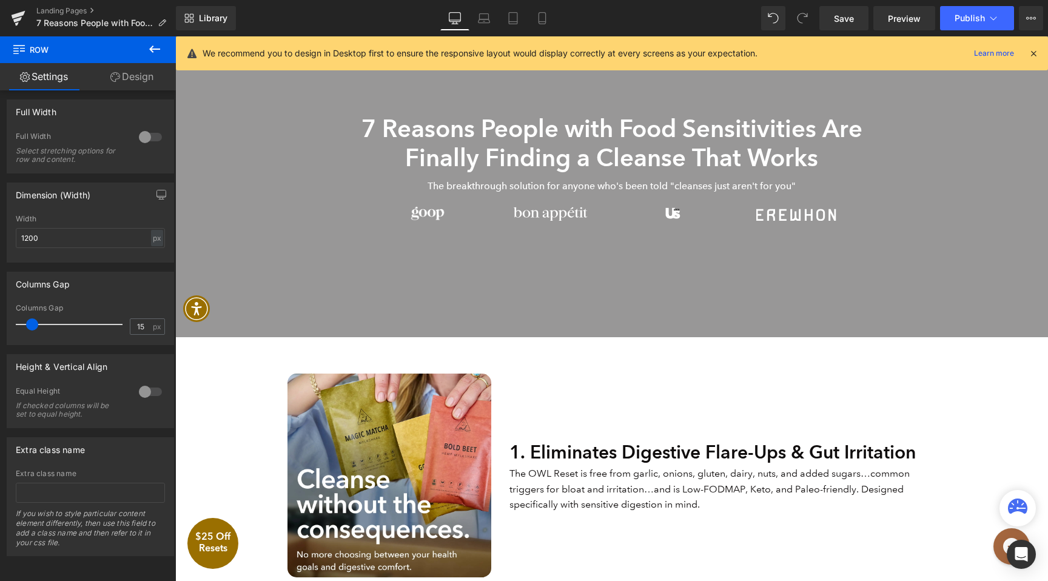
scroll to position [0, 0]
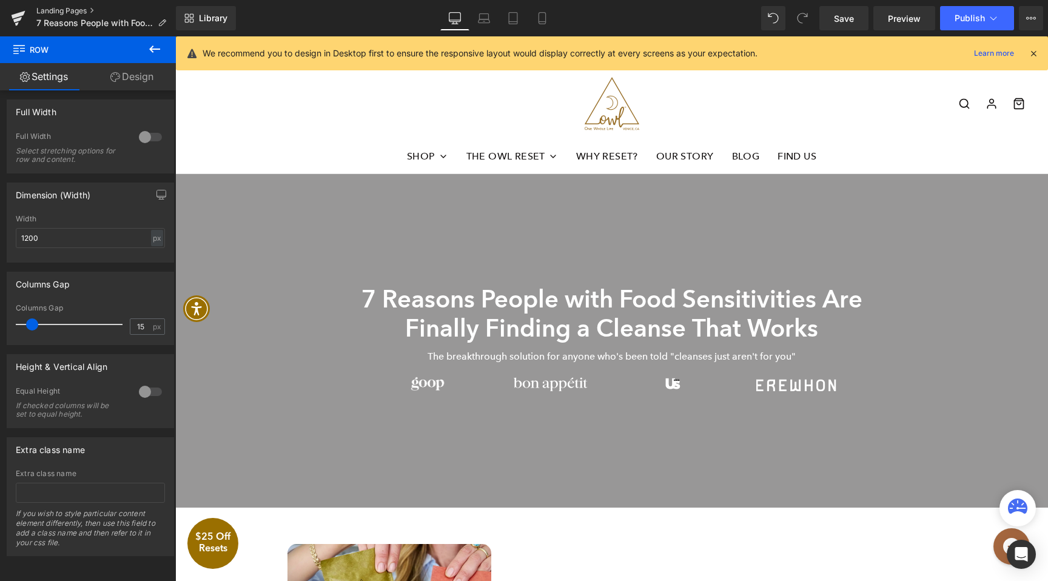
click at [76, 10] on link "Landing Pages" at bounding box center [106, 11] width 140 height 10
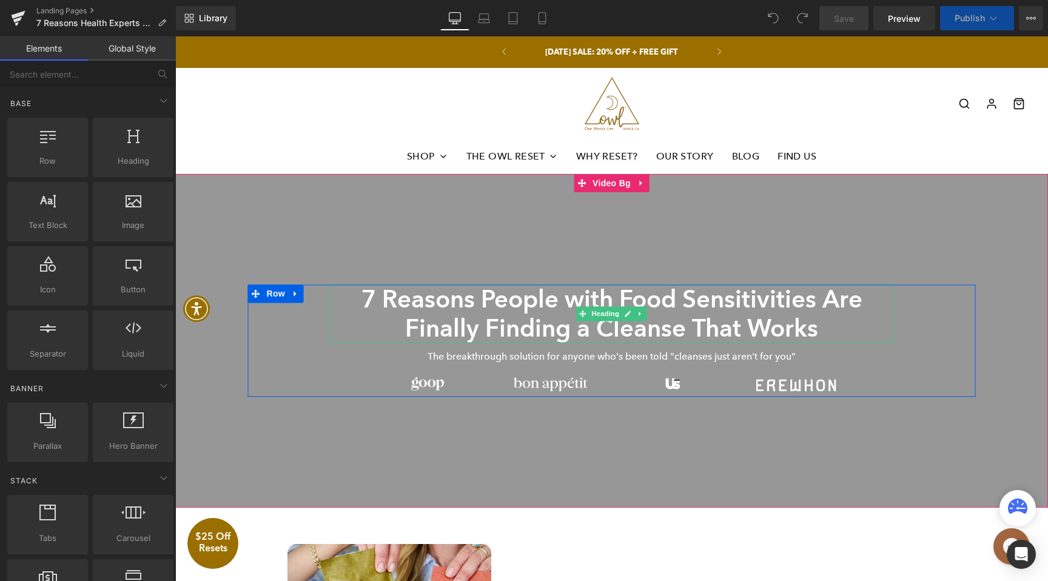
click at [545, 295] on h1 "7 Reasons People with Food Sensitivities Are Finally Finding a Cleanse That Wor…" at bounding box center [612, 313] width 564 height 58
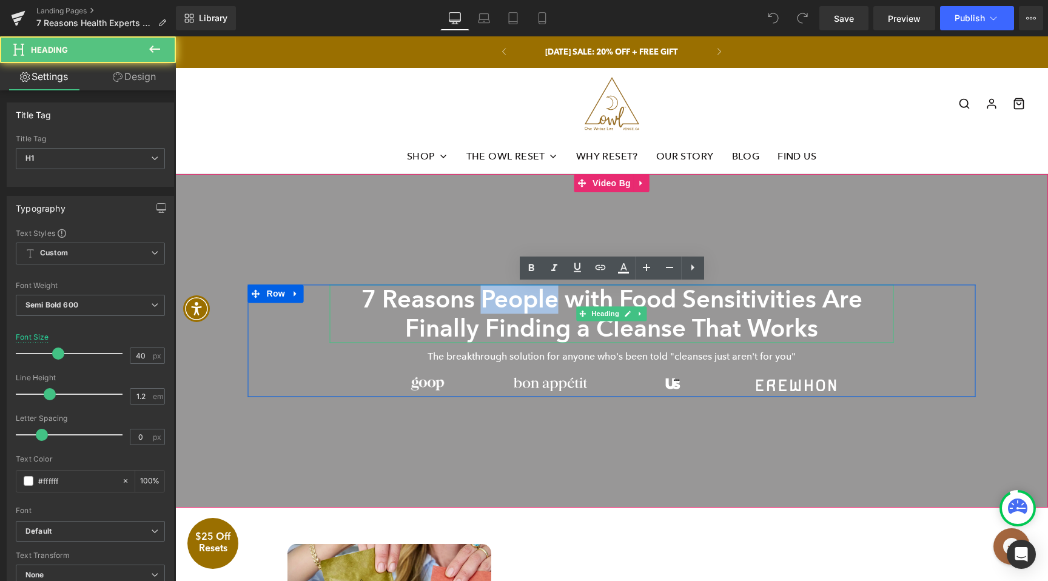
click at [545, 295] on h1 "7 Reasons People with Food Sensitivities Are Finally Finding a Cleanse That Wor…" at bounding box center [612, 313] width 564 height 58
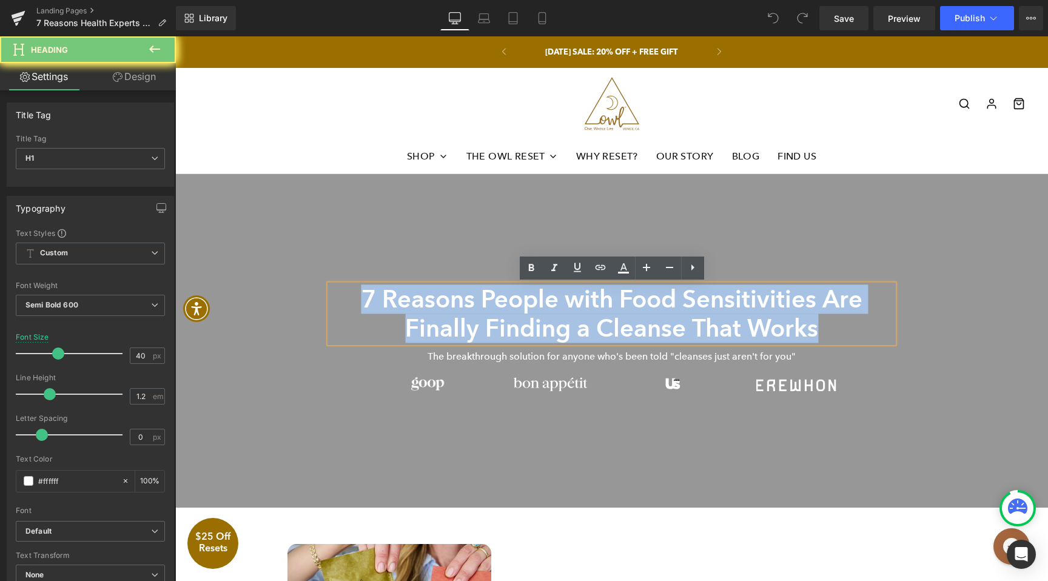
click at [545, 295] on h1 "7 Reasons People with Food Sensitivities Are Finally Finding a Cleanse That Wor…" at bounding box center [612, 313] width 564 height 58
paste div
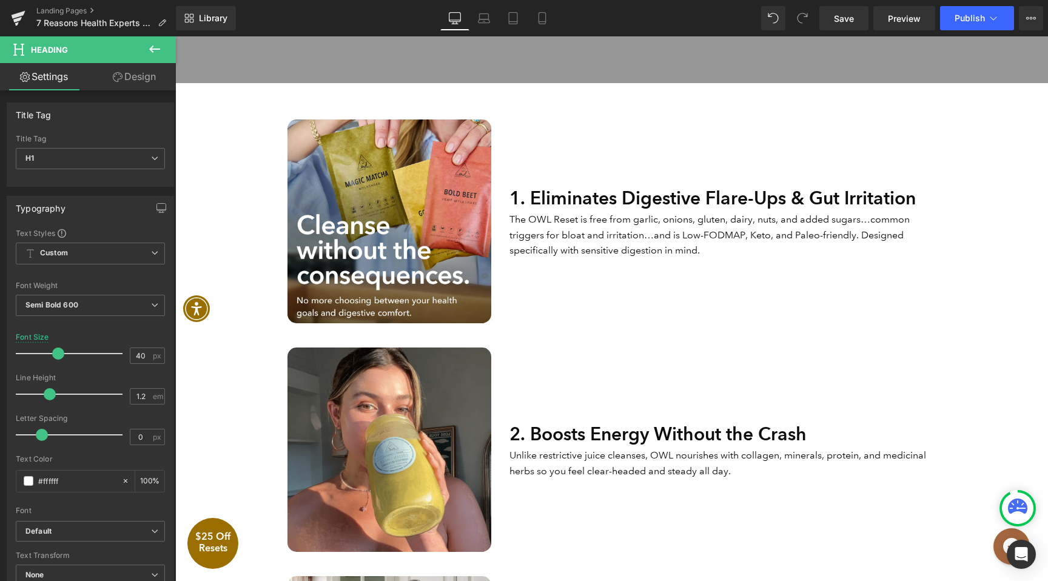
scroll to position [446, 0]
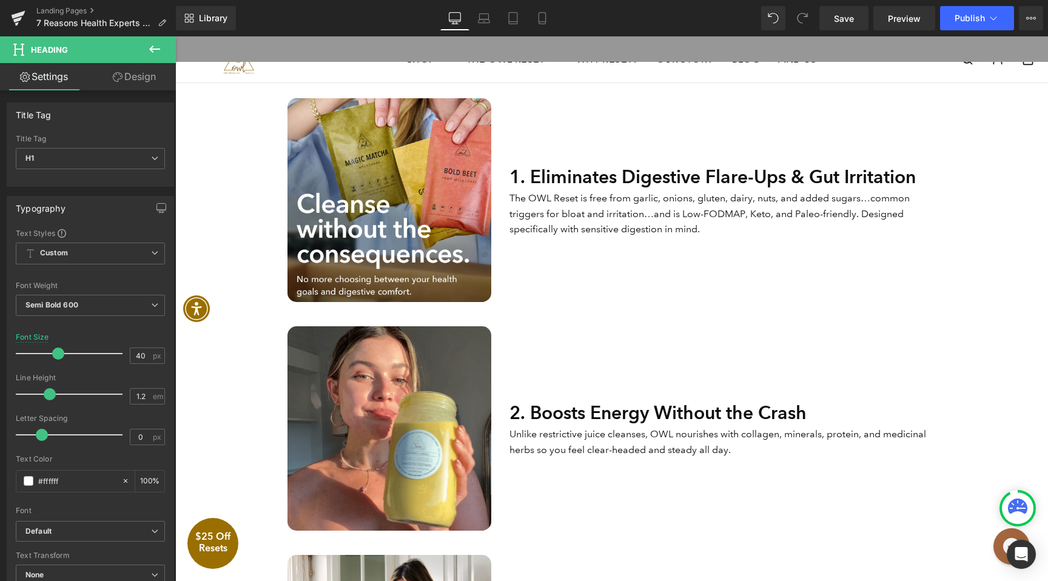
click at [587, 176] on h2 "1. Eliminates Digestive Flare-Ups & Gut Irritation" at bounding box center [723, 176] width 426 height 27
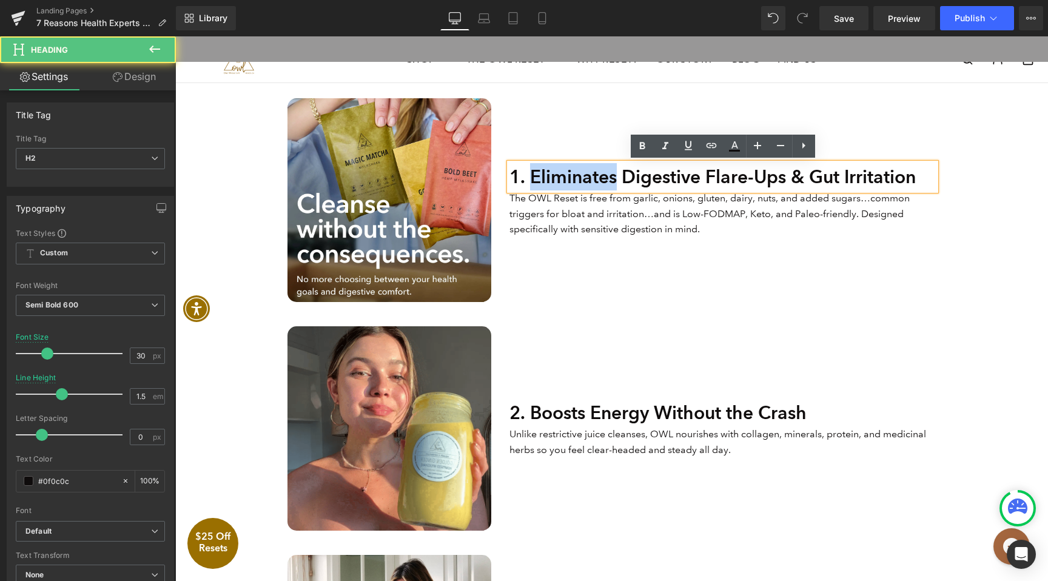
click at [587, 176] on h2 "1. Eliminates Digestive Flare-Ups & Gut Irritation" at bounding box center [723, 176] width 426 height 27
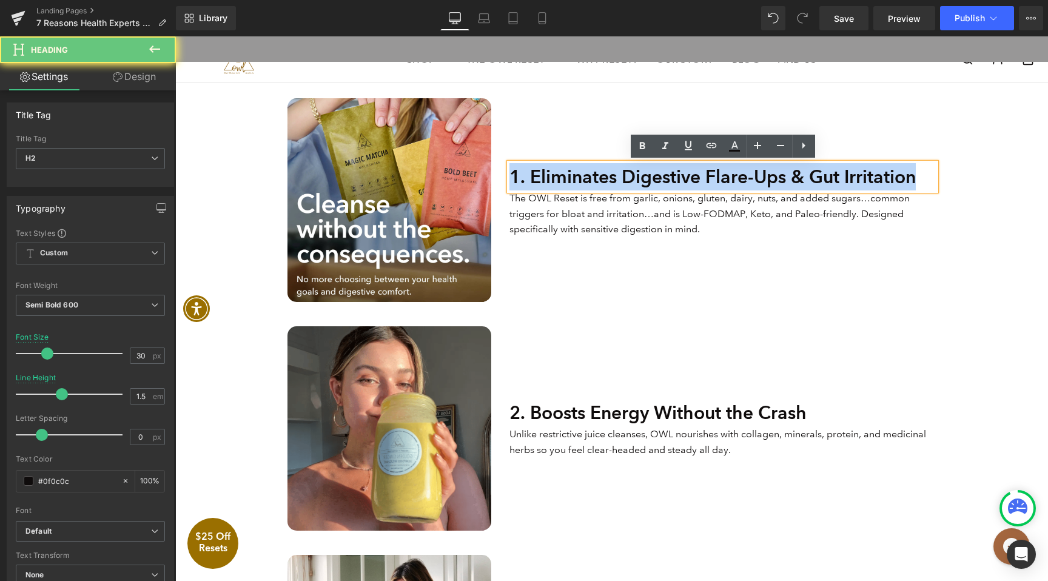
click at [587, 176] on h2 "1. Eliminates Digestive Flare-Ups & Gut Irritation" at bounding box center [723, 176] width 426 height 27
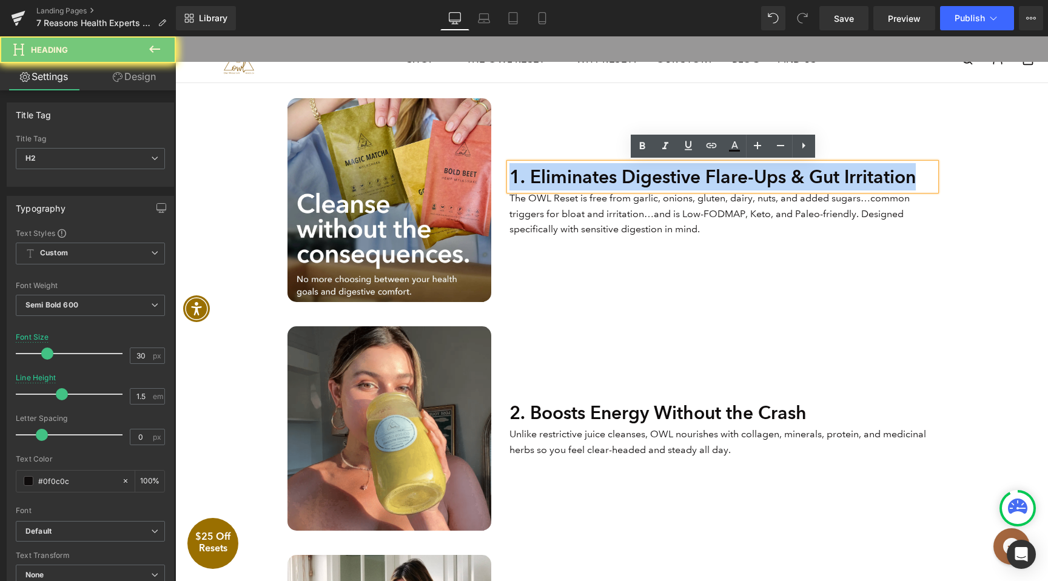
paste div
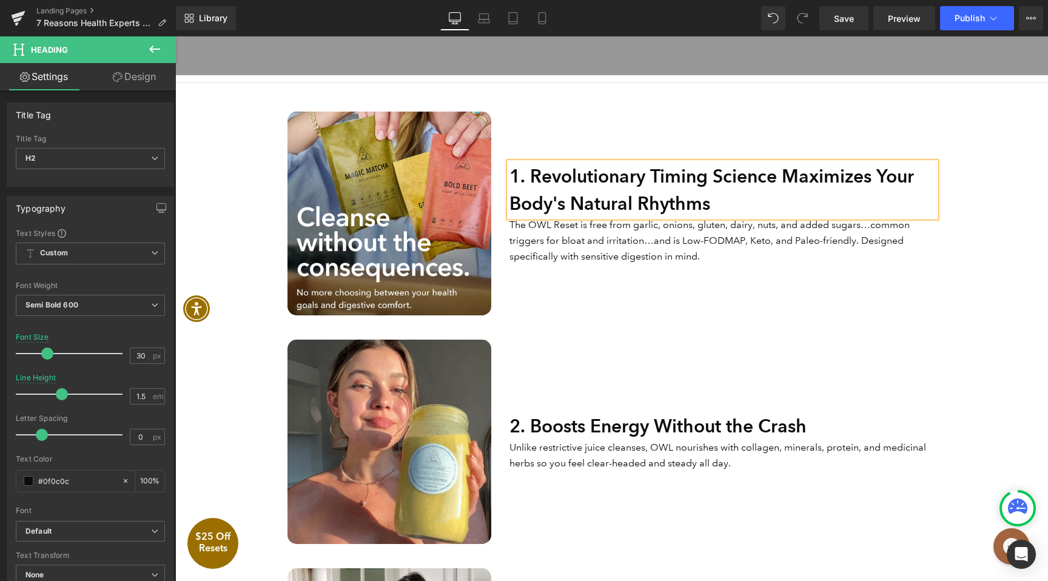
click at [628, 255] on p "The OWL Reset is free from garlic, onions, gluten, dairy, nuts, and added sugar…" at bounding box center [723, 240] width 426 height 47
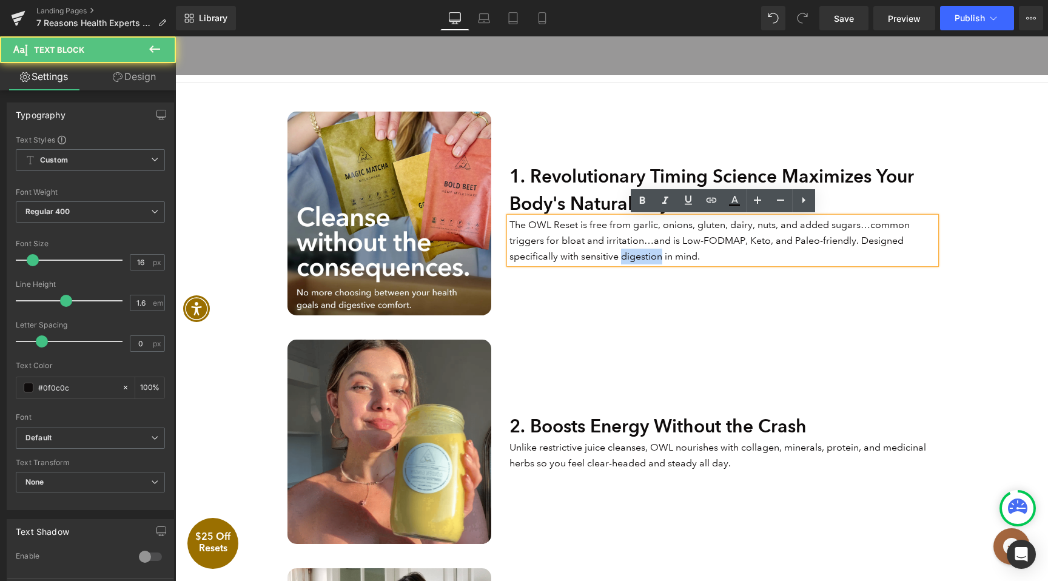
click at [628, 255] on p "The OWL Reset is free from garlic, onions, gluten, dairy, nuts, and added sugar…" at bounding box center [723, 240] width 426 height 47
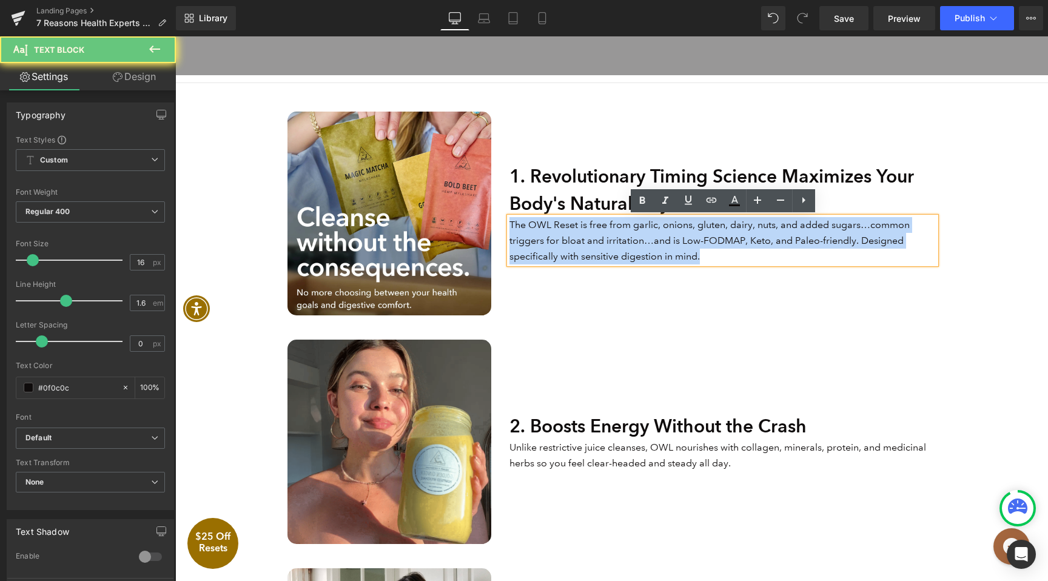
click at [628, 255] on p "The OWL Reset is free from garlic, onions, gluten, dairy, nuts, and added sugar…" at bounding box center [723, 240] width 426 height 47
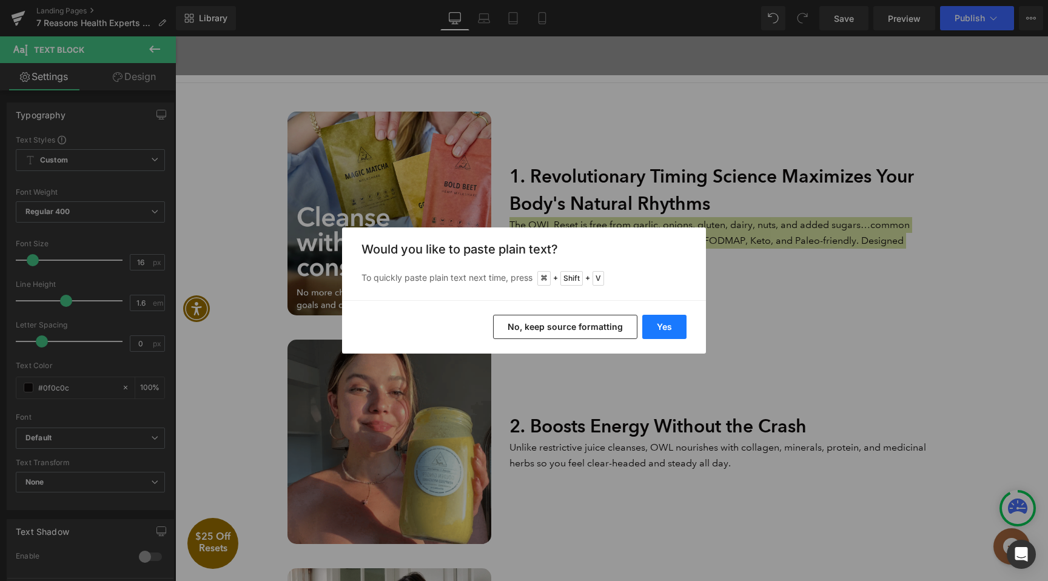
click at [656, 334] on button "Yes" at bounding box center [664, 327] width 44 height 24
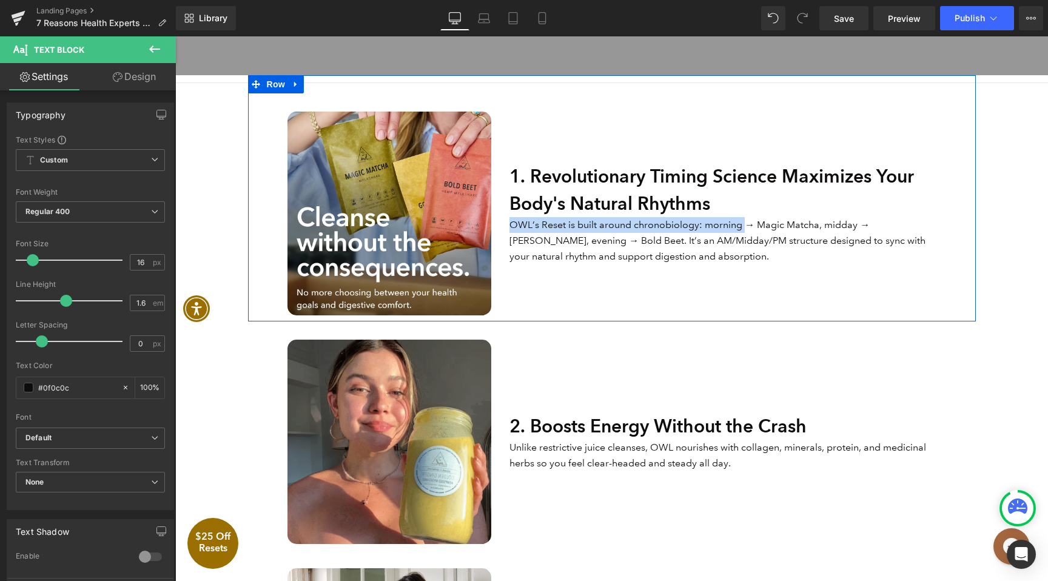
drag, startPoint x: 742, startPoint y: 226, endPoint x: 501, endPoint y: 230, distance: 240.8
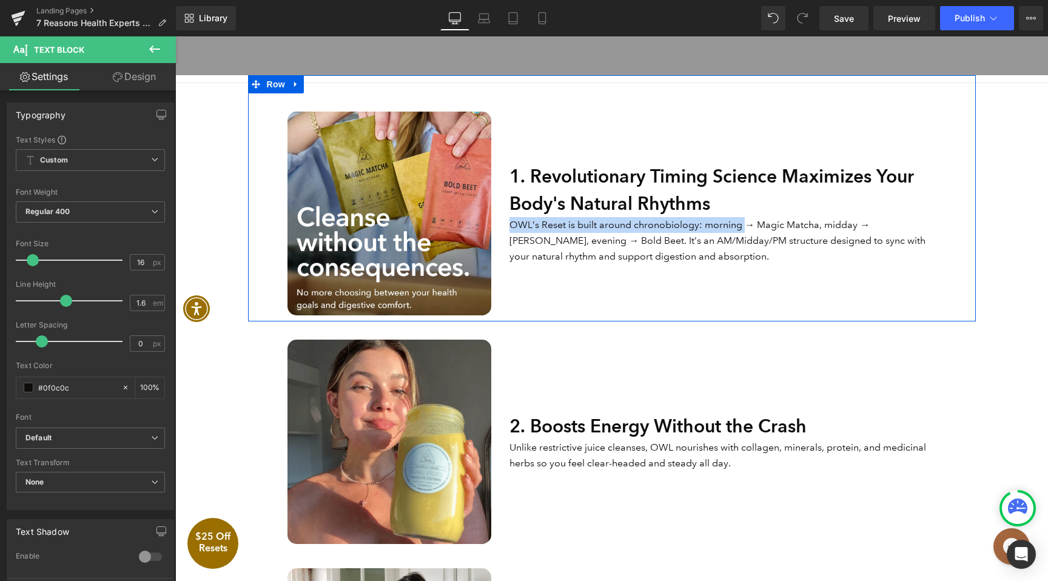
click at [501, 230] on div "1. Revolutionary Timing Science Maximizes Your Body's Natural Rhythms Heading O…" at bounding box center [722, 214] width 445 height 204
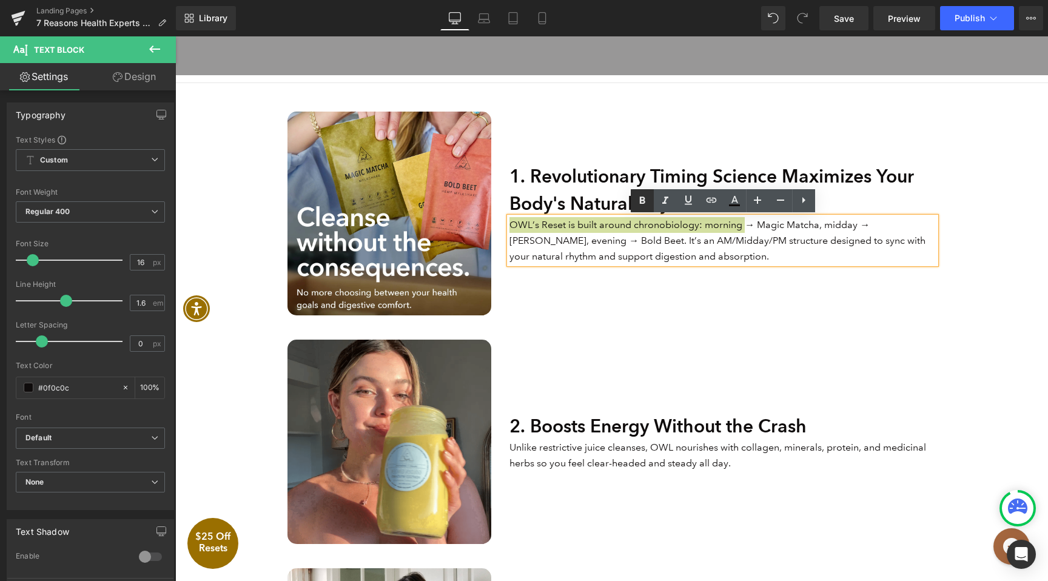
click at [638, 206] on icon at bounding box center [642, 200] width 15 height 15
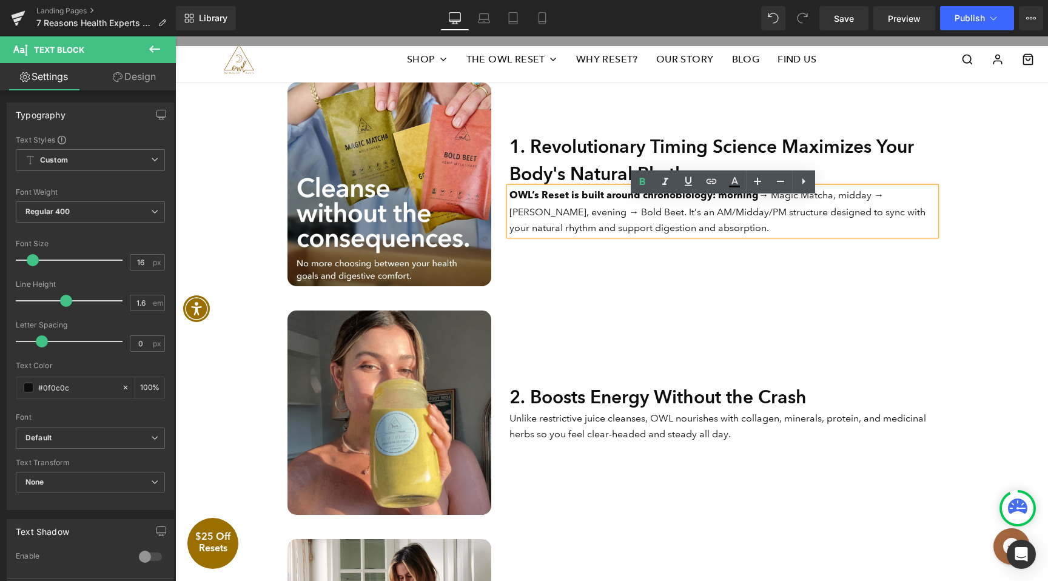
scroll to position [462, 0]
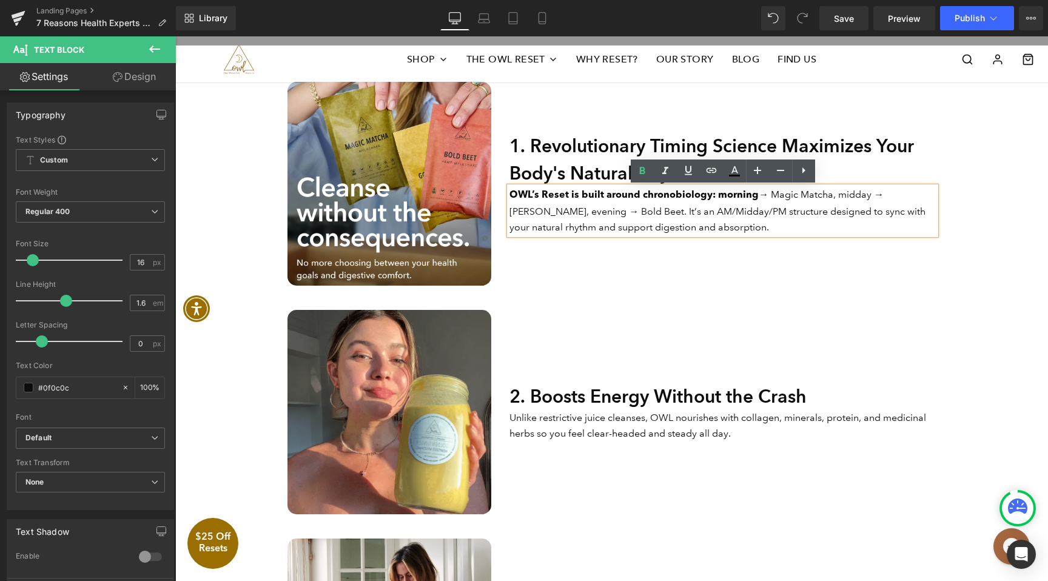
click at [593, 181] on h2 "1. Revolutionary Timing Science Maximizes Your Body's Natural Rhythms" at bounding box center [723, 159] width 426 height 55
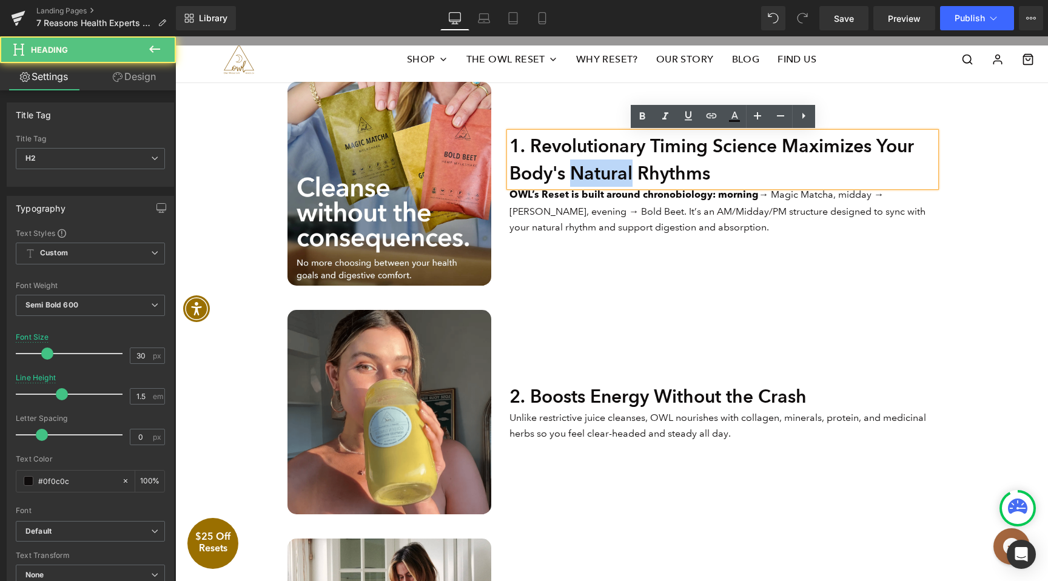
click at [593, 181] on h2 "1. Revolutionary Timing Science Maximizes Your Body's Natural Rhythms" at bounding box center [723, 159] width 426 height 55
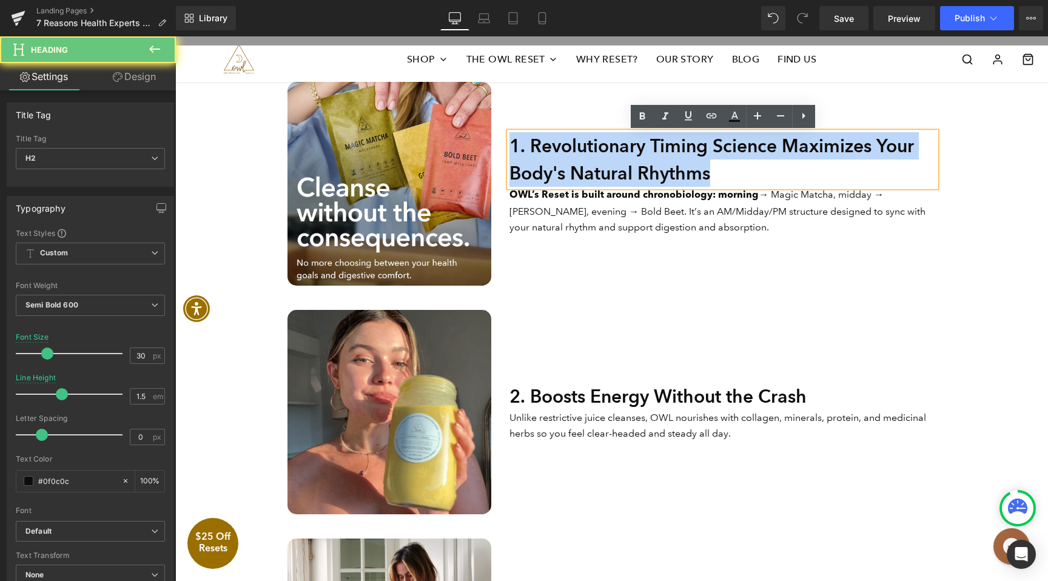
click at [593, 181] on h2 "1. Revolutionary Timing Science Maximizes Your Body's Natural Rhythms" at bounding box center [723, 159] width 426 height 55
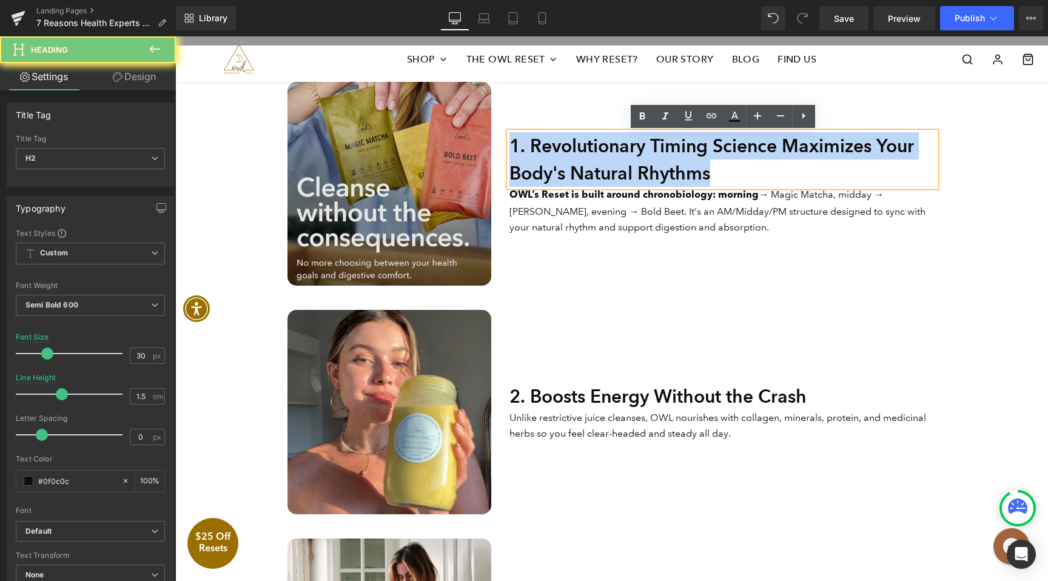
copy h2 "1. Revolutionary Timing Science Maximizes Your Body's Natural Rhythms"
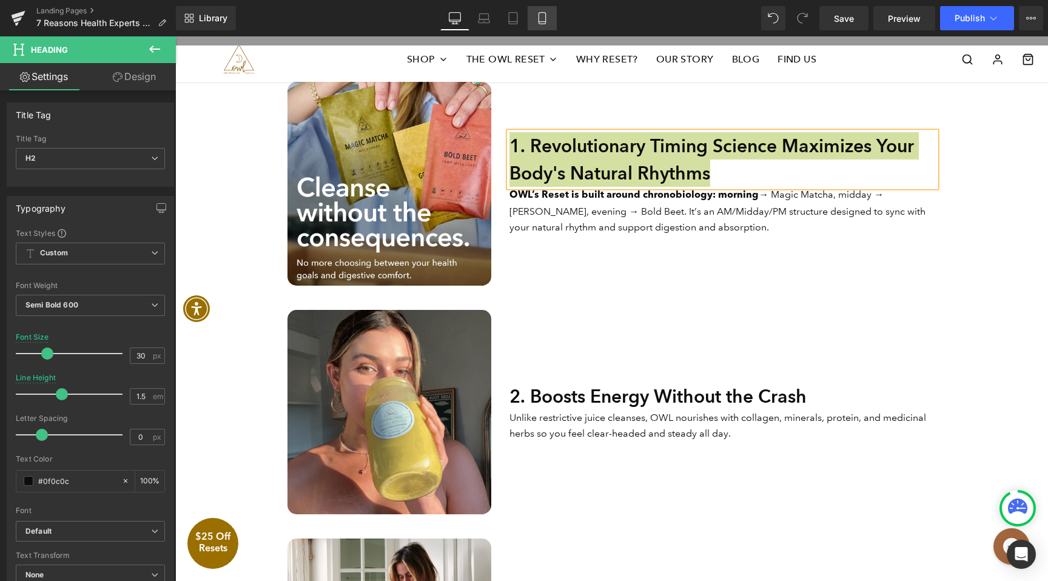
click at [540, 18] on icon at bounding box center [542, 18] width 12 height 12
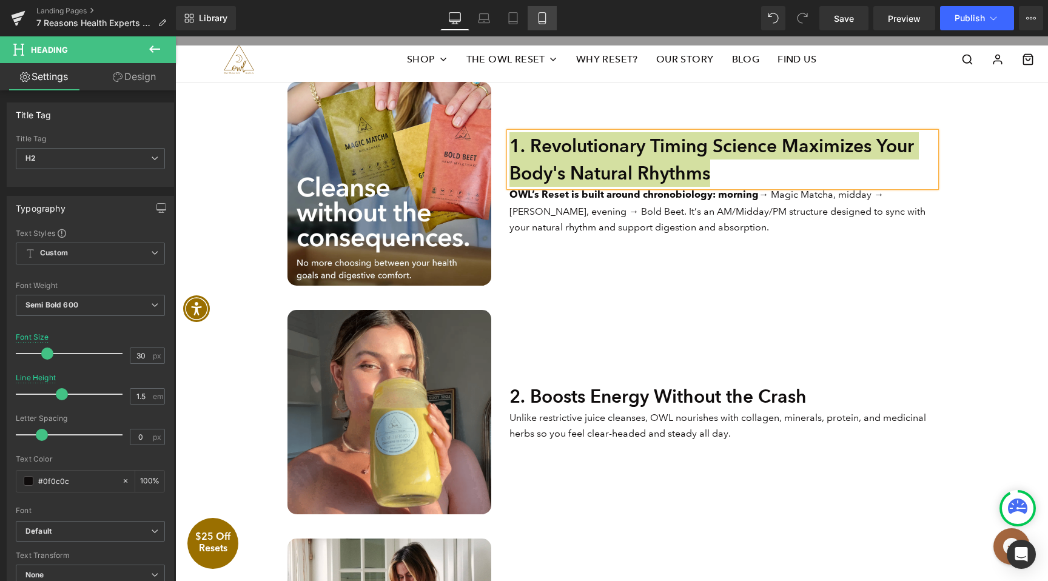
type input "100"
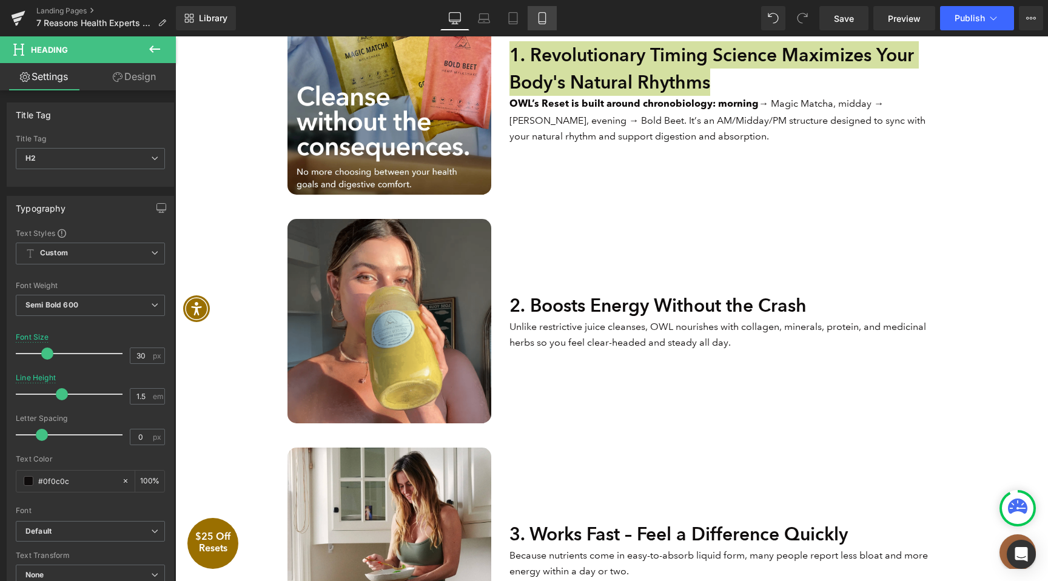
scroll to position [0, 0]
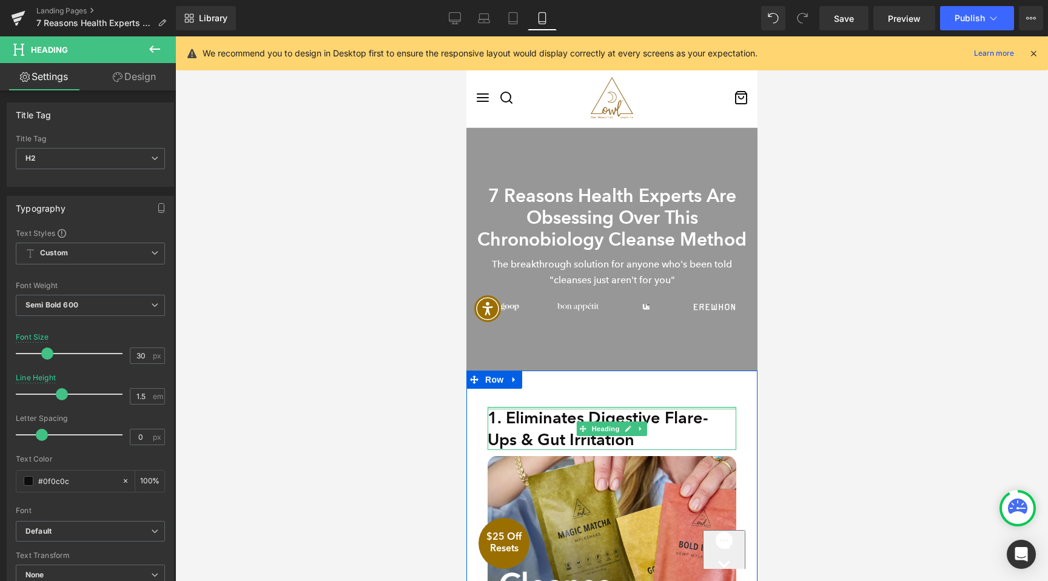
click at [603, 413] on h2 "1. Eliminates Digestive Flare-Ups & Gut Irritation" at bounding box center [611, 428] width 249 height 42
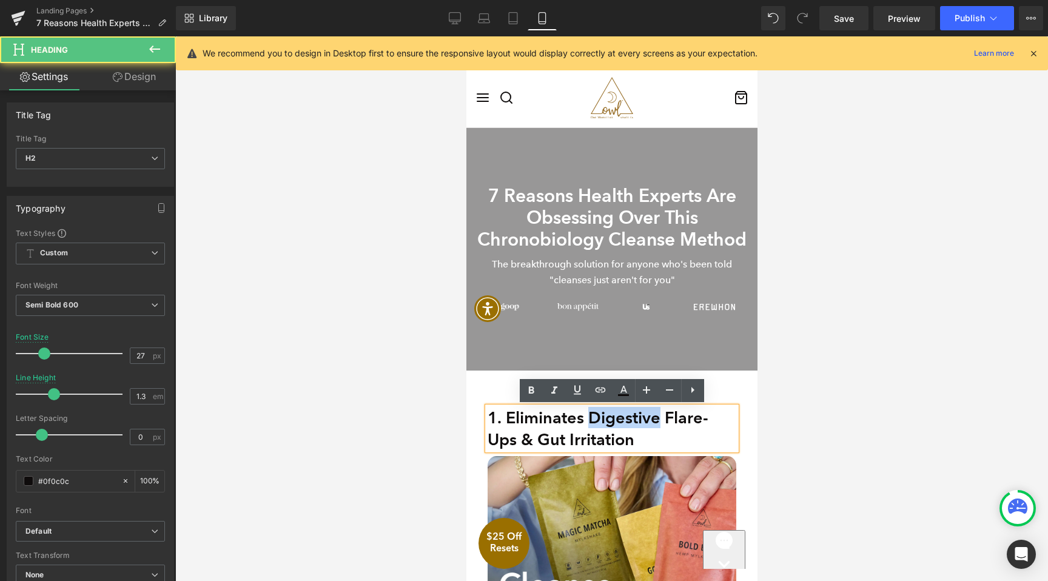
click at [603, 413] on h2 "1. Eliminates Digestive Flare-Ups & Gut Irritation" at bounding box center [611, 428] width 249 height 42
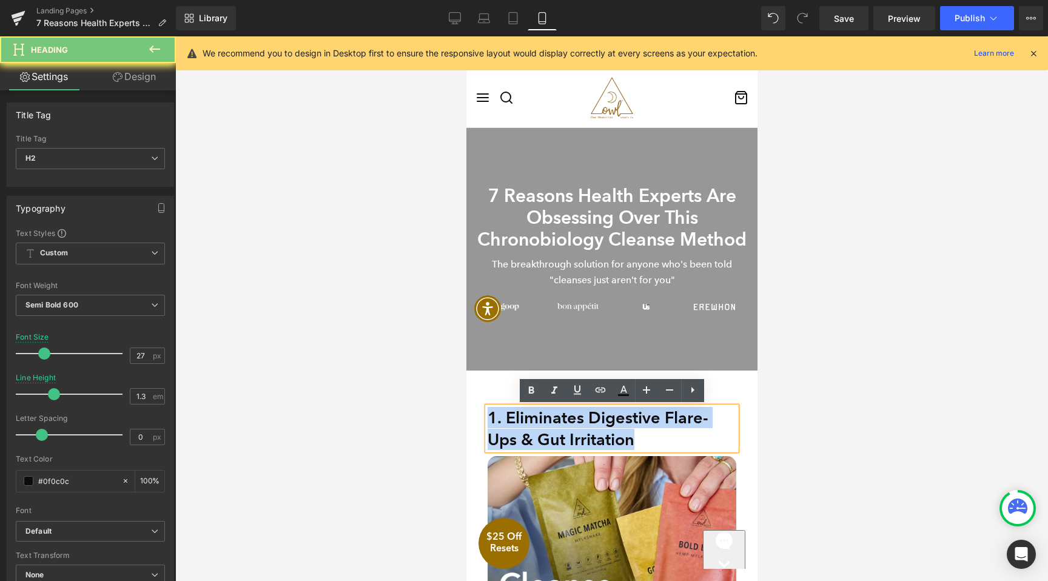
click at [603, 413] on h2 "1. Eliminates Digestive Flare-Ups & Gut Irritation" at bounding box center [611, 428] width 249 height 42
paste div
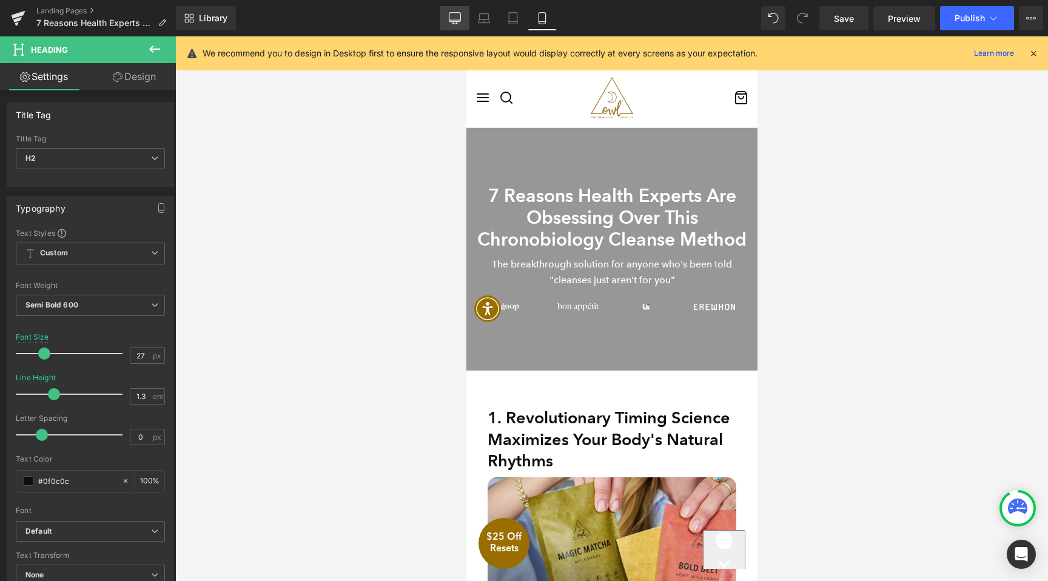
click at [454, 22] on icon at bounding box center [455, 23] width 4 height 2
type input "30"
type input "1.5"
type input "100"
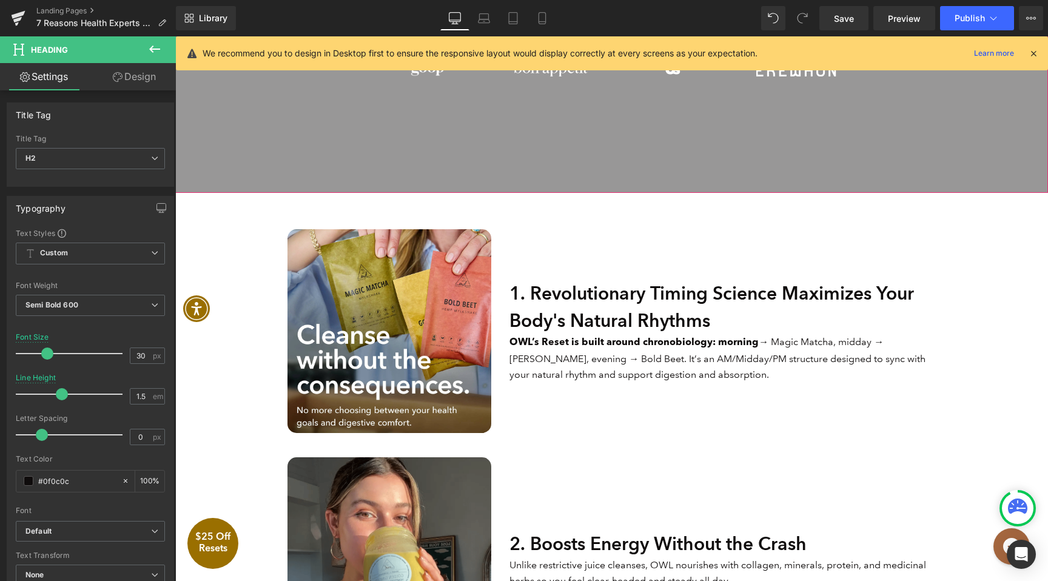
scroll to position [501, 0]
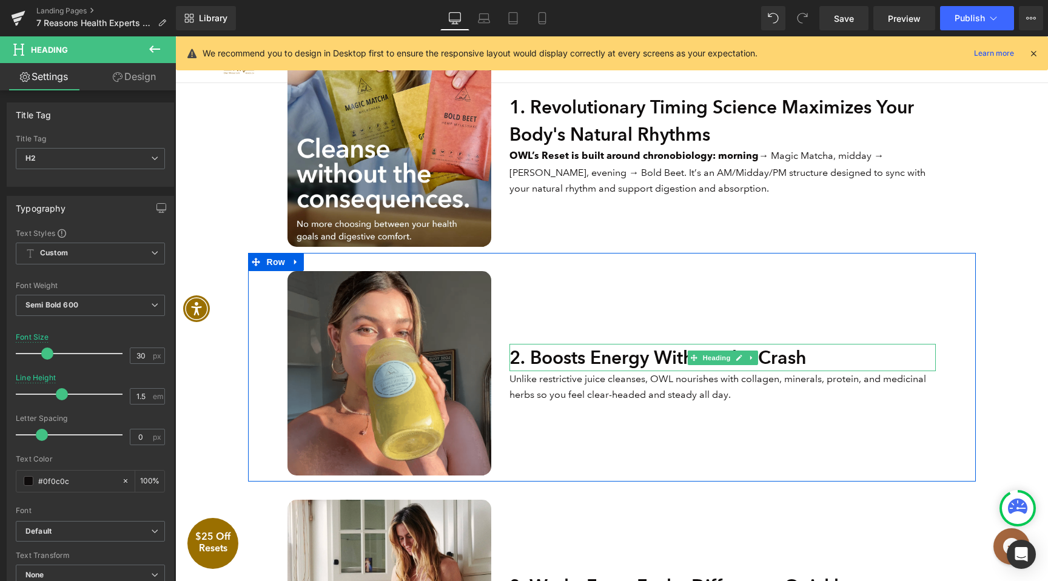
click at [670, 359] on h2 "2. Boosts Energy Without the Crash" at bounding box center [723, 357] width 426 height 27
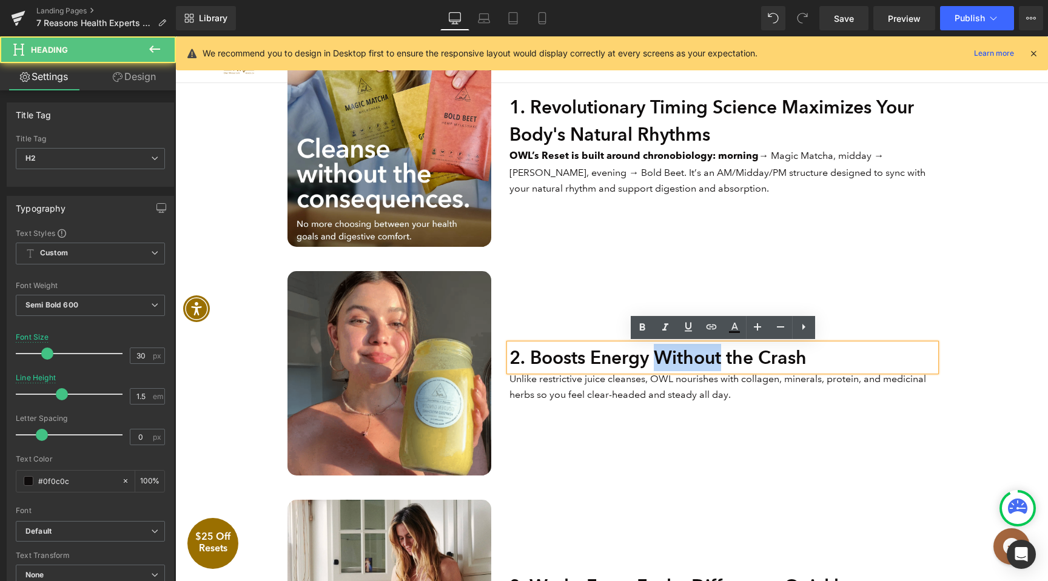
click at [670, 359] on h2 "2. Boosts Energy Without the Crash" at bounding box center [723, 357] width 426 height 27
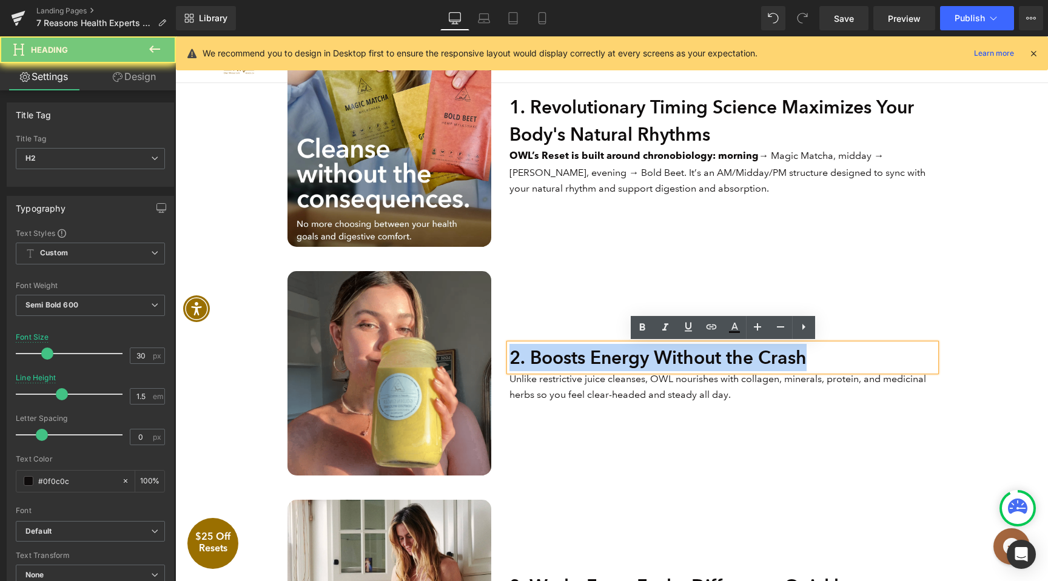
click at [670, 359] on h2 "2. Boosts Energy Without the Crash" at bounding box center [723, 357] width 426 height 27
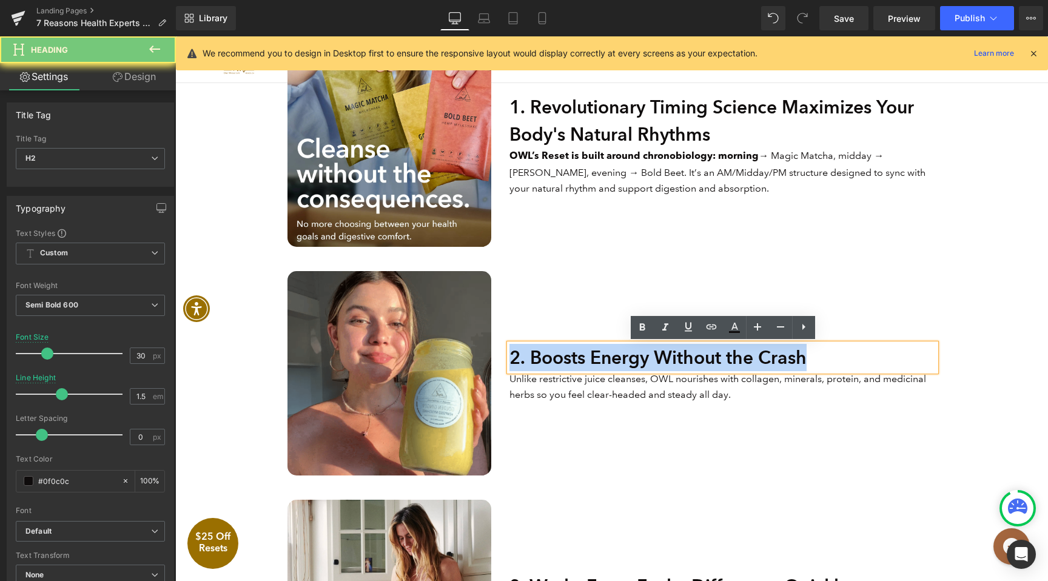
paste div
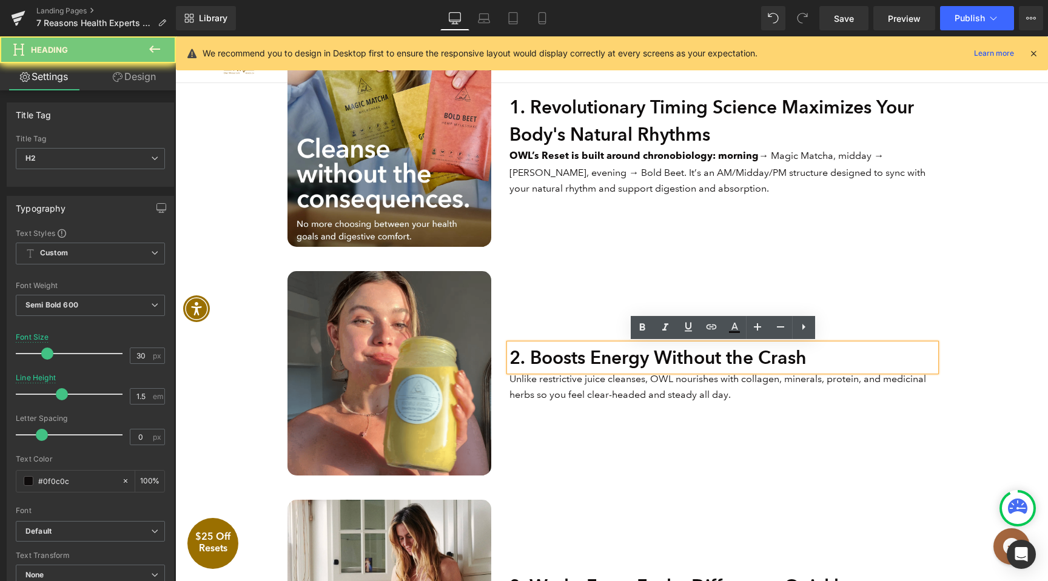
scroll to position [487, 0]
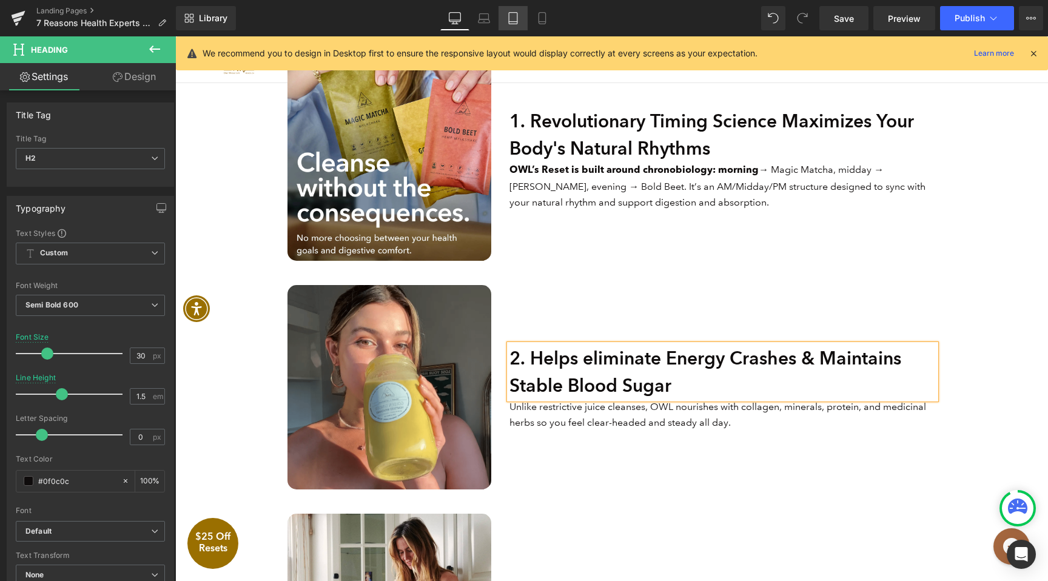
click at [514, 20] on icon at bounding box center [513, 18] width 12 height 12
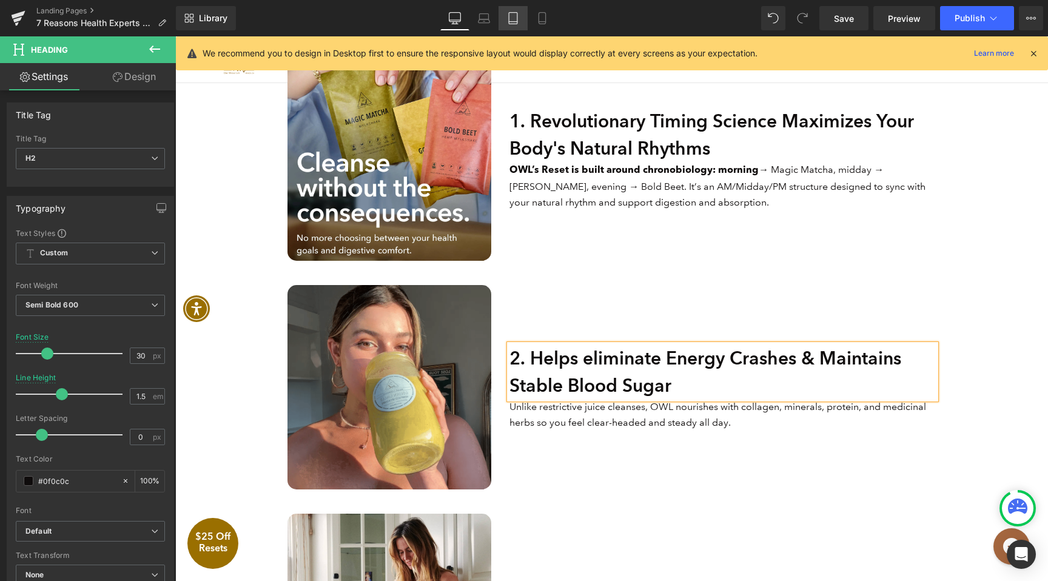
type input "24"
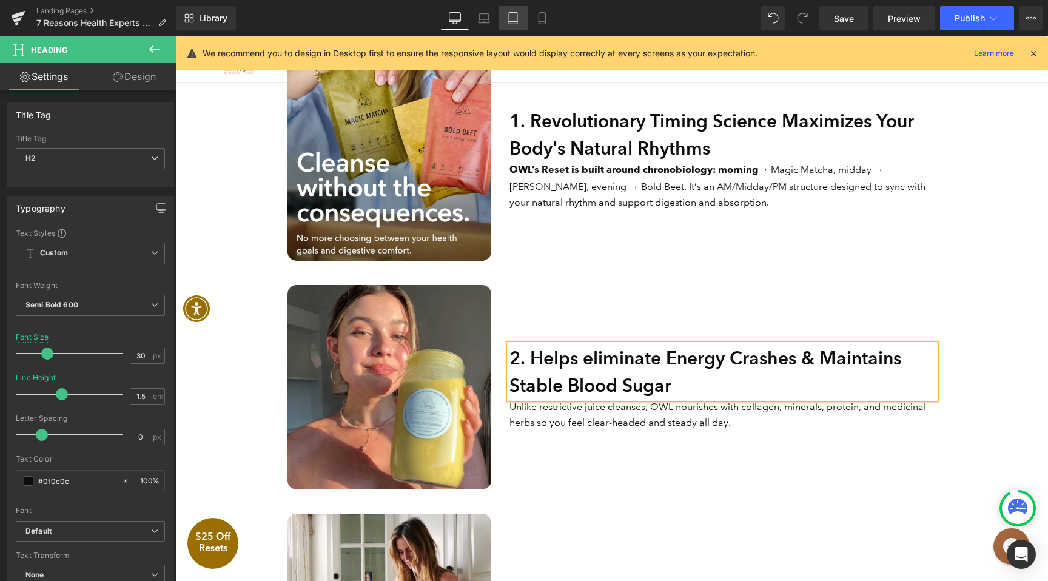
type input "1.4"
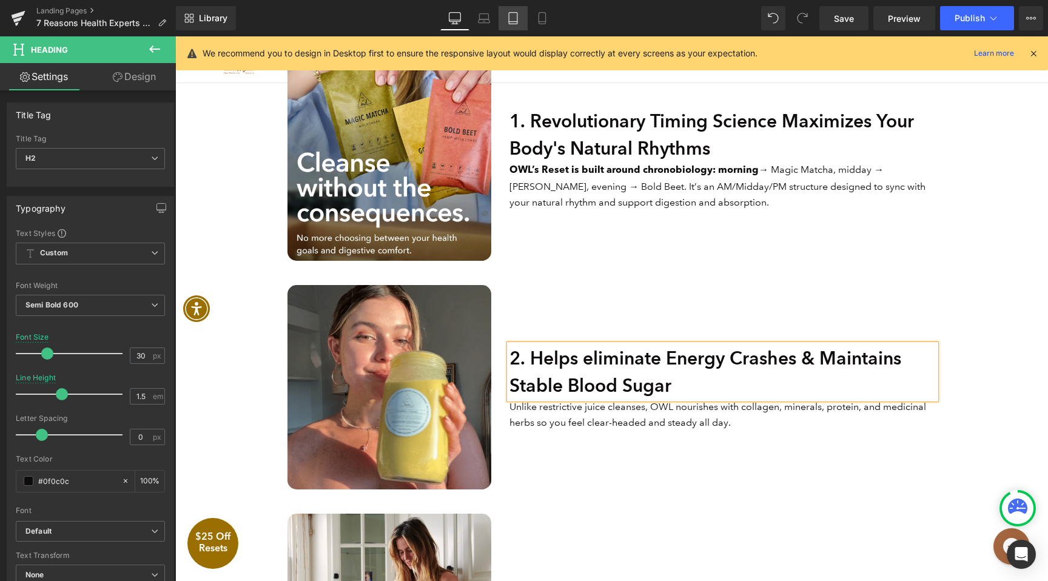
type input "100"
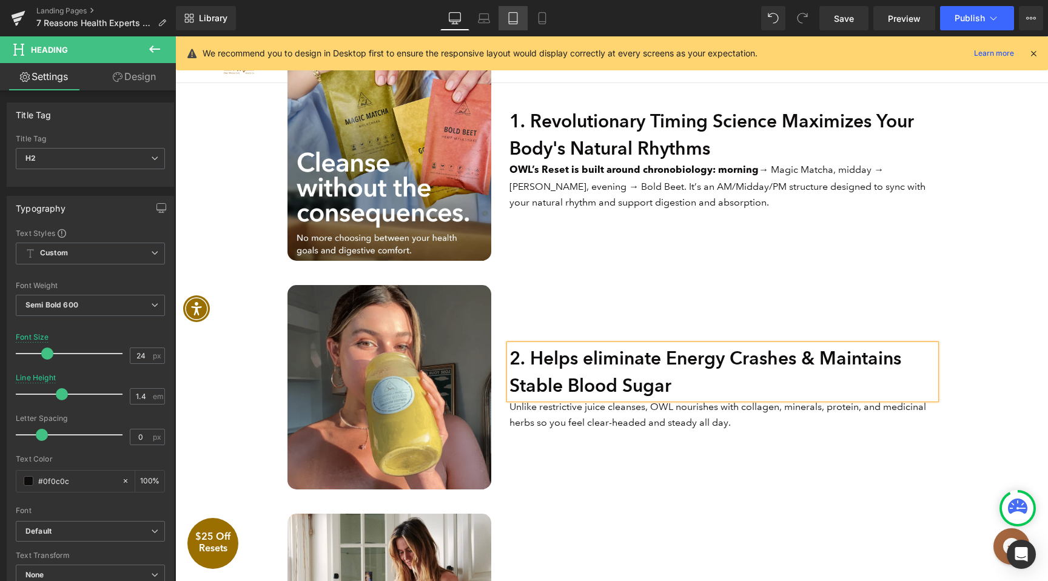
scroll to position [345, 0]
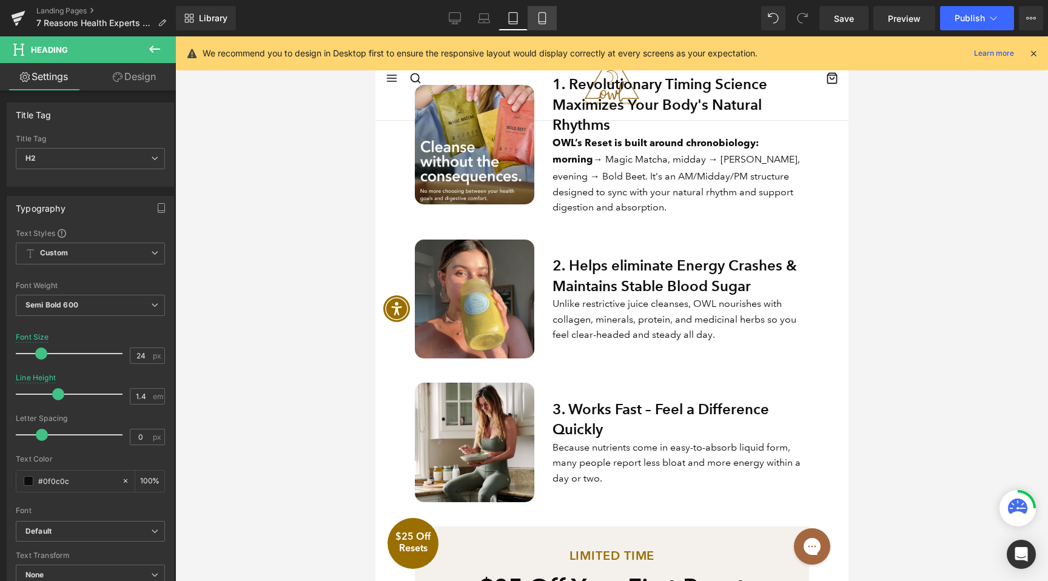
click at [535, 19] on link "Mobile" at bounding box center [542, 18] width 29 height 24
type input "30"
type input "1.5"
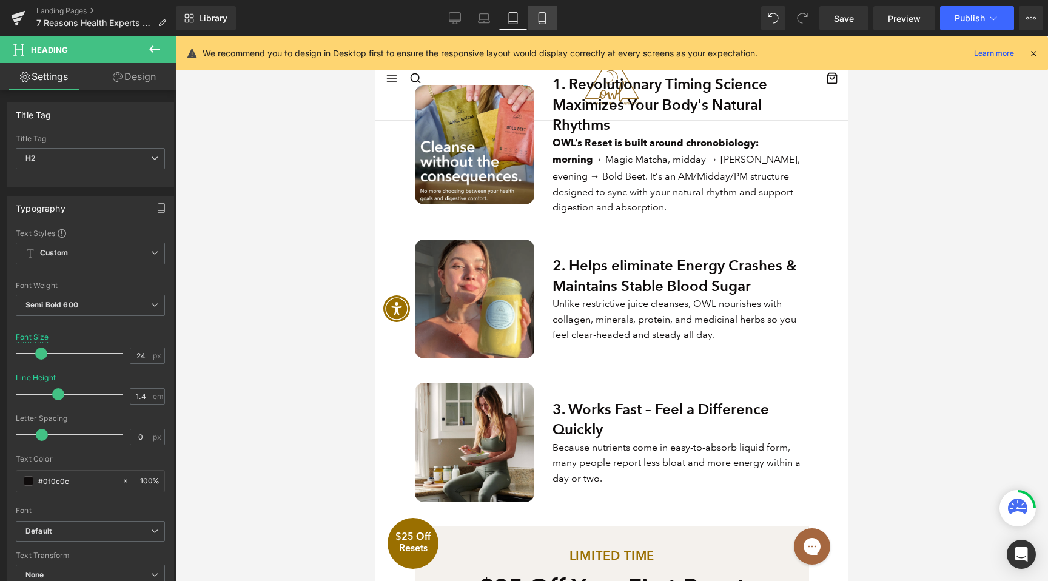
type input "100"
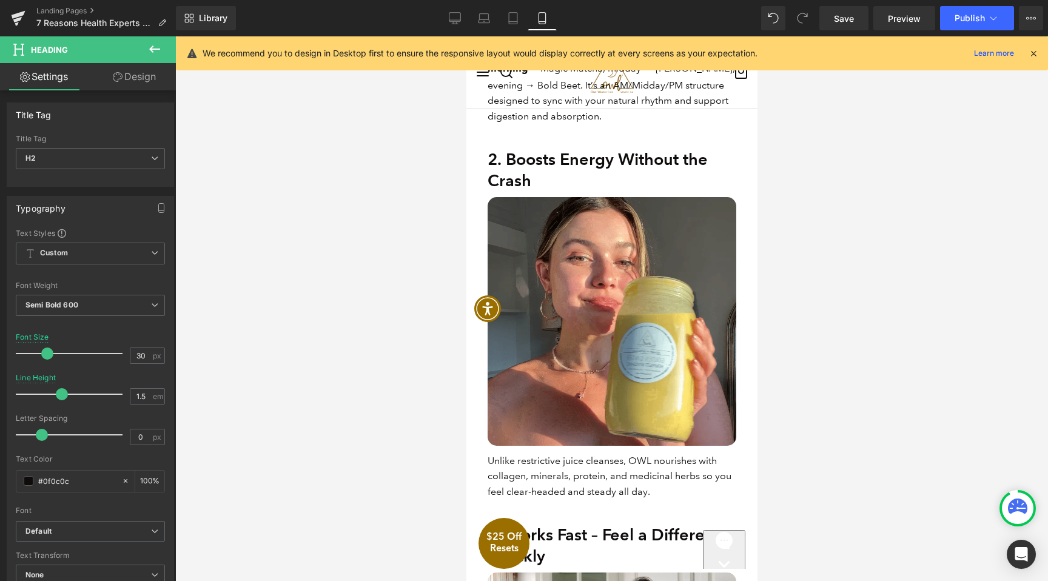
scroll to position [705, 0]
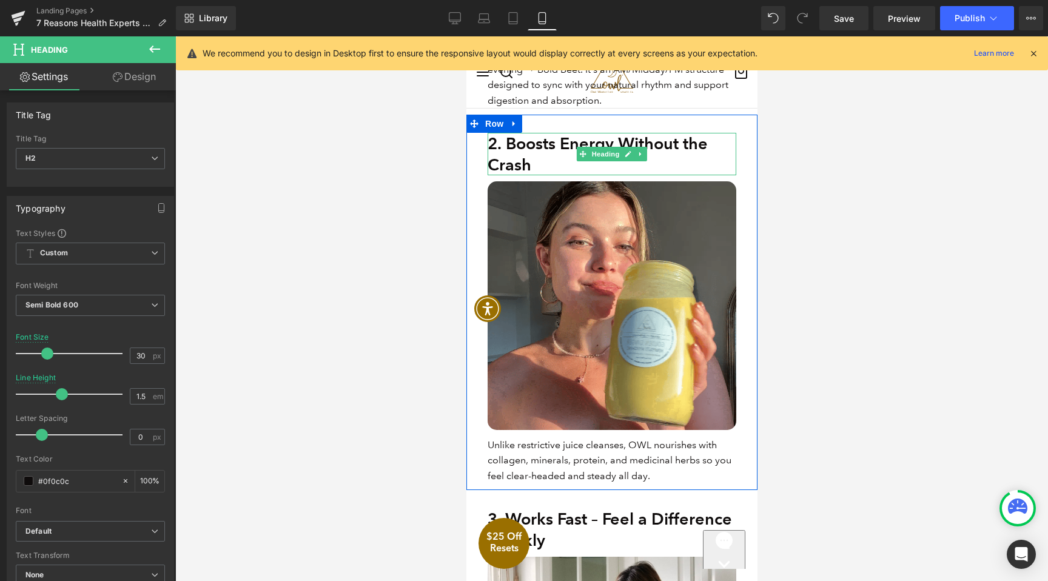
click at [514, 155] on h2 "2. Boosts Energy Without the Crash" at bounding box center [611, 154] width 249 height 42
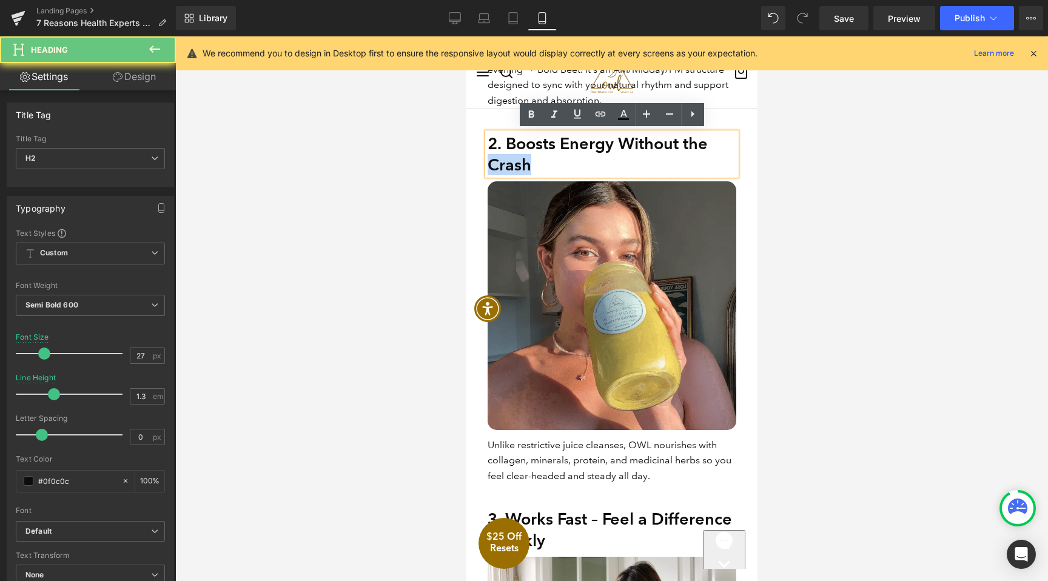
click at [514, 155] on h2 "2. Boosts Energy Without the Crash" at bounding box center [611, 154] width 249 height 42
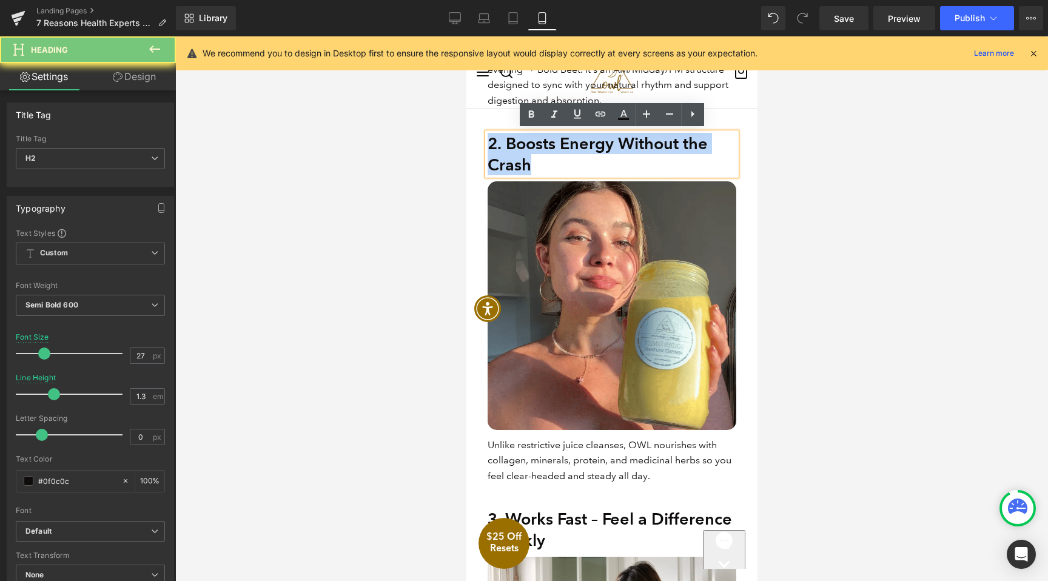
paste div
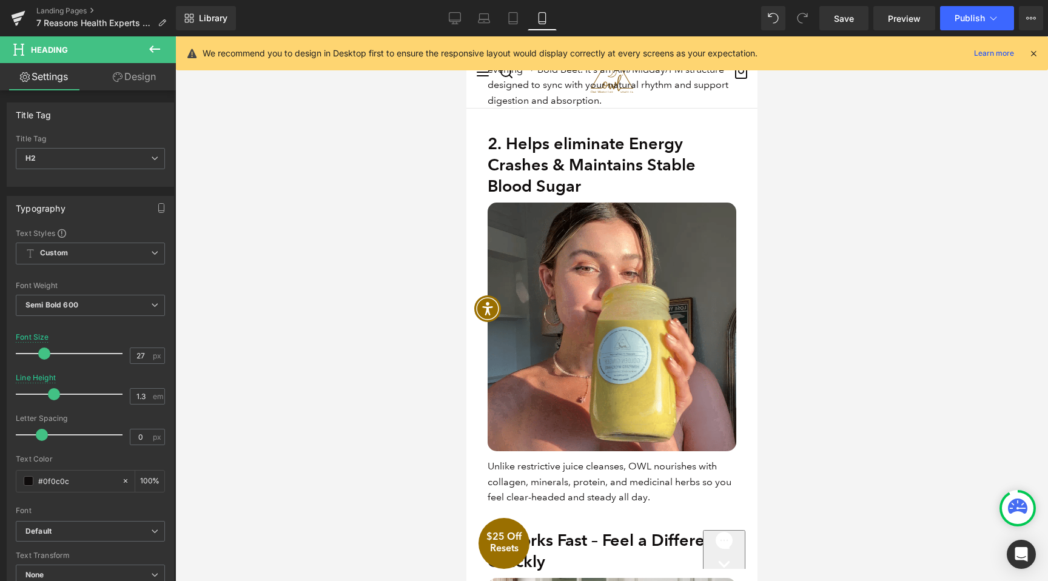
click at [143, 83] on link "Design" at bounding box center [134, 76] width 88 height 27
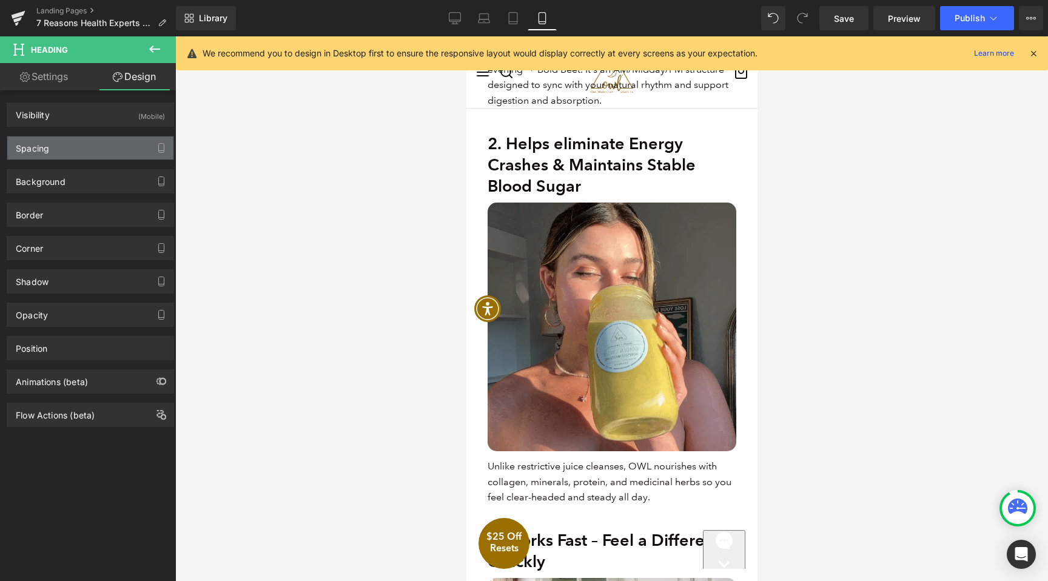
click at [123, 138] on div "Spacing" at bounding box center [90, 147] width 166 height 23
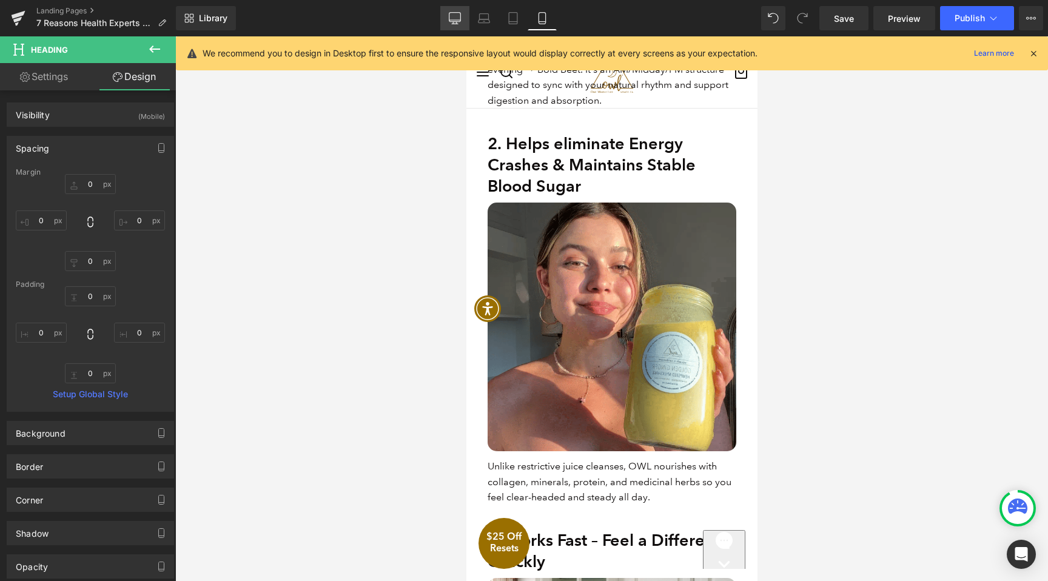
click at [457, 15] on icon at bounding box center [455, 18] width 12 height 12
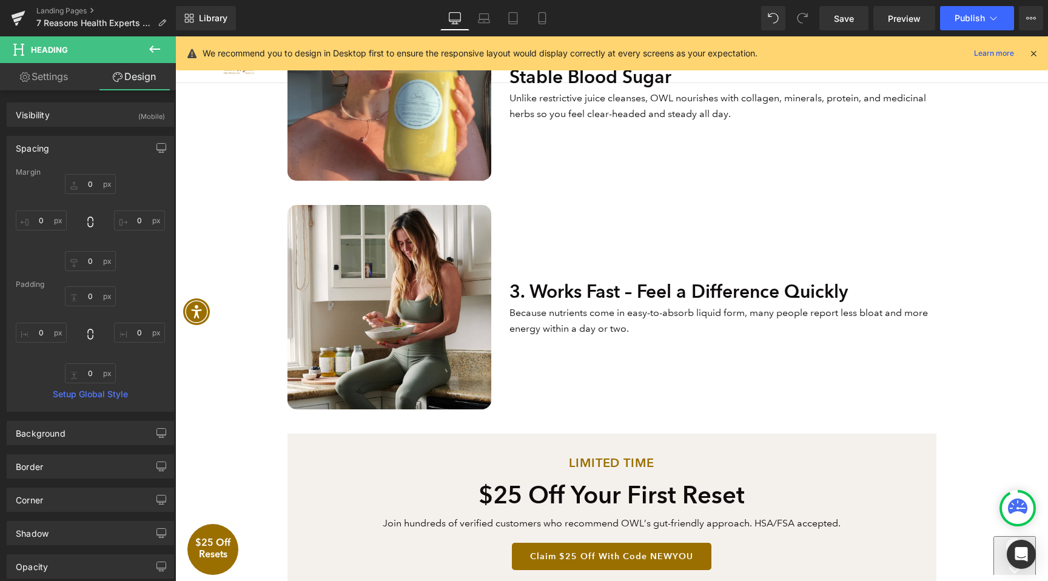
type input "0"
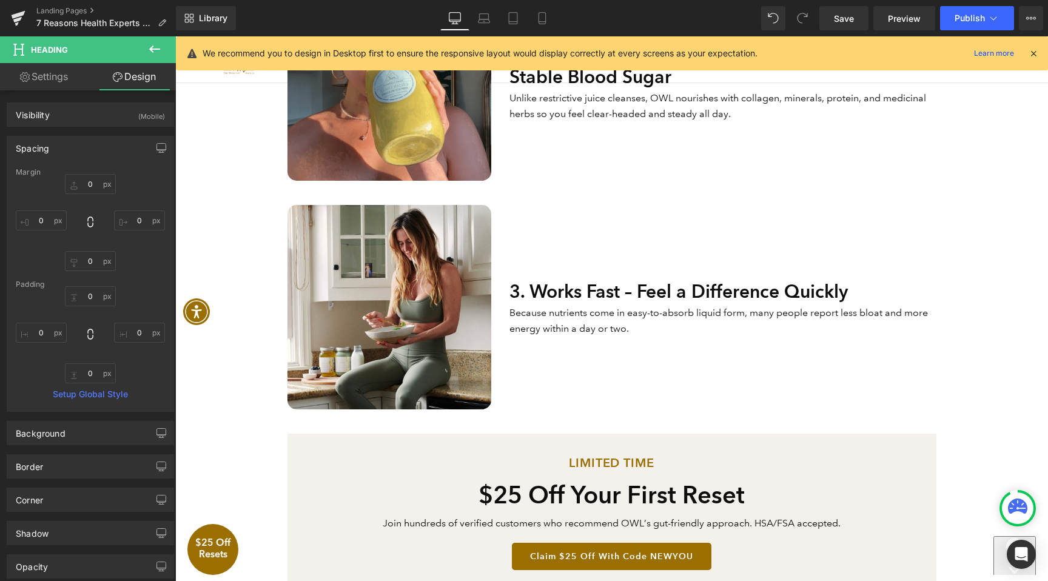
type input "0"
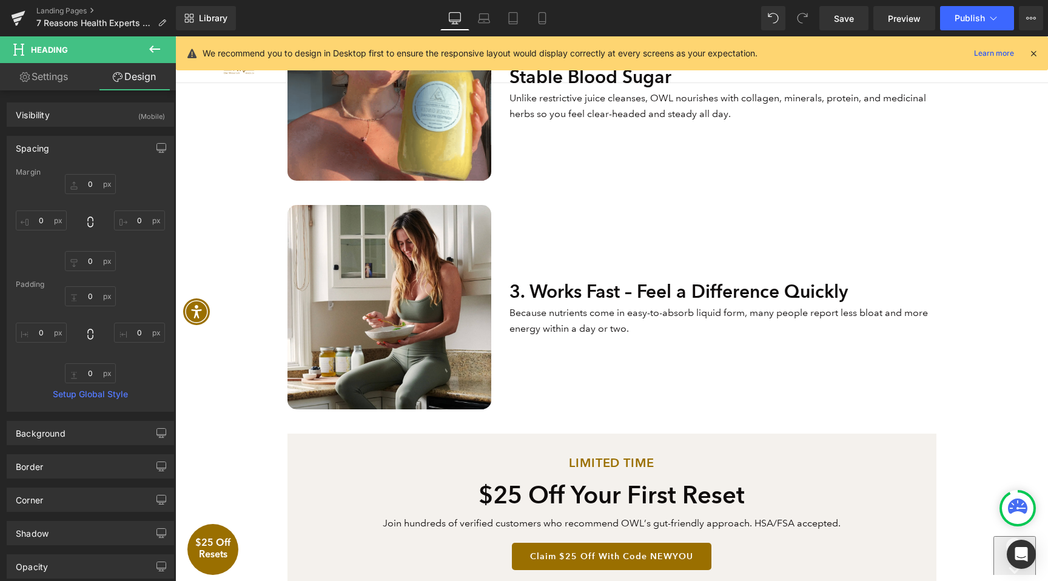
type input "0"
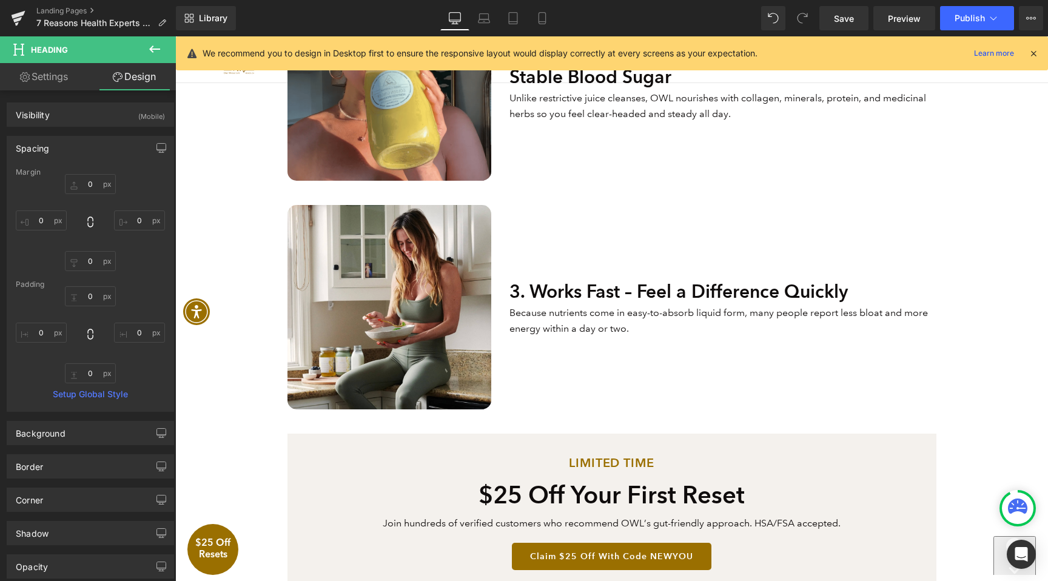
type input "0"
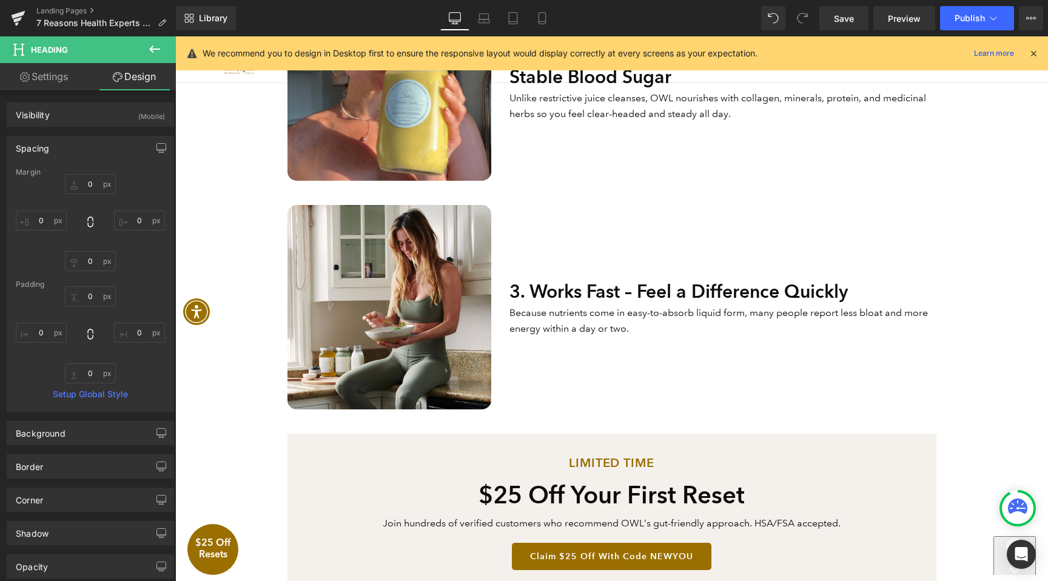
type input "0"
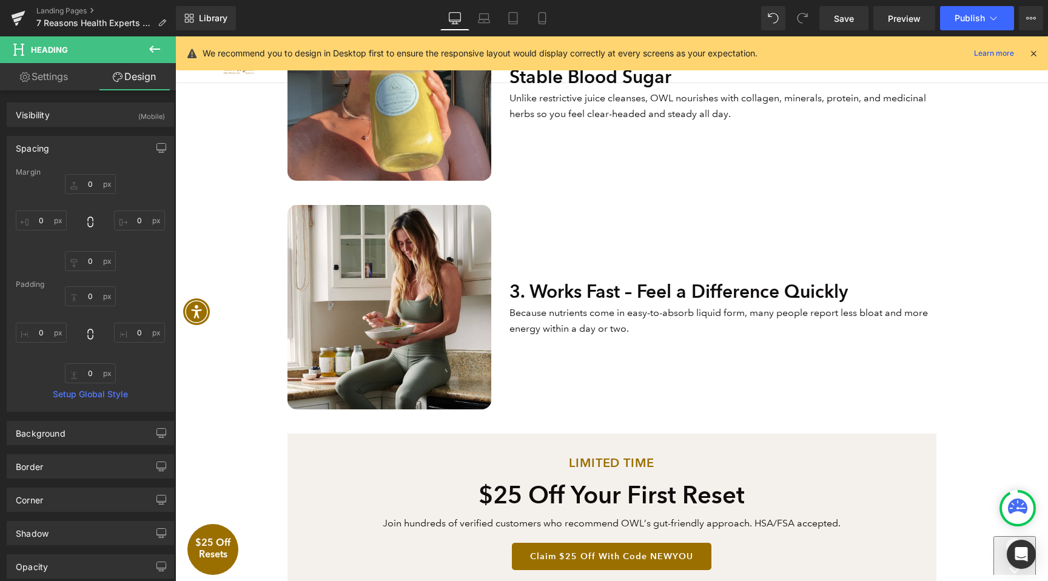
type input "0"
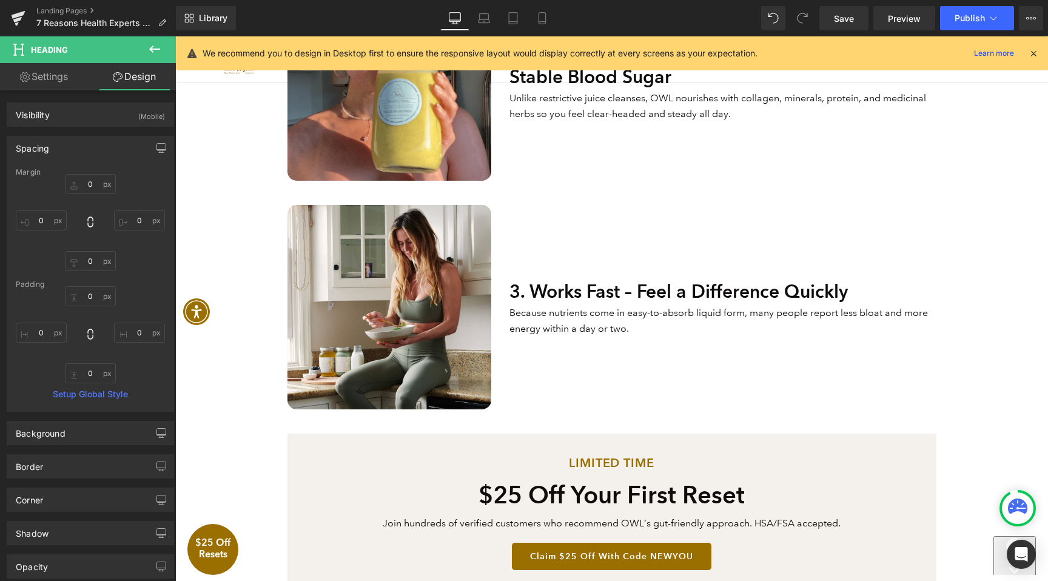
type input "0"
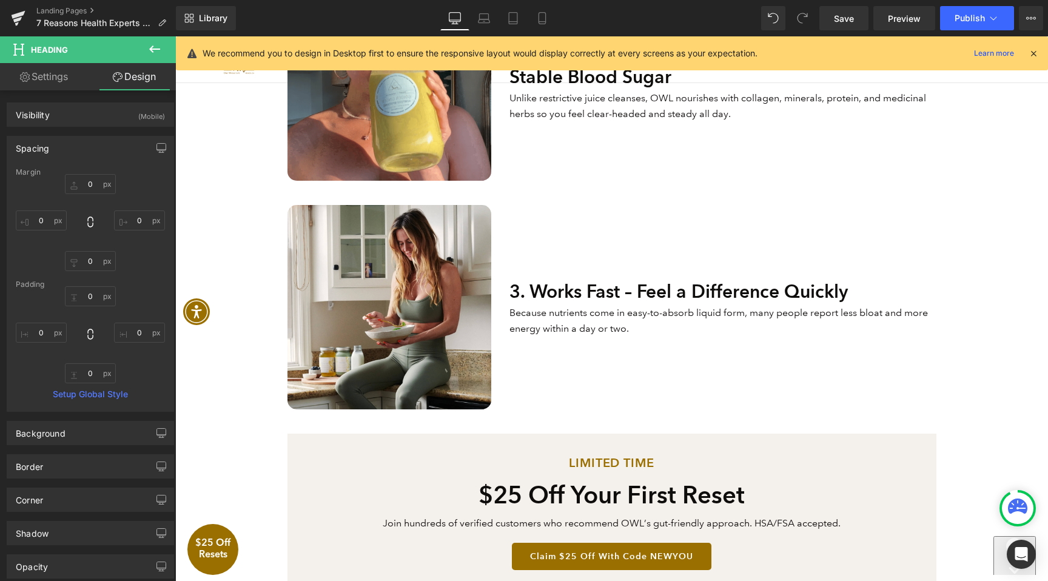
type input "0"
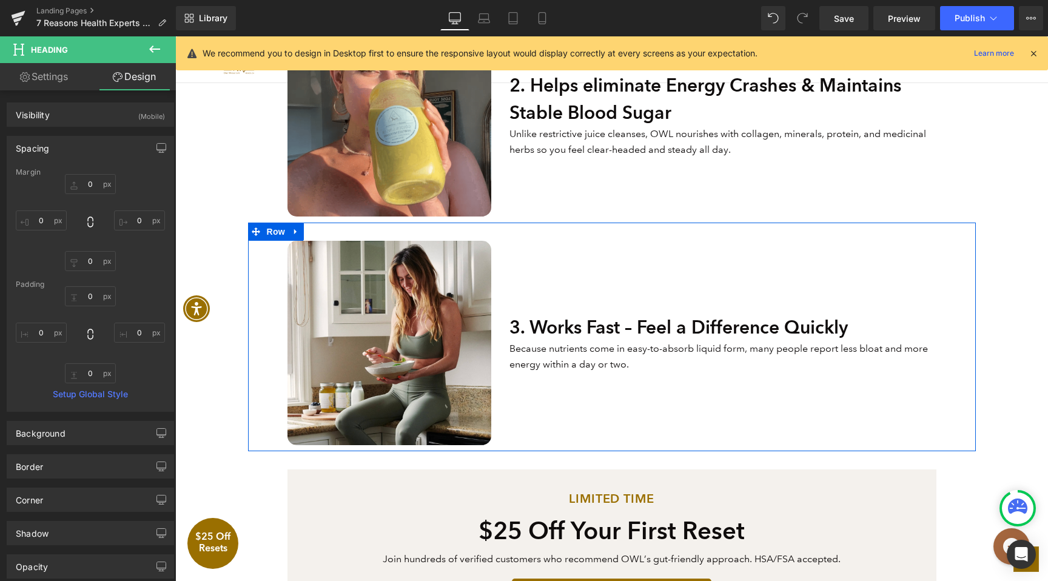
scroll to position [746, 0]
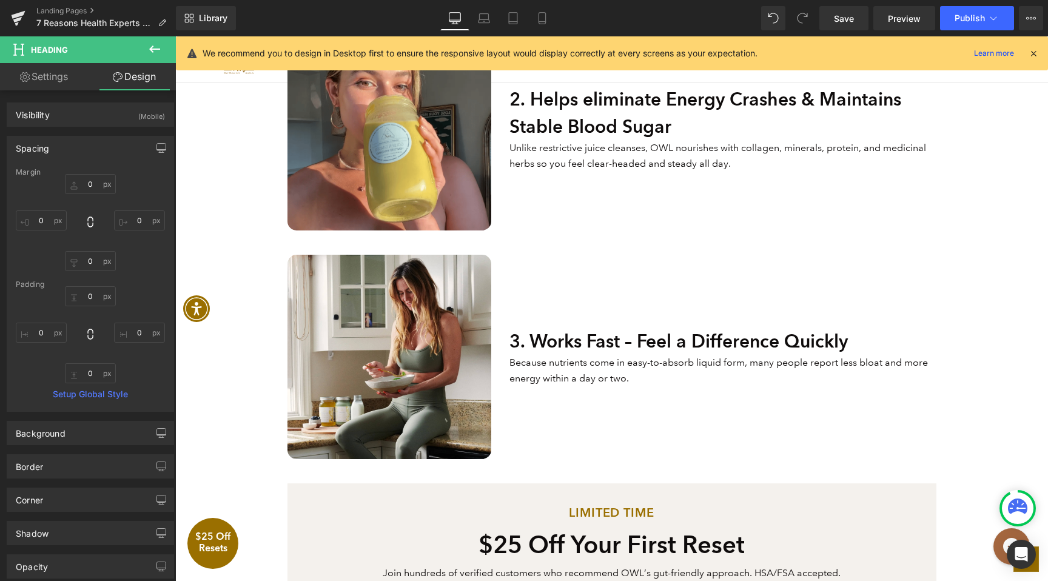
click at [599, 155] on p "Unlike restrictive juice cleanses, OWL nourishes with collagen, minerals, prote…" at bounding box center [723, 155] width 426 height 31
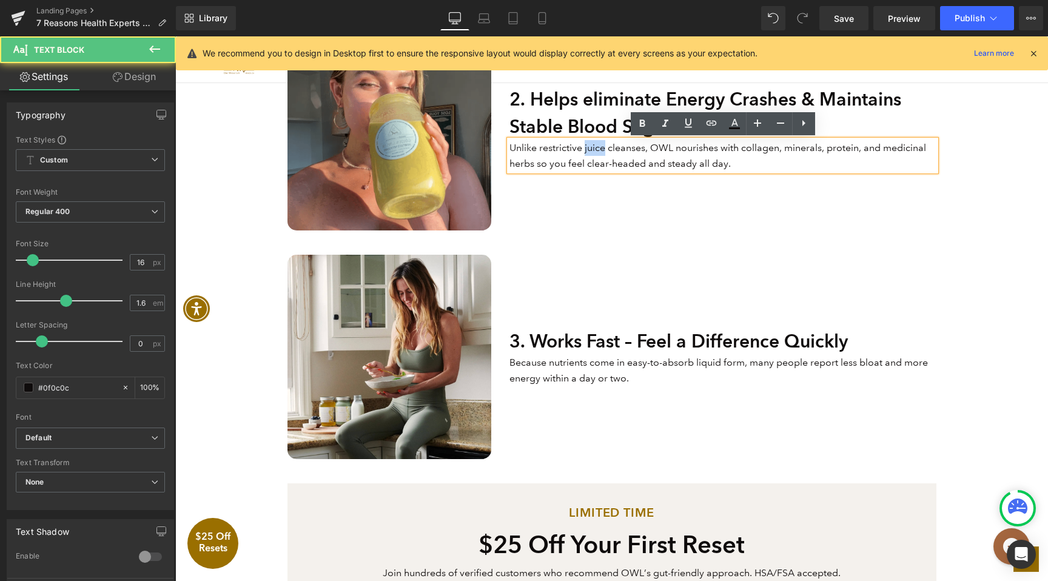
click at [599, 155] on p "Unlike restrictive juice cleanses, OWL nourishes with collagen, minerals, prote…" at bounding box center [723, 155] width 426 height 31
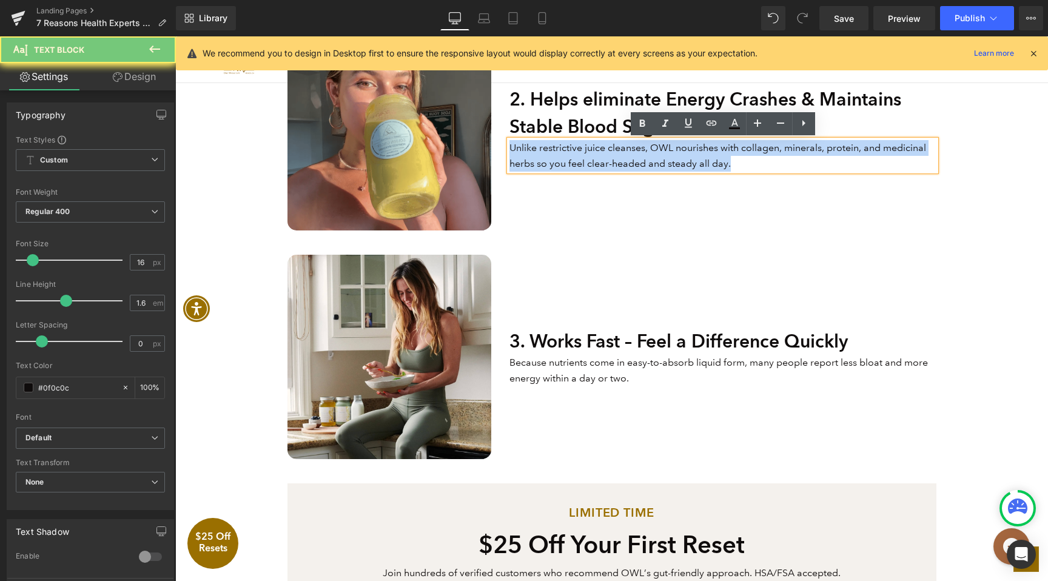
click at [599, 155] on p "Unlike restrictive juice cleanses, OWL nourishes with collagen, minerals, prote…" at bounding box center [723, 155] width 426 height 31
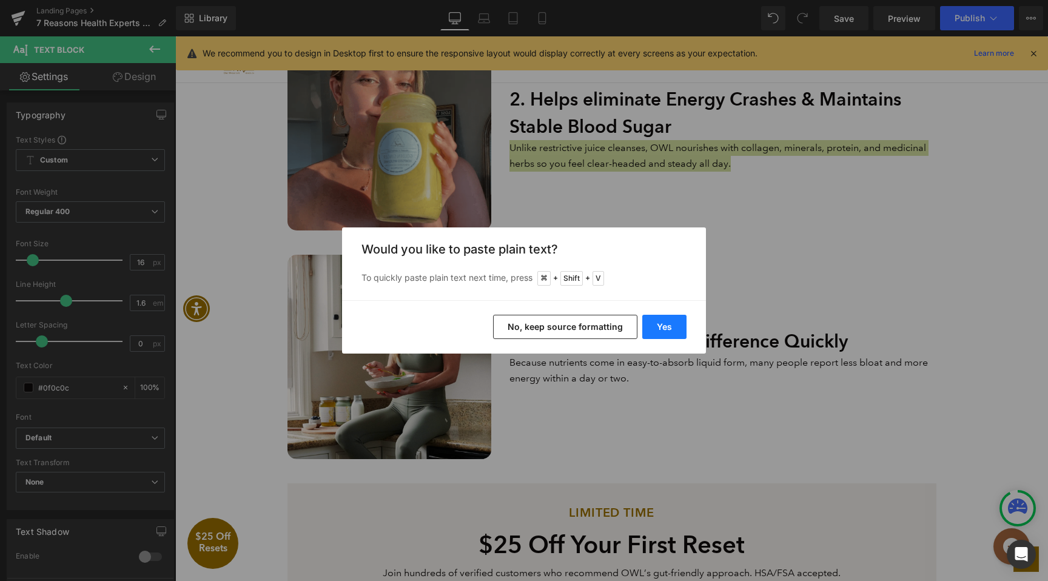
click at [663, 331] on button "Yes" at bounding box center [664, 327] width 44 height 24
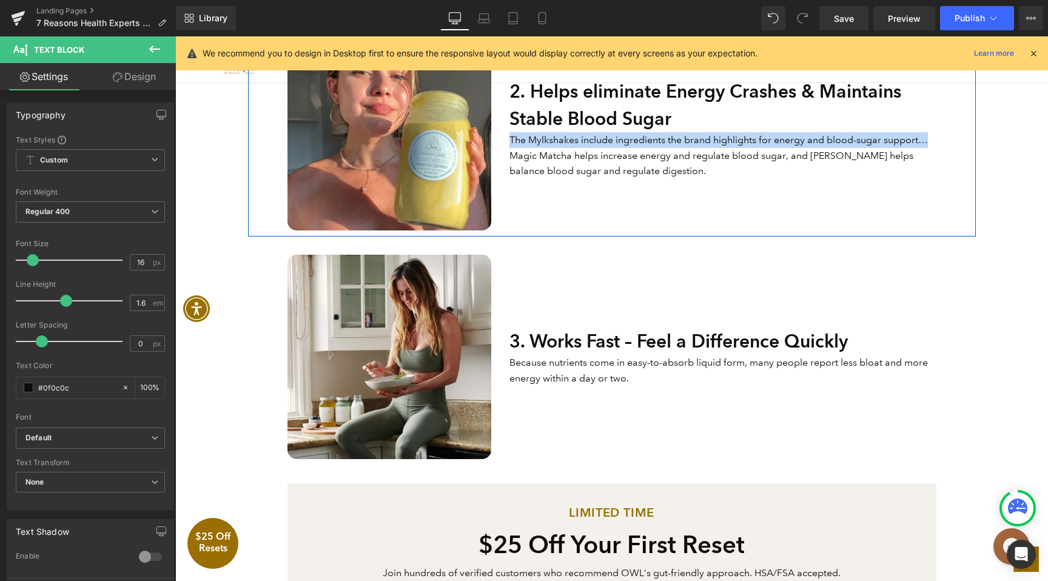
drag, startPoint x: 932, startPoint y: 140, endPoint x: 506, endPoint y: 141, distance: 426.4
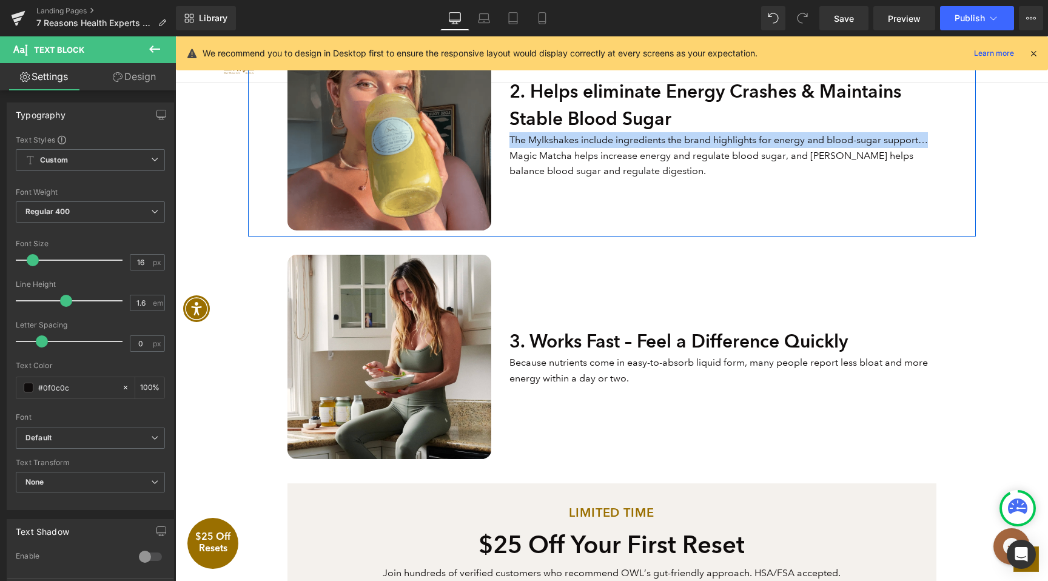
click at [506, 141] on div "2. Helps eliminate Energy Crashes & Maintains Stable Blood Sugar Heading The My…" at bounding box center [722, 128] width 445 height 204
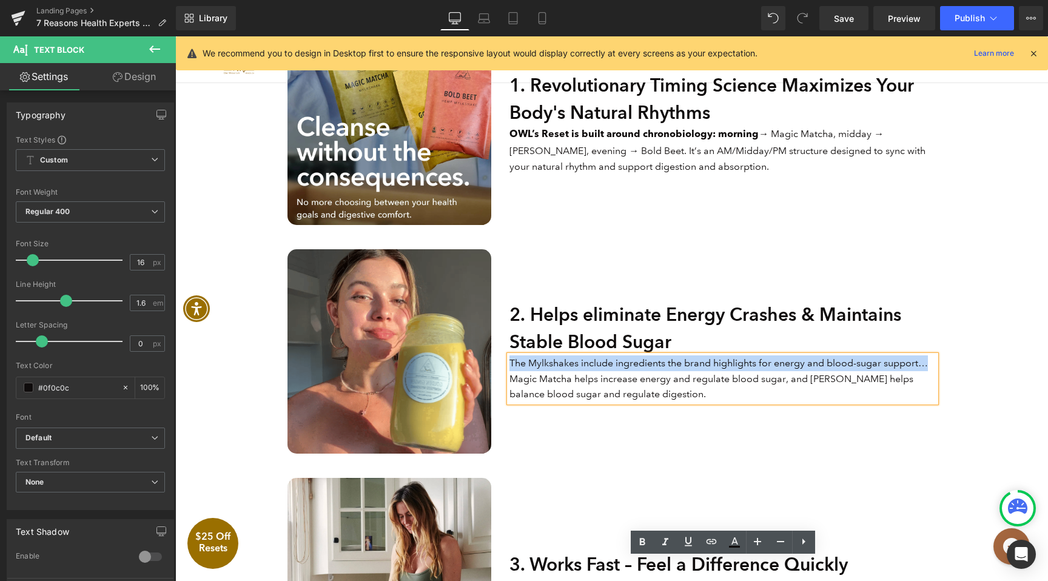
scroll to position [702, 0]
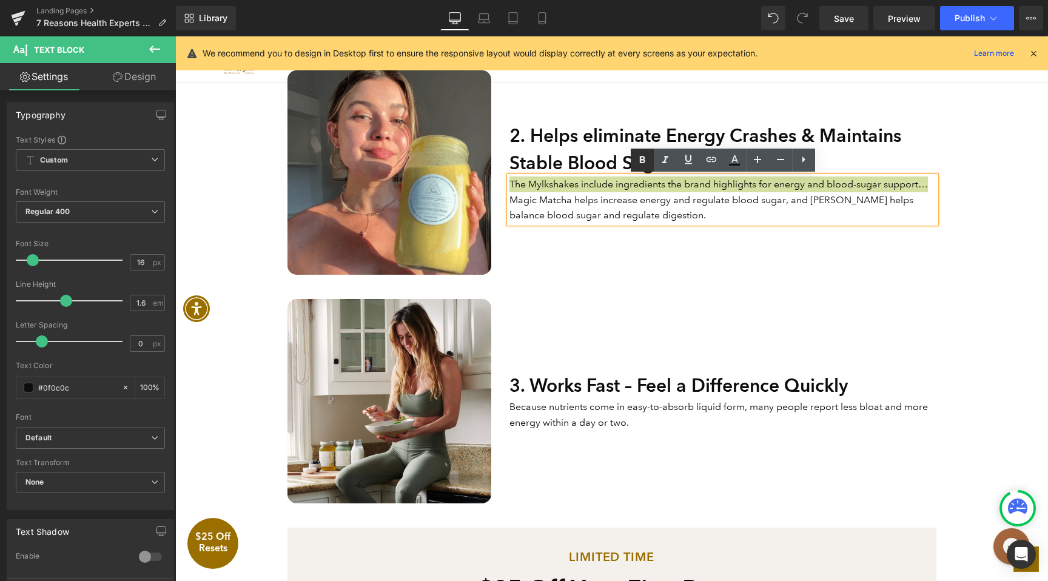
click at [640, 158] on icon at bounding box center [642, 159] width 5 height 7
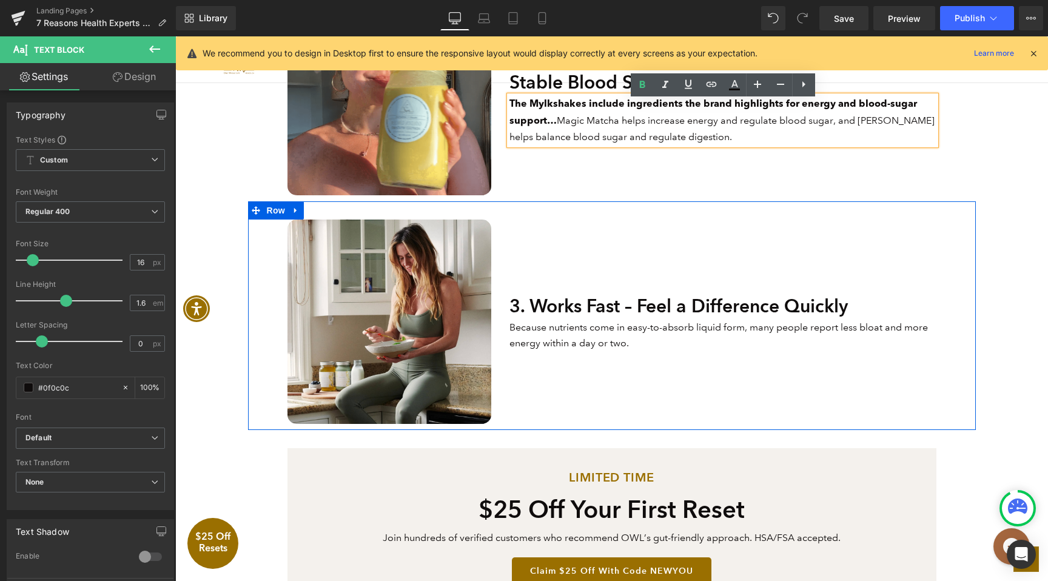
scroll to position [786, 0]
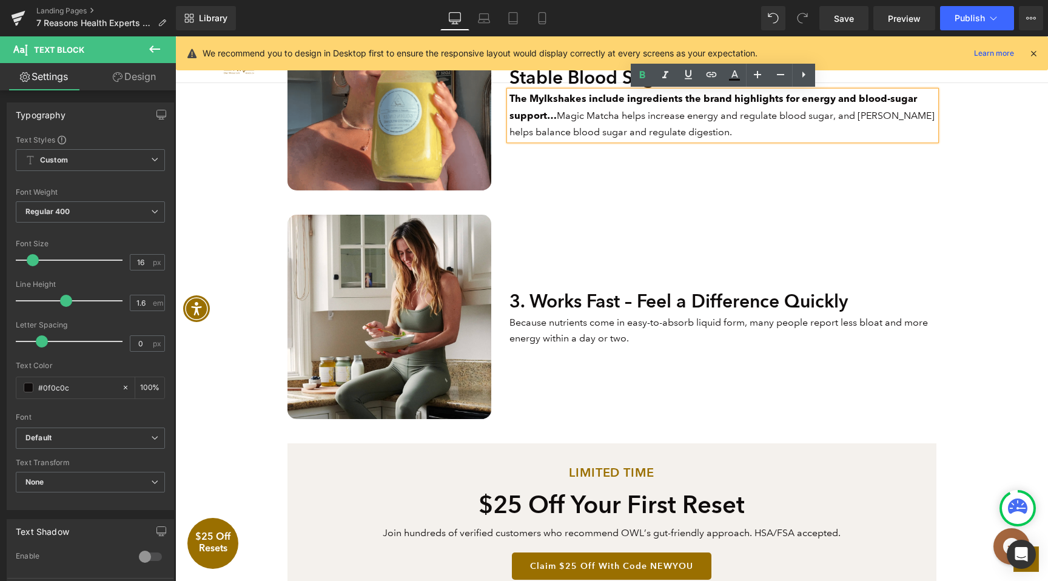
click at [599, 298] on h2 "3. Works Fast – Feel a Difference Quickly" at bounding box center [723, 301] width 426 height 27
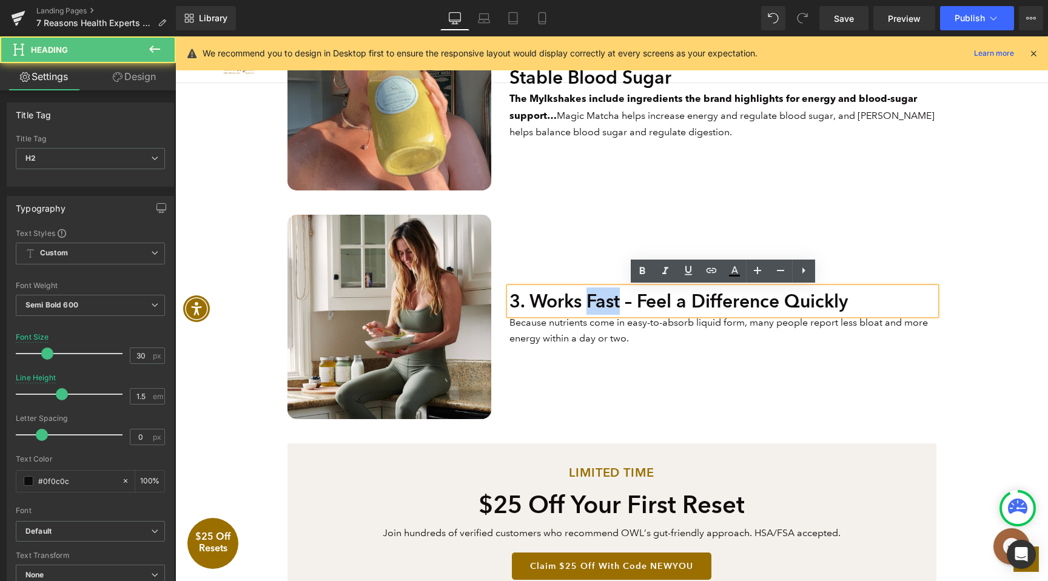
click at [599, 298] on h2 "3. Works Fast – Feel a Difference Quickly" at bounding box center [723, 301] width 426 height 27
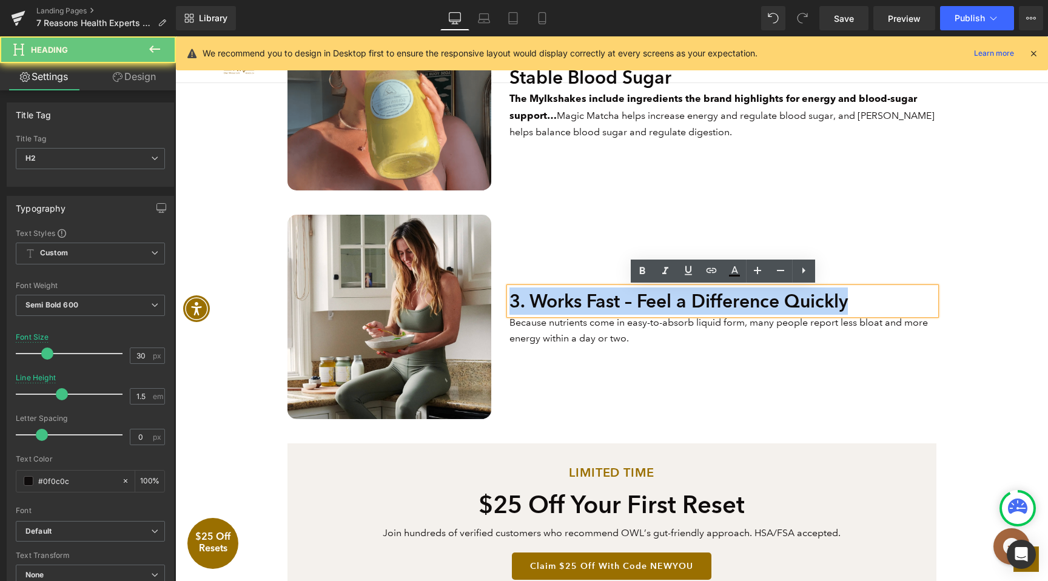
click at [599, 298] on h2 "3. Works Fast – Feel a Difference Quickly" at bounding box center [723, 301] width 426 height 27
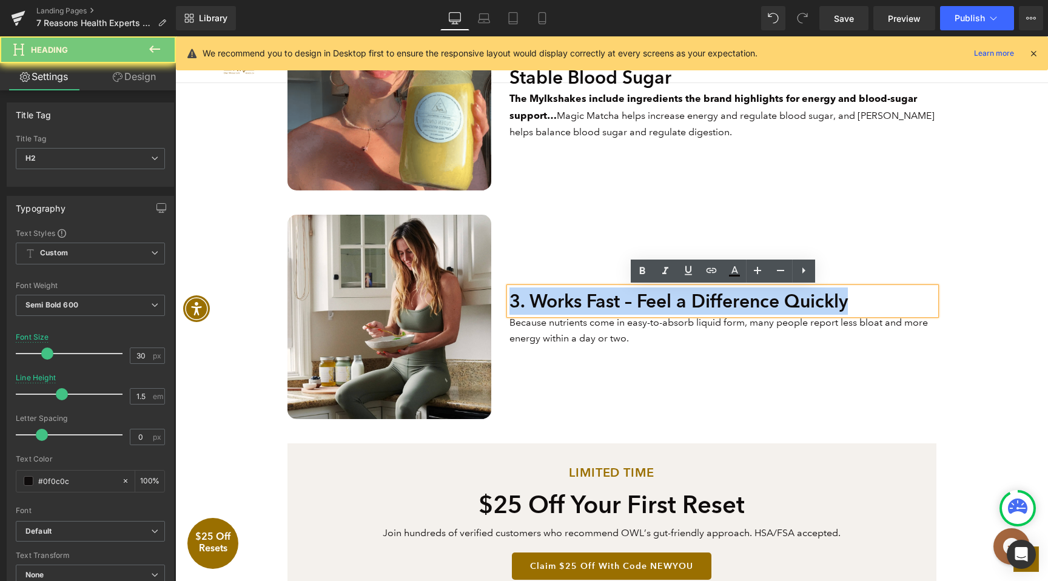
paste div
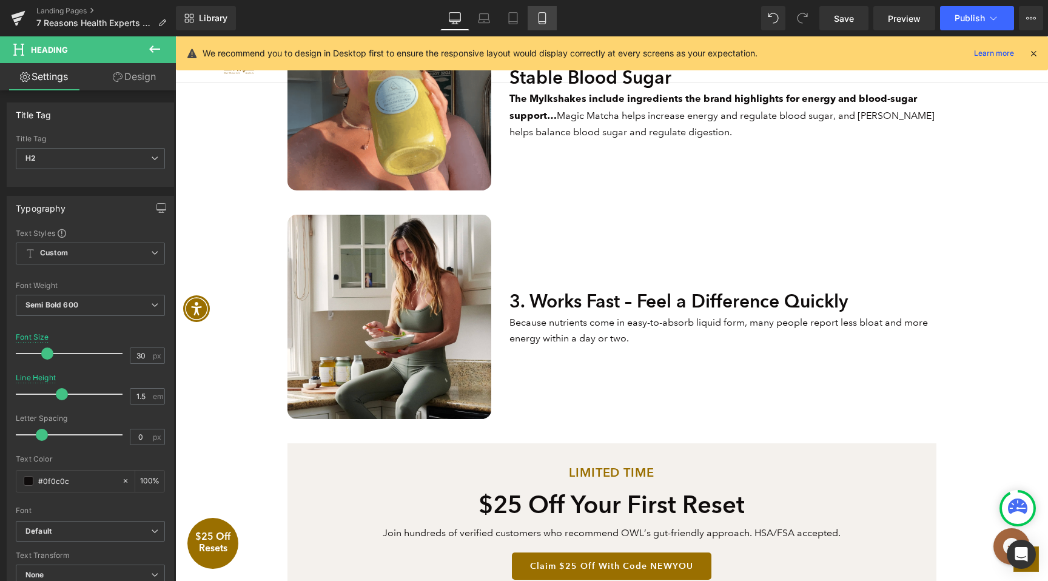
click at [531, 21] on link "Mobile" at bounding box center [542, 18] width 29 height 24
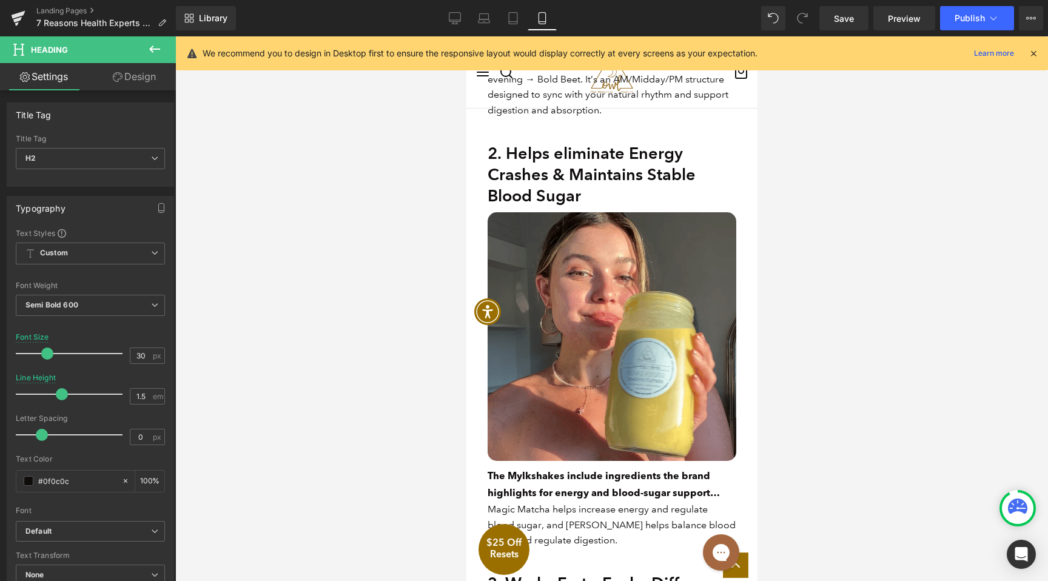
type input "100"
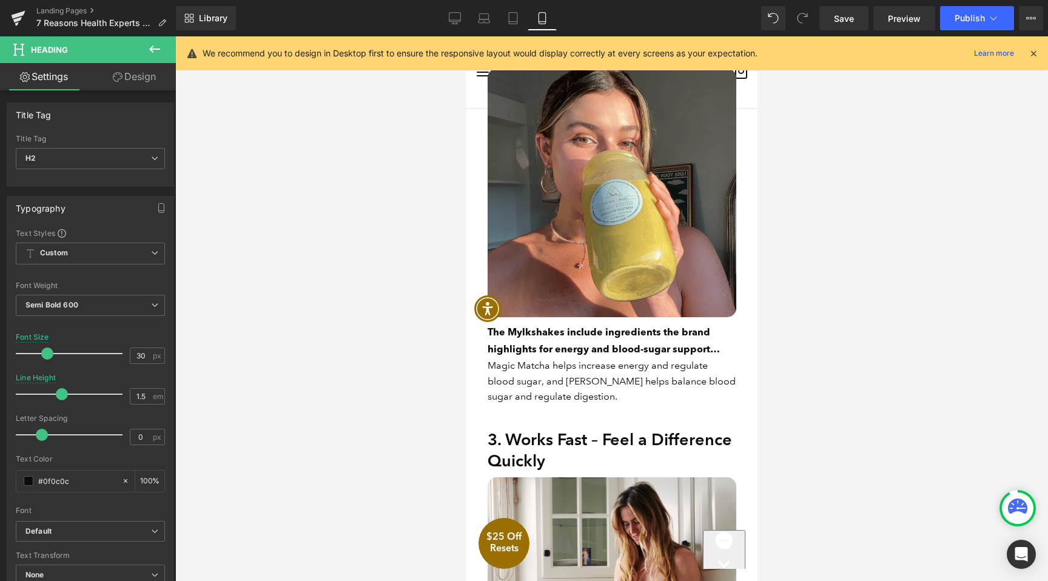
scroll to position [842, 0]
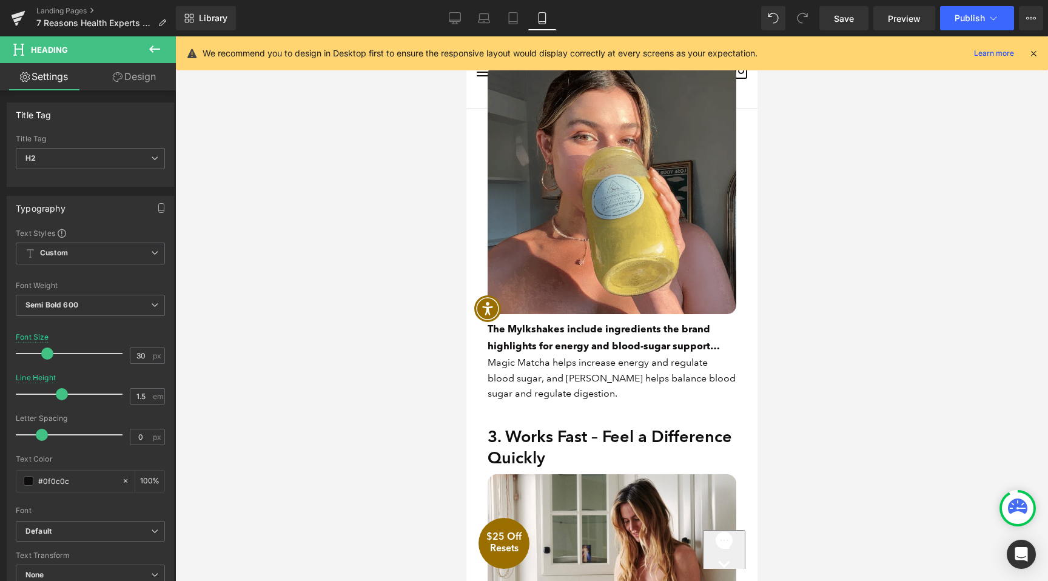
click at [591, 440] on div "3. Works Fast – Feel a Difference Quickly Heading" at bounding box center [611, 447] width 249 height 42
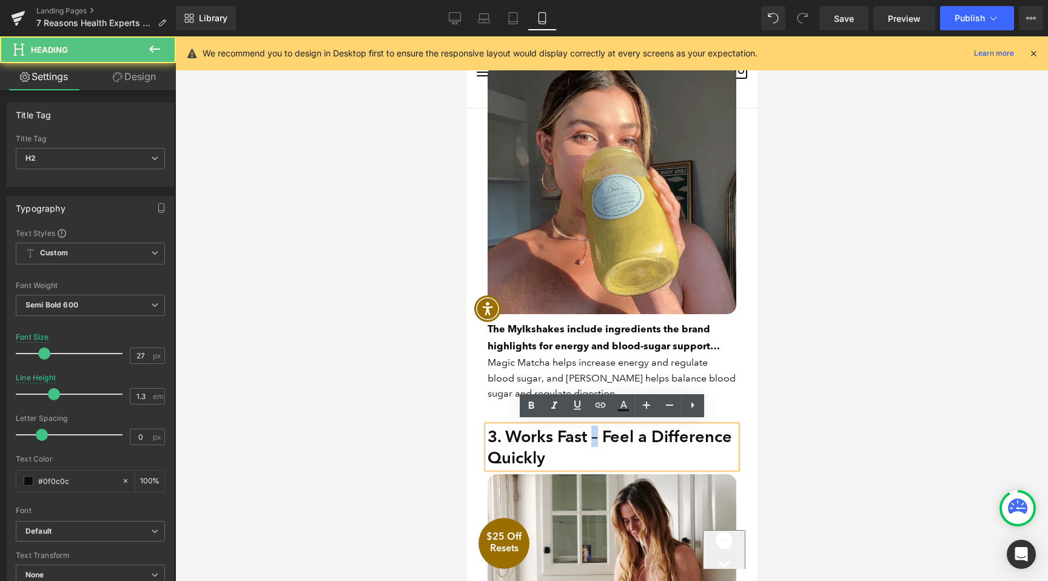
click at [591, 440] on h2 "3. Works Fast – Feel a Difference Quickly" at bounding box center [611, 447] width 249 height 42
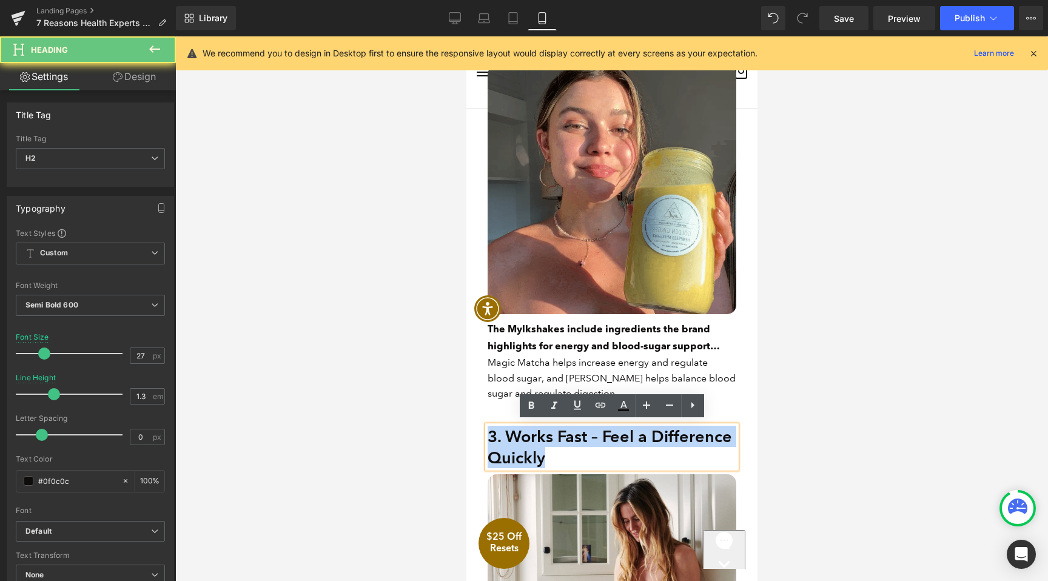
click at [591, 440] on h2 "3. Works Fast – Feel a Difference Quickly" at bounding box center [611, 447] width 249 height 42
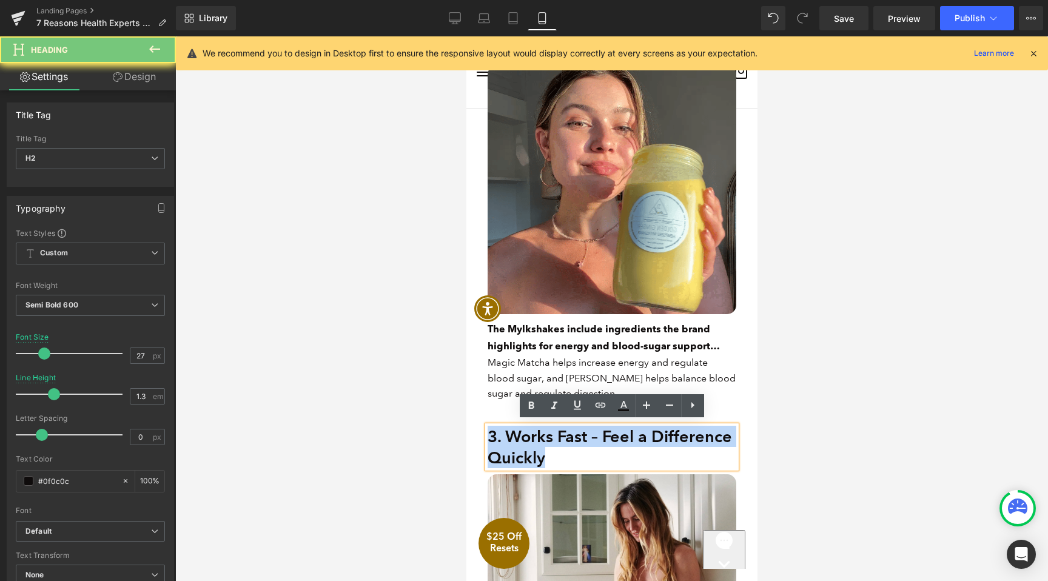
paste div
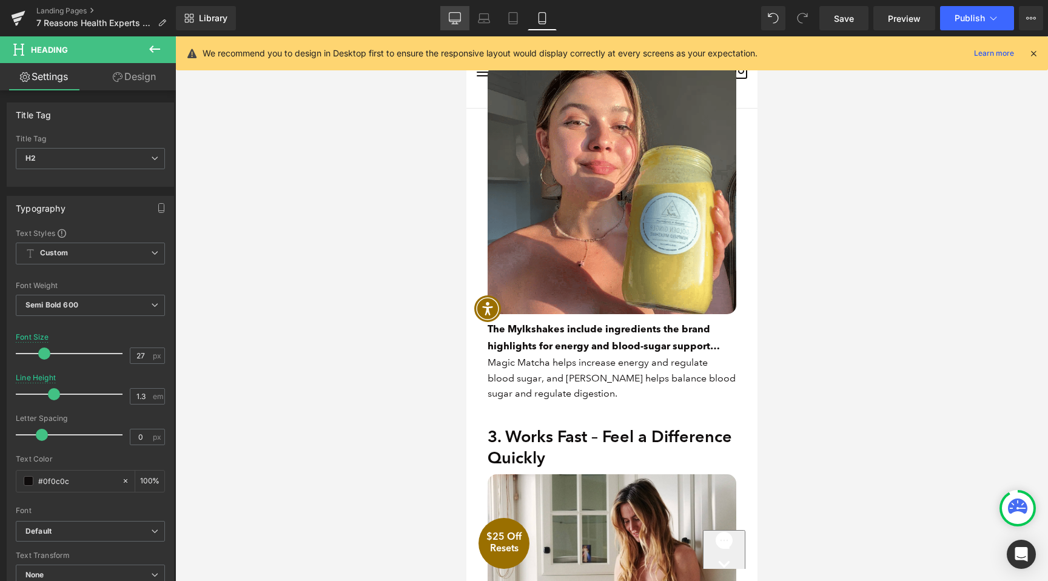
click at [462, 12] on link "Desktop" at bounding box center [454, 18] width 29 height 24
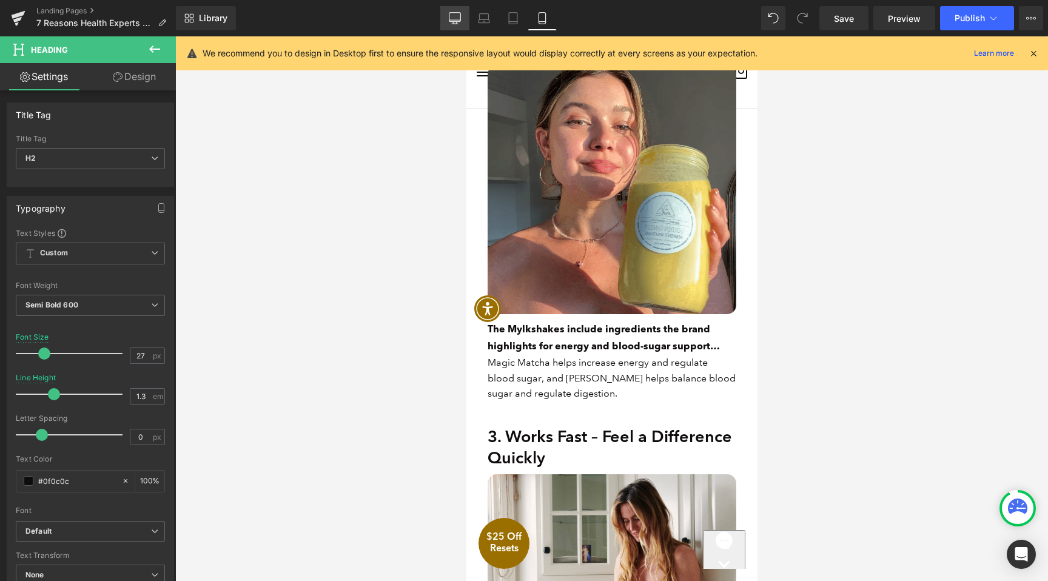
type input "30"
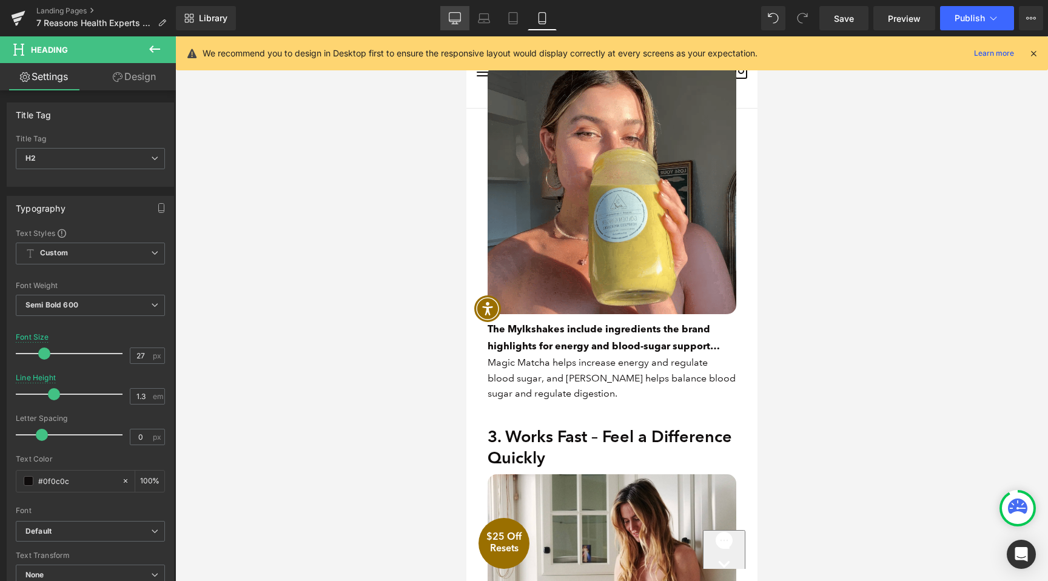
type input "1.5"
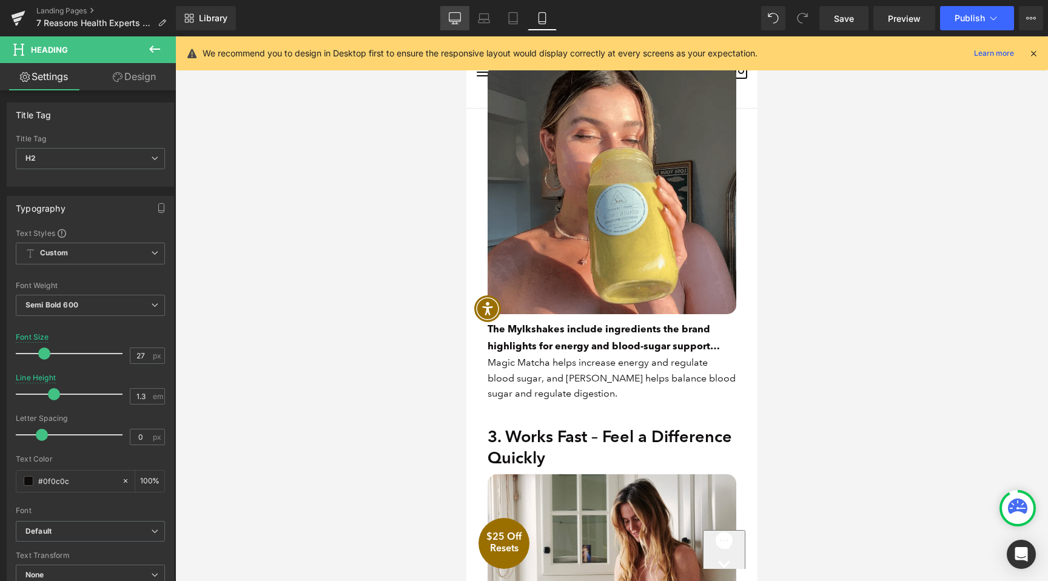
type input "100"
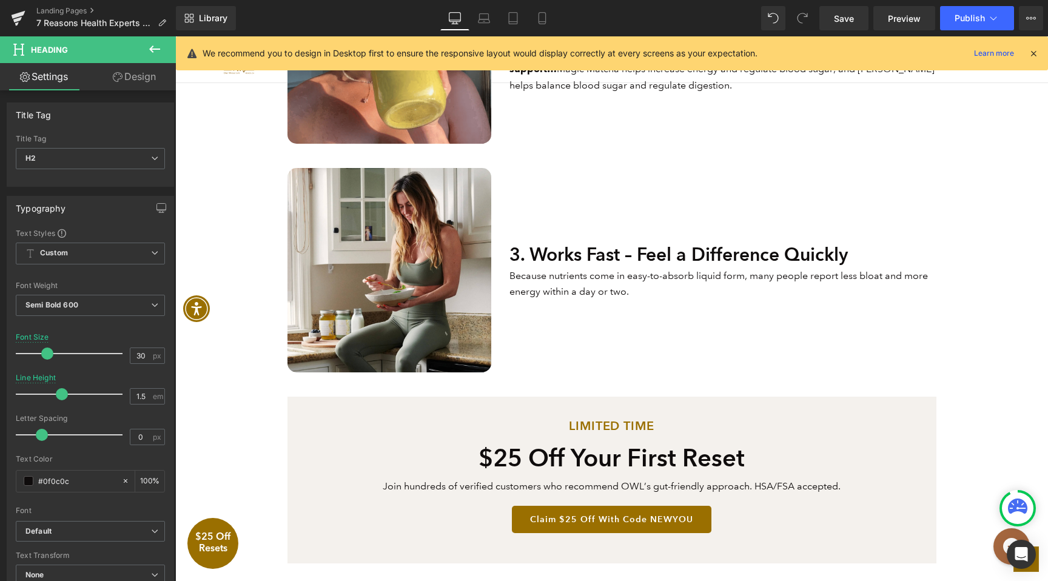
scroll to position [777, 0]
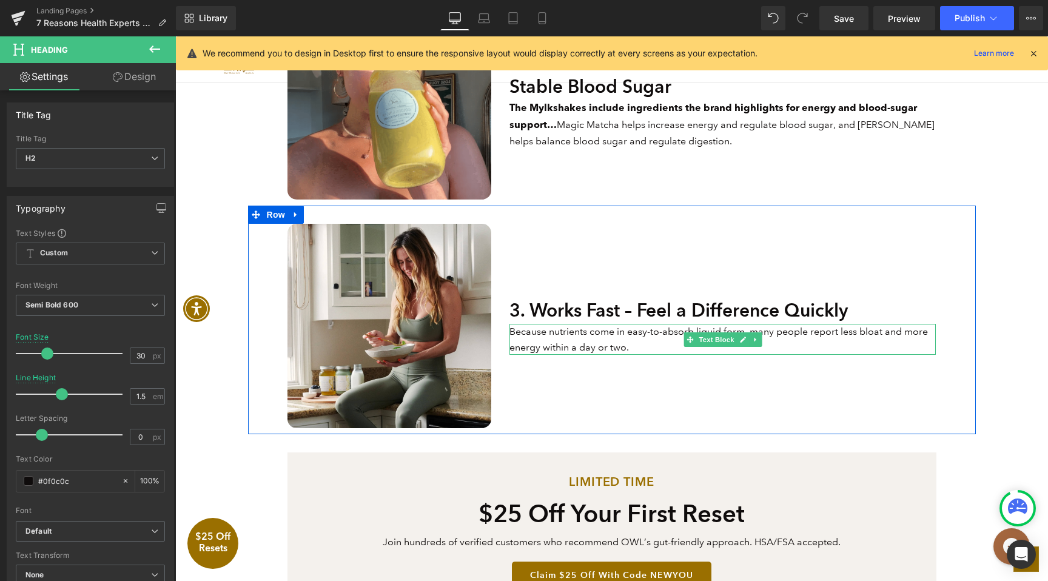
click at [637, 351] on p "Because nutrients come in easy-to-absorb liquid form, many people report less b…" at bounding box center [723, 339] width 426 height 31
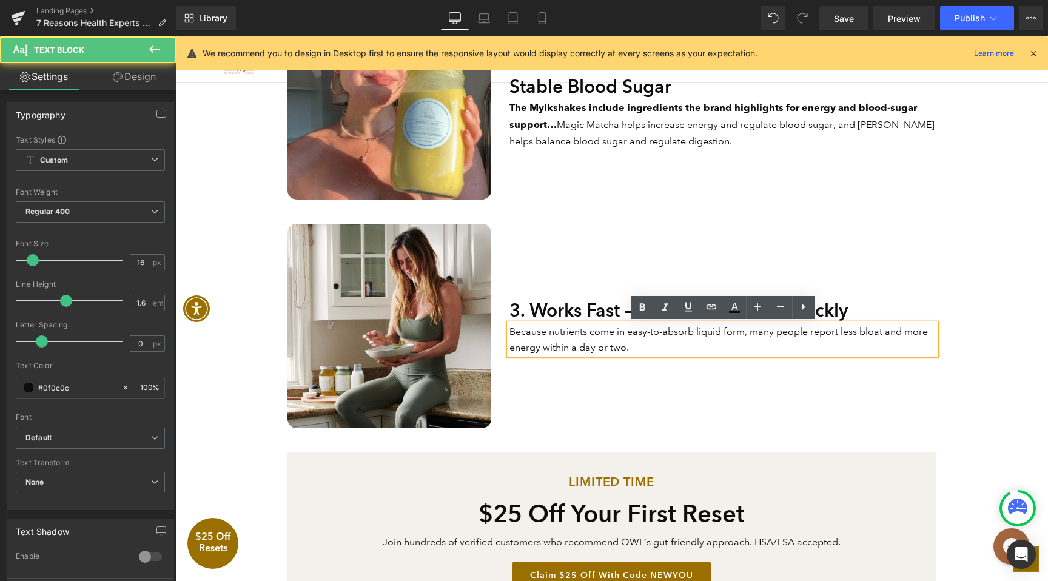
click at [637, 351] on p "Because nutrients come in easy-to-absorb liquid form, many people report less b…" at bounding box center [723, 339] width 426 height 31
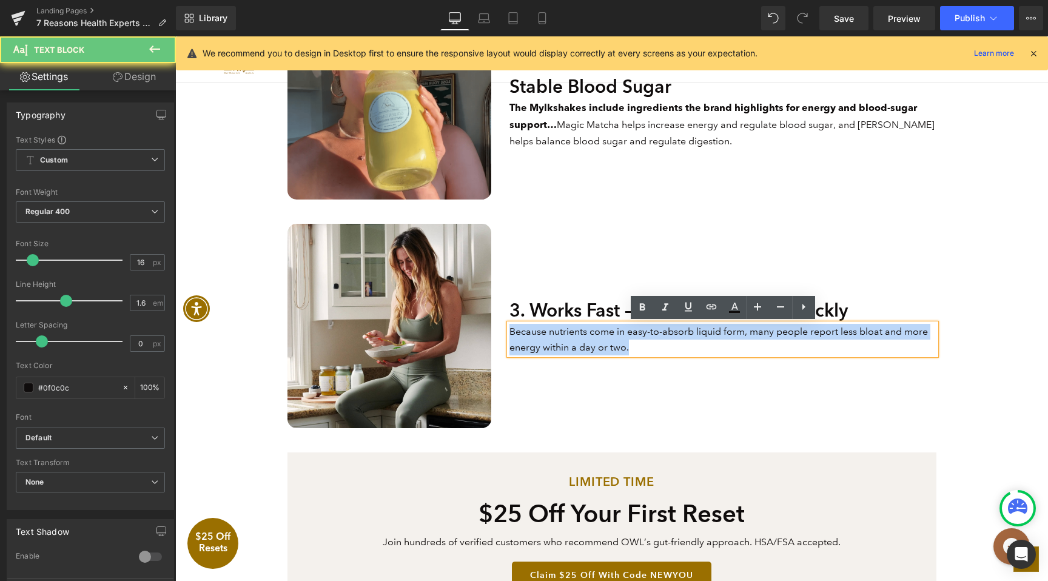
click at [637, 351] on p "Because nutrients come in easy-to-absorb liquid form, many people report less b…" at bounding box center [723, 339] width 426 height 31
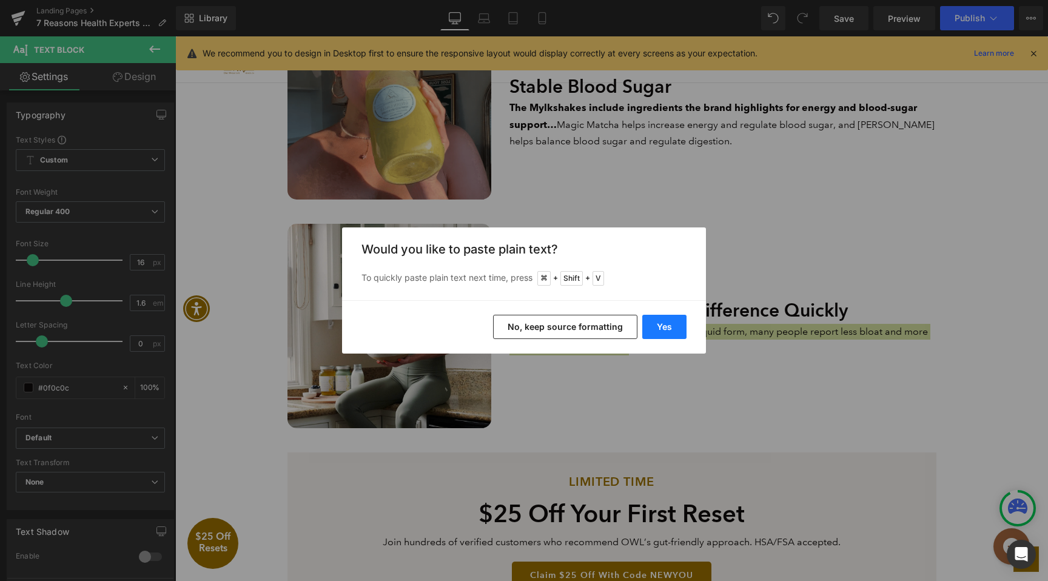
click at [651, 334] on button "Yes" at bounding box center [664, 327] width 44 height 24
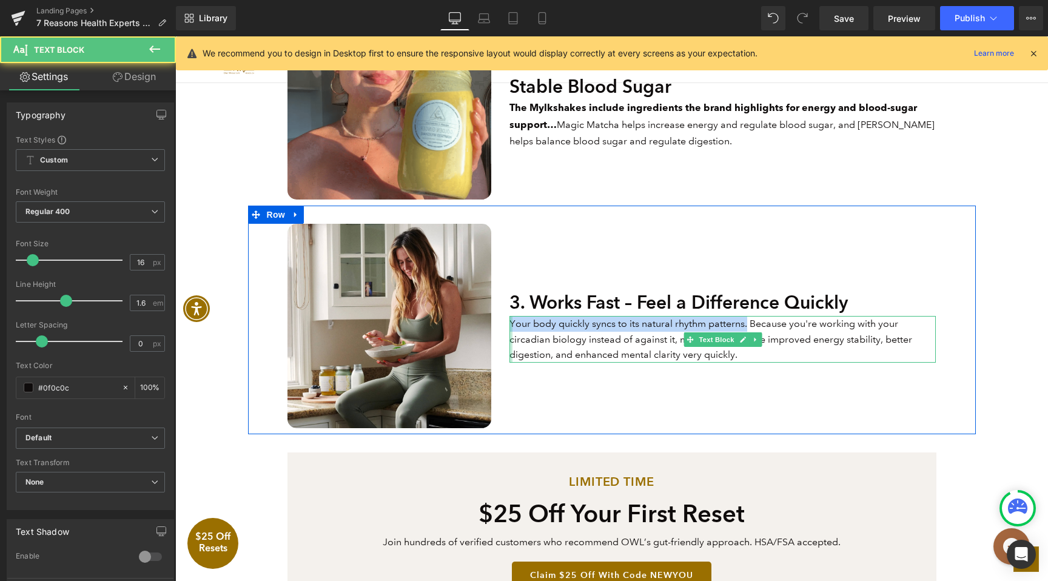
drag, startPoint x: 747, startPoint y: 325, endPoint x: 511, endPoint y: 325, distance: 235.9
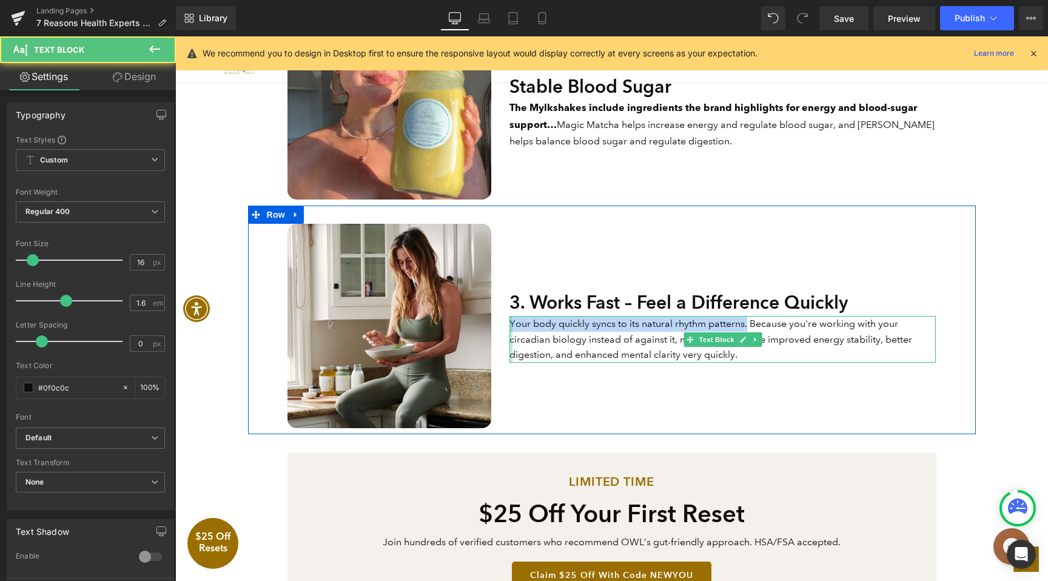
click at [511, 325] on div "Your body quickly syncs to its natural rhythm patterns. Because you're working …" at bounding box center [723, 339] width 426 height 47
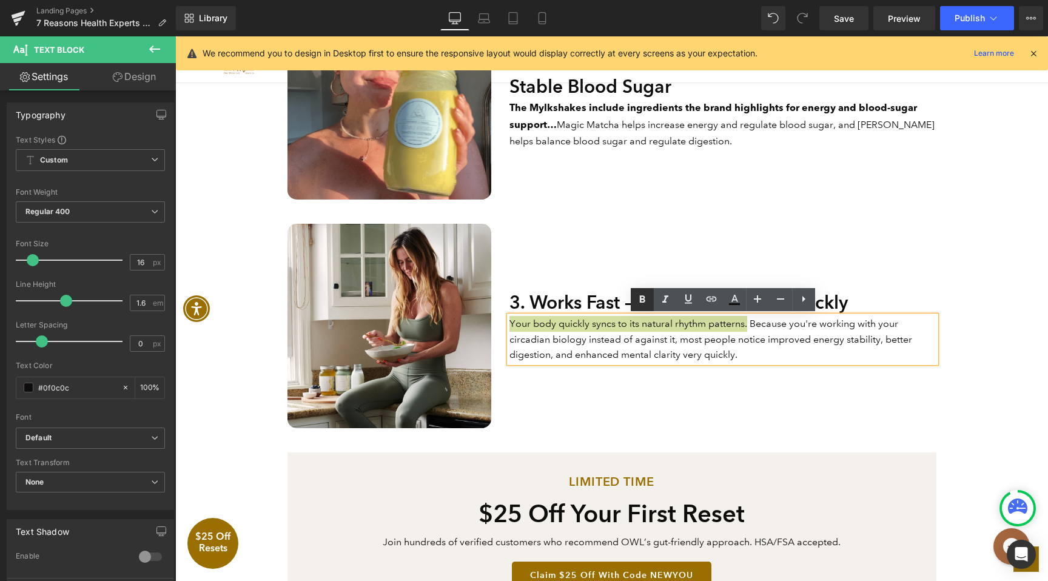
click at [647, 307] on icon at bounding box center [642, 299] width 15 height 15
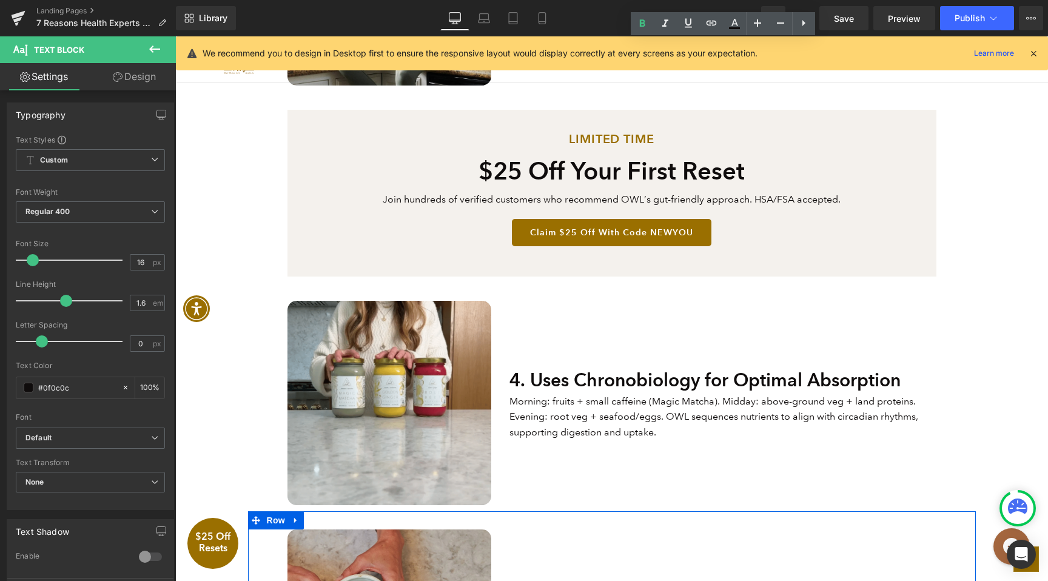
scroll to position [1052, 0]
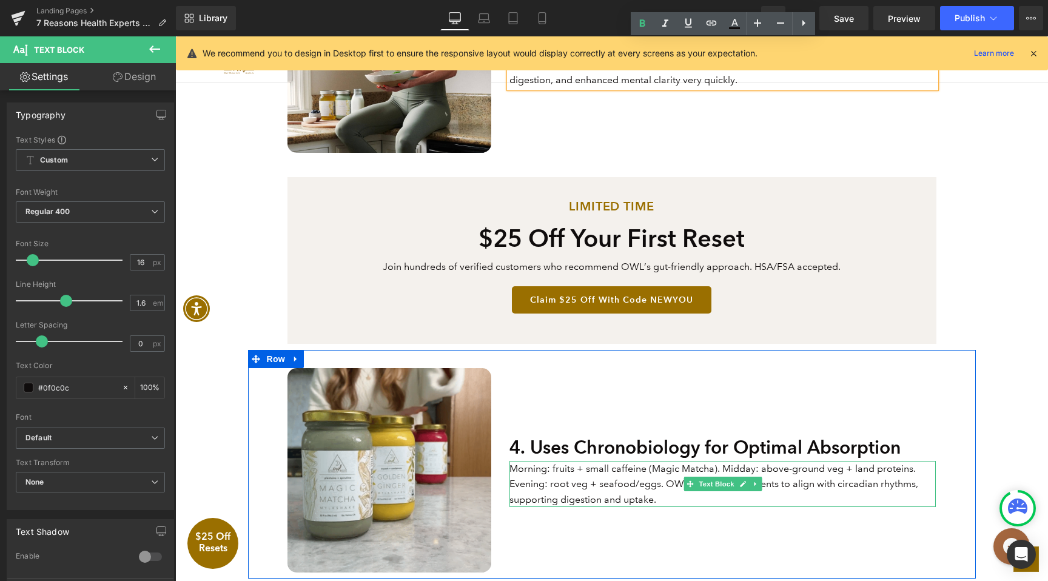
click at [660, 496] on p "Morning: fruits + small caffeine (Magic Matcha). Midday: above-ground veg + lan…" at bounding box center [723, 484] width 426 height 47
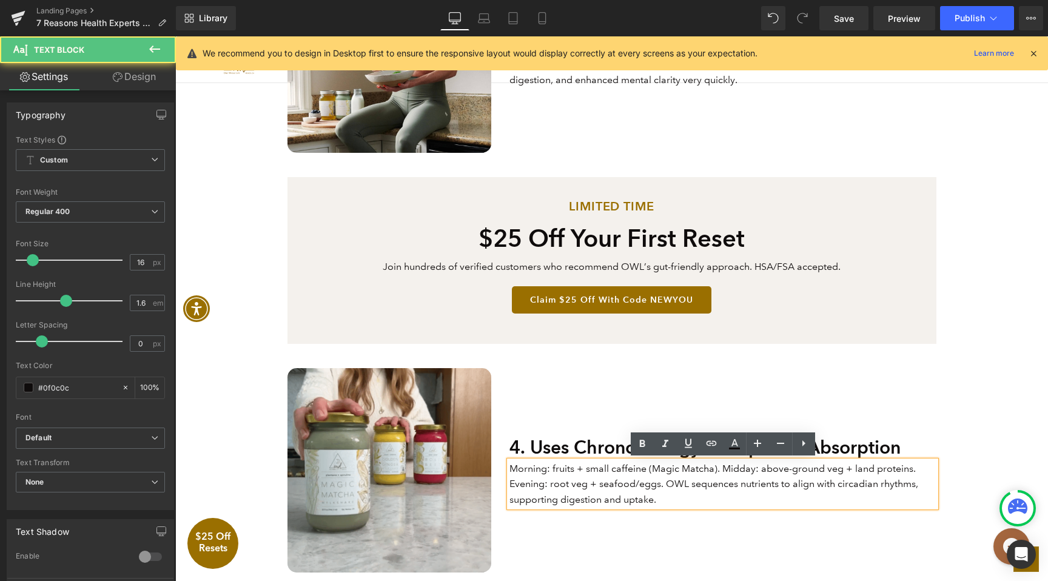
click at [660, 496] on p "Morning: fruits + small caffeine (Magic Matcha). Midday: above-ground veg + lan…" at bounding box center [723, 484] width 426 height 47
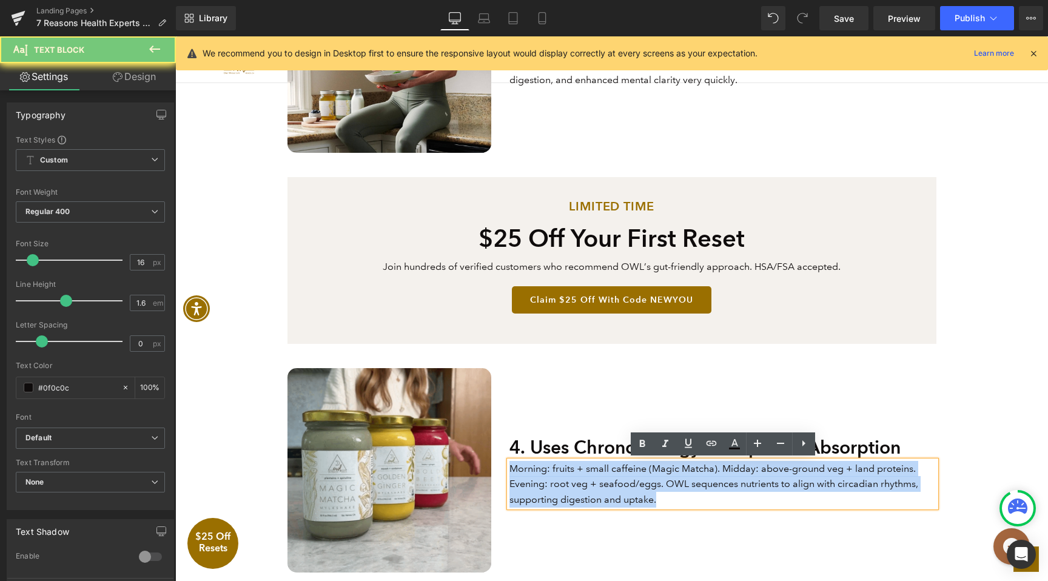
click at [660, 496] on p "Morning: fruits + small caffeine (Magic Matcha). Midday: above-ground veg + lan…" at bounding box center [723, 484] width 426 height 47
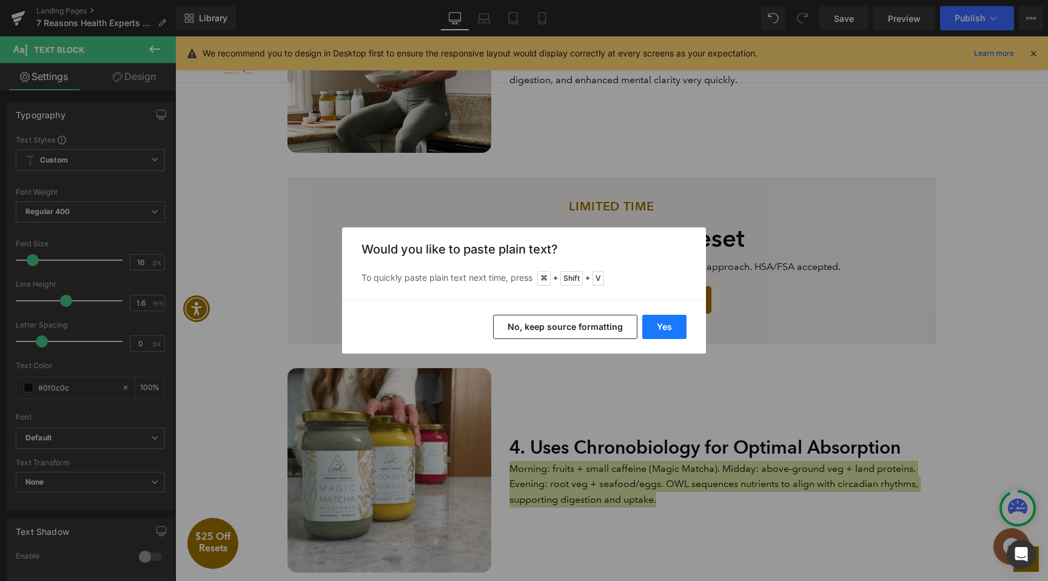
click at [668, 328] on button "Yes" at bounding box center [664, 327] width 44 height 24
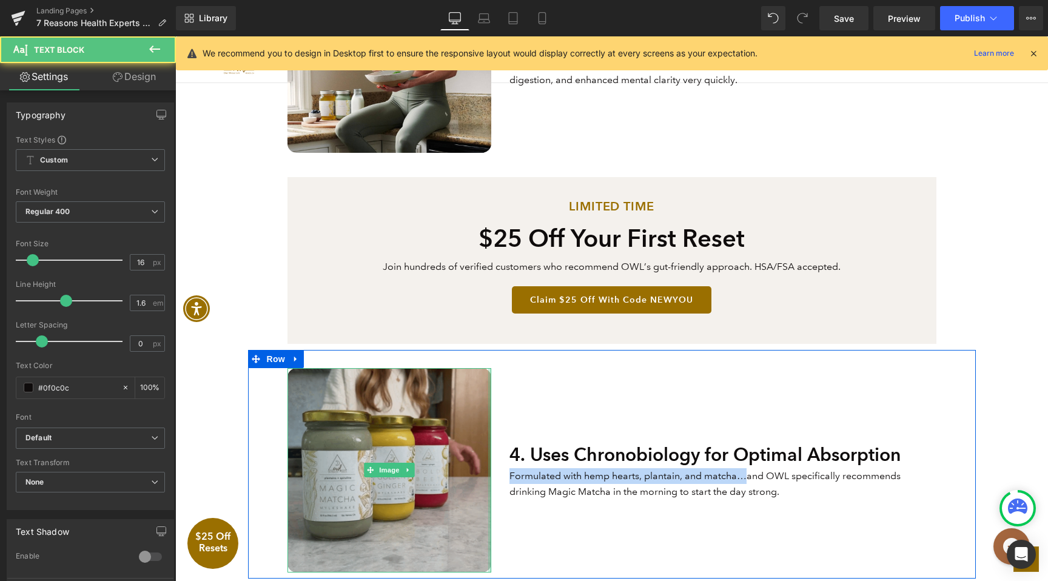
drag, startPoint x: 744, startPoint y: 473, endPoint x: 489, endPoint y: 473, distance: 254.8
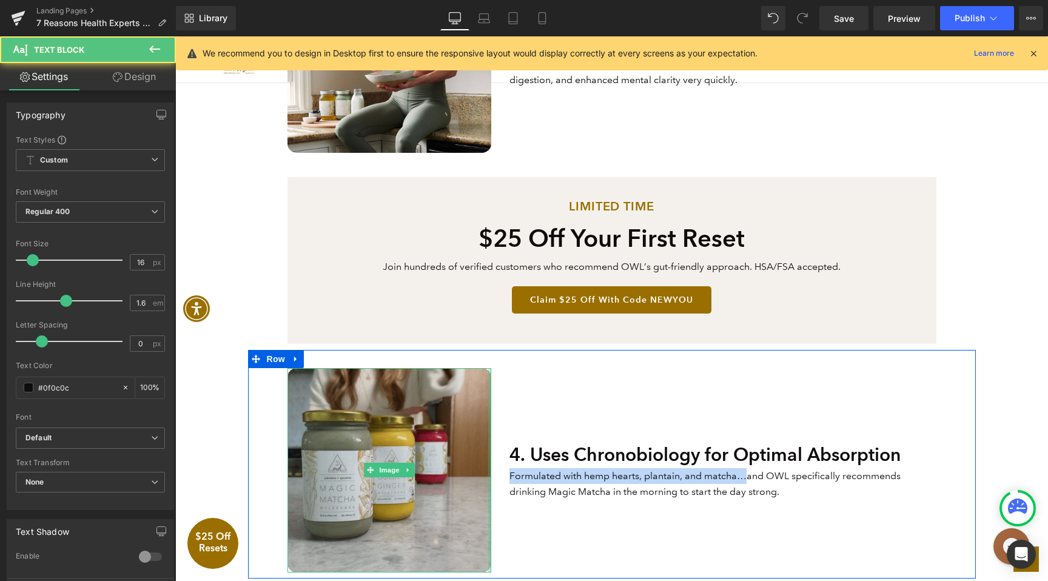
click at [489, 473] on div "4. Uses Chronobiology for Optimal Absorption Heading Image 4. Uses Chronobiolog…" at bounding box center [612, 464] width 728 height 229
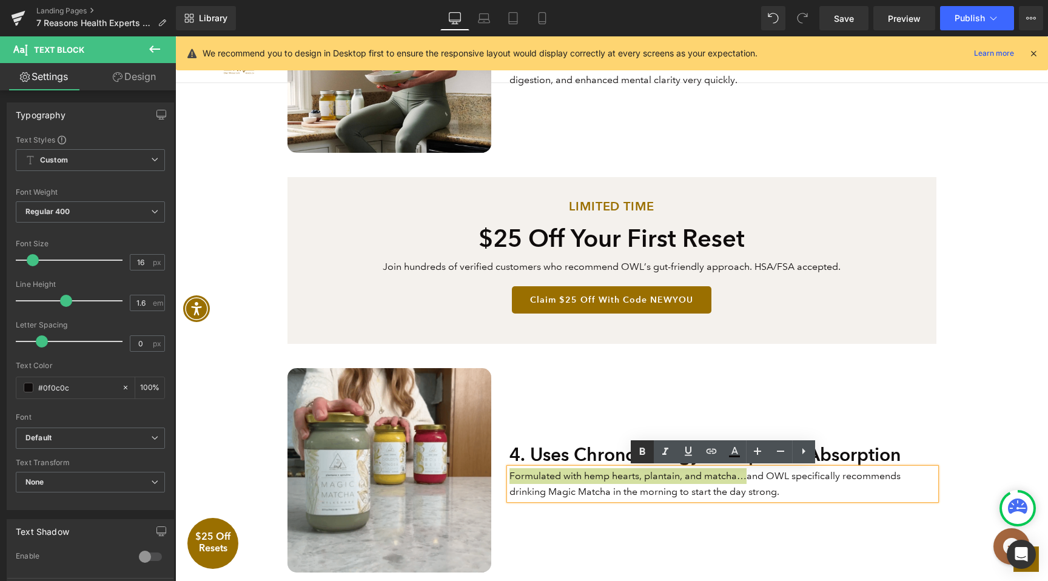
click at [635, 451] on icon at bounding box center [642, 452] width 15 height 15
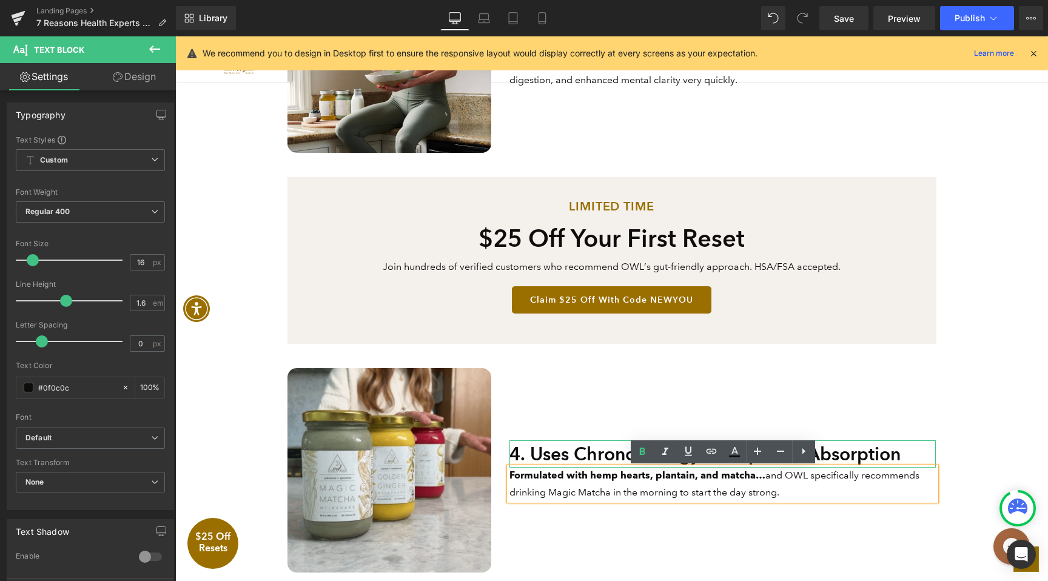
click at [581, 446] on h2 "4. Uses Chronobiology for Optimal Absorption" at bounding box center [723, 453] width 426 height 27
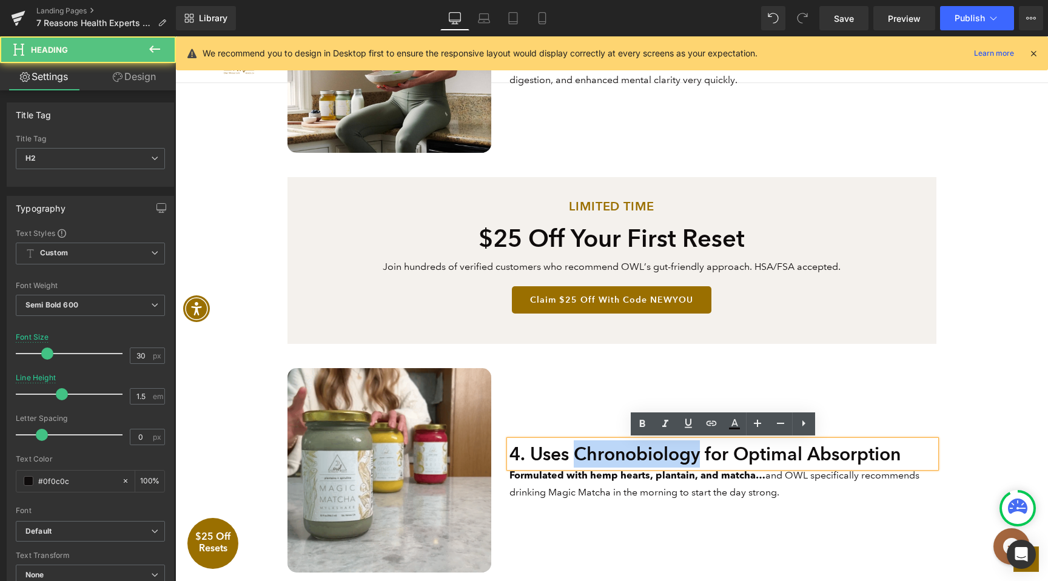
click at [581, 446] on h2 "4. Uses Chronobiology for Optimal Absorption" at bounding box center [723, 453] width 426 height 27
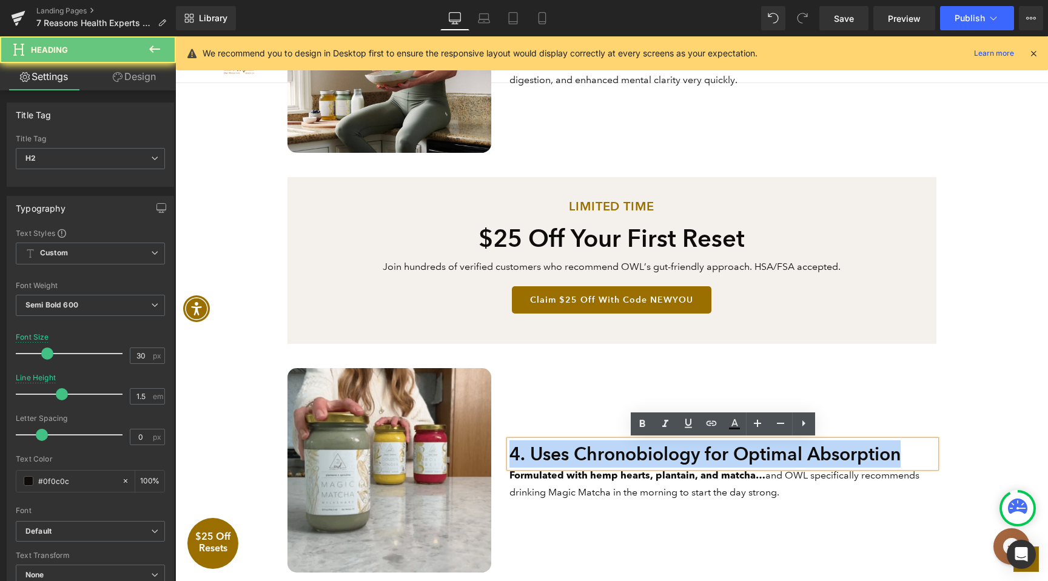
click at [581, 446] on h2 "4. Uses Chronobiology for Optimal Absorption" at bounding box center [723, 453] width 426 height 27
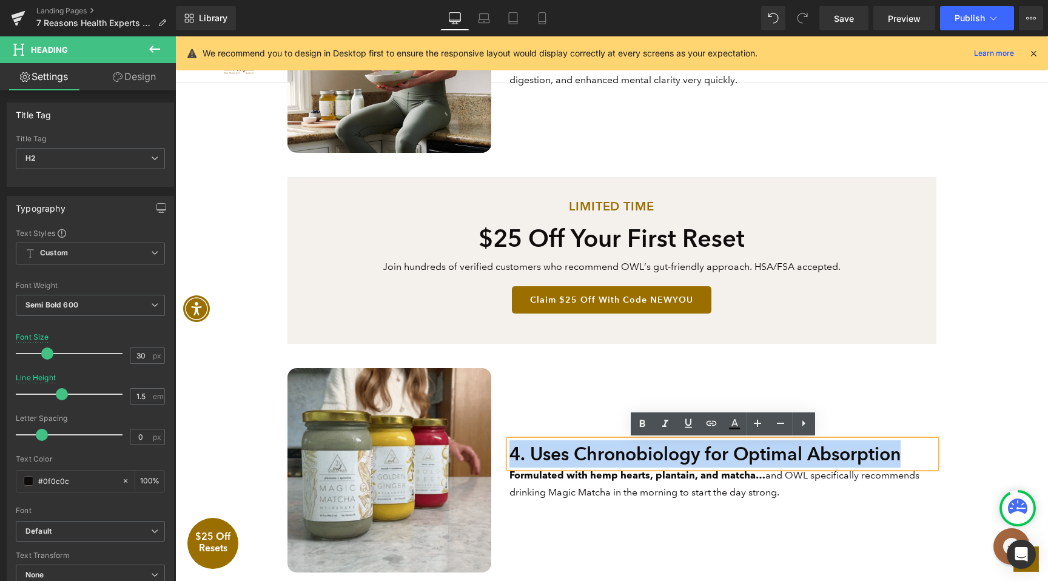
paste div
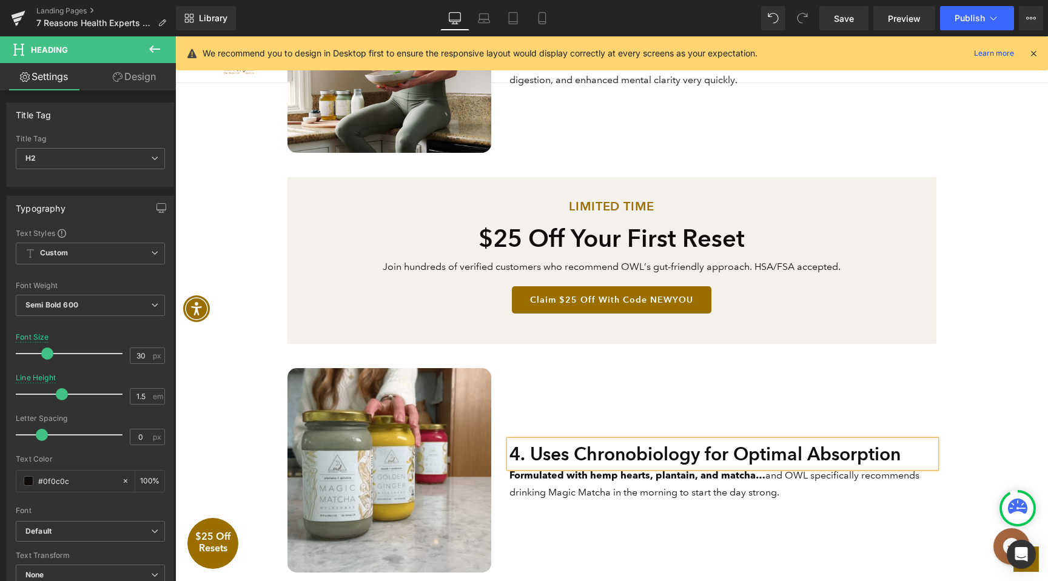
scroll to position [1039, 0]
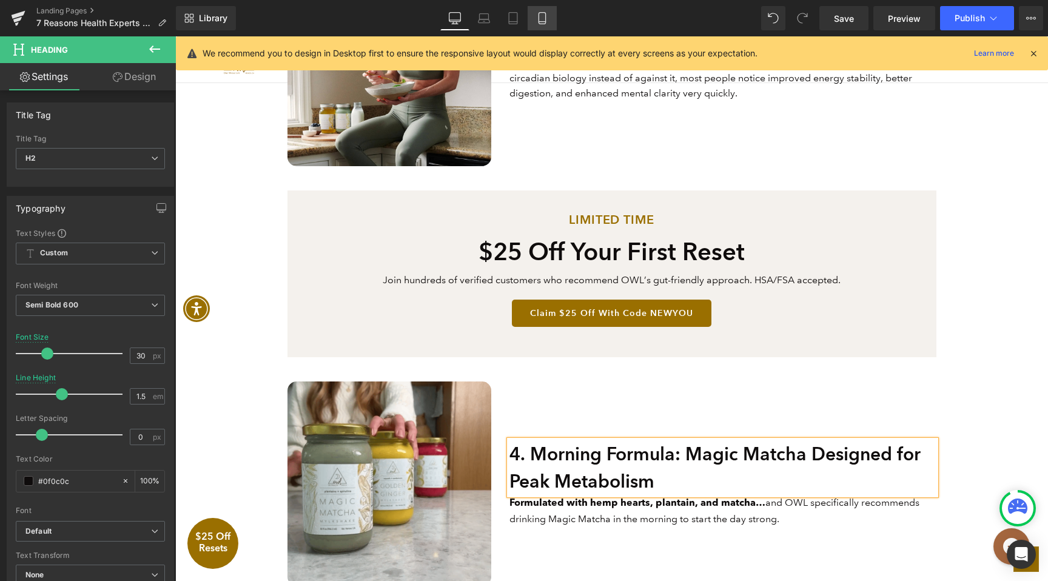
click at [541, 27] on link "Mobile" at bounding box center [542, 18] width 29 height 24
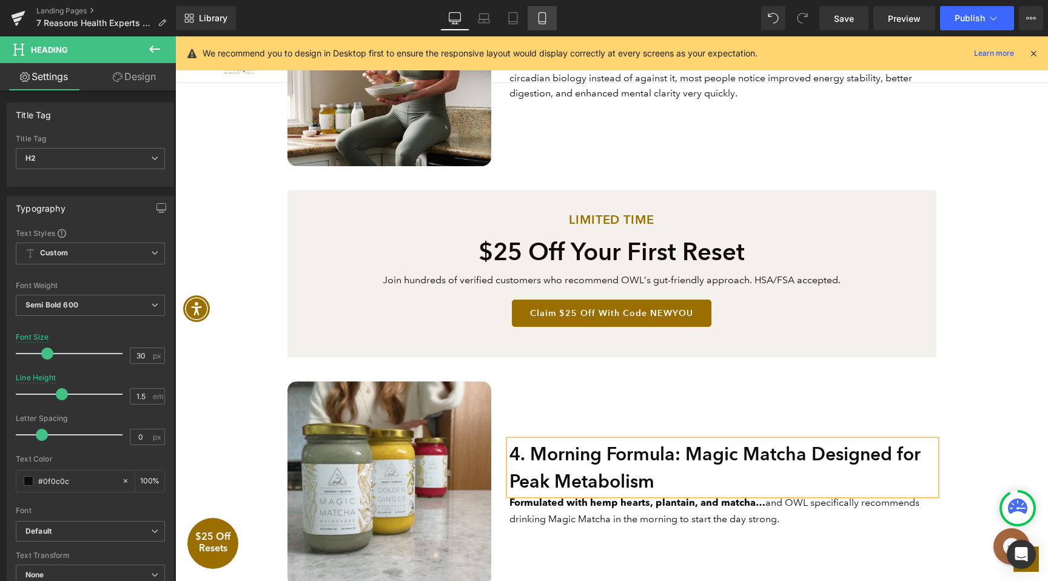
type input "100"
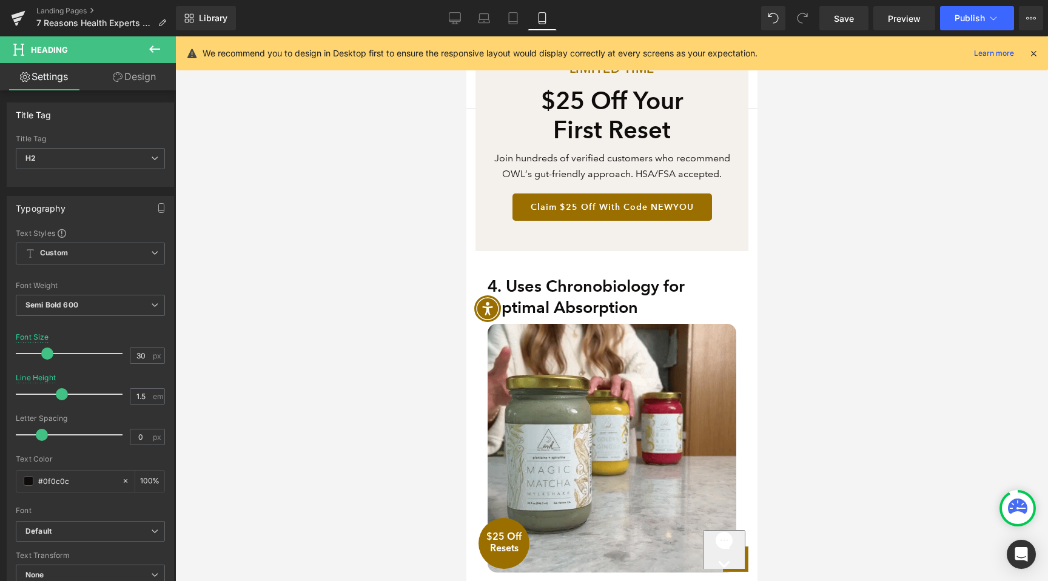
scroll to position [1635, 0]
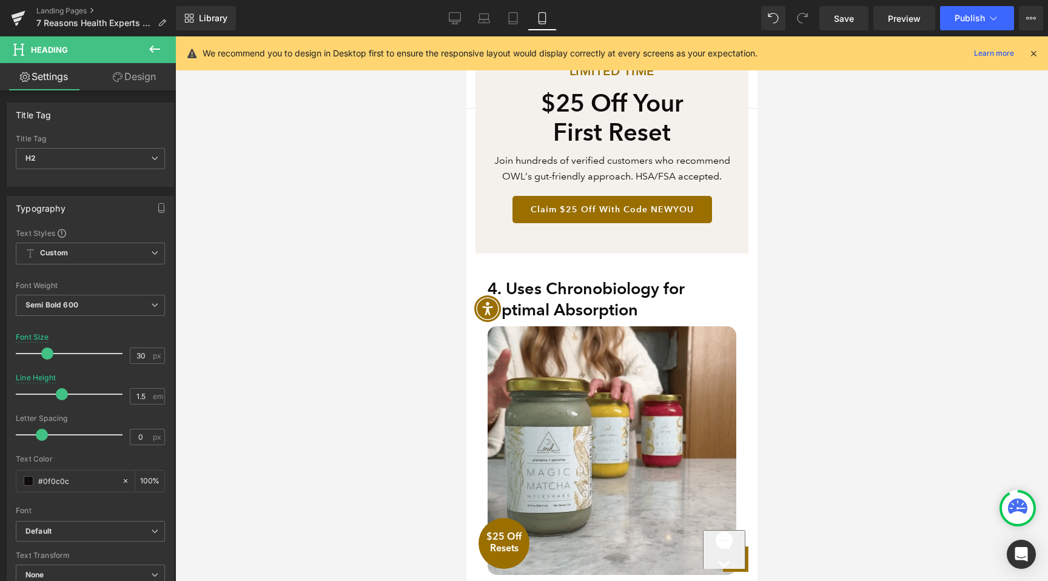
click at [554, 291] on h2 "4. Uses Chronobiology for Optimal Absorption" at bounding box center [611, 299] width 249 height 42
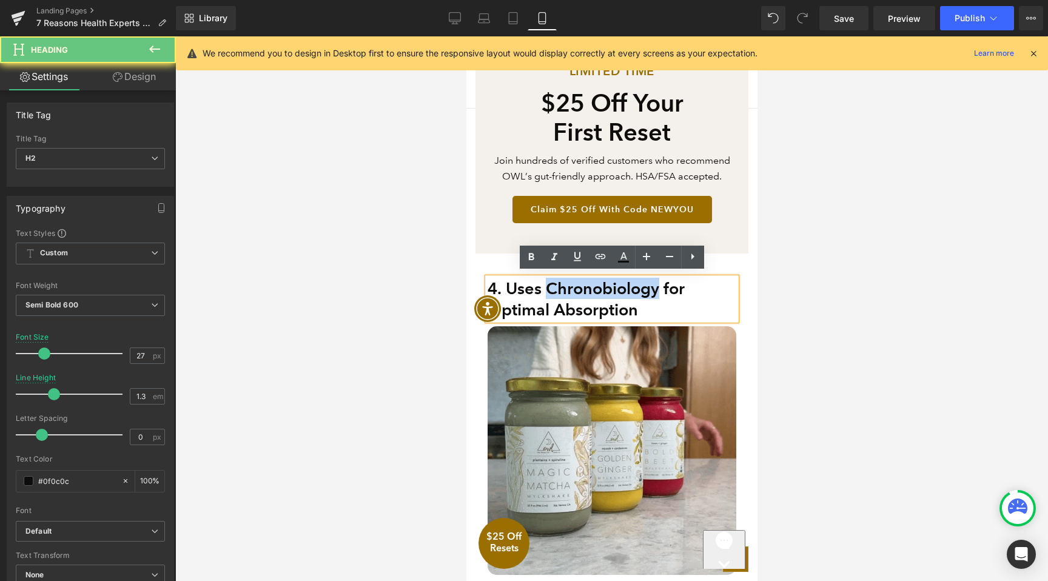
click at [554, 291] on h2 "4. Uses Chronobiology for Optimal Absorption" at bounding box center [611, 299] width 249 height 42
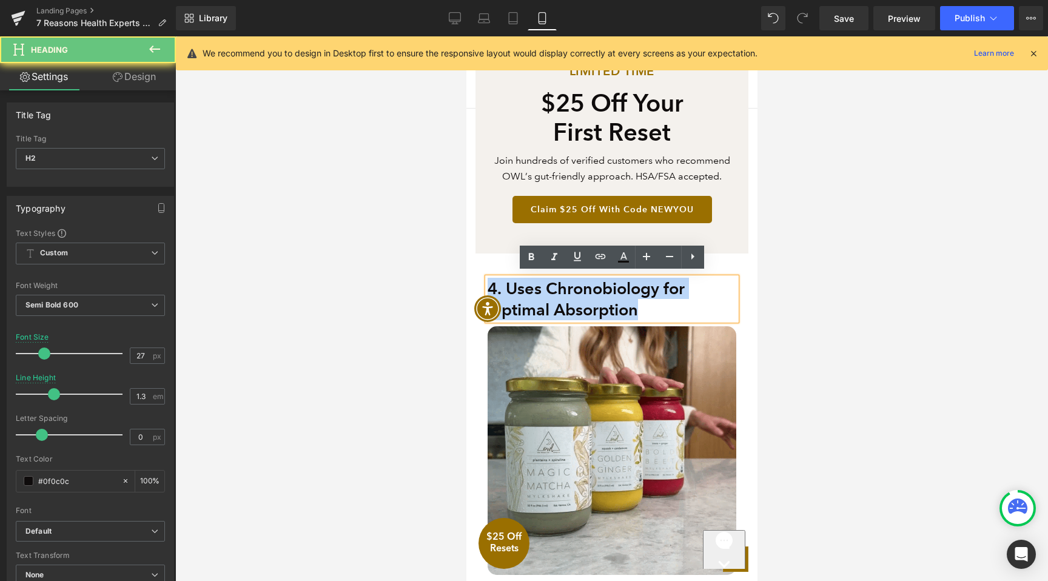
click at [554, 291] on h2 "4. Uses Chronobiology for Optimal Absorption" at bounding box center [611, 299] width 249 height 42
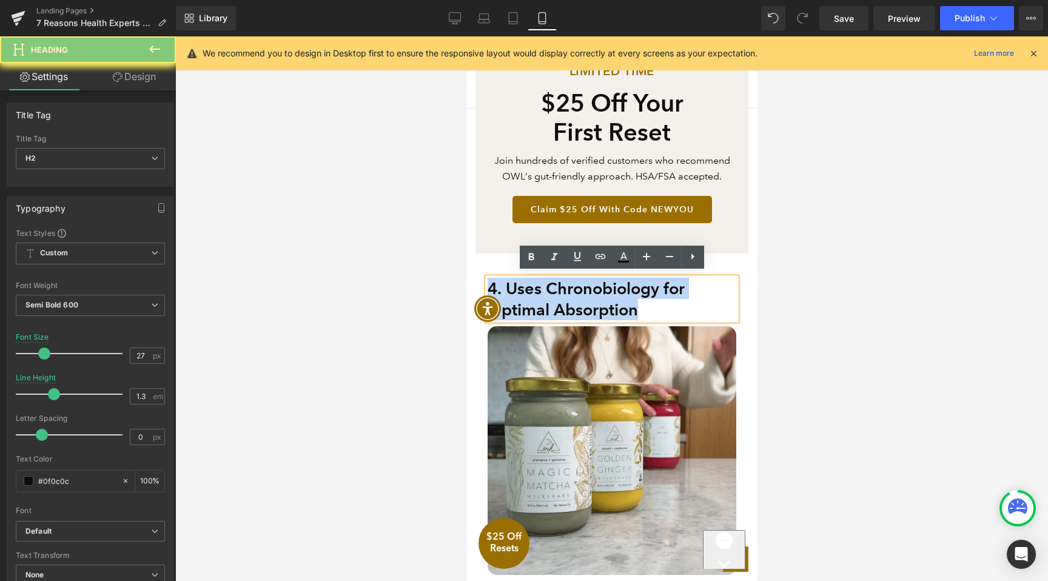
click at [554, 291] on h2 "4. Uses Chronobiology for Optimal Absorption" at bounding box center [611, 299] width 249 height 42
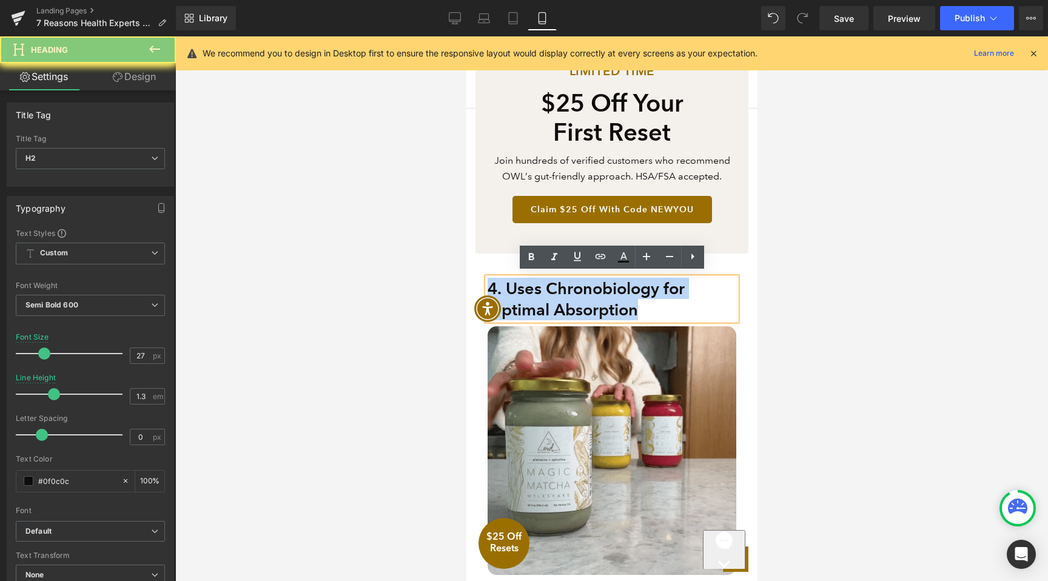
paste div
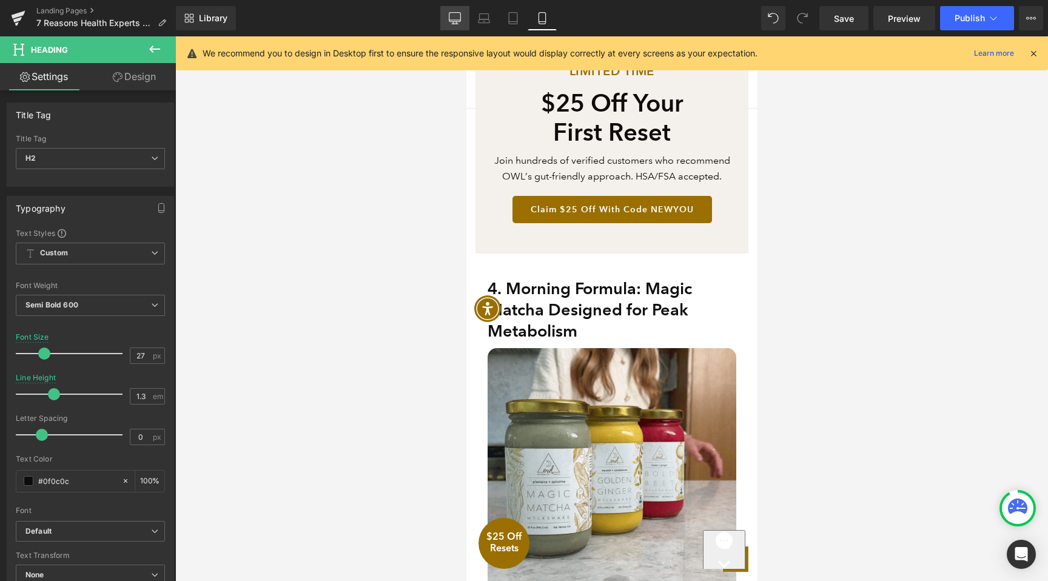
click at [465, 19] on link "Desktop" at bounding box center [454, 18] width 29 height 24
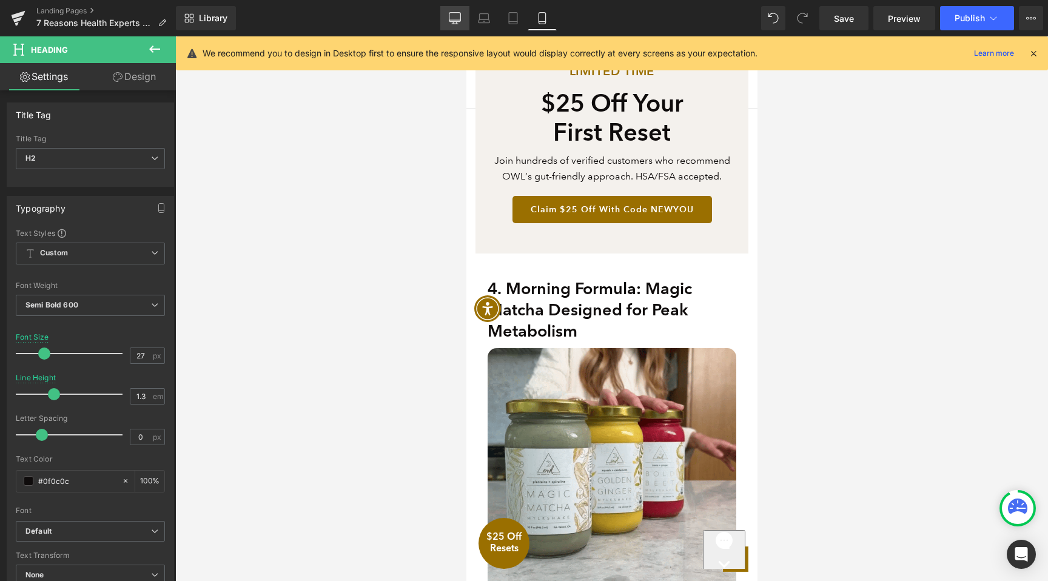
type input "30"
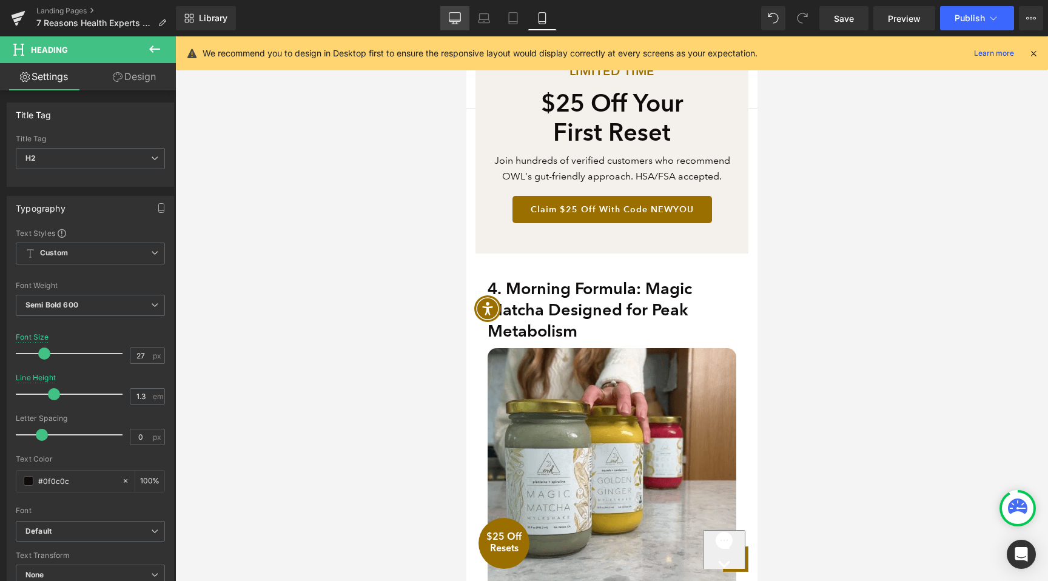
type input "1.5"
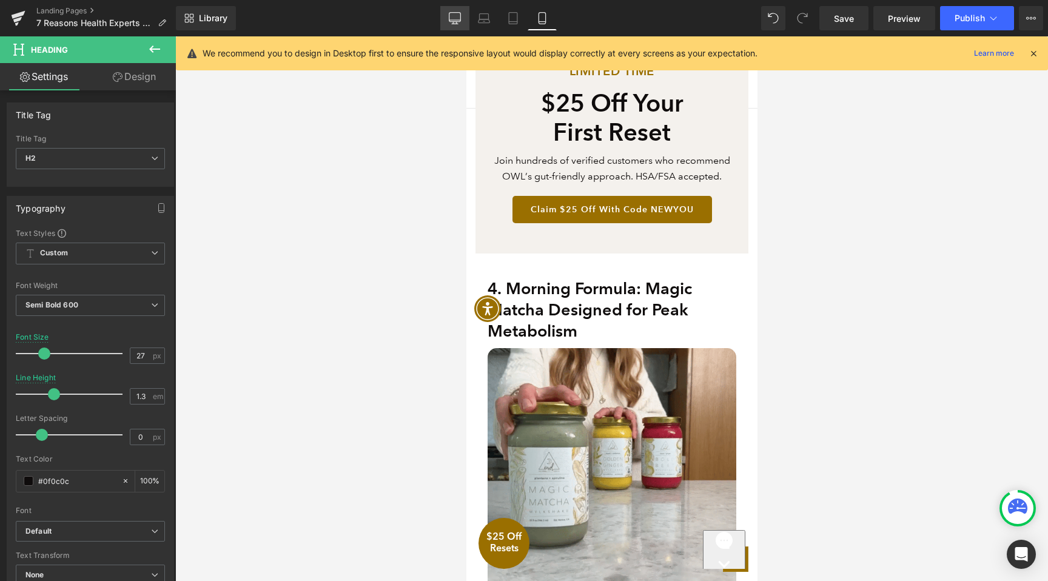
type input "100"
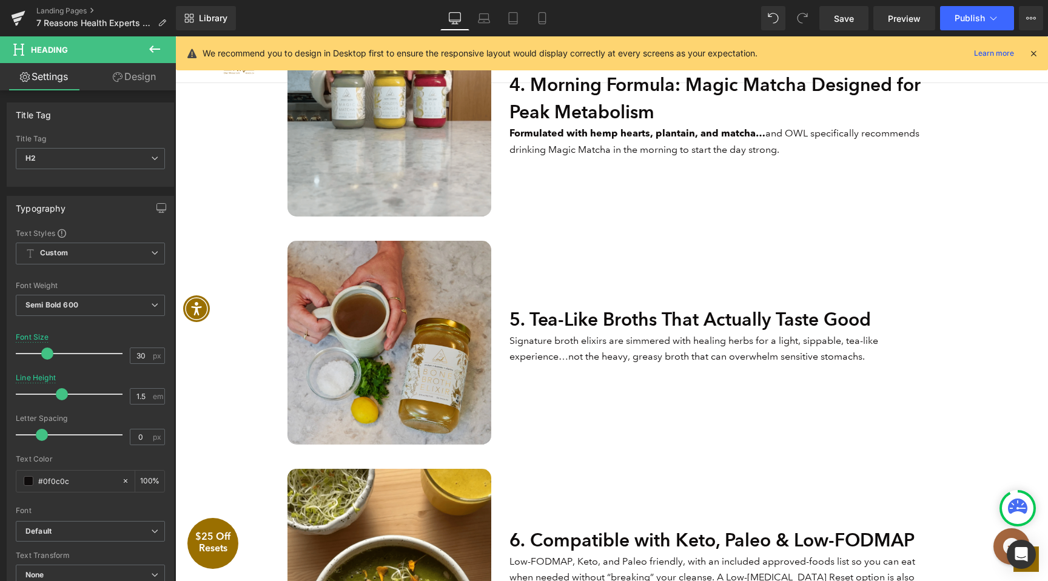
scroll to position [1414, 0]
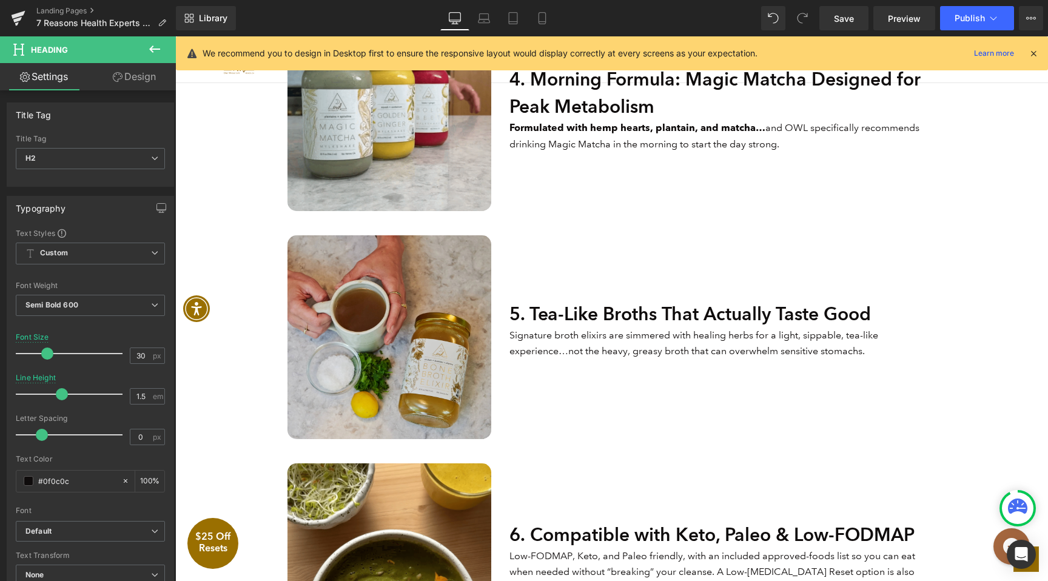
click at [550, 313] on h2 "5. Tea-Like Broths That Actually Taste Good" at bounding box center [723, 313] width 426 height 27
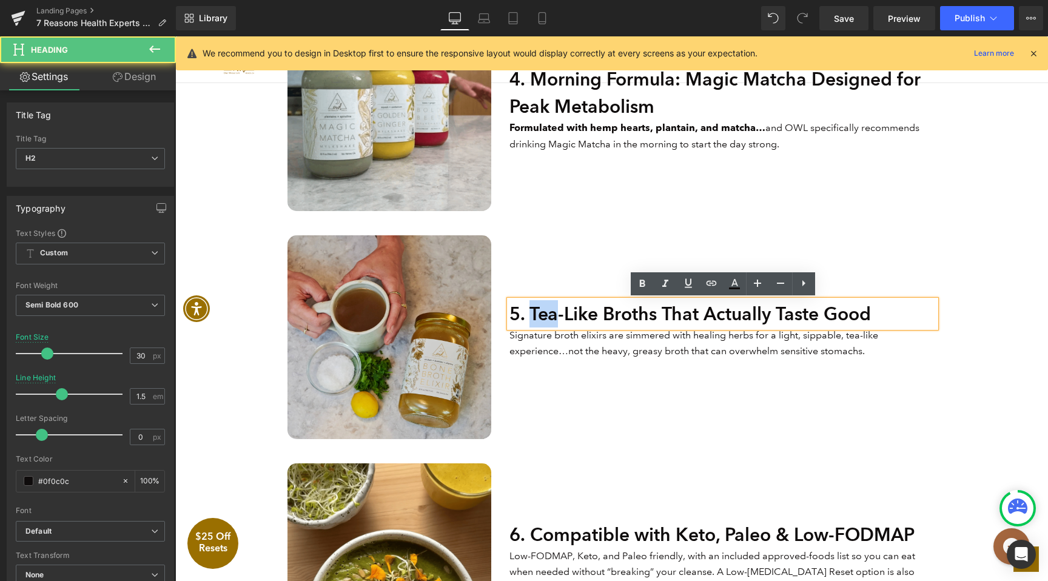
click at [550, 313] on h2 "5. Tea-Like Broths That Actually Taste Good" at bounding box center [723, 313] width 426 height 27
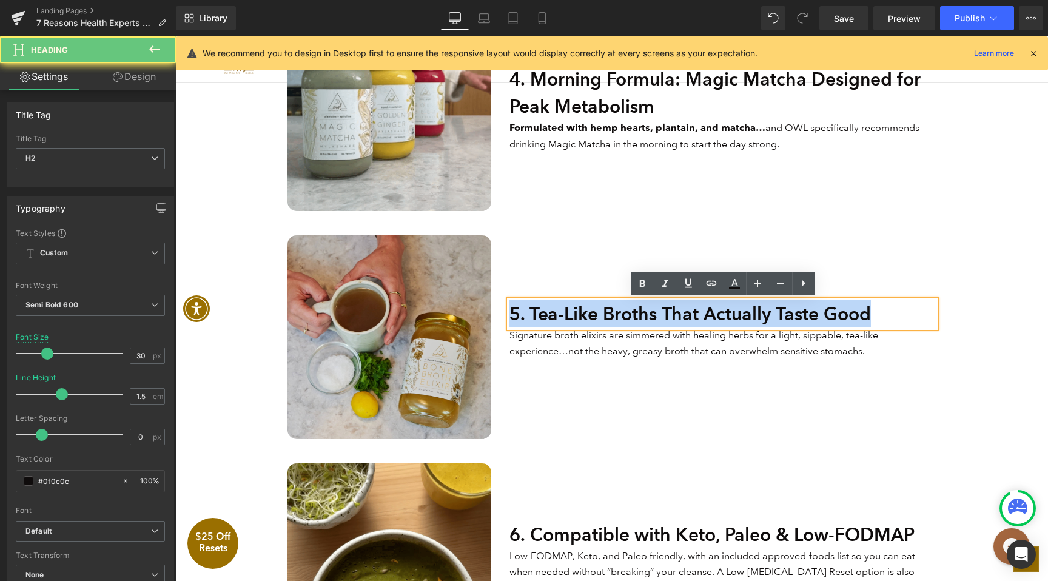
click at [550, 313] on h2 "5. Tea-Like Broths That Actually Taste Good" at bounding box center [723, 313] width 426 height 27
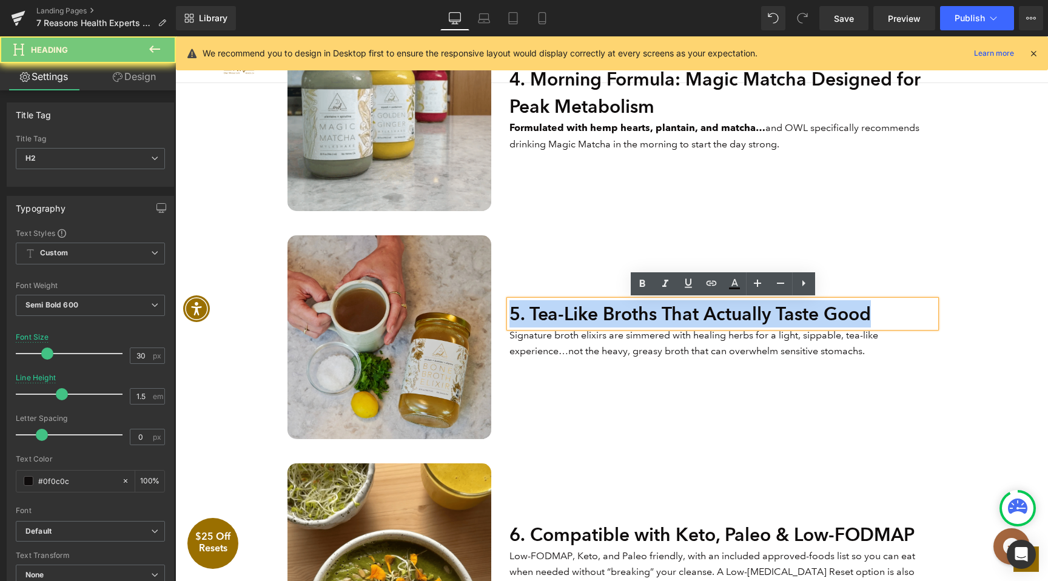
paste div
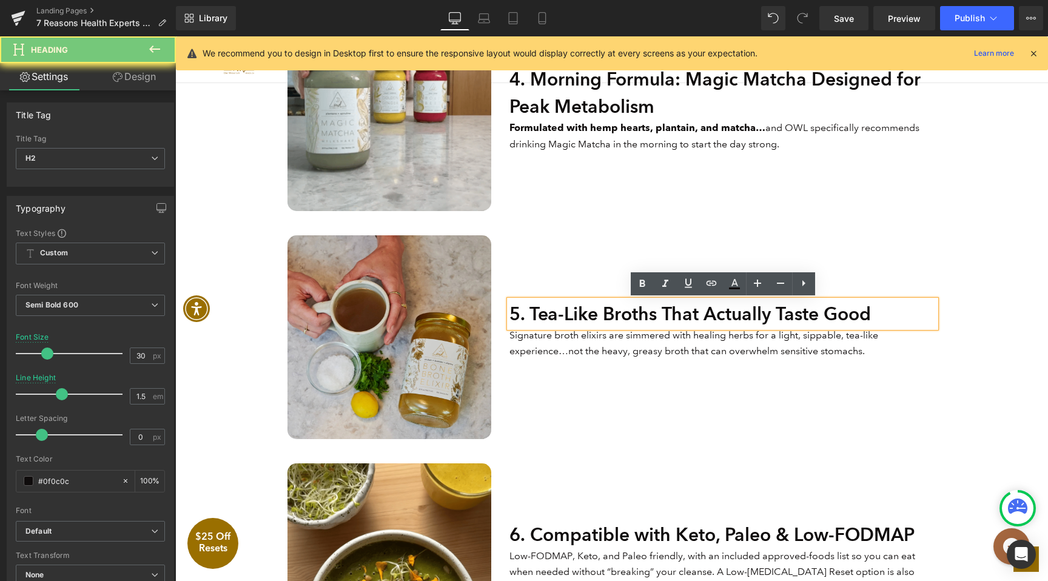
scroll to position [1401, 0]
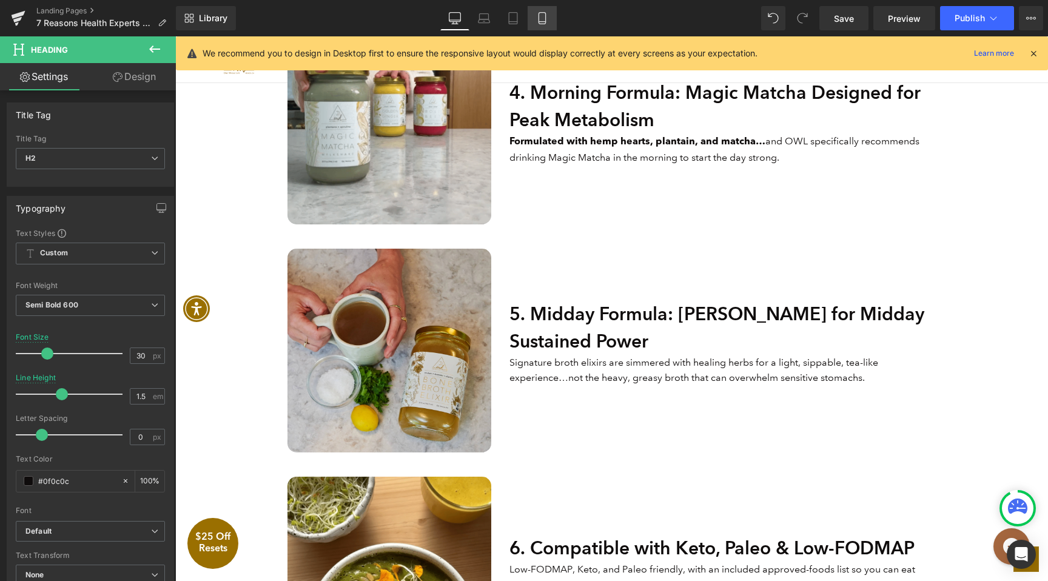
click at [541, 22] on icon at bounding box center [542, 18] width 12 height 12
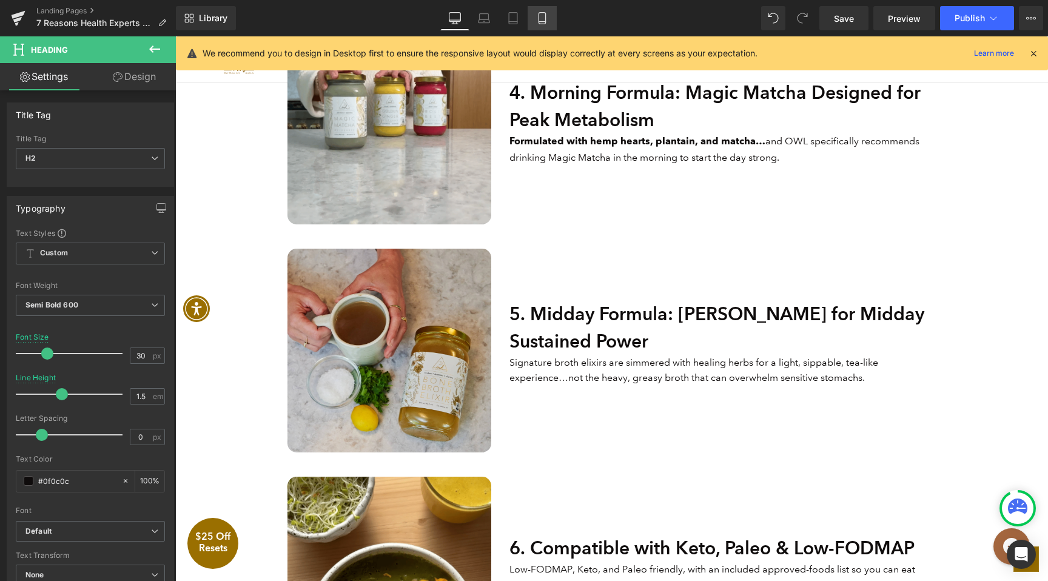
scroll to position [0, 0]
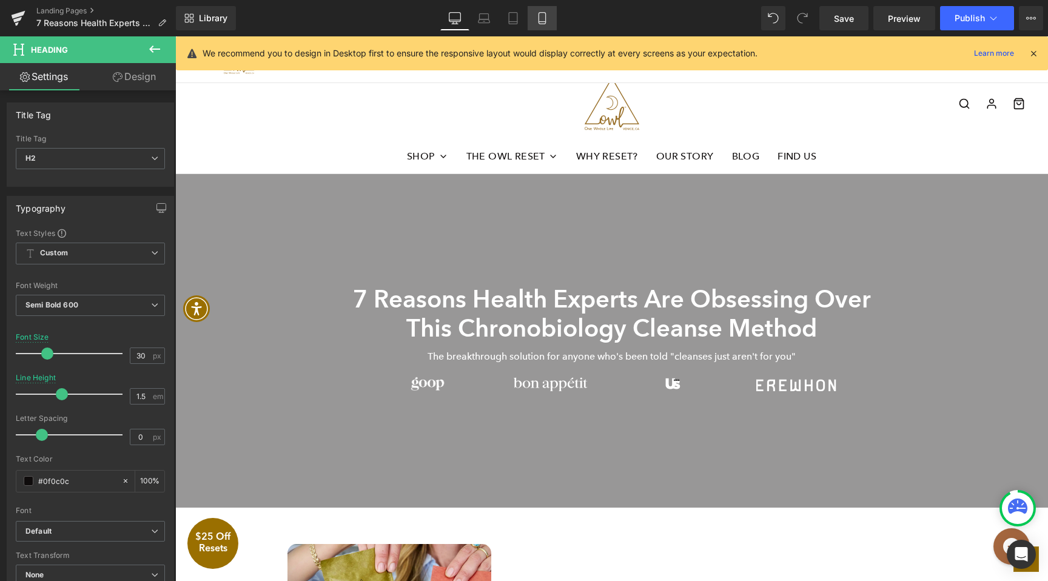
type input "100"
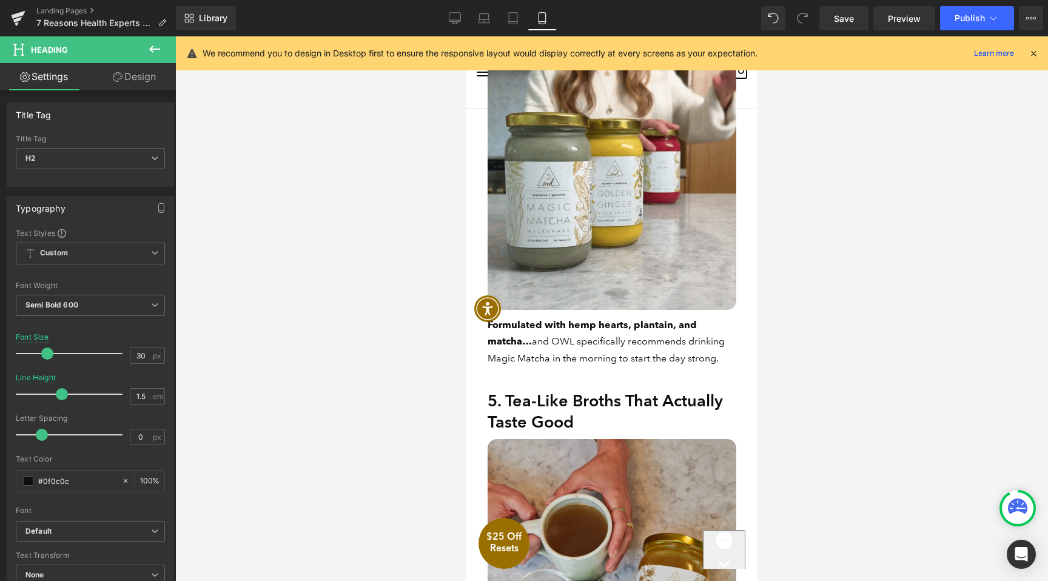
scroll to position [1969, 0]
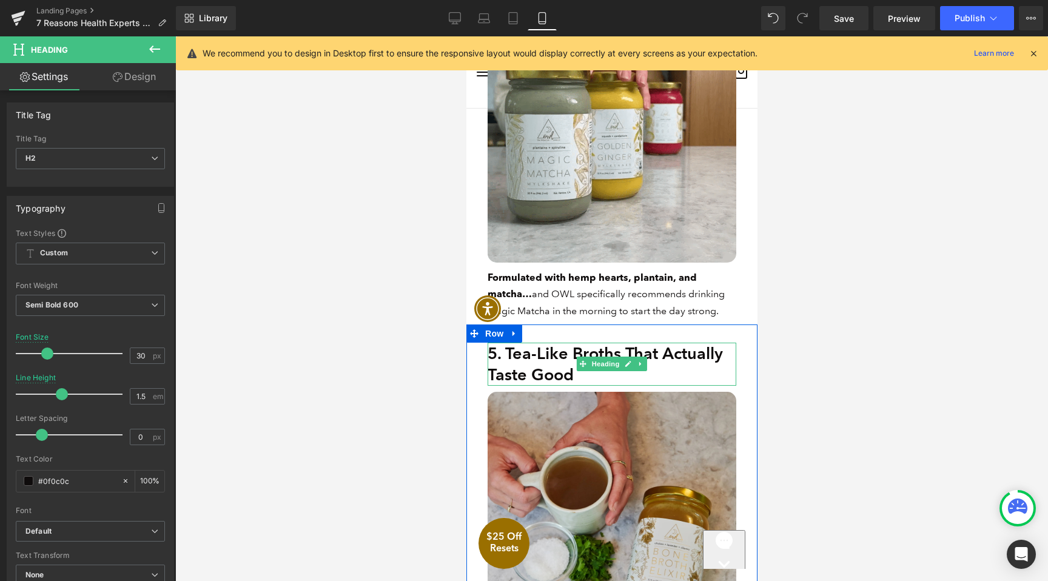
click at [556, 351] on h2 "5. Tea-Like Broths That Actually Taste Good" at bounding box center [611, 364] width 249 height 42
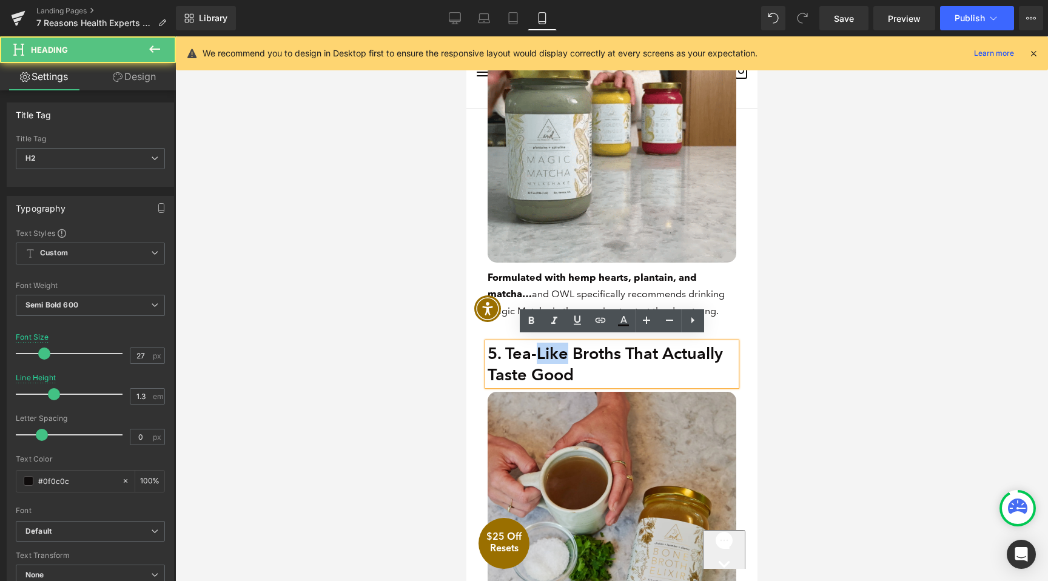
click at [556, 351] on h2 "5. Tea-Like Broths That Actually Taste Good" at bounding box center [611, 364] width 249 height 42
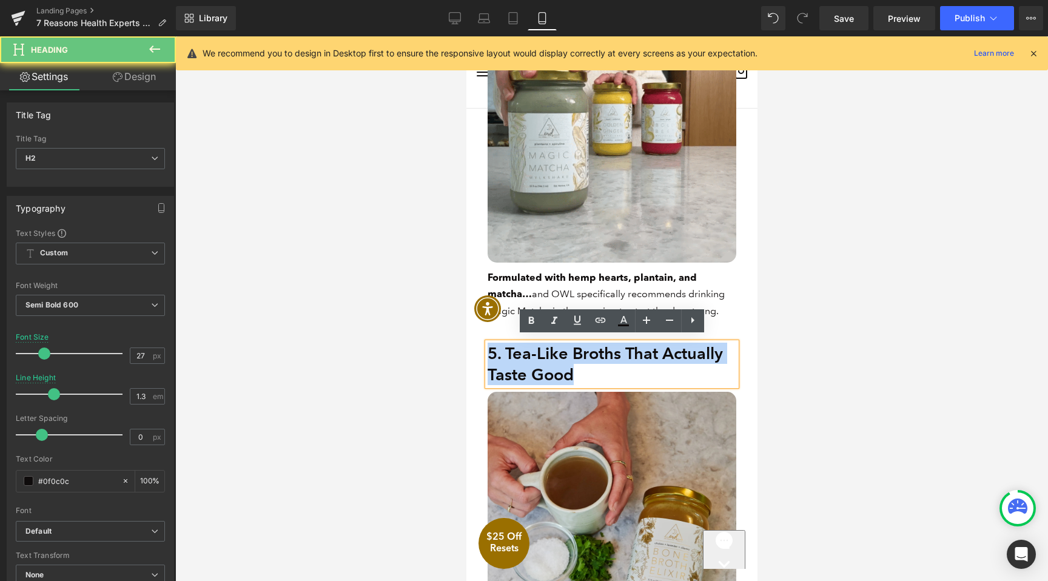
click at [556, 351] on h2 "5. Tea-Like Broths That Actually Taste Good" at bounding box center [611, 364] width 249 height 42
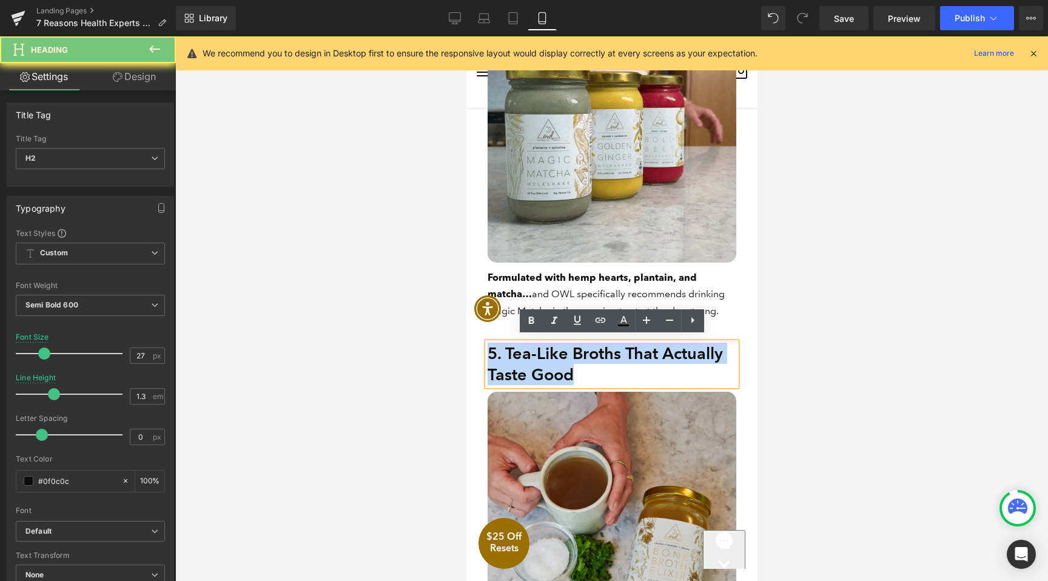
paste div
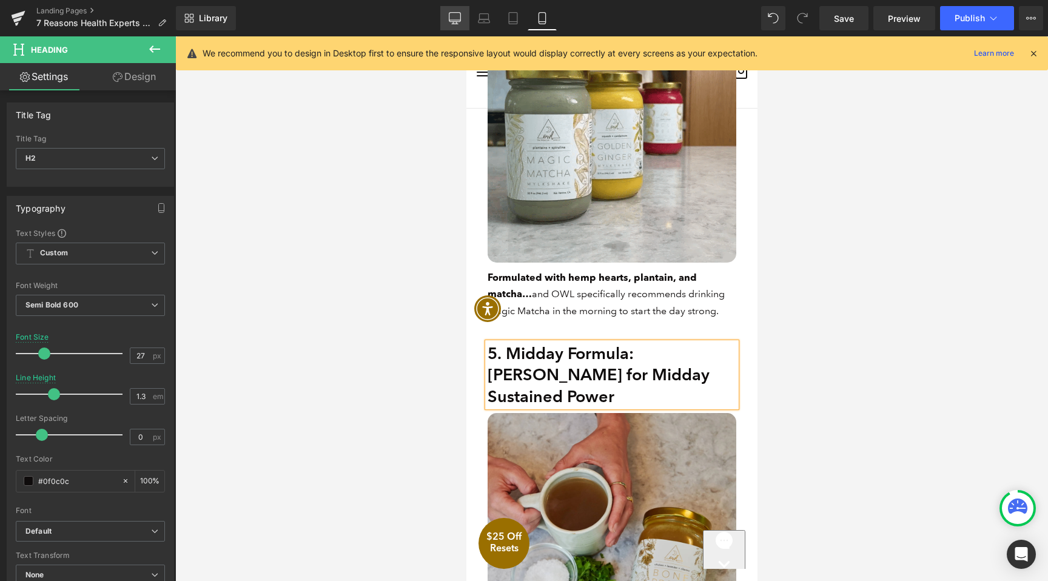
click at [459, 21] on icon at bounding box center [455, 18] width 12 height 12
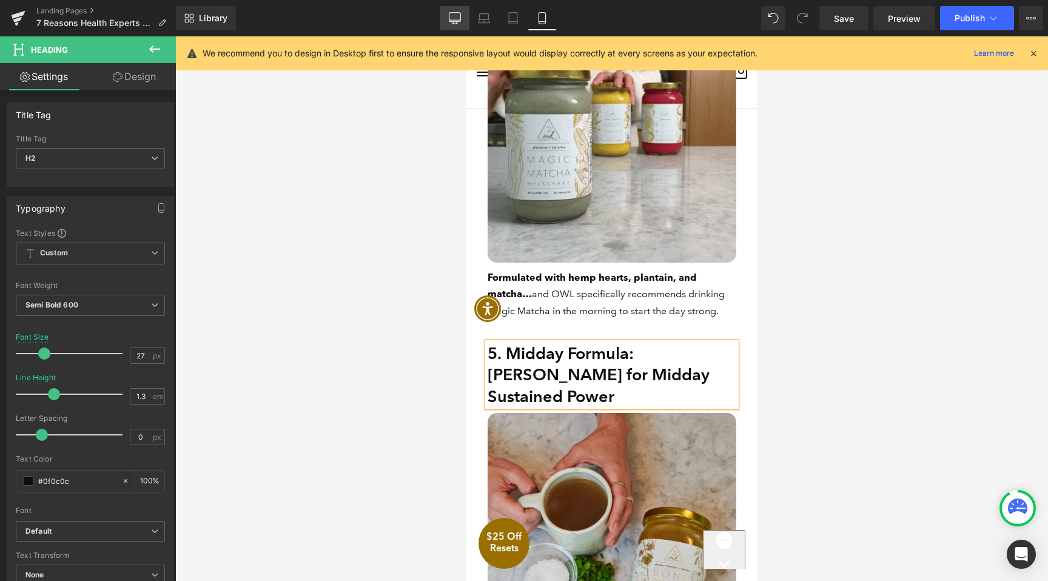
type input "30"
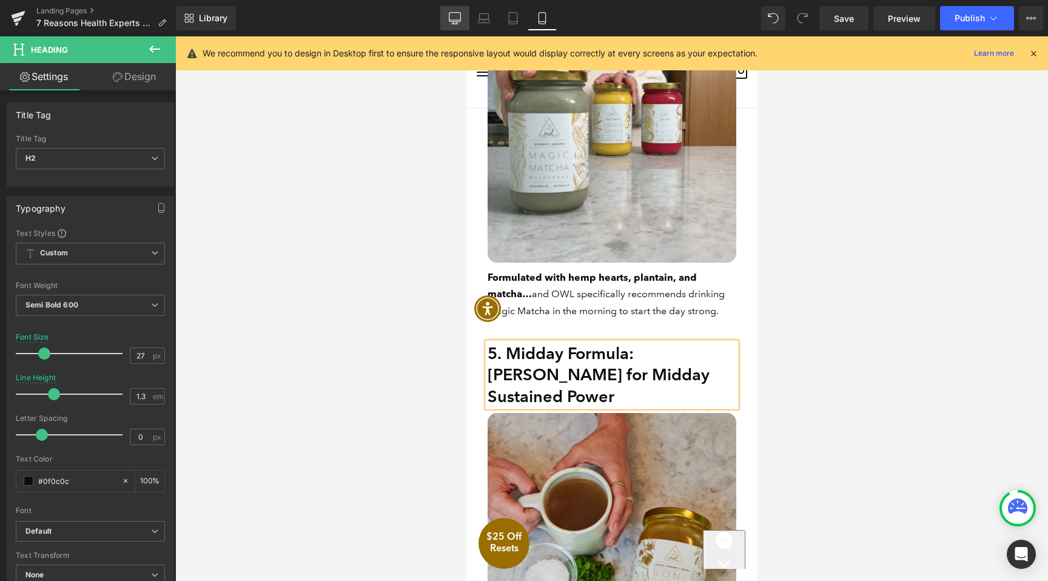
type input "1.5"
type input "100"
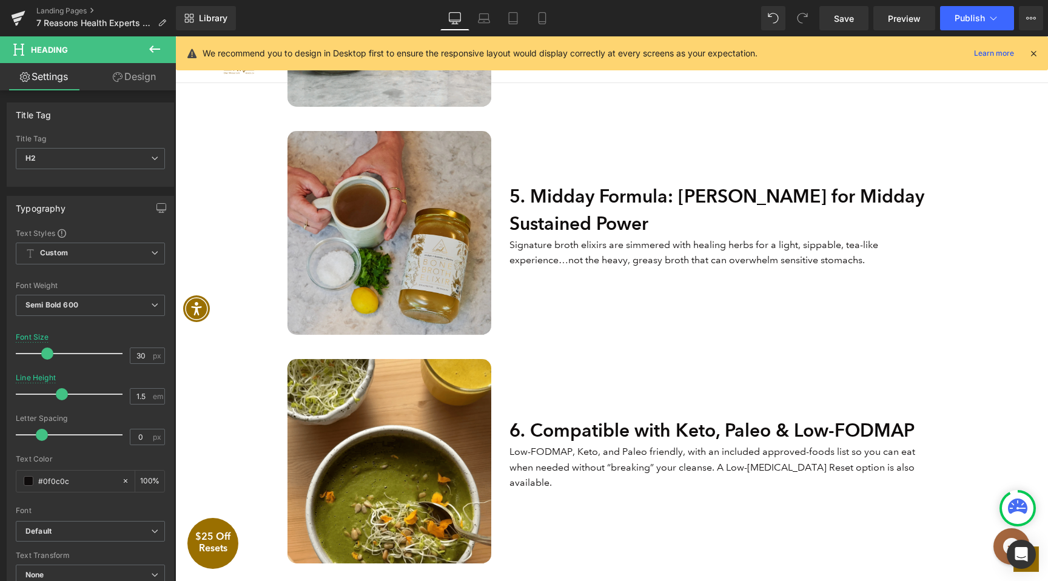
scroll to position [1567, 0]
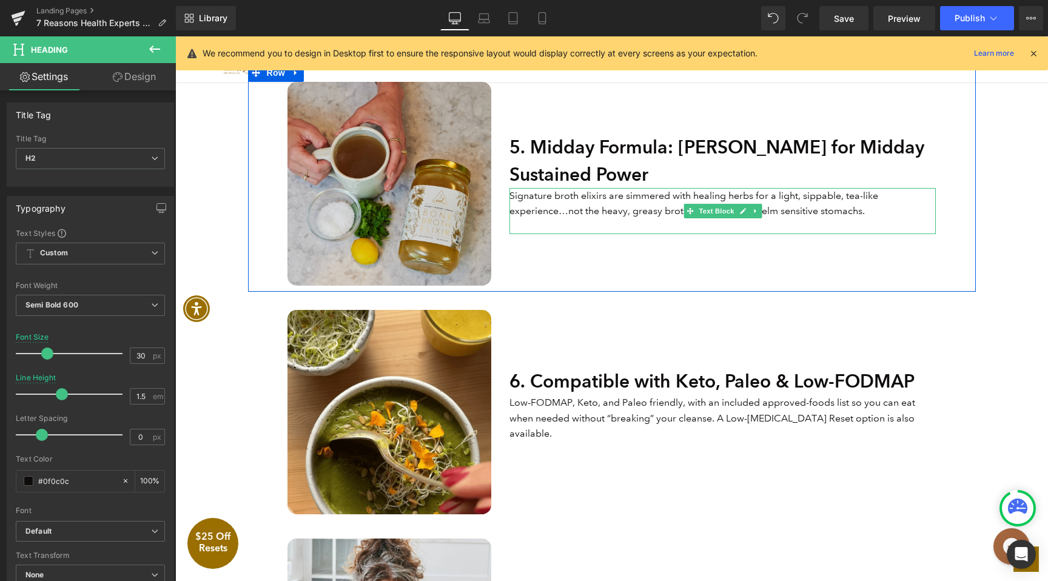
click at [568, 209] on p "Signature broth elixirs are simmered with healing herbs for a light, sippable, …" at bounding box center [723, 203] width 426 height 31
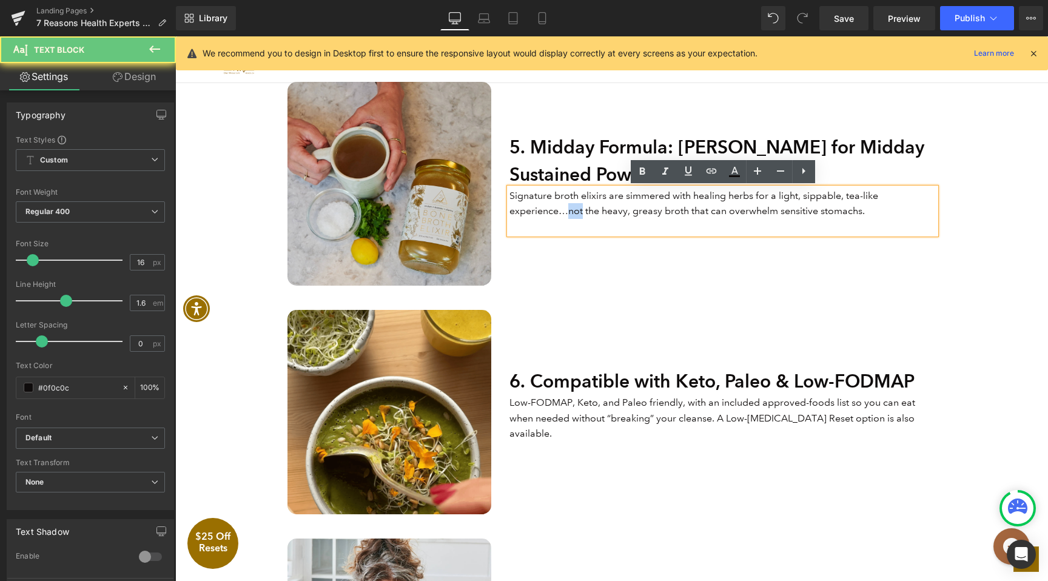
click at [568, 209] on p "Signature broth elixirs are simmered with healing herbs for a light, sippable, …" at bounding box center [723, 203] width 426 height 31
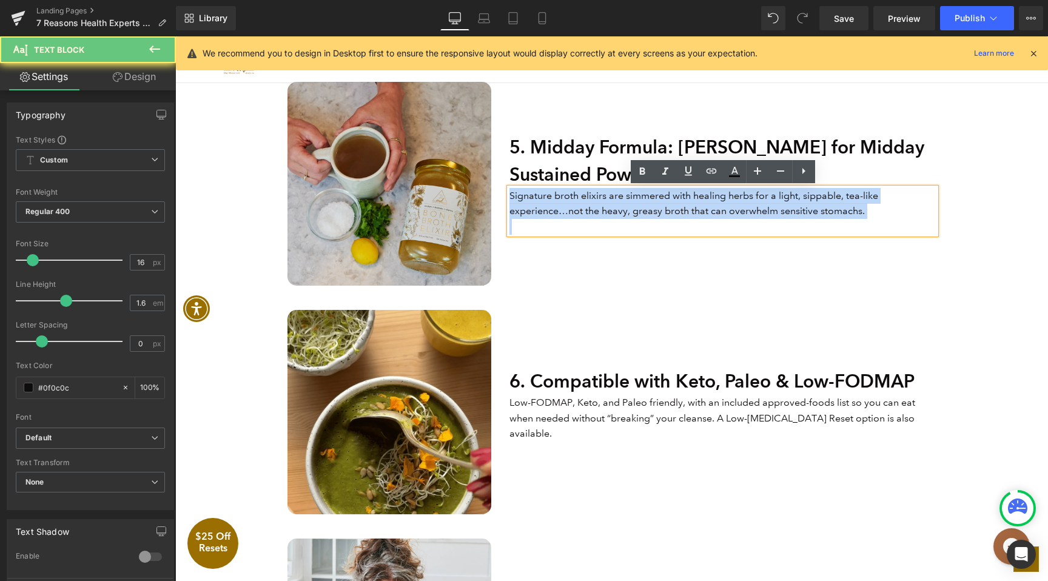
click at [568, 209] on p "Signature broth elixirs are simmered with healing herbs for a light, sippable, …" at bounding box center [723, 203] width 426 height 31
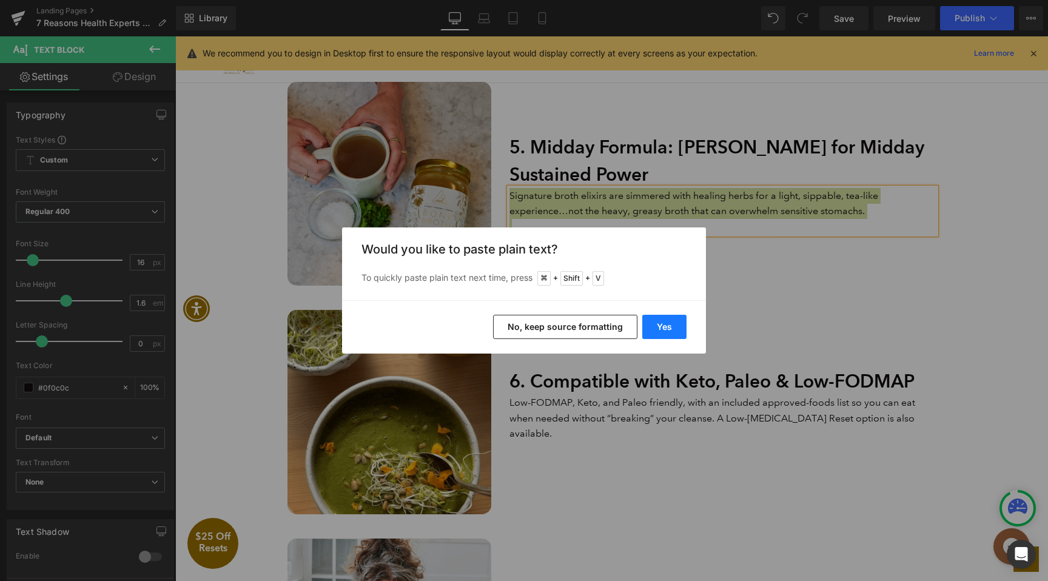
click at [649, 335] on button "Yes" at bounding box center [664, 327] width 44 height 24
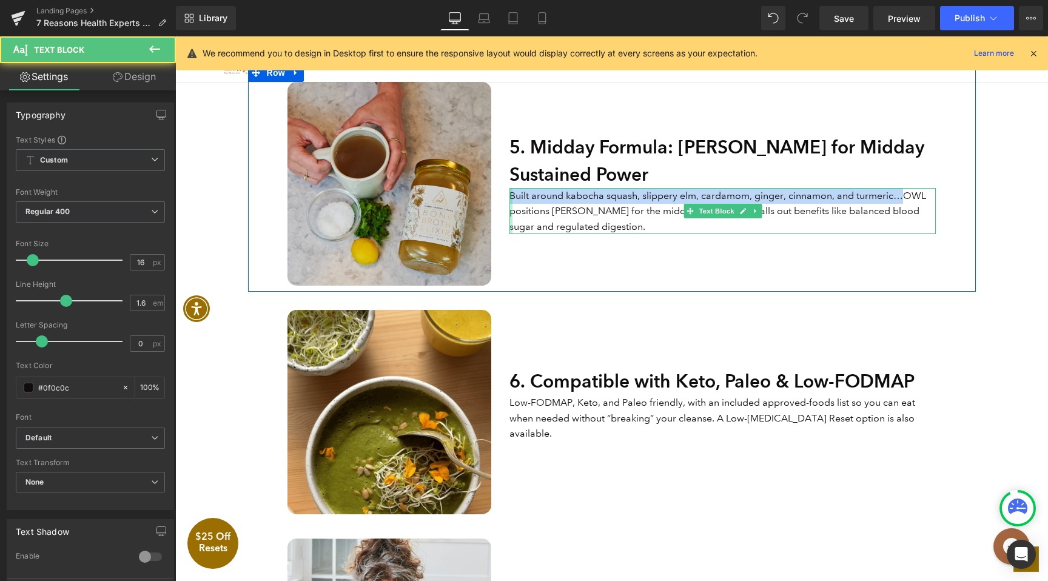
drag, startPoint x: 901, startPoint y: 196, endPoint x: 511, endPoint y: 200, distance: 390.0
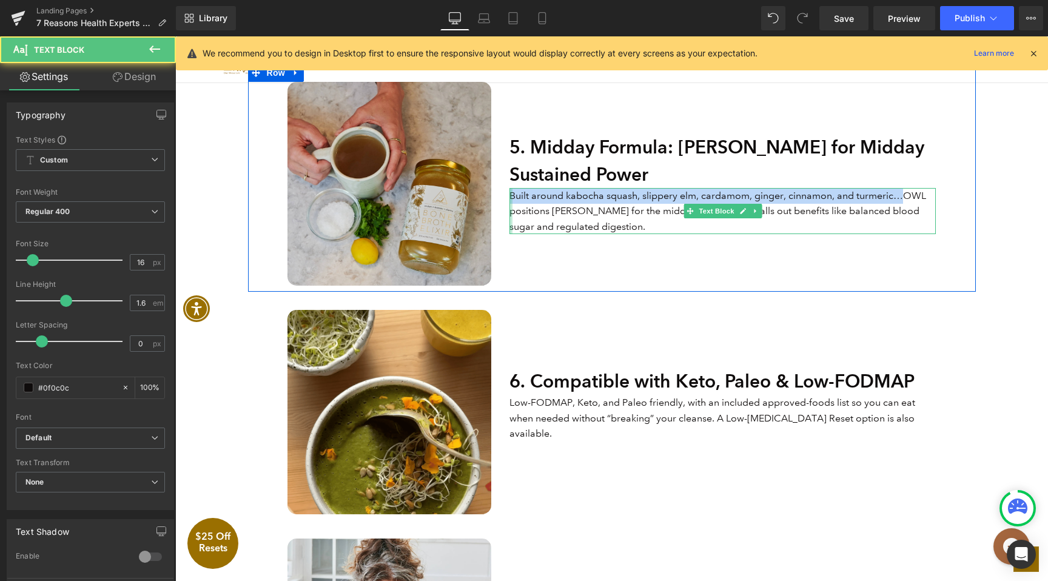
click at [511, 200] on div "Built around kabocha squash, slippery elm, cardamom, ginger, cinnamon, and turm…" at bounding box center [723, 211] width 426 height 47
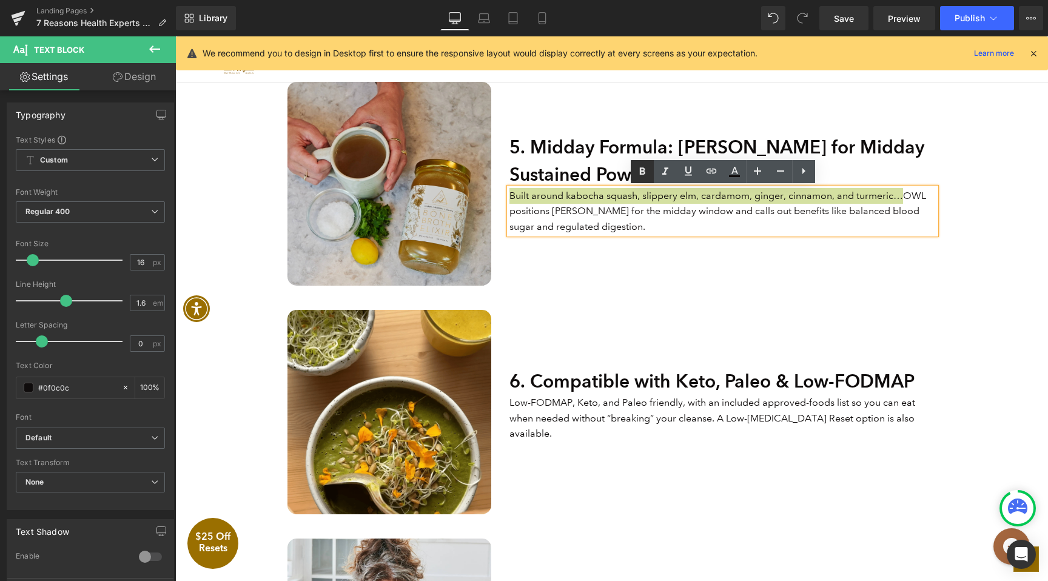
click at [647, 175] on icon at bounding box center [642, 171] width 15 height 15
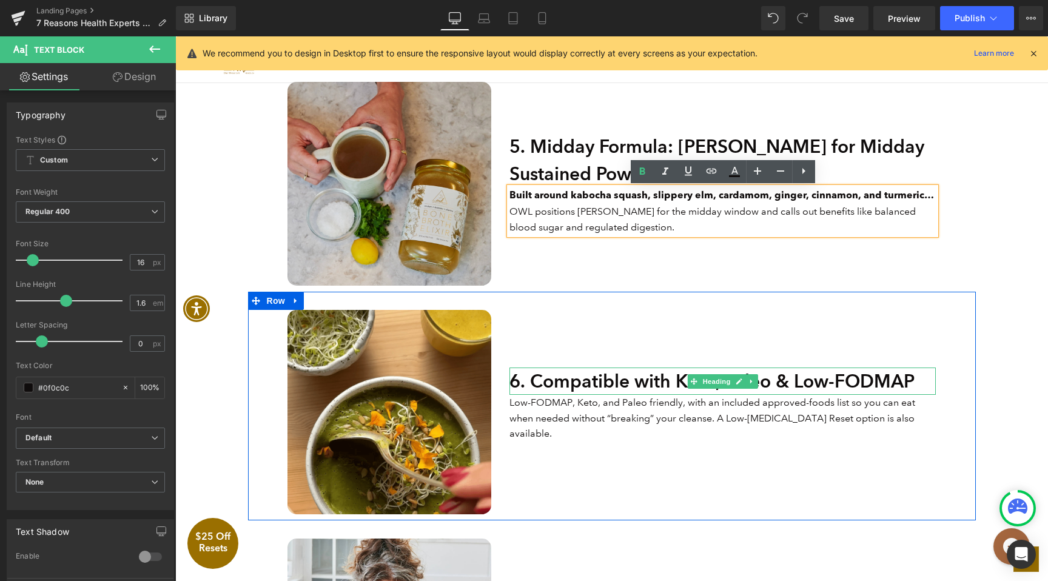
click at [647, 386] on h2 "6. Compatible with Keto, Paleo & Low-FODMAP" at bounding box center [723, 381] width 426 height 27
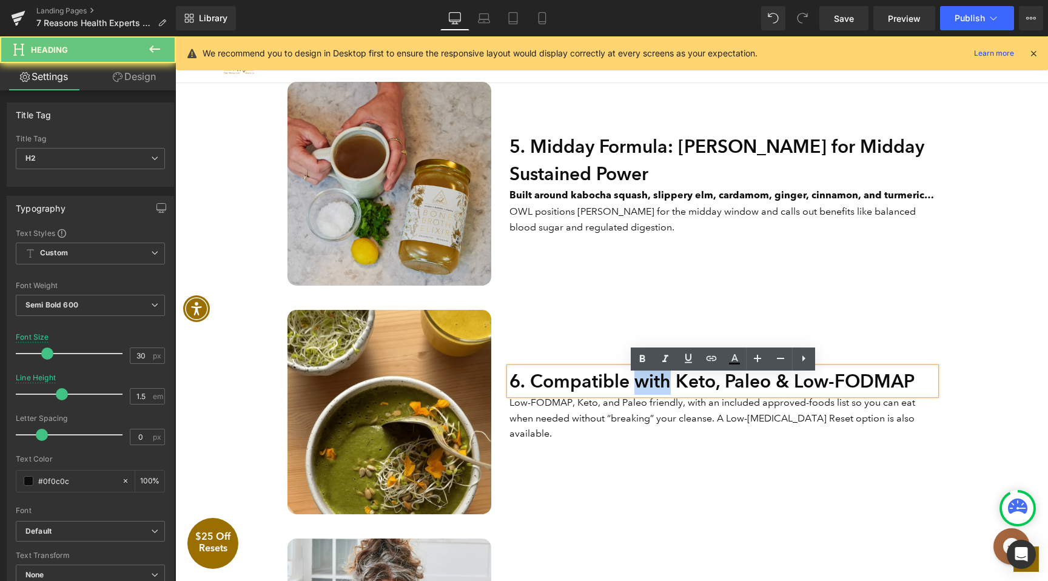
click at [647, 386] on h2 "6. Compatible with Keto, Paleo & Low-FODMAP" at bounding box center [723, 381] width 426 height 27
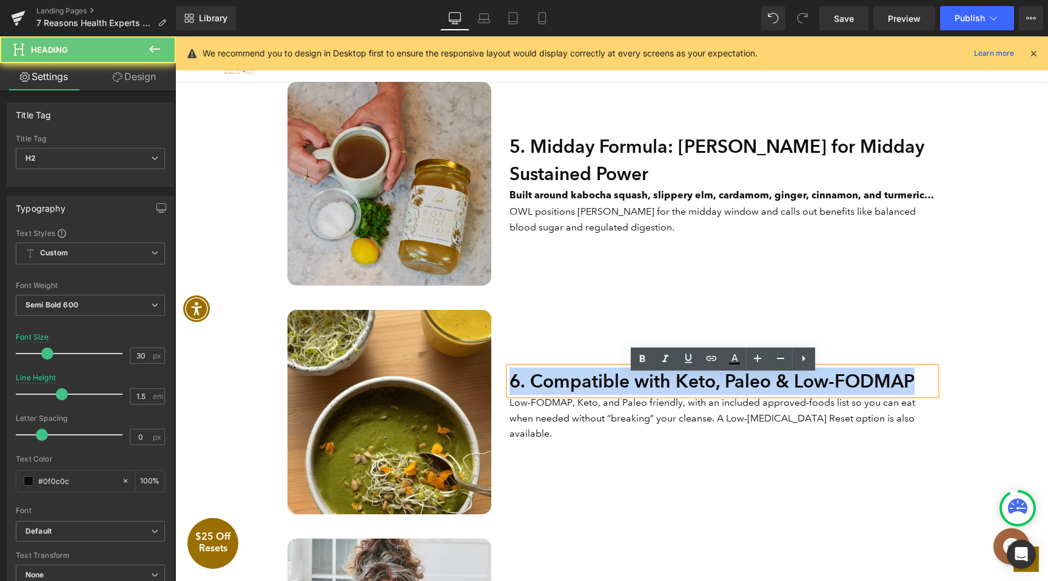
click at [647, 386] on h2 "6. Compatible with Keto, Paleo & Low-FODMAP" at bounding box center [723, 381] width 426 height 27
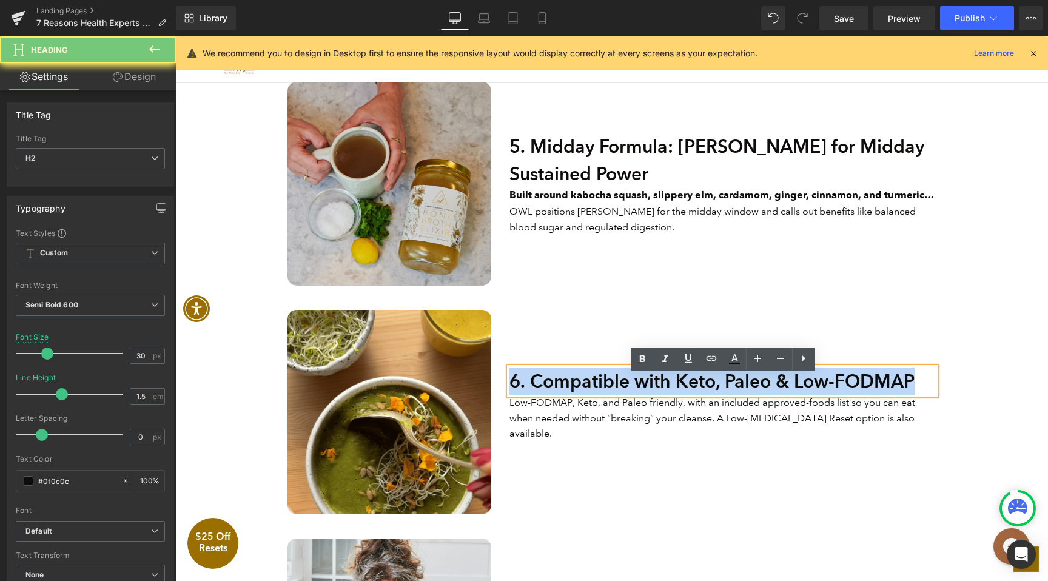
paste div
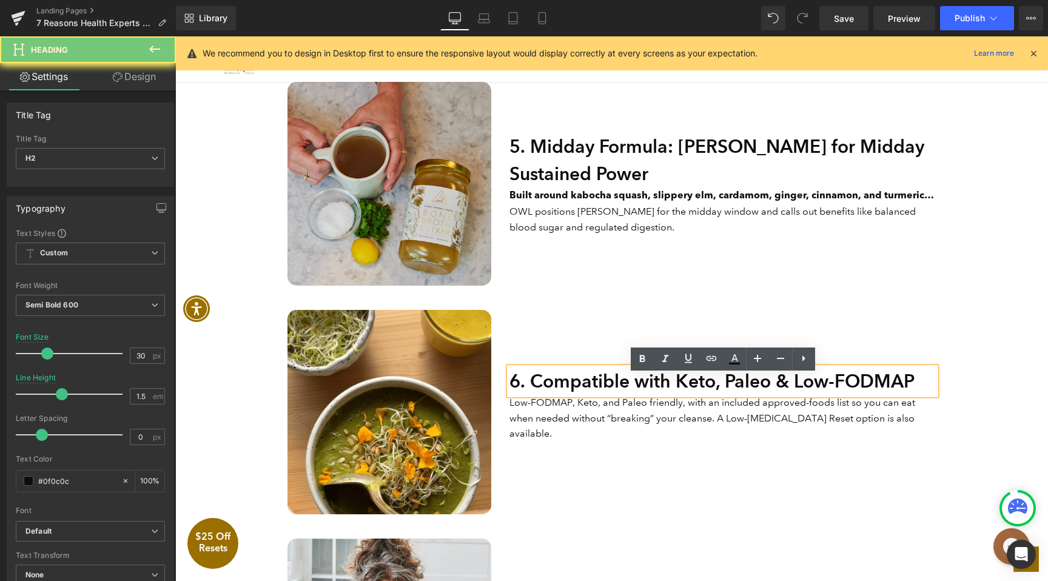
scroll to position [1553, 0]
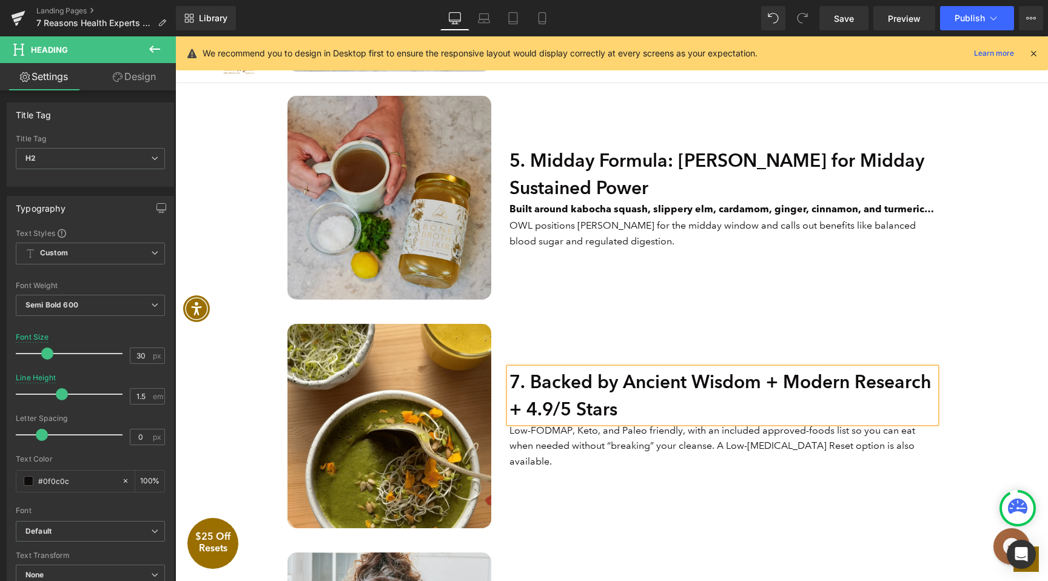
click at [627, 444] on p "Low-FODMAP, Keto, and Paleo friendly, with an included approved-foods list so y…" at bounding box center [723, 446] width 426 height 47
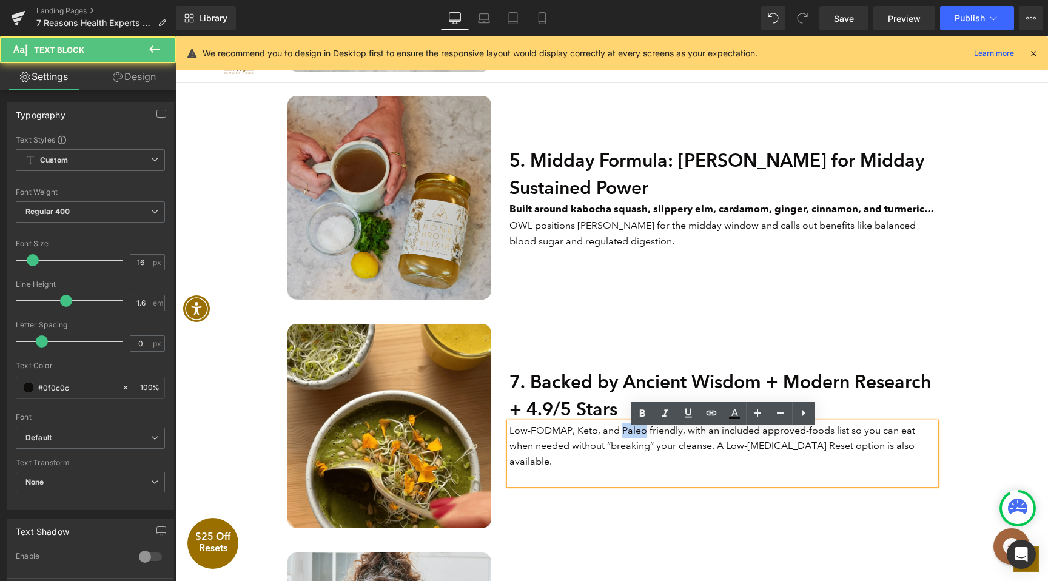
click at [627, 444] on p "Low-FODMAP, Keto, and Paleo friendly, with an included approved-foods list so y…" at bounding box center [723, 446] width 426 height 47
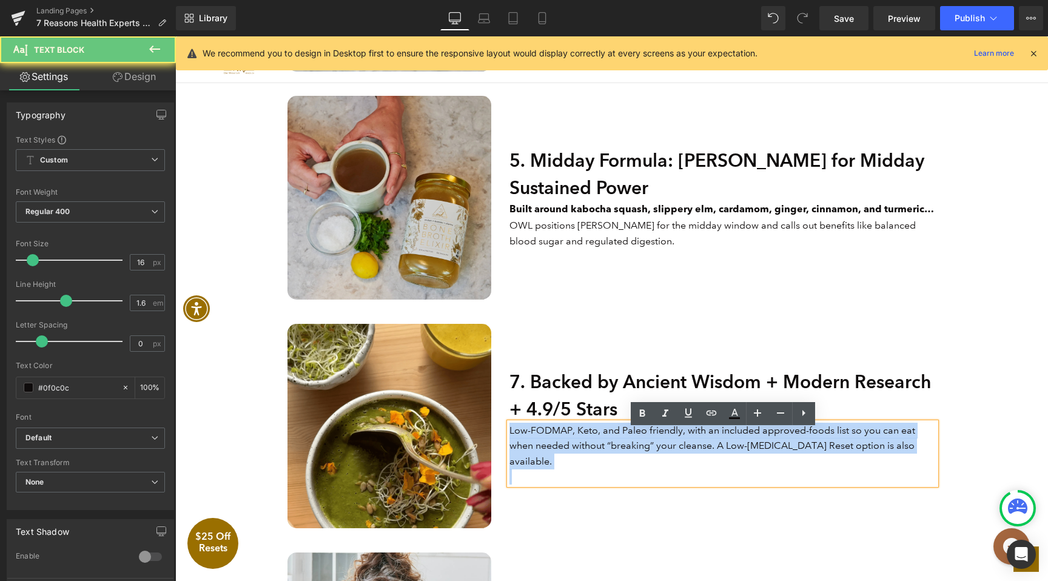
click at [627, 444] on p "Low-FODMAP, Keto, and Paleo friendly, with an included approved-foods list so y…" at bounding box center [723, 446] width 426 height 47
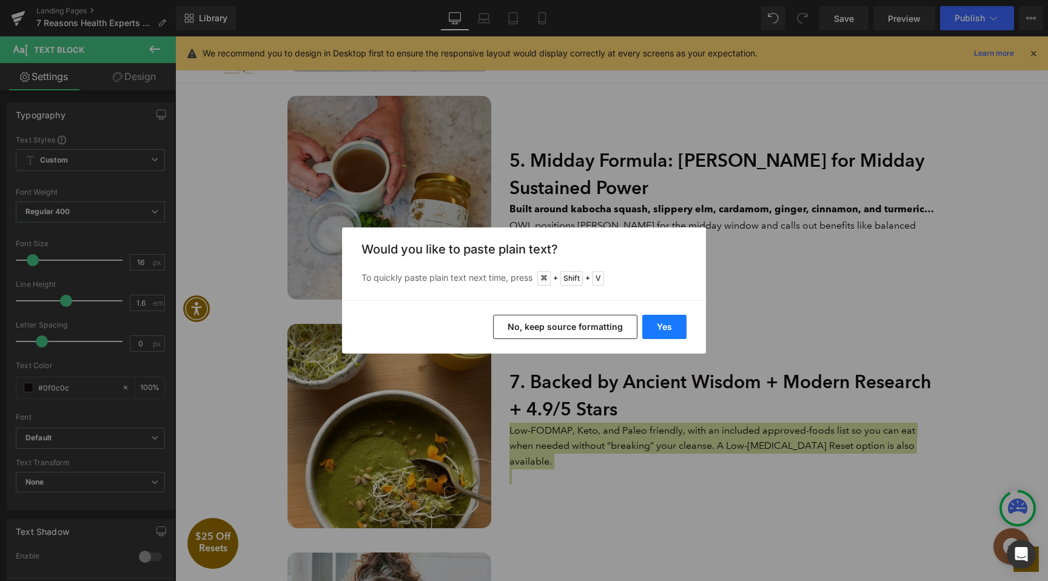
click at [662, 323] on button "Yes" at bounding box center [664, 327] width 44 height 24
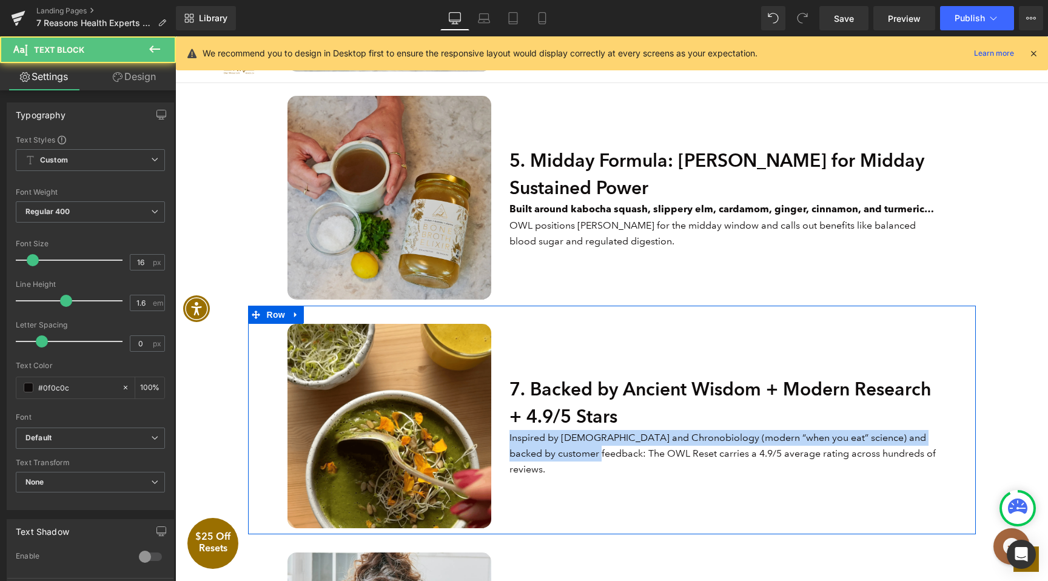
drag, startPoint x: 600, startPoint y: 463, endPoint x: 503, endPoint y: 447, distance: 98.3
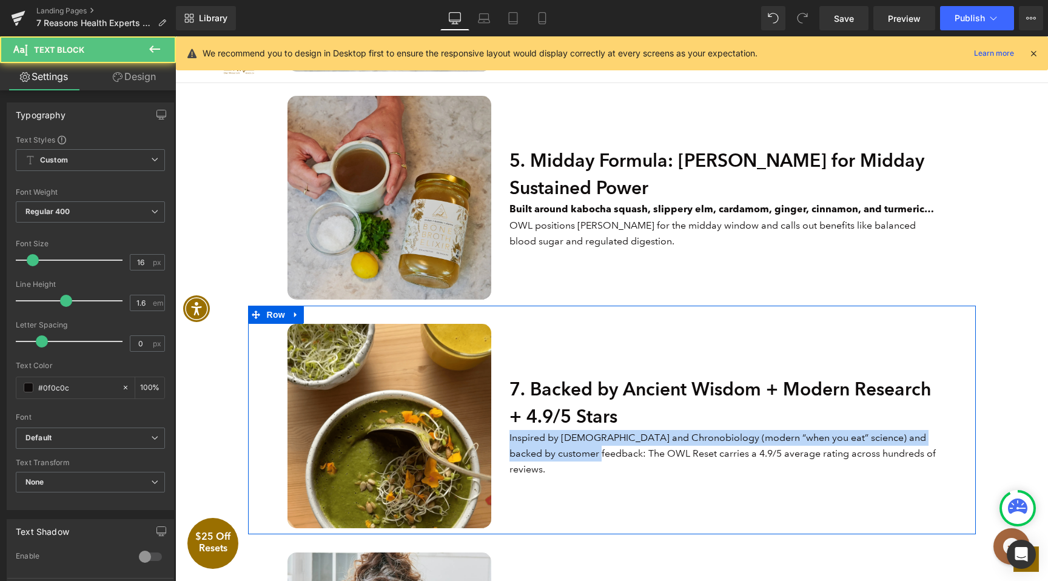
click at [503, 447] on div "7. Backed by Ancient Wisdom + Modern Research + 4.9/5 Stars Heading Inspired by…" at bounding box center [722, 426] width 445 height 204
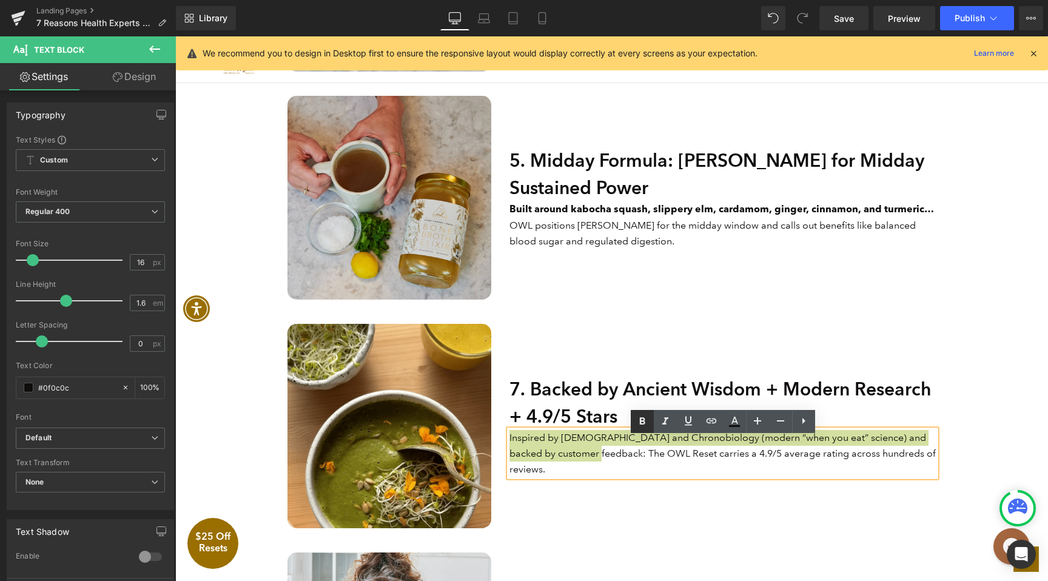
click at [642, 415] on icon at bounding box center [642, 421] width 15 height 15
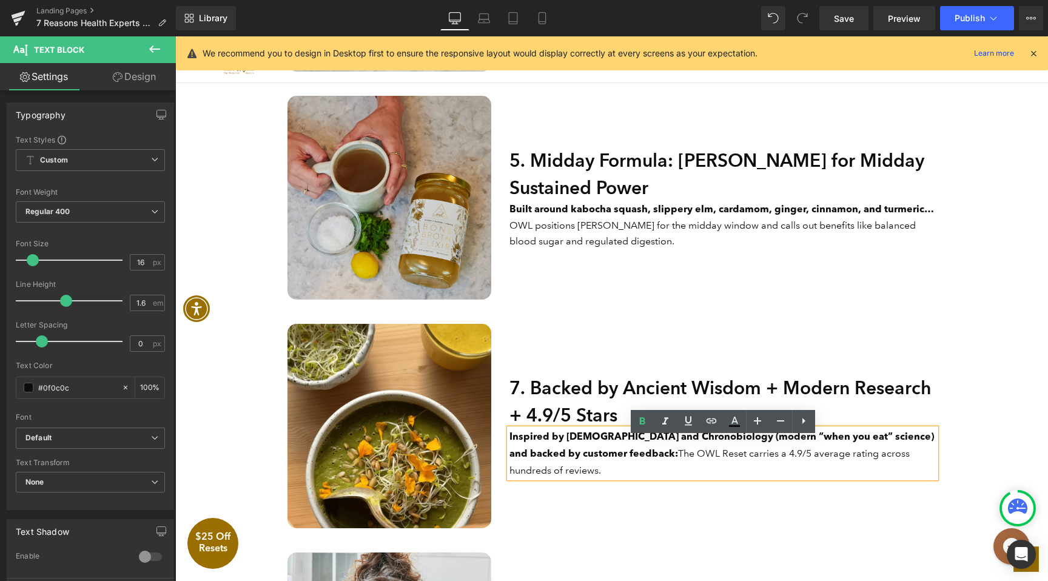
click at [774, 351] on div "7. Backed by Ancient Wisdom + Modern Research + 4.9/5 Stars Heading Inspired by…" at bounding box center [722, 426] width 445 height 204
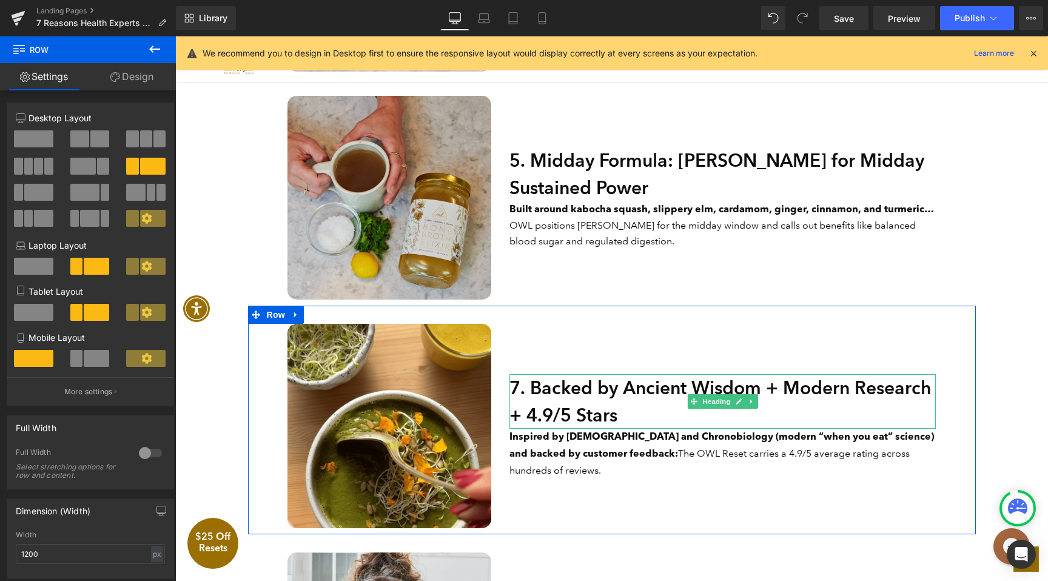
click at [623, 415] on h2 "7. Backed by Ancient Wisdom + Modern Research + 4.9/5 Stars" at bounding box center [723, 401] width 426 height 55
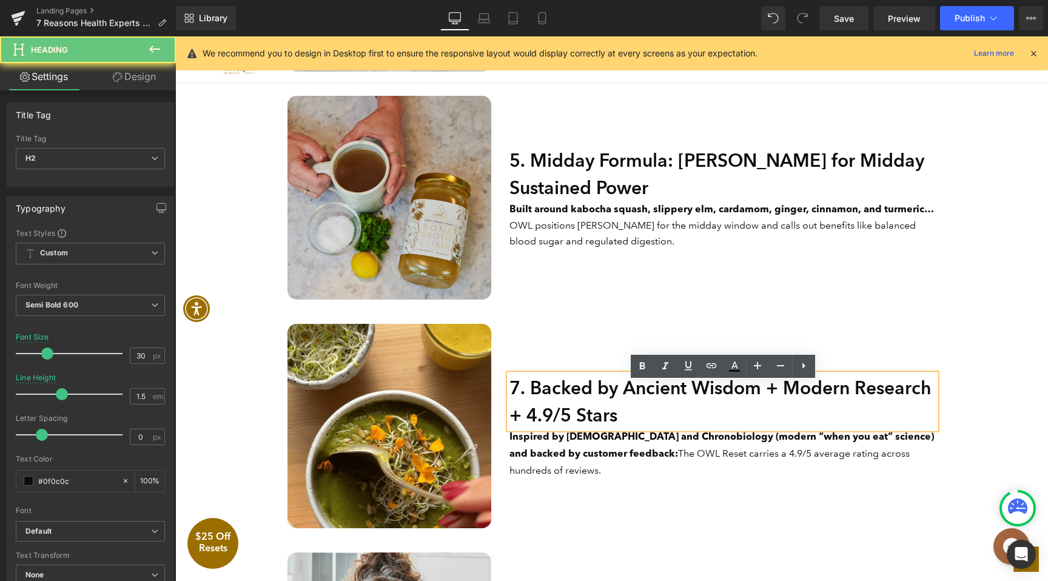
click at [623, 415] on h2 "7. Backed by Ancient Wisdom + Modern Research + 4.9/5 Stars" at bounding box center [723, 401] width 426 height 55
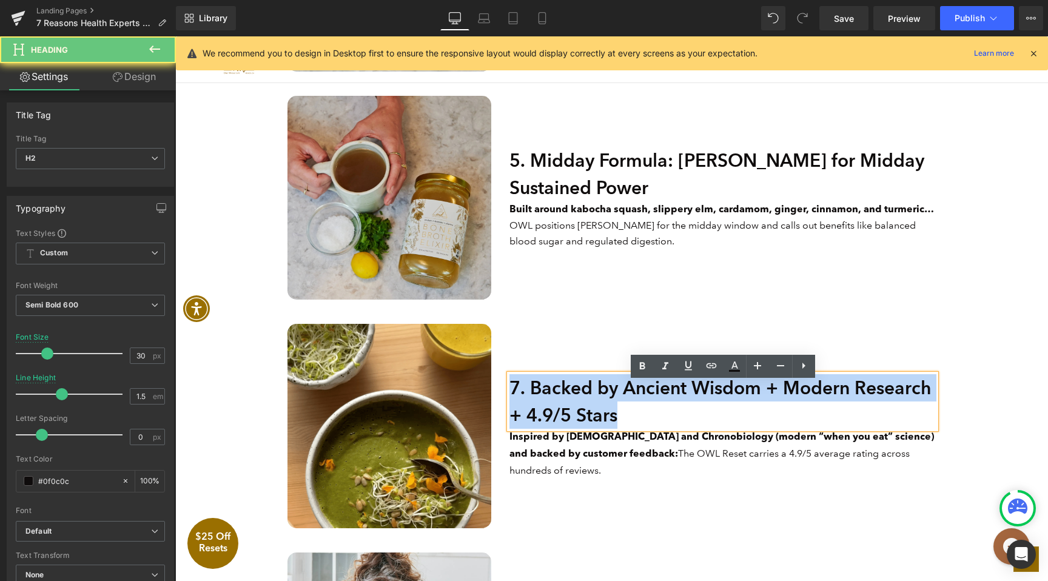
click at [623, 415] on h2 "7. Backed by Ancient Wisdom + Modern Research + 4.9/5 Stars" at bounding box center [723, 401] width 426 height 55
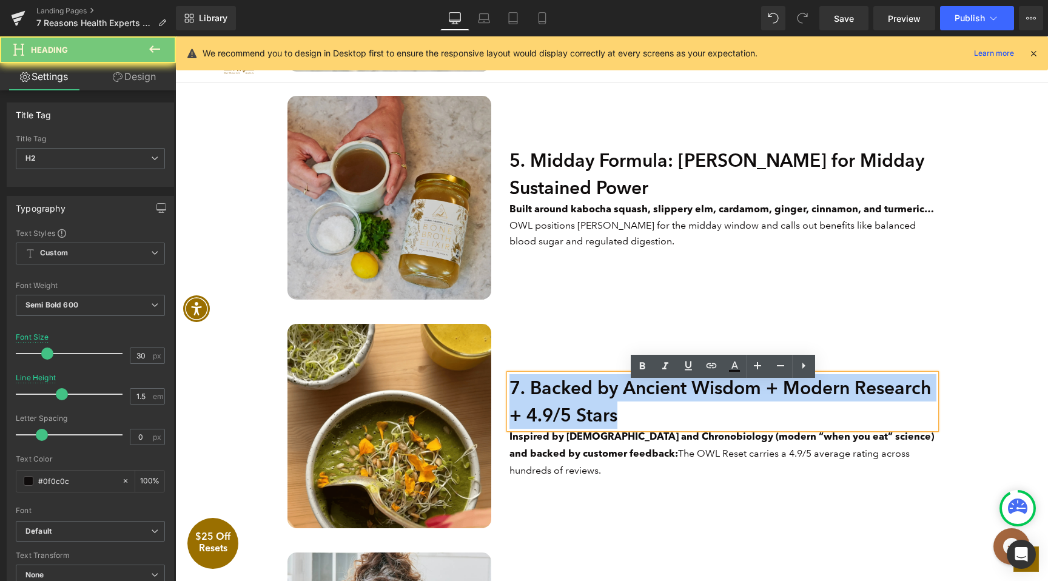
copy h2 "7. Backed by Ancient Wisdom + Modern Research + 4.9/5 Stars"
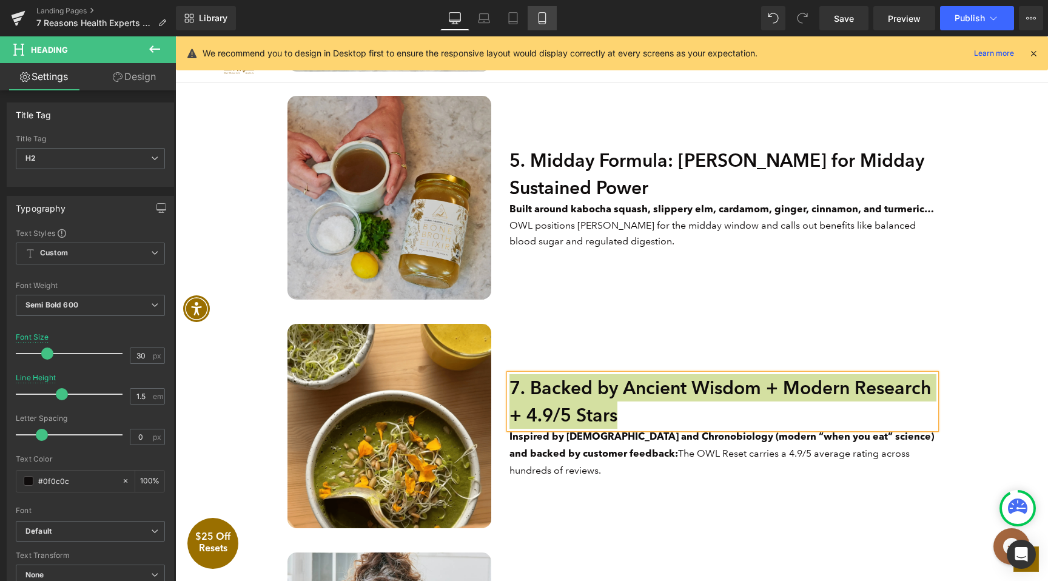
click at [548, 19] on icon at bounding box center [542, 18] width 12 height 12
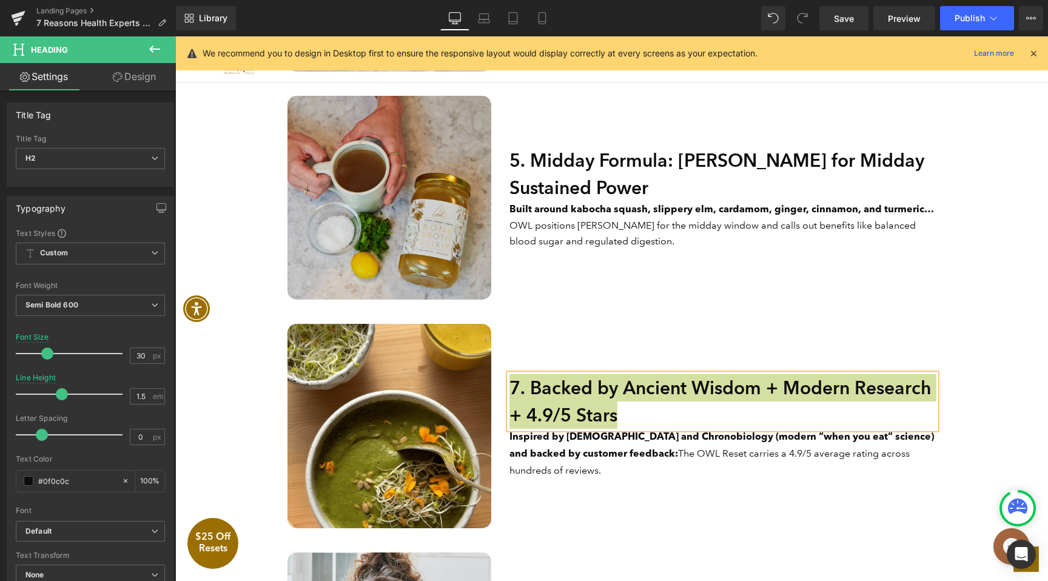
type input "100"
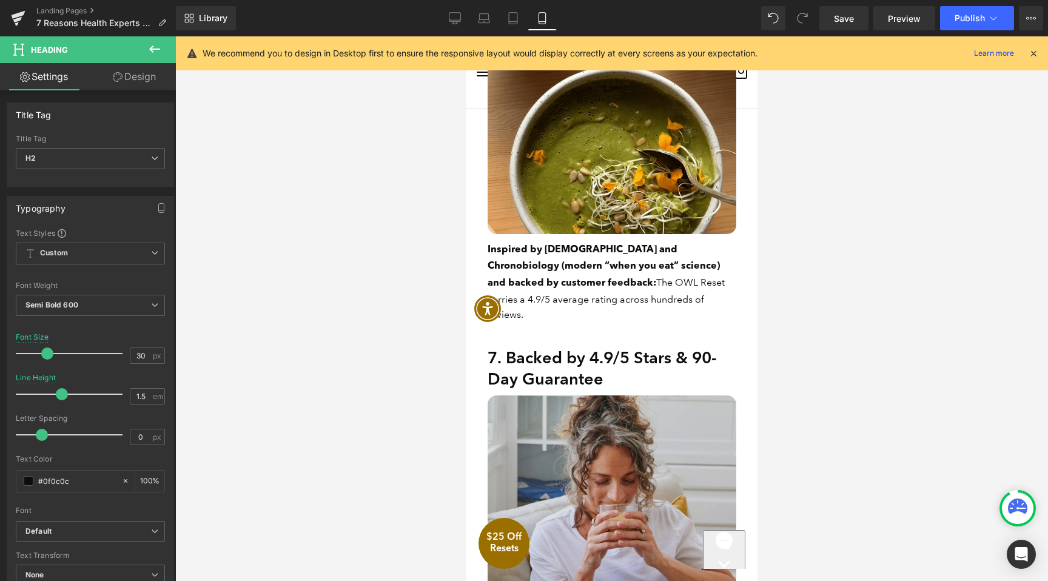
scroll to position [2816, 0]
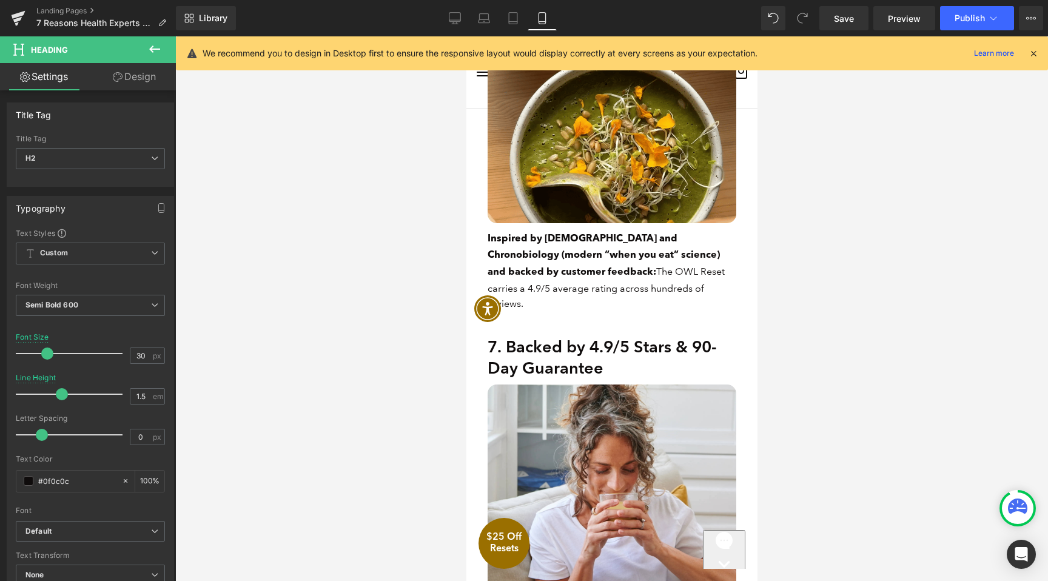
click at [559, 336] on h2 "7. Backed by 4.9/5 Stars & 90-Day Guarantee" at bounding box center [611, 357] width 249 height 42
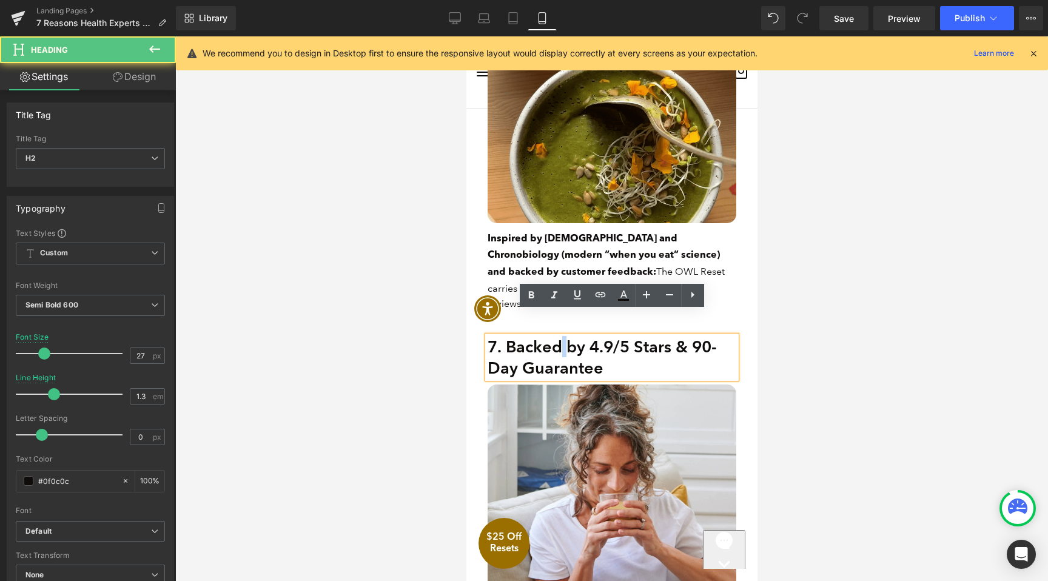
click at [559, 336] on h2 "7. Backed by 4.9/5 Stars & 90-Day Guarantee" at bounding box center [611, 357] width 249 height 42
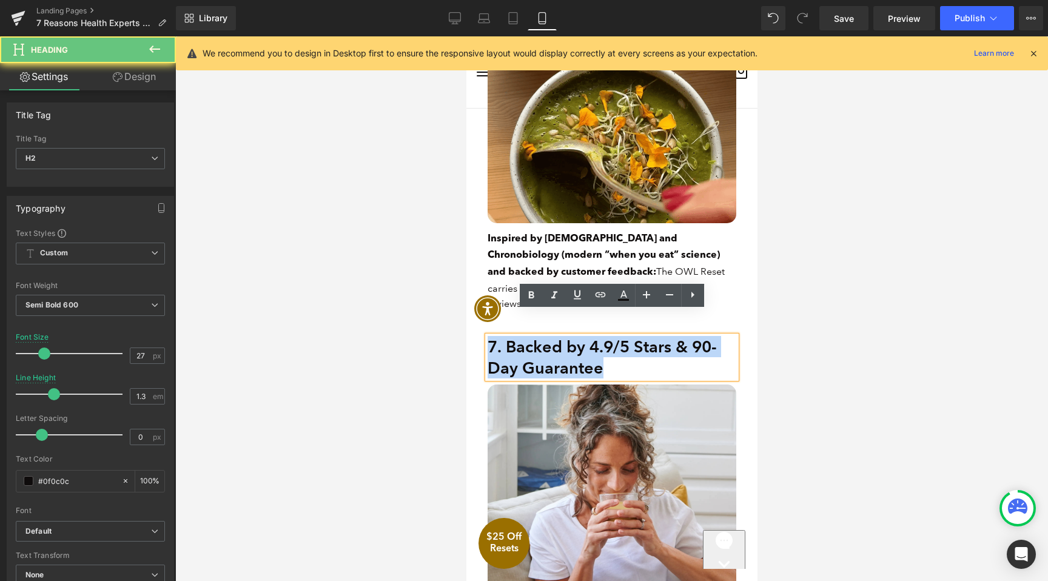
click at [559, 336] on h2 "7. Backed by 4.9/5 Stars & 90-Day Guarantee" at bounding box center [611, 357] width 249 height 42
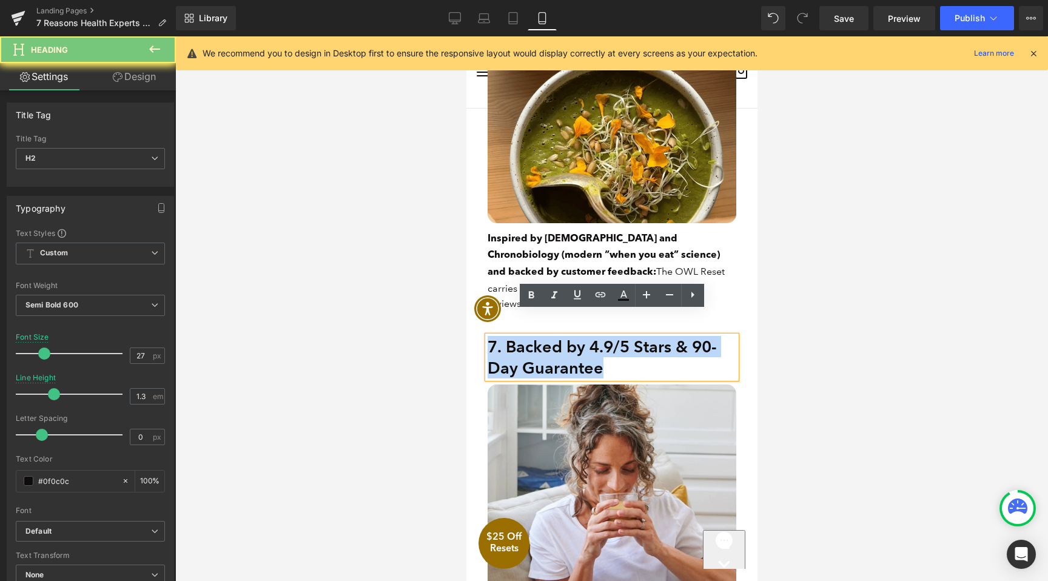
paste div
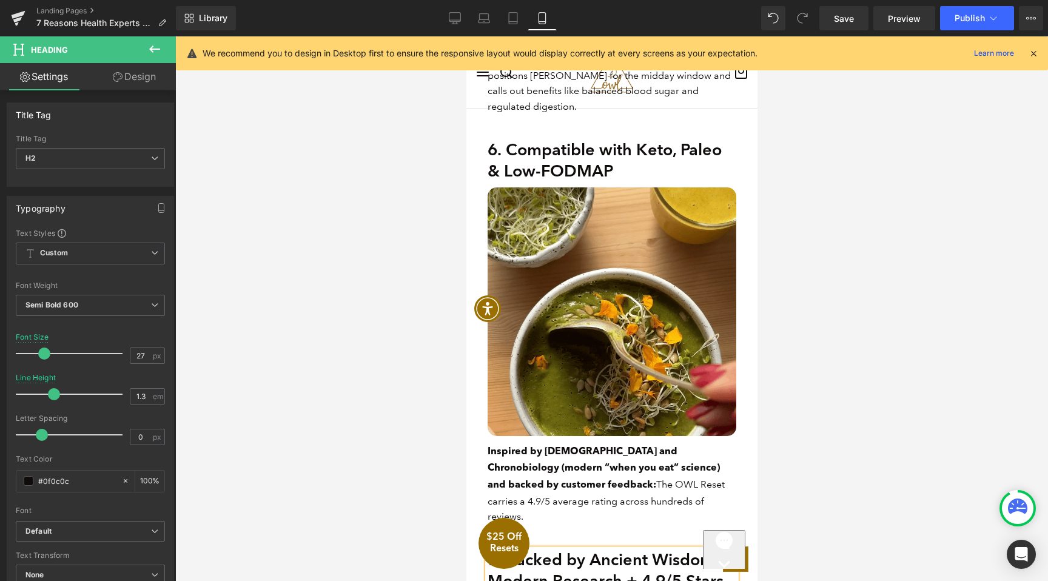
scroll to position [2602, 0]
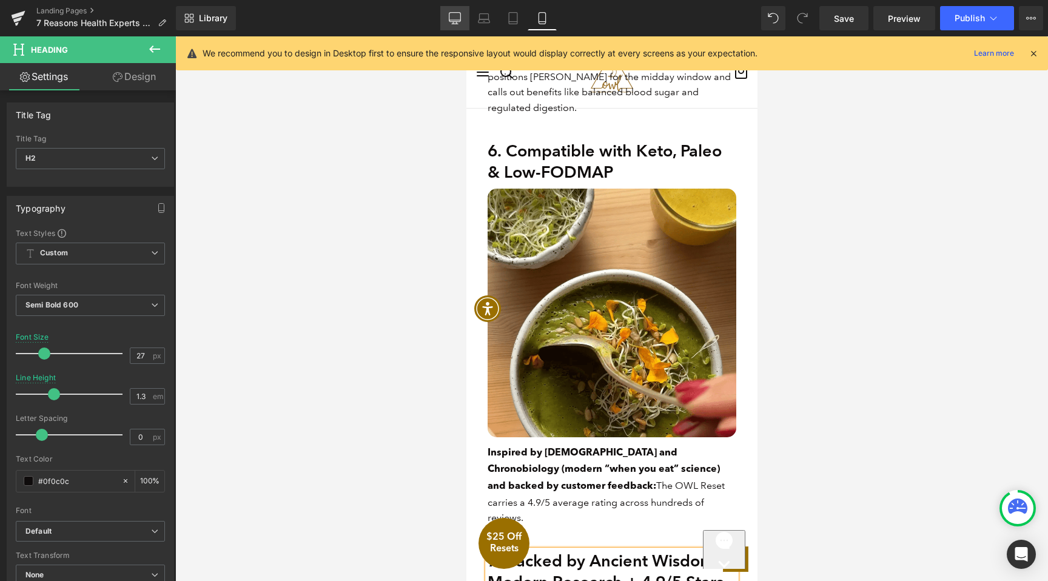
click at [460, 24] on icon at bounding box center [455, 18] width 12 height 12
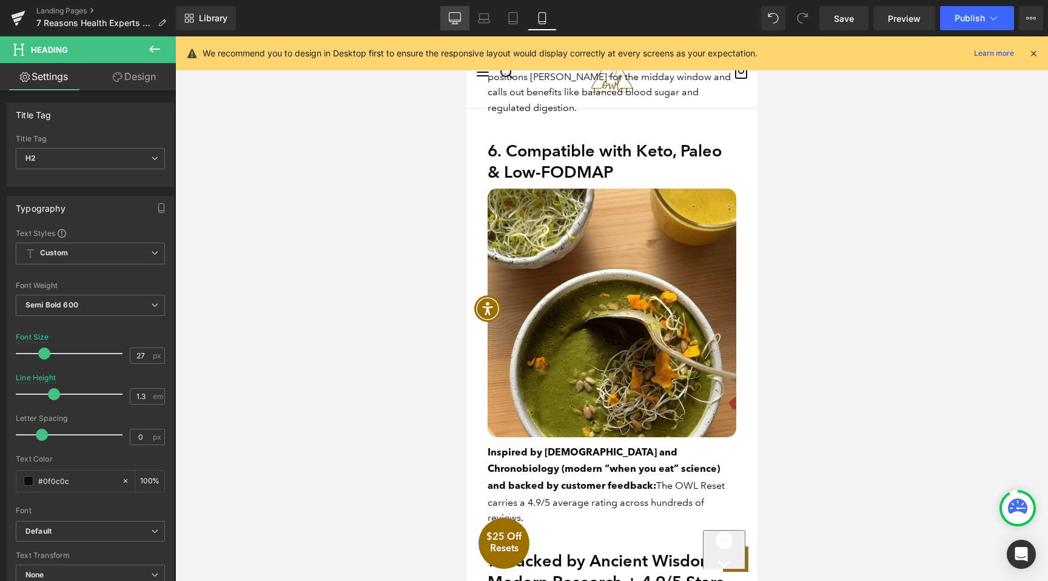
type input "30"
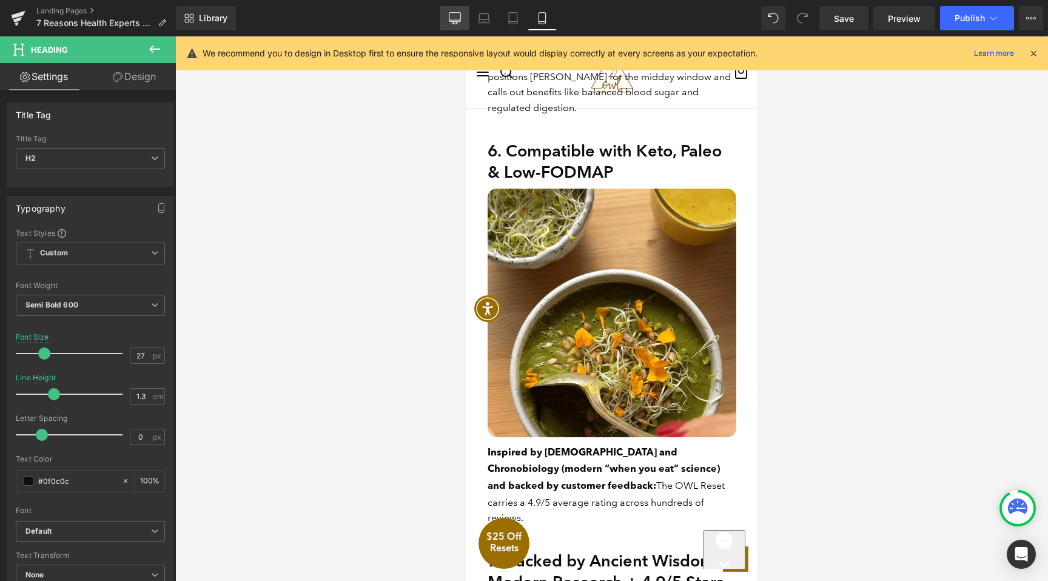
type input "1.5"
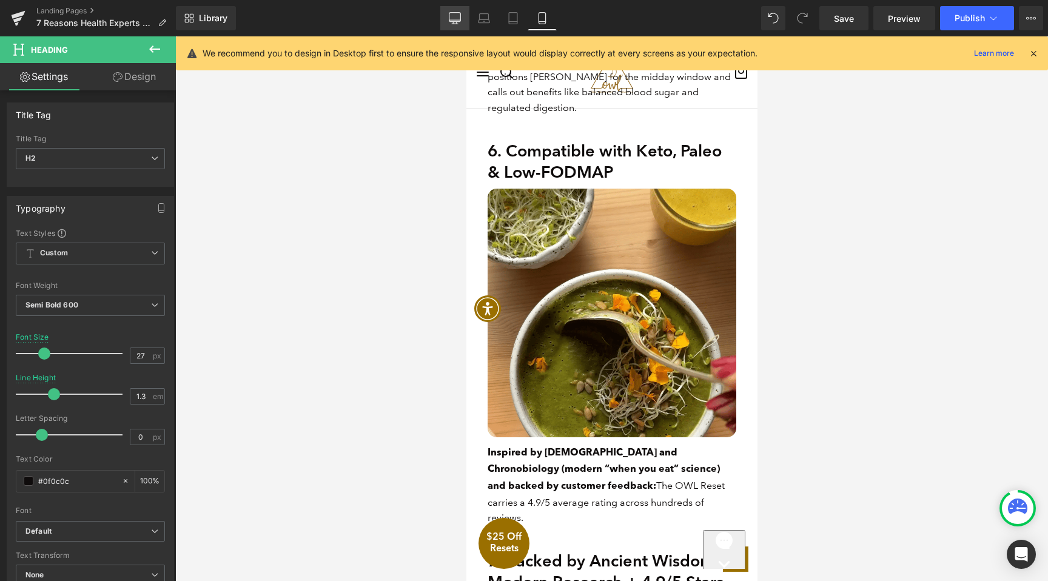
type input "100"
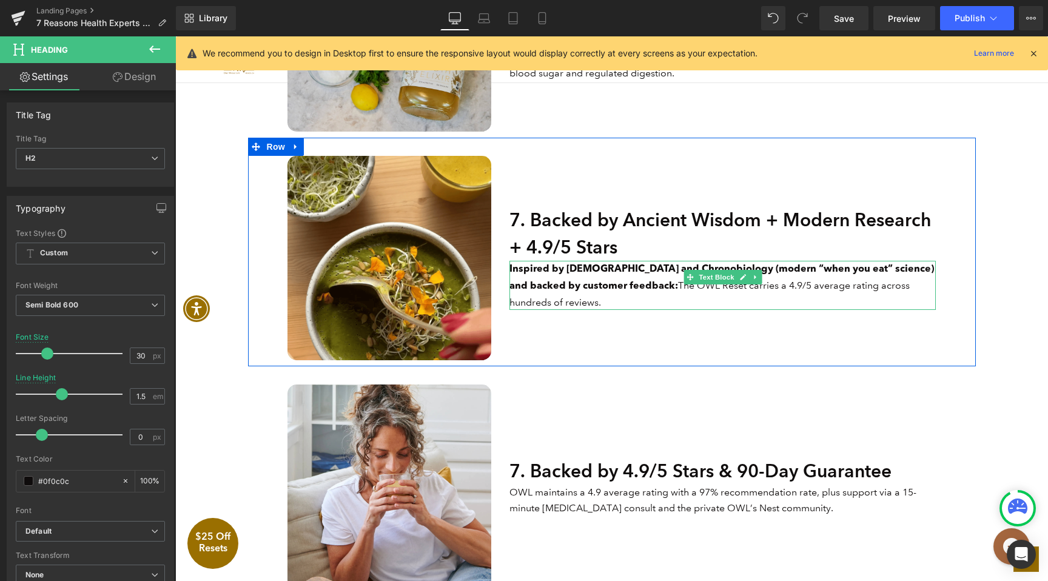
scroll to position [1723, 0]
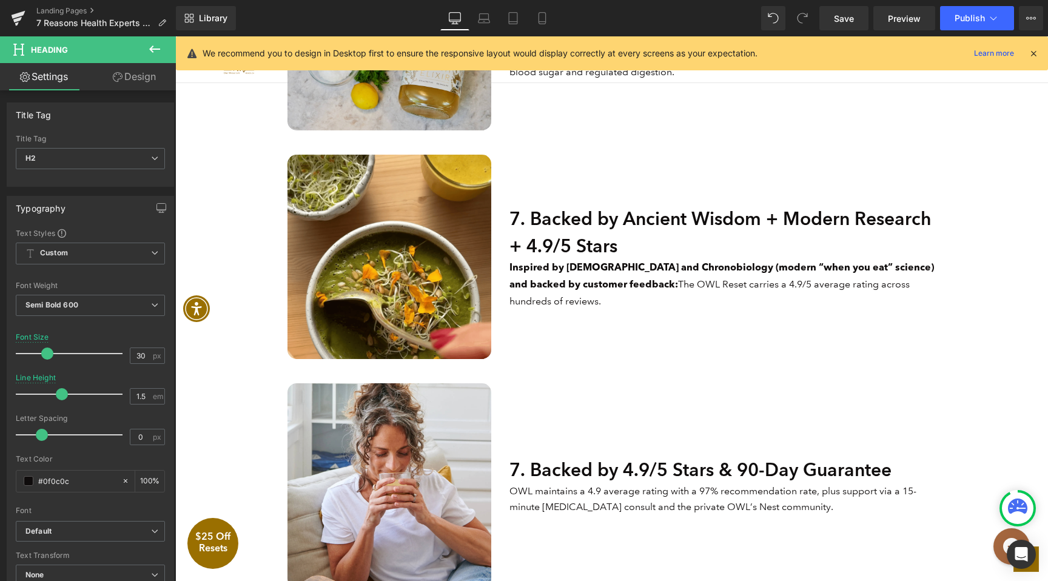
click at [547, 238] on h2 "7. Backed by Ancient Wisdom + Modern Research + 4.9/5 Stars" at bounding box center [723, 232] width 426 height 55
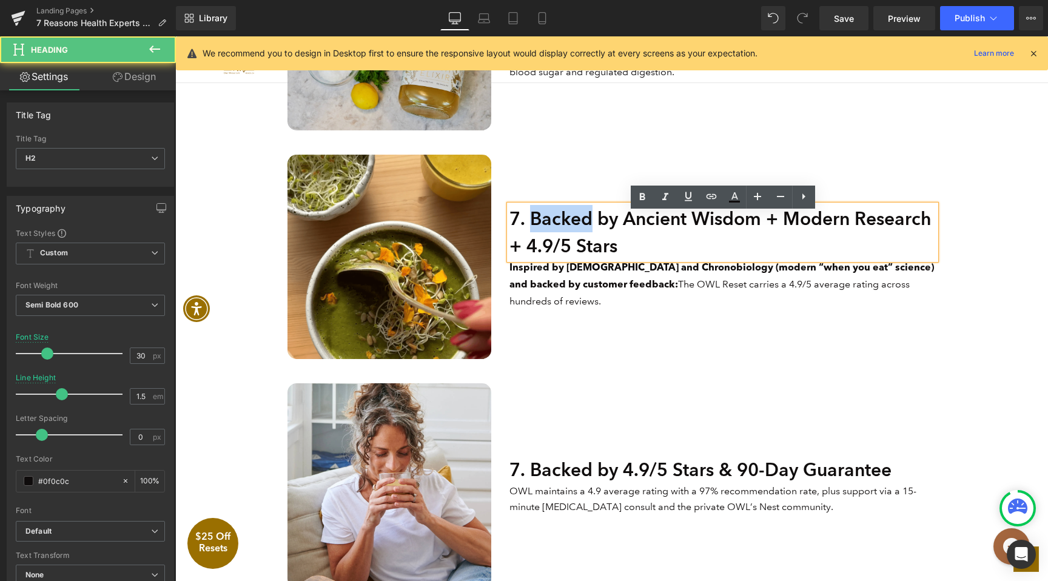
click at [547, 238] on h2 "7. Backed by Ancient Wisdom + Modern Research + 4.9/5 Stars" at bounding box center [723, 232] width 426 height 55
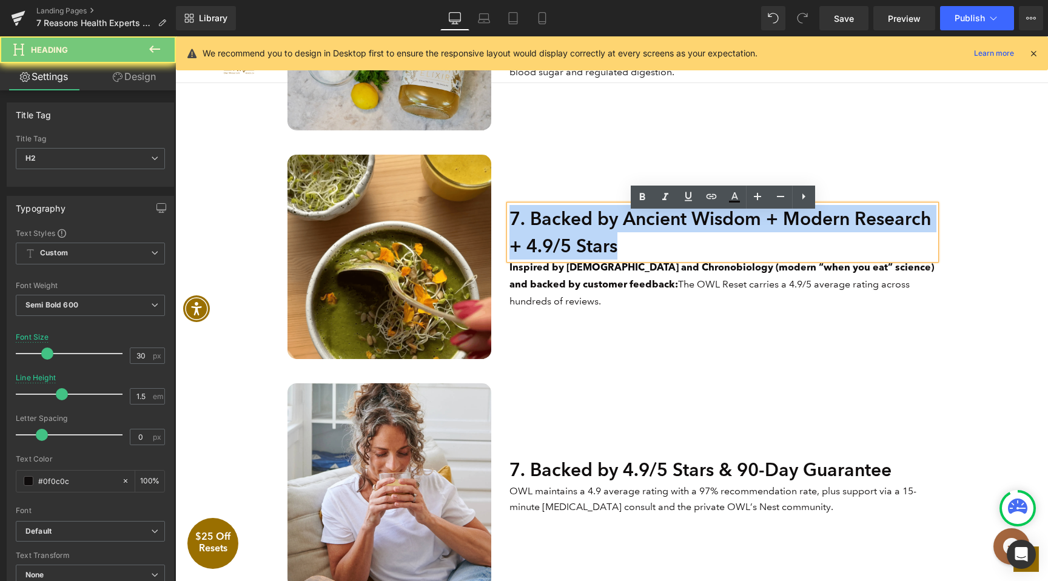
click at [547, 238] on h2 "7. Backed by Ancient Wisdom + Modern Research + 4.9/5 Stars" at bounding box center [723, 232] width 426 height 55
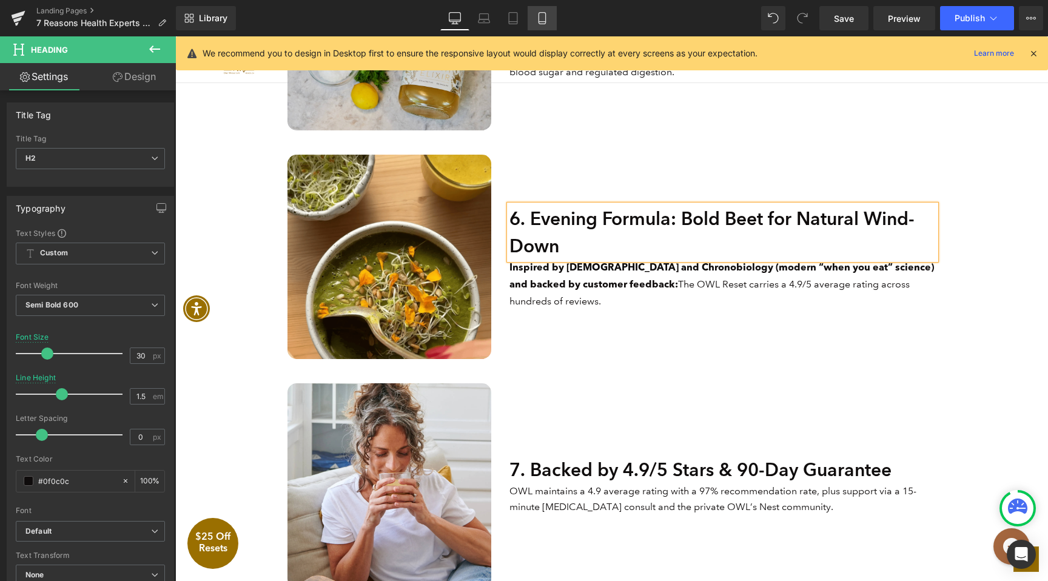
click at [550, 24] on link "Mobile" at bounding box center [542, 18] width 29 height 24
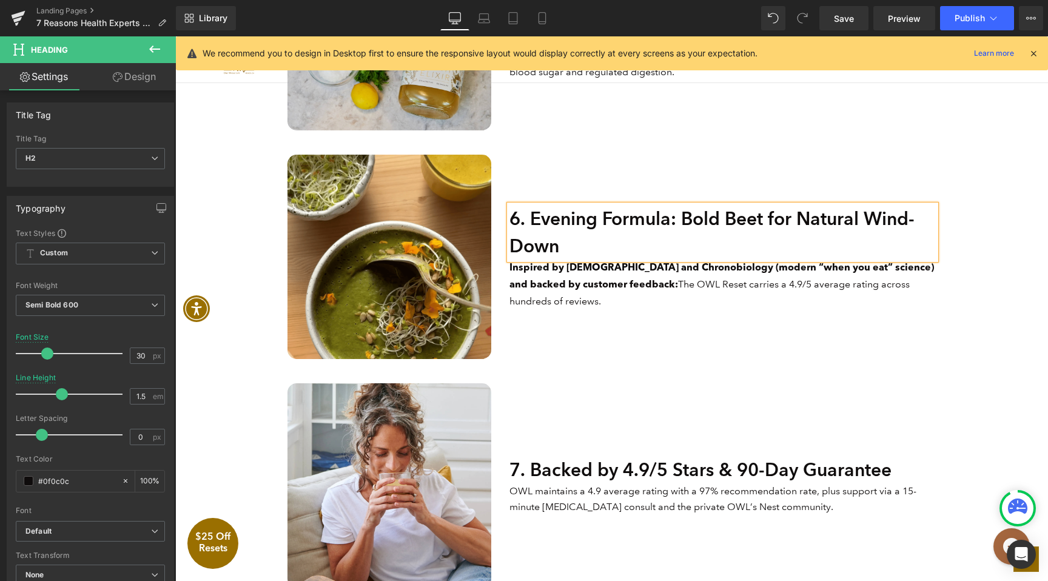
type input "100"
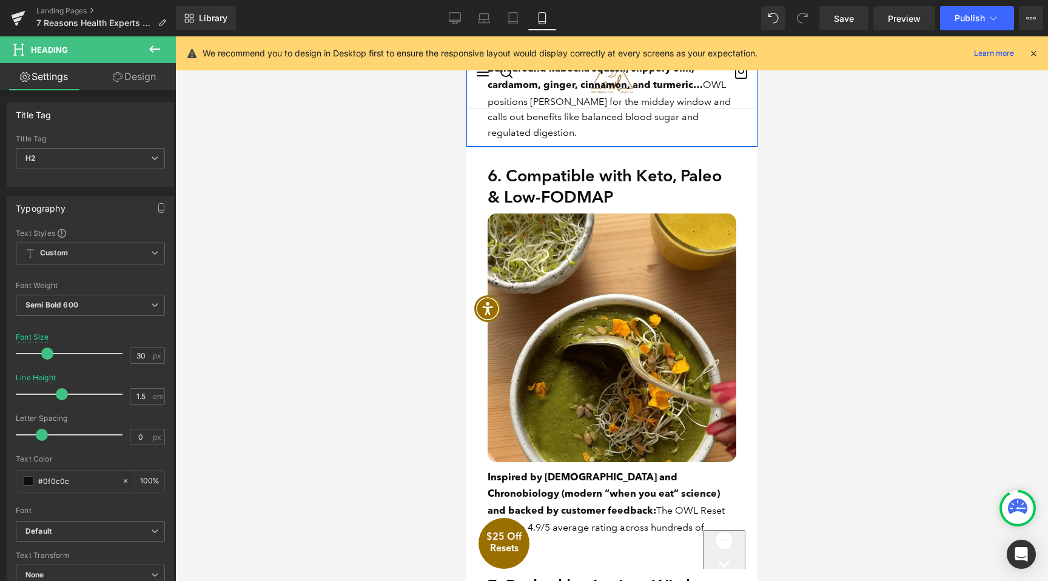
scroll to position [2606, 0]
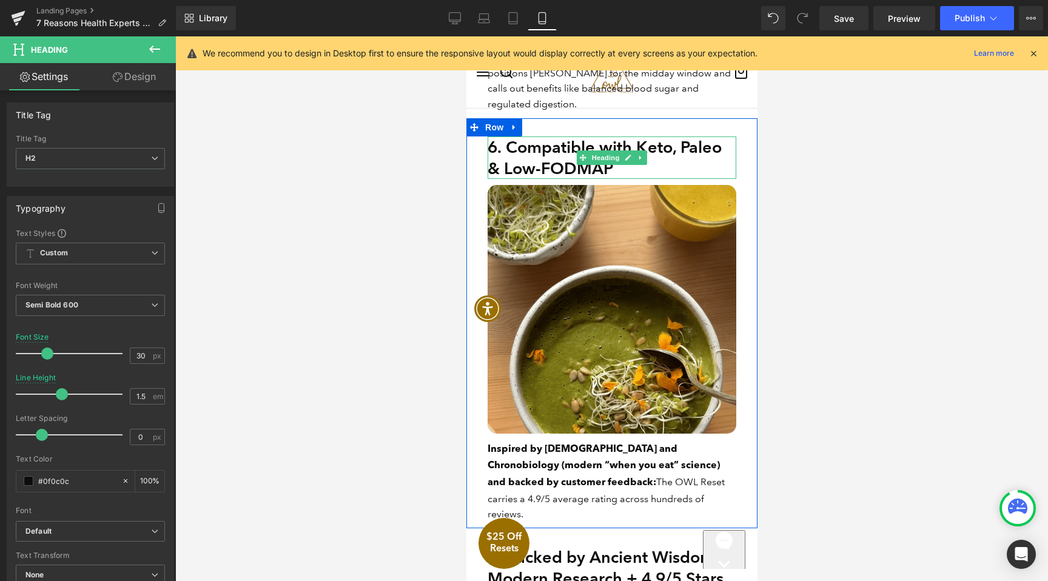
click at [559, 155] on h2 "6. Compatible with Keto, Paleo & Low-FODMAP" at bounding box center [611, 157] width 249 height 42
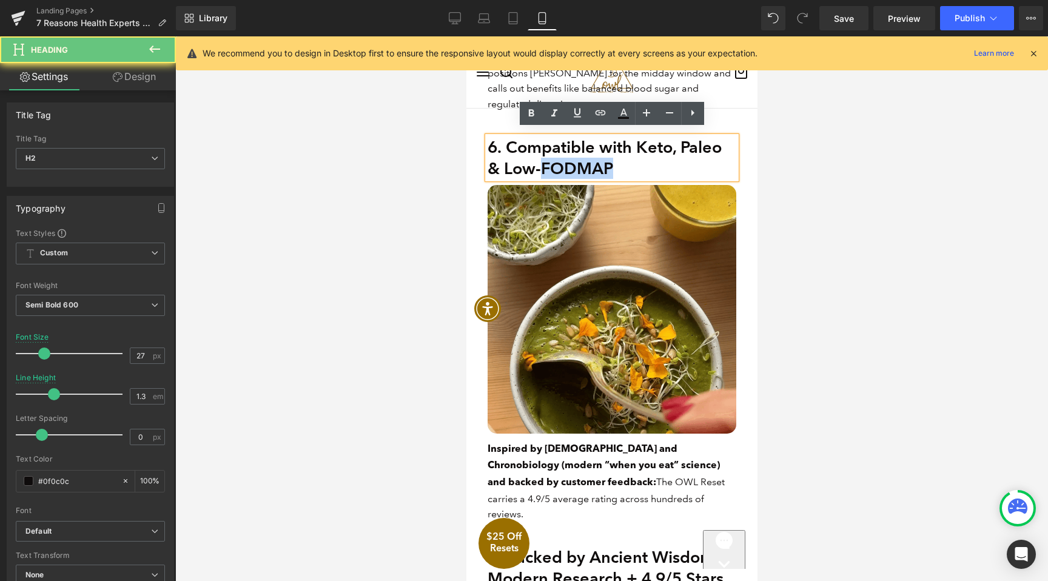
click at [559, 155] on h2 "6. Compatible with Keto, Paleo & Low-FODMAP" at bounding box center [611, 157] width 249 height 42
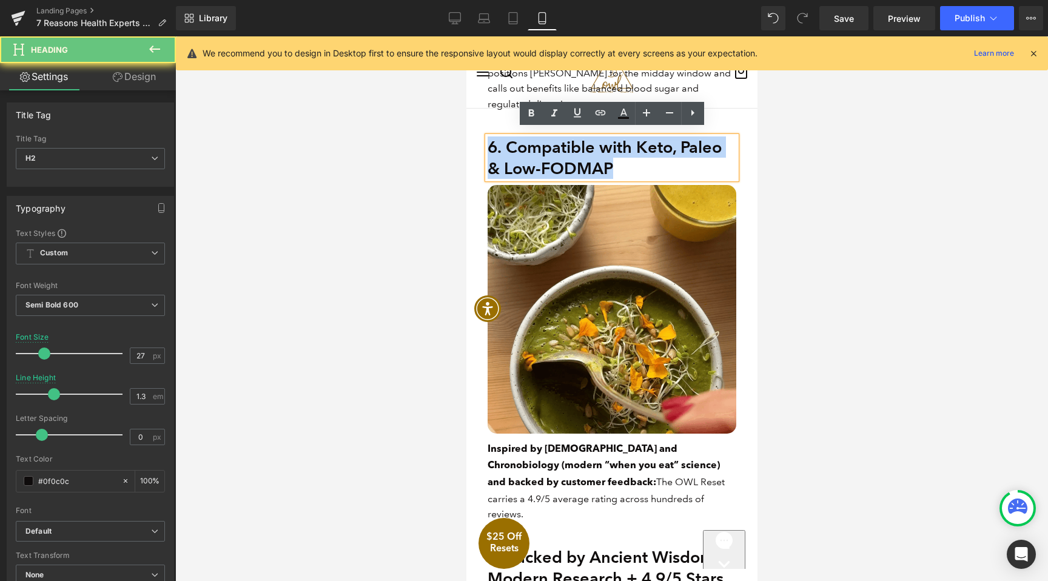
click at [559, 155] on h2 "6. Compatible with Keto, Paleo & Low-FODMAP" at bounding box center [611, 157] width 249 height 42
paste div
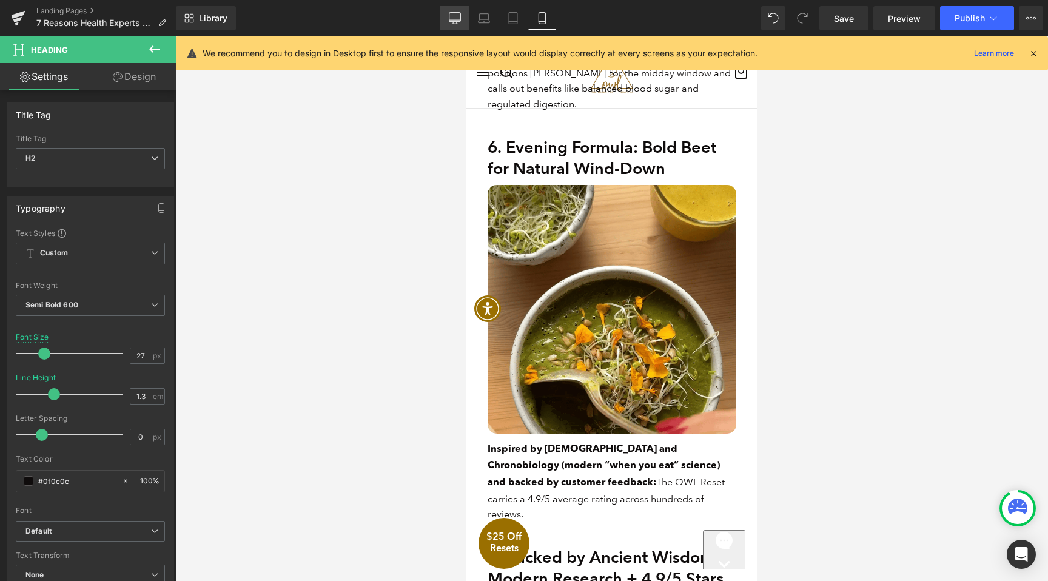
click at [456, 18] on icon at bounding box center [455, 18] width 12 height 12
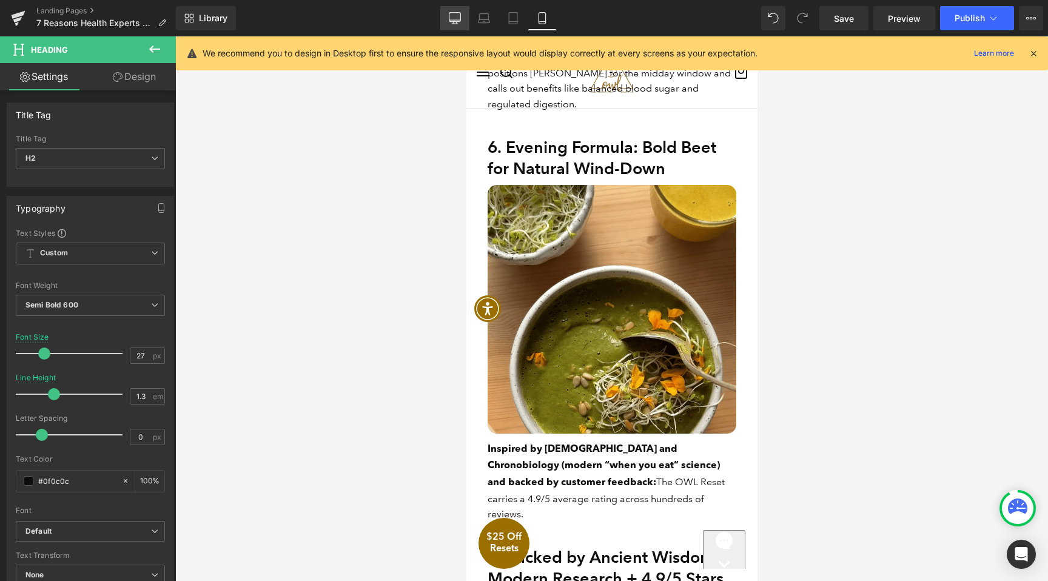
type input "30"
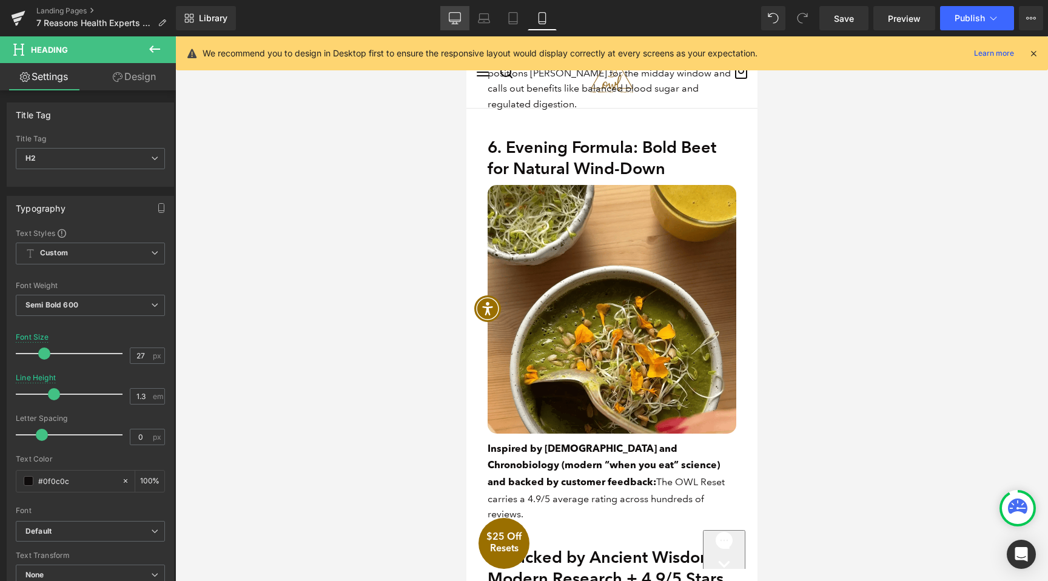
type input "1.5"
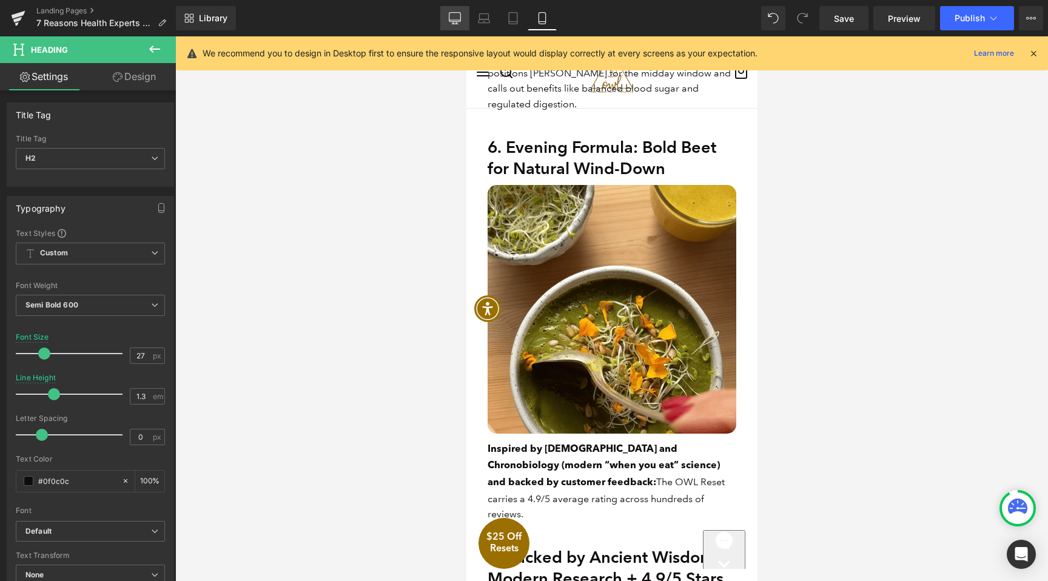
type input "100"
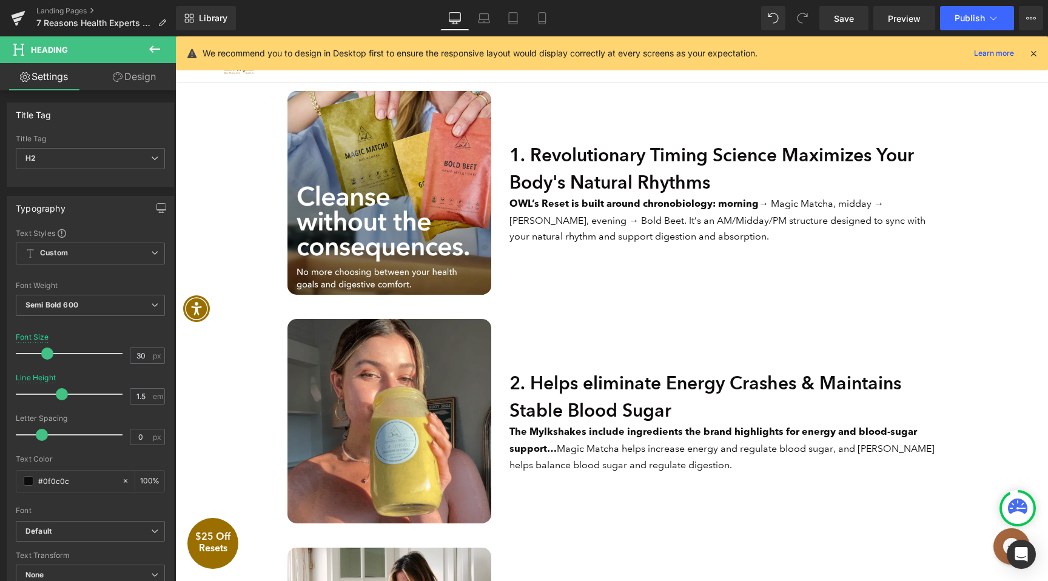
scroll to position [388, 0]
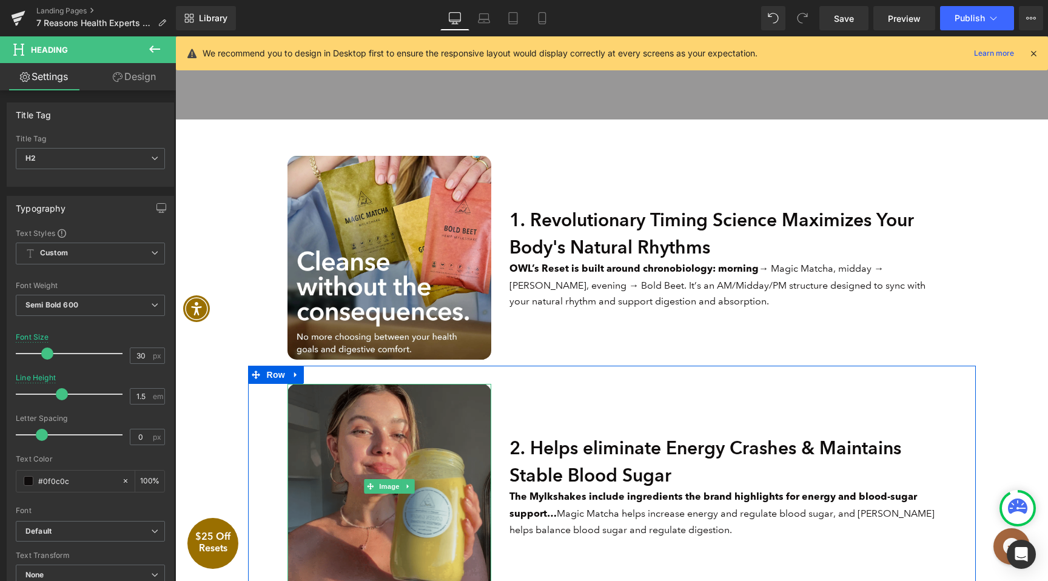
click at [446, 427] on img at bounding box center [390, 486] width 204 height 204
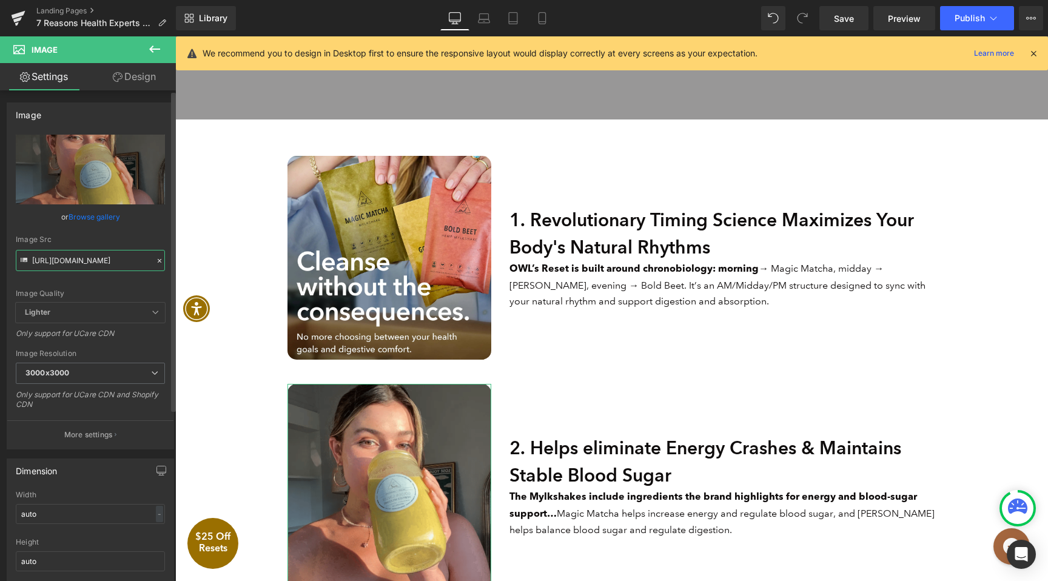
click at [93, 264] on input "[URL][DOMAIN_NAME]" at bounding box center [90, 260] width 149 height 21
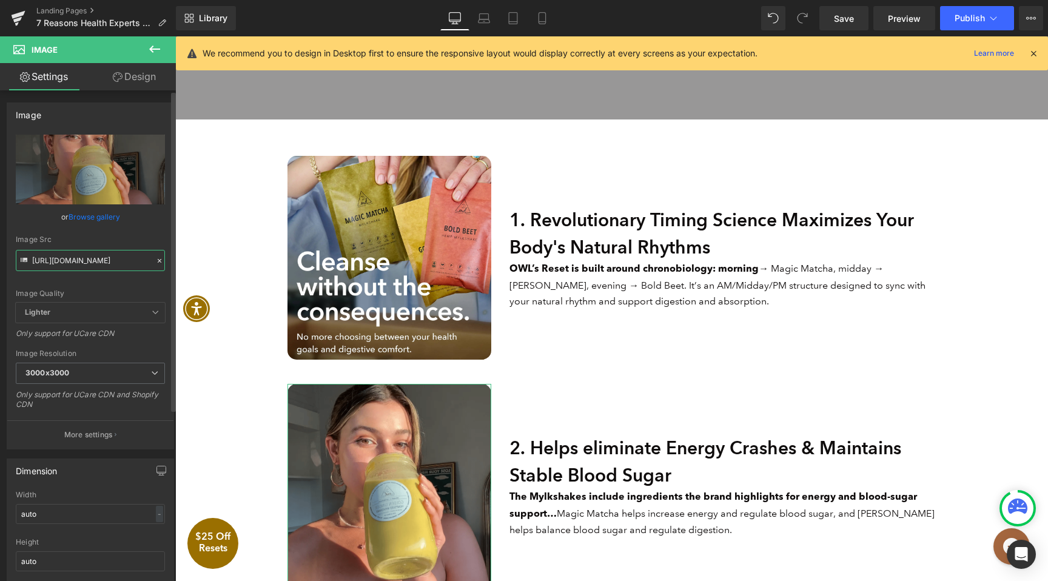
click at [93, 264] on input "[URL][DOMAIN_NAME]" at bounding box center [90, 260] width 149 height 21
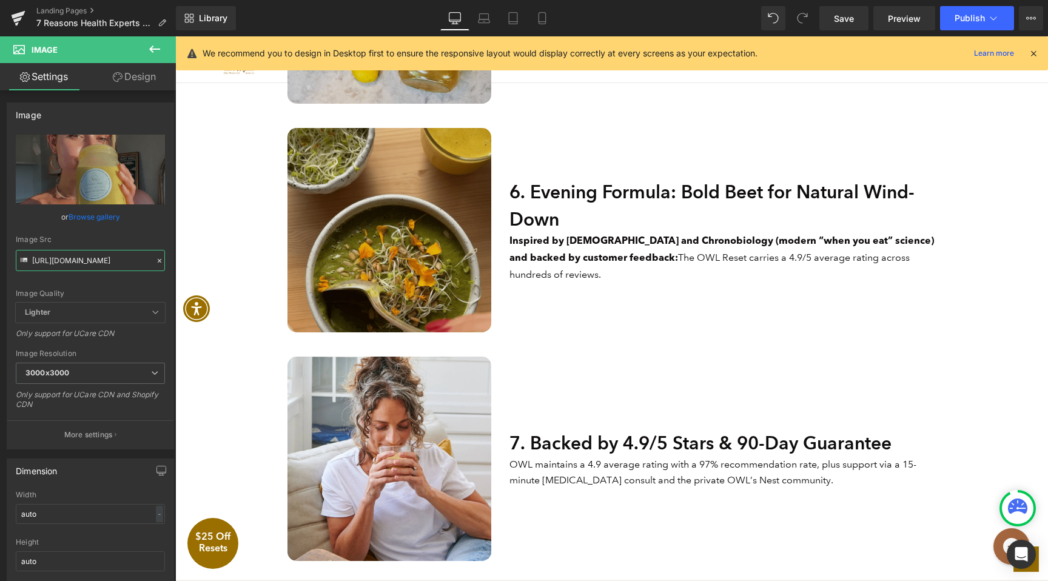
scroll to position [1437, 0]
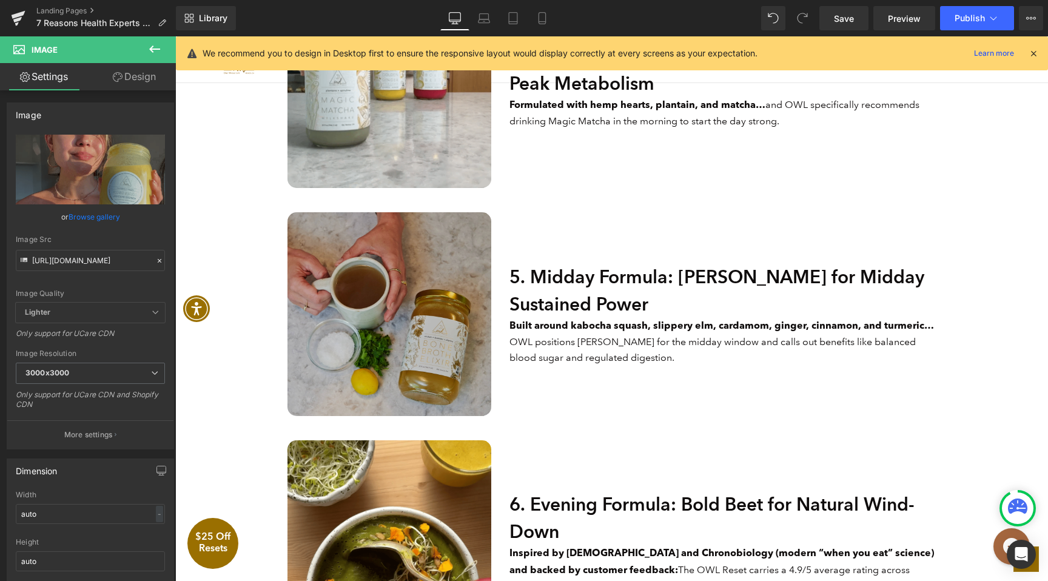
click at [426, 249] on img at bounding box center [390, 314] width 204 height 204
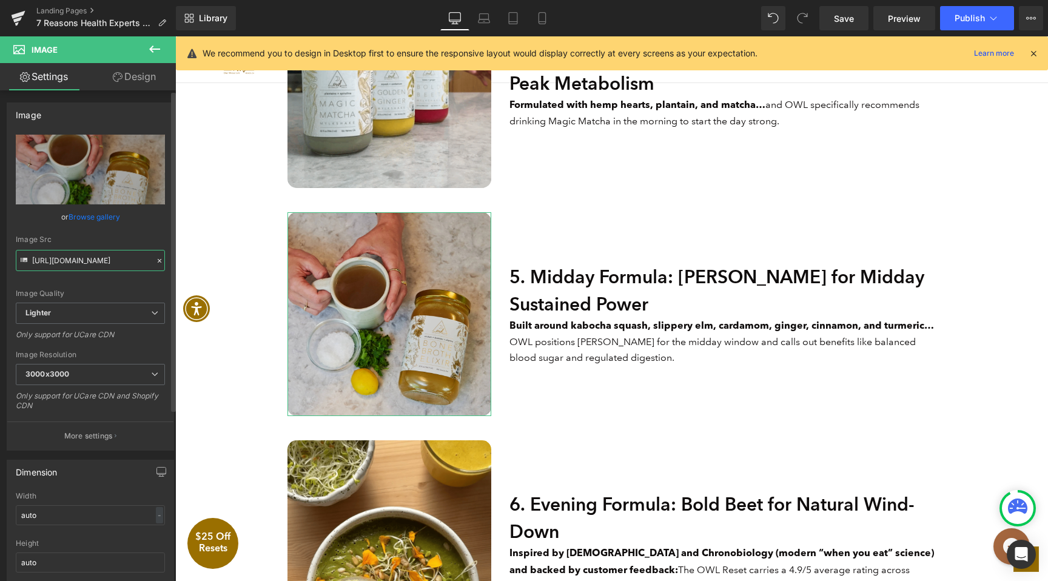
click at [121, 263] on input "https://ucarecdn.com/2da455f1-0bb9-4a3b-8ab3-fce57892a25f/-/format/auto/-/previ…" at bounding box center [90, 260] width 149 height 21
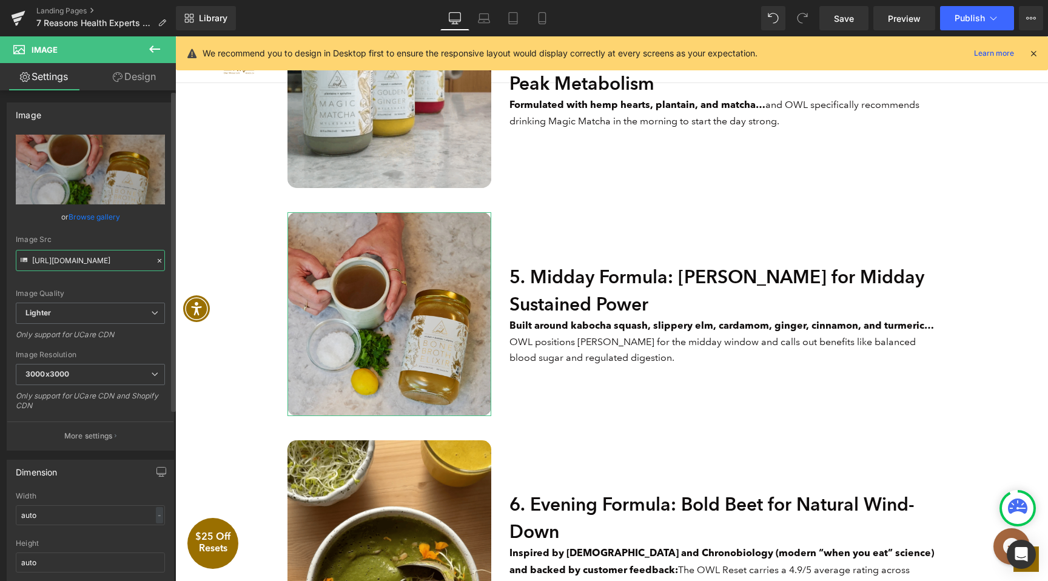
click at [121, 263] on input "https://ucarecdn.com/2da455f1-0bb9-4a3b-8ab3-fce57892a25f/-/format/auto/-/previ…" at bounding box center [90, 260] width 149 height 21
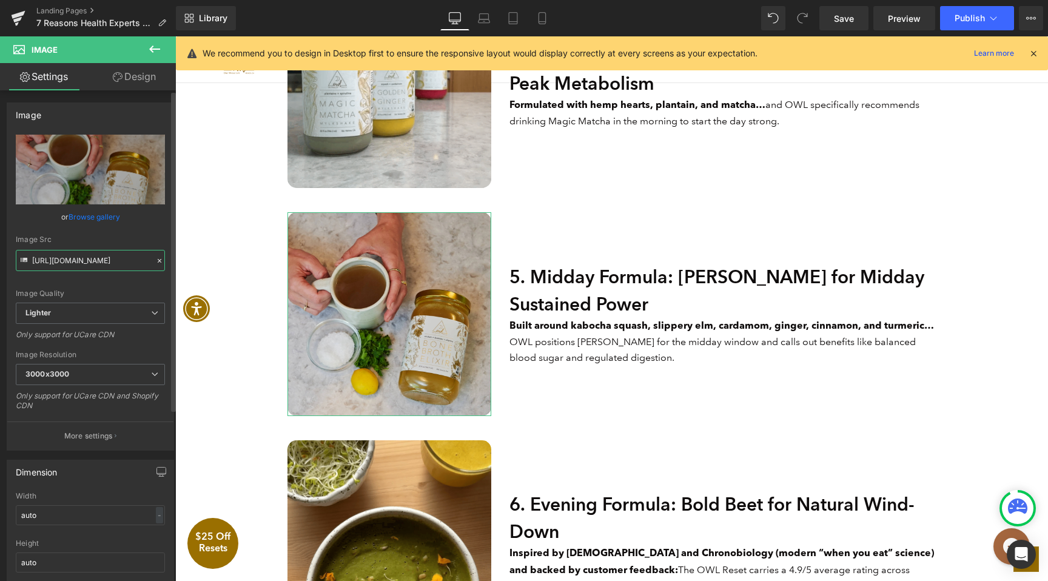
click at [121, 263] on input "https://ucarecdn.com/2da455f1-0bb9-4a3b-8ab3-fce57892a25f/-/format/auto/-/previ…" at bounding box center [90, 260] width 149 height 21
paste input "cdn.shopify.com/s/files/1/0922/5468/files/ClaireSipGoldenGinger_3000x3000.webp?…"
type input "[URL][DOMAIN_NAME]"
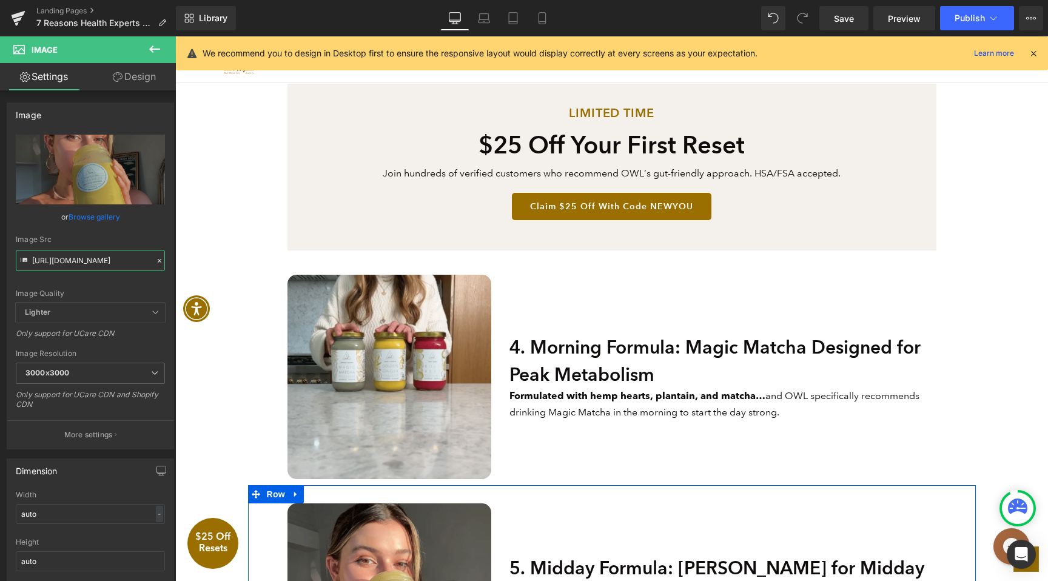
scroll to position [1046, 0]
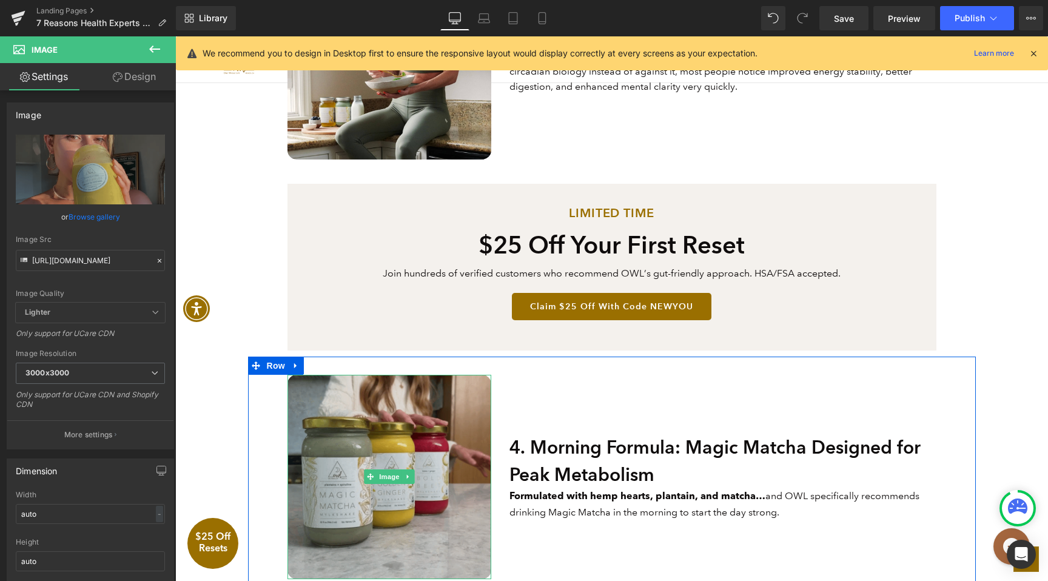
click at [445, 423] on img at bounding box center [390, 477] width 204 height 204
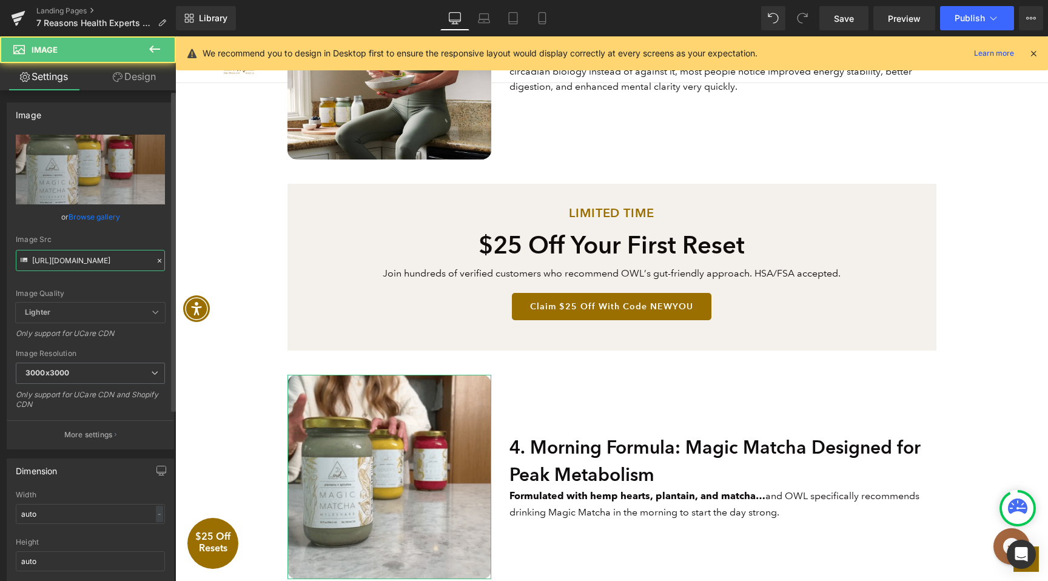
click at [127, 263] on input "[URL][DOMAIN_NAME]" at bounding box center [90, 260] width 149 height 21
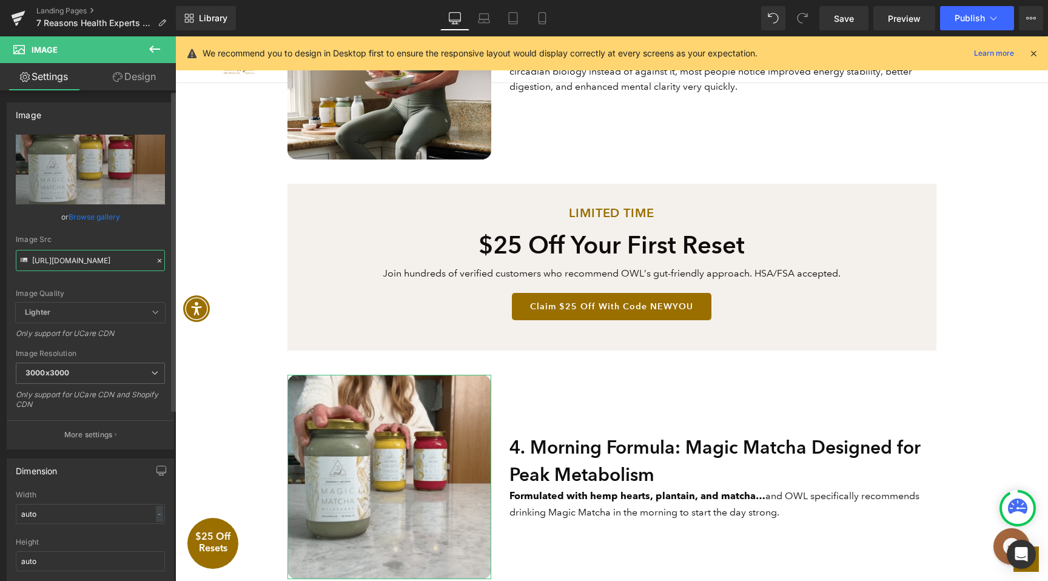
click at [127, 263] on input "[URL][DOMAIN_NAME]" at bounding box center [90, 260] width 149 height 21
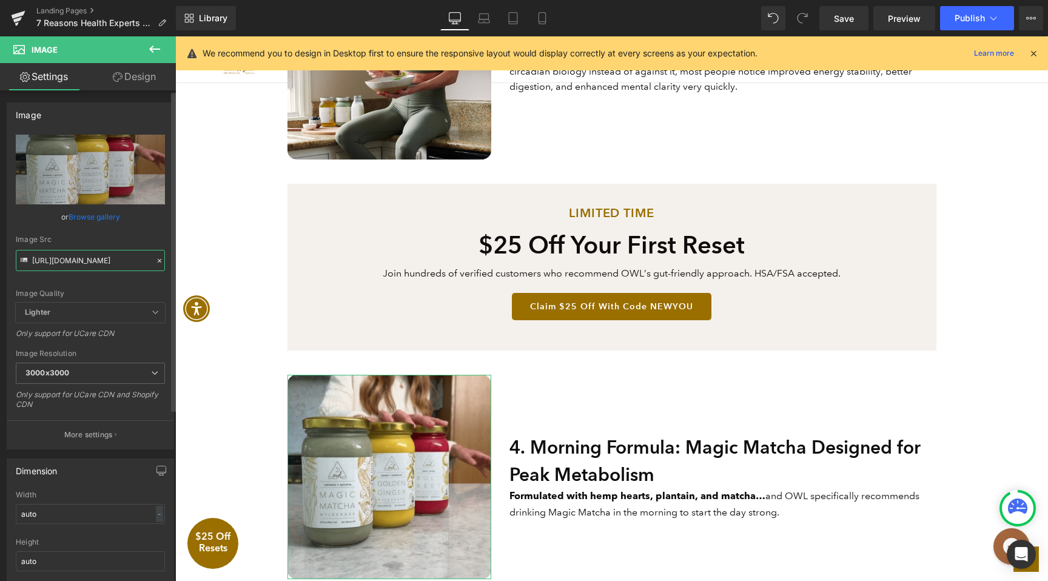
click at [127, 263] on input "[URL][DOMAIN_NAME]" at bounding box center [90, 260] width 149 height 21
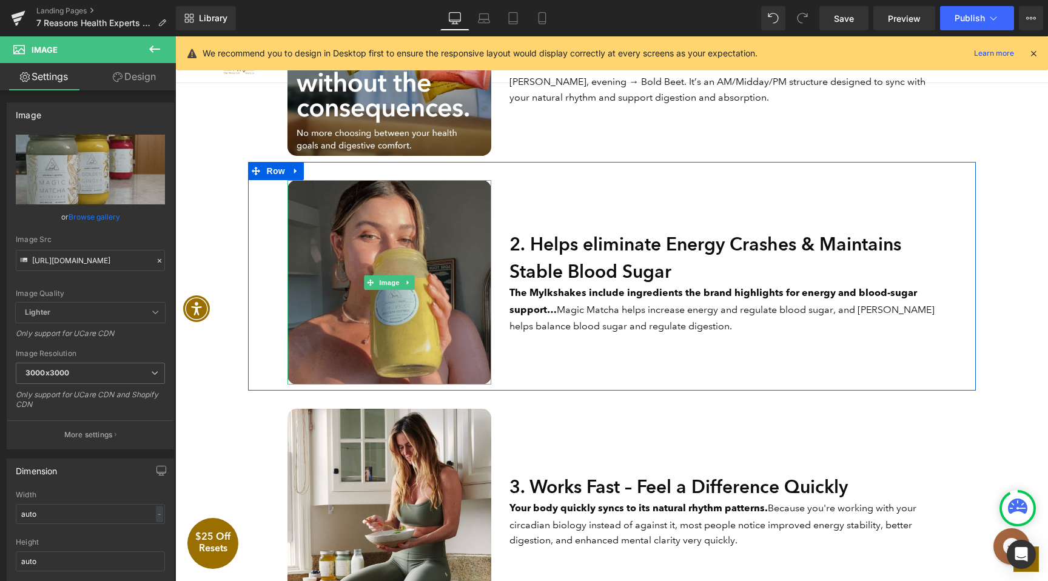
click at [402, 297] on img at bounding box center [390, 282] width 204 height 204
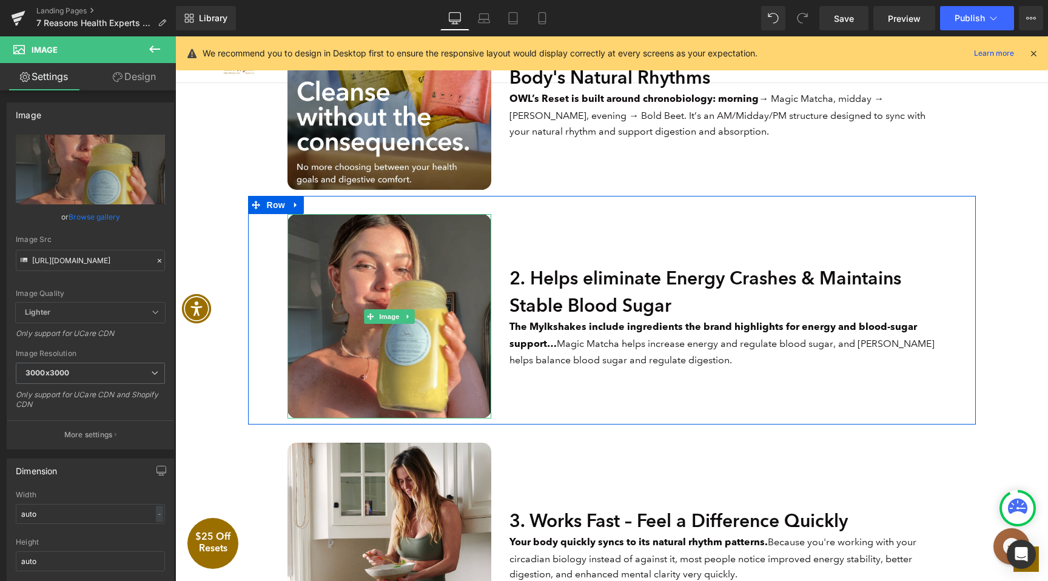
scroll to position [553, 0]
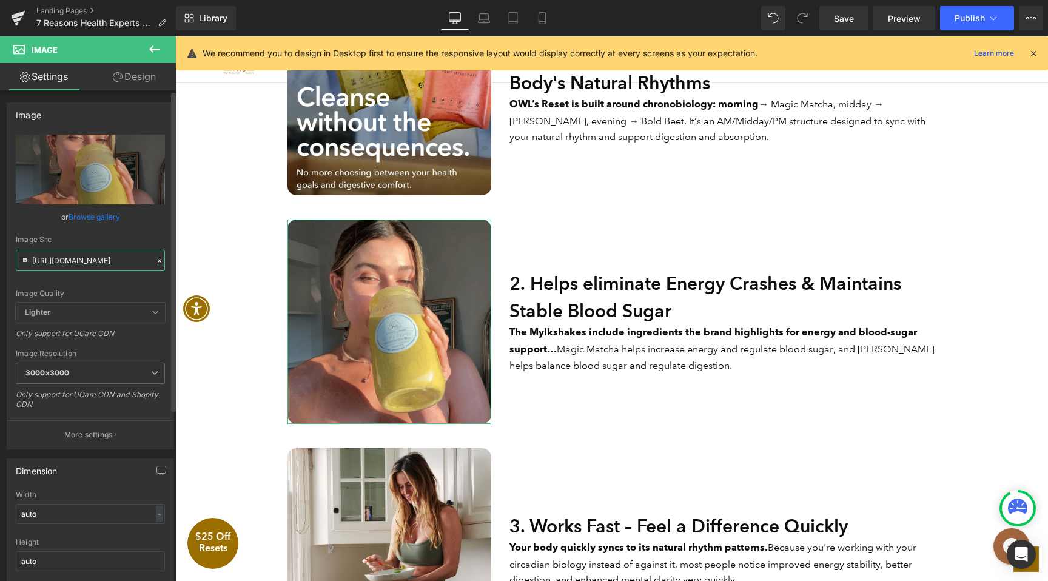
click at [106, 264] on input "[URL][DOMAIN_NAME]" at bounding box center [90, 260] width 149 height 21
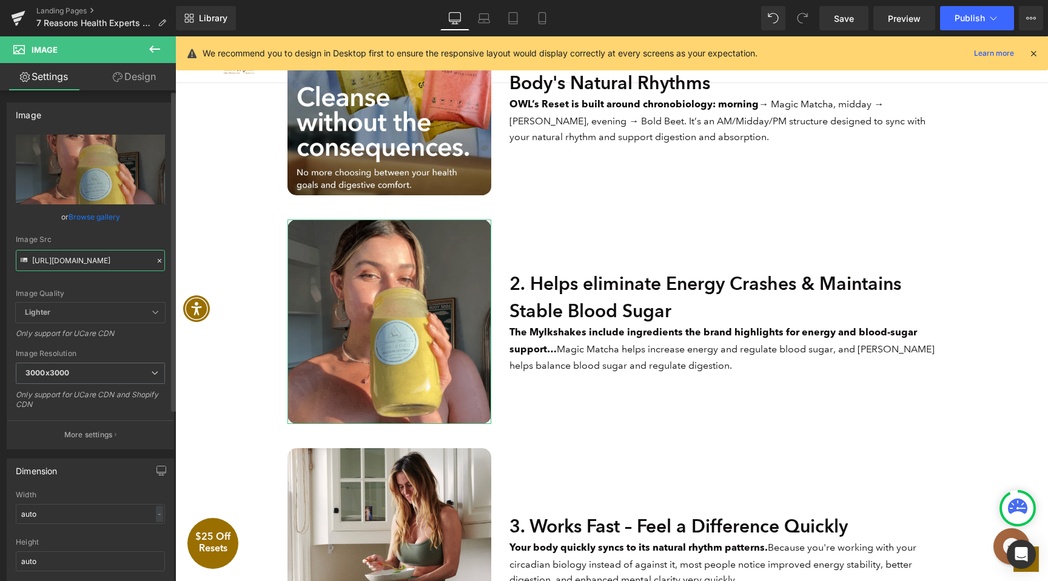
click at [106, 264] on input "[URL][DOMAIN_NAME]" at bounding box center [90, 260] width 149 height 21
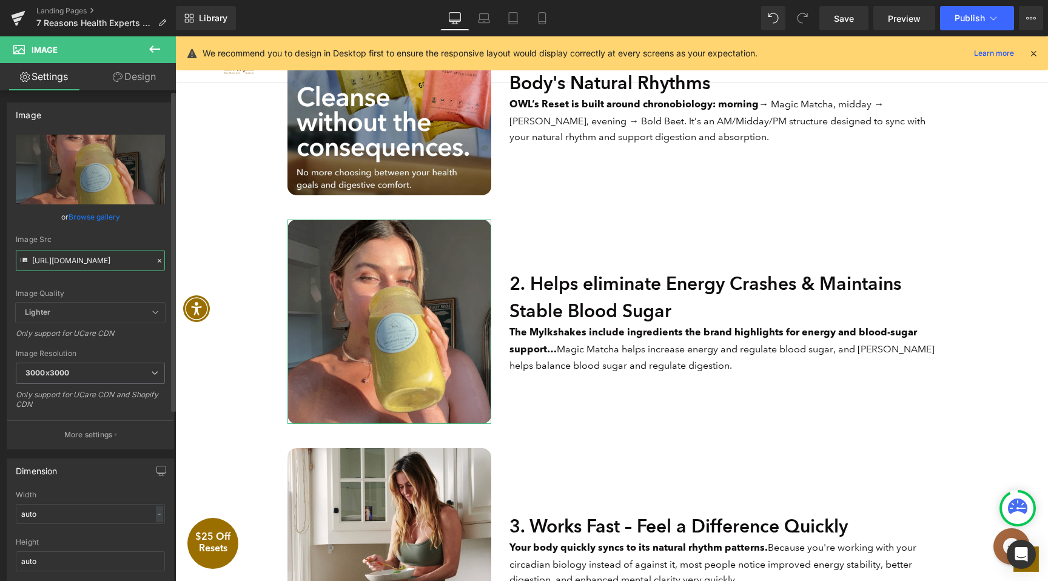
click at [106, 264] on input "[URL][DOMAIN_NAME]" at bounding box center [90, 260] width 149 height 21
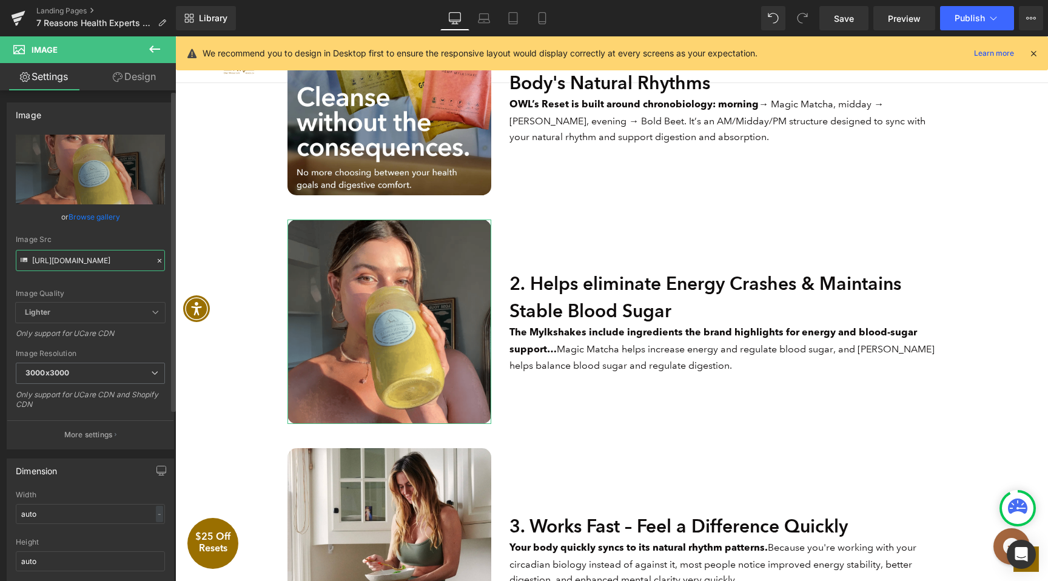
paste input "OWLMylkshakeGif_3000x3000.webp?v=1756927464"
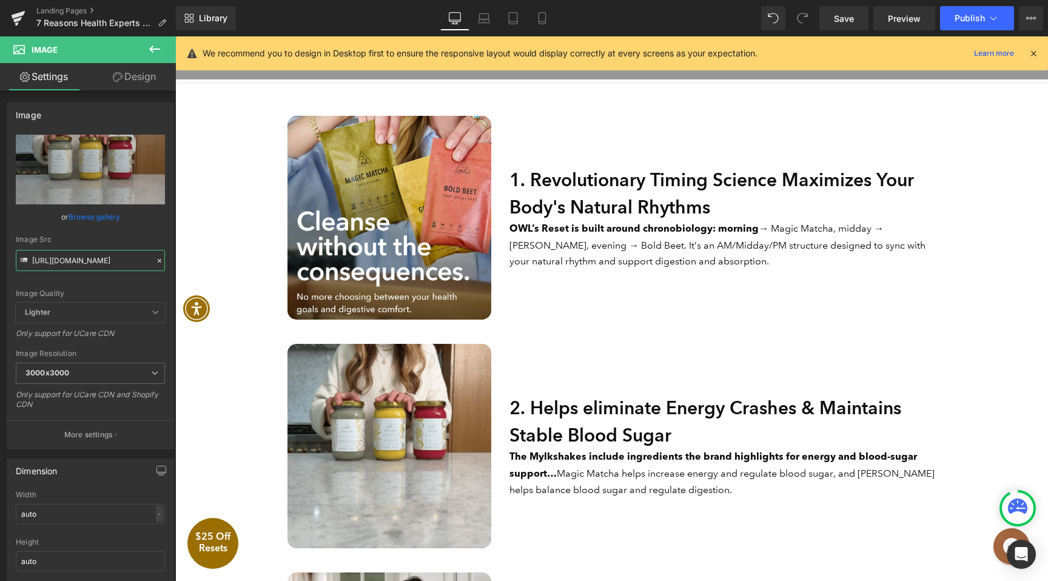
scroll to position [345, 0]
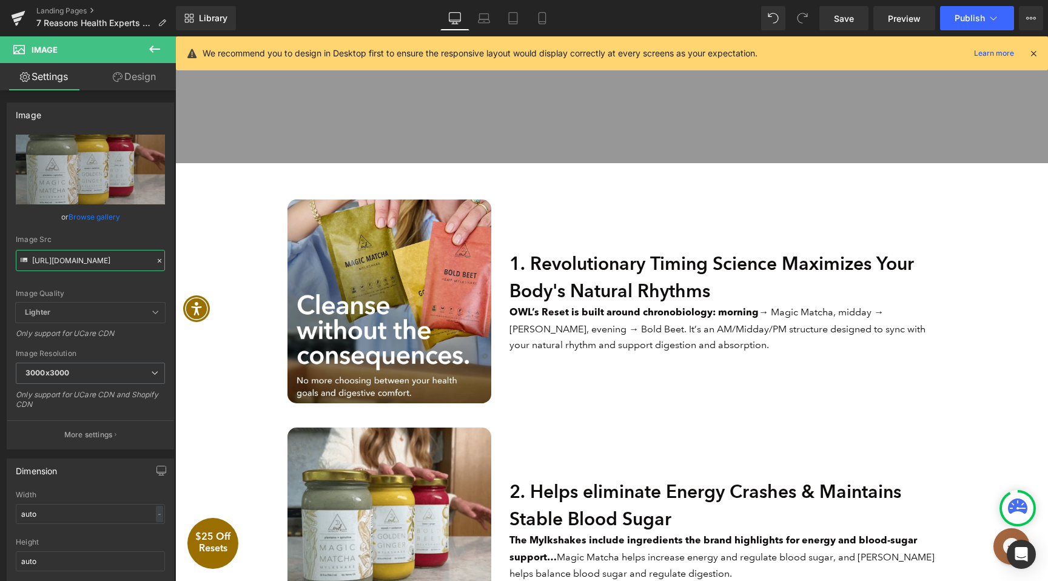
type input "[URL][DOMAIN_NAME]"
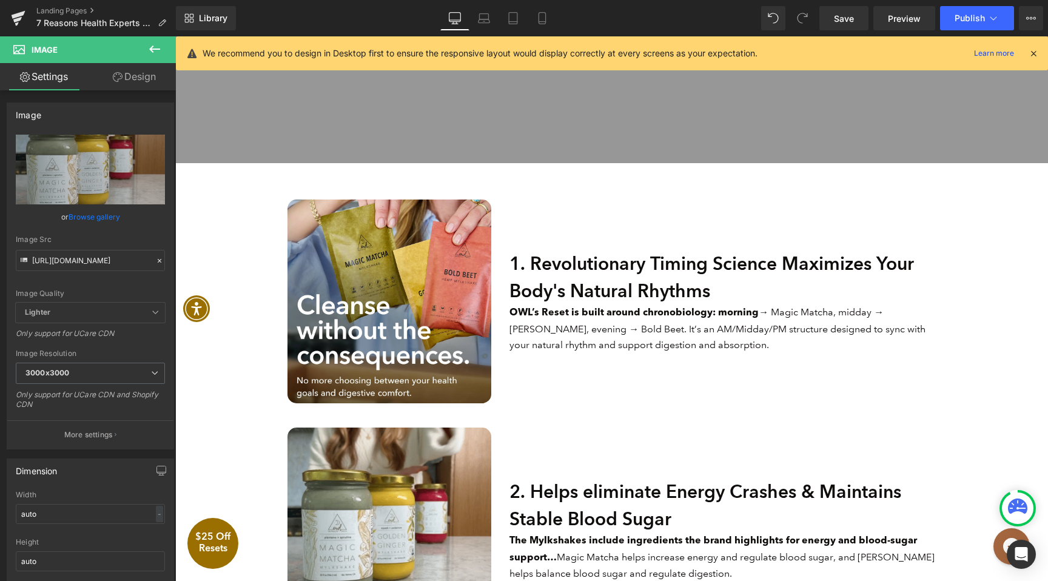
scroll to position [0, 0]
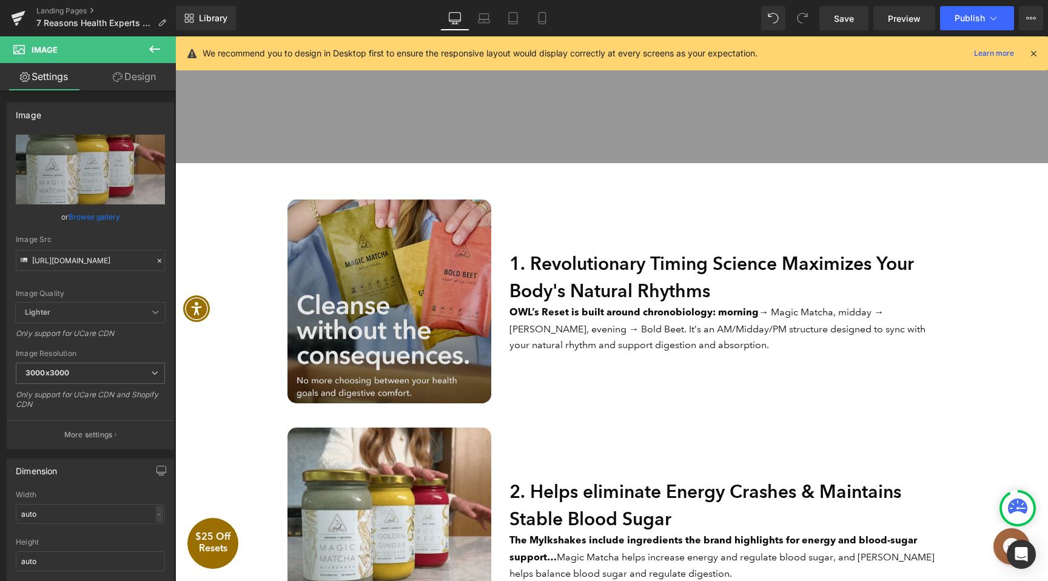
click at [395, 343] on img at bounding box center [390, 302] width 204 height 204
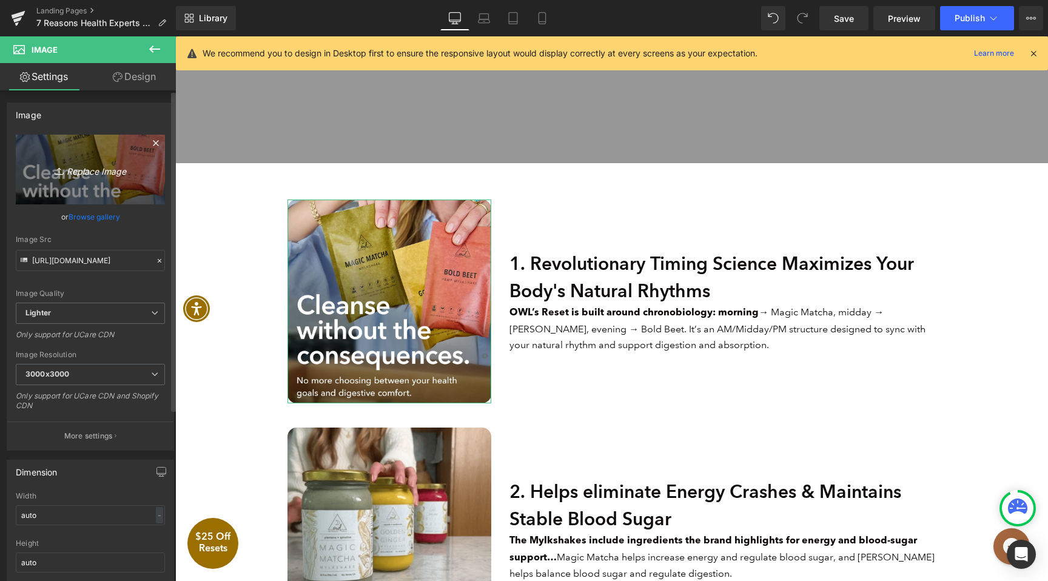
click at [86, 178] on link "Replace Image" at bounding box center [90, 170] width 149 height 70
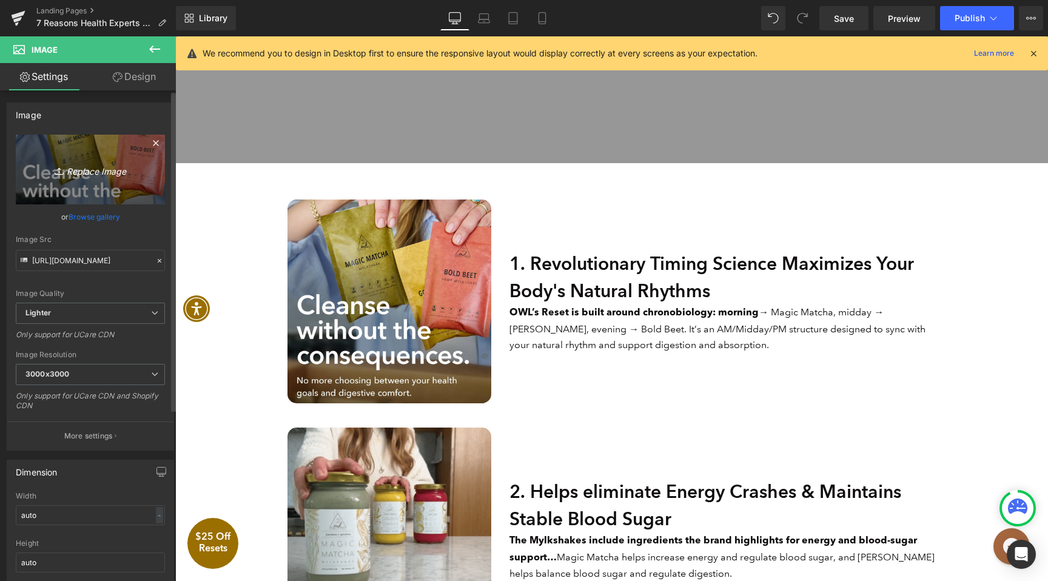
type input "C:\fakepath\Chronobiology-NotGuesswork.webp"
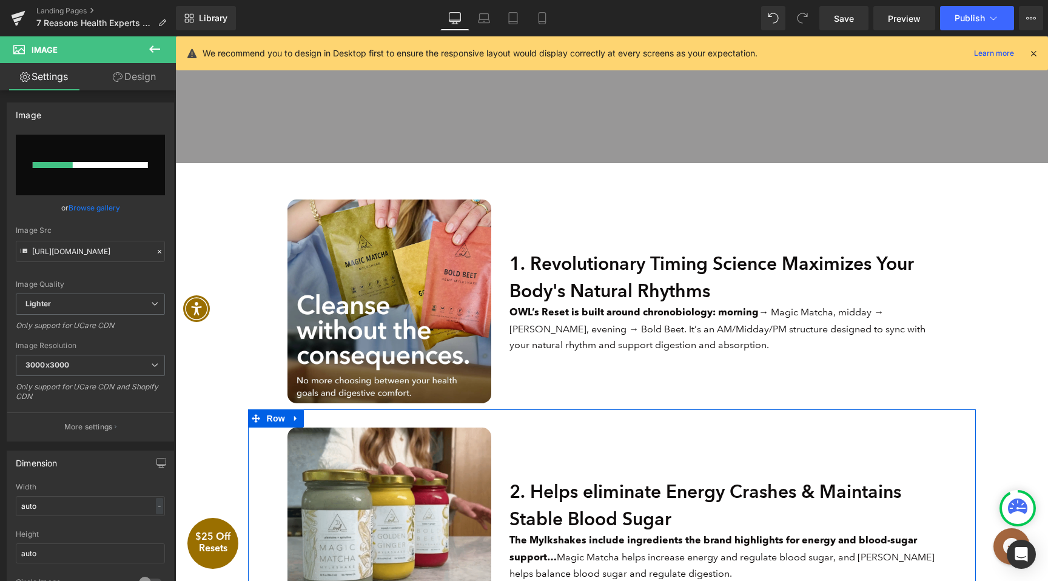
scroll to position [347, 0]
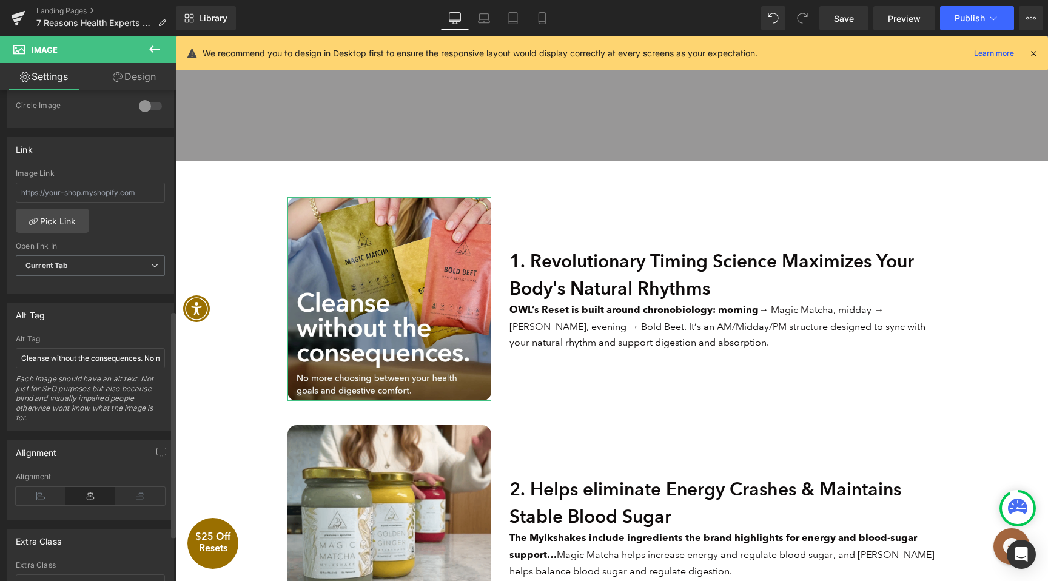
type input "https://ucarecdn.com/b178f0e2-0534-494f-91ee-768148df9896/-/format/auto/-/previ…"
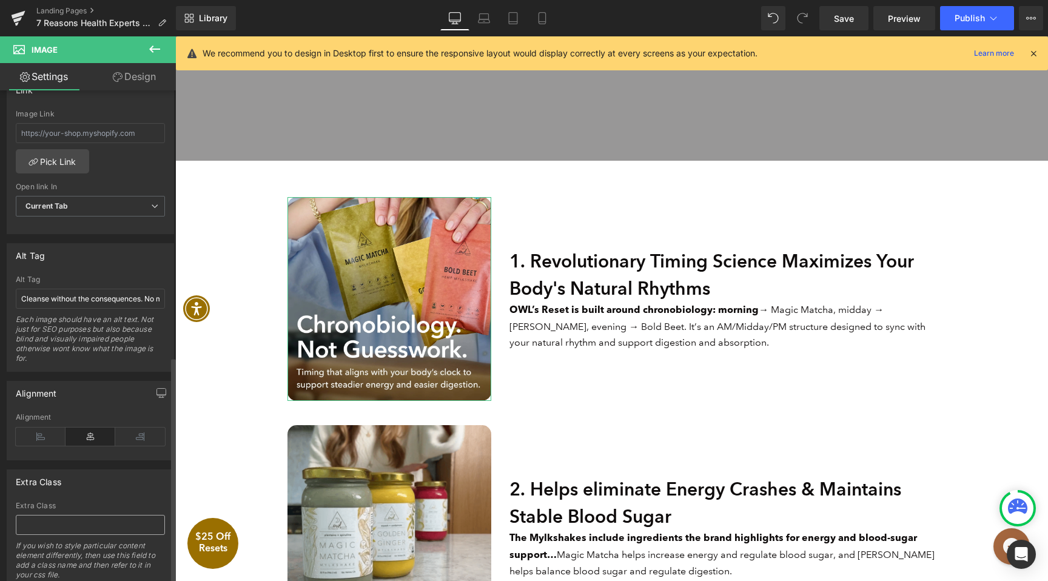
scroll to position [586, 0]
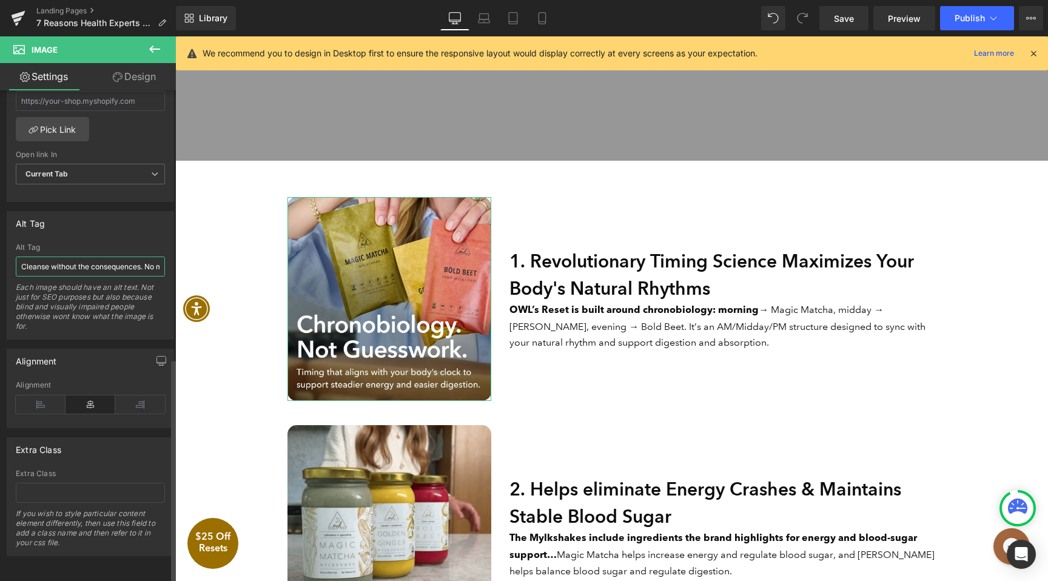
click at [50, 257] on input "Cleanse without the consequences. No more choosing between your health goals an…" at bounding box center [90, 267] width 149 height 20
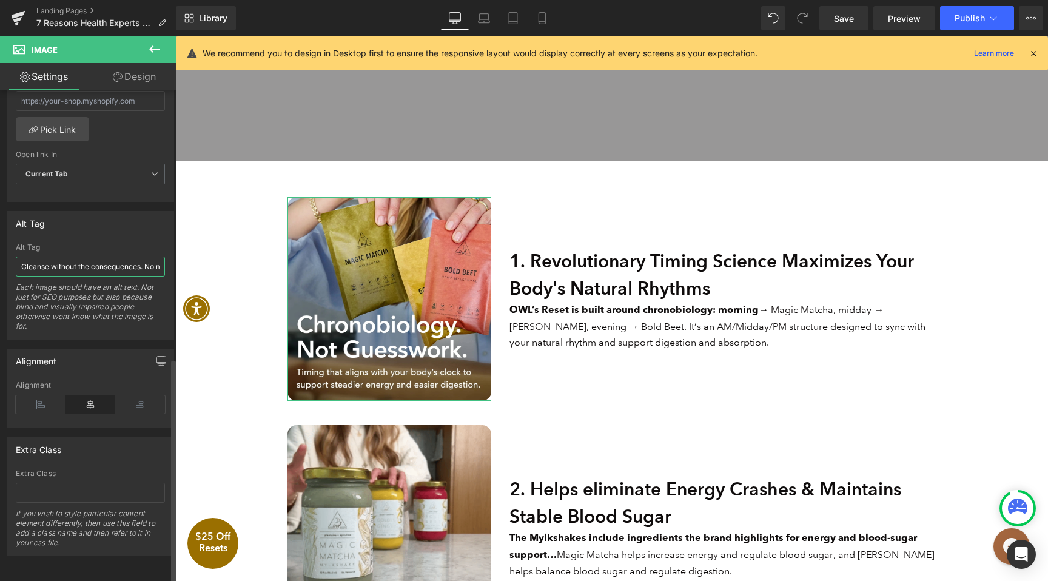
click at [50, 257] on input "Cleanse without the consequences. No more choosing between your health goals an…" at bounding box center [90, 267] width 149 height 20
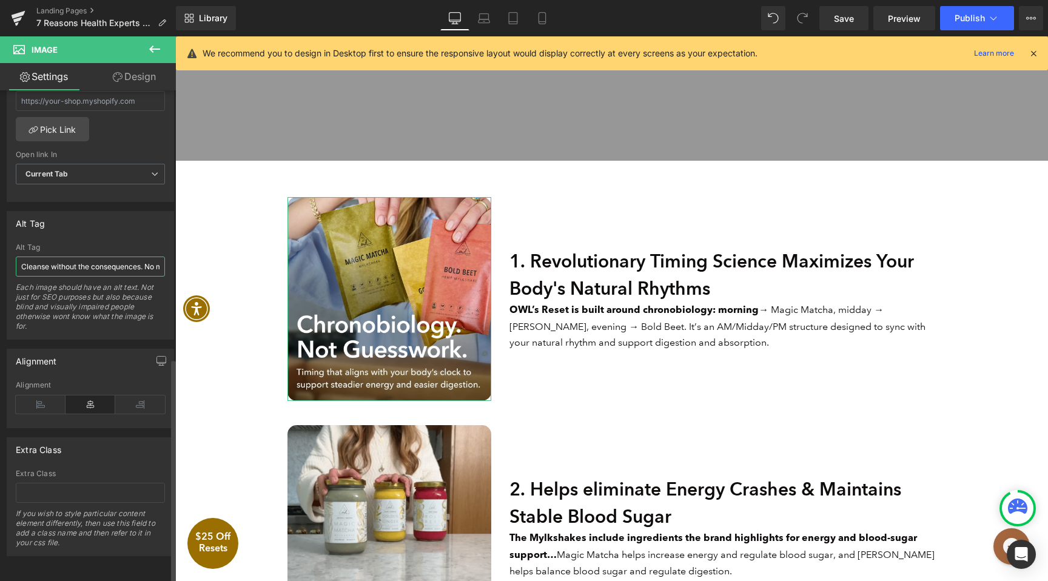
click at [50, 257] on input "Cleanse without the consequences. No more choosing between your health goals an…" at bounding box center [90, 267] width 149 height 20
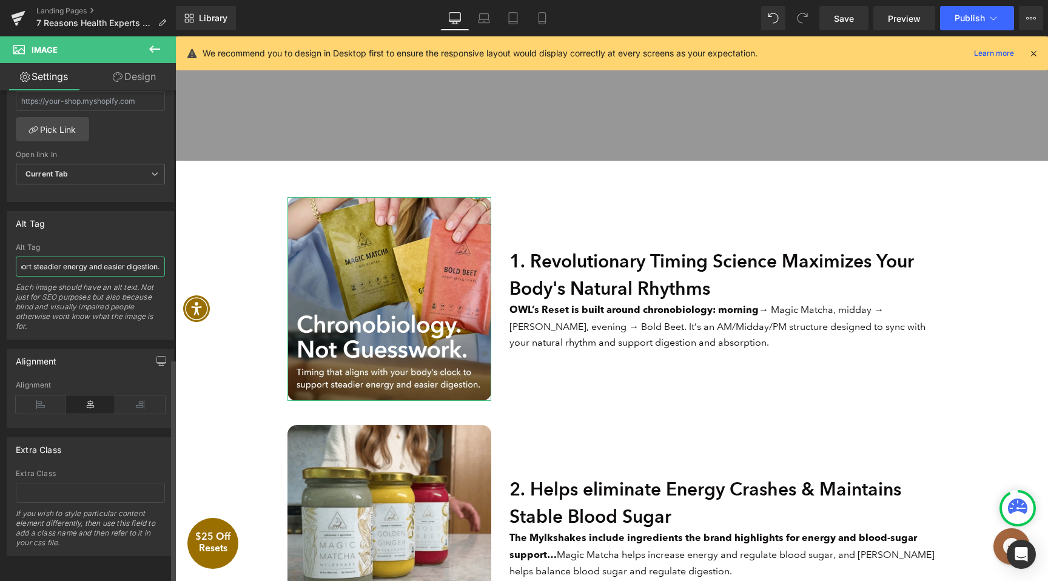
scroll to position [0, 286]
type input "Chronobiology. Not Guesswork. Timing that aligns with your body's clock to supp…"
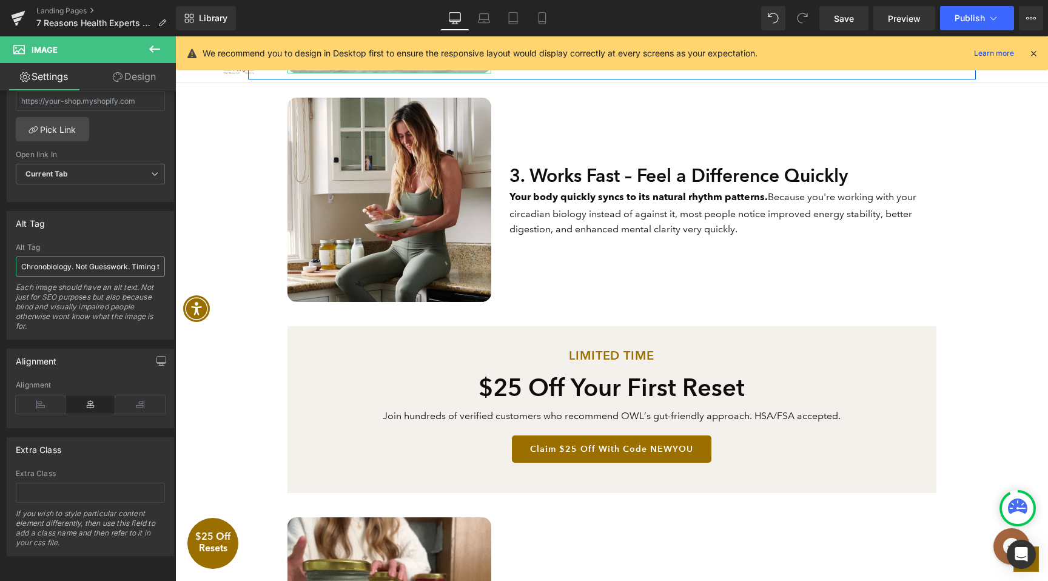
scroll to position [1130, 0]
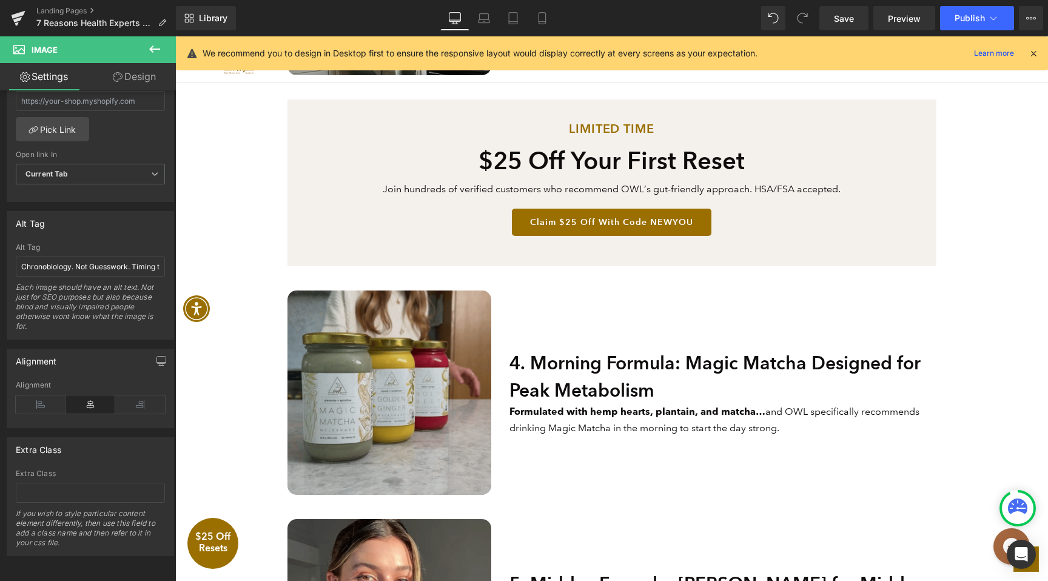
click at [380, 322] on img at bounding box center [390, 393] width 204 height 204
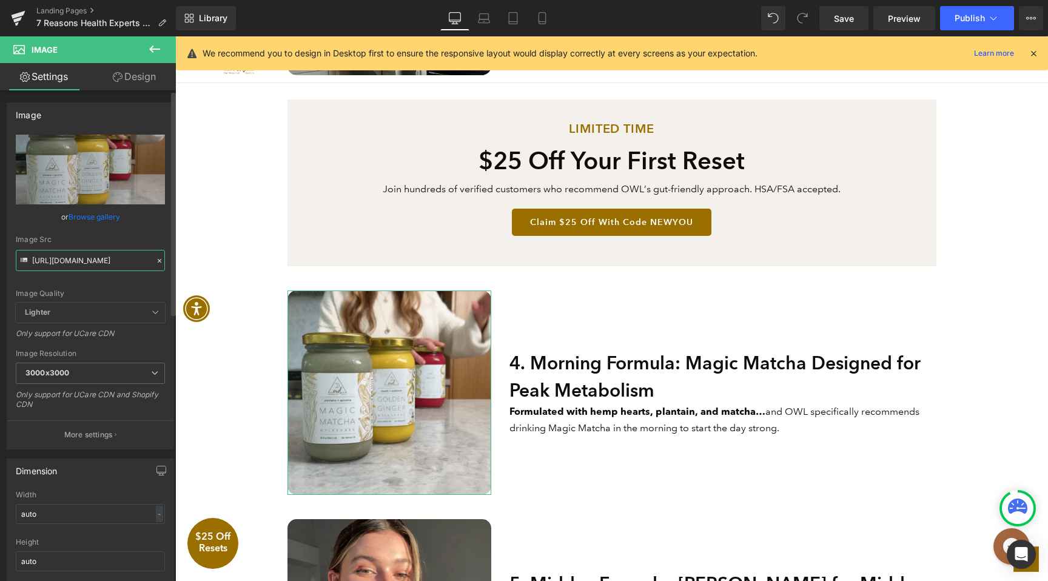
click at [66, 265] on input "[URL][DOMAIN_NAME]" at bounding box center [90, 260] width 149 height 21
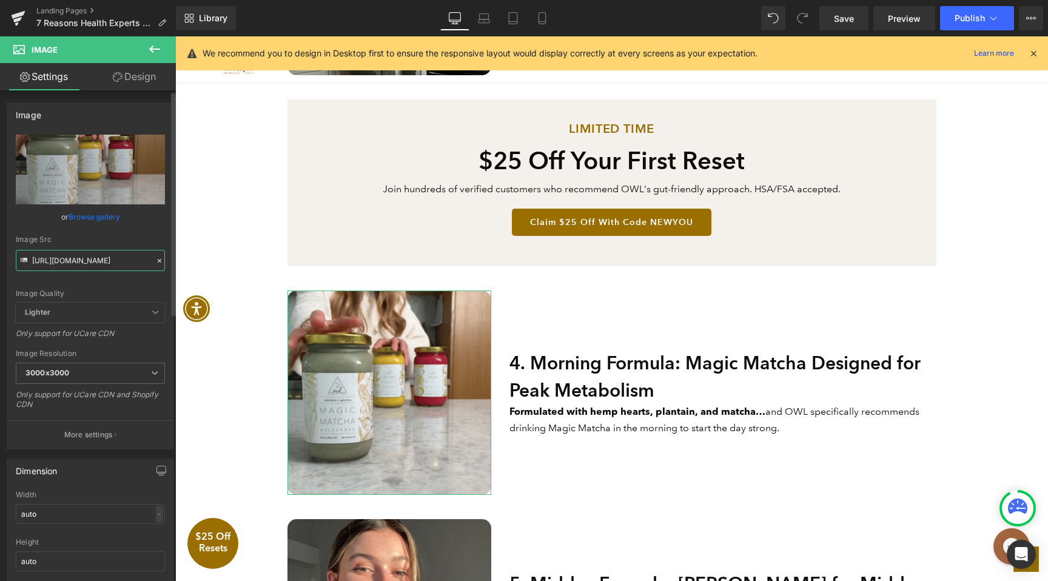
click at [66, 265] on input "[URL][DOMAIN_NAME]" at bounding box center [90, 260] width 149 height 21
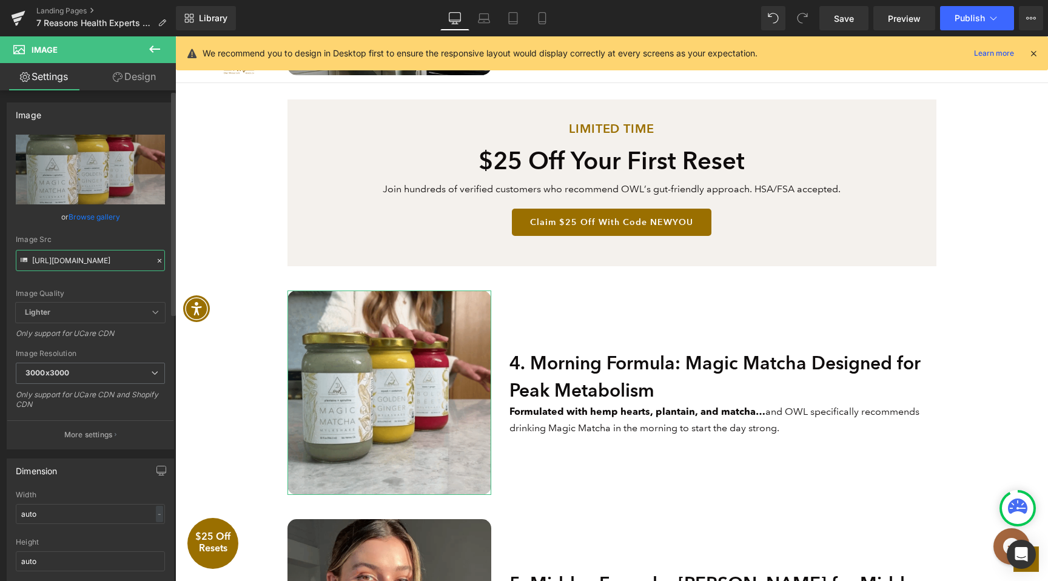
click at [66, 265] on input "[URL][DOMAIN_NAME]" at bounding box center [90, 260] width 149 height 21
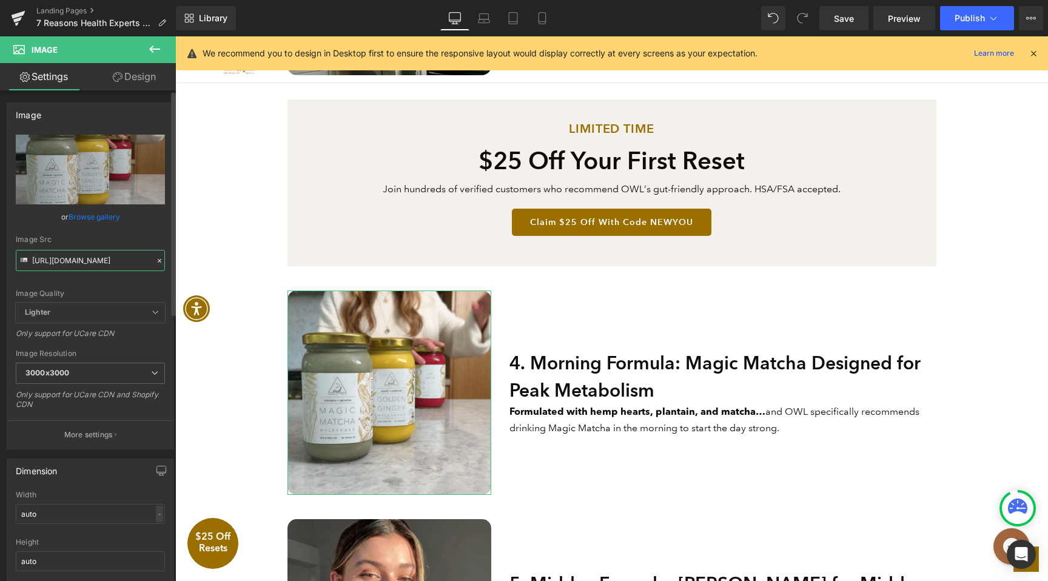
paste input "agicMatchaMylkshake-2.webp?v=1709066379"
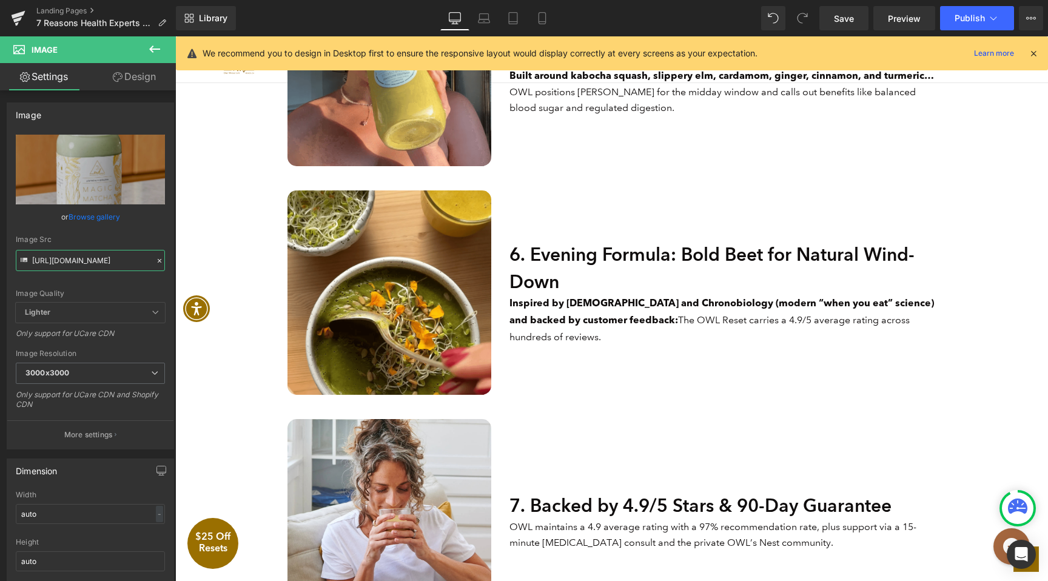
scroll to position [1690, 0]
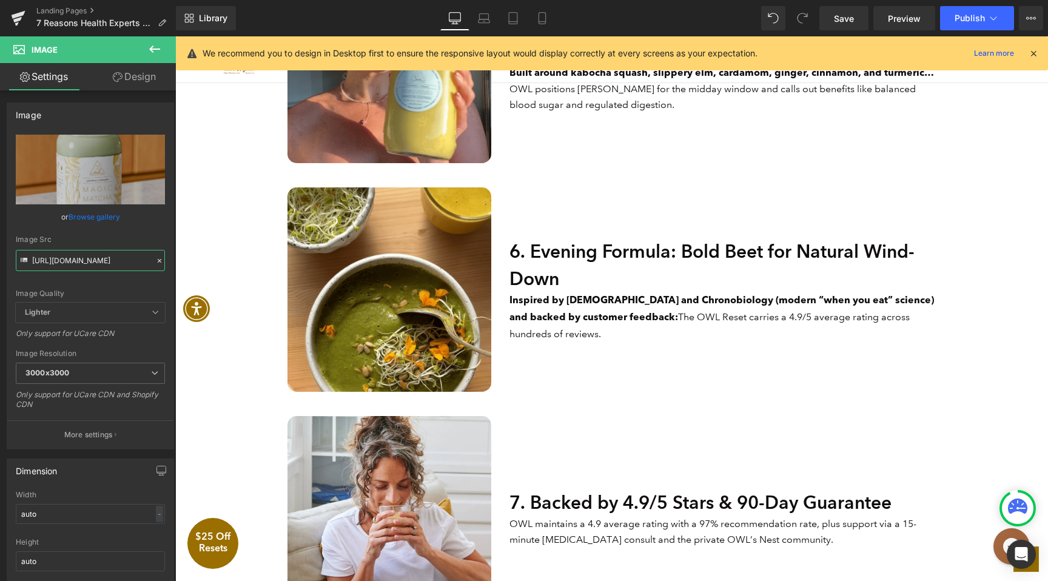
type input "https://cdn.shopify.com/s/files/1/0922/5468/files/OWLMagicMatchaMylkshake-2_300…"
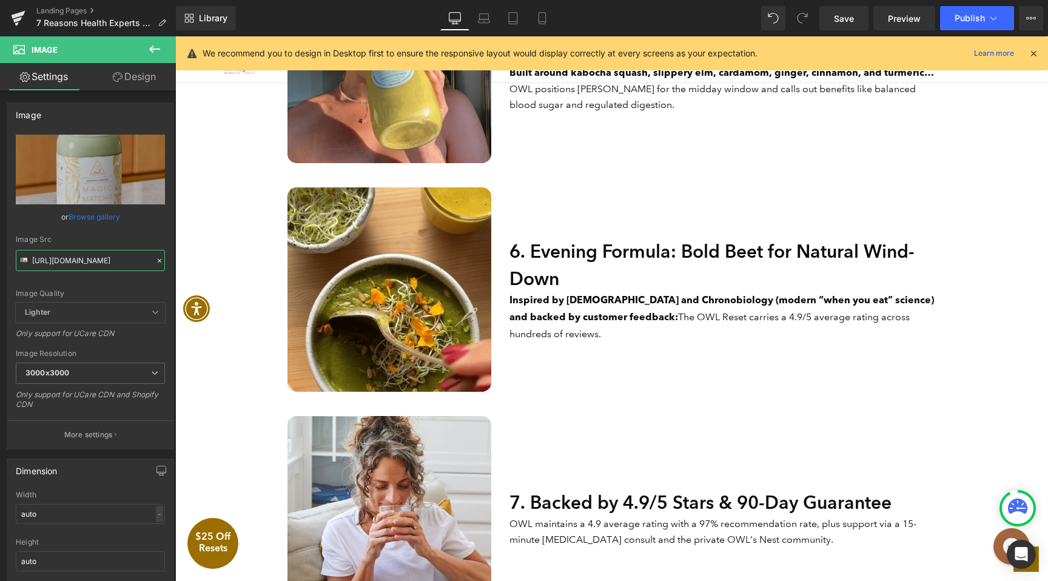
scroll to position [0, 0]
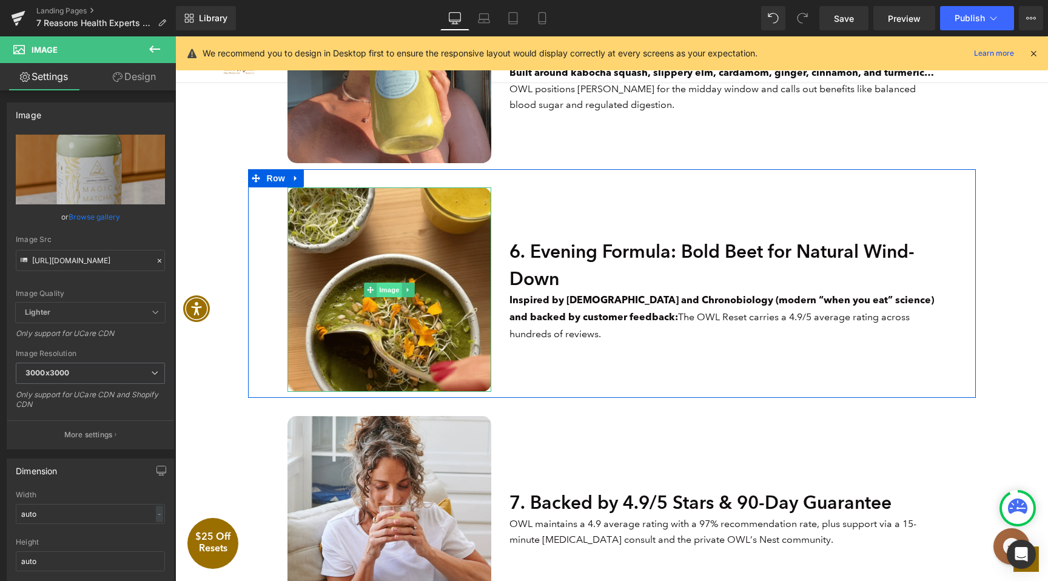
click at [383, 288] on span "Image" at bounding box center [389, 290] width 25 height 15
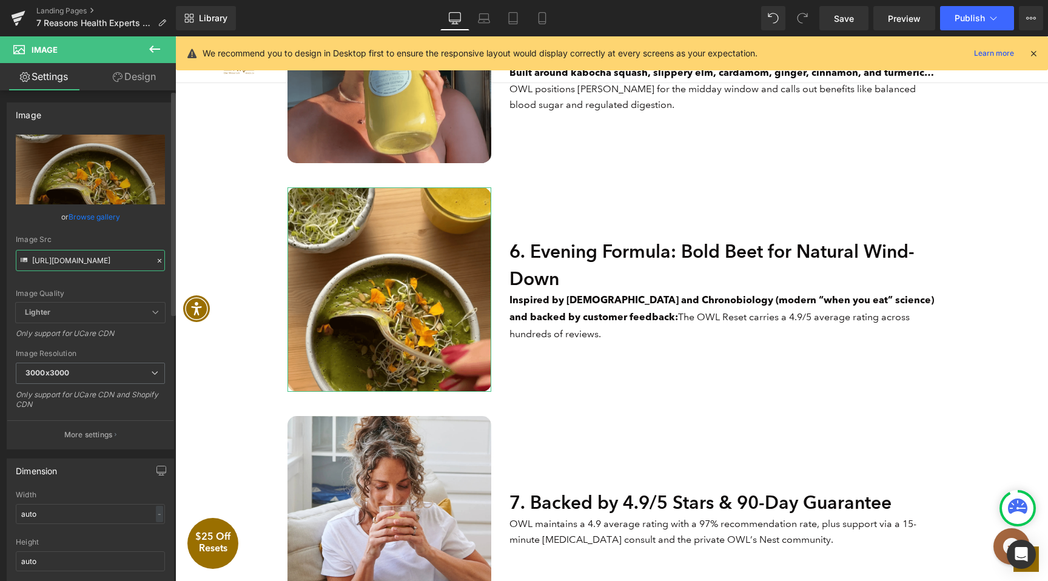
click at [72, 264] on input "[URL][DOMAIN_NAME]" at bounding box center [90, 260] width 149 height 21
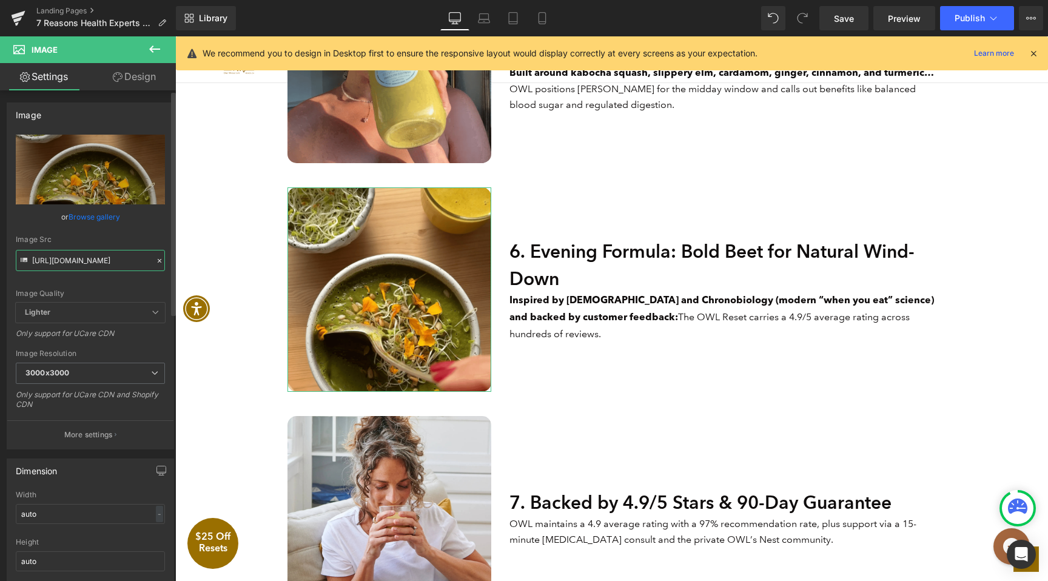
click at [72, 264] on input "[URL][DOMAIN_NAME]" at bounding box center [90, 260] width 149 height 21
paste input "BoldBeet_July24.webp?v=1749586022"
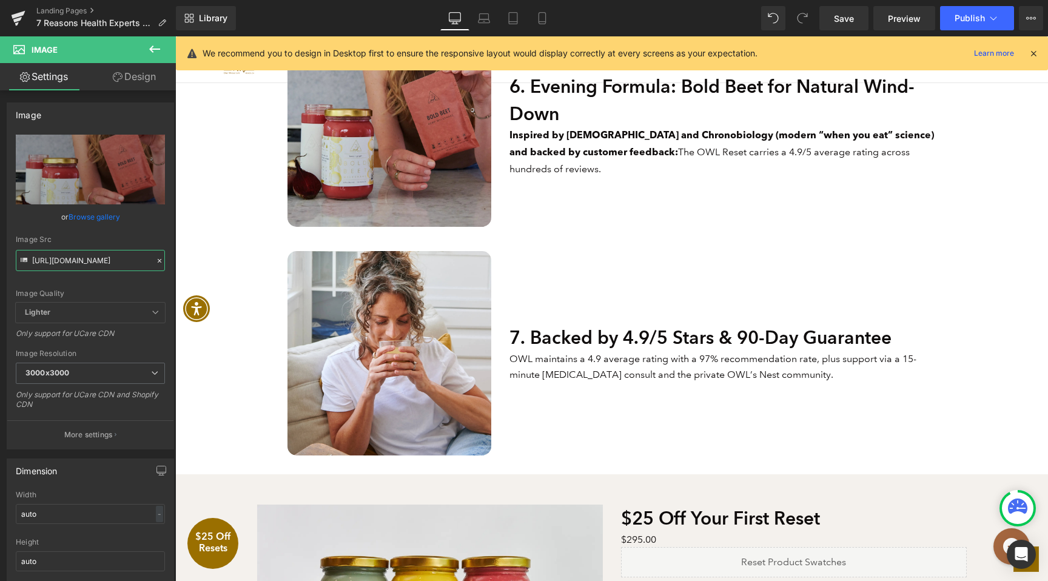
scroll to position [2008, 0]
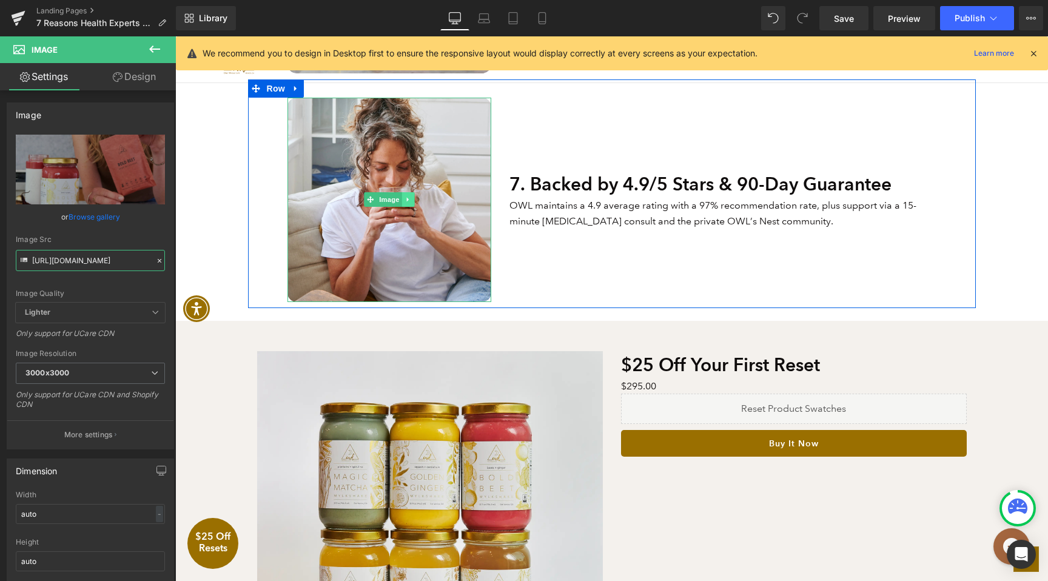
type input "https://cdn.shopify.com/s/files/1/0922/5468/files/BoldBeet_July24_3000x3000.web…"
click at [402, 201] on link at bounding box center [408, 199] width 13 height 15
click at [392, 197] on icon at bounding box center [389, 199] width 7 height 7
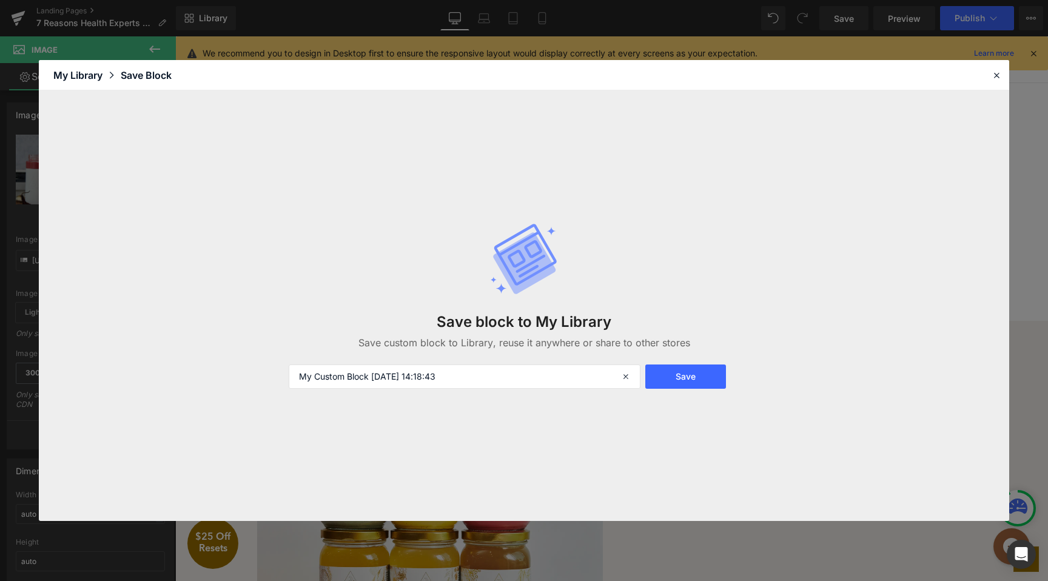
click at [375, 200] on div "Save block to My Library Save custom block to Library, reuse it anywhere or sha…" at bounding box center [523, 305] width 485 height 215
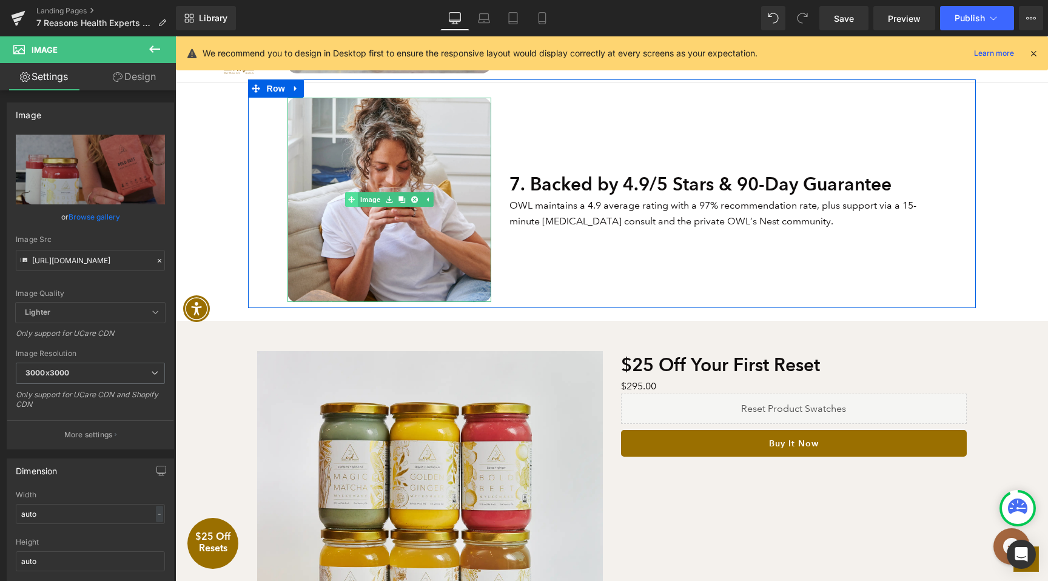
click at [370, 198] on link "Image" at bounding box center [364, 199] width 38 height 15
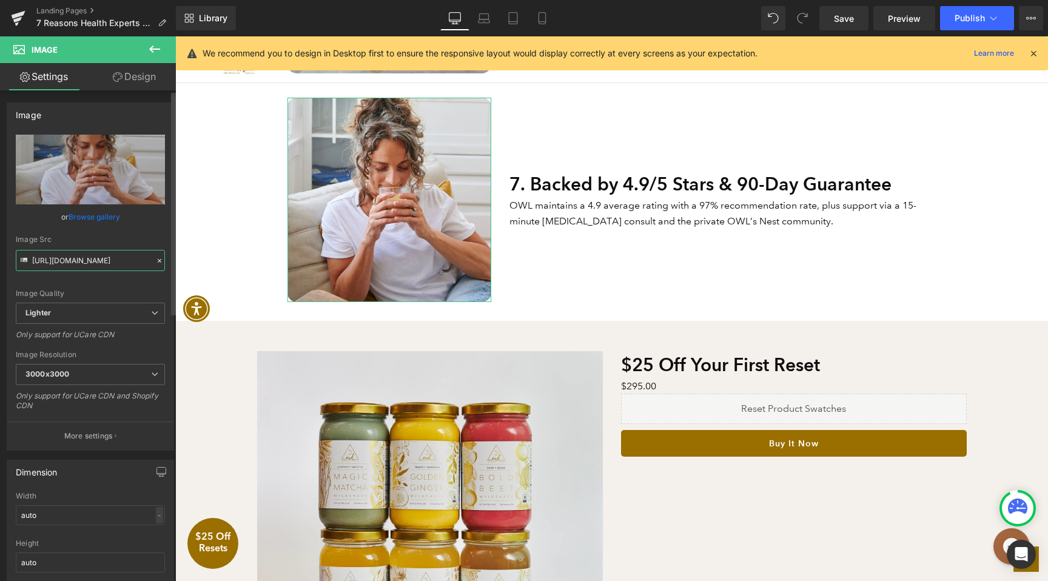
click at [84, 257] on input "https://ucarecdn.com/e3f78b17-4035-4061-8707-62c6e5bd1152/-/format/auto/-/previ…" at bounding box center [90, 260] width 149 height 21
click at [157, 261] on icon at bounding box center [159, 261] width 8 height 8
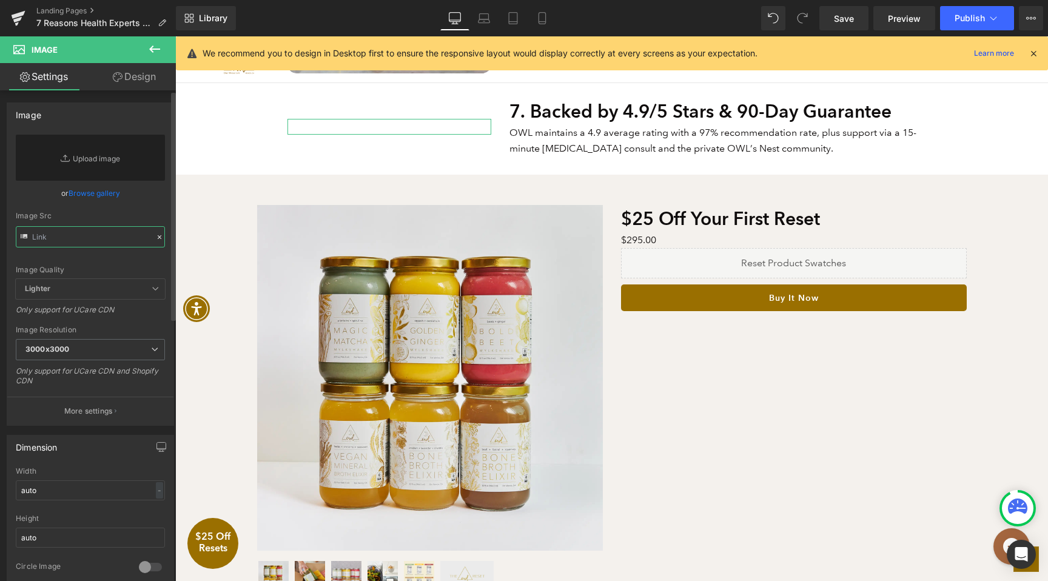
click at [105, 243] on input "text" at bounding box center [90, 236] width 149 height 21
paste input "https://cdn.shopify.com/s/files/1/0922/5468/files/Unpacking.webp?v=1756934315"
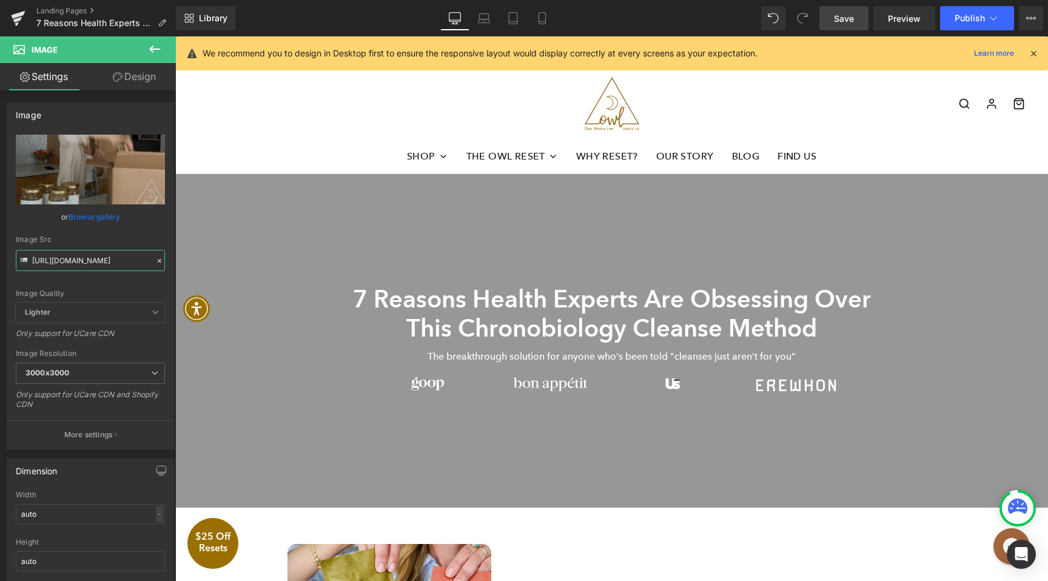
type input "https://cdn.shopify.com/s/files/1/0922/5468/files/Unpacking_3000x3000.webp?v=17…"
click at [857, 21] on link "Save" at bounding box center [843, 18] width 49 height 24
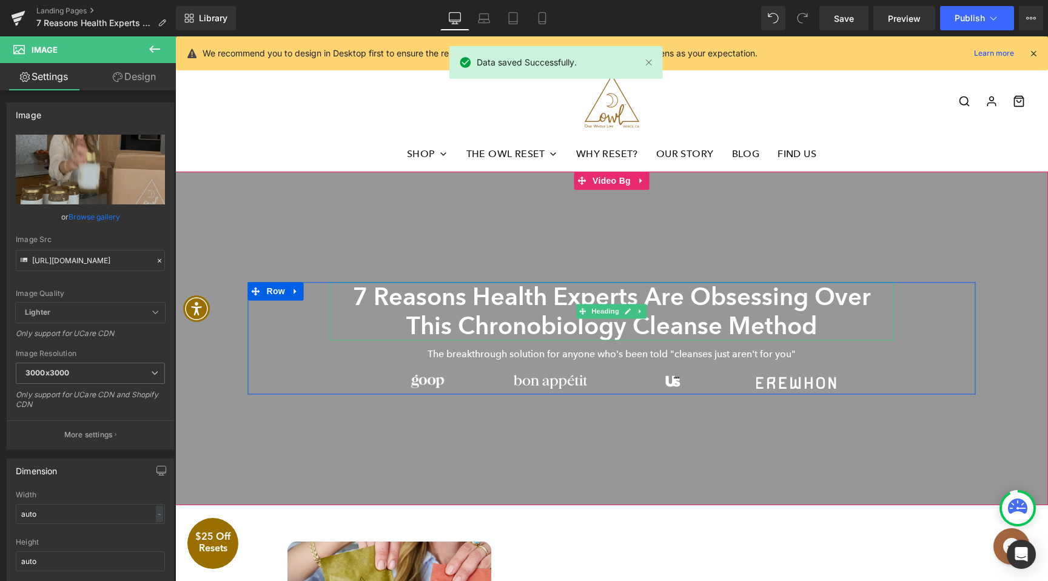
scroll to position [5, 0]
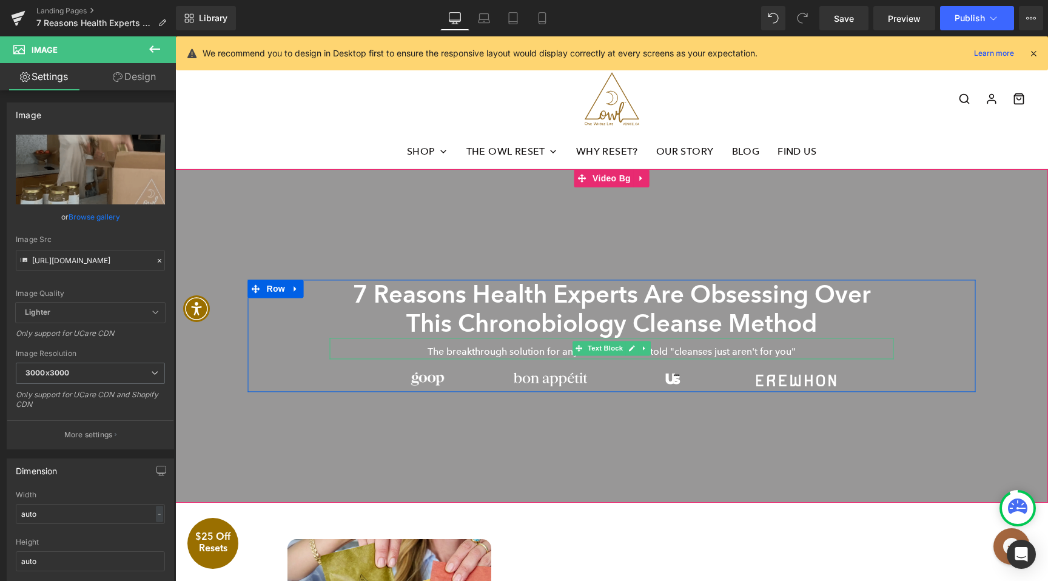
click at [543, 352] on p "The breakthrough solution for anyone who's been told "cleanses just aren't for …" at bounding box center [612, 352] width 564 height 16
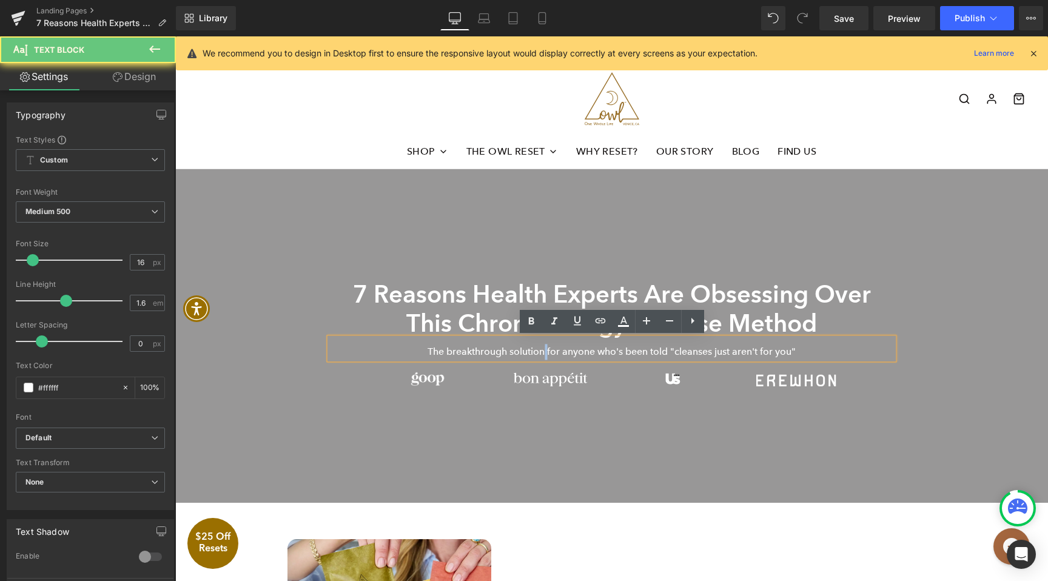
click at [543, 352] on p "The breakthrough solution for anyone who's been told "cleanses just aren't for …" at bounding box center [612, 352] width 564 height 16
click at [756, 429] on div at bounding box center [611, 336] width 873 height 334
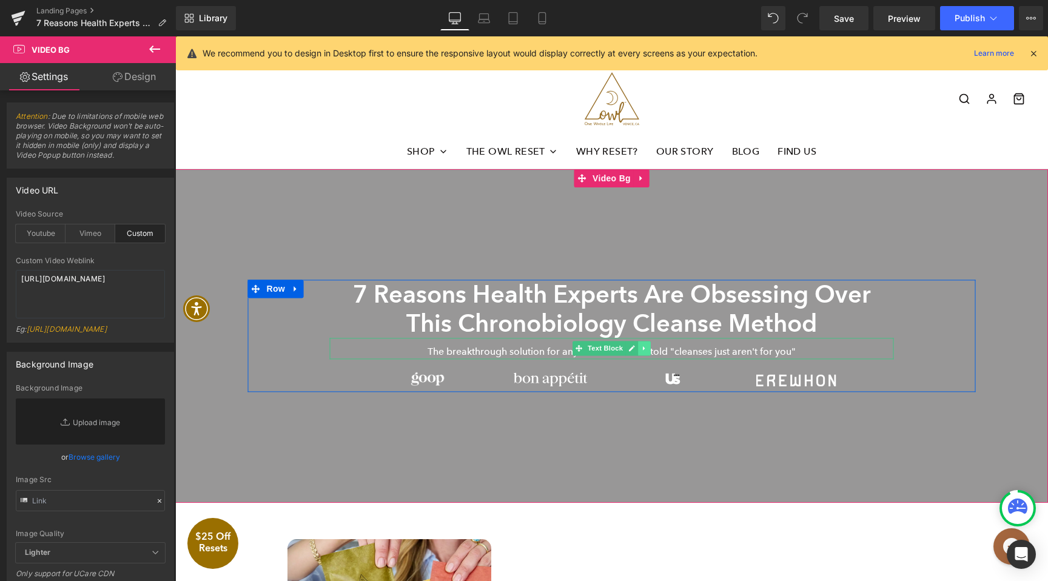
click at [649, 350] on link at bounding box center [644, 348] width 13 height 15
click at [651, 350] on icon at bounding box center [650, 348] width 7 height 7
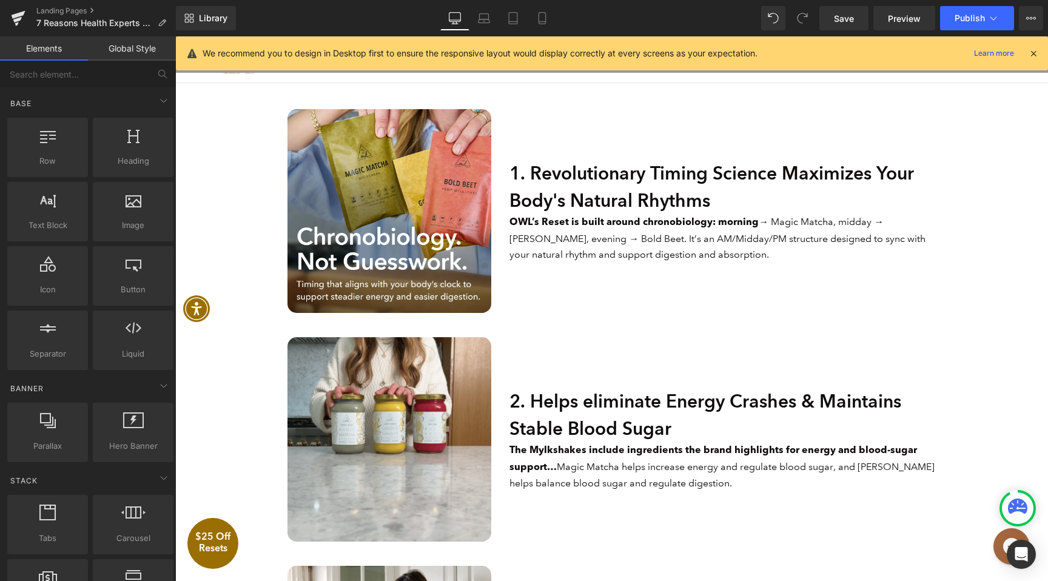
scroll to position [0, 0]
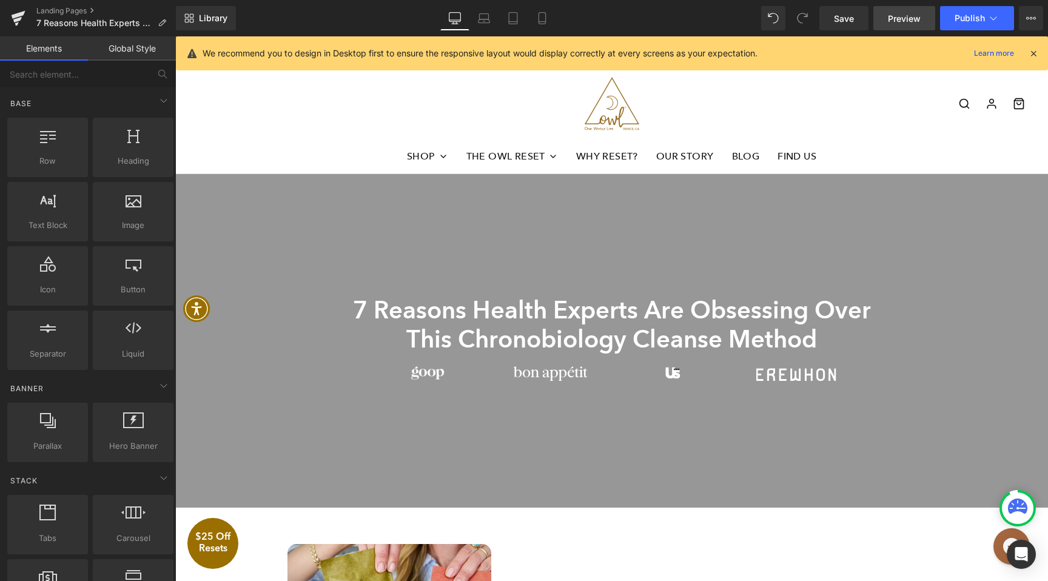
click at [910, 25] on link "Preview" at bounding box center [904, 18] width 62 height 24
click at [859, 17] on link "Save" at bounding box center [843, 18] width 49 height 24
click at [900, 19] on span "Preview" at bounding box center [904, 18] width 33 height 13
click at [61, 7] on link "Landing Pages" at bounding box center [106, 11] width 140 height 10
